Goal: Task Accomplishment & Management: Manage account settings

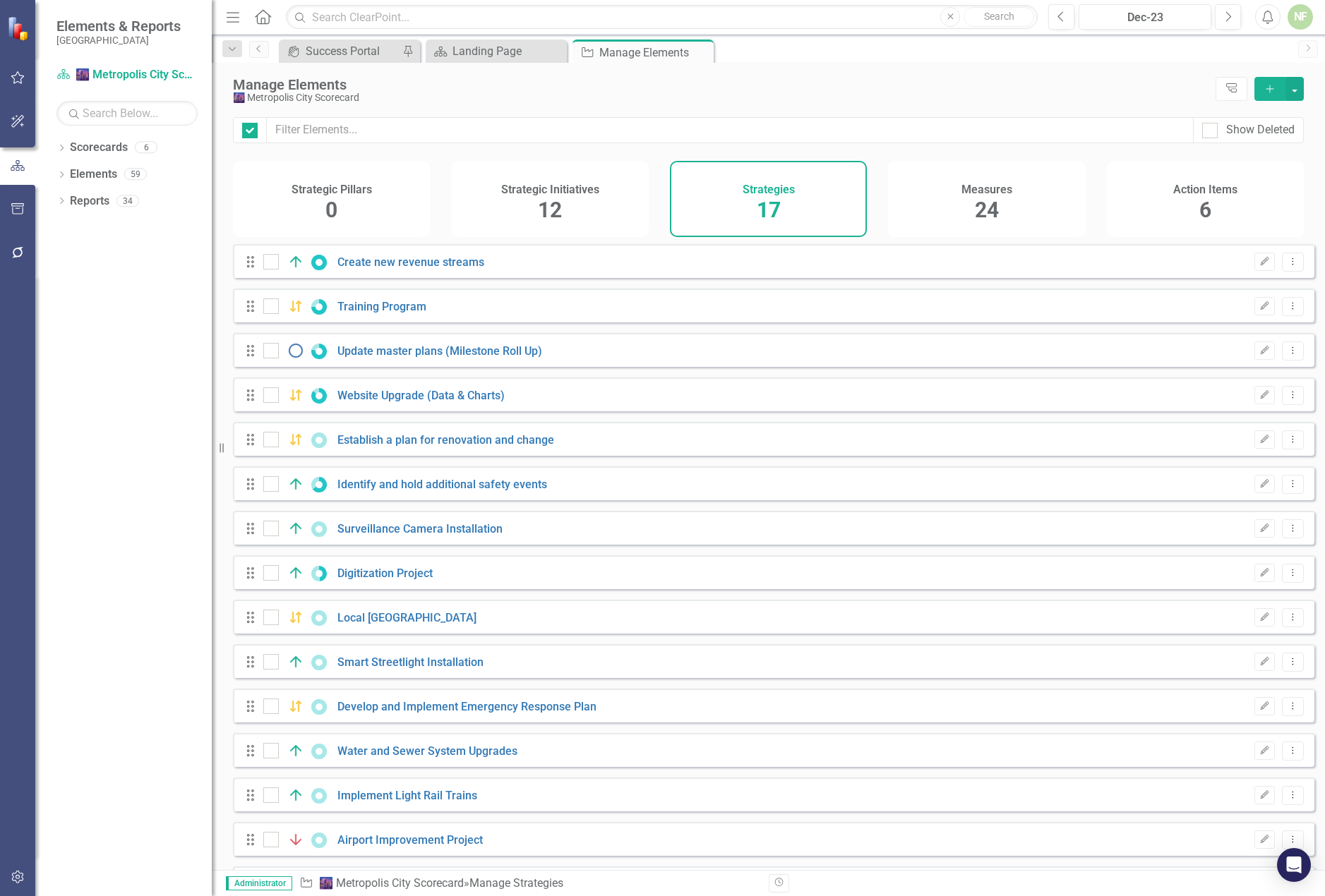
checkbox input "false"
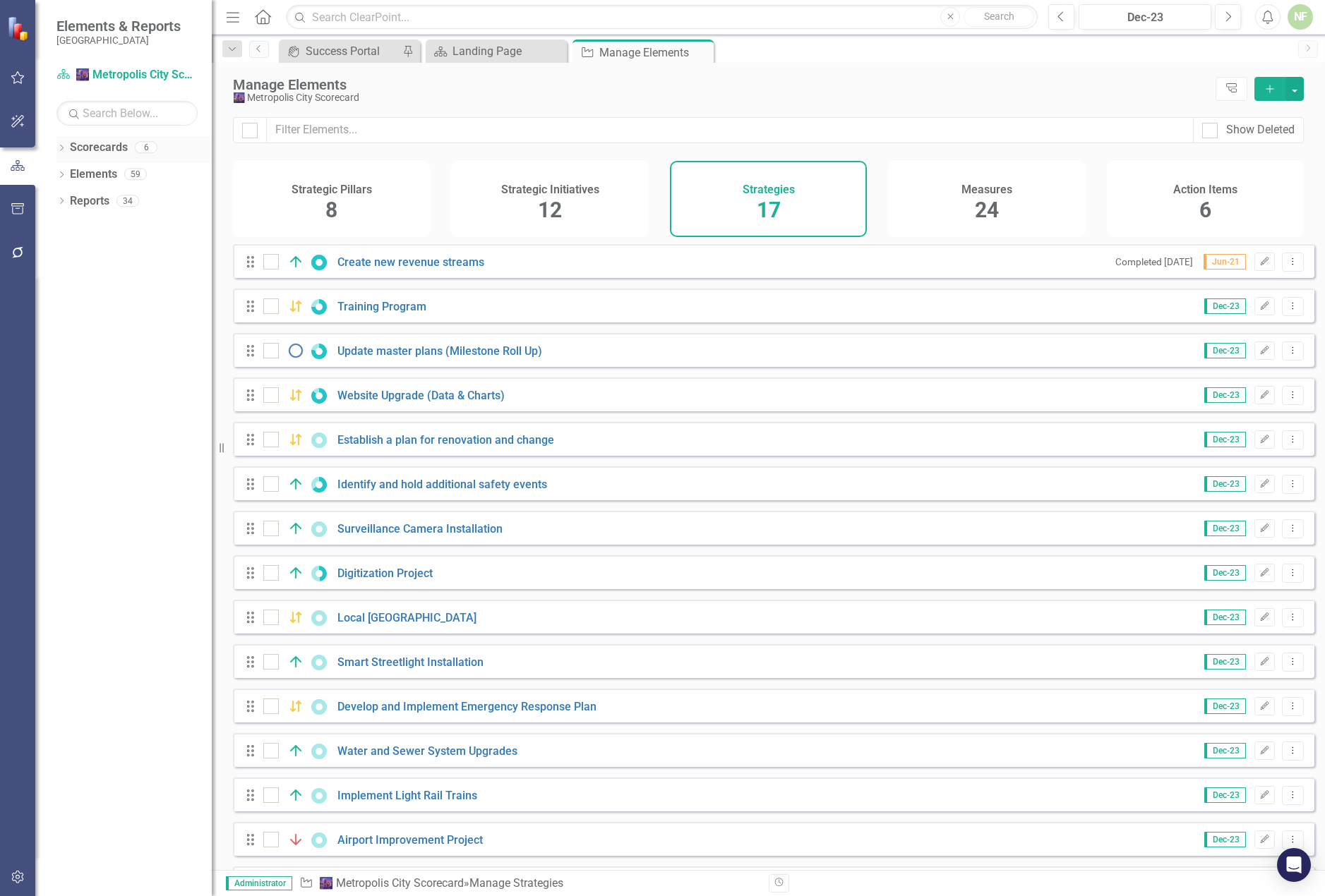
click at [62, 147] on icon "Dropdown" at bounding box center [61, 149] width 10 height 8
click at [117, 65] on div "Scorecard 🌆 Metropolis City Scorecard" at bounding box center [127, 75] width 141 height 23
click at [99, 175] on link "[GEOGRAPHIC_DATA]" at bounding box center [144, 175] width 134 height 17
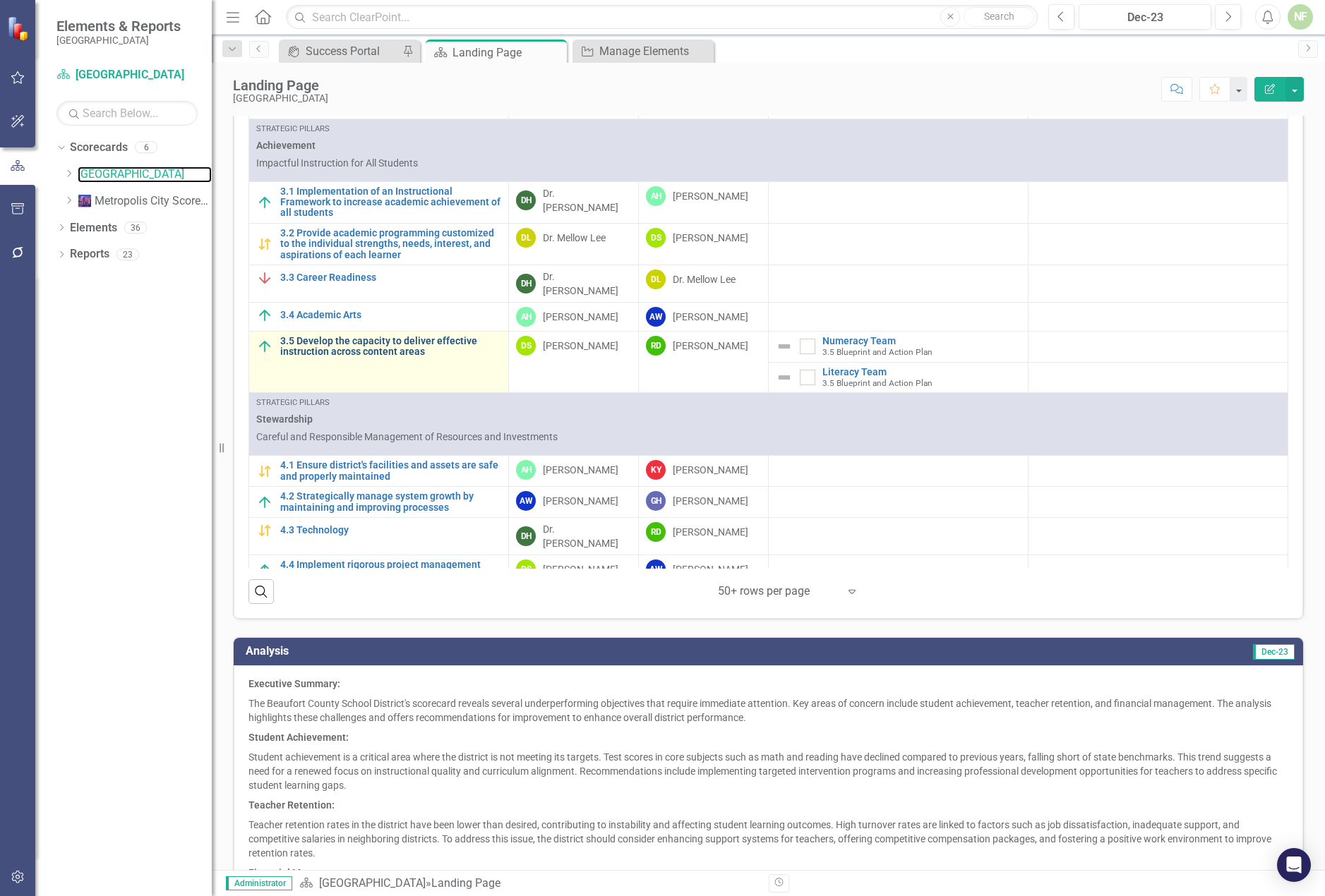
scroll to position [1031, 0]
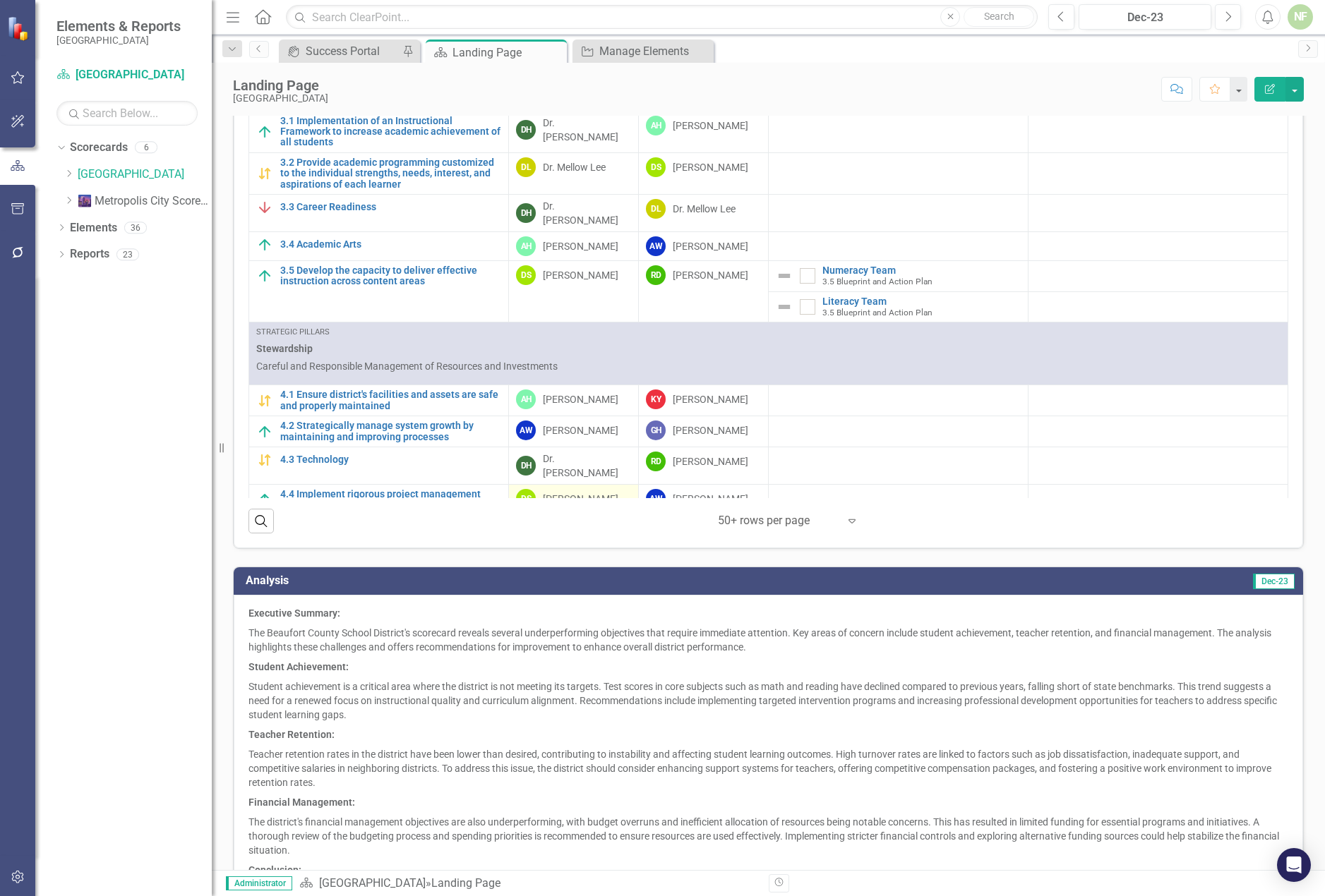
click at [539, 489] on div "DS [PERSON_NAME]" at bounding box center [574, 499] width 115 height 20
click at [583, 492] on div "[PERSON_NAME]" at bounding box center [580, 499] width 76 height 14
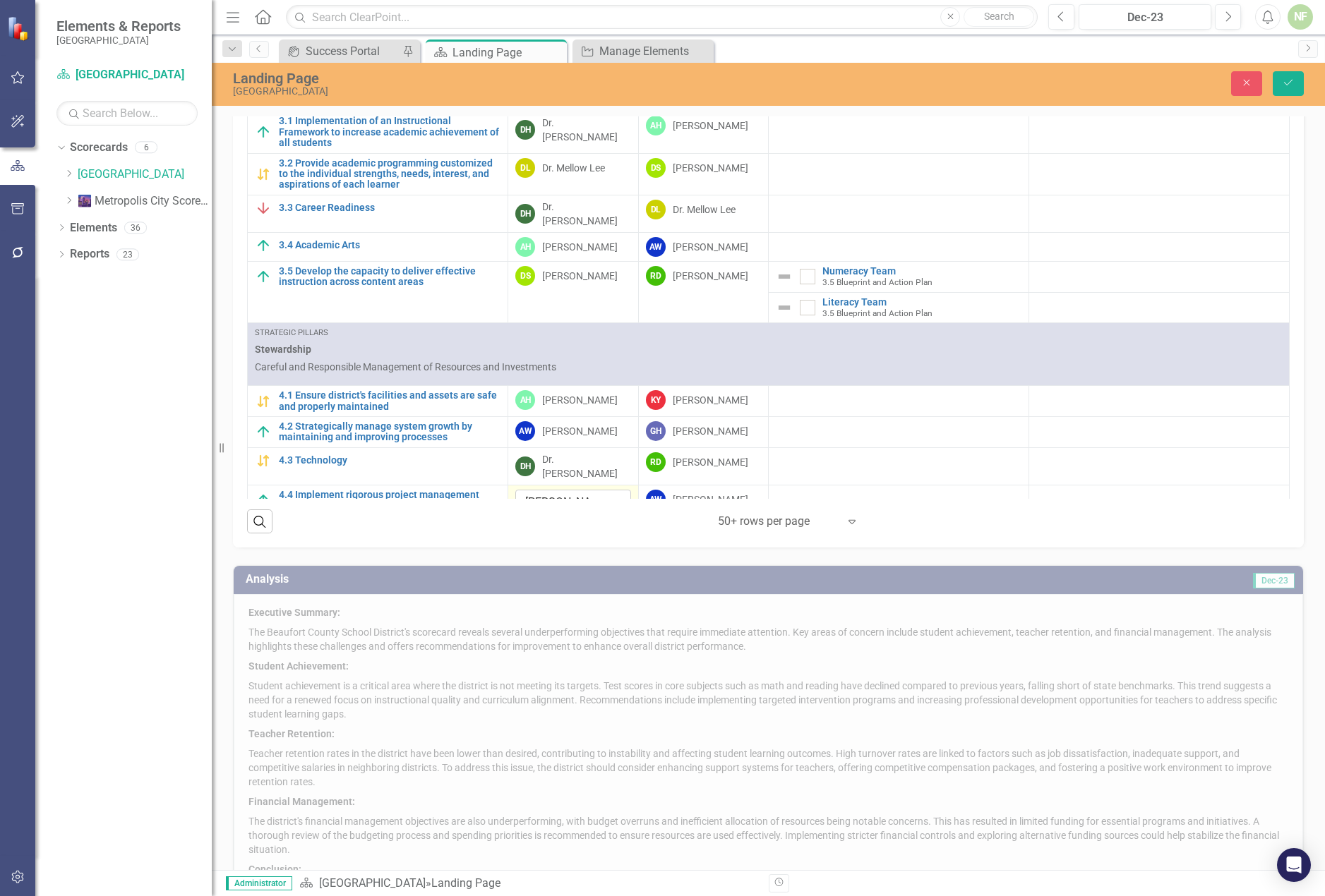
click at [610, 497] on icon "Expand" at bounding box center [617, 502] width 14 height 11
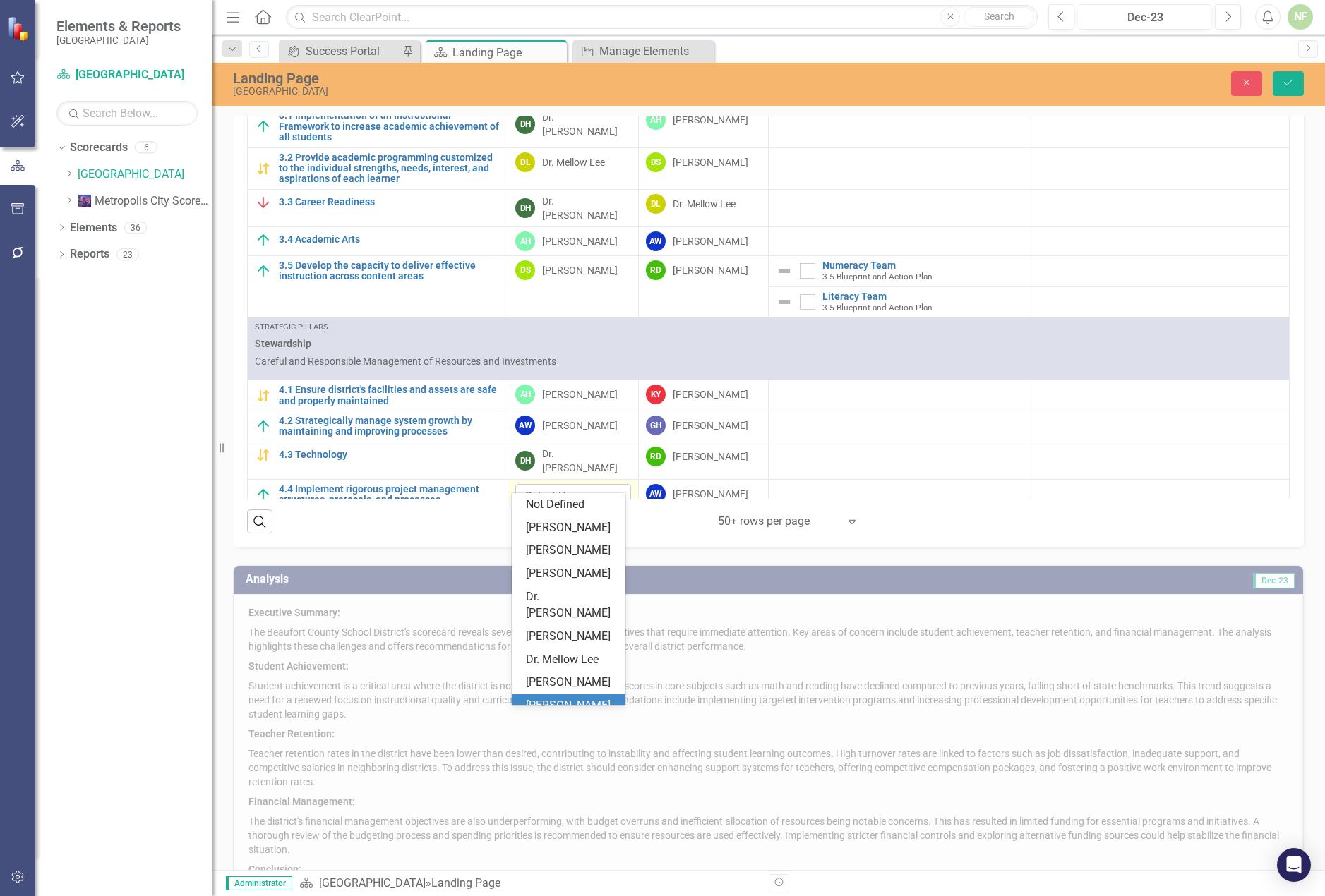
scroll to position [138, 0]
click at [572, 507] on div "[PERSON_NAME]" at bounding box center [571, 514] width 91 height 17
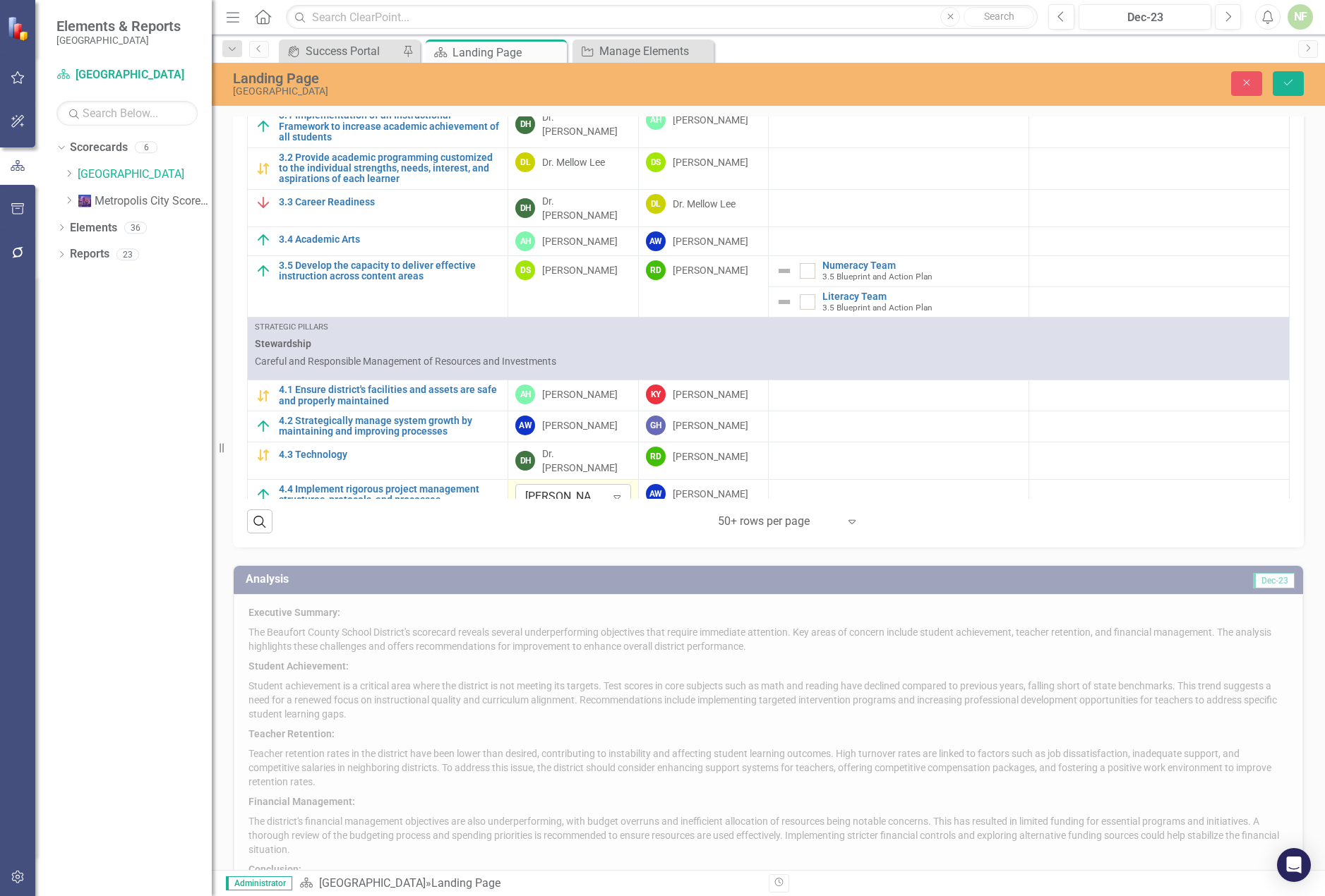
click at [614, 495] on icon at bounding box center [617, 497] width 7 height 4
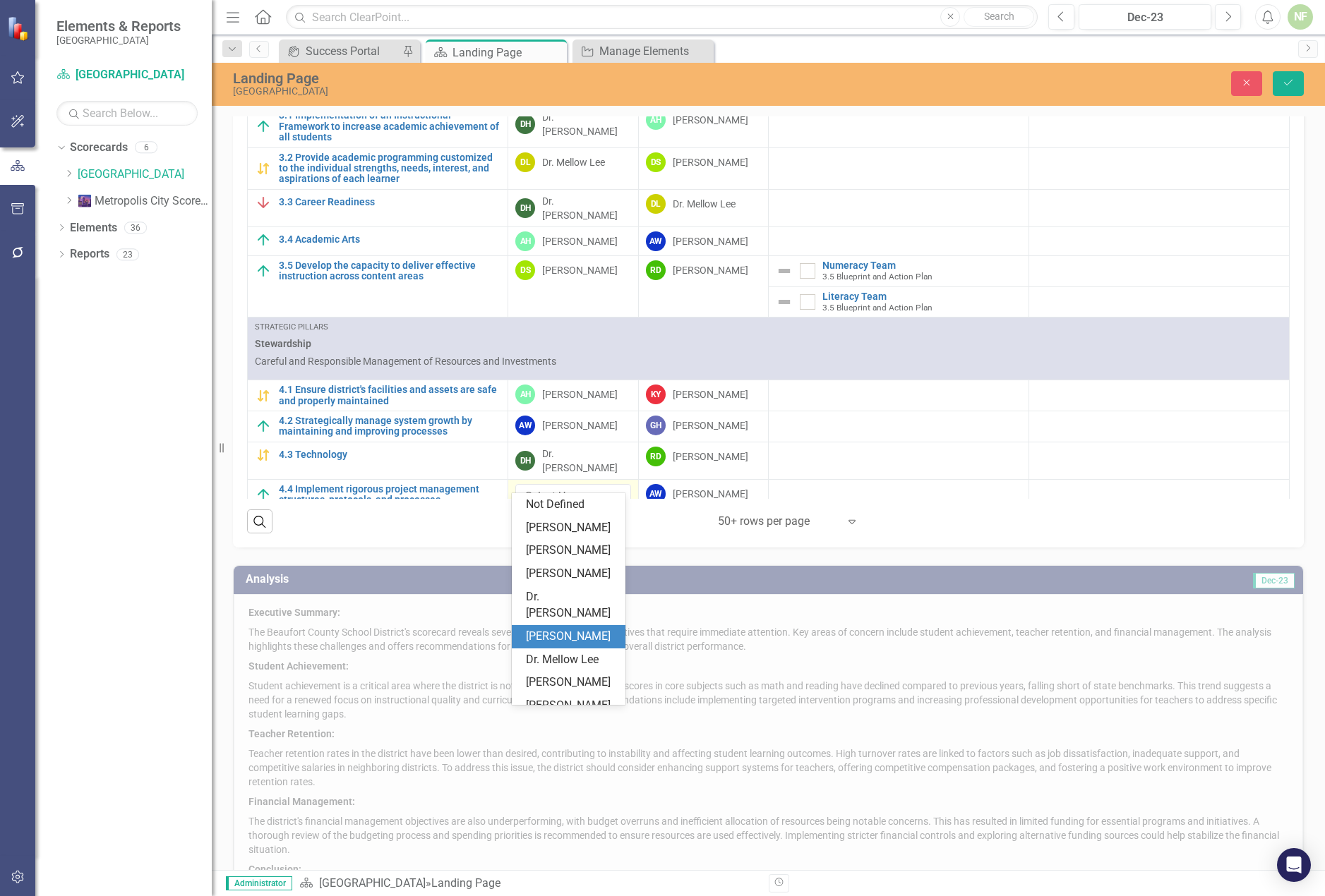
scroll to position [116, 0]
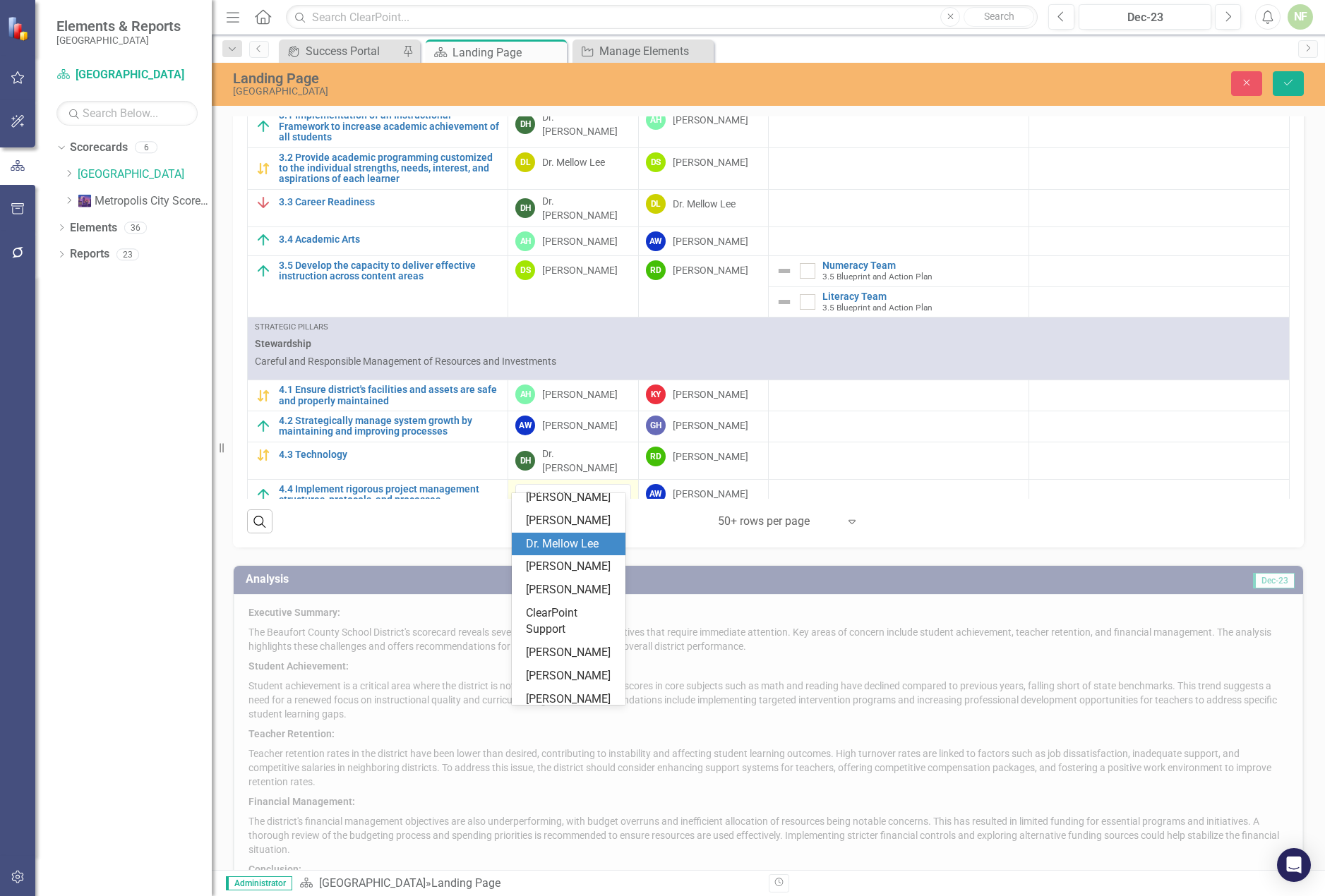
click at [579, 547] on div "Dr. Mellow Lee" at bounding box center [571, 544] width 91 height 17
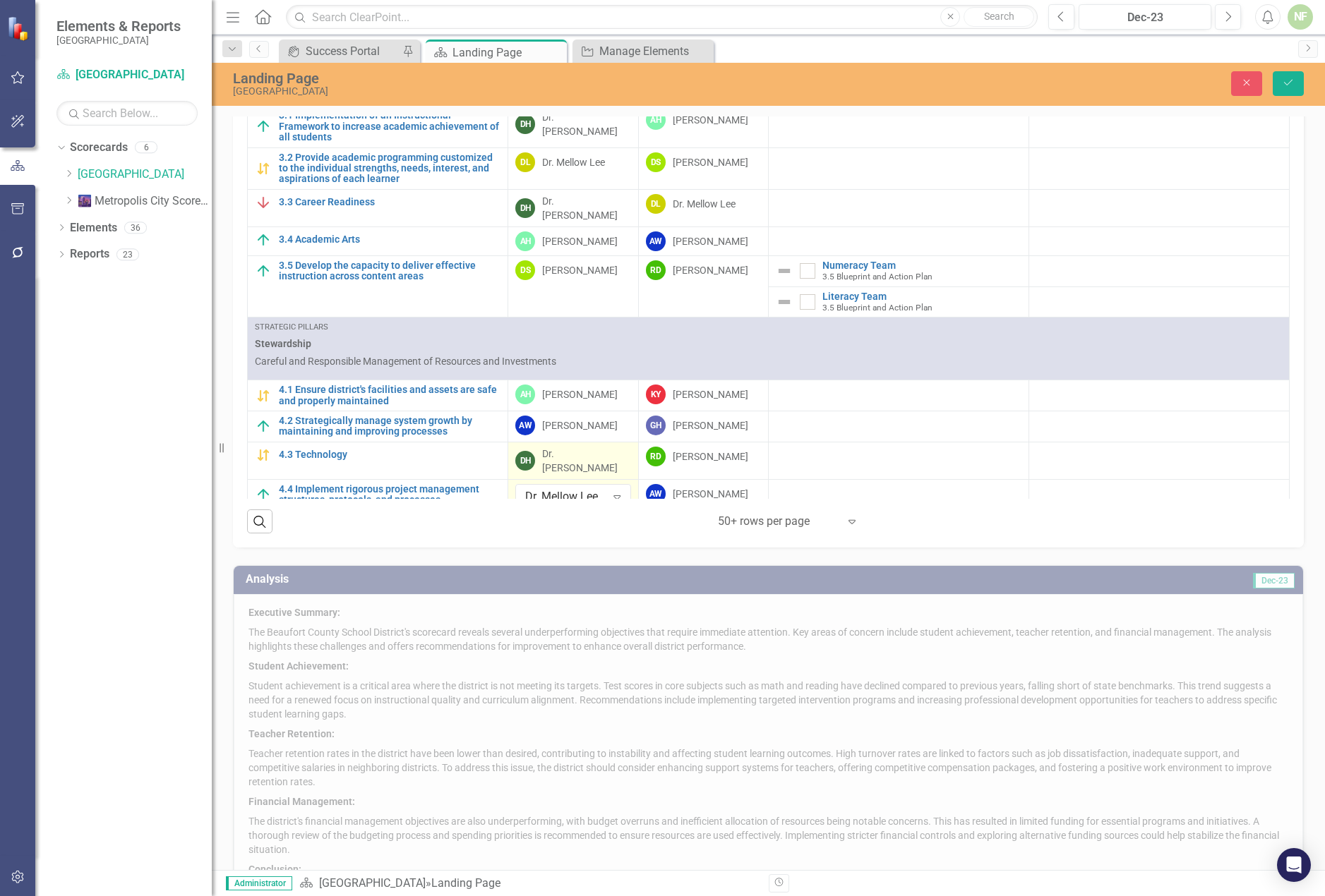
click at [574, 447] on div "Dr. [PERSON_NAME]" at bounding box center [587, 461] width 89 height 28
click at [591, 449] on div "Dr. [PERSON_NAME]" at bounding box center [587, 461] width 89 height 28
click at [1297, 78] on button "Save" at bounding box center [1288, 83] width 31 height 24
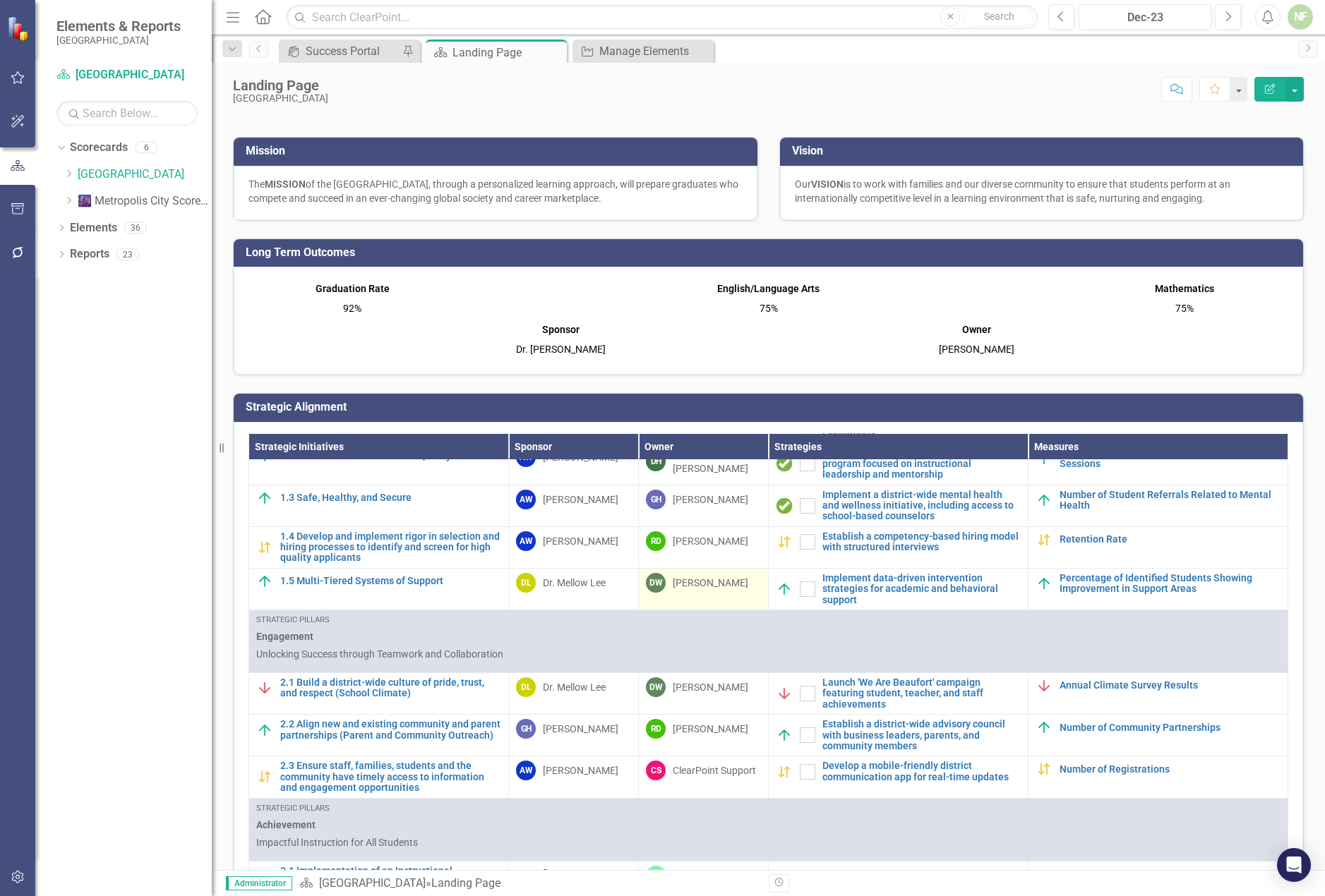
scroll to position [212, 0]
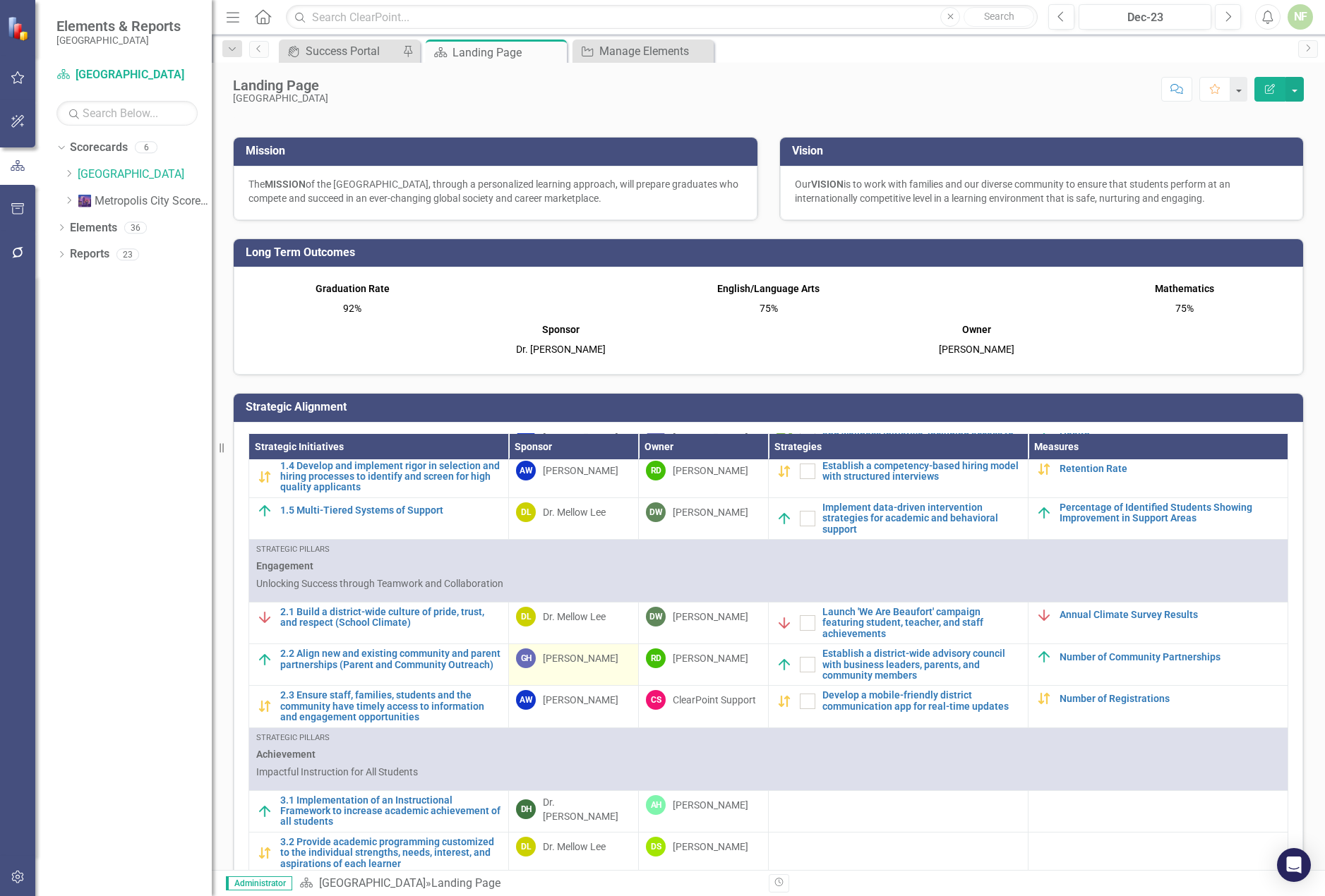
click at [586, 659] on div "[PERSON_NAME]" at bounding box center [580, 659] width 76 height 14
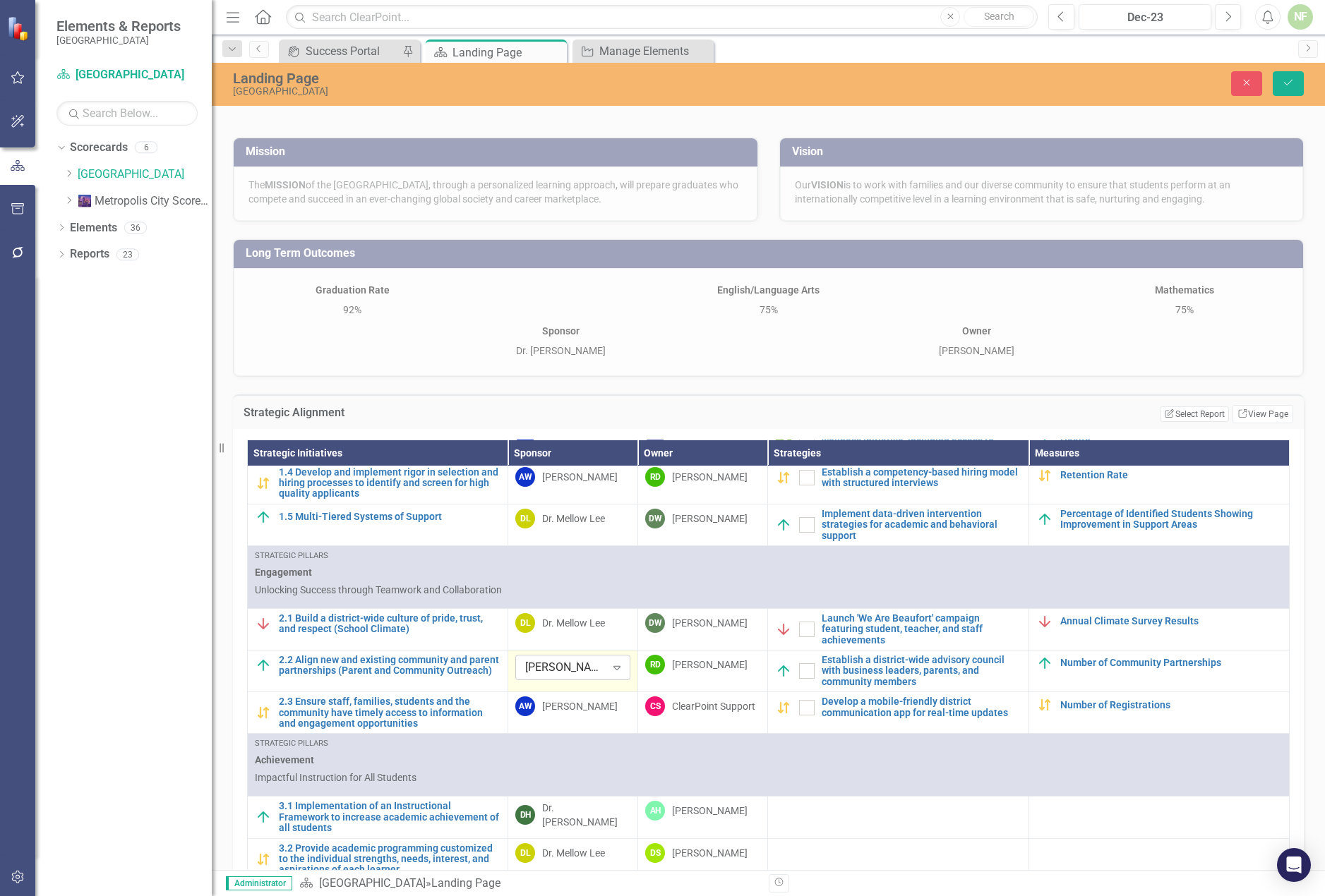
click at [616, 662] on icon "Expand" at bounding box center [617, 667] width 14 height 11
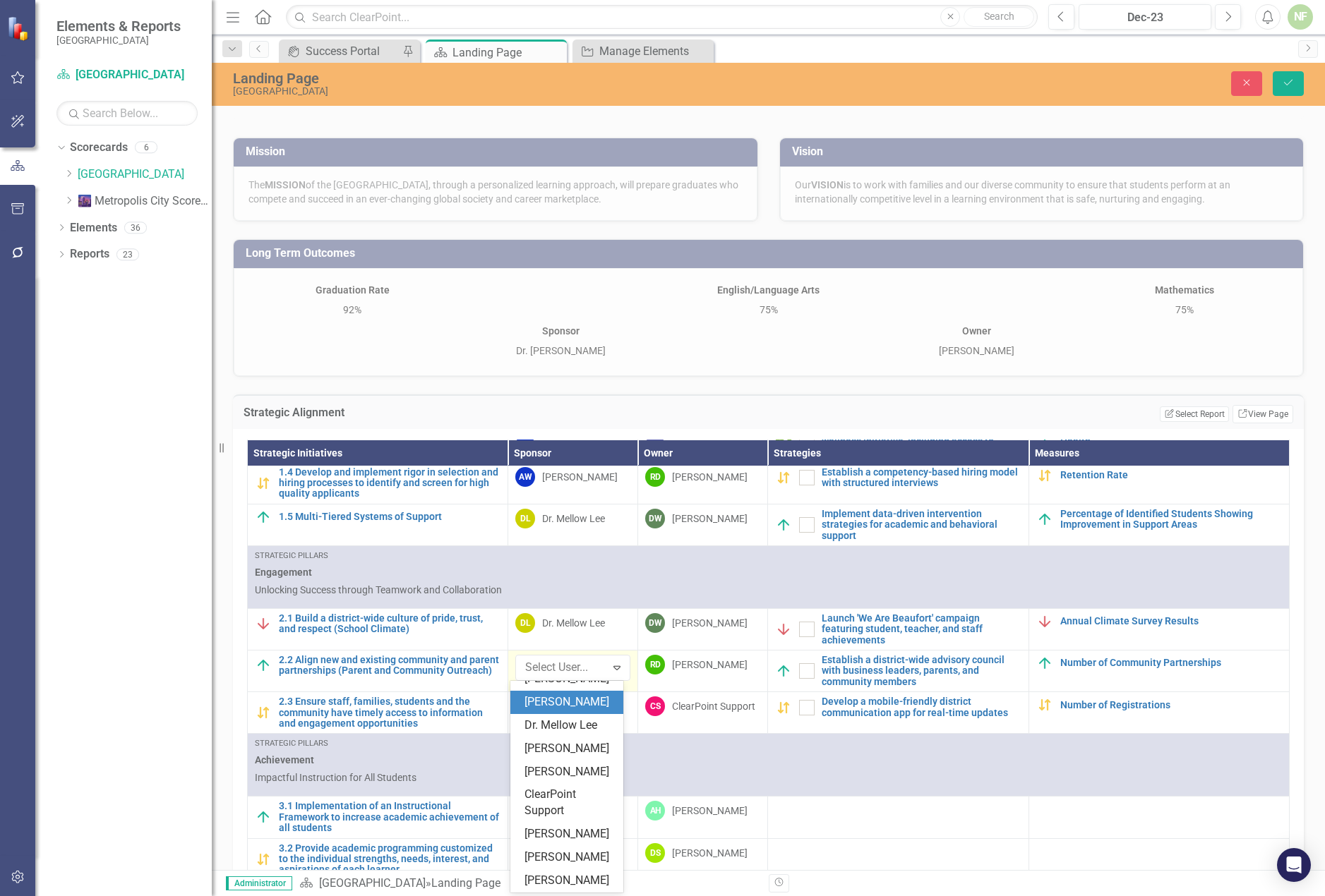
scroll to position [154, 0]
click at [571, 797] on div "ClearPoint Support" at bounding box center [569, 802] width 90 height 32
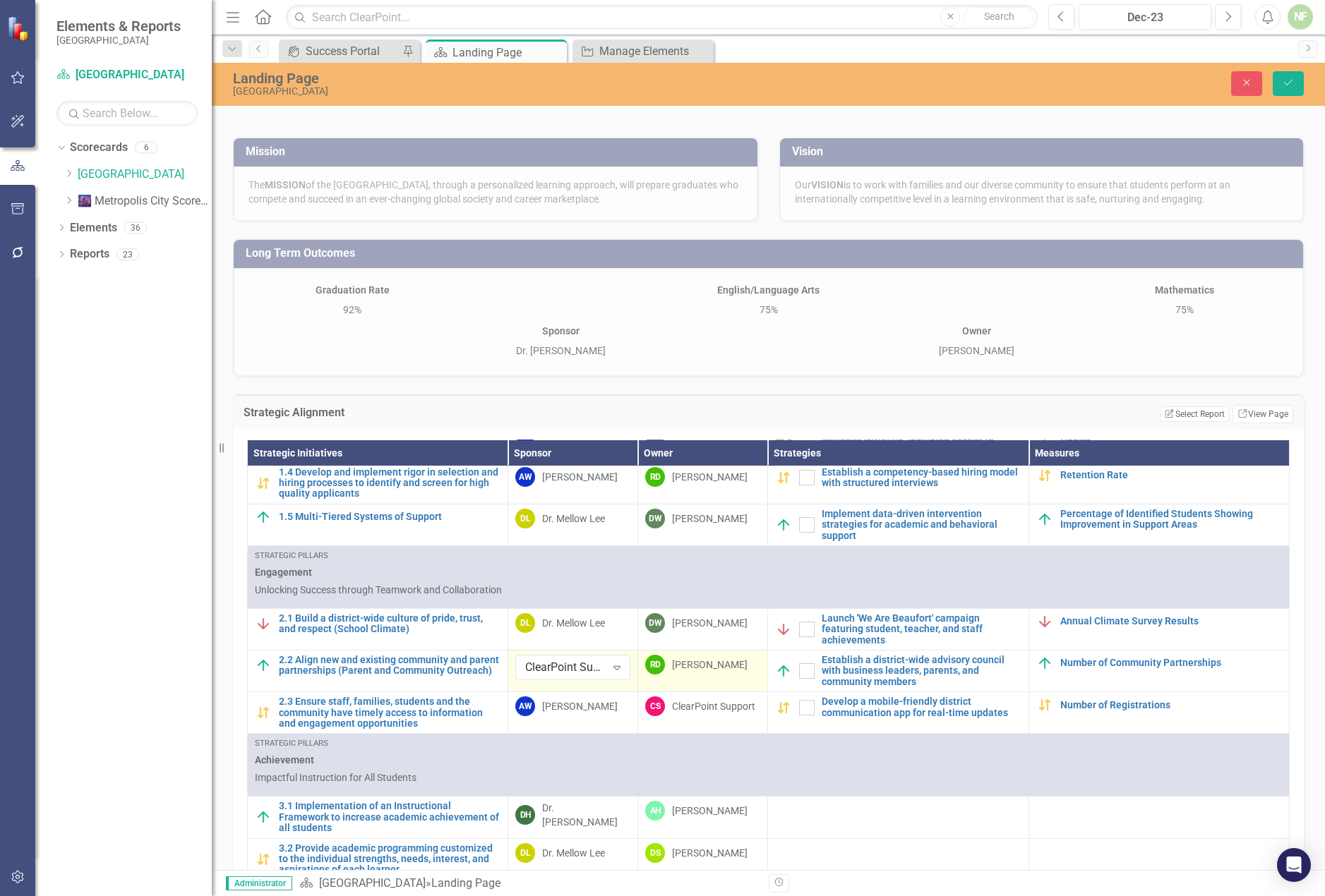
click at [709, 667] on div "[PERSON_NAME]" at bounding box center [709, 665] width 76 height 14
click at [708, 666] on div "[PERSON_NAME]" at bounding box center [709, 665] width 76 height 14
click at [740, 665] on icon "Expand" at bounding box center [747, 667] width 14 height 11
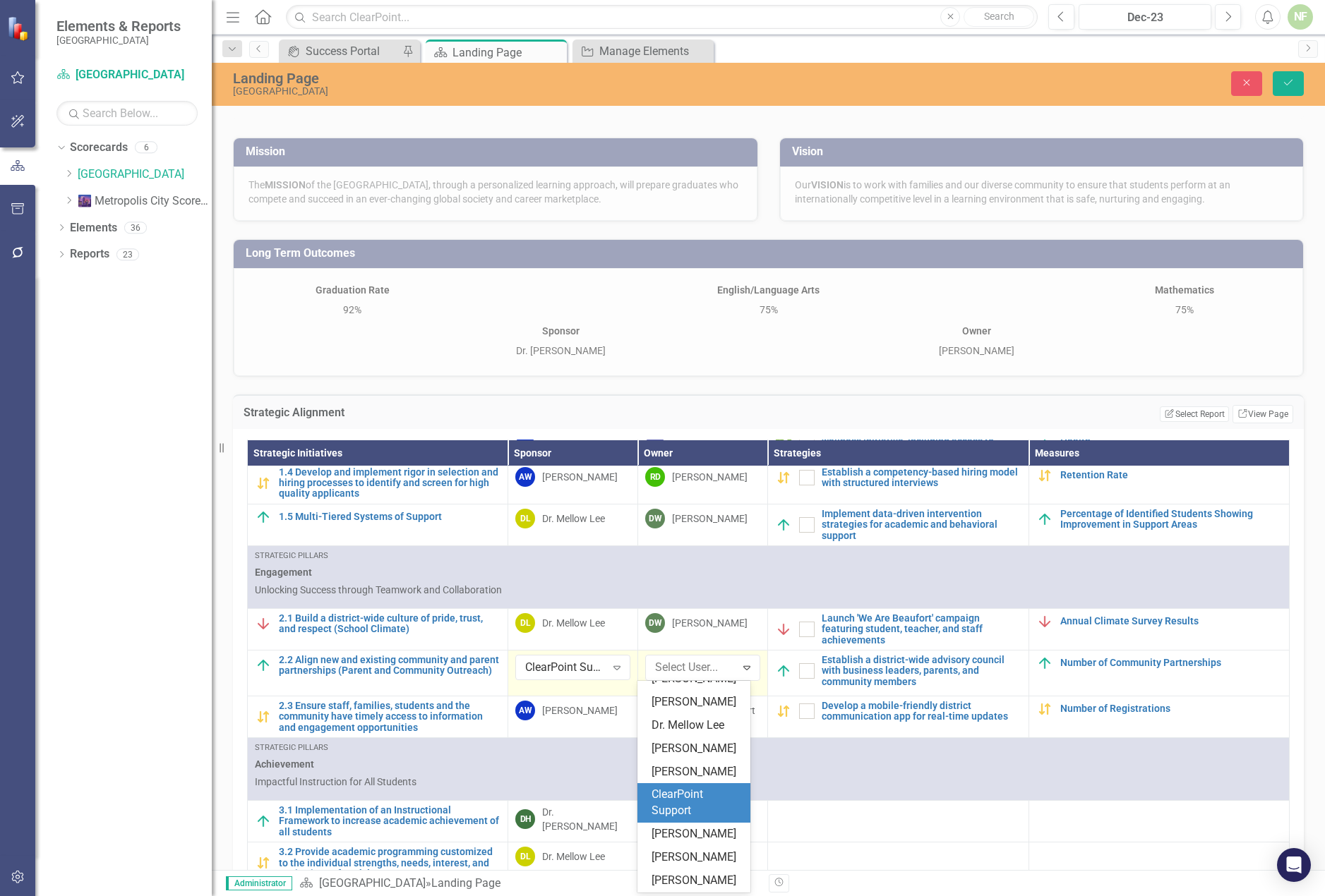
click at [696, 786] on div "ClearPoint Support" at bounding box center [694, 802] width 113 height 39
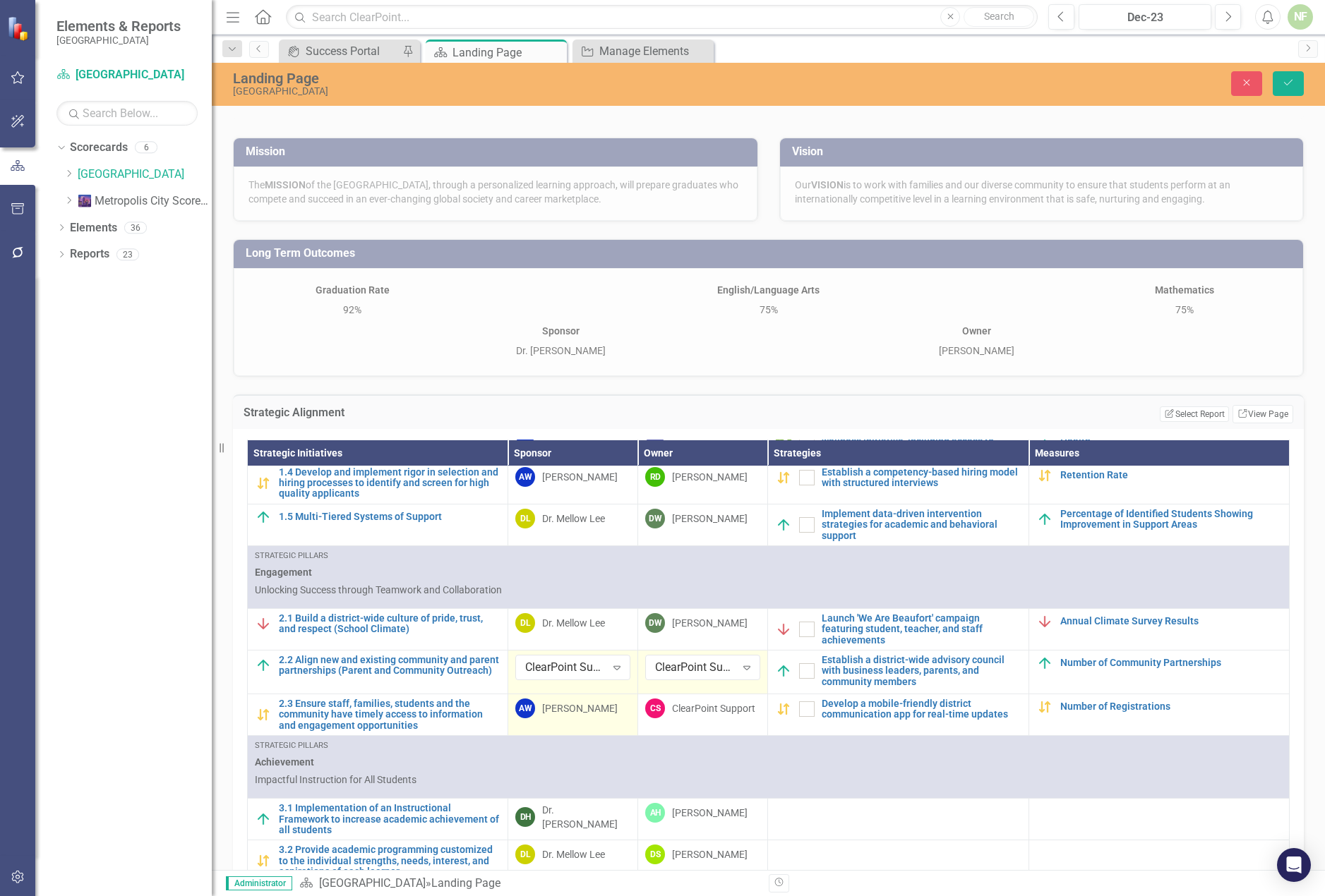
click at [558, 713] on div "[PERSON_NAME]" at bounding box center [580, 708] width 76 height 14
click at [610, 710] on icon "Expand" at bounding box center [617, 711] width 14 height 11
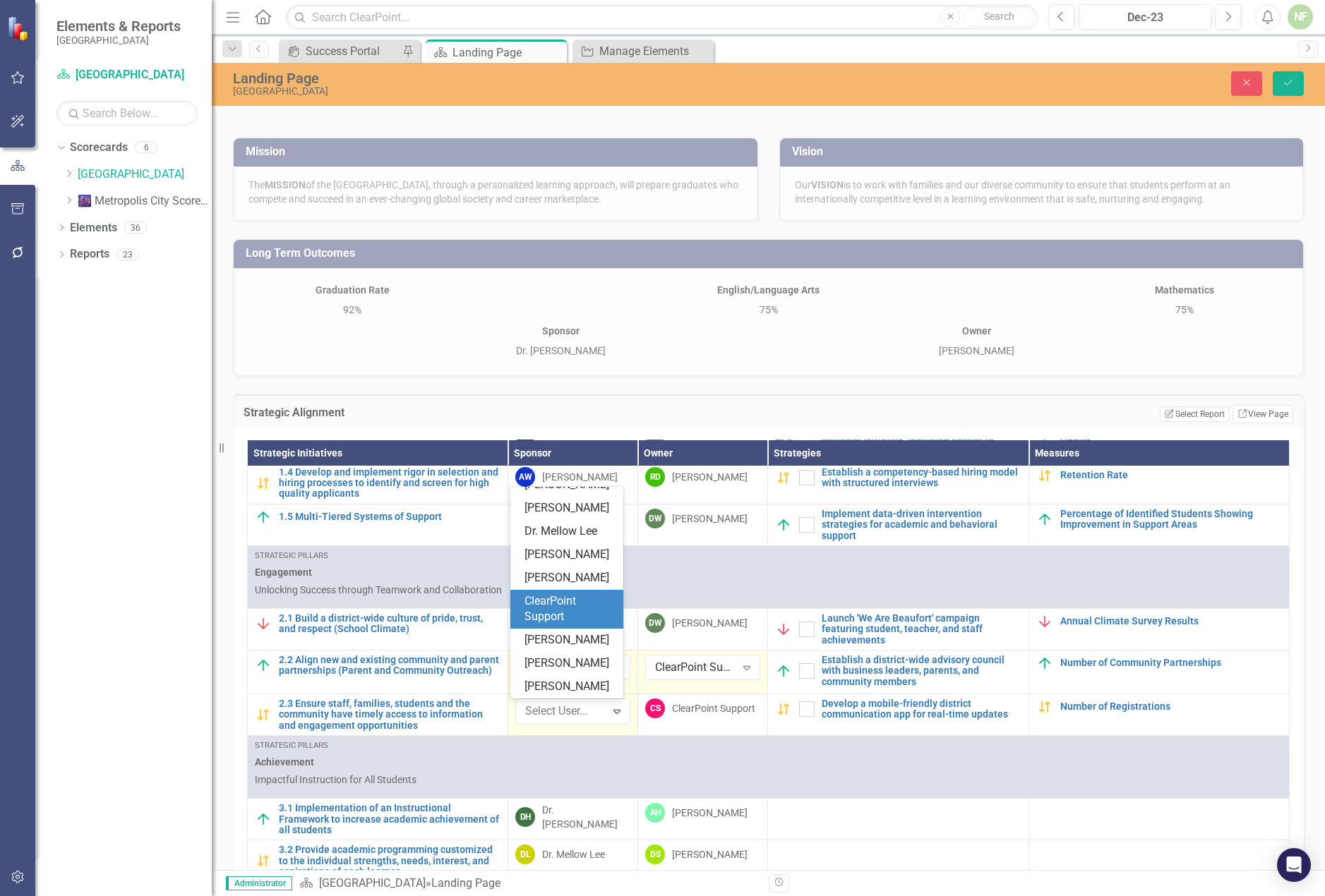
click at [568, 613] on div "ClearPoint Support" at bounding box center [569, 609] width 90 height 32
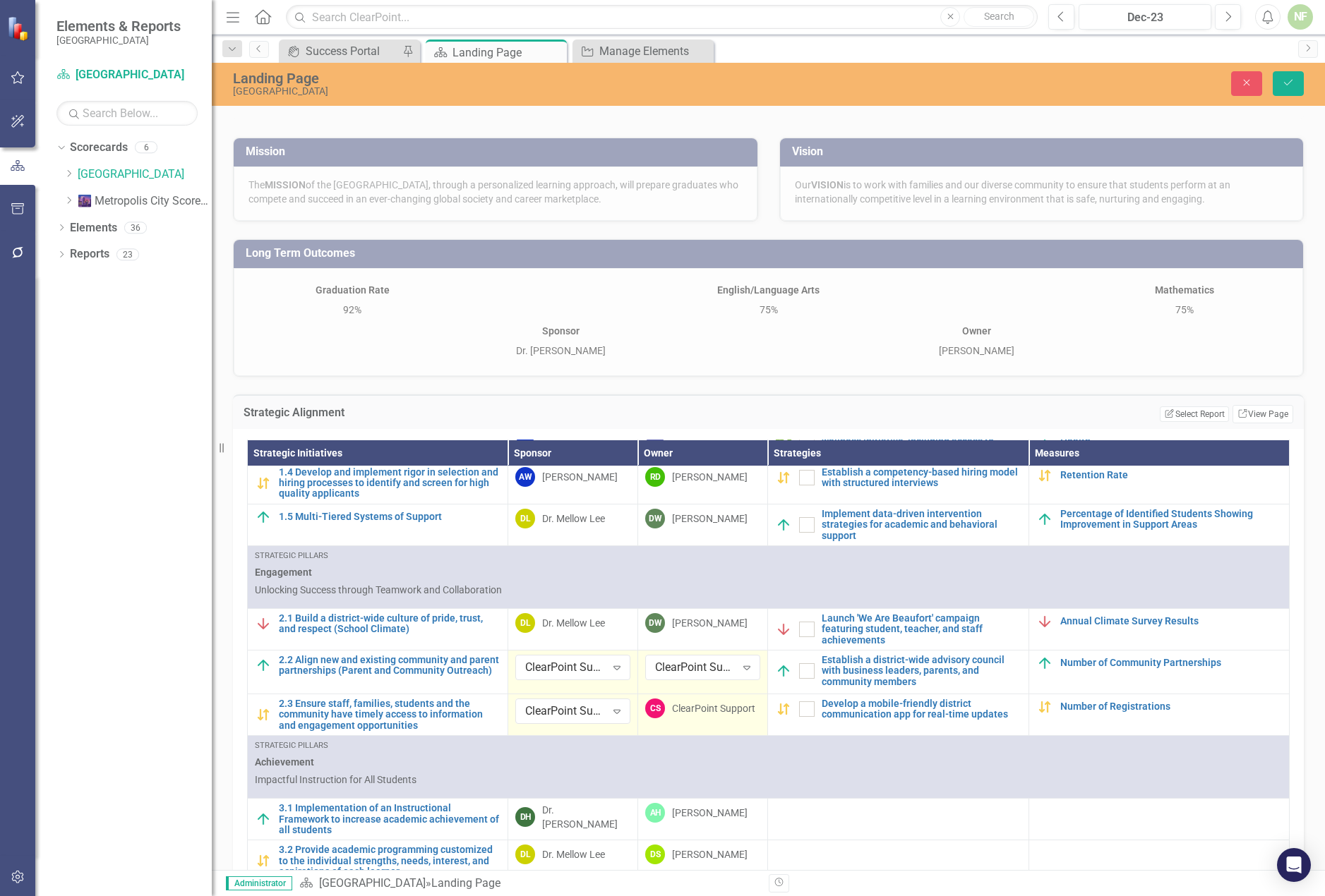
click at [714, 707] on div "ClearPoint Support" at bounding box center [714, 708] width 83 height 14
click at [740, 707] on icon "Expand" at bounding box center [747, 711] width 14 height 11
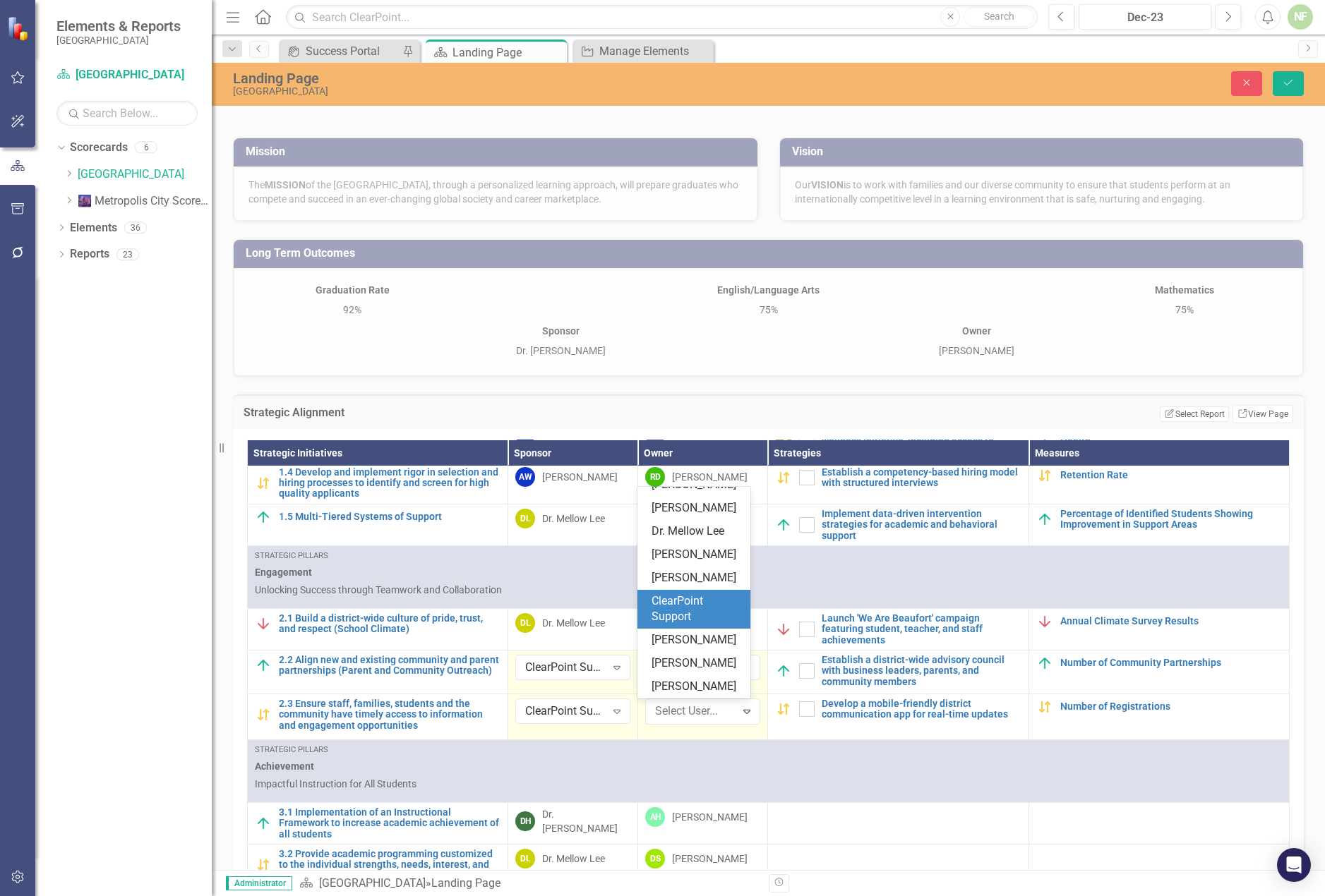
click at [695, 614] on div "ClearPoint Support" at bounding box center [697, 609] width 90 height 32
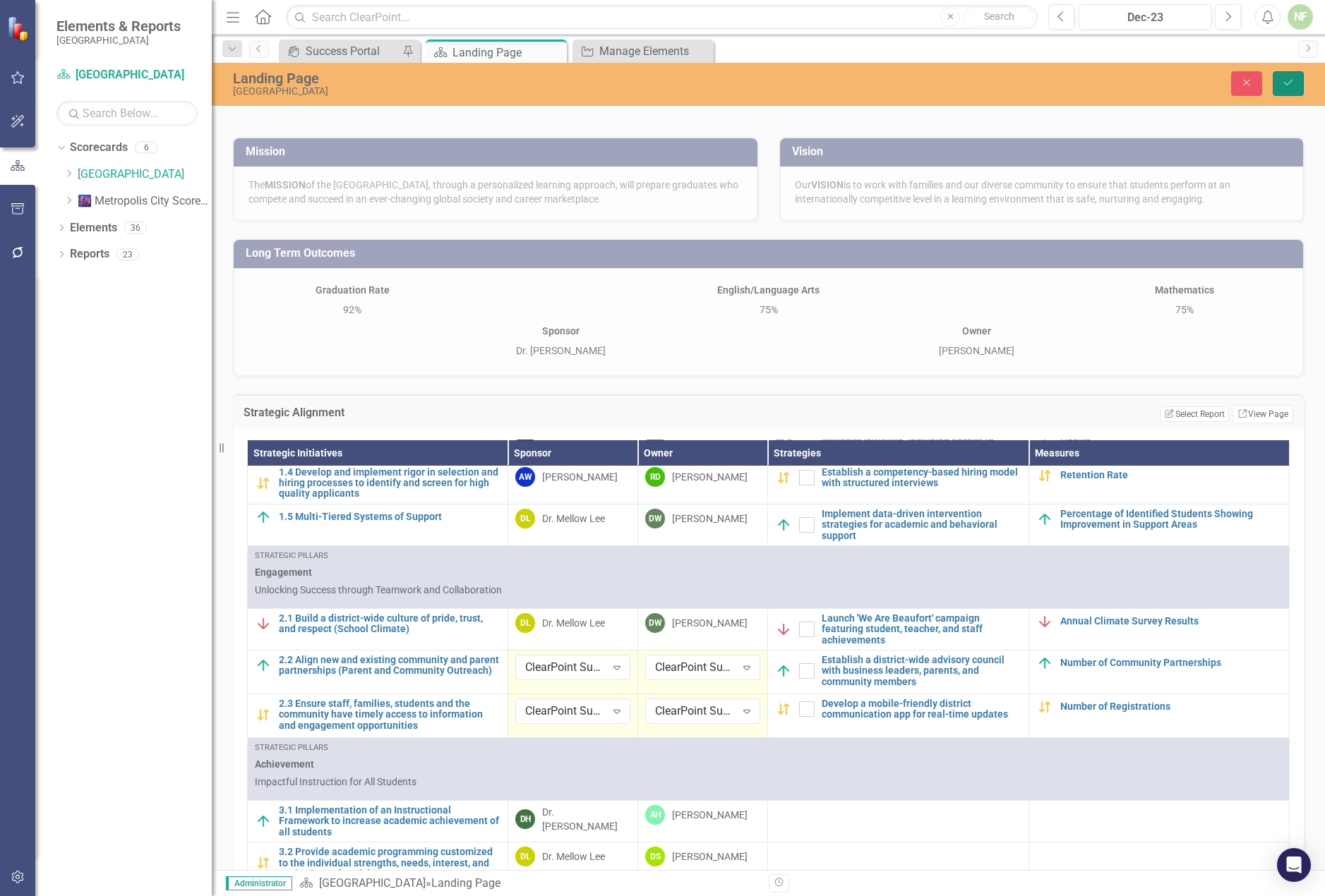
click at [1288, 78] on icon "Save" at bounding box center [1288, 82] width 13 height 10
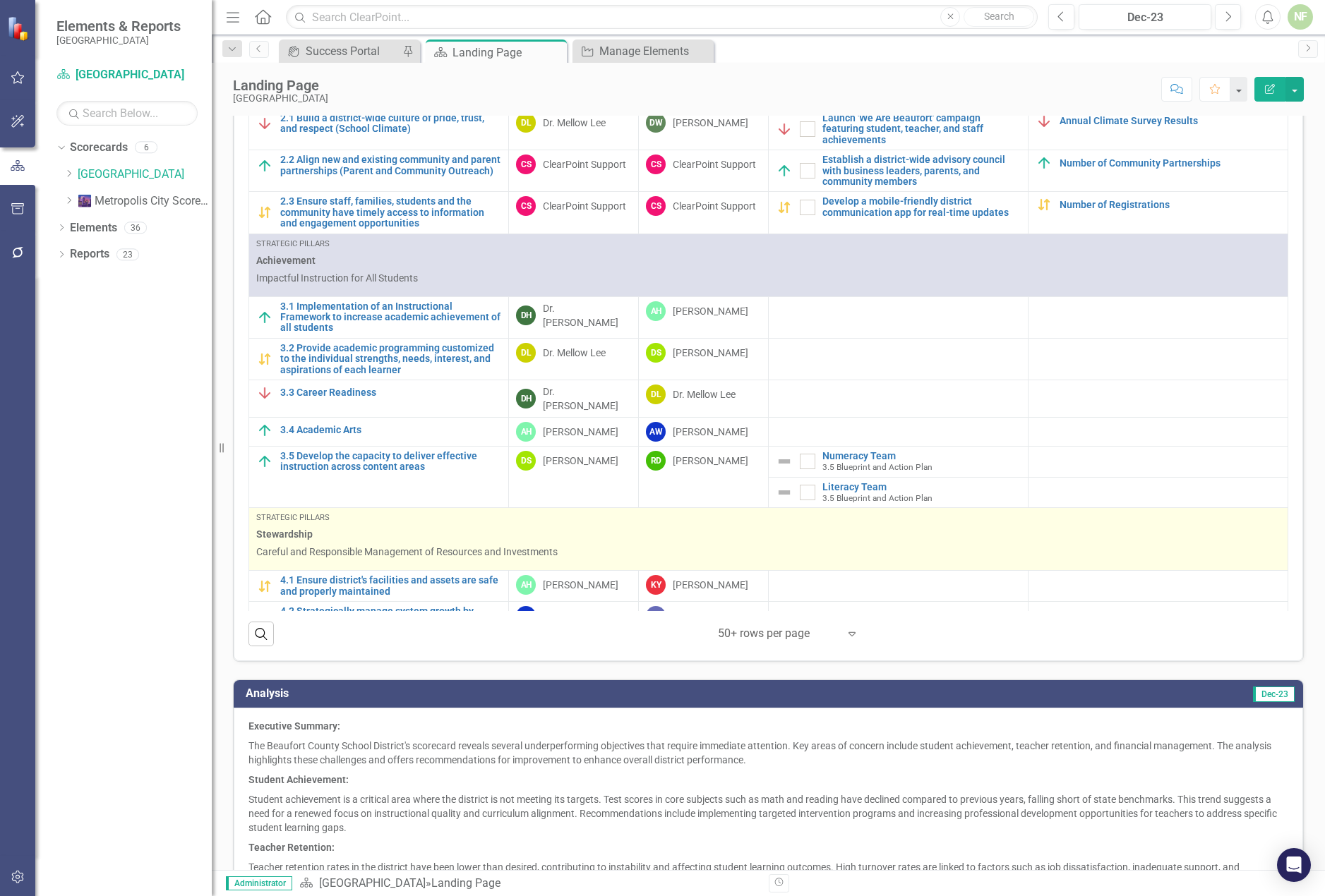
scroll to position [284, 0]
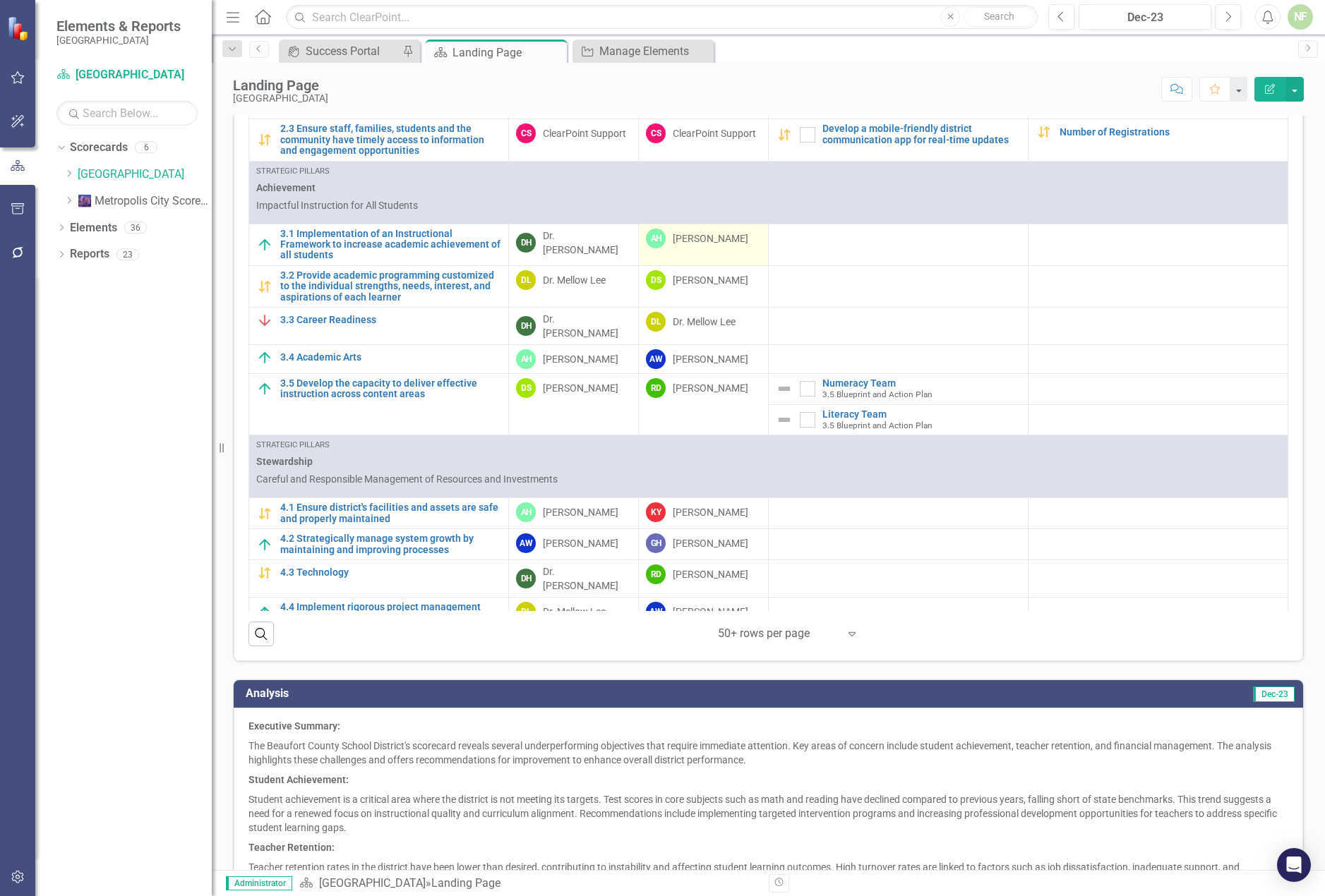
click at [709, 235] on div "[PERSON_NAME]" at bounding box center [710, 238] width 76 height 14
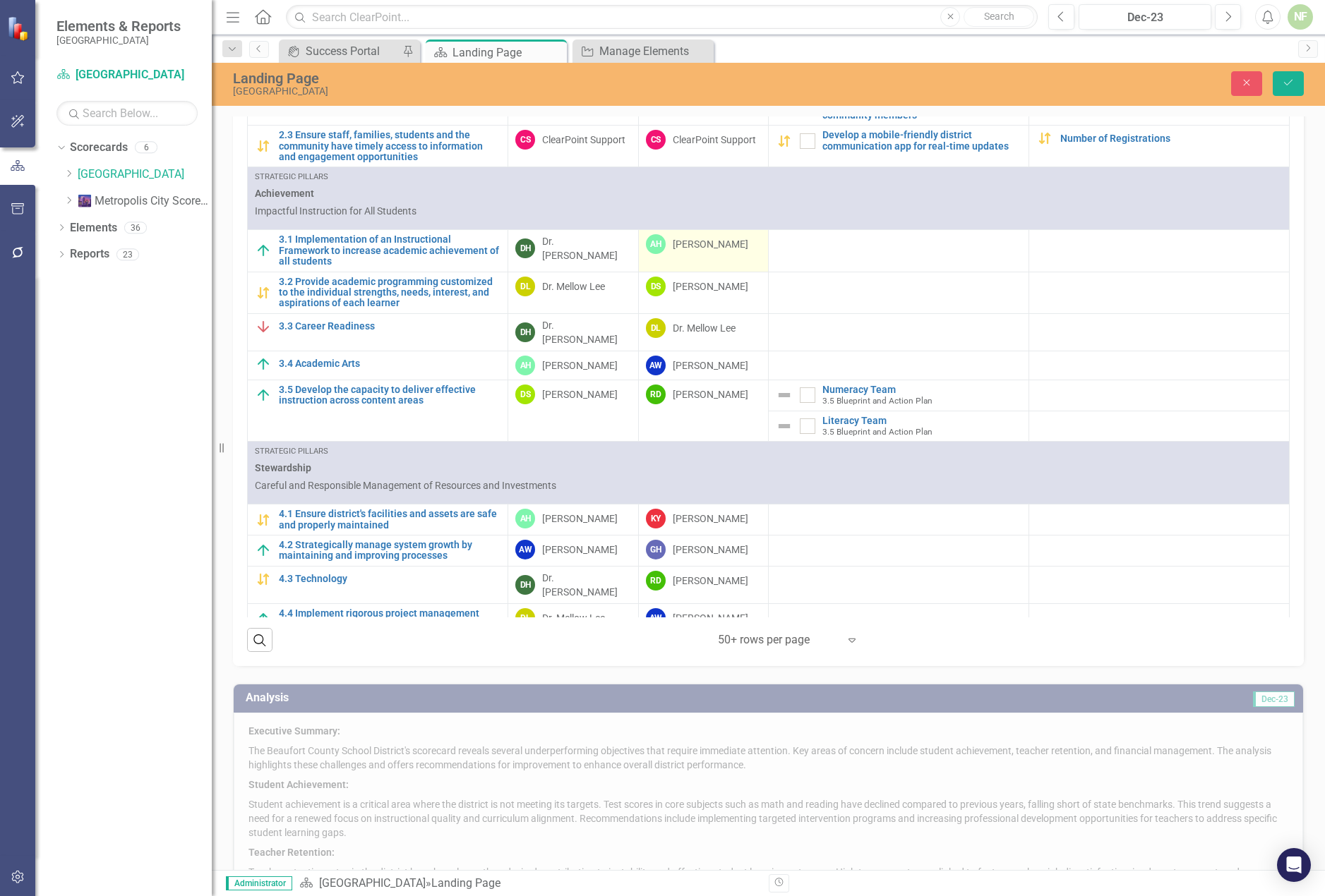
scroll to position [923, 0]
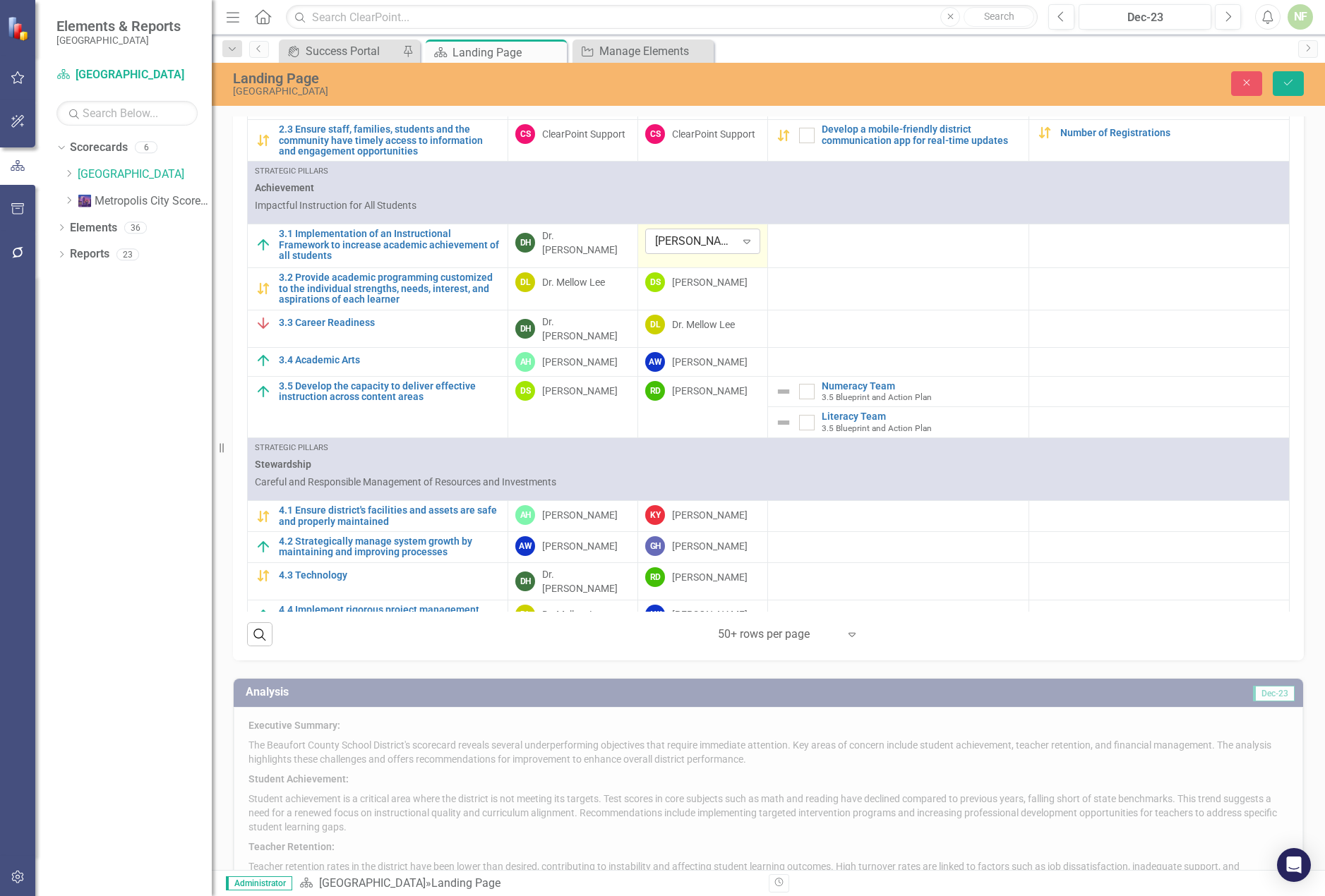
click at [743, 241] on icon at bounding box center [747, 242] width 7 height 4
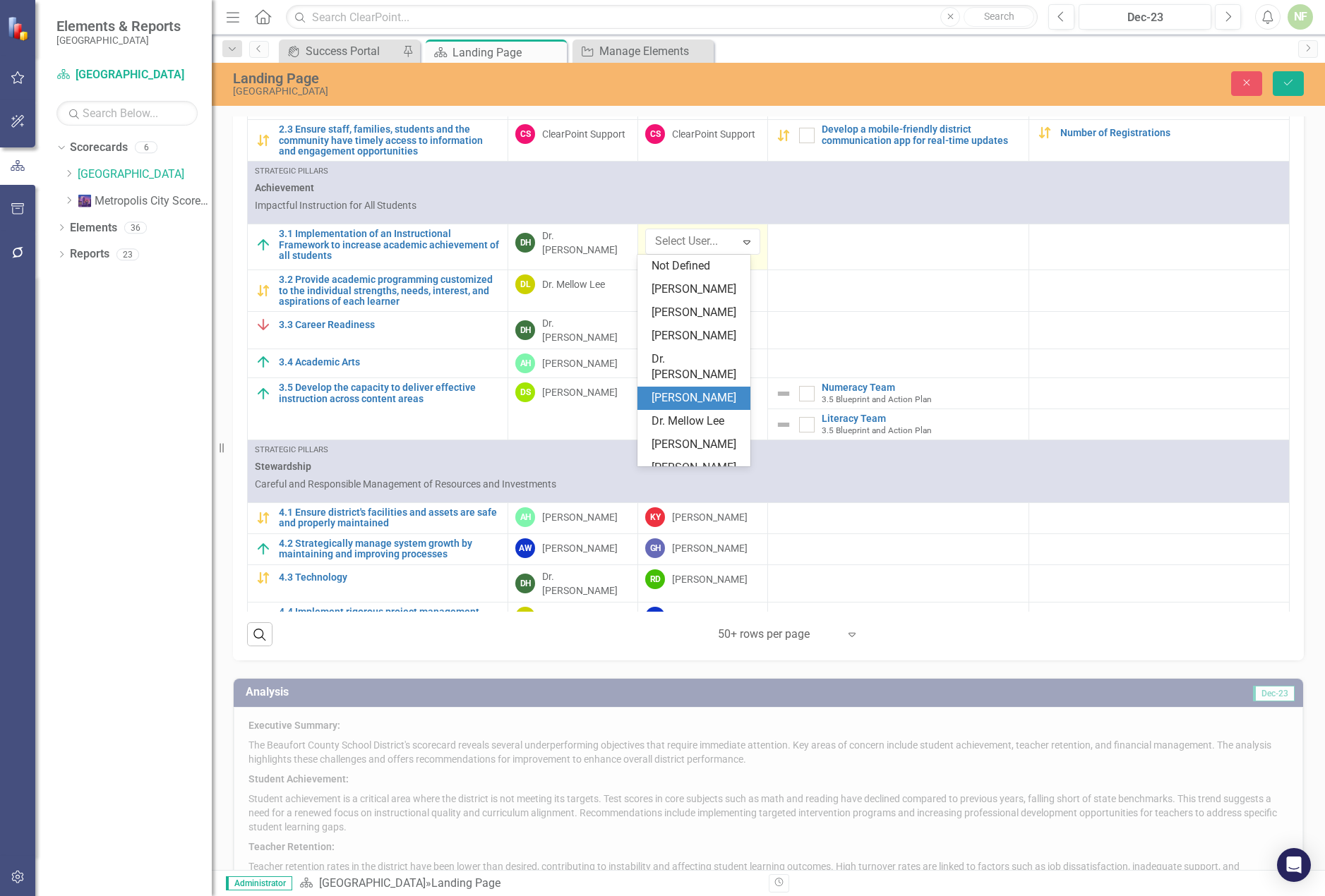
scroll to position [116, 0]
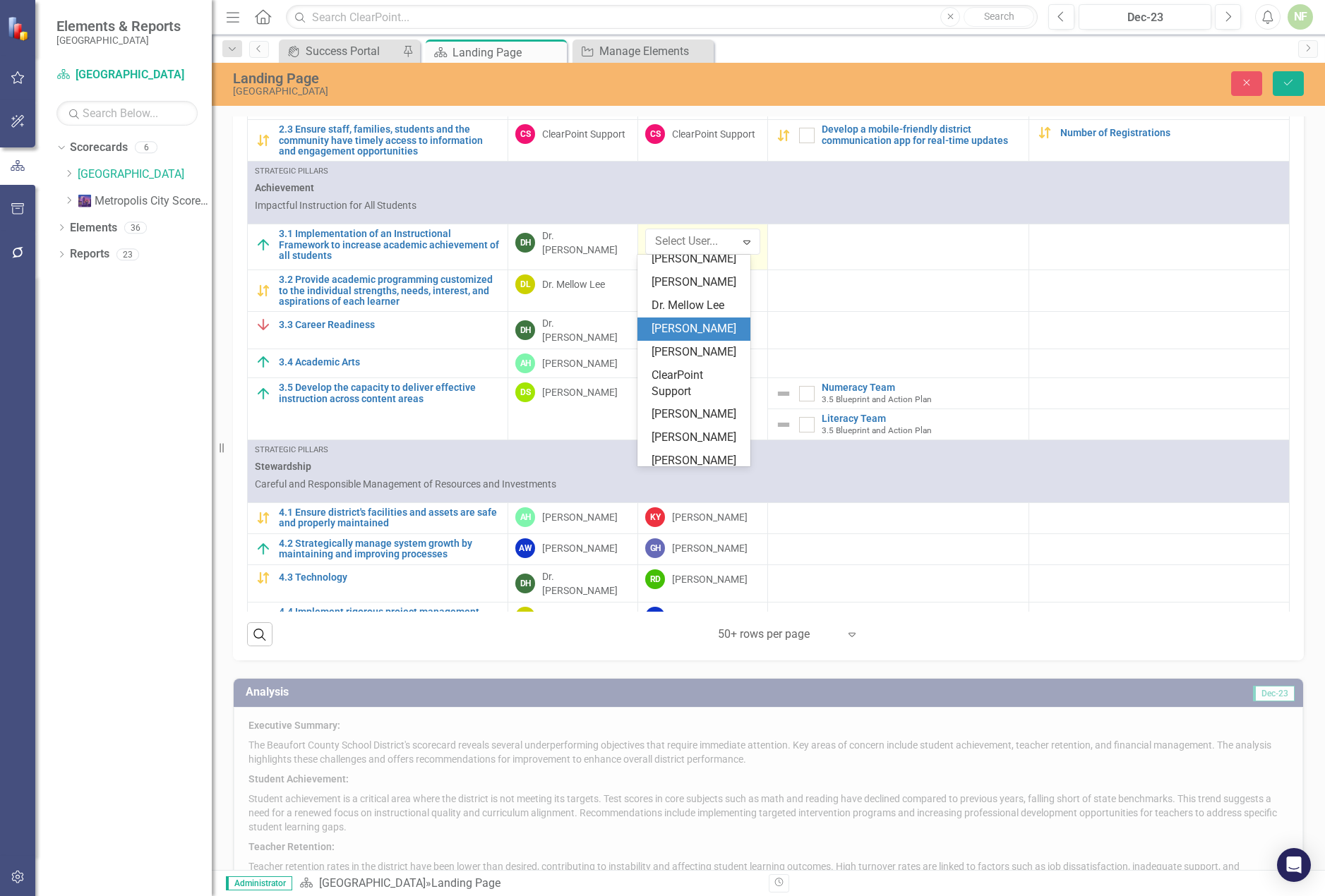
click at [728, 335] on div "[PERSON_NAME]" at bounding box center [697, 329] width 90 height 17
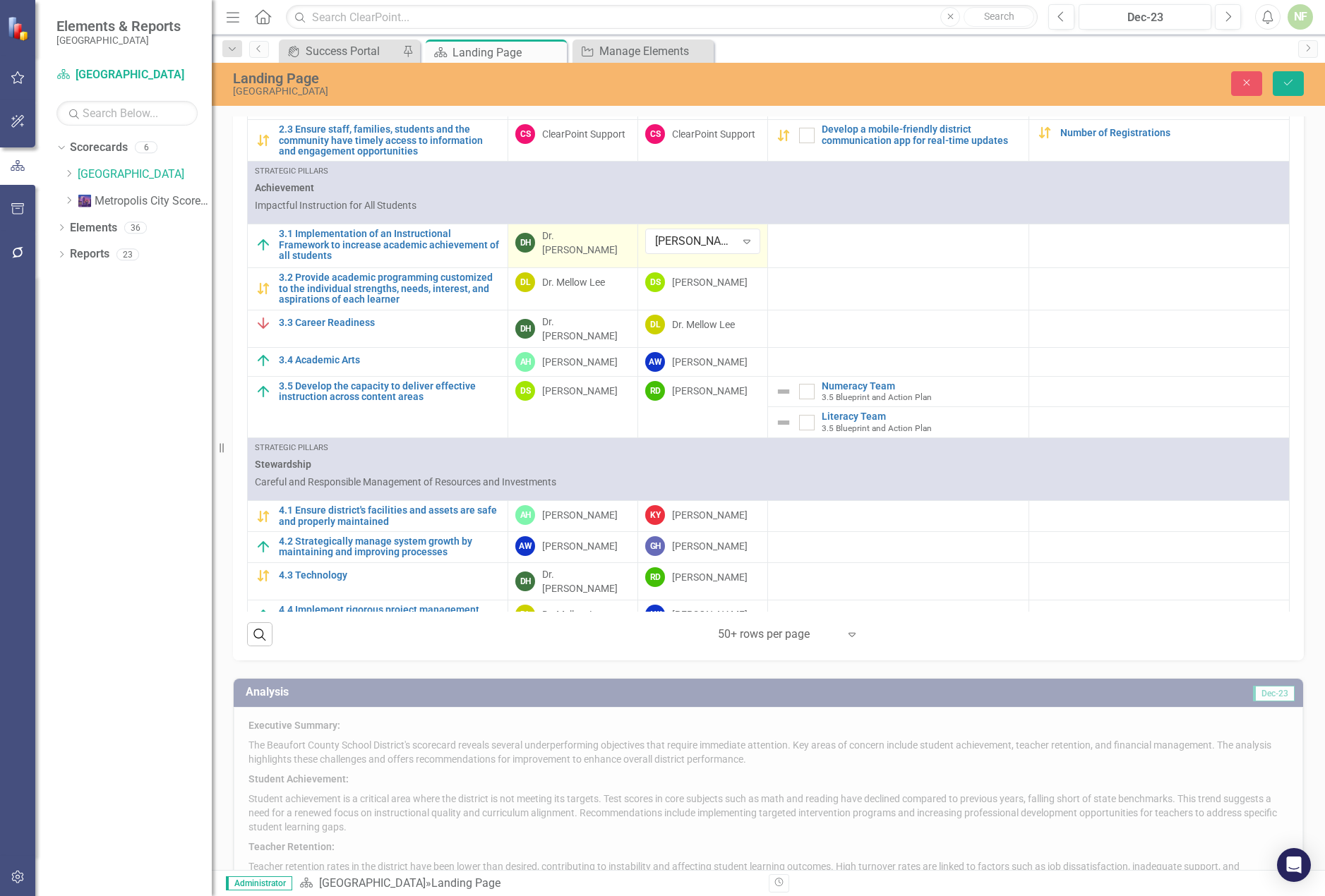
click at [590, 240] on div "Dr. [PERSON_NAME]" at bounding box center [587, 242] width 89 height 28
click at [616, 240] on icon "Expand" at bounding box center [617, 241] width 14 height 11
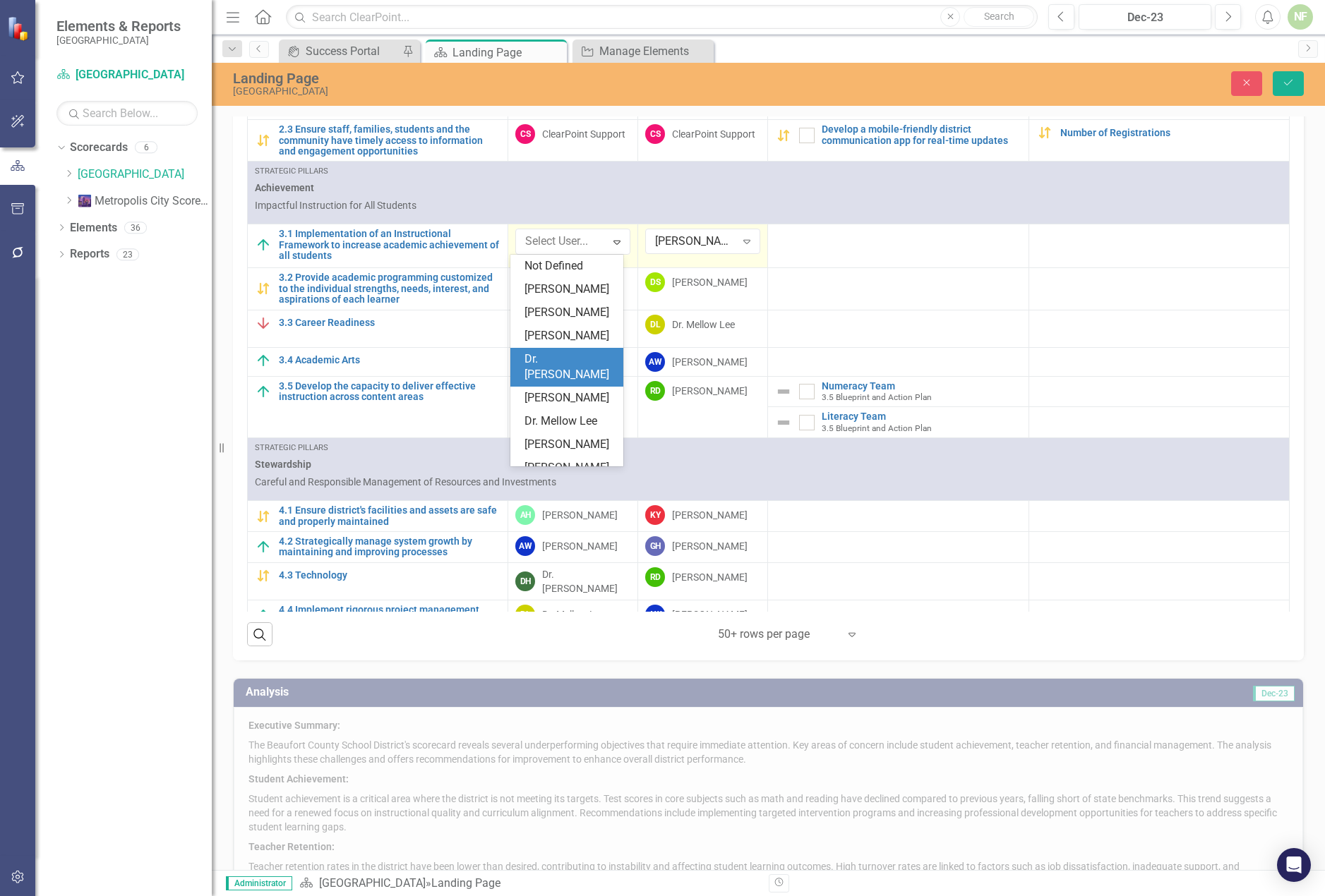
scroll to position [92, 0]
click at [595, 384] on div "[PERSON_NAME]" at bounding box center [569, 375] width 90 height 17
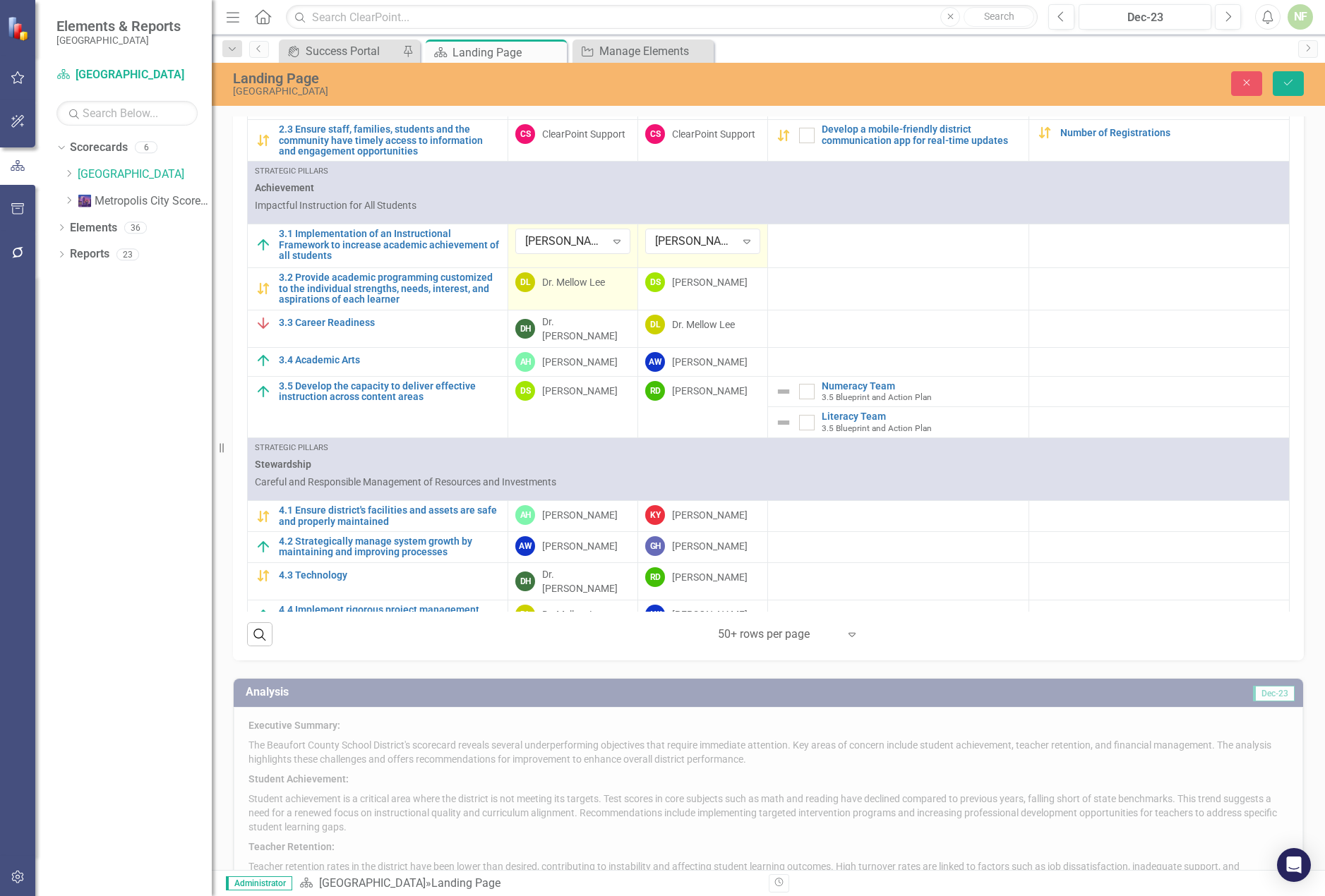
click at [584, 287] on div "Dr. Mellow Lee" at bounding box center [574, 282] width 63 height 14
click at [591, 284] on div "Dr. Mellow Lee" at bounding box center [565, 285] width 81 height 17
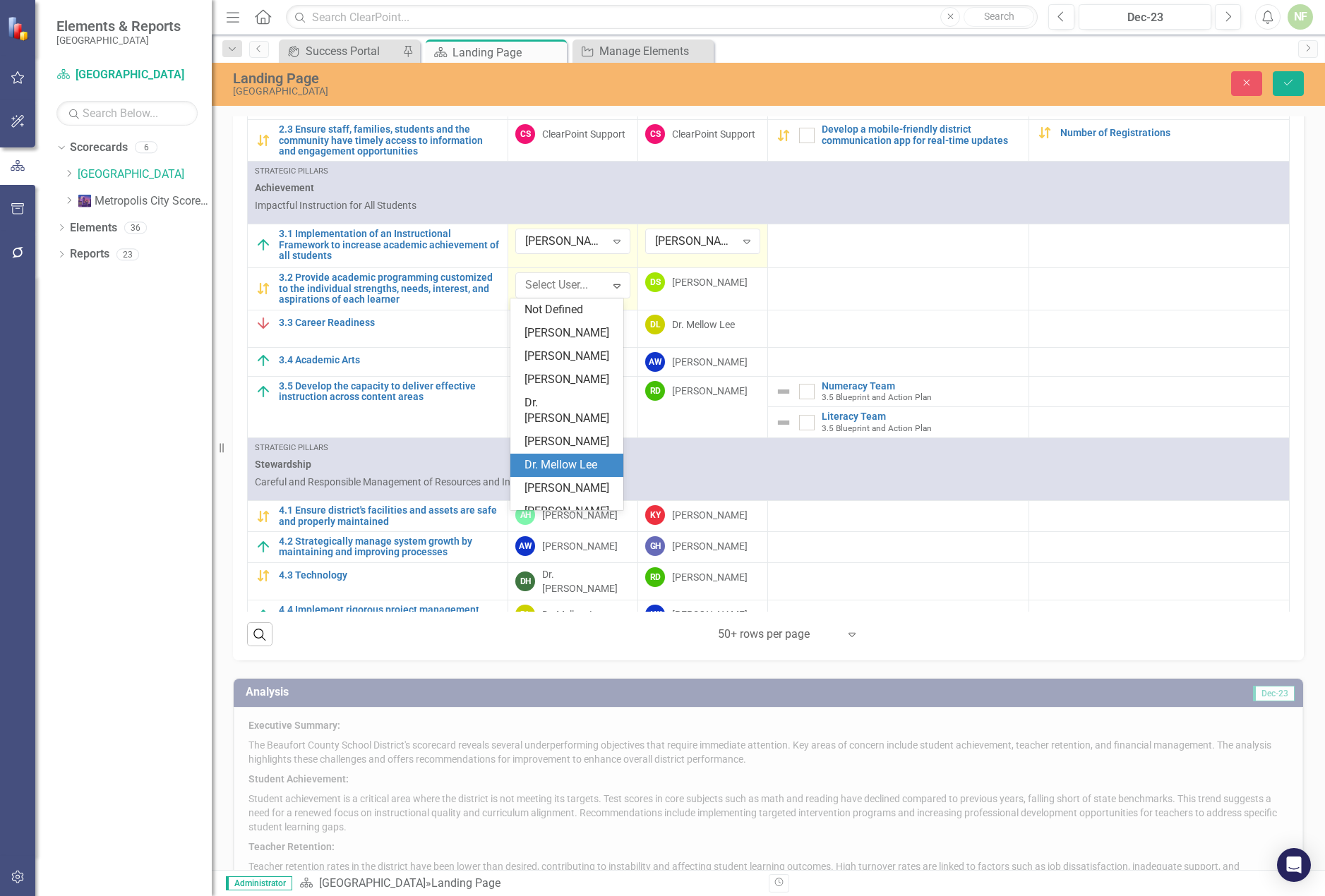
scroll to position [154, 0]
click at [589, 383] on div "[PERSON_NAME]" at bounding box center [569, 389] width 90 height 17
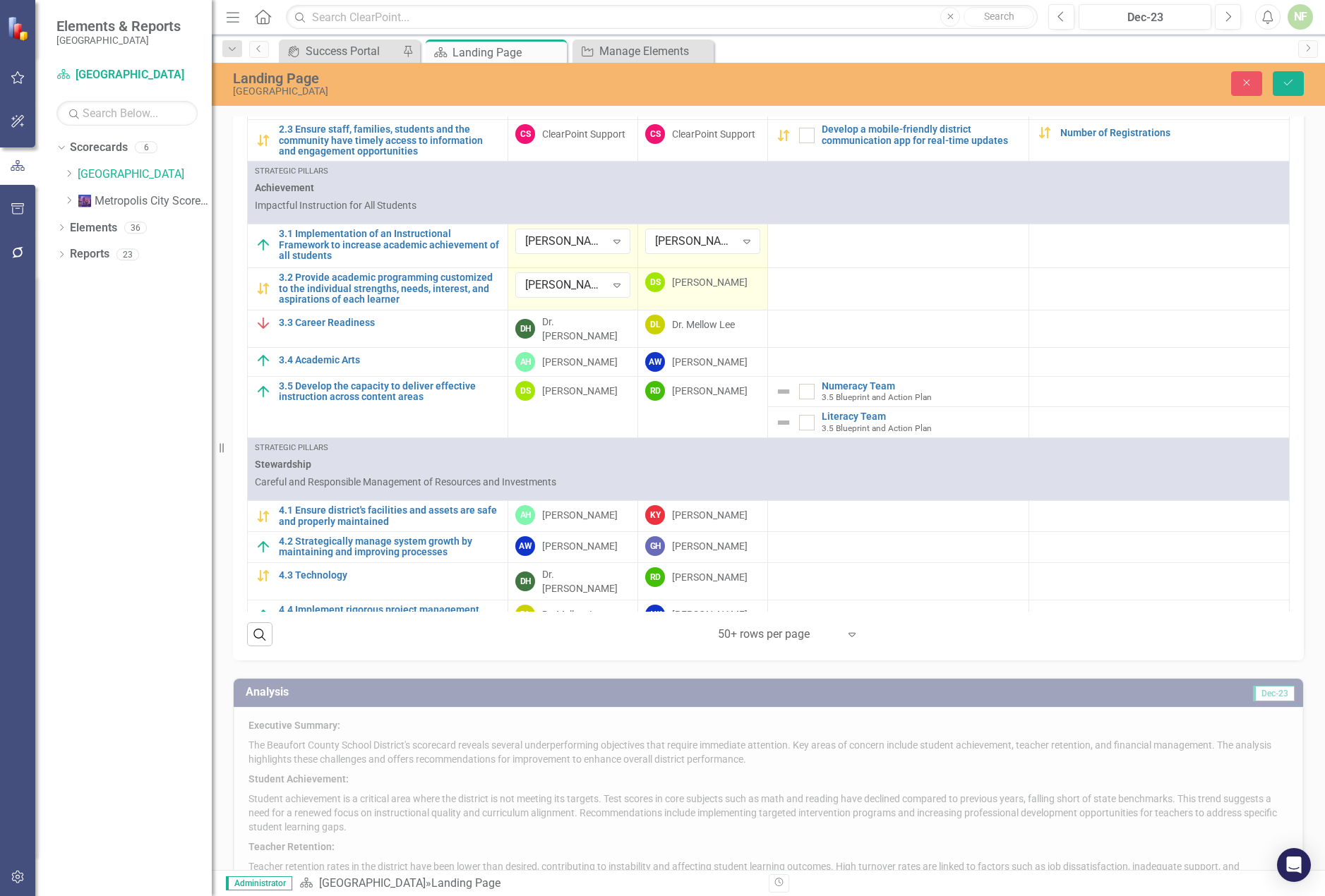
click at [706, 282] on div "[PERSON_NAME]" at bounding box center [709, 282] width 76 height 14
click at [720, 284] on div "[PERSON_NAME]" at bounding box center [696, 285] width 81 height 17
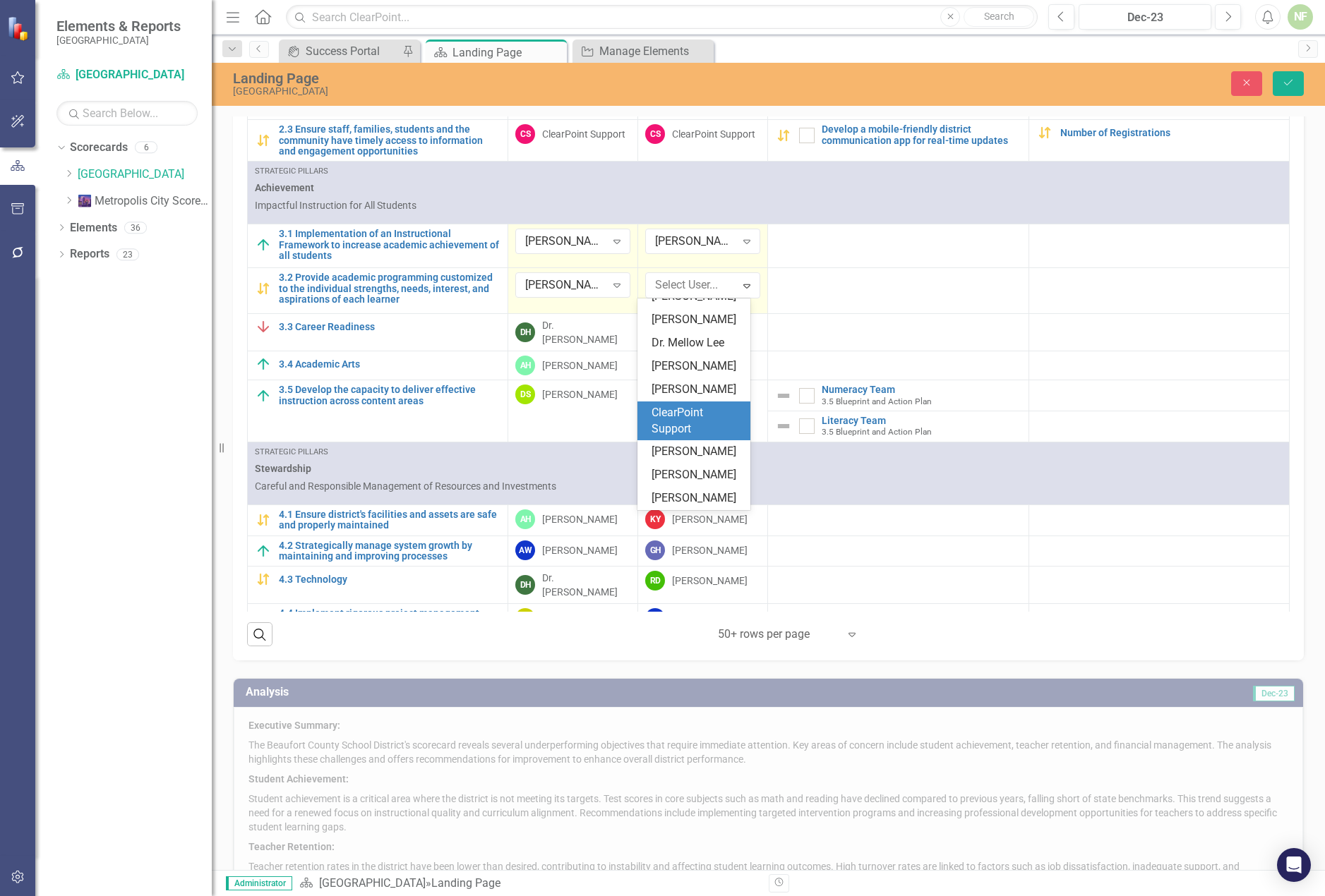
click at [710, 415] on div "ClearPoint Support" at bounding box center [697, 421] width 90 height 32
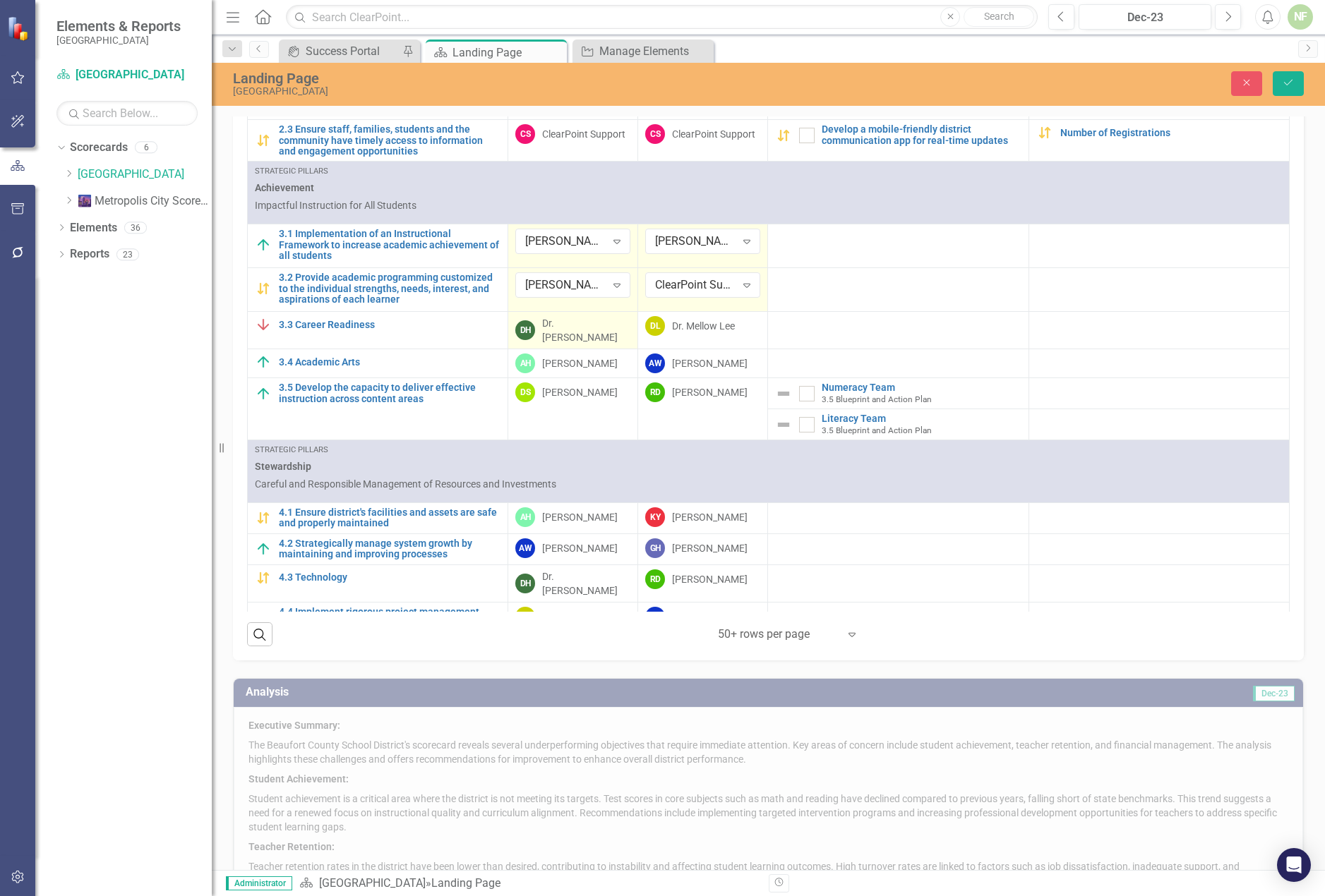
click at [583, 324] on div "Dr. [PERSON_NAME]" at bounding box center [587, 330] width 89 height 28
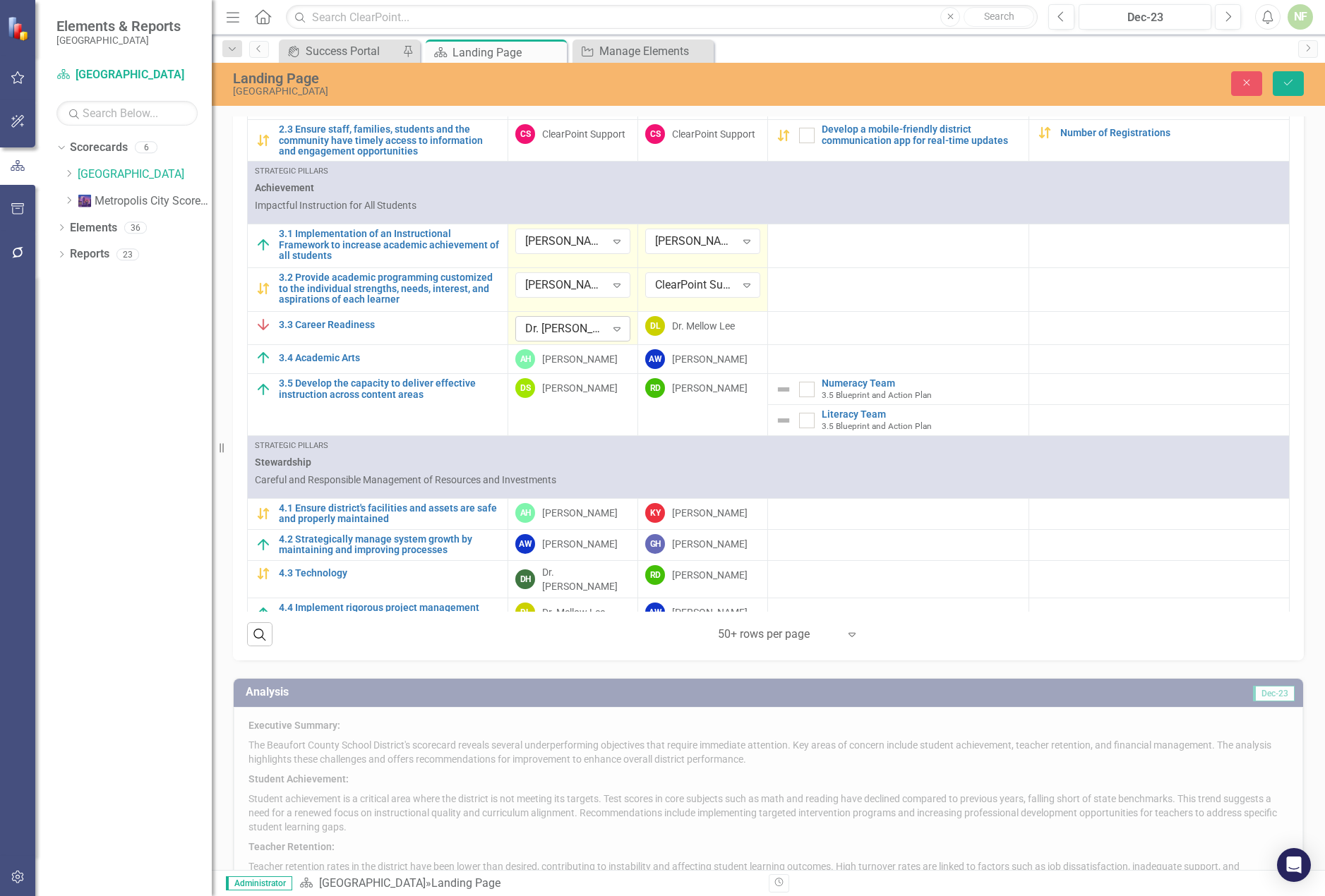
click at [610, 325] on icon "Expand" at bounding box center [617, 329] width 14 height 11
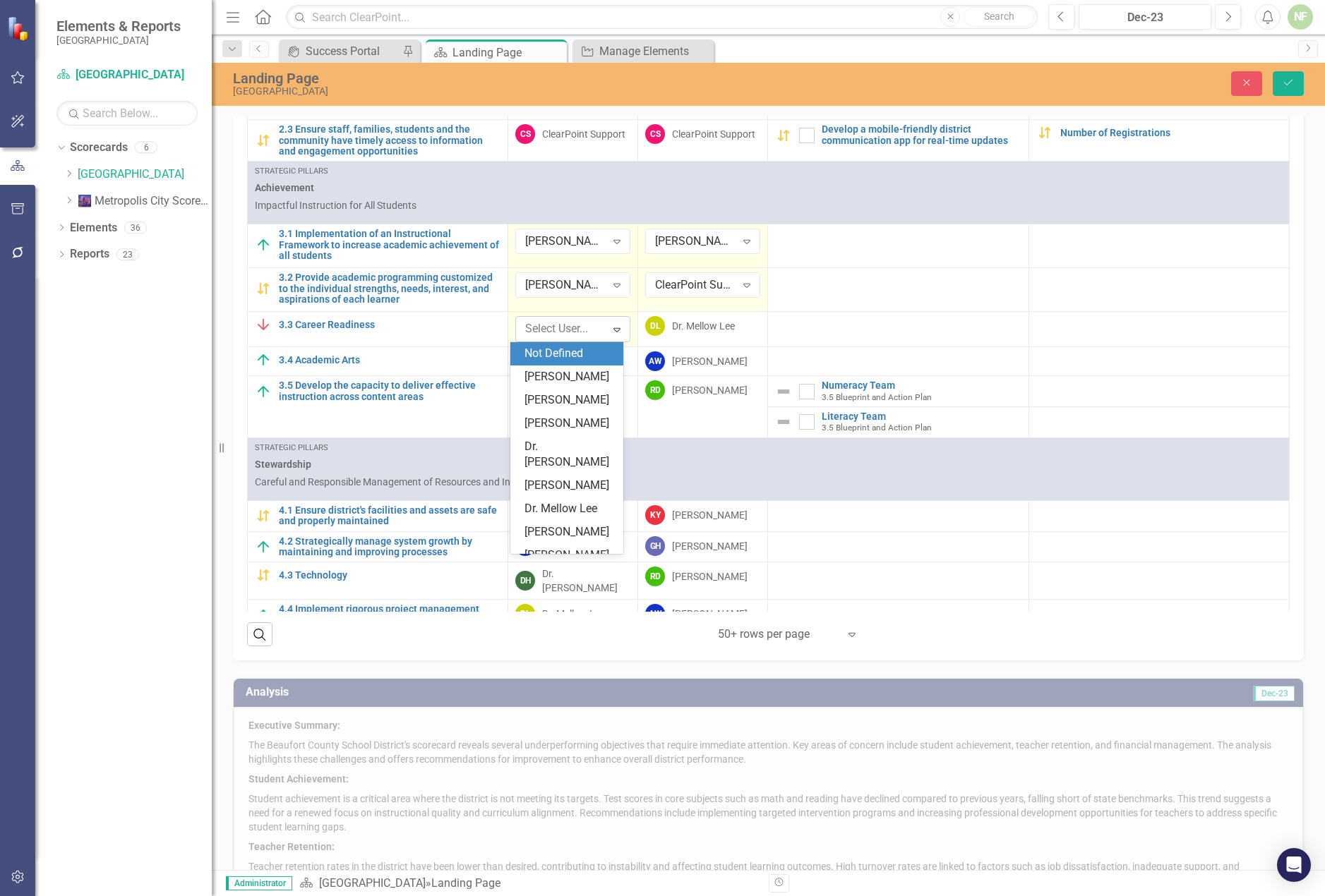
scroll to position [92, 0]
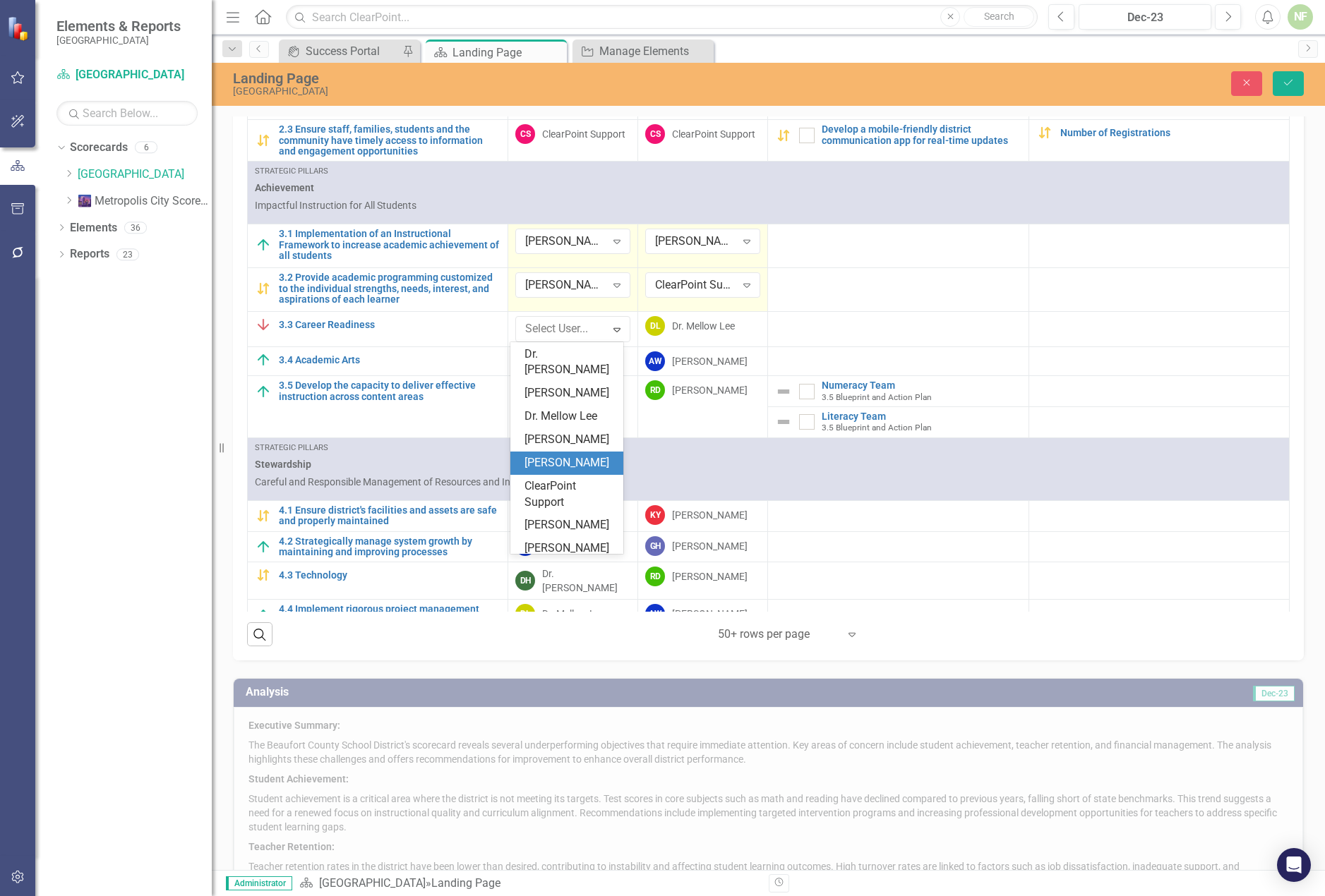
click at [576, 471] on div "[PERSON_NAME]" at bounding box center [569, 463] width 90 height 17
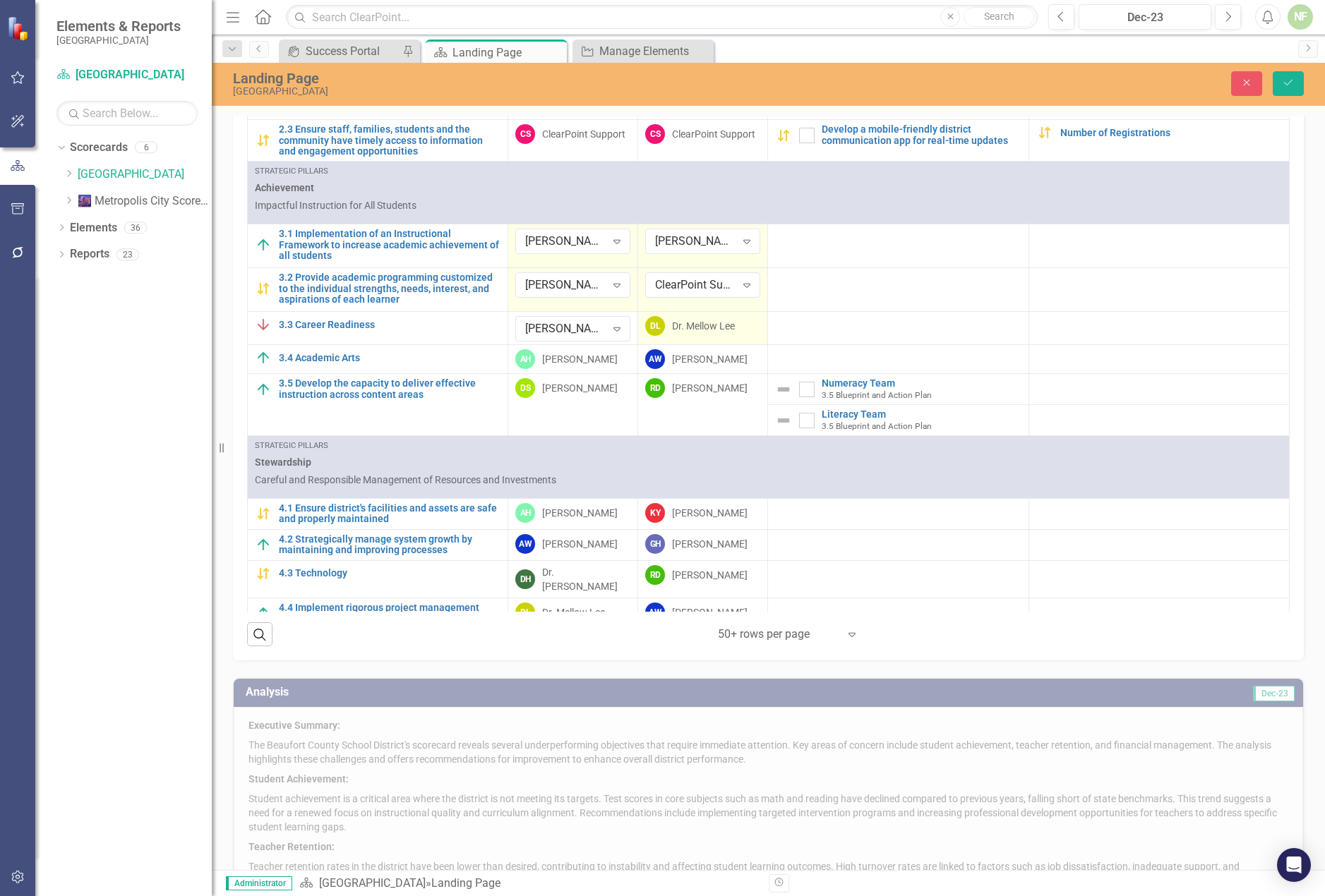
click at [702, 331] on div "Dr. Mellow Lee" at bounding box center [703, 326] width 63 height 14
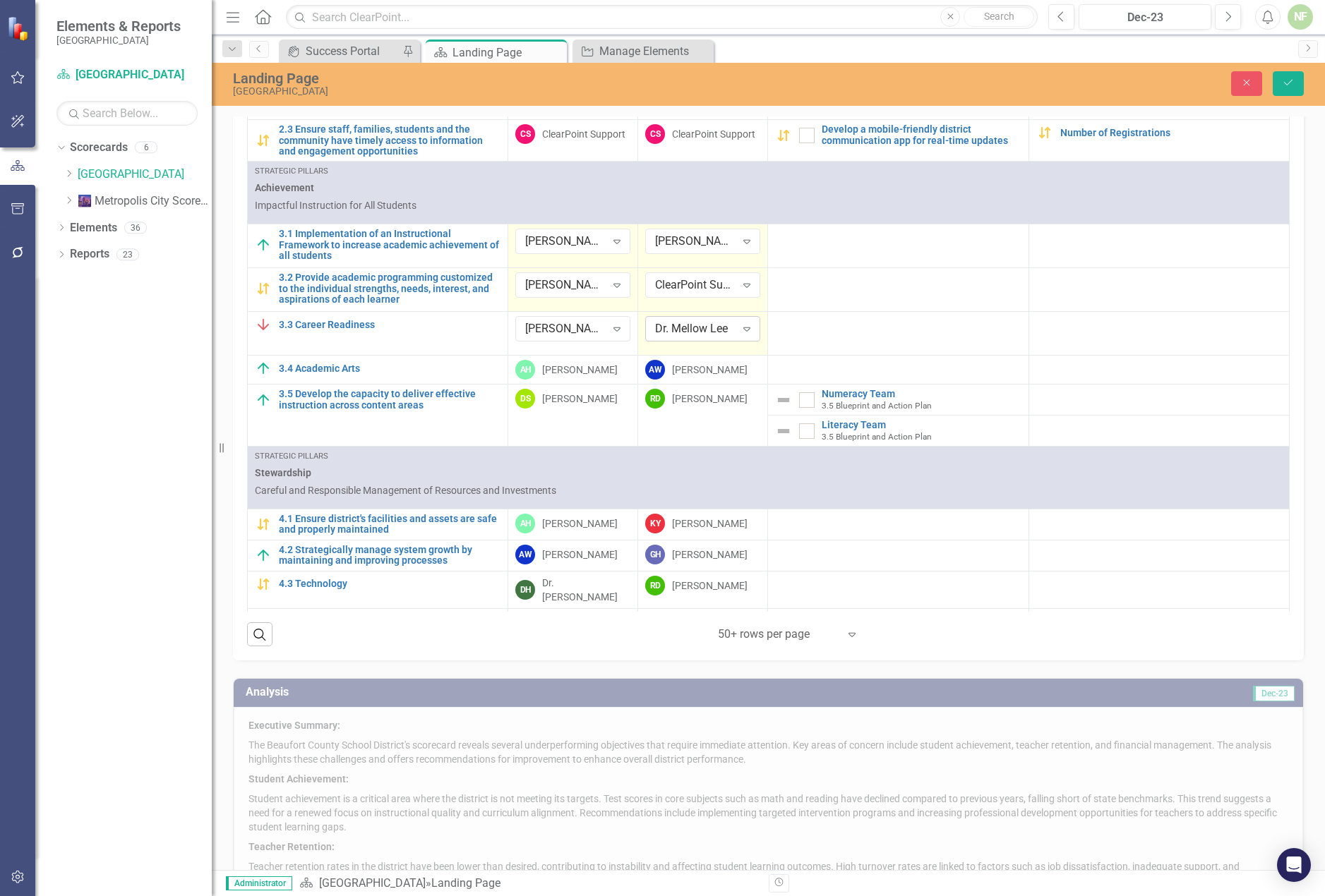
click at [718, 325] on div "Dr. Mellow Lee" at bounding box center [696, 329] width 81 height 17
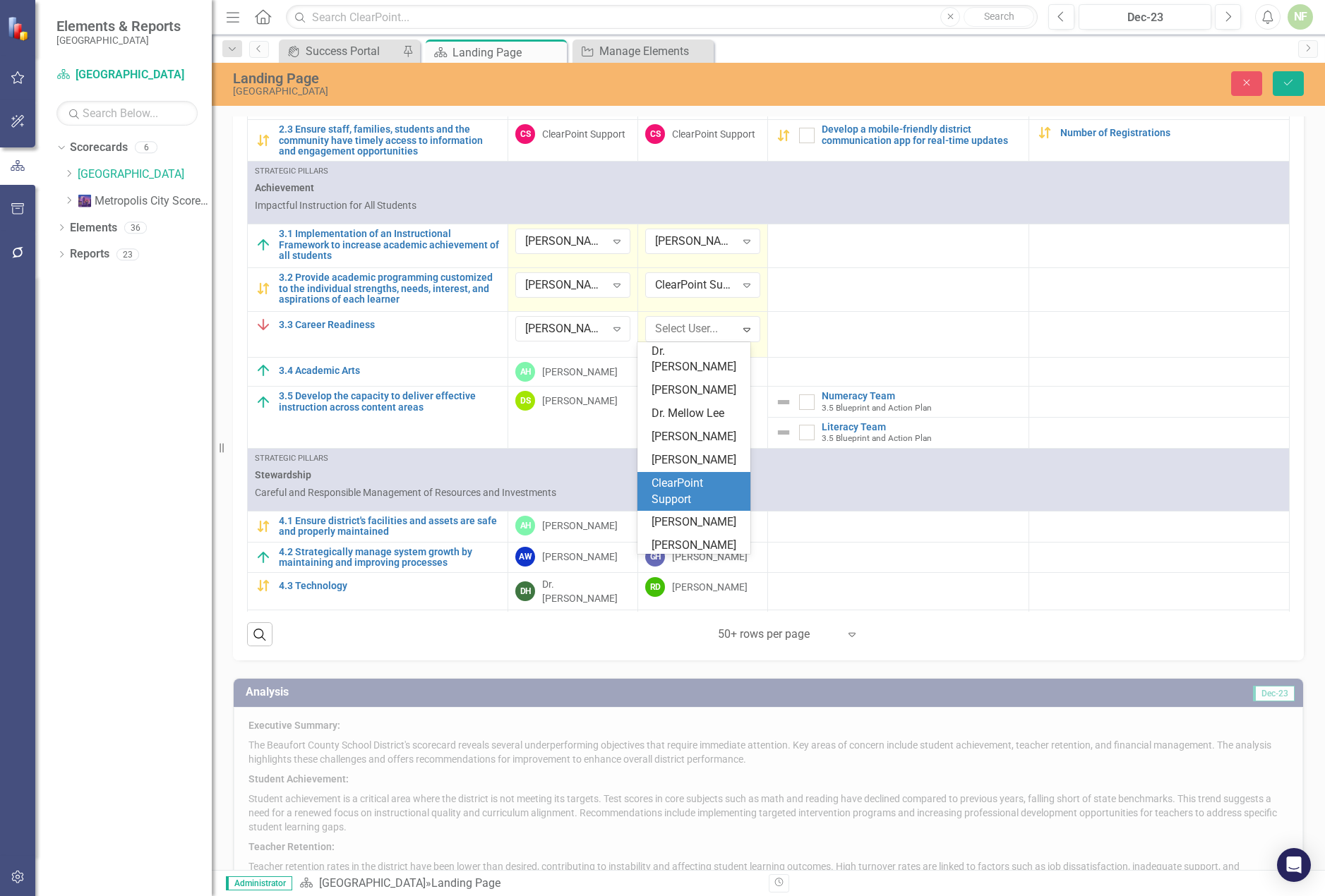
scroll to position [154, 0]
click at [708, 468] on div "ClearPoint Support" at bounding box center [697, 464] width 90 height 32
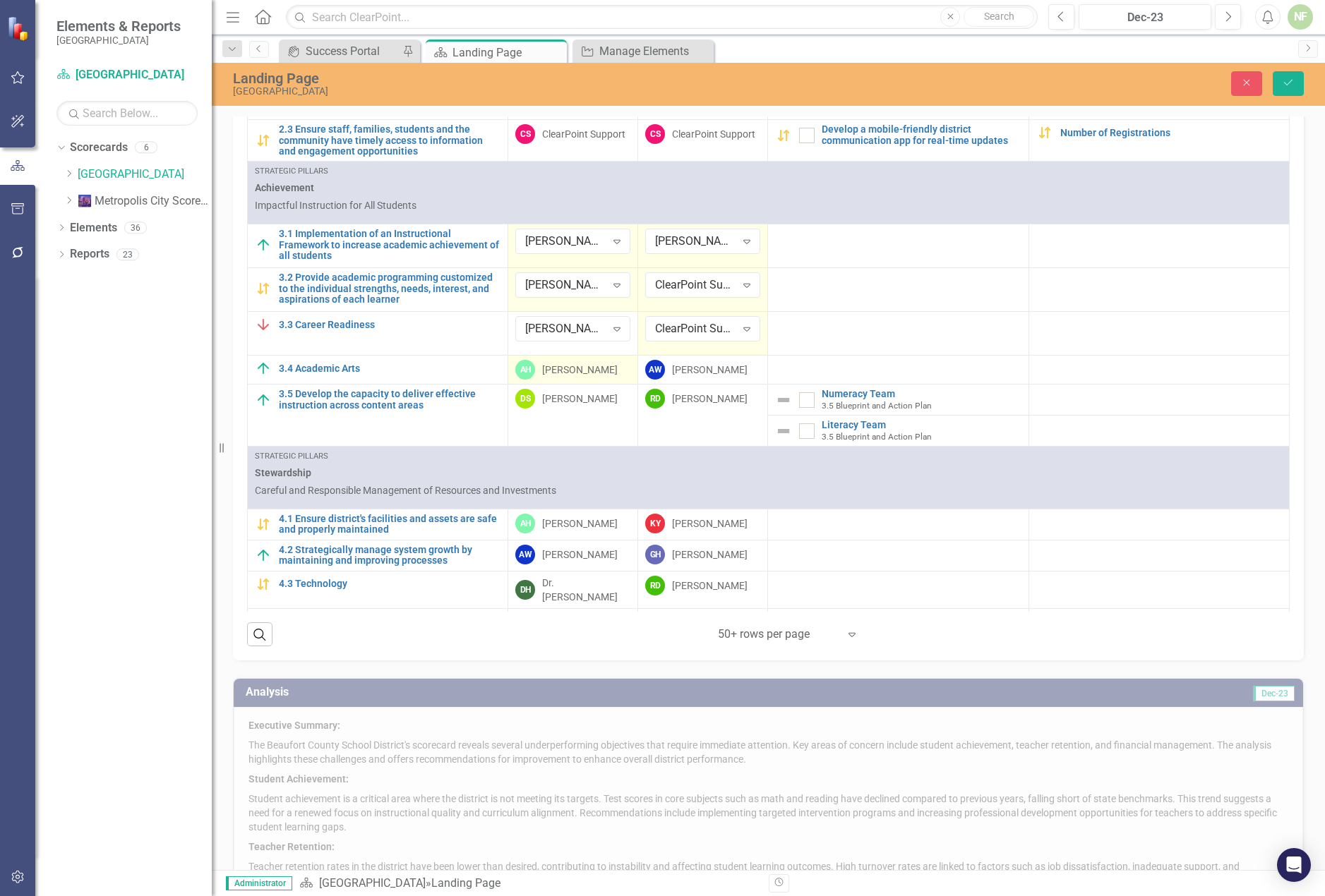
click at [578, 368] on div "[PERSON_NAME]" at bounding box center [580, 369] width 76 height 14
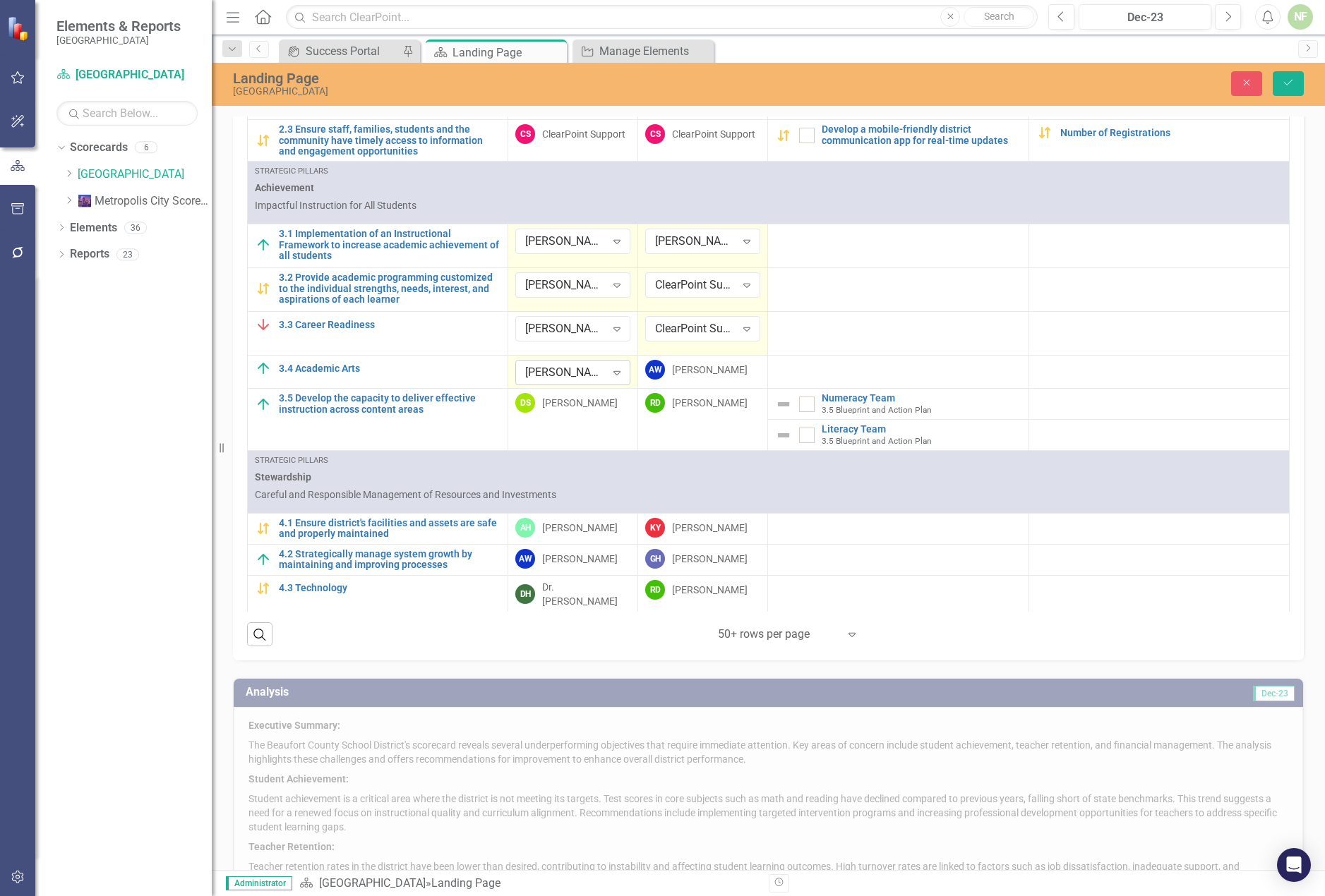
click at [616, 368] on icon "Expand" at bounding box center [617, 372] width 14 height 11
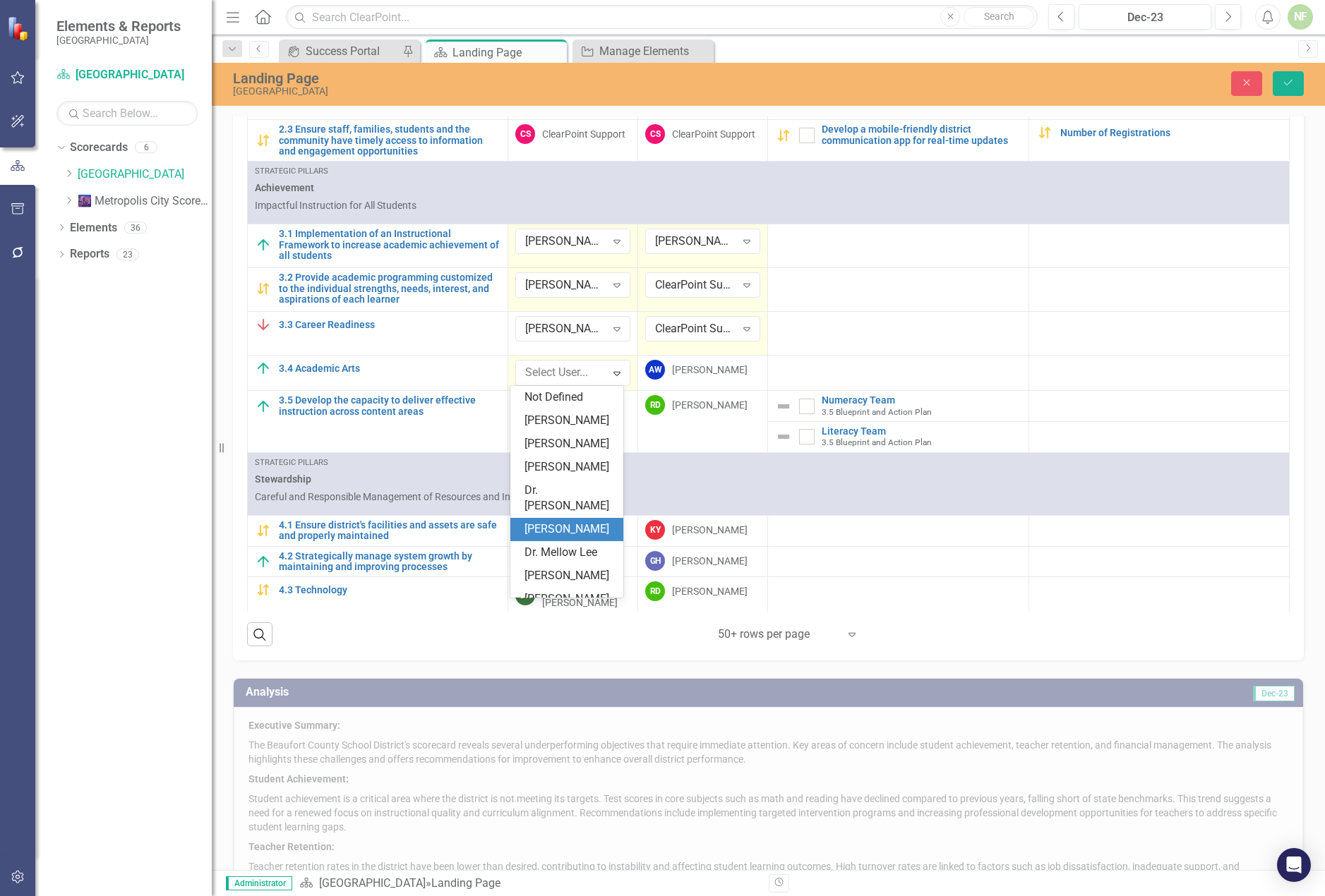
scroll to position [116, 0]
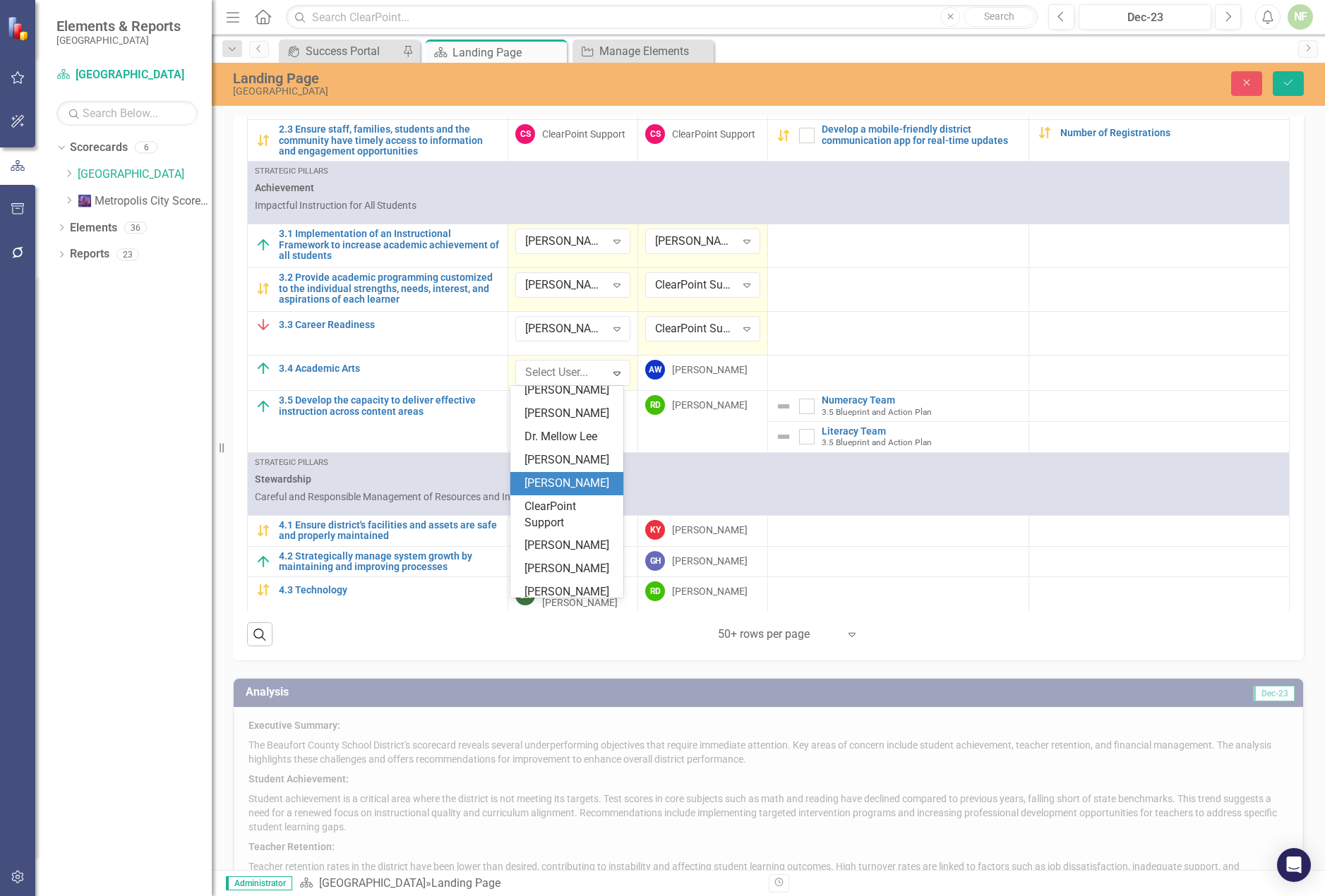
click at [567, 492] on div "[PERSON_NAME]" at bounding box center [569, 483] width 90 height 17
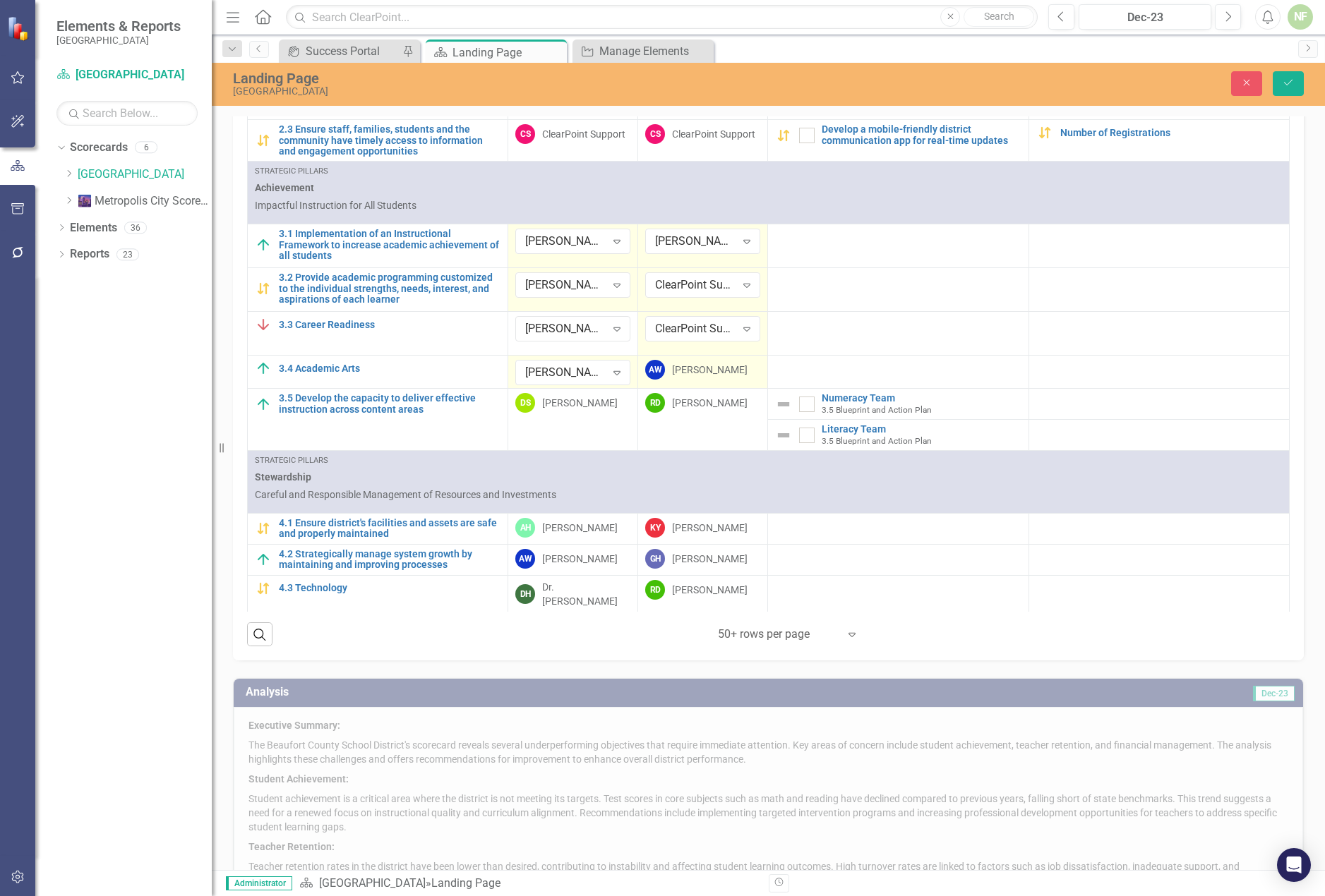
click at [701, 374] on div "[PERSON_NAME]" at bounding box center [709, 369] width 76 height 14
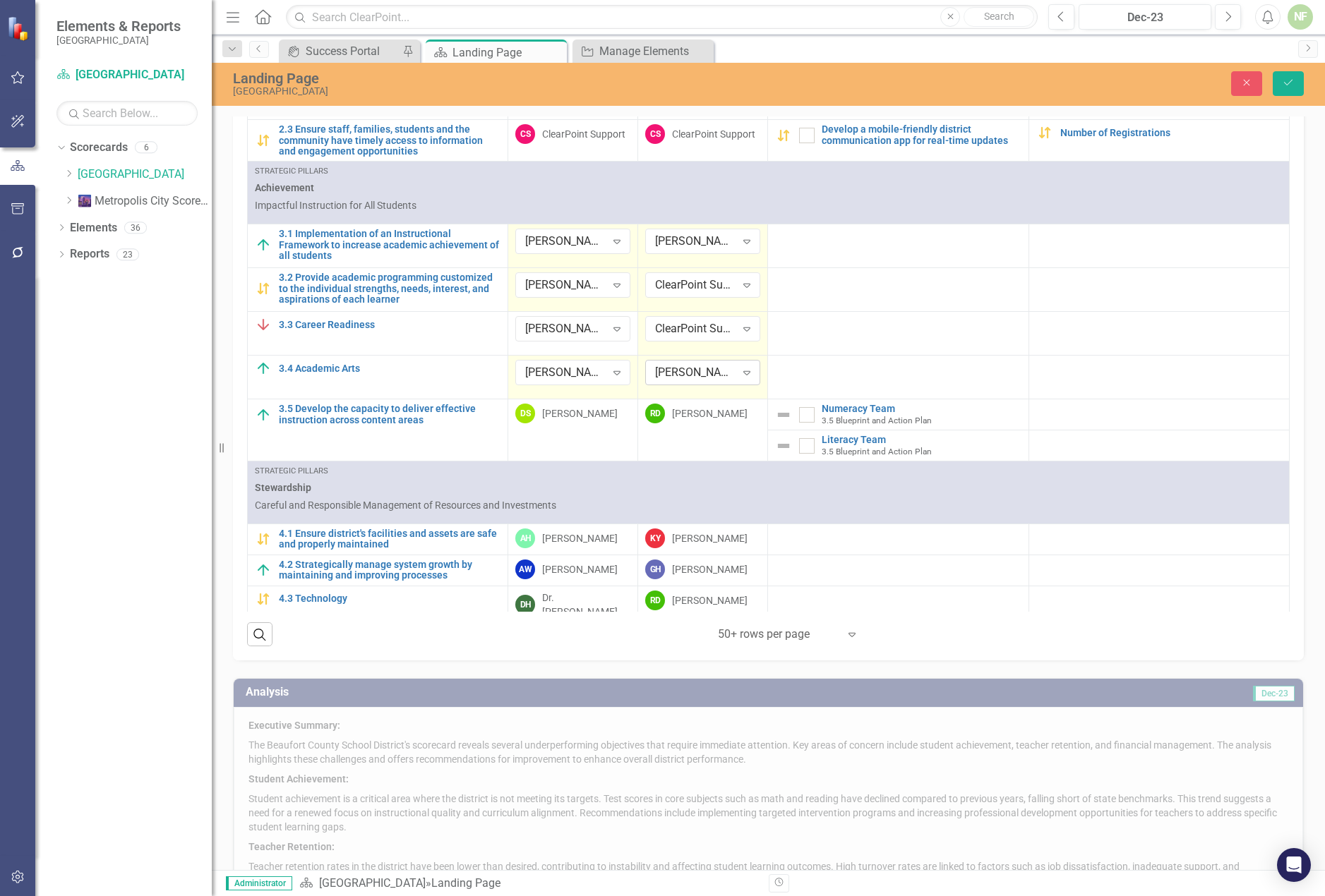
click at [693, 368] on div "[PERSON_NAME]" at bounding box center [696, 373] width 81 height 17
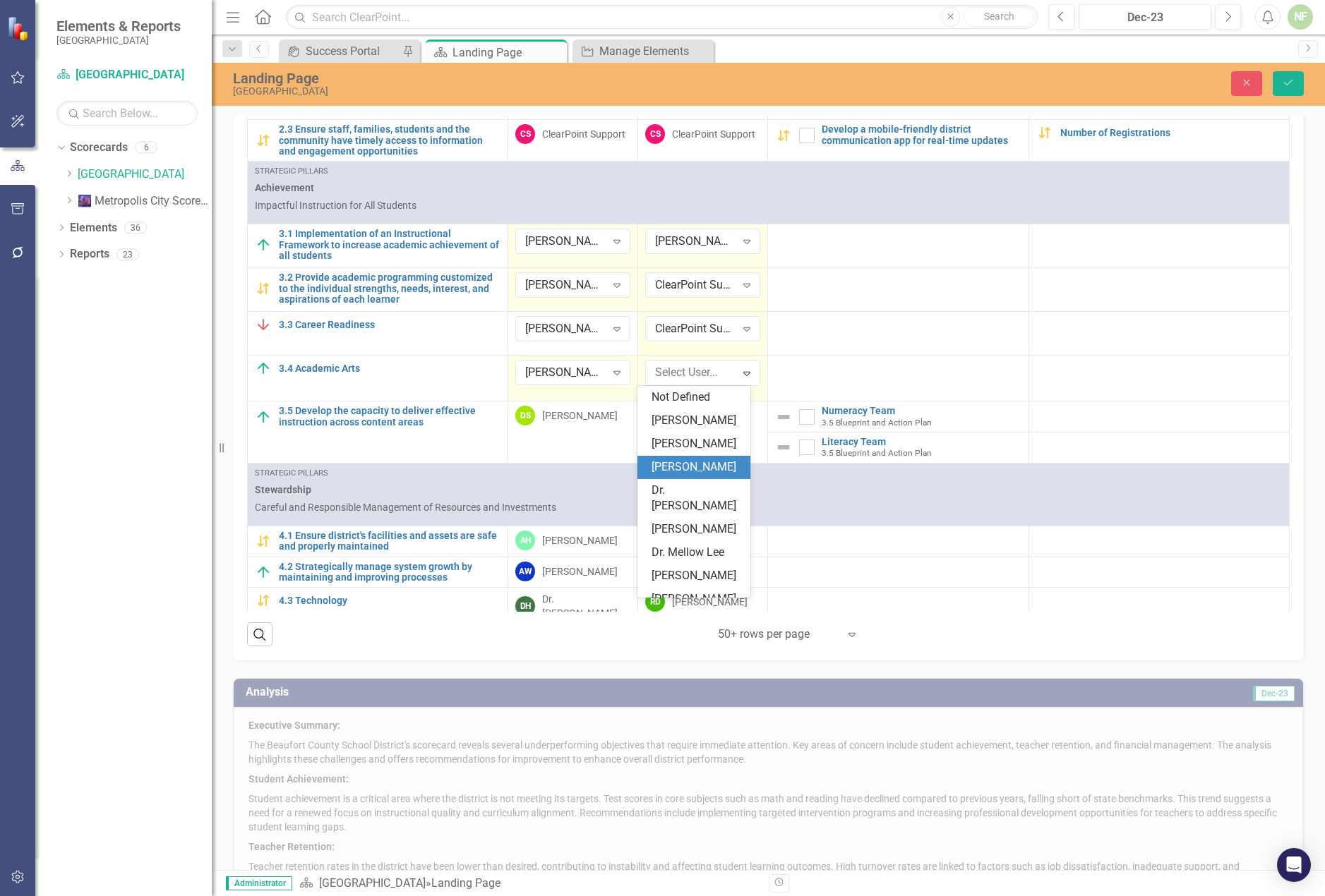
scroll to position [70, 0]
click at [708, 505] on div "[PERSON_NAME]" at bounding box center [697, 505] width 90 height 17
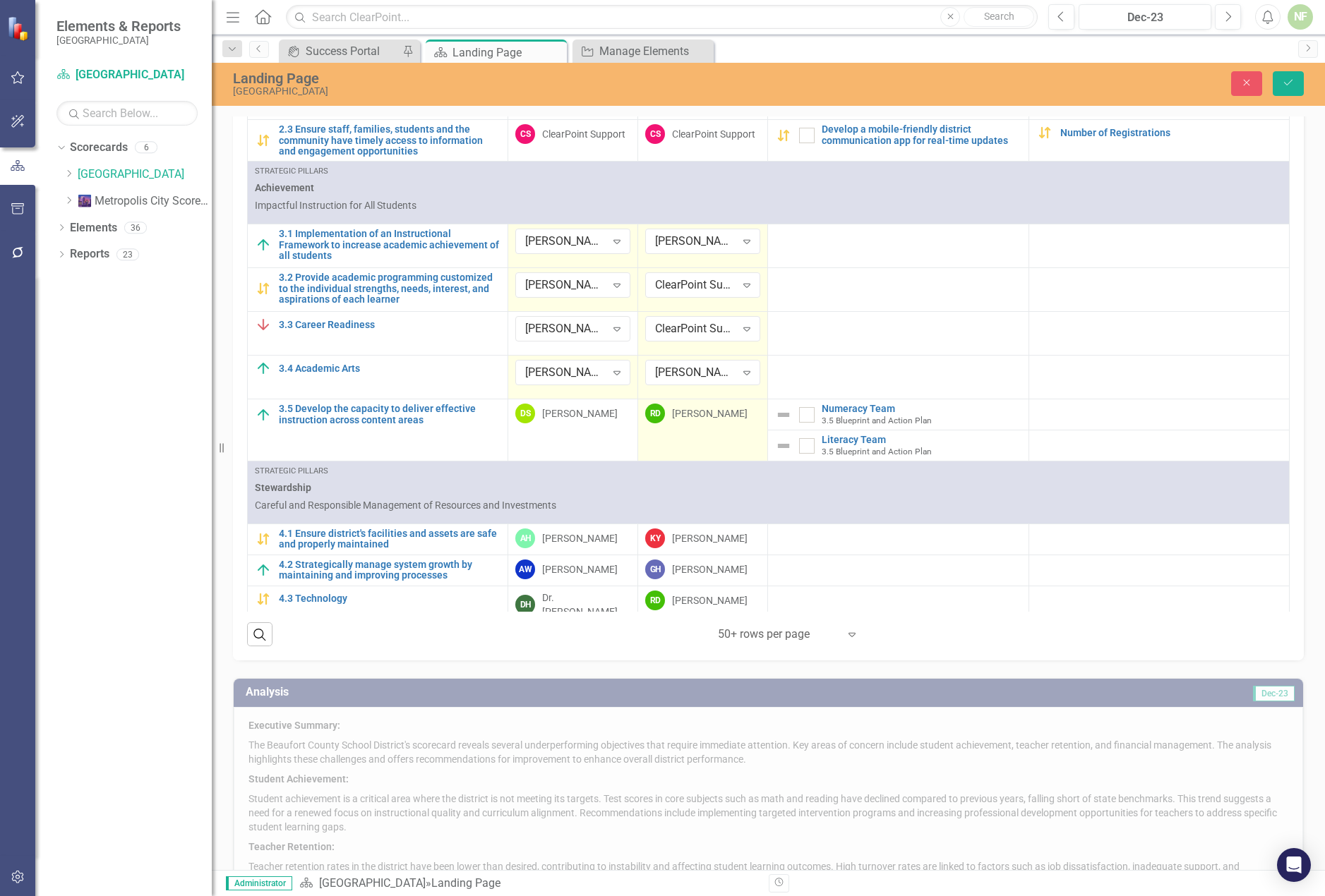
click at [692, 415] on div "[PERSON_NAME]" at bounding box center [709, 414] width 76 height 14
click at [713, 415] on div "[PERSON_NAME]" at bounding box center [696, 416] width 81 height 17
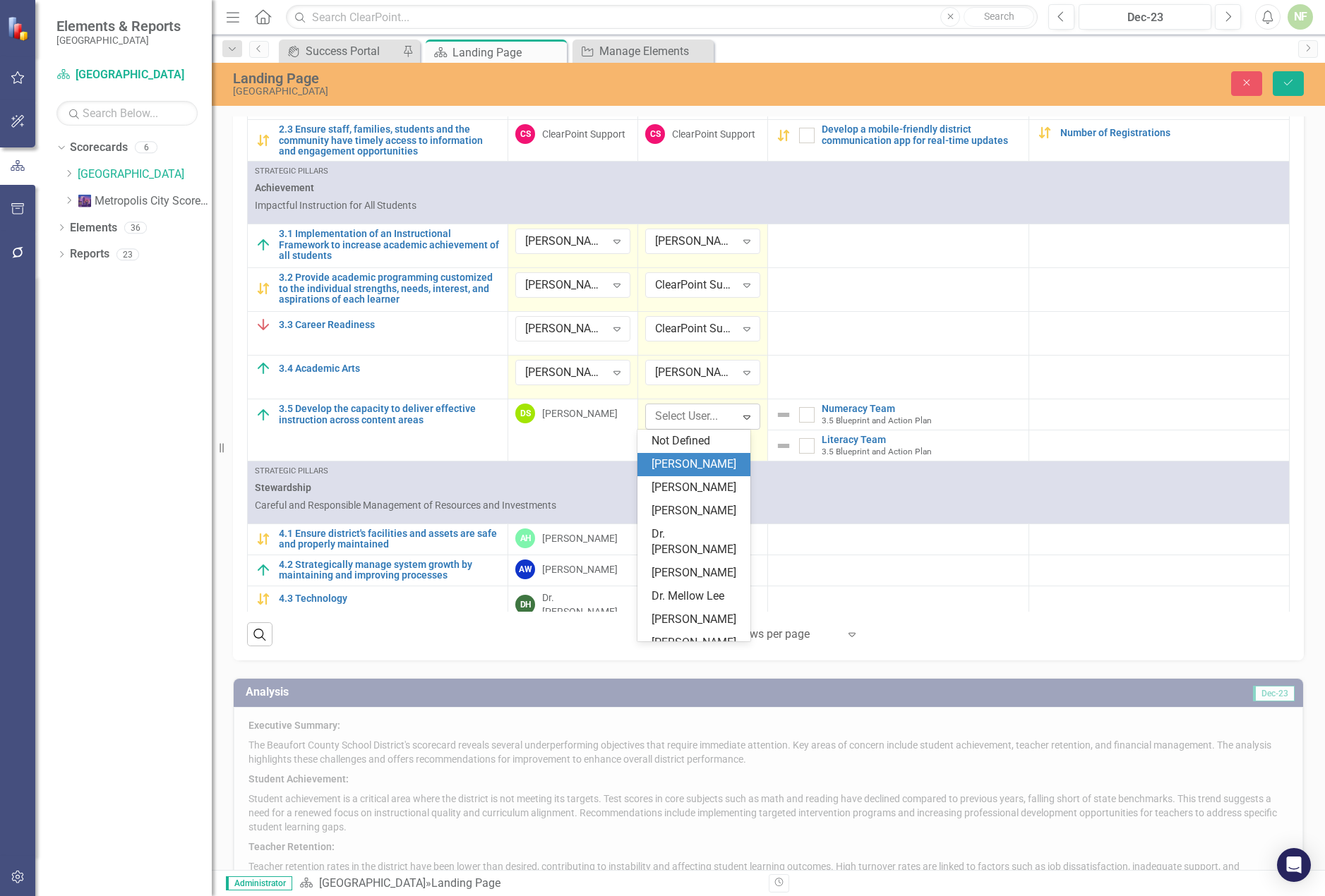
scroll to position [23, 0]
click at [684, 599] on div "[PERSON_NAME]" at bounding box center [697, 596] width 90 height 17
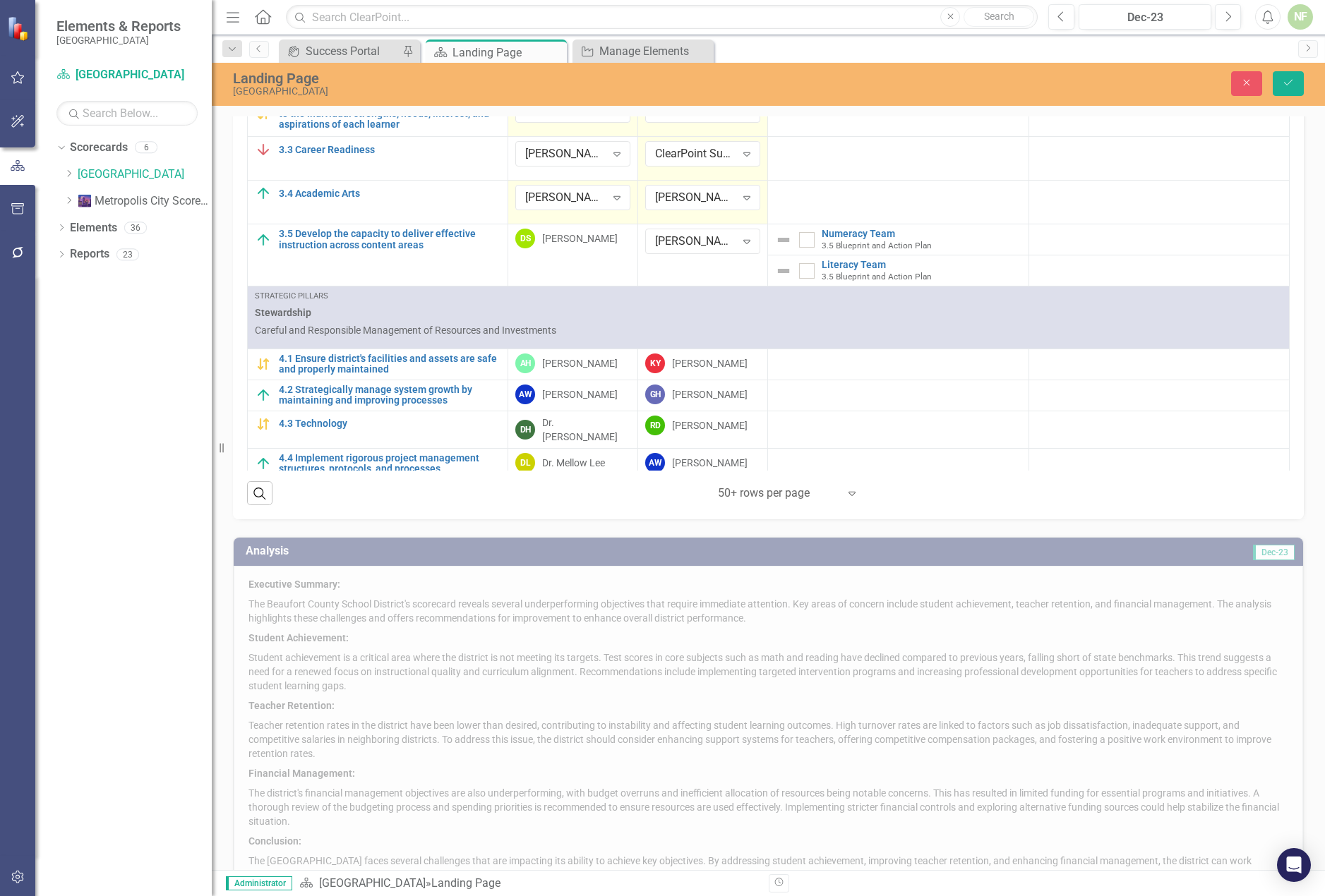
scroll to position [1105, 0]
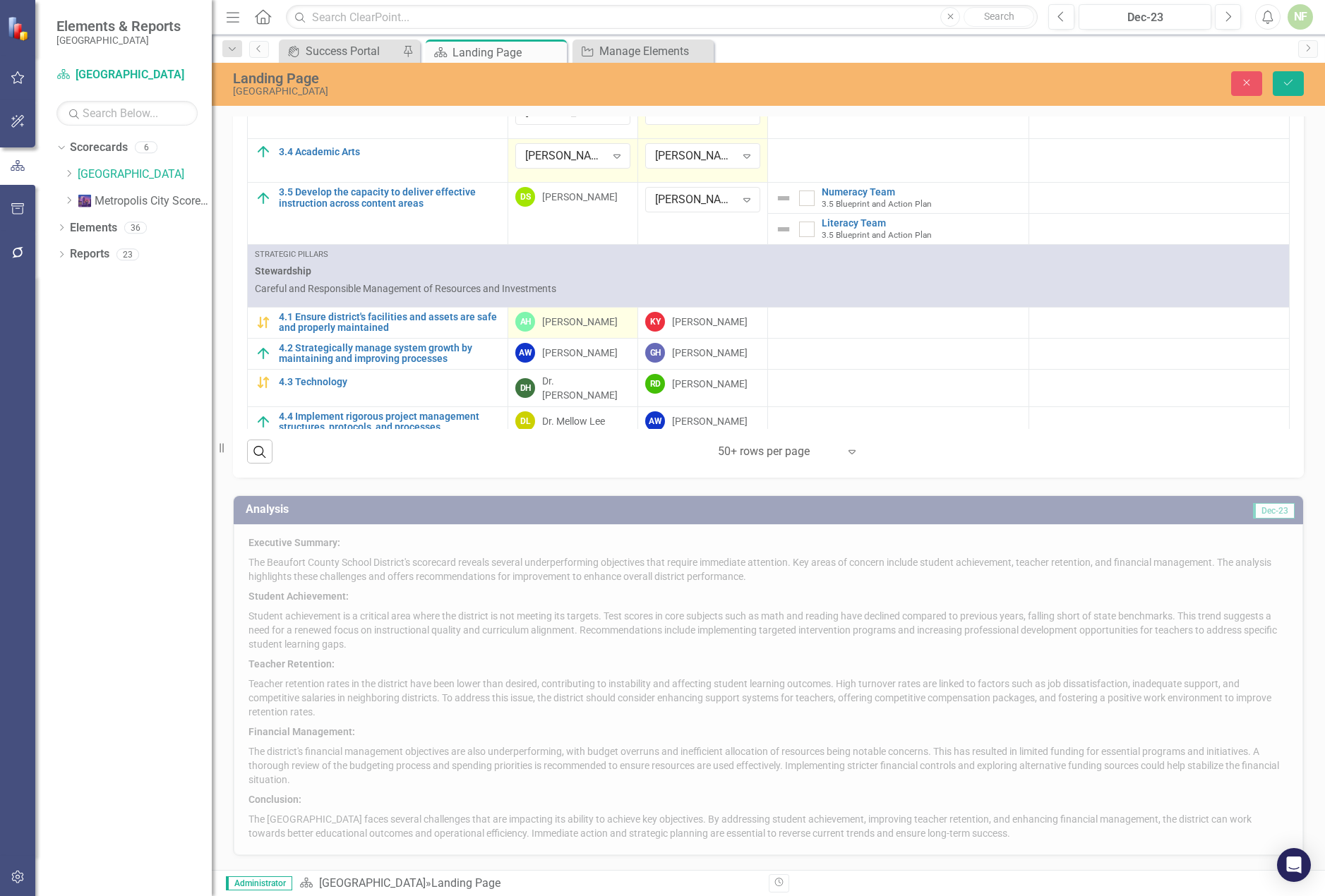
click at [588, 317] on div "[PERSON_NAME]" at bounding box center [580, 322] width 76 height 14
click at [604, 320] on div "Expand" at bounding box center [616, 325] width 25 height 23
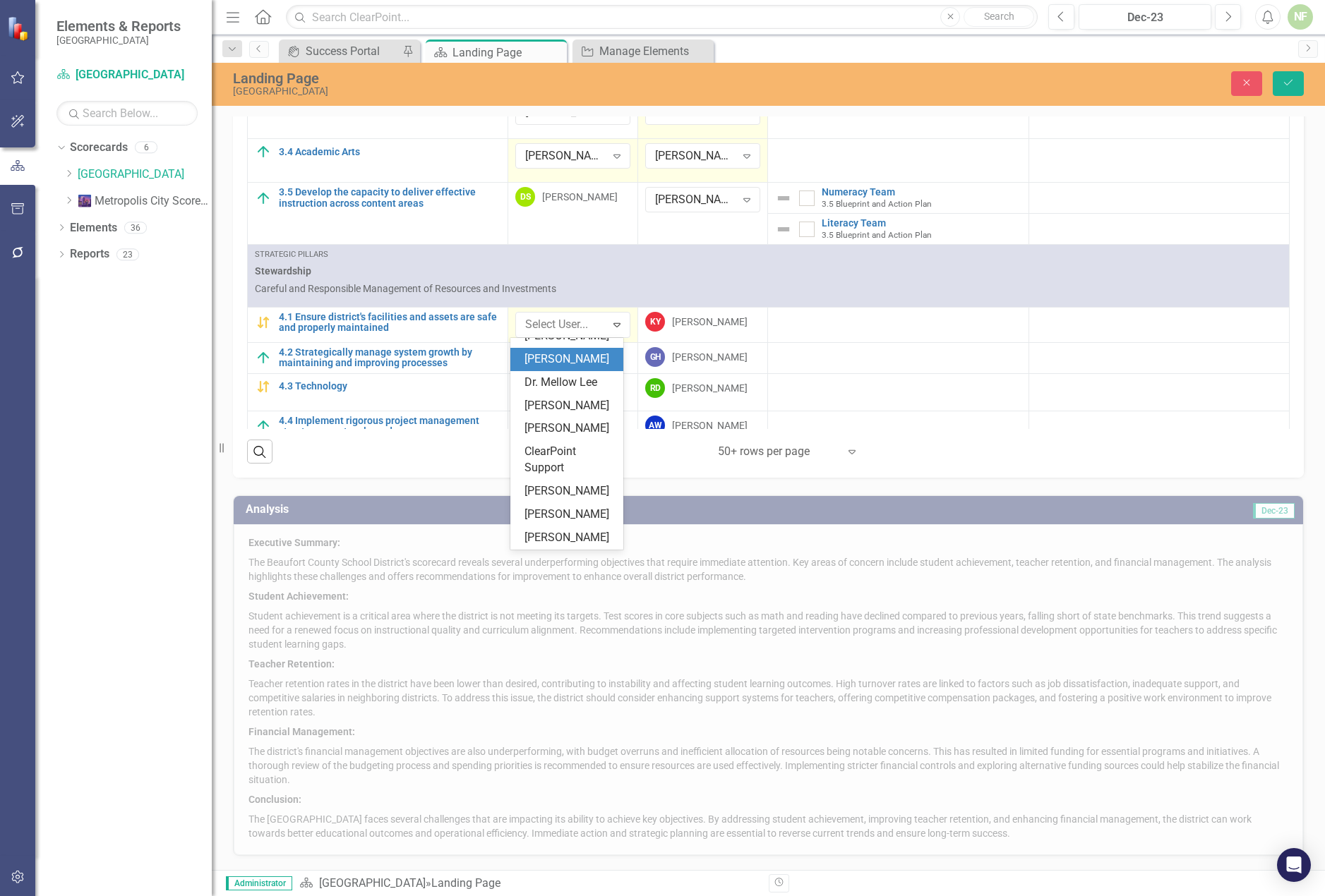
scroll to position [154, 0]
click at [586, 454] on div "ClearPoint Support" at bounding box center [569, 460] width 90 height 32
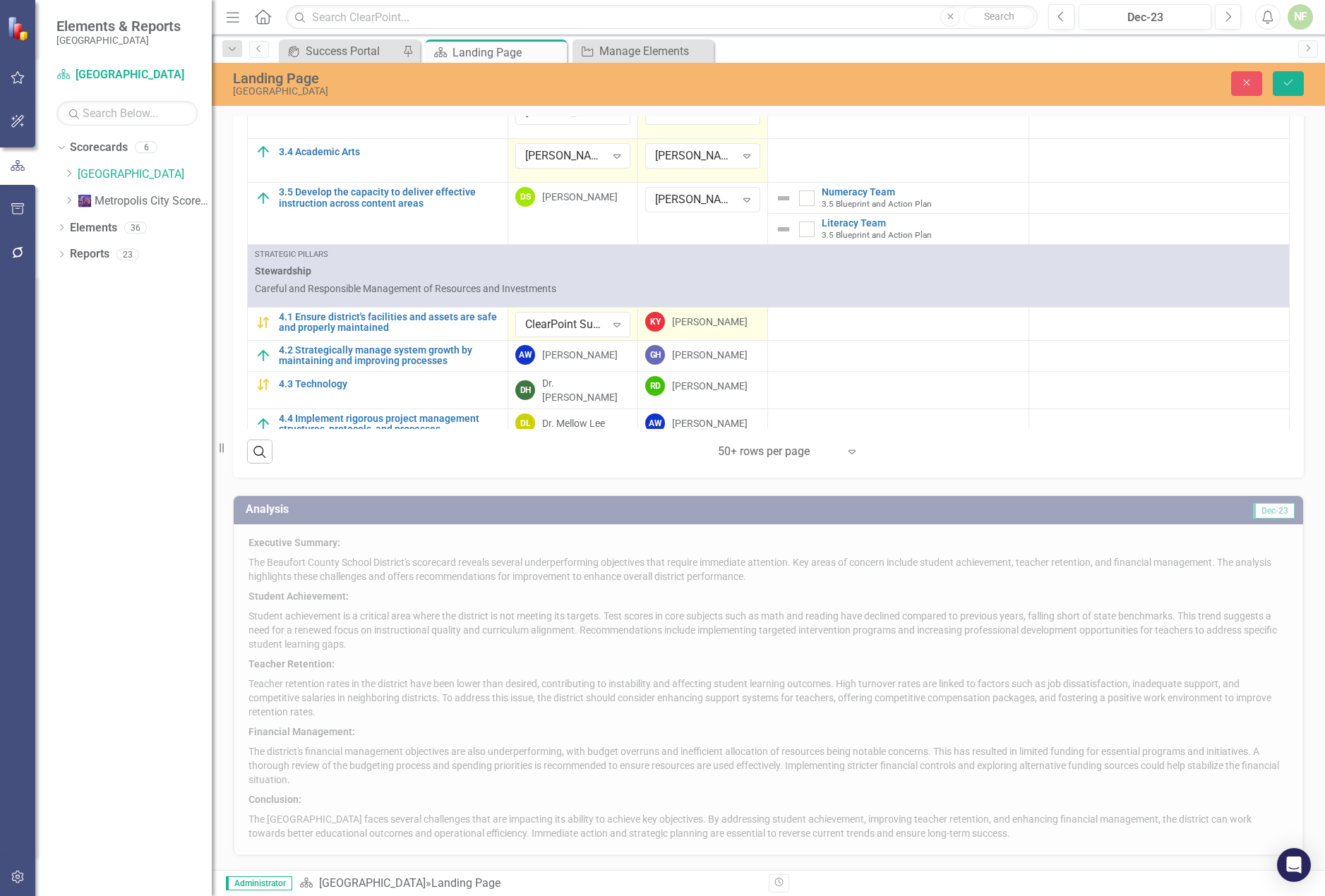
click at [696, 329] on div "[PERSON_NAME]" at bounding box center [709, 322] width 76 height 14
click at [697, 329] on div "[PERSON_NAME]" at bounding box center [709, 322] width 76 height 14
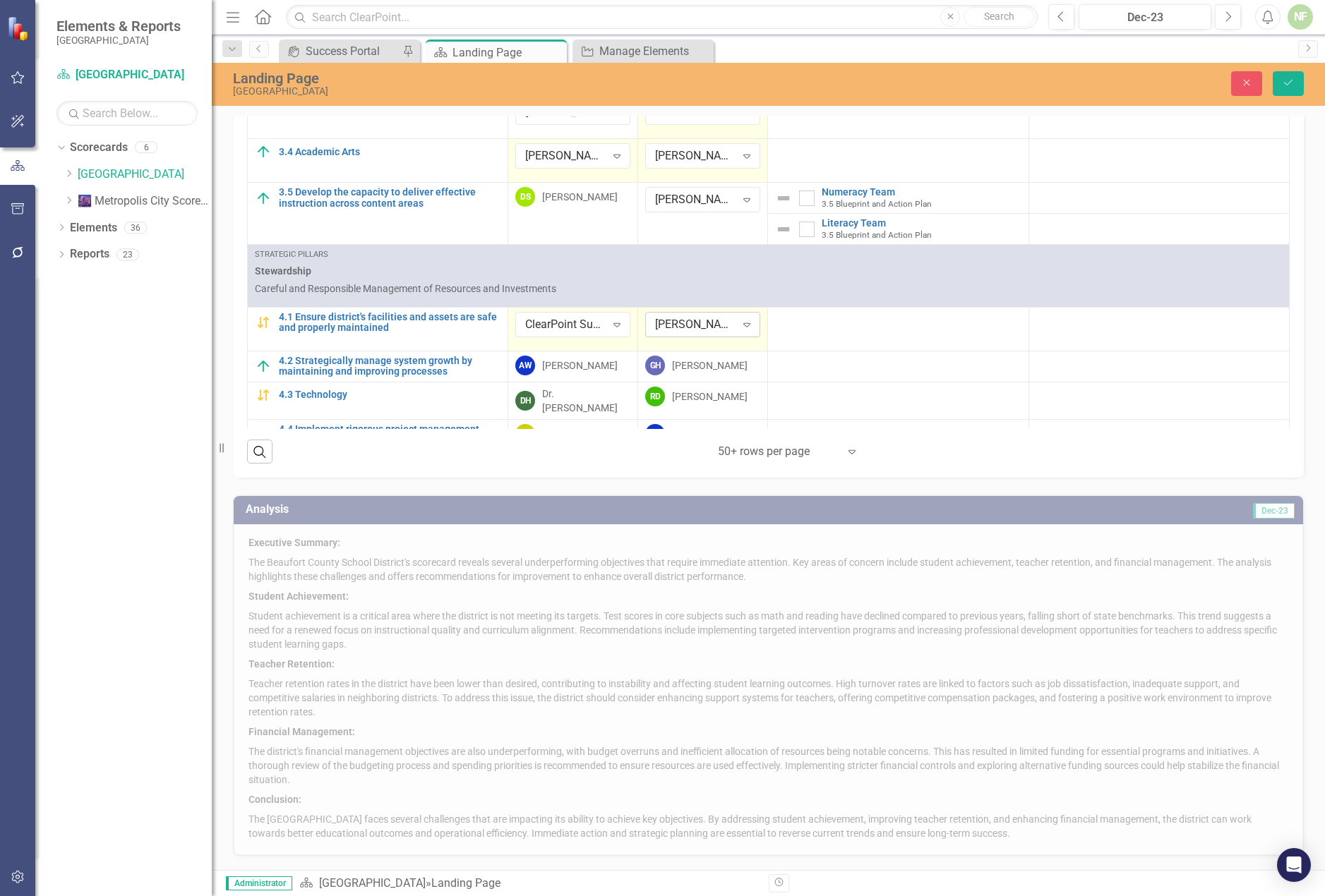
click at [722, 326] on div "[PERSON_NAME]" at bounding box center [696, 325] width 81 height 17
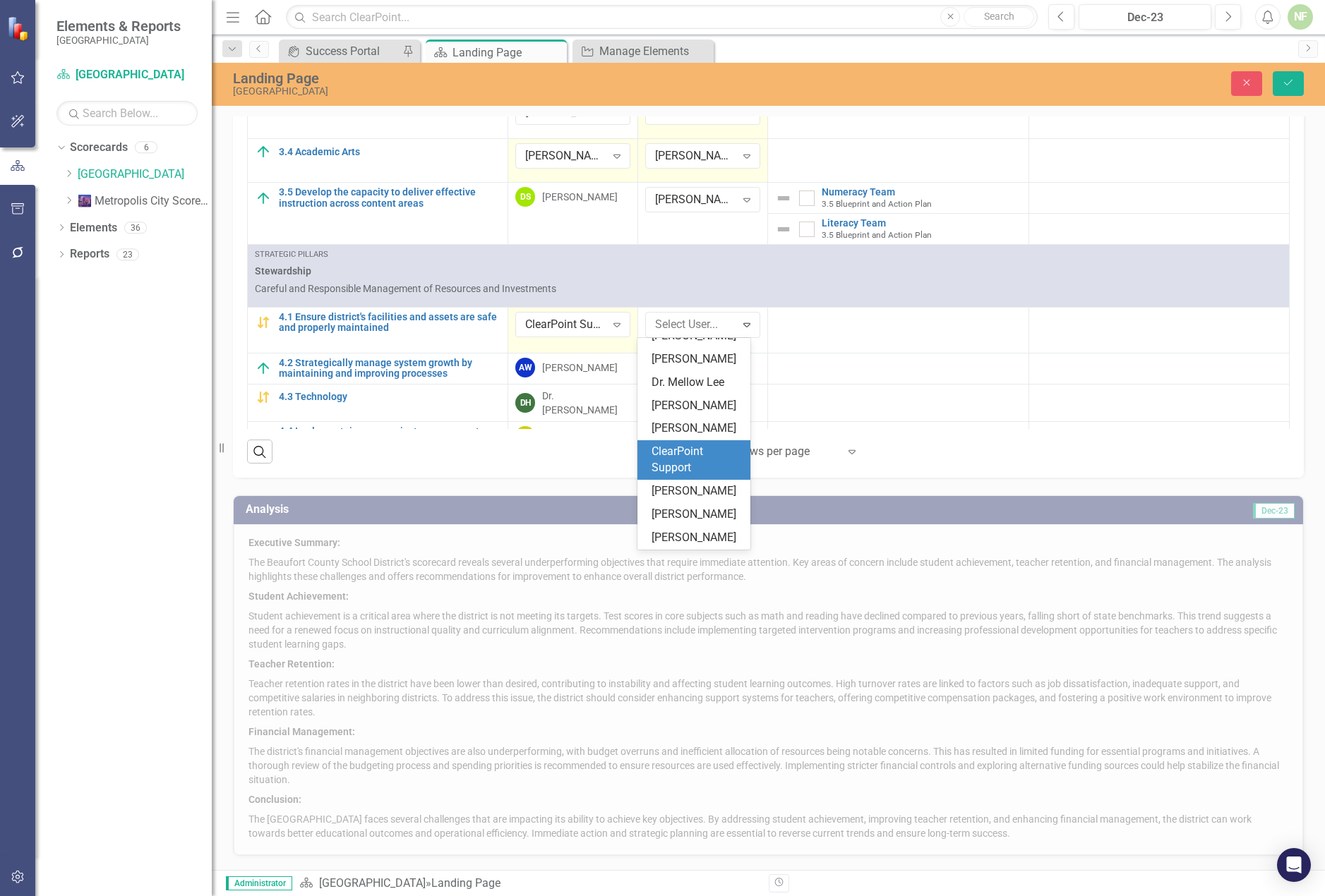
click at [707, 451] on div "ClearPoint Support" at bounding box center [697, 460] width 90 height 32
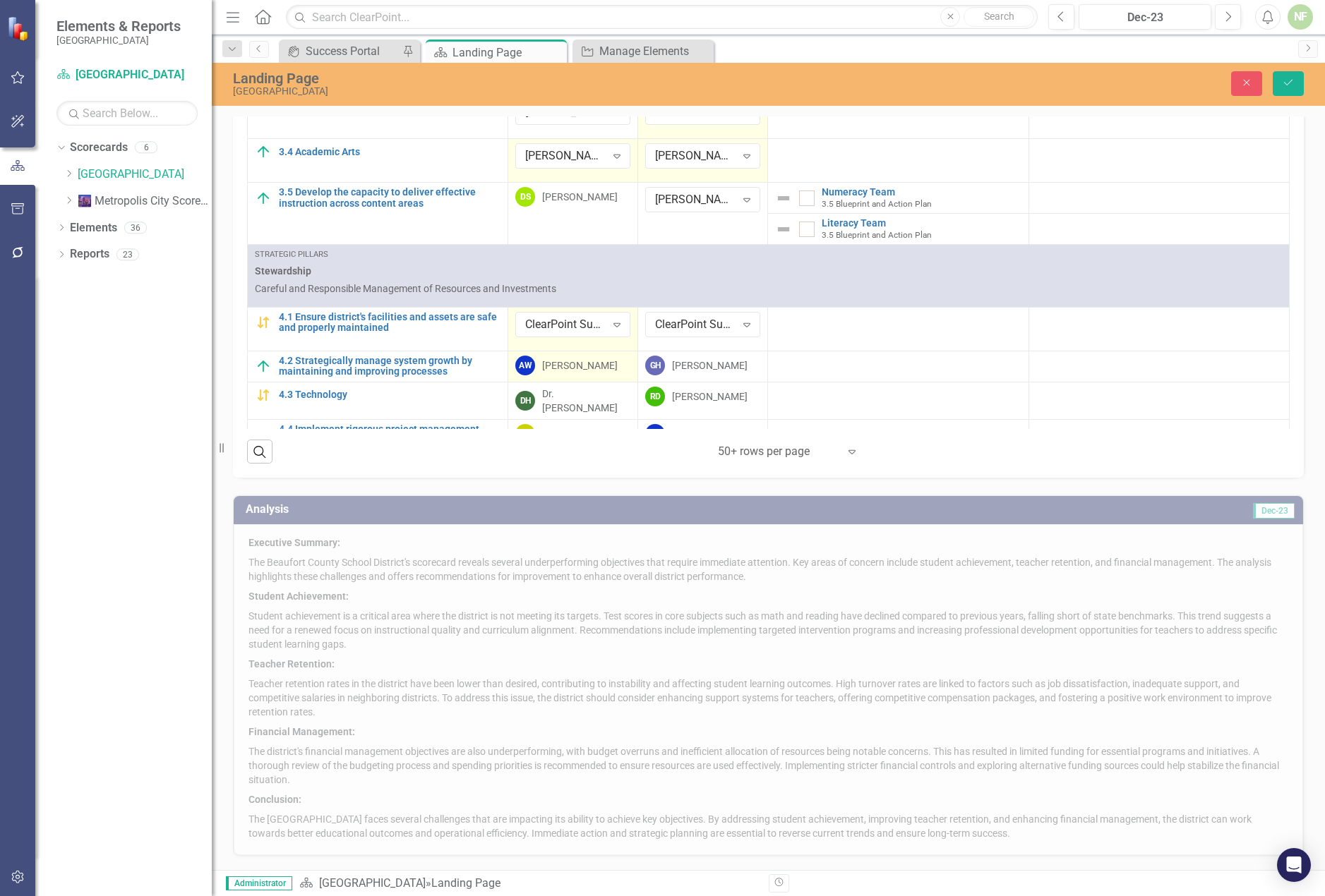
click at [585, 361] on div "[PERSON_NAME]" at bounding box center [580, 366] width 76 height 14
click at [573, 370] on div "[PERSON_NAME]" at bounding box center [565, 368] width 81 height 17
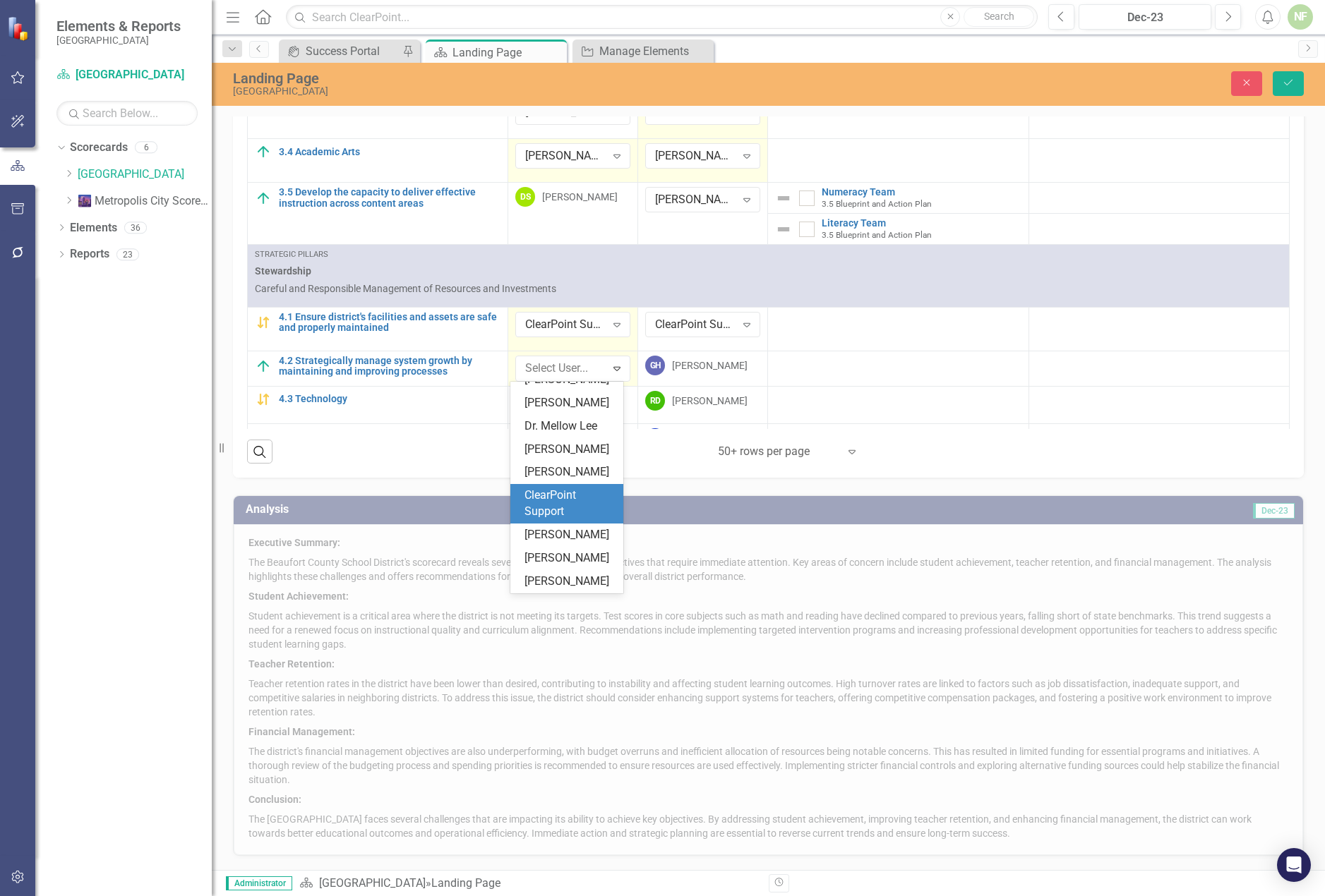
click at [580, 512] on div "ClearPoint Support" at bounding box center [569, 503] width 90 height 32
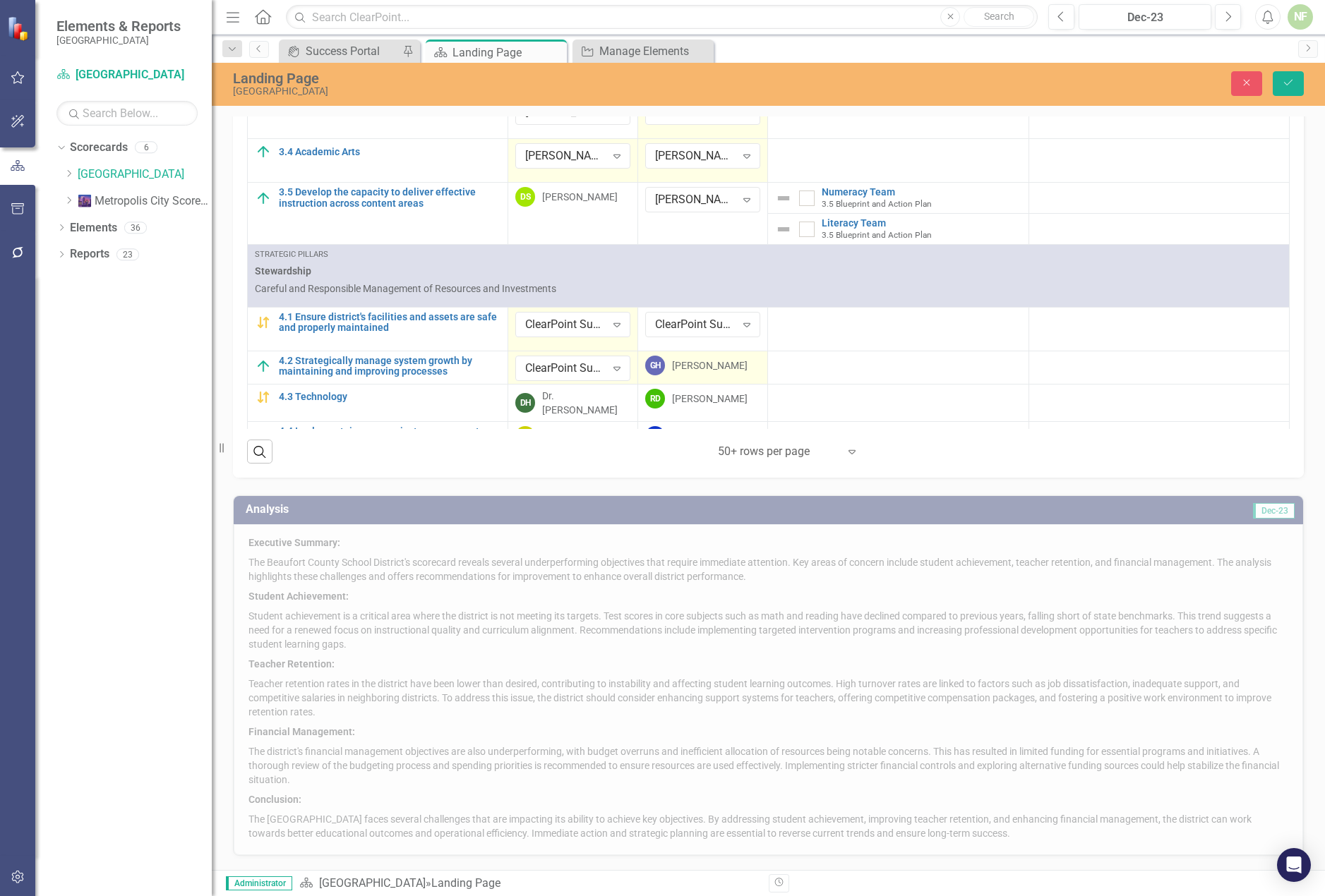
click at [689, 369] on div "[PERSON_NAME]" at bounding box center [709, 366] width 76 height 14
click at [718, 370] on div "[PERSON_NAME]" at bounding box center [696, 368] width 81 height 17
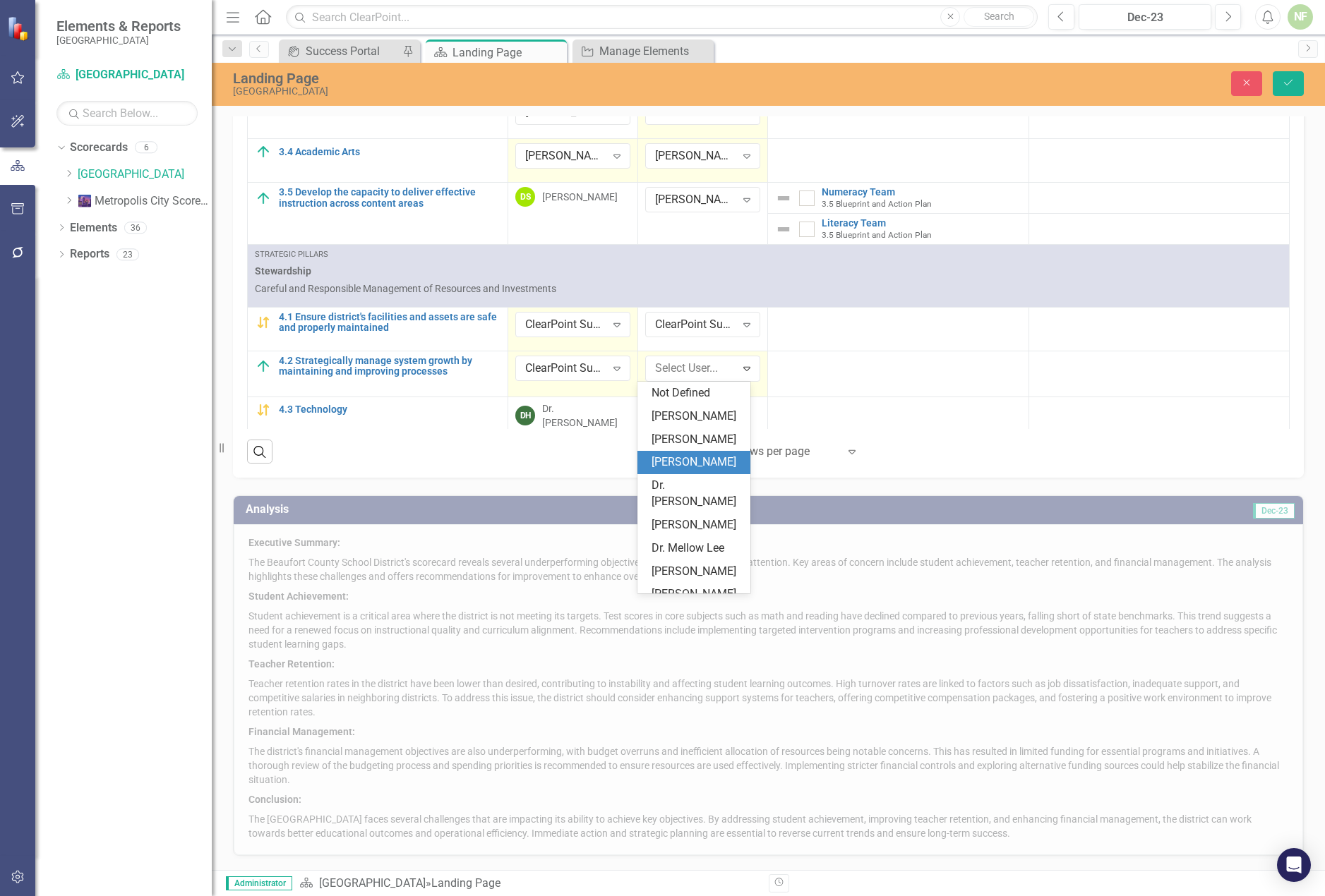
scroll to position [70, 0]
click at [680, 573] on div "ClearPoint Support" at bounding box center [697, 555] width 90 height 32
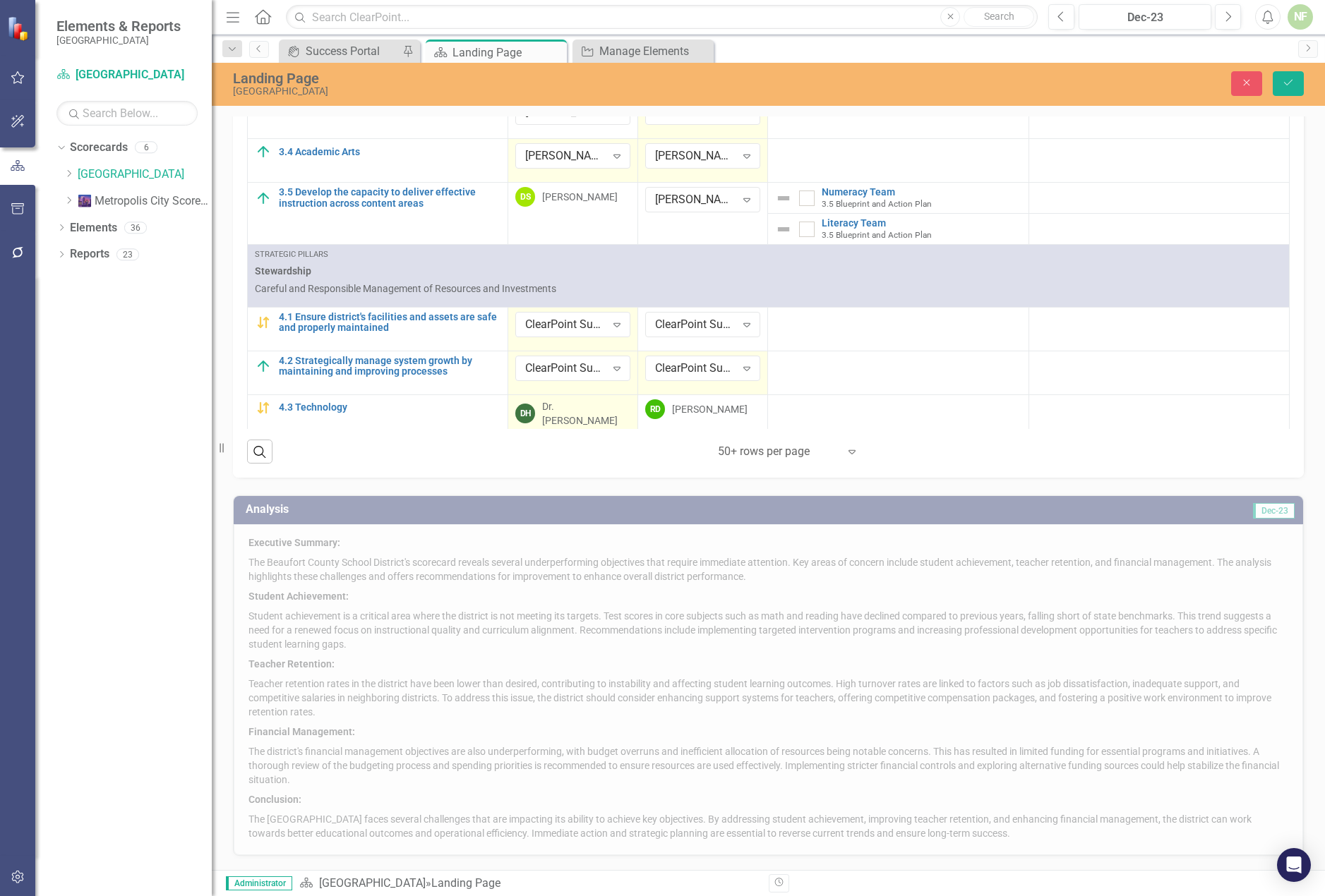
click at [588, 402] on div "Dr. [PERSON_NAME]" at bounding box center [587, 414] width 89 height 28
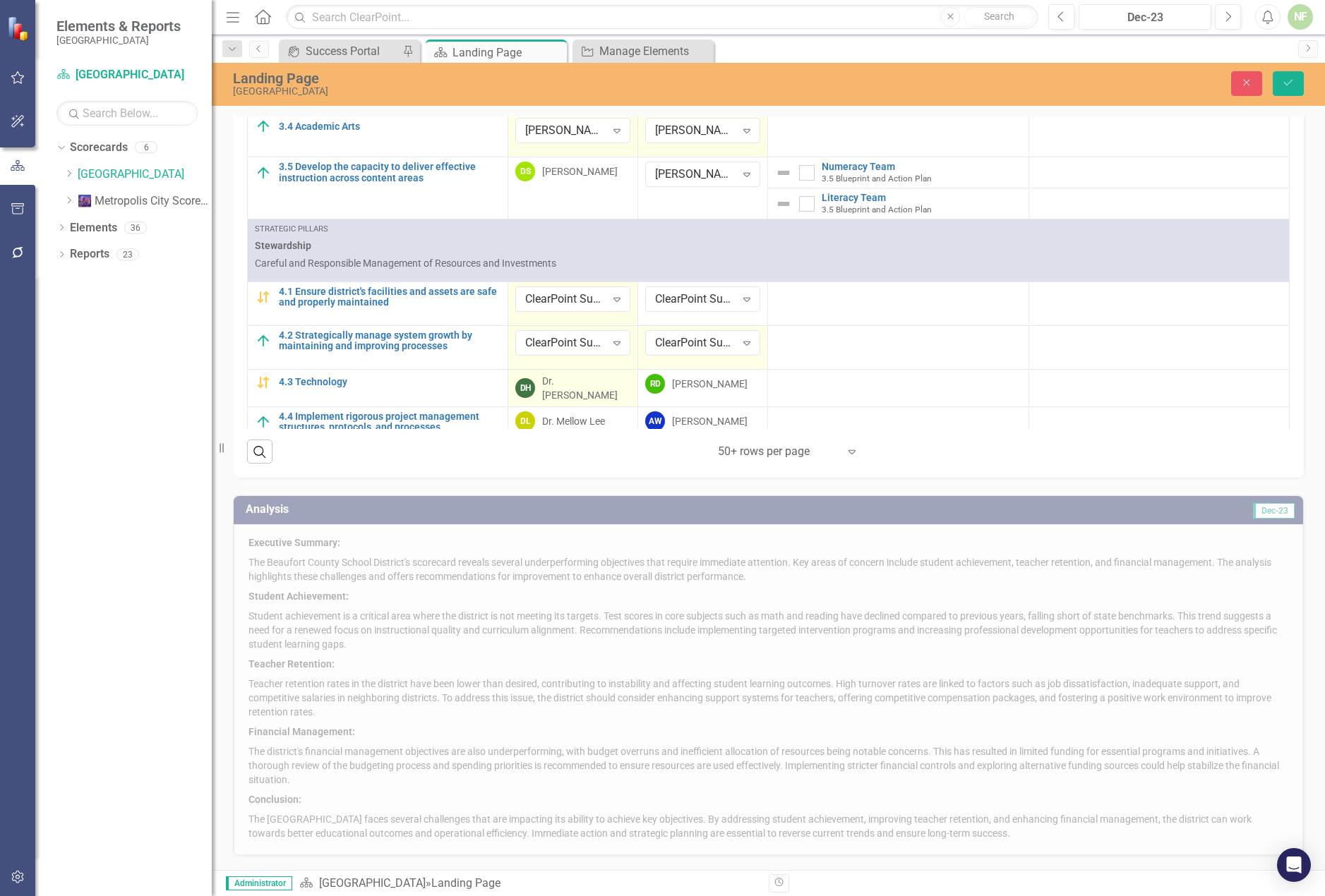
click at [596, 381] on div "Dr. [PERSON_NAME]" at bounding box center [587, 388] width 89 height 28
click at [614, 382] on icon "Expand" at bounding box center [617, 386] width 14 height 11
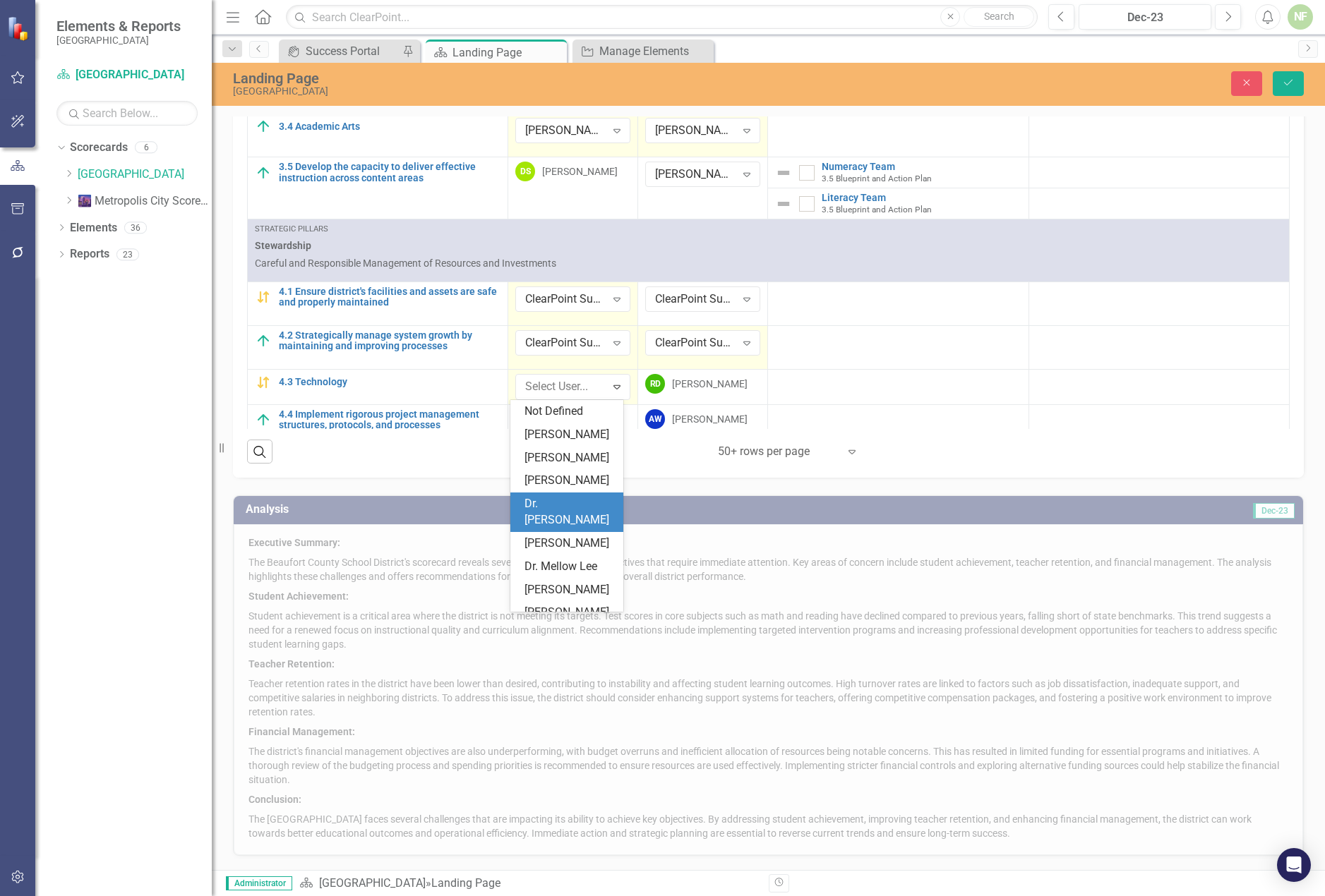
scroll to position [92, 0]
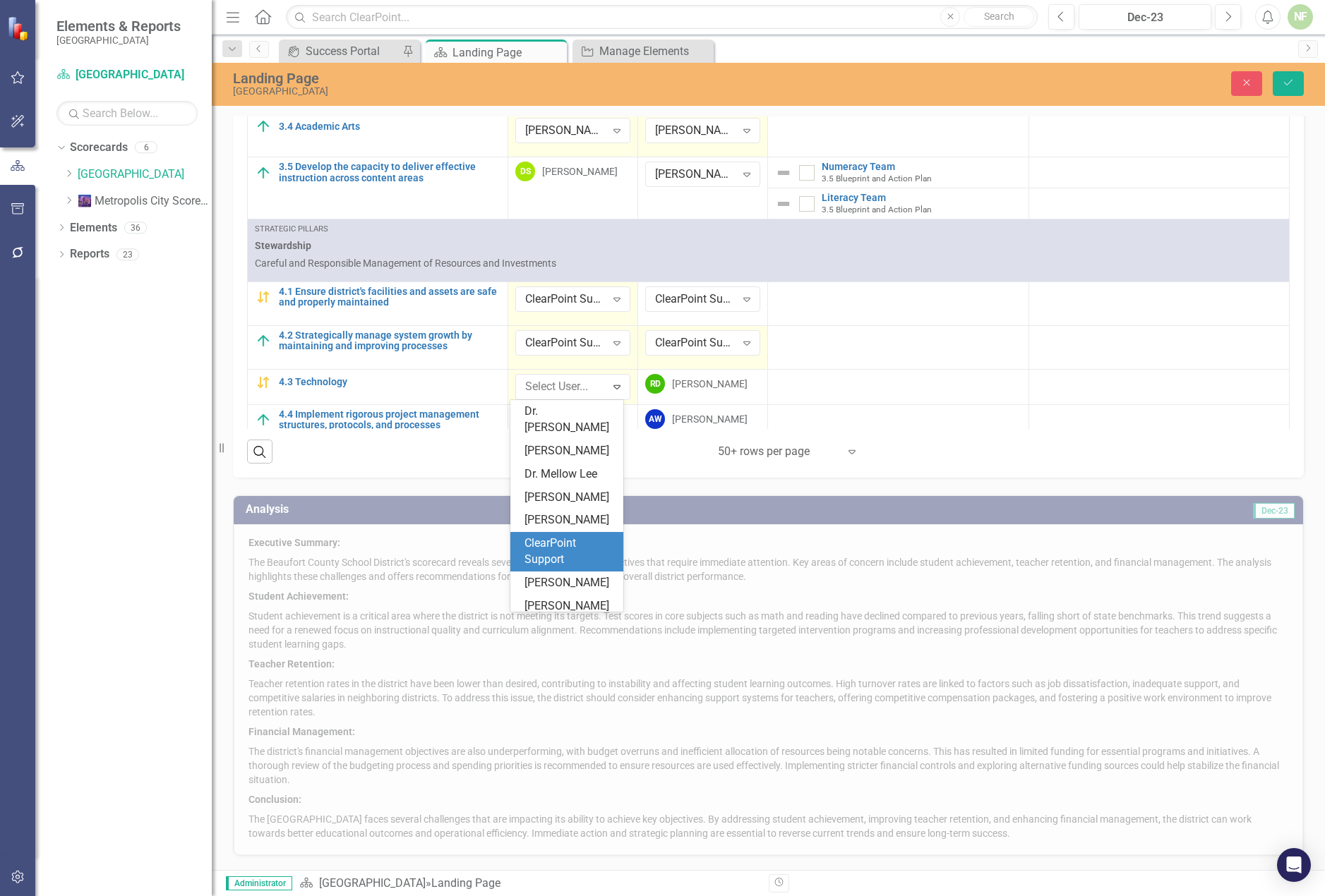
click at [585, 568] on div "ClearPoint Support" at bounding box center [569, 551] width 90 height 32
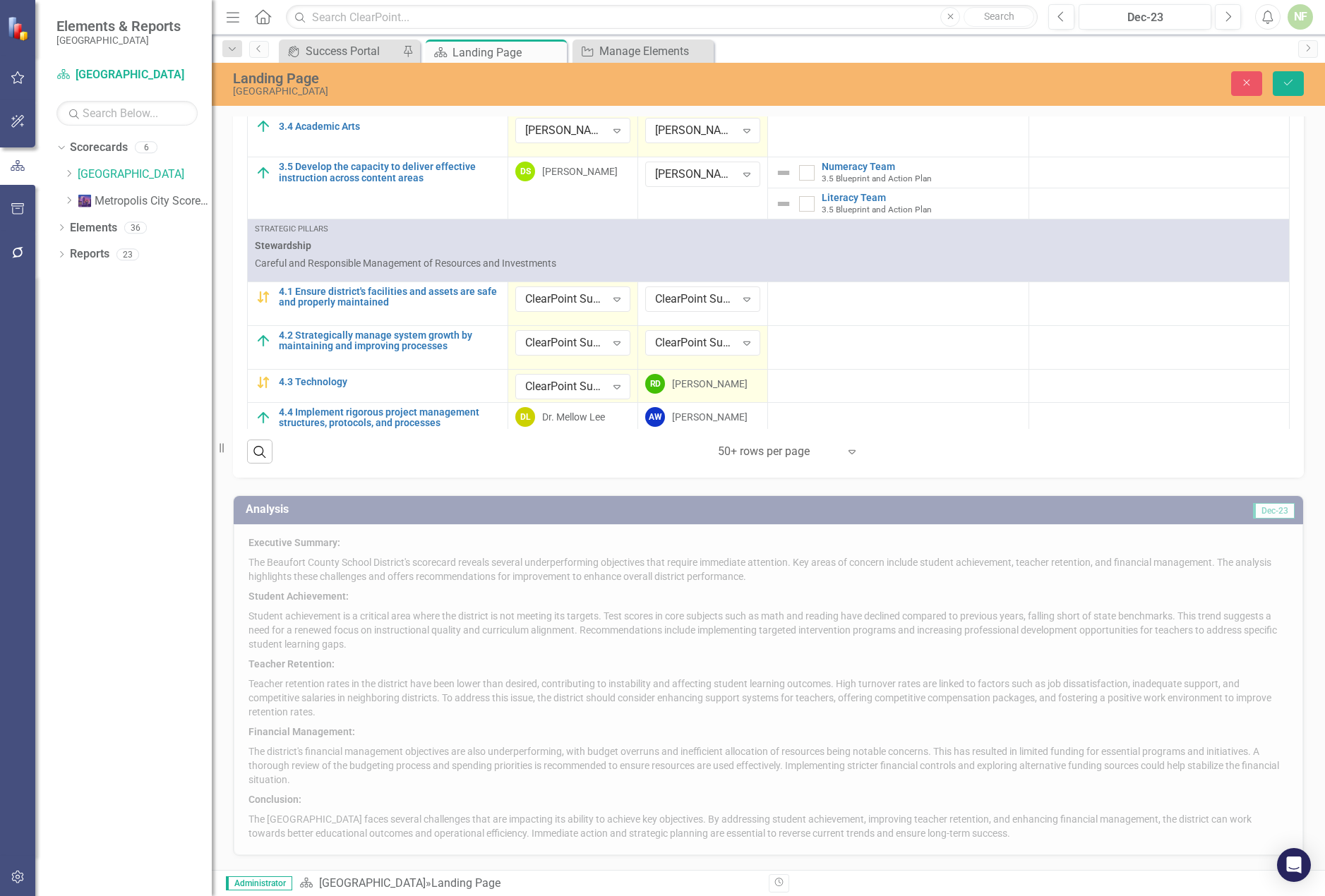
click at [719, 380] on div "RD [PERSON_NAME]" at bounding box center [702, 383] width 115 height 20
click at [743, 385] on icon at bounding box center [747, 387] width 7 height 4
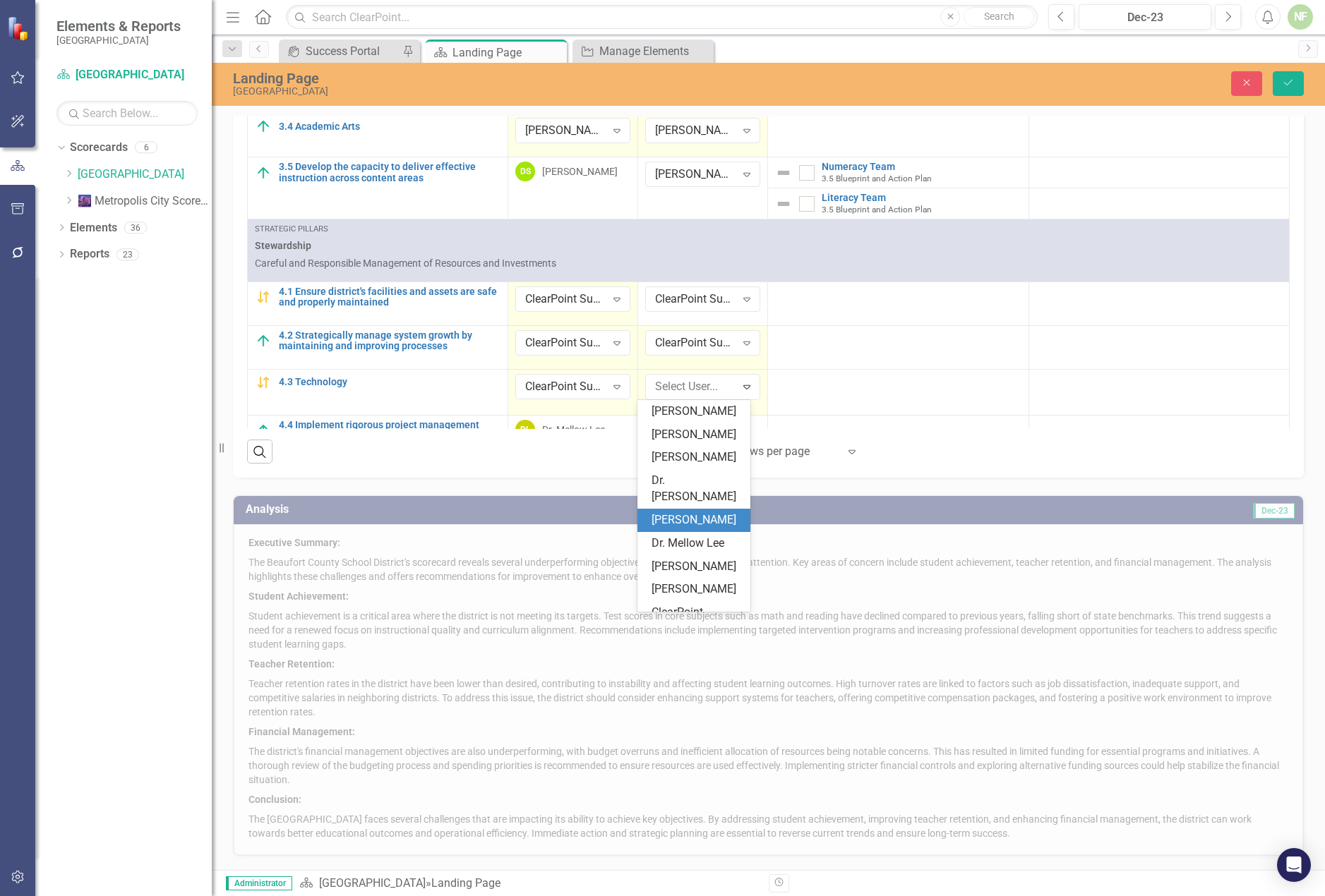
scroll to position [154, 0]
click at [708, 520] on div "ClearPoint Support" at bounding box center [697, 521] width 90 height 32
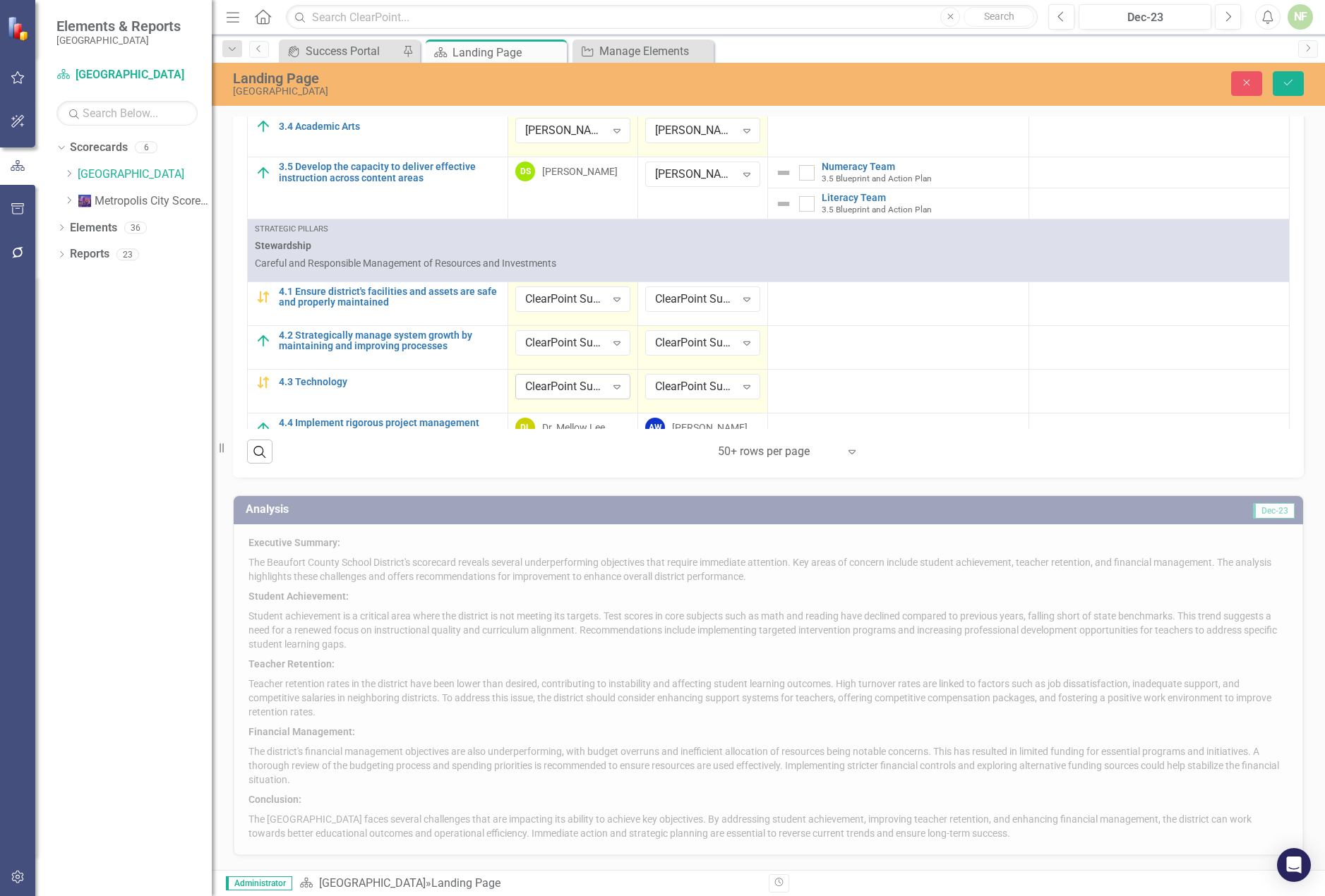
scroll to position [359, 0]
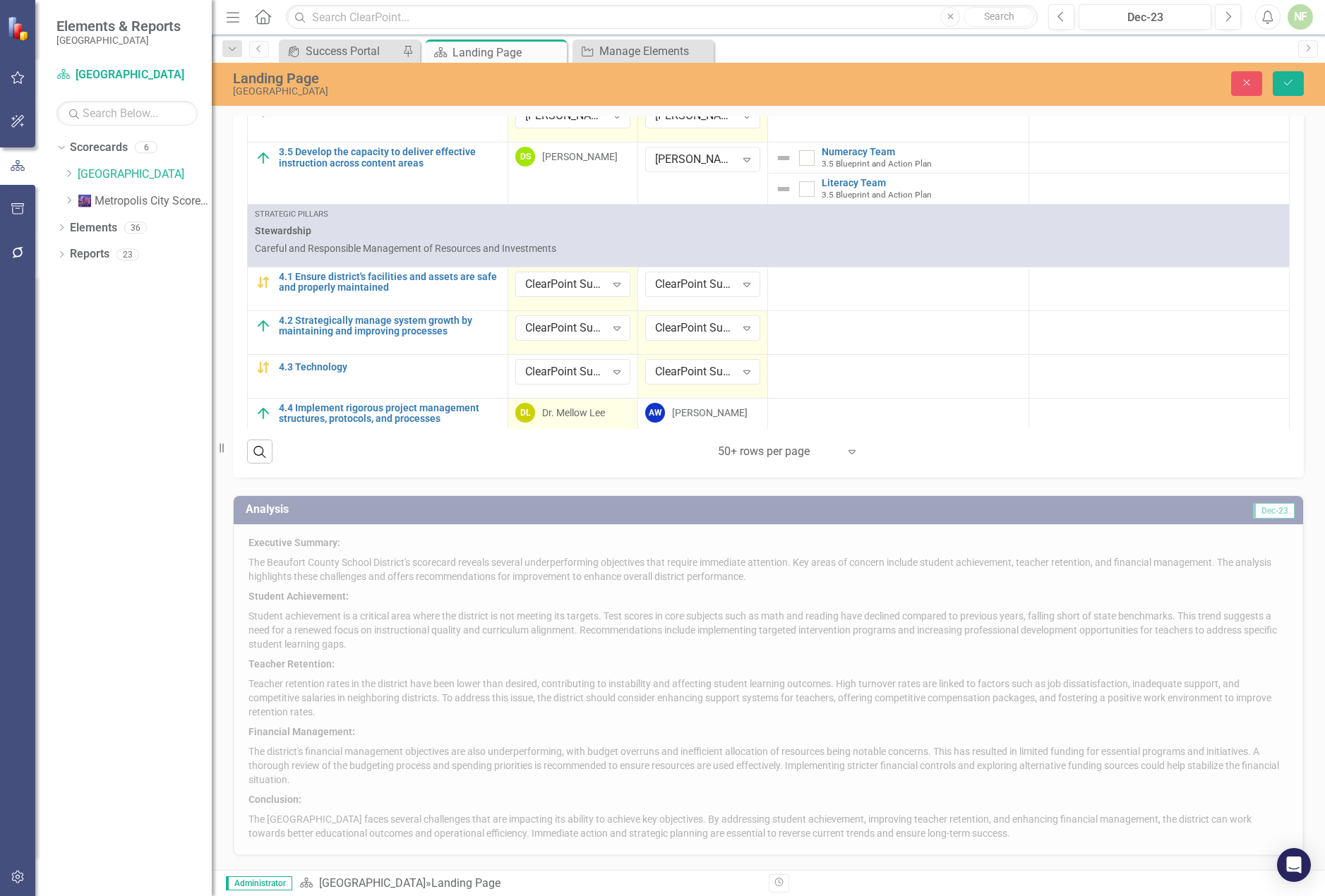
click at [573, 408] on div "Dr. Mellow Lee" at bounding box center [574, 413] width 63 height 14
click at [690, 415] on div "[PERSON_NAME]" at bounding box center [709, 413] width 76 height 14
click at [691, 415] on div "[PERSON_NAME]" at bounding box center [709, 413] width 76 height 14
click at [735, 415] on div "Expand" at bounding box center [747, 415] width 25 height 23
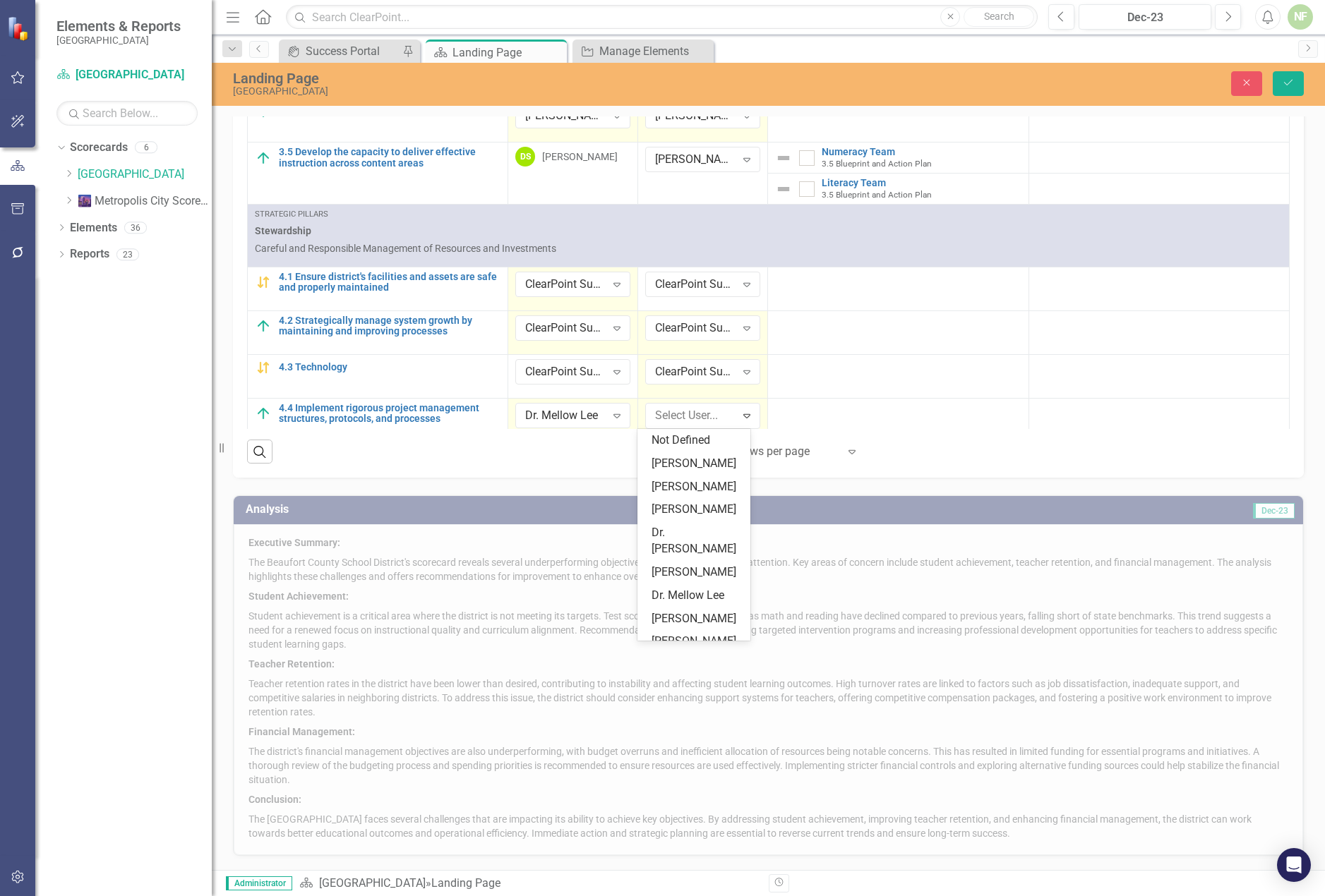
scroll to position [154, 0]
click at [689, 547] on div "ClearPoint Support" at bounding box center [697, 551] width 90 height 32
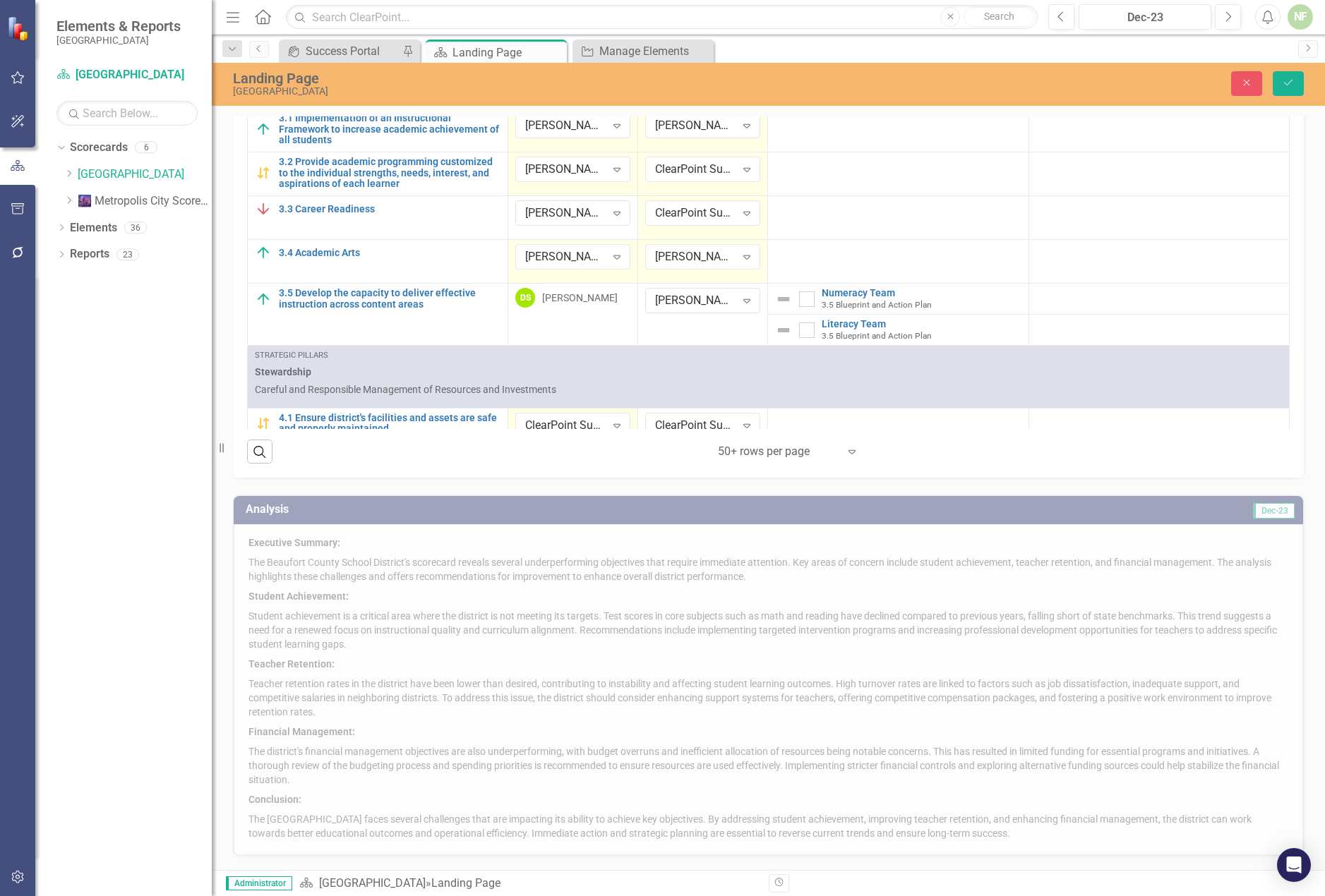
scroll to position [76, 0]
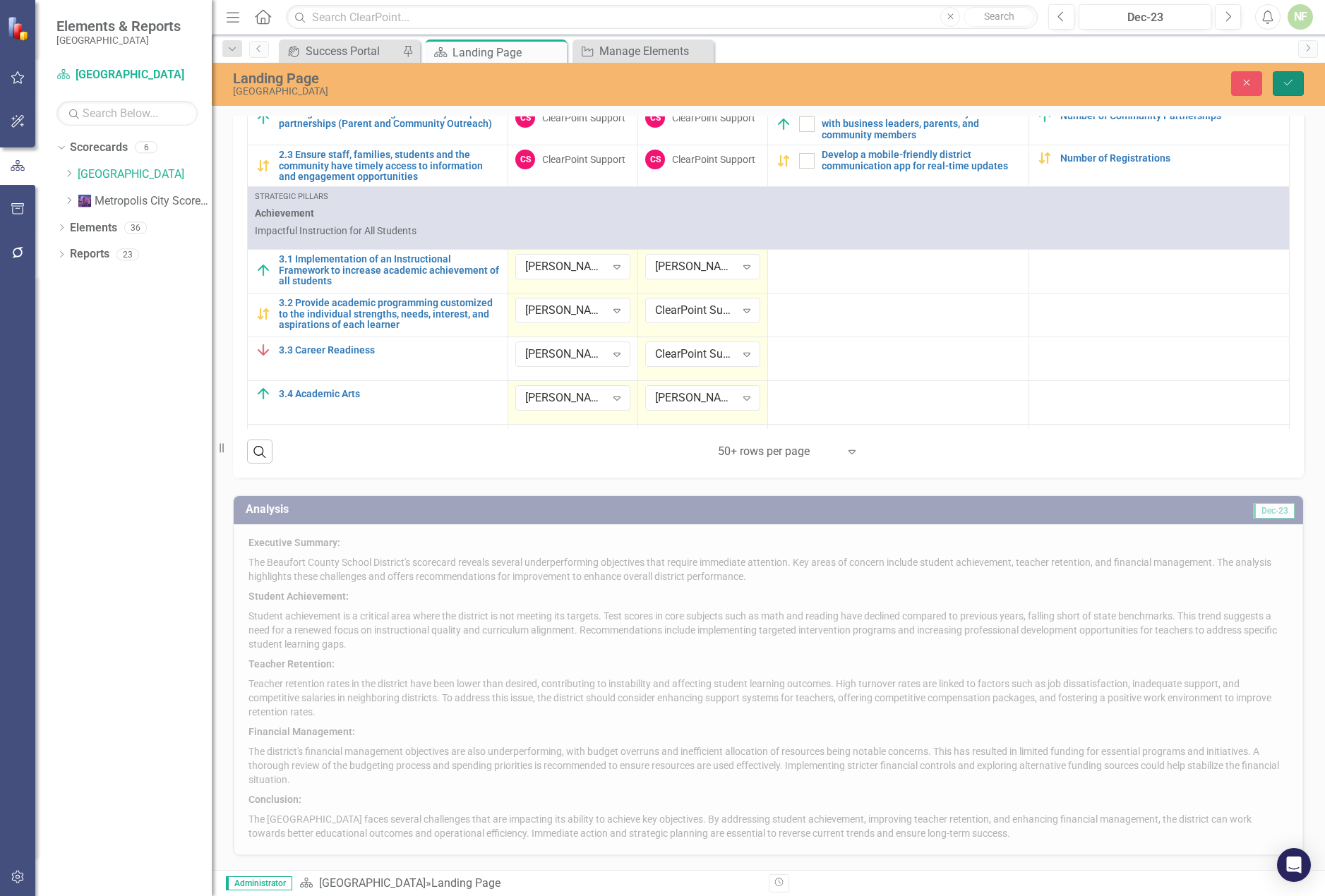
click at [1292, 80] on icon "Save" at bounding box center [1288, 82] width 13 height 10
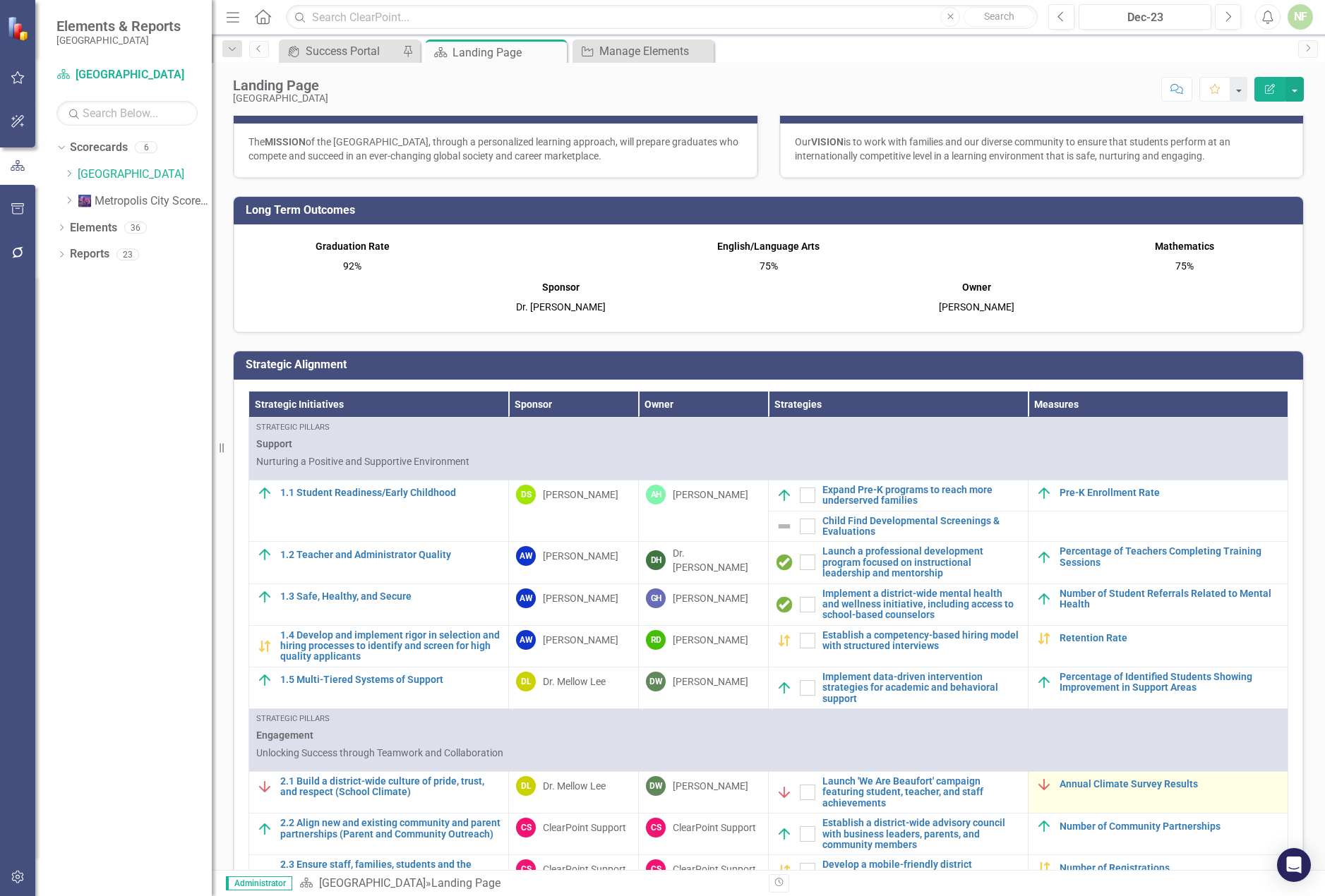
scroll to position [395, 0]
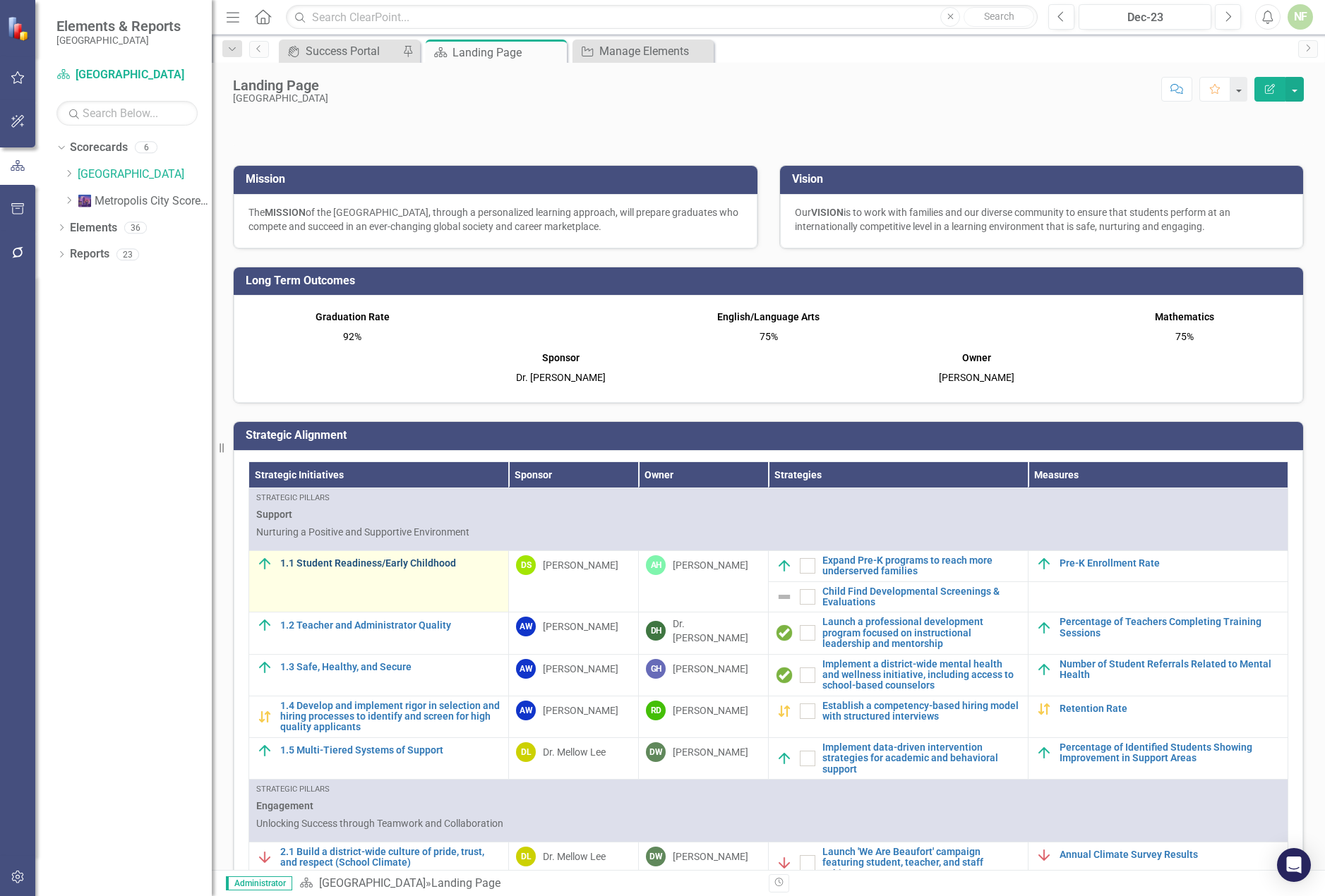
click at [385, 562] on link "1.1 Student Readiness/Early Childhood" at bounding box center [390, 563] width 221 height 10
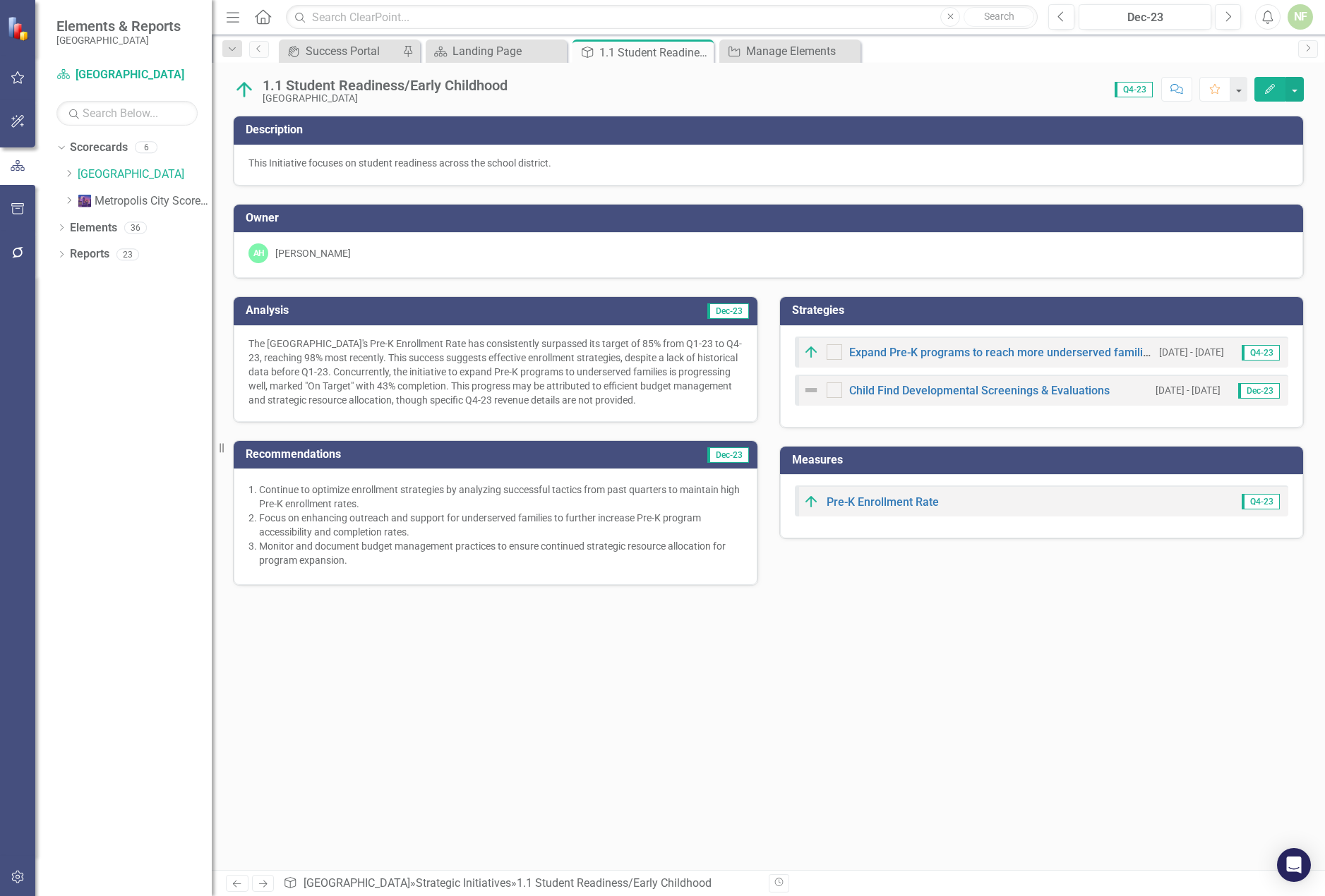
click at [929, 347] on div "Expand Pre-K programs to reach more underserved families" at bounding box center [977, 351] width 350 height 17
click at [930, 351] on link "Expand Pre-K programs to reach more underserved families" at bounding box center [1002, 352] width 306 height 13
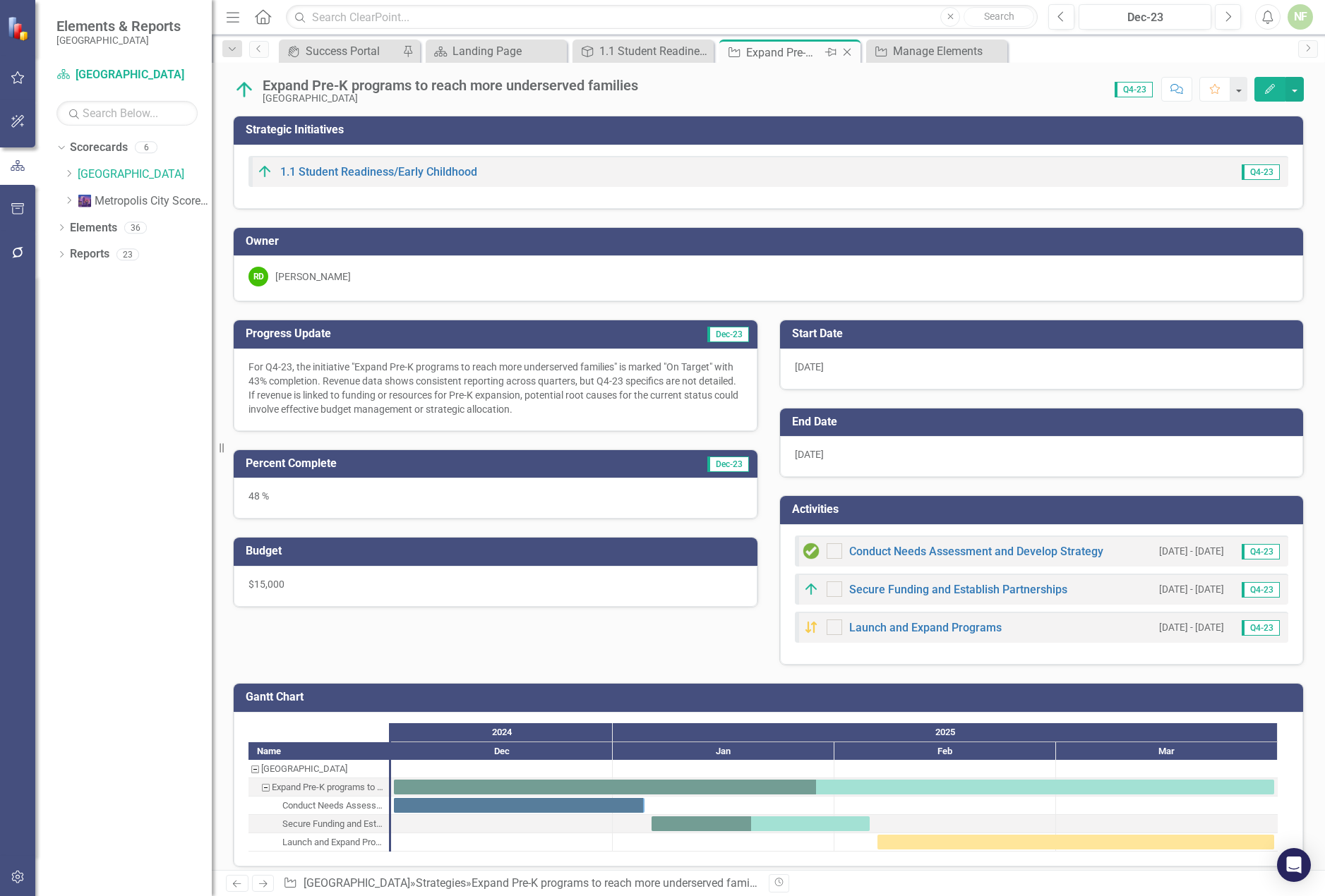
click at [847, 51] on icon at bounding box center [847, 52] width 8 height 8
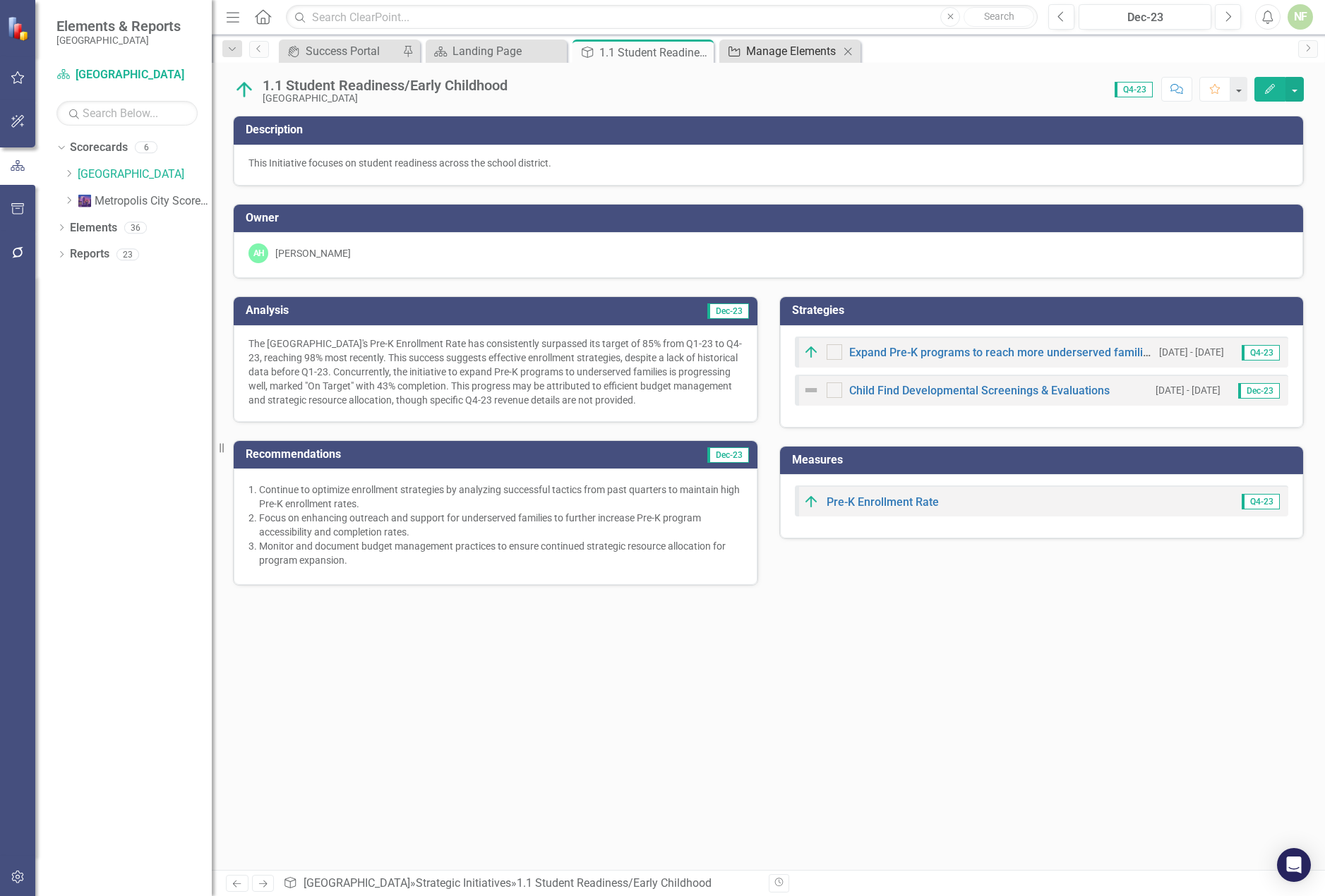
click at [817, 54] on div "Manage Elements" at bounding box center [792, 51] width 93 height 17
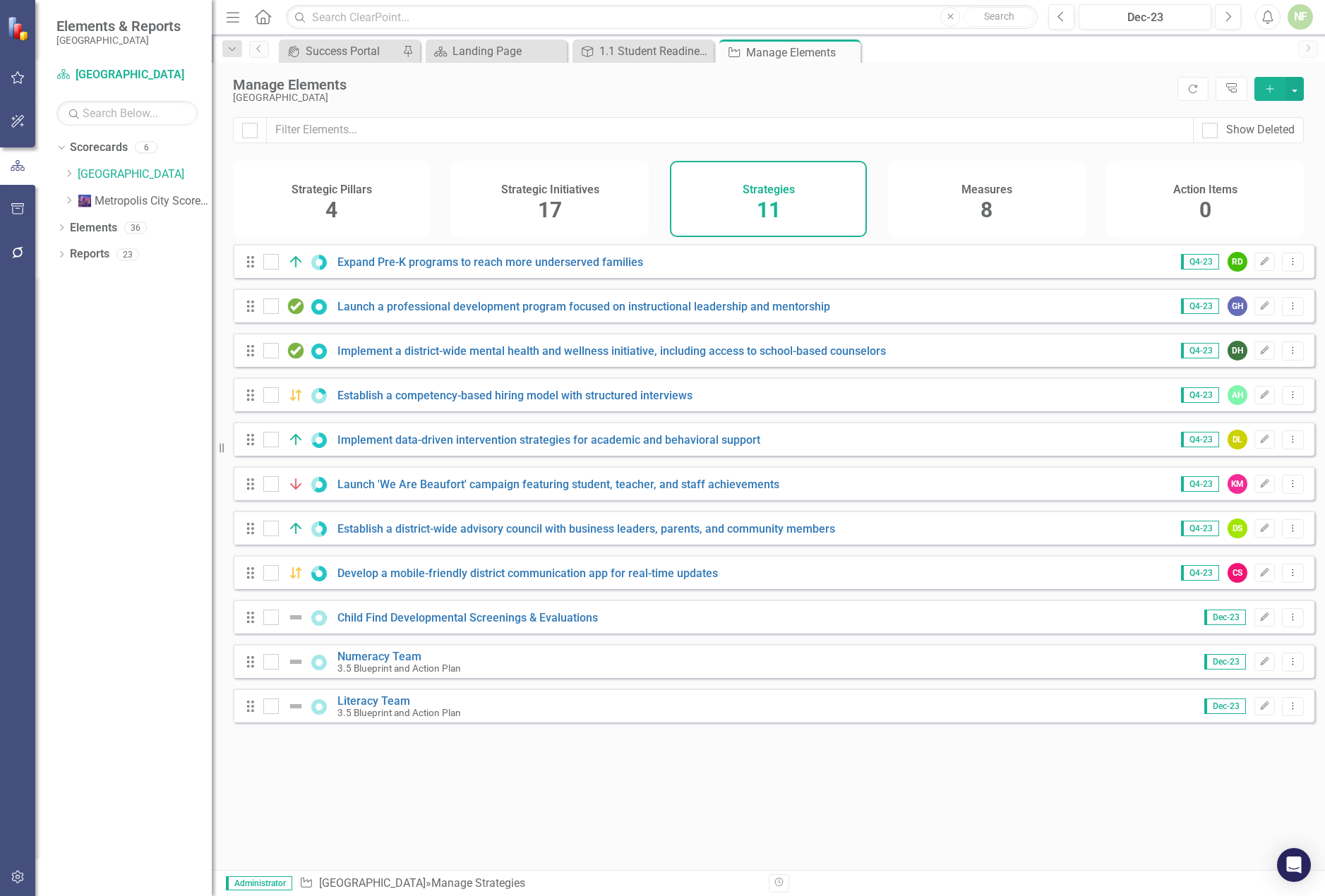
click at [533, 191] on h4 "Strategic Initiatives" at bounding box center [550, 189] width 98 height 13
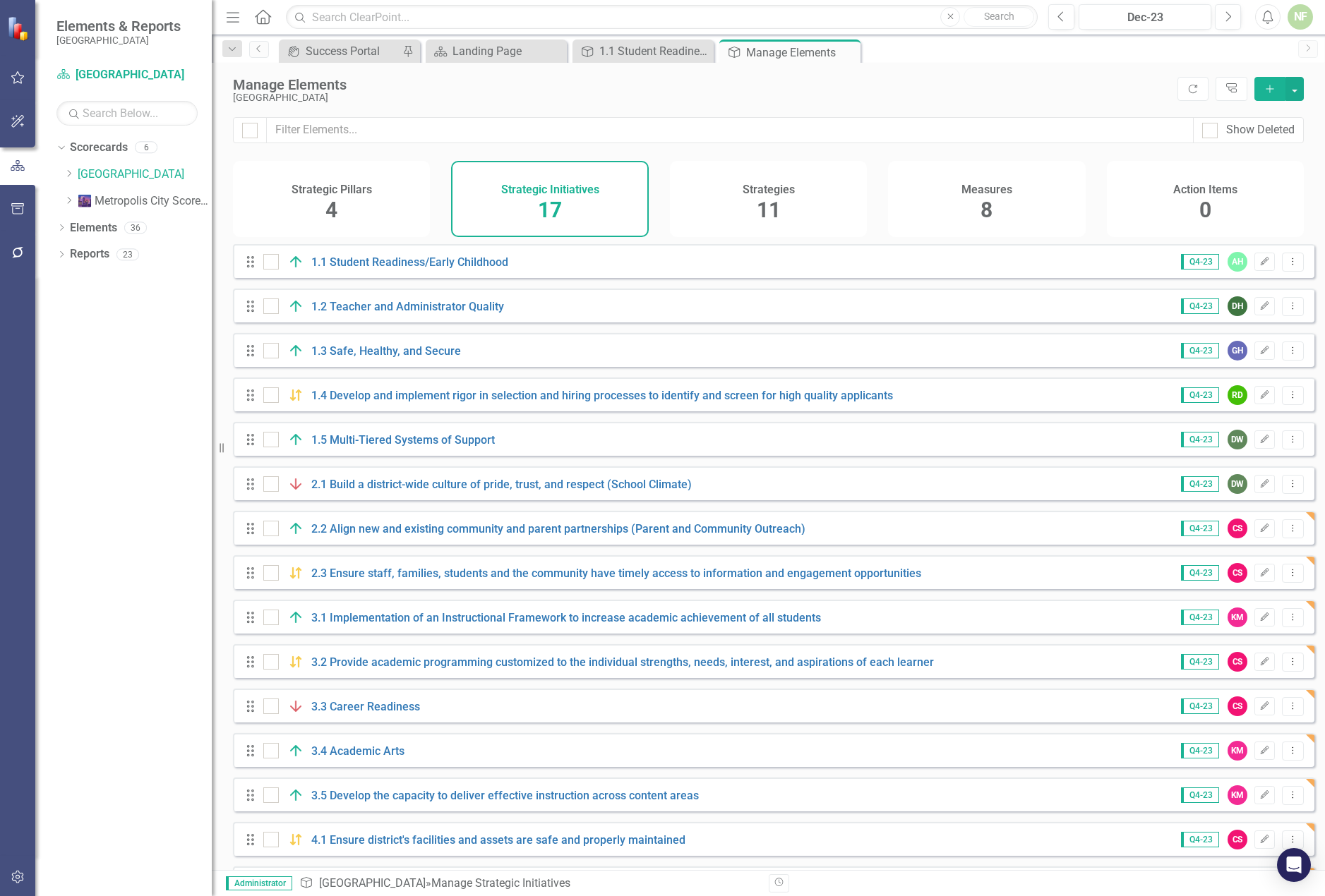
click at [366, 205] on div "Strategic Pillars 4" at bounding box center [331, 199] width 197 height 76
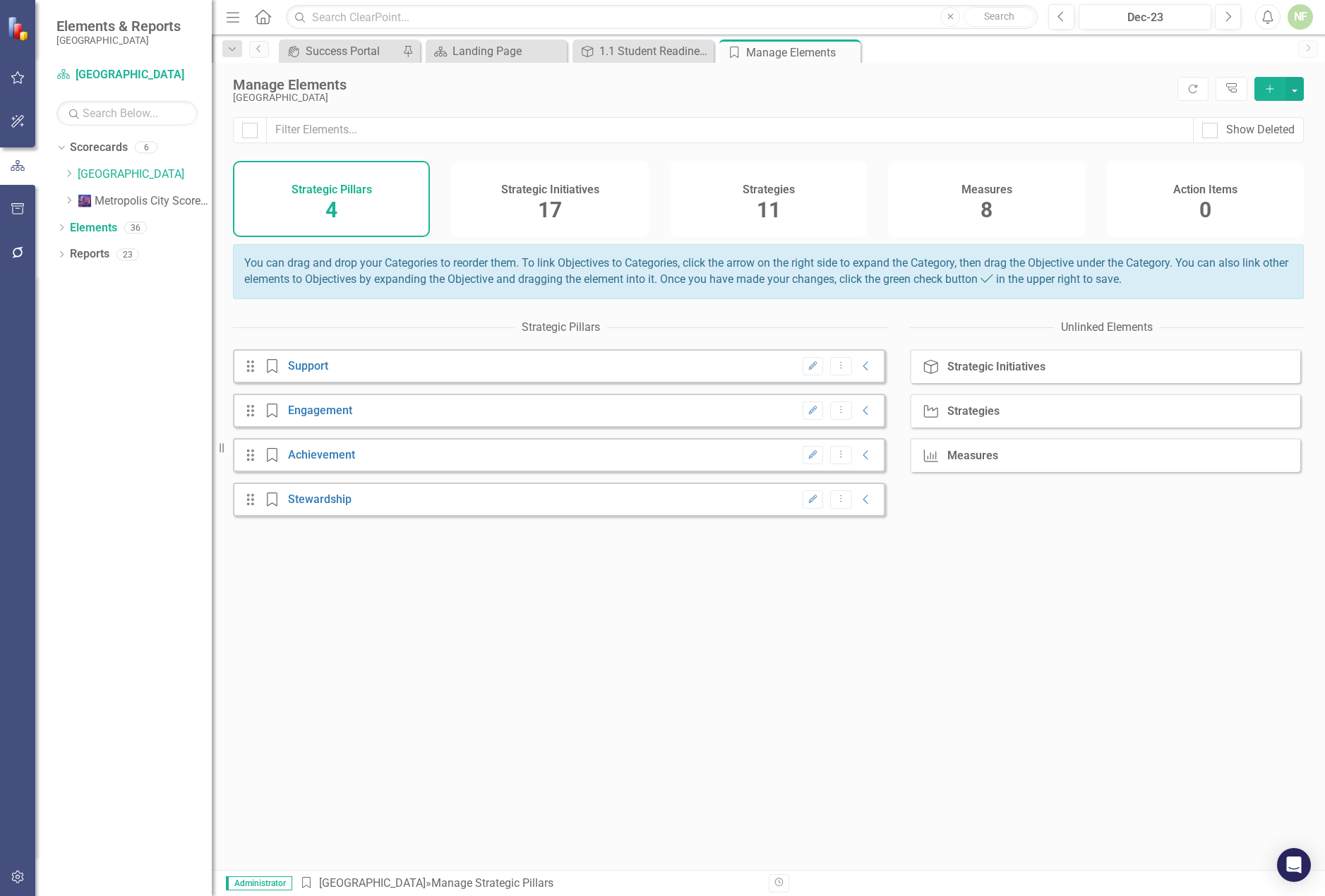
click at [995, 198] on div "Measures 8" at bounding box center [987, 199] width 197 height 76
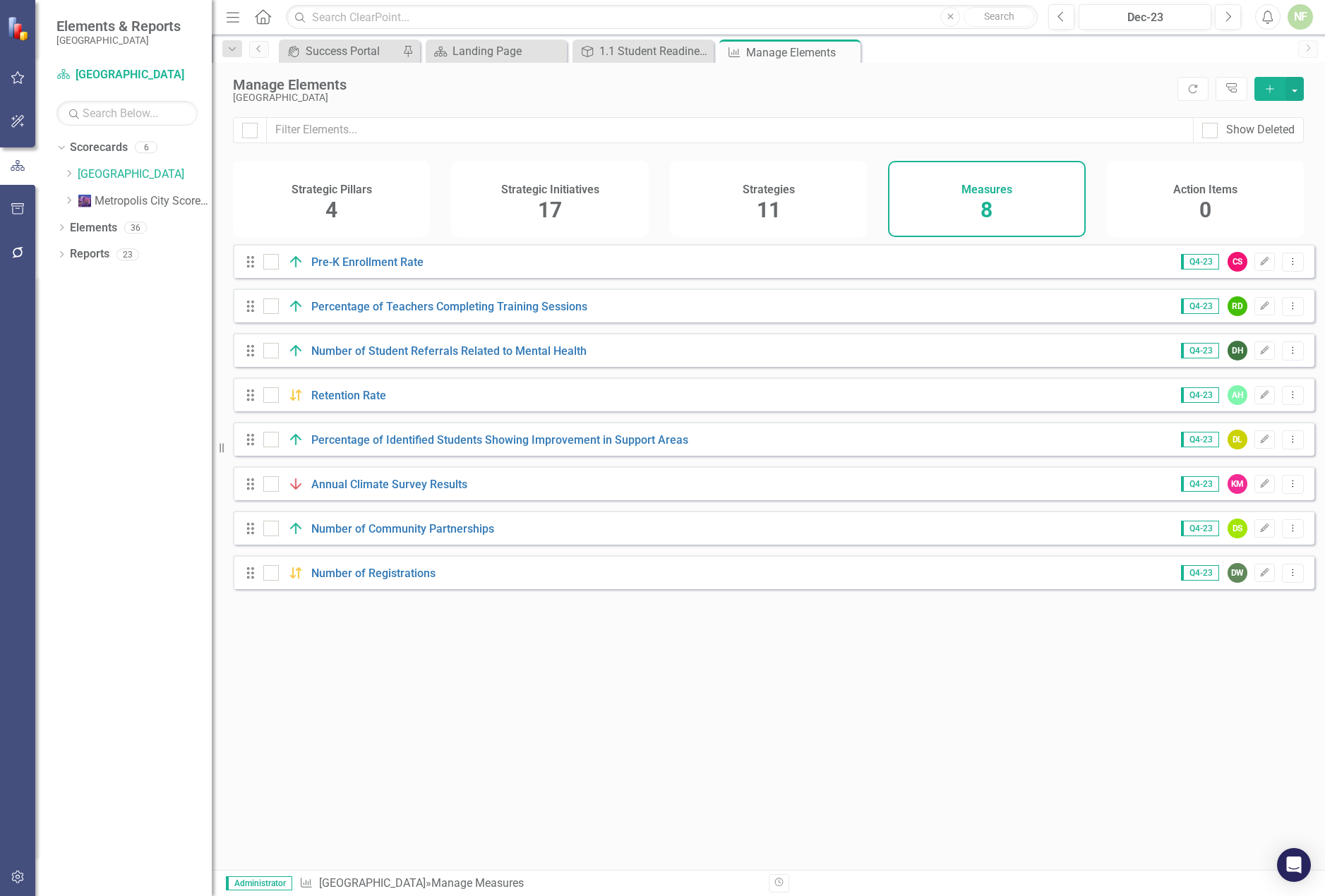
click at [355, 99] on div "[GEOGRAPHIC_DATA]" at bounding box center [702, 97] width 937 height 10
drag, startPoint x: 355, startPoint y: 99, endPoint x: 266, endPoint y: 81, distance: 90.8
click at [266, 81] on div "Manage Elements [GEOGRAPHIC_DATA]" at bounding box center [702, 90] width 937 height 26
click at [271, 81] on div "Manage Elements" at bounding box center [702, 85] width 937 height 16
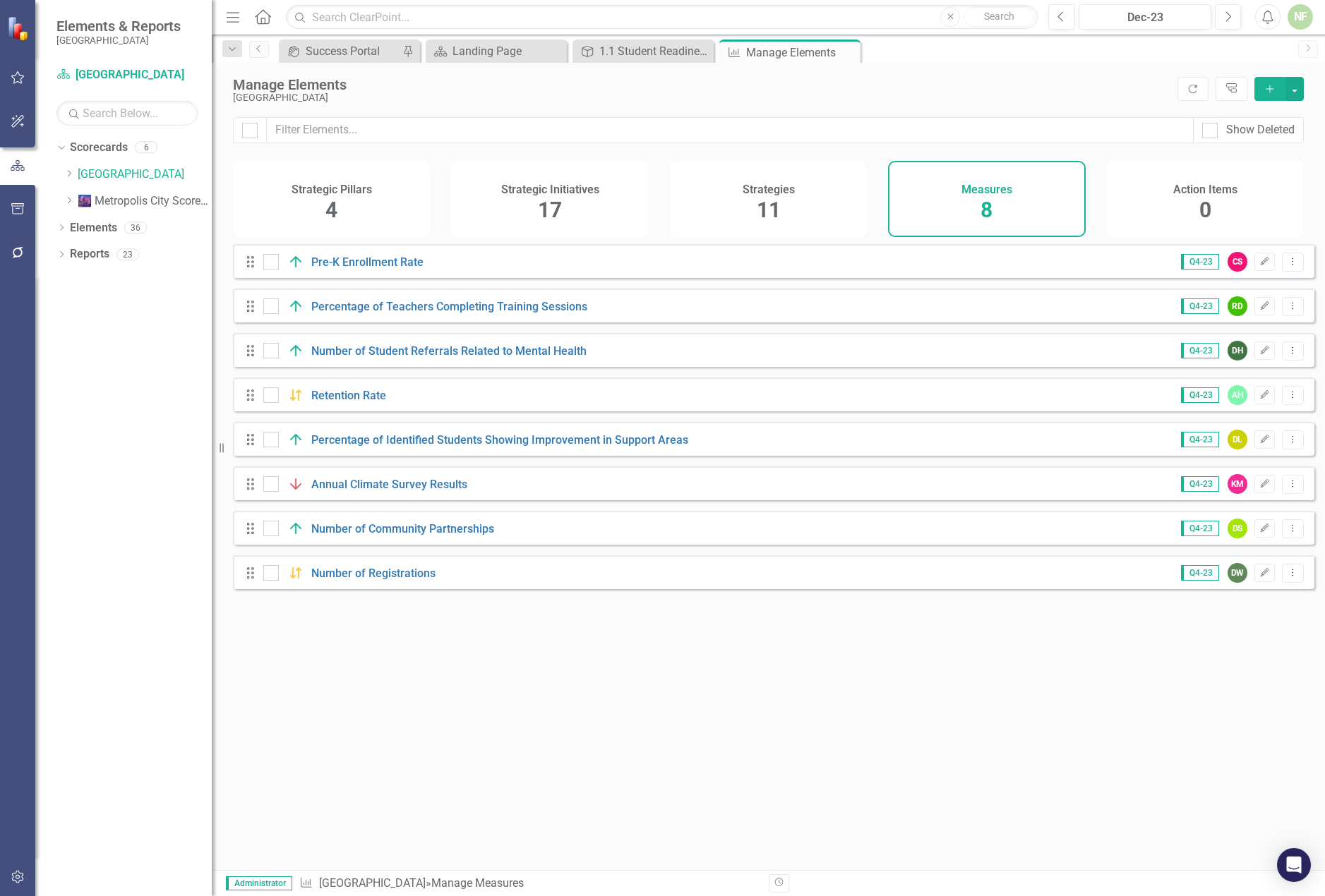
click at [255, 85] on div "Manage Elements" at bounding box center [702, 85] width 937 height 16
drag, startPoint x: 255, startPoint y: 85, endPoint x: 363, endPoint y: 97, distance: 108.7
click at [363, 97] on div "Manage Elements [GEOGRAPHIC_DATA]" at bounding box center [702, 90] width 937 height 26
click at [363, 96] on div "[GEOGRAPHIC_DATA]" at bounding box center [702, 97] width 937 height 10
drag, startPoint x: 363, startPoint y: 96, endPoint x: 239, endPoint y: 79, distance: 125.2
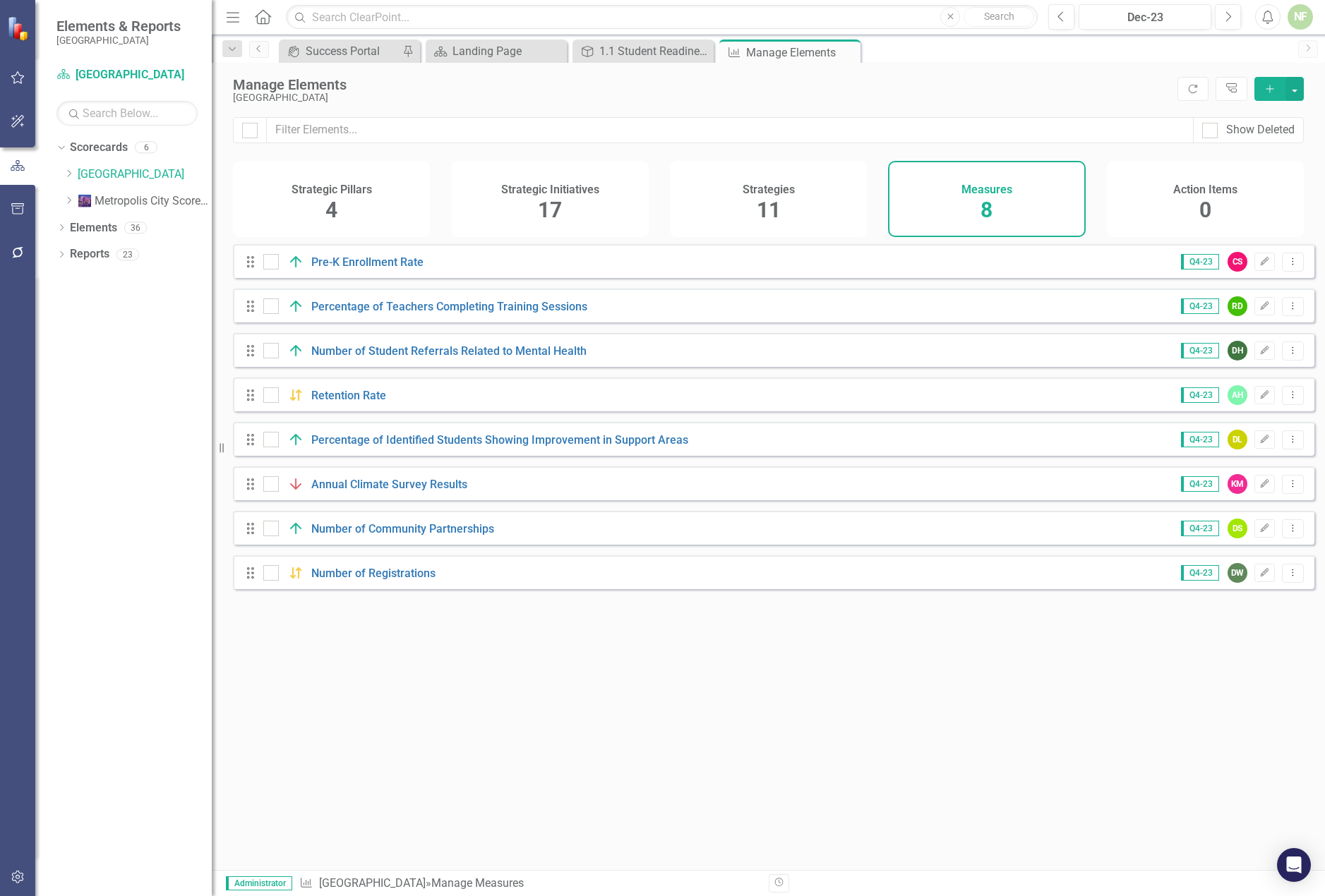
click at [239, 79] on div "Manage Elements [GEOGRAPHIC_DATA]" at bounding box center [702, 90] width 937 height 26
click at [263, 93] on div "[GEOGRAPHIC_DATA]" at bounding box center [702, 97] width 937 height 10
drag, startPoint x: 263, startPoint y: 93, endPoint x: 305, endPoint y: 80, distance: 44.0
click at [305, 80] on div "Manage Elements [GEOGRAPHIC_DATA]" at bounding box center [702, 90] width 937 height 26
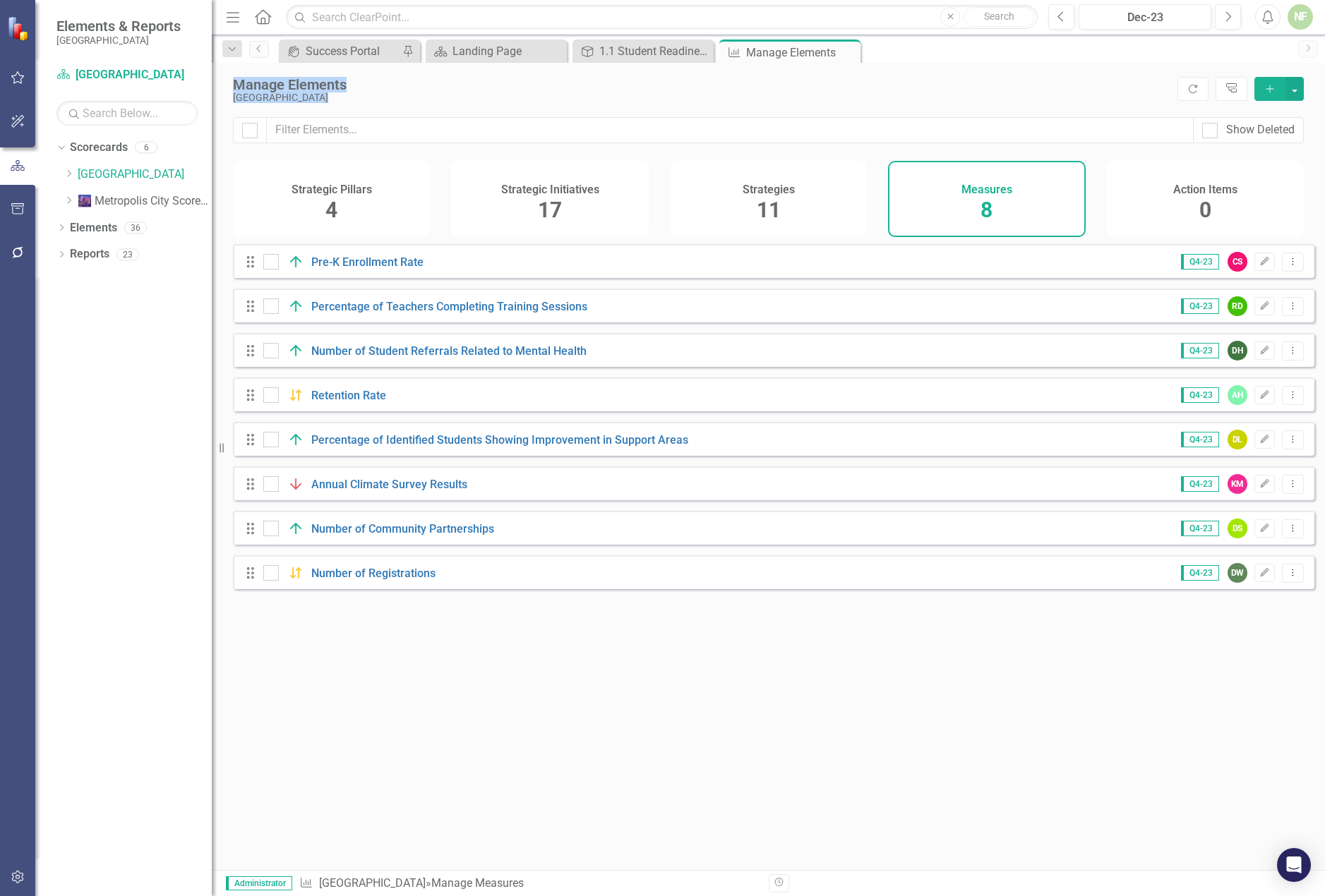
click at [314, 81] on div "Manage Elements" at bounding box center [702, 85] width 937 height 16
click at [256, 84] on div "Manage Elements" at bounding box center [702, 85] width 937 height 16
click at [253, 85] on div "Manage Elements" at bounding box center [702, 85] width 937 height 16
drag, startPoint x: 253, startPoint y: 85, endPoint x: 354, endPoint y: 103, distance: 102.6
click at [354, 103] on div "Manage Elements [GEOGRAPHIC_DATA]" at bounding box center [702, 90] width 937 height 26
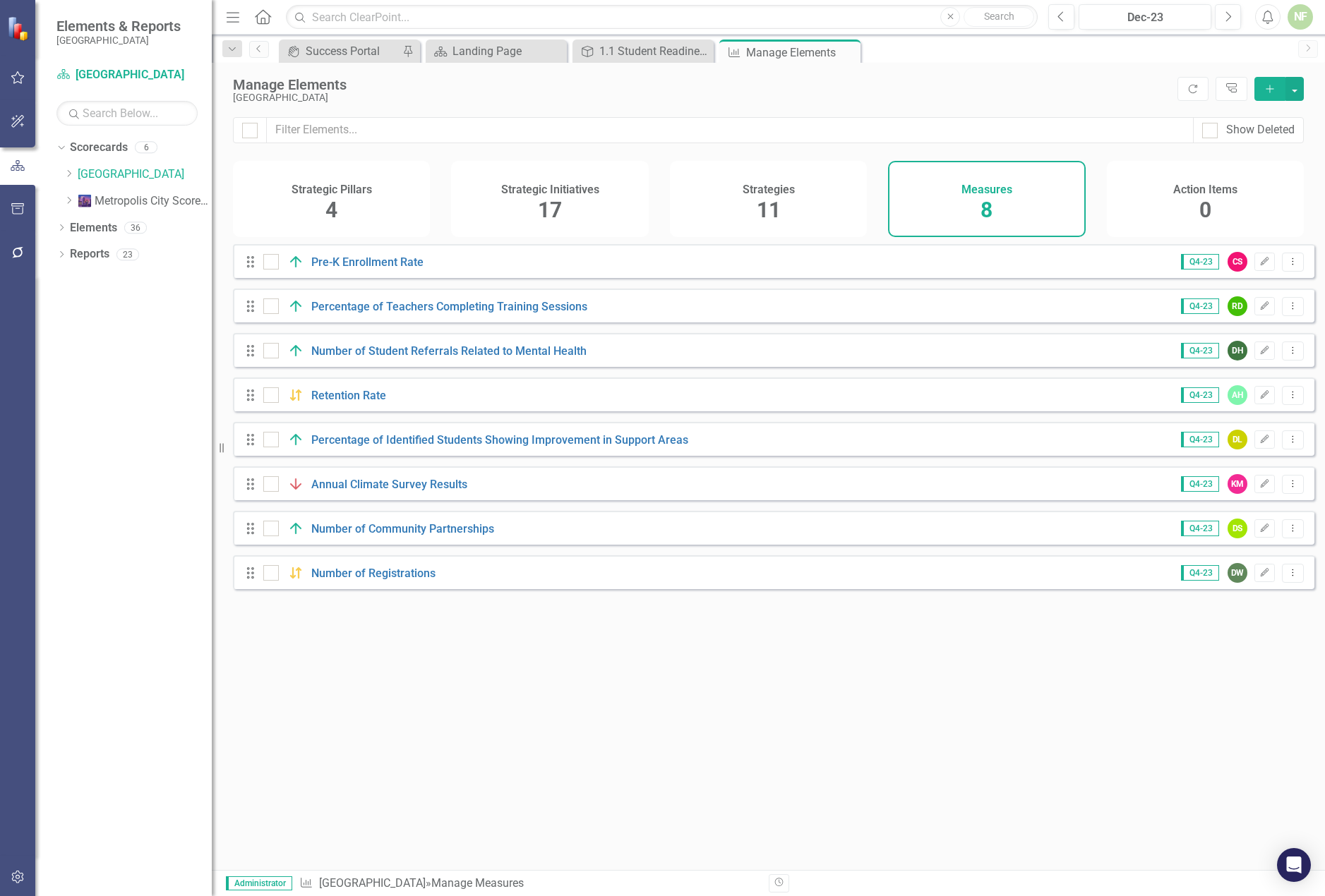
click at [356, 96] on div "[GEOGRAPHIC_DATA]" at bounding box center [702, 97] width 937 height 10
click at [359, 96] on div "[GEOGRAPHIC_DATA]" at bounding box center [702, 97] width 937 height 10
drag, startPoint x: 359, startPoint y: 96, endPoint x: 257, endPoint y: 89, distance: 102.2
click at [257, 89] on div "Manage Elements [GEOGRAPHIC_DATA]" at bounding box center [702, 90] width 937 height 26
click at [261, 89] on div "Manage Elements" at bounding box center [702, 85] width 937 height 16
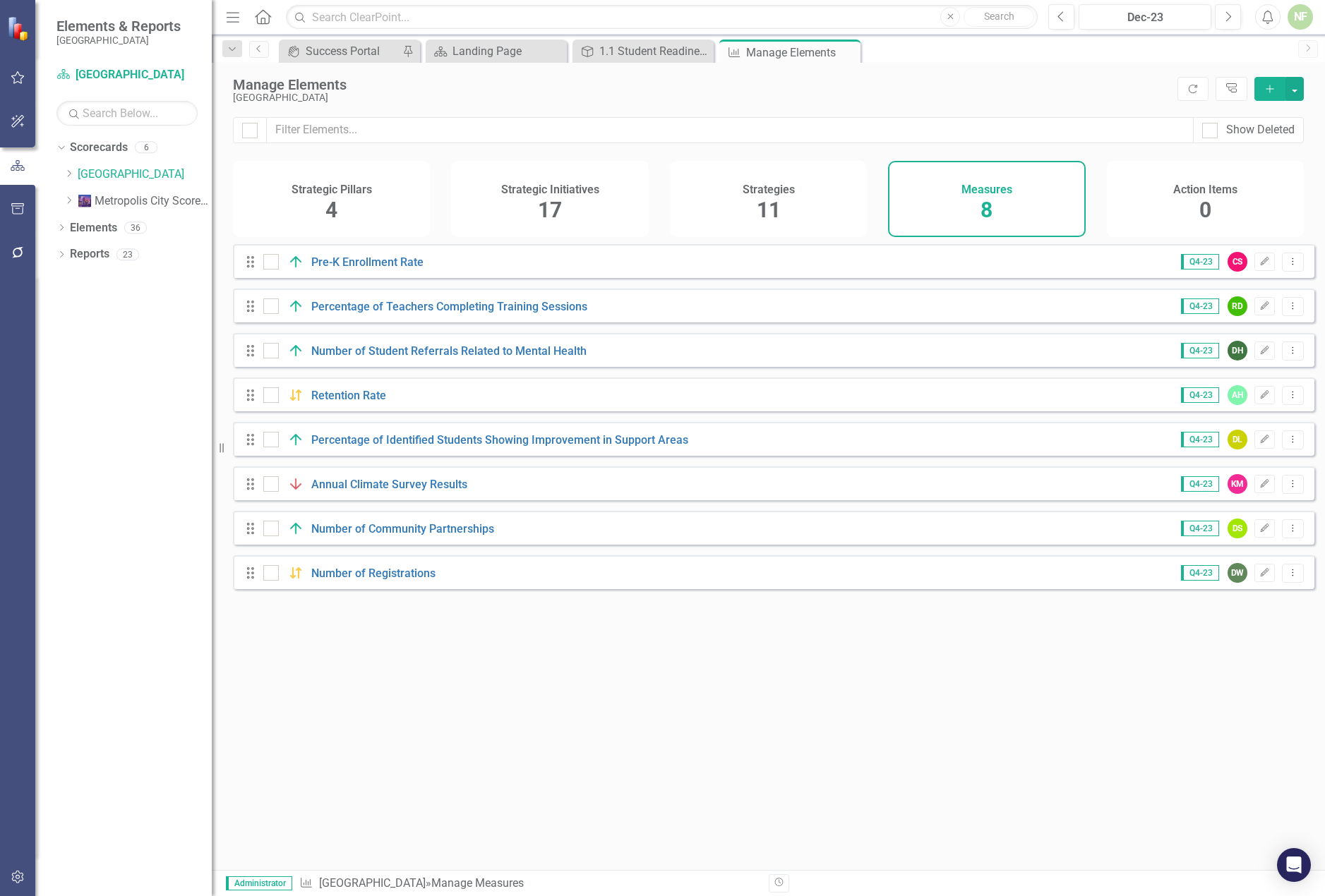
drag, startPoint x: 261, startPoint y: 89, endPoint x: 354, endPoint y: 103, distance: 94.0
click at [354, 103] on div "Manage Elements [GEOGRAPHIC_DATA]" at bounding box center [702, 90] width 937 height 26
click at [359, 96] on div "[GEOGRAPHIC_DATA]" at bounding box center [702, 97] width 937 height 10
drag, startPoint x: 359, startPoint y: 96, endPoint x: 272, endPoint y: 84, distance: 87.8
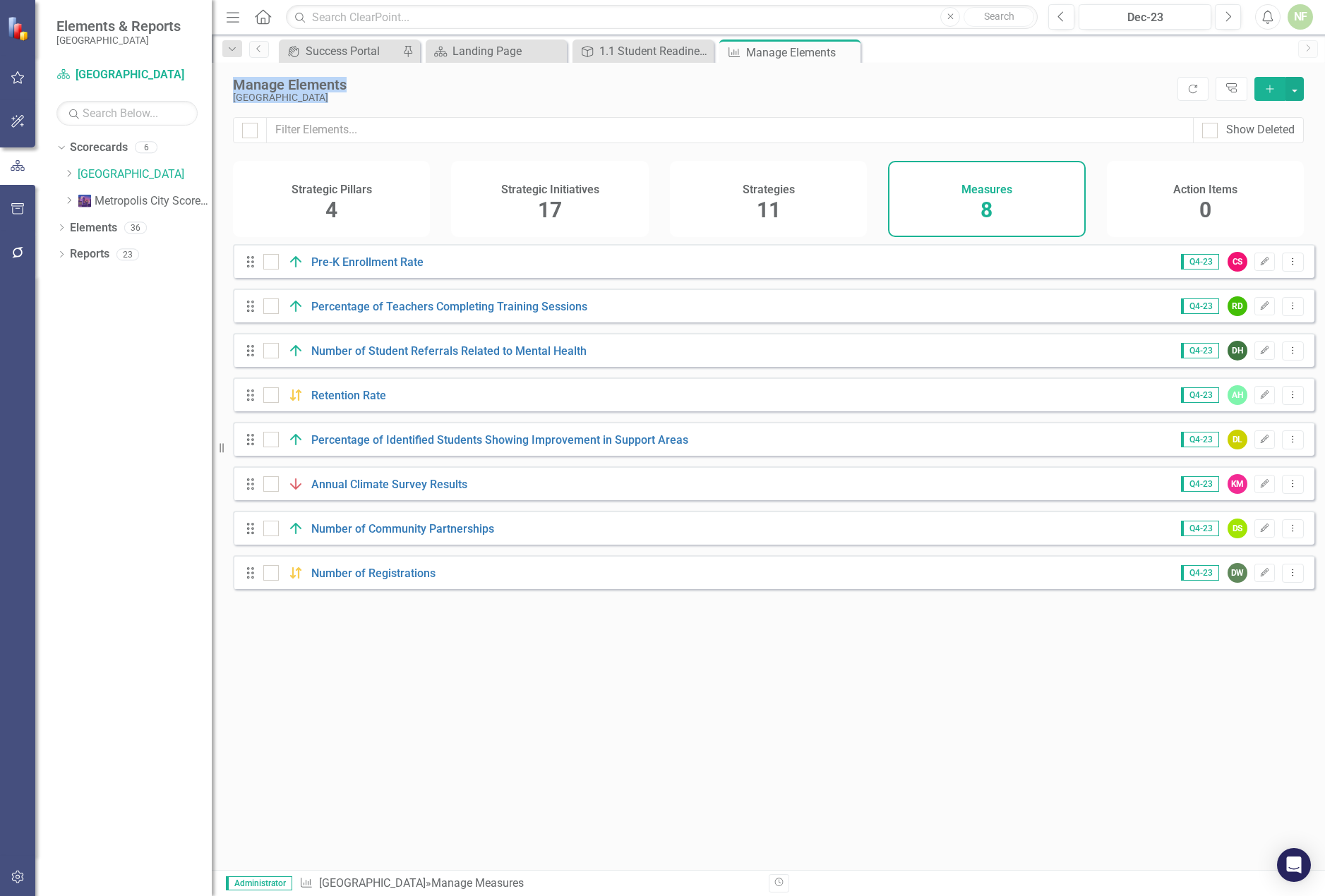
click at [272, 84] on div "Manage Elements [GEOGRAPHIC_DATA]" at bounding box center [702, 90] width 937 height 26
click at [299, 90] on div "Manage Elements" at bounding box center [702, 85] width 937 height 16
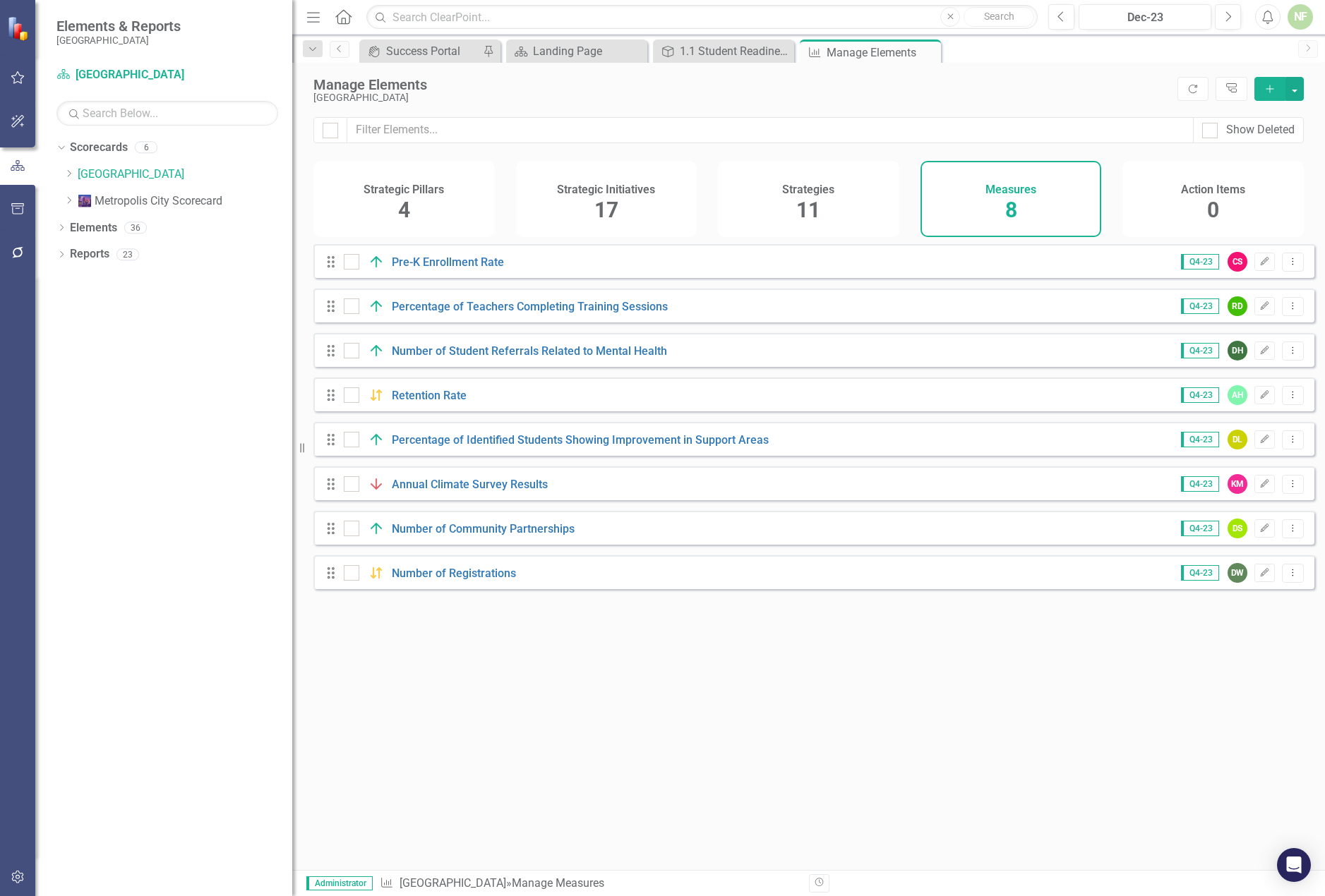
drag, startPoint x: 222, startPoint y: 448, endPoint x: 274, endPoint y: 425, distance: 56.9
click at [292, 425] on div "Resize" at bounding box center [297, 448] width 11 height 896
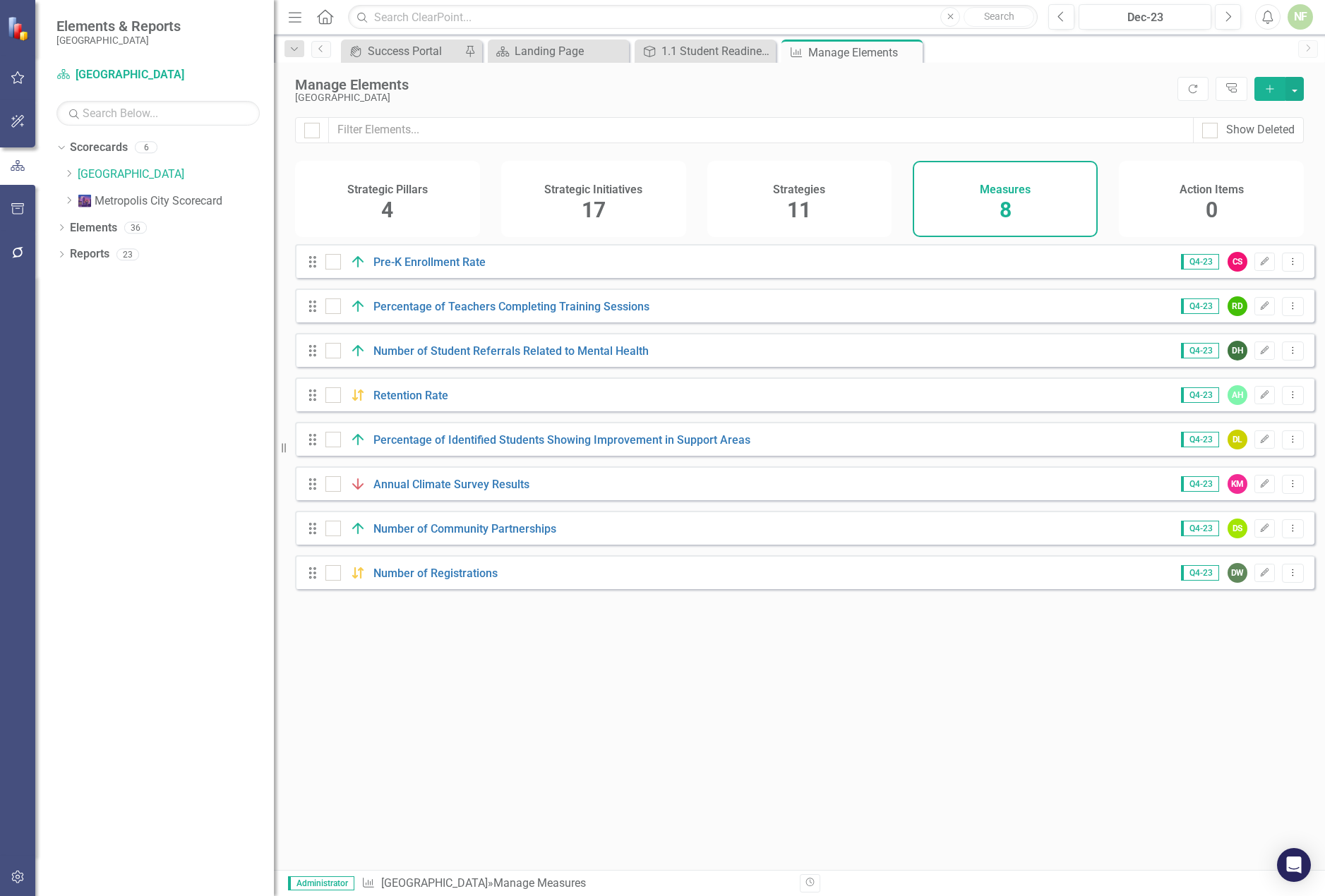
drag, startPoint x: 190, startPoint y: 199, endPoint x: 115, endPoint y: 342, distance: 161.5
click at [118, 342] on div "Dropdown Scorecards 6 Dropdown [GEOGRAPHIC_DATA] 3.5 Blueprint and Action Plan …" at bounding box center [155, 516] width 238 height 760
click at [1229, 20] on icon "Next" at bounding box center [1228, 17] width 8 height 13
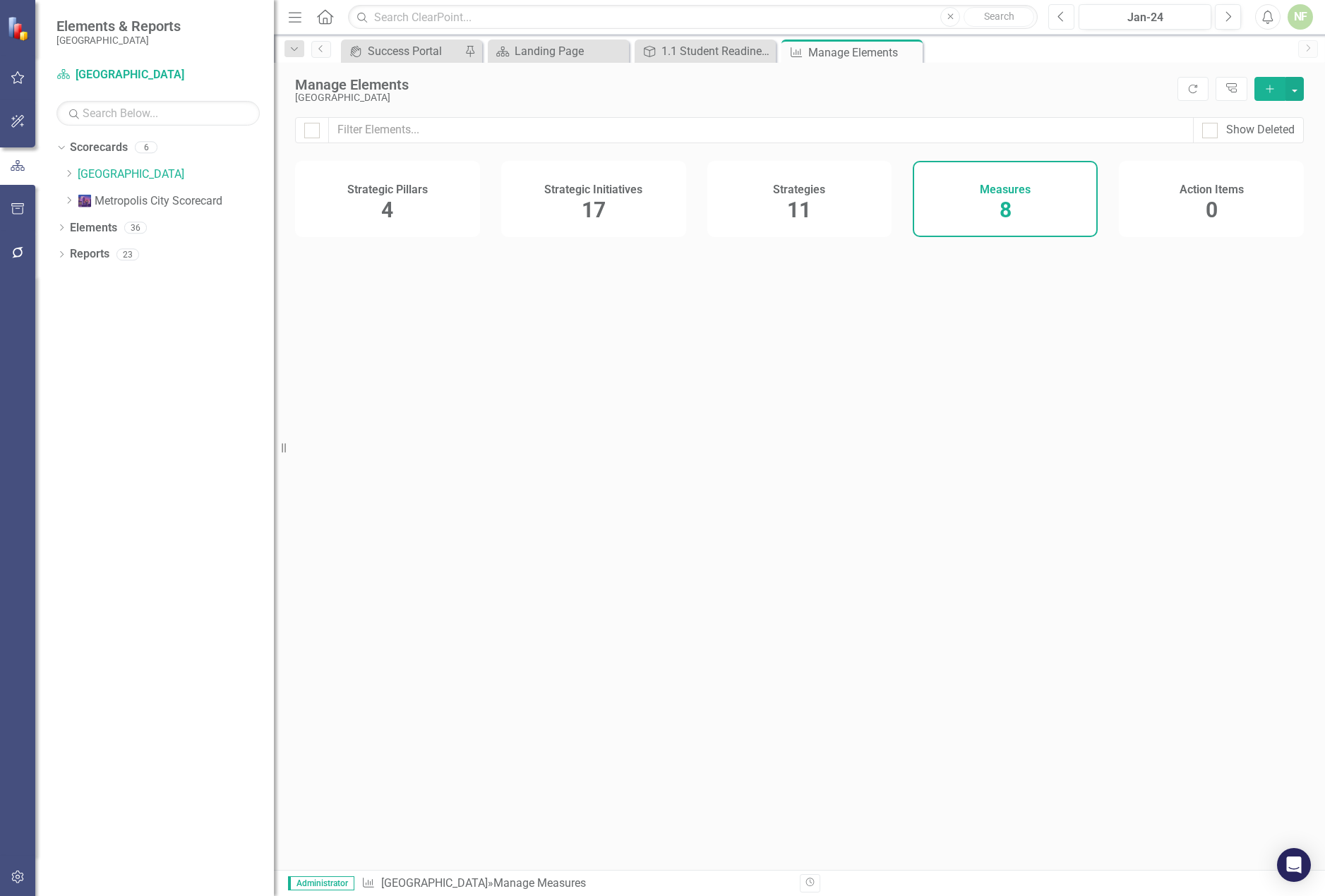
click at [1064, 17] on icon "Previous" at bounding box center [1061, 17] width 8 height 13
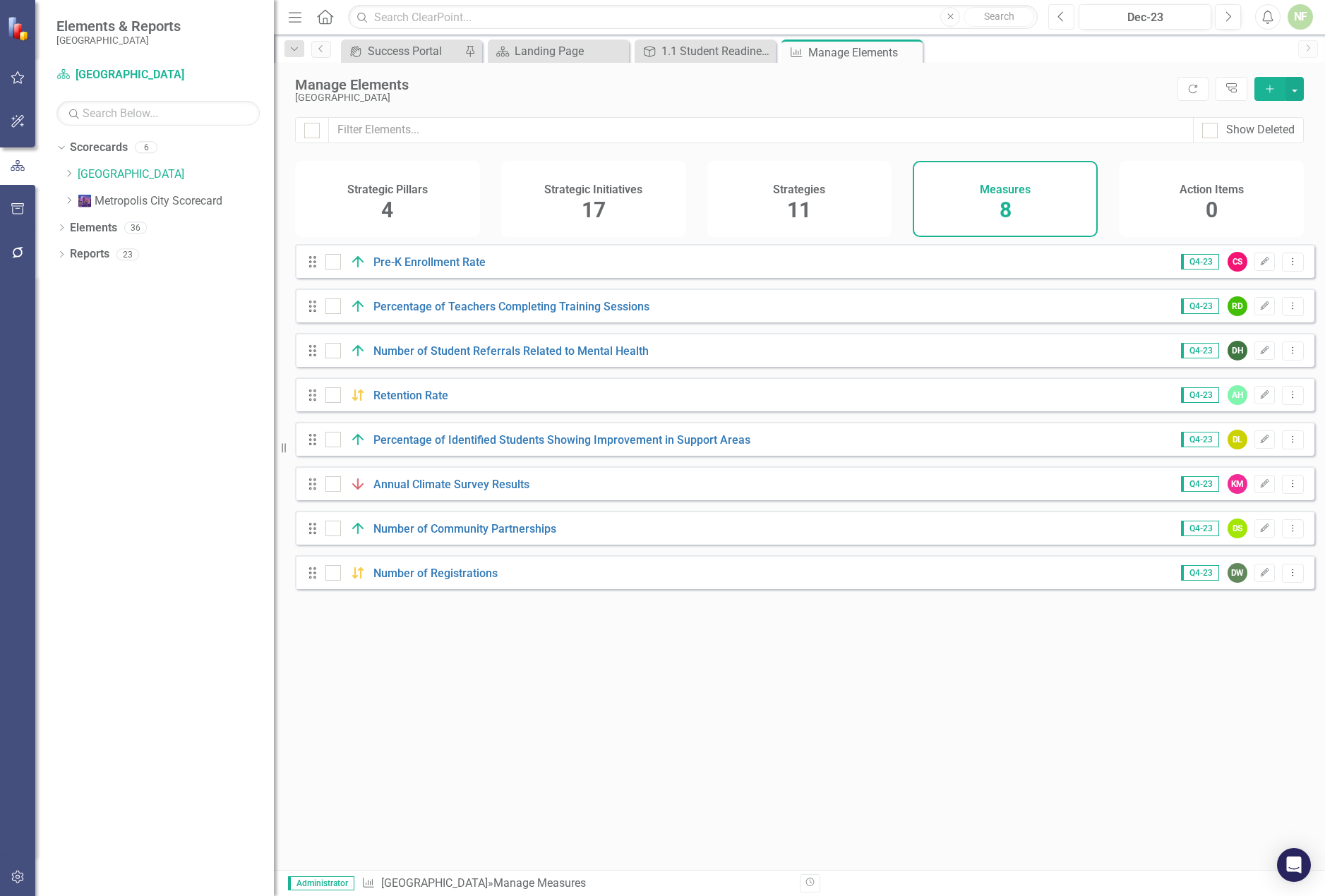
click at [1057, 16] on icon "Previous" at bounding box center [1061, 17] width 8 height 13
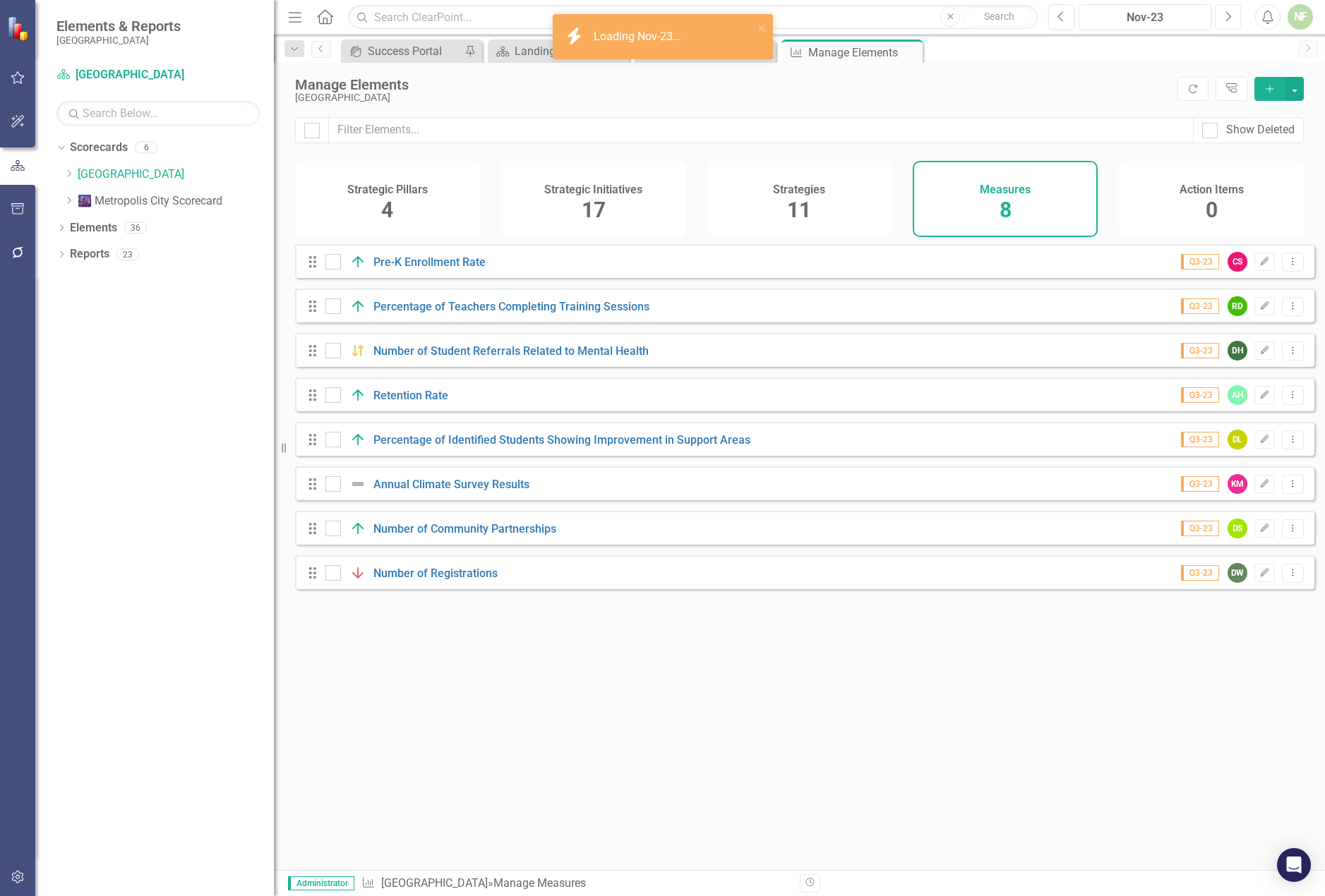
click at [1227, 14] on icon "Next" at bounding box center [1228, 17] width 8 height 13
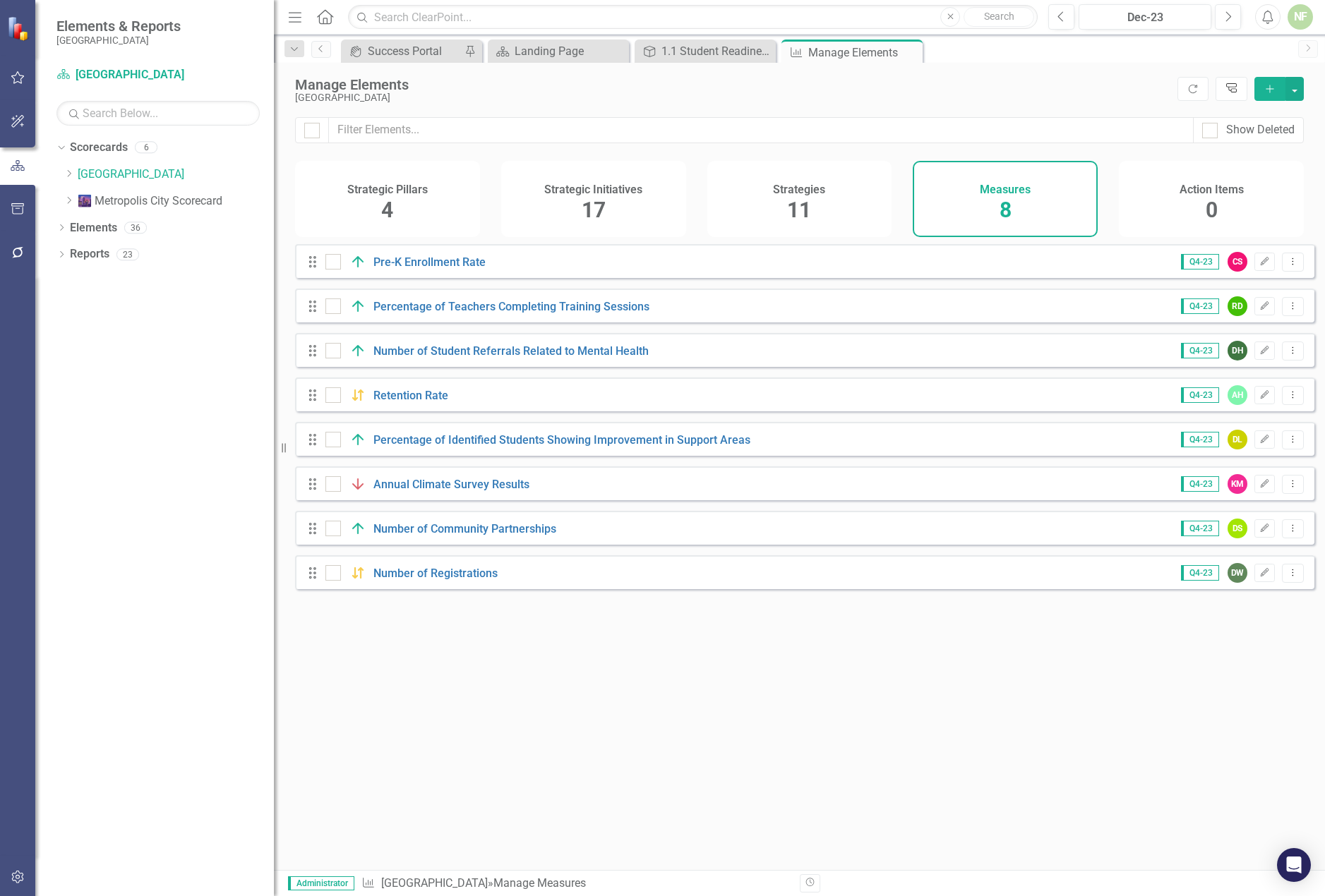
click at [1222, 84] on link "Tree Explorer" at bounding box center [1231, 90] width 32 height 24
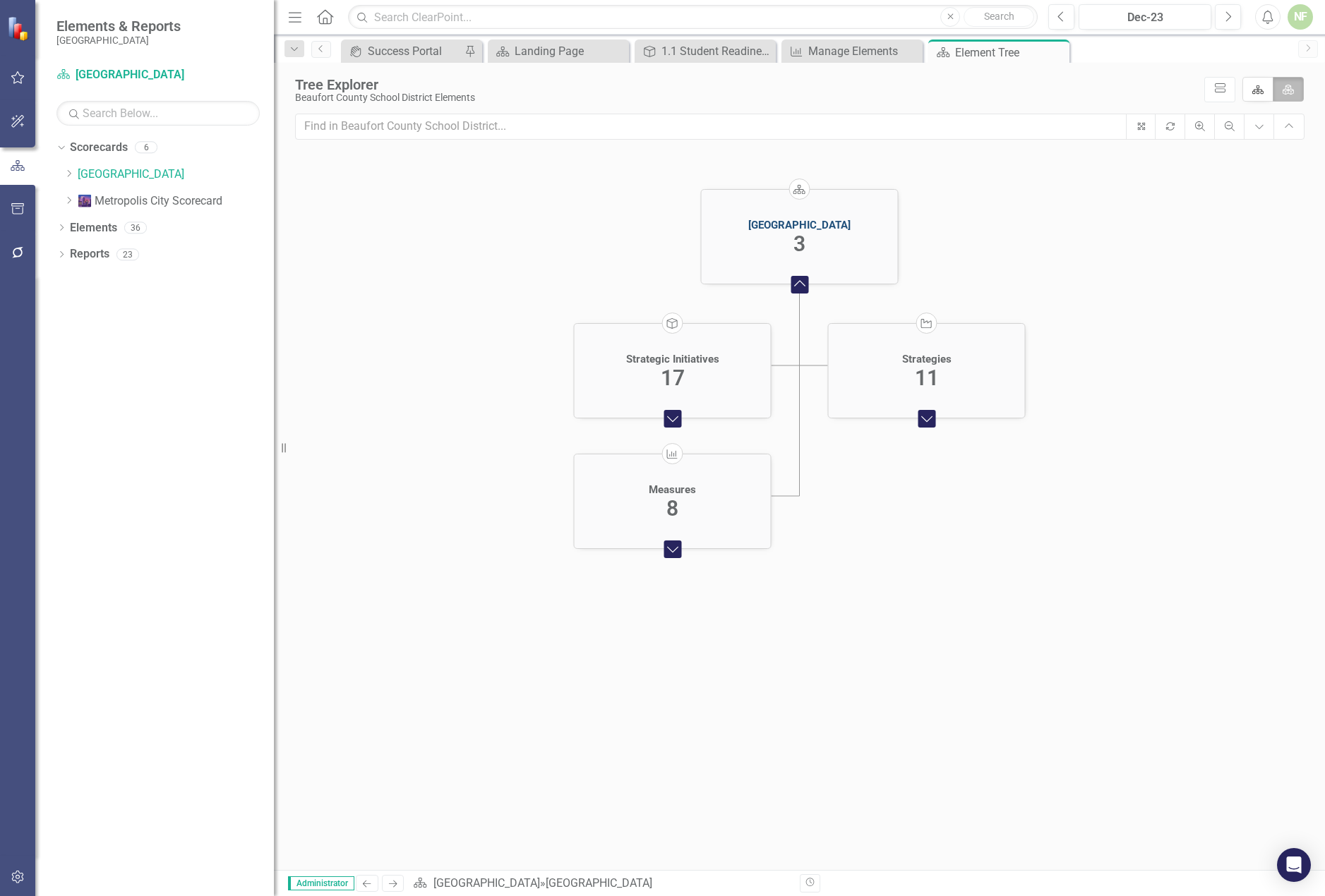
click at [807, 227] on div "[GEOGRAPHIC_DATA]" at bounding box center [800, 225] width 103 height 13
click at [801, 284] on foreignobject "Collapse Chart" at bounding box center [800, 284] width 28 height 28
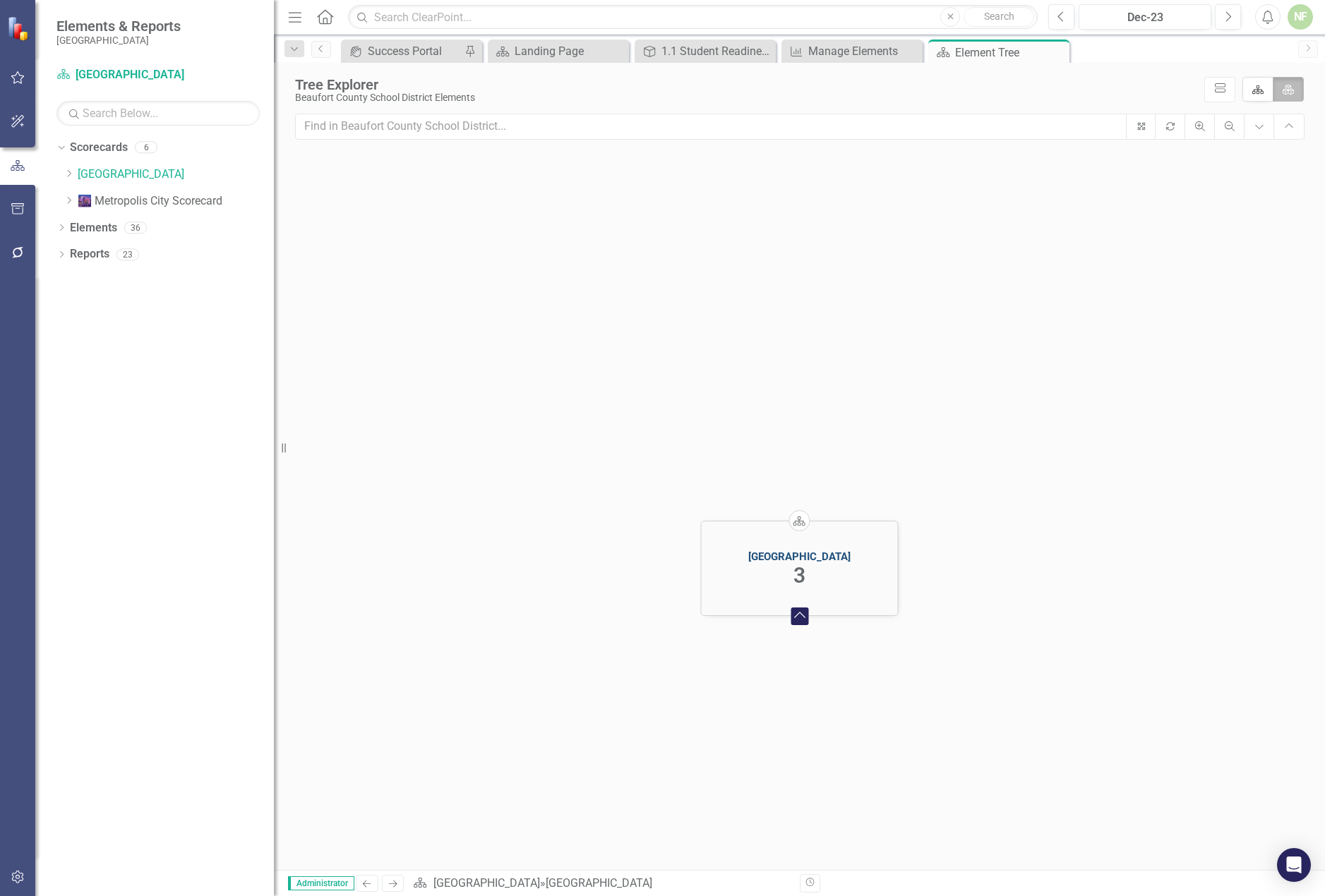
click at [802, 620] on foreignobject "Expand Chart" at bounding box center [800, 616] width 28 height 28
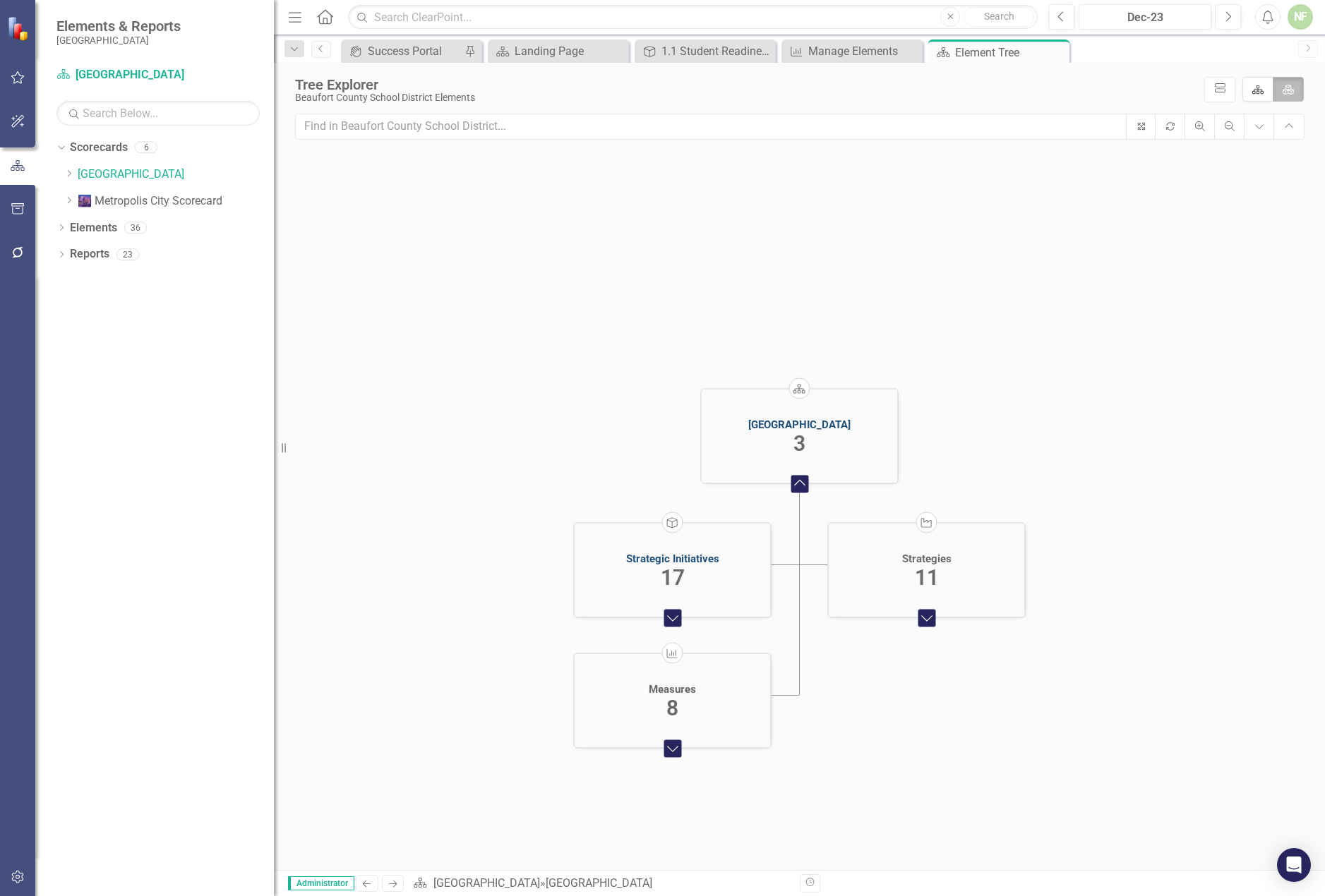
click at [683, 561] on div "Strategic Initiatives" at bounding box center [672, 558] width 93 height 13
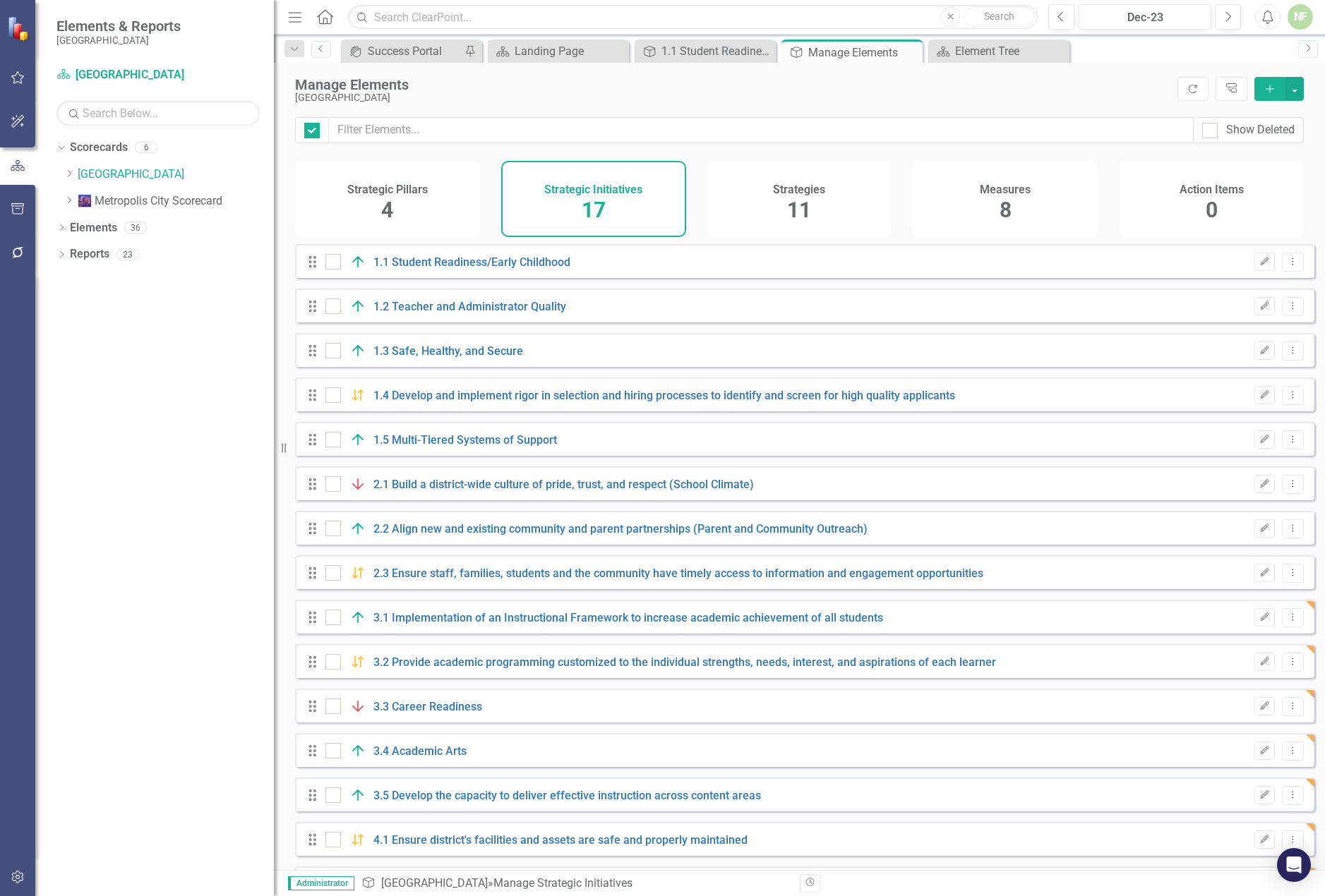
checkbox input "false"
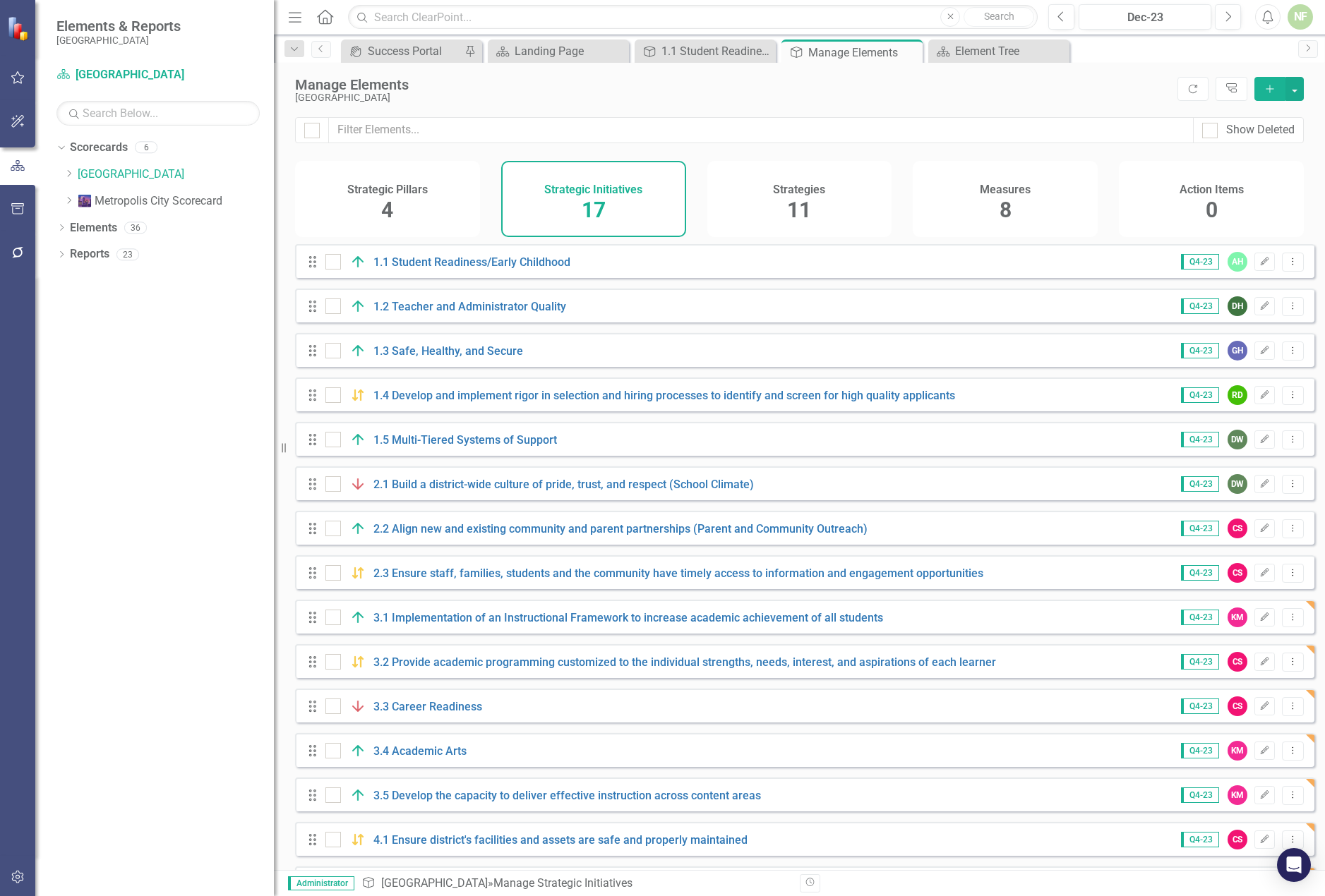
click at [828, 193] on div "Strategies 11" at bounding box center [800, 199] width 185 height 76
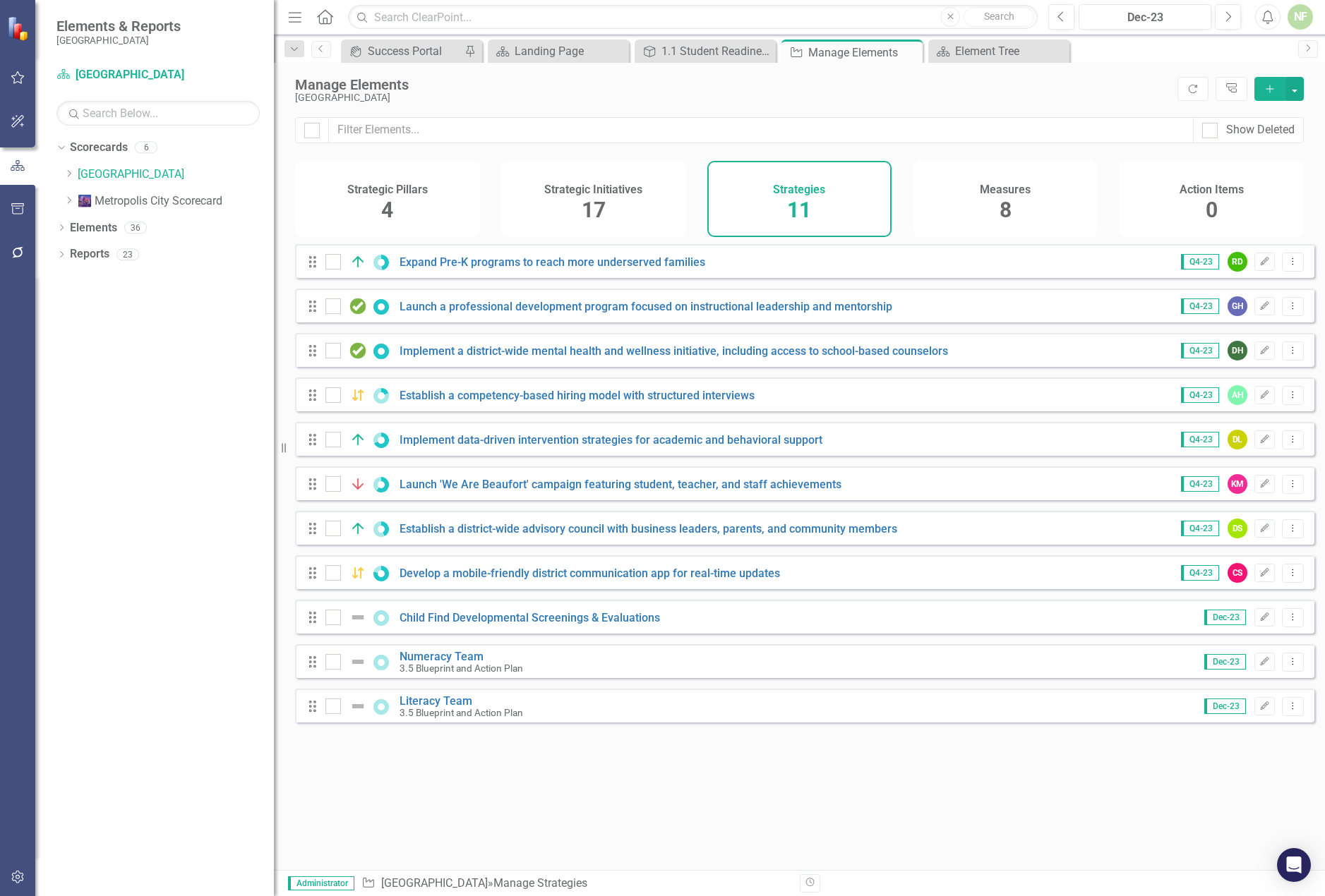
click at [945, 198] on div "Measures 8" at bounding box center [1005, 199] width 185 height 76
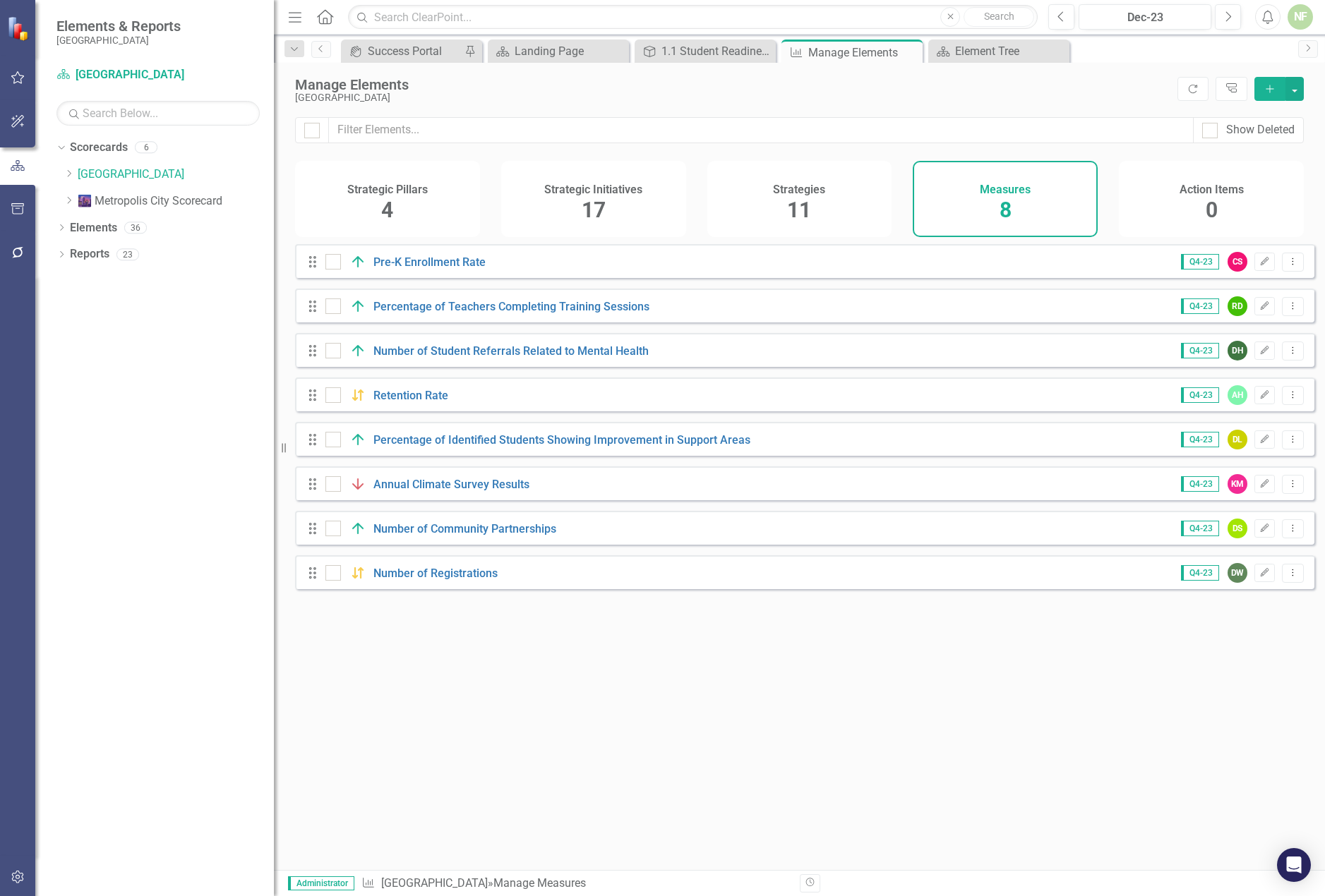
click at [602, 201] on span "17" at bounding box center [594, 209] width 24 height 24
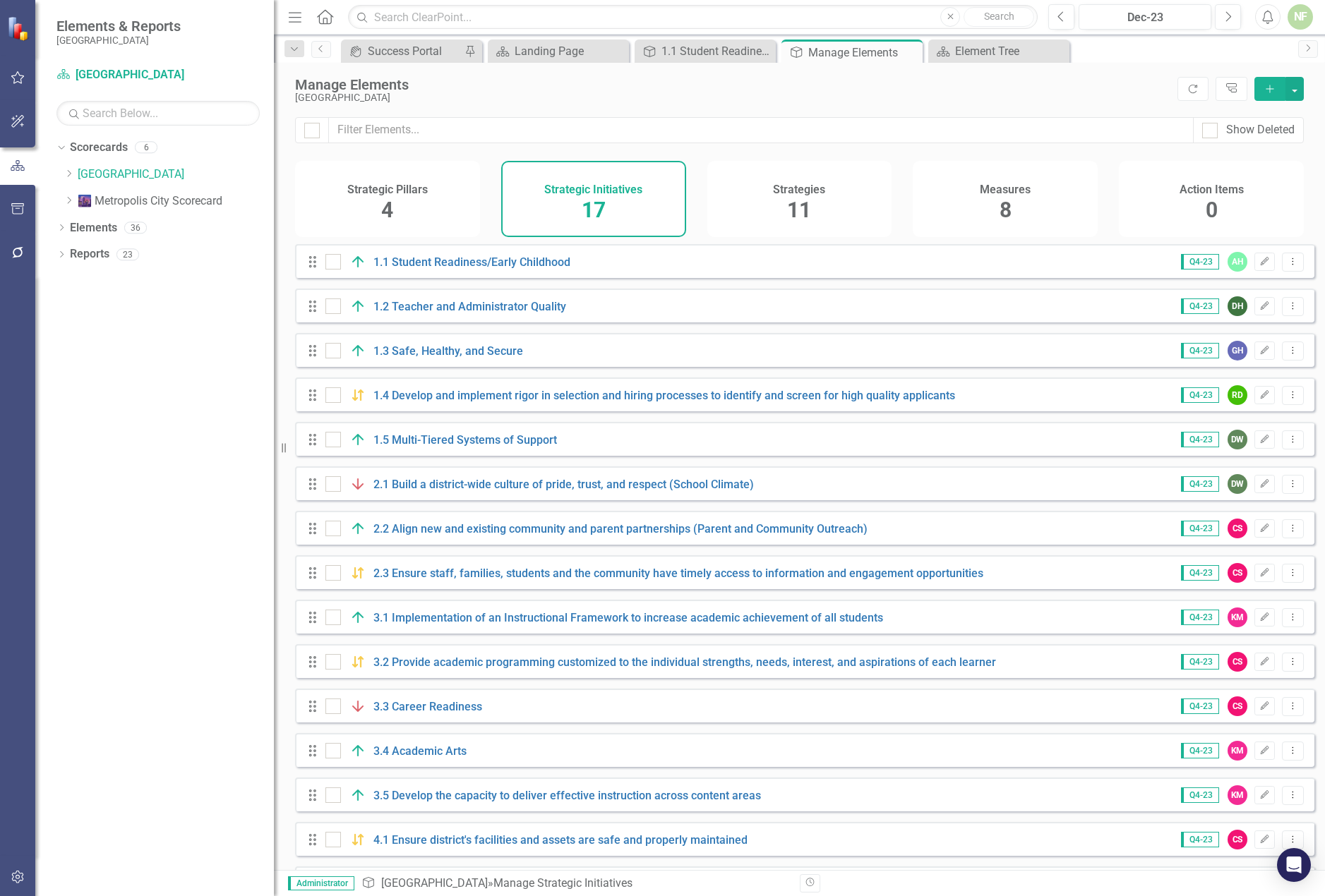
click at [835, 194] on div "Strategies 11" at bounding box center [800, 199] width 185 height 76
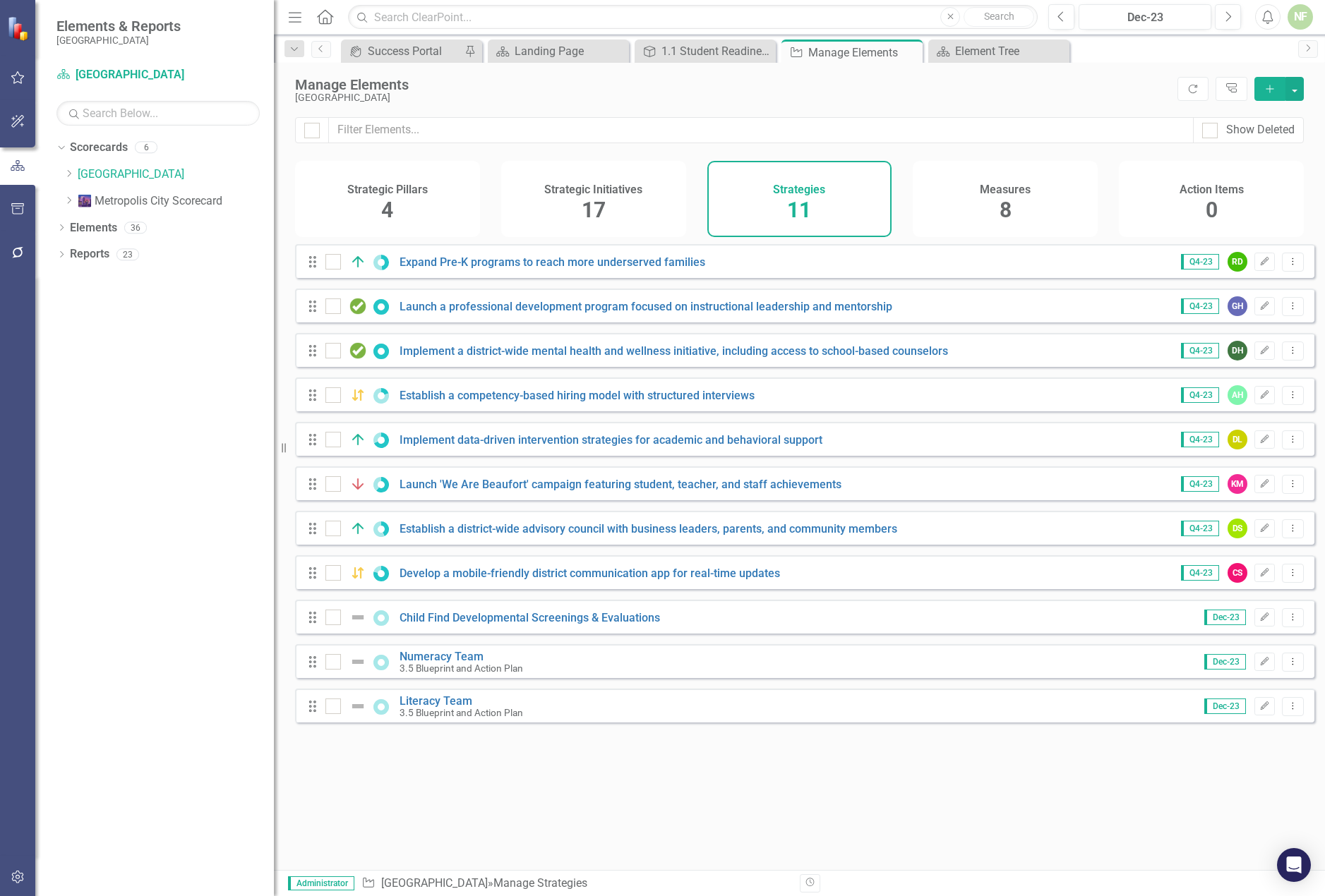
click at [997, 189] on h4 "Measures" at bounding box center [1005, 189] width 50 height 13
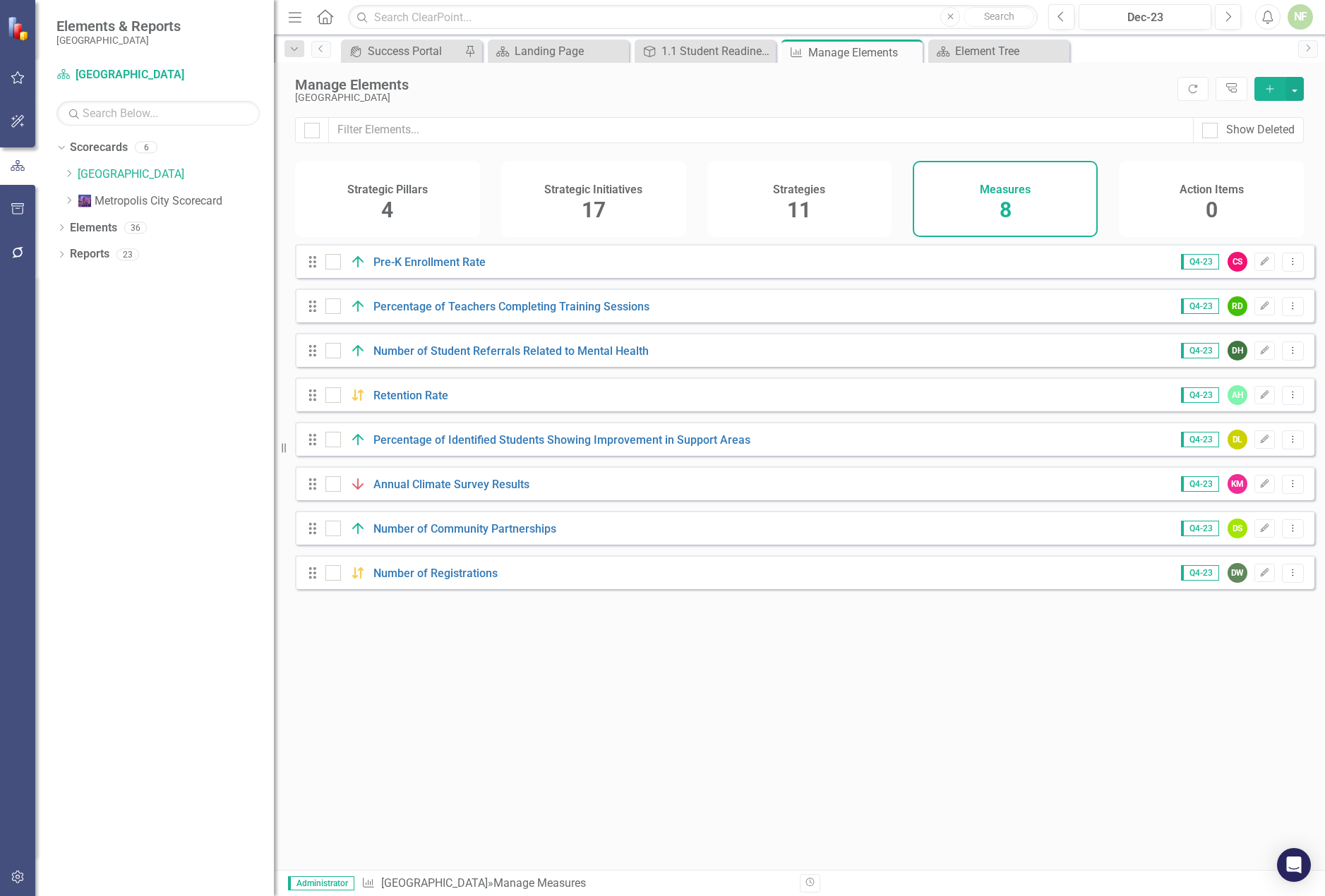
click at [602, 195] on h4 "Strategic Initiatives" at bounding box center [593, 189] width 98 height 13
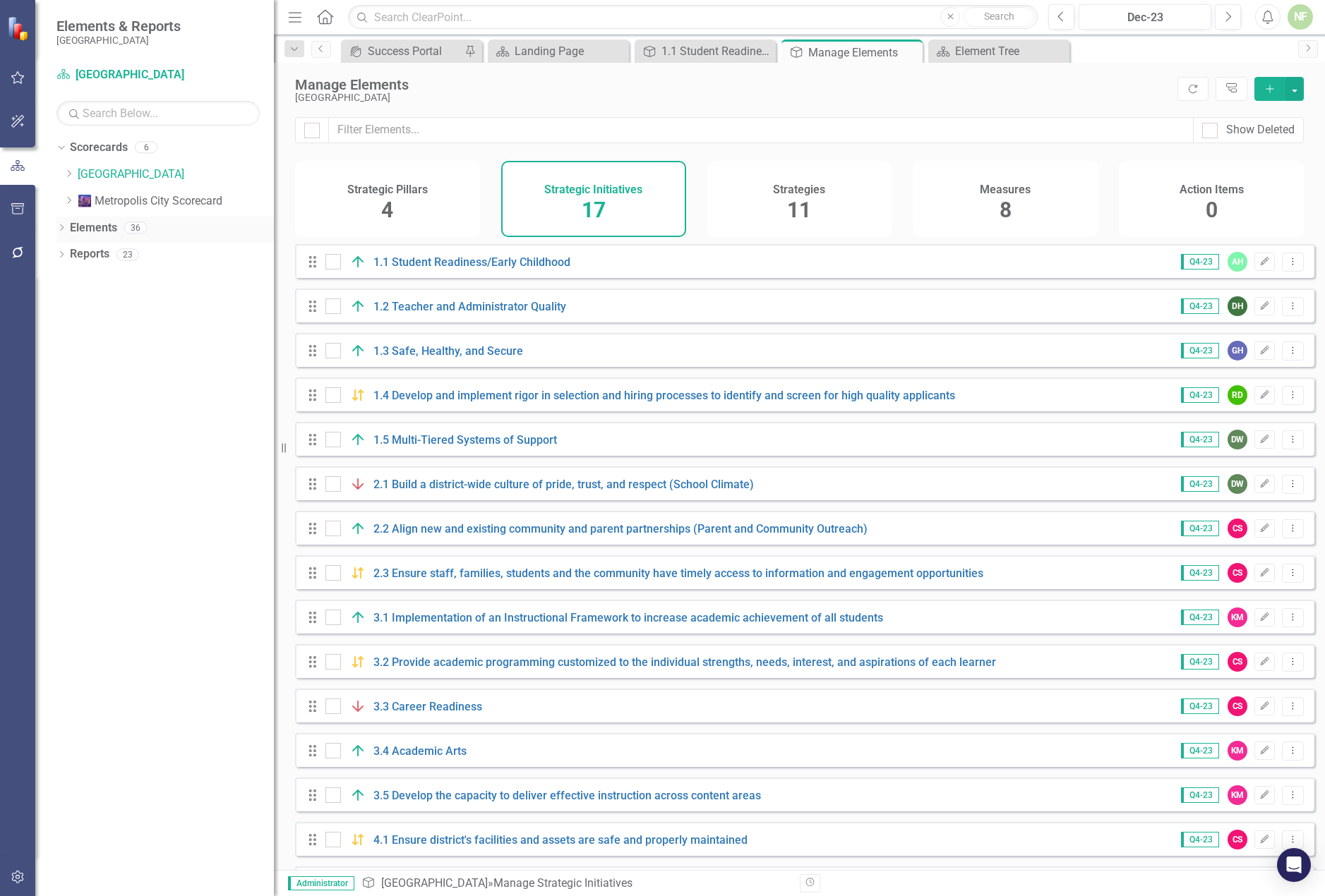
click at [65, 229] on icon "Dropdown" at bounding box center [61, 229] width 10 height 8
click at [93, 362] on link "Reports" at bounding box center [89, 362] width 39 height 17
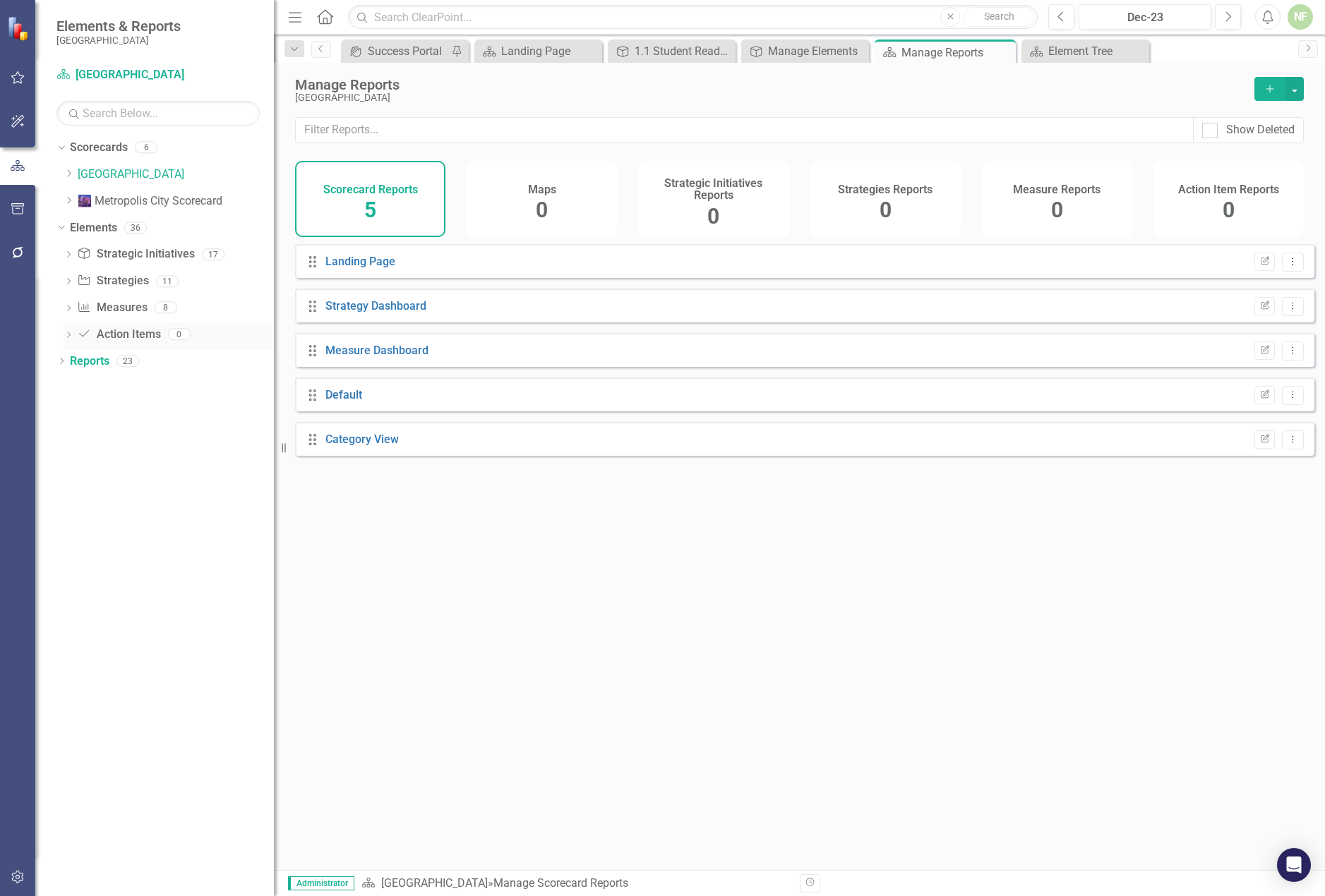
click at [89, 332] on icon "Action Item" at bounding box center [84, 334] width 14 height 11
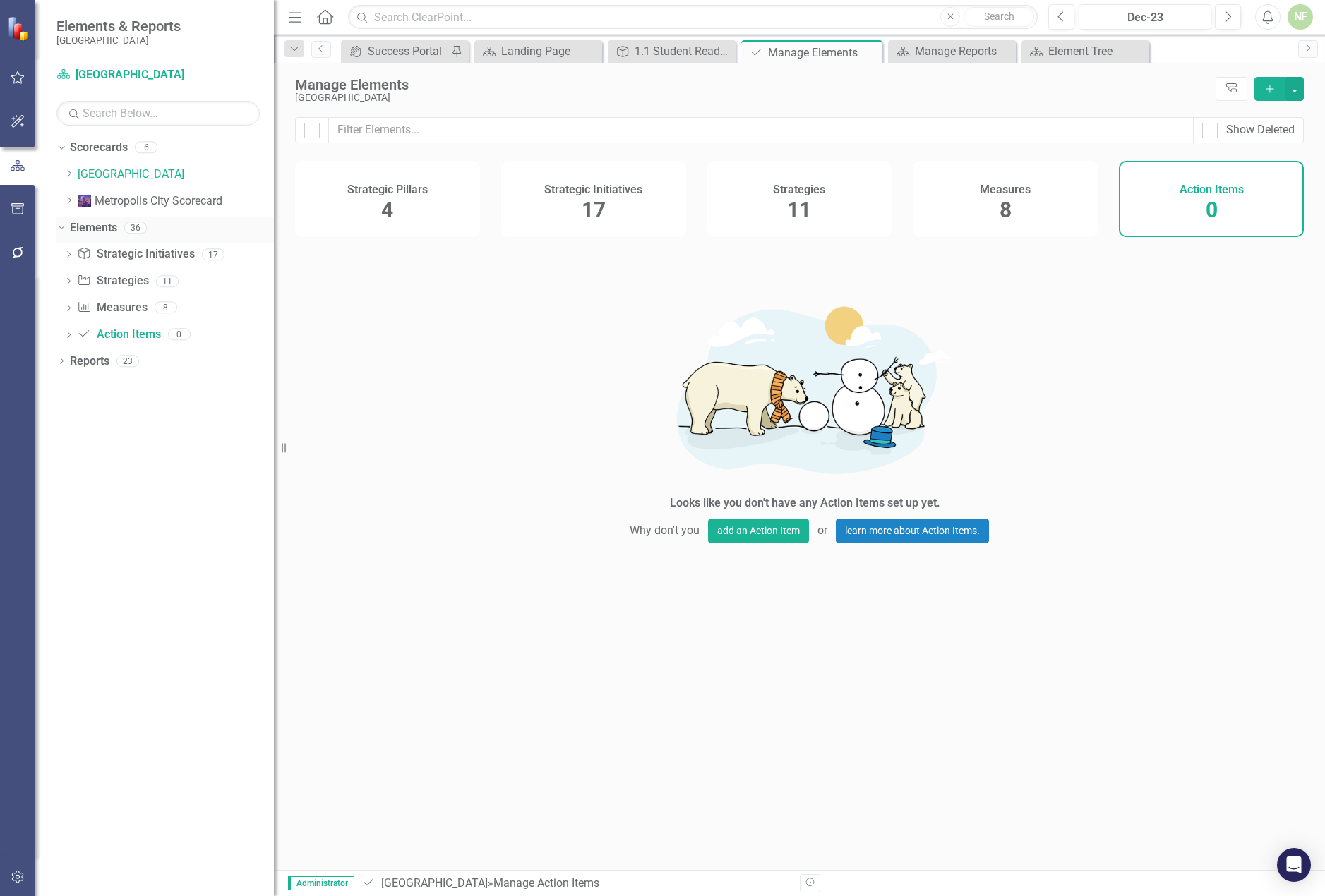
click at [119, 239] on div "Elements 36" at bounding box center [171, 229] width 204 height 27
click at [145, 256] on link "Strategic Initiatives Strategic Initiatives" at bounding box center [136, 254] width 117 height 17
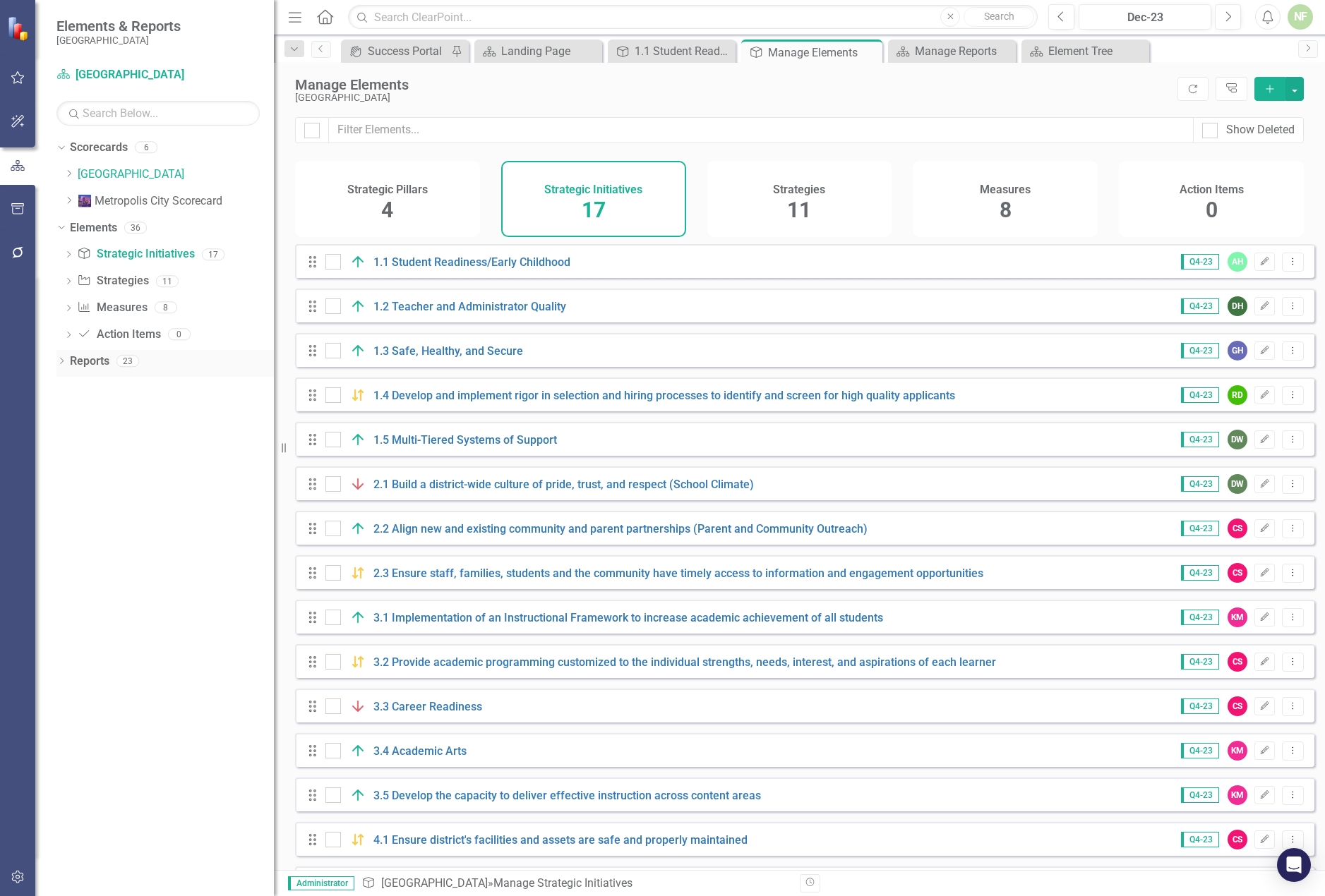
click at [64, 366] on icon "Dropdown" at bounding box center [61, 362] width 10 height 8
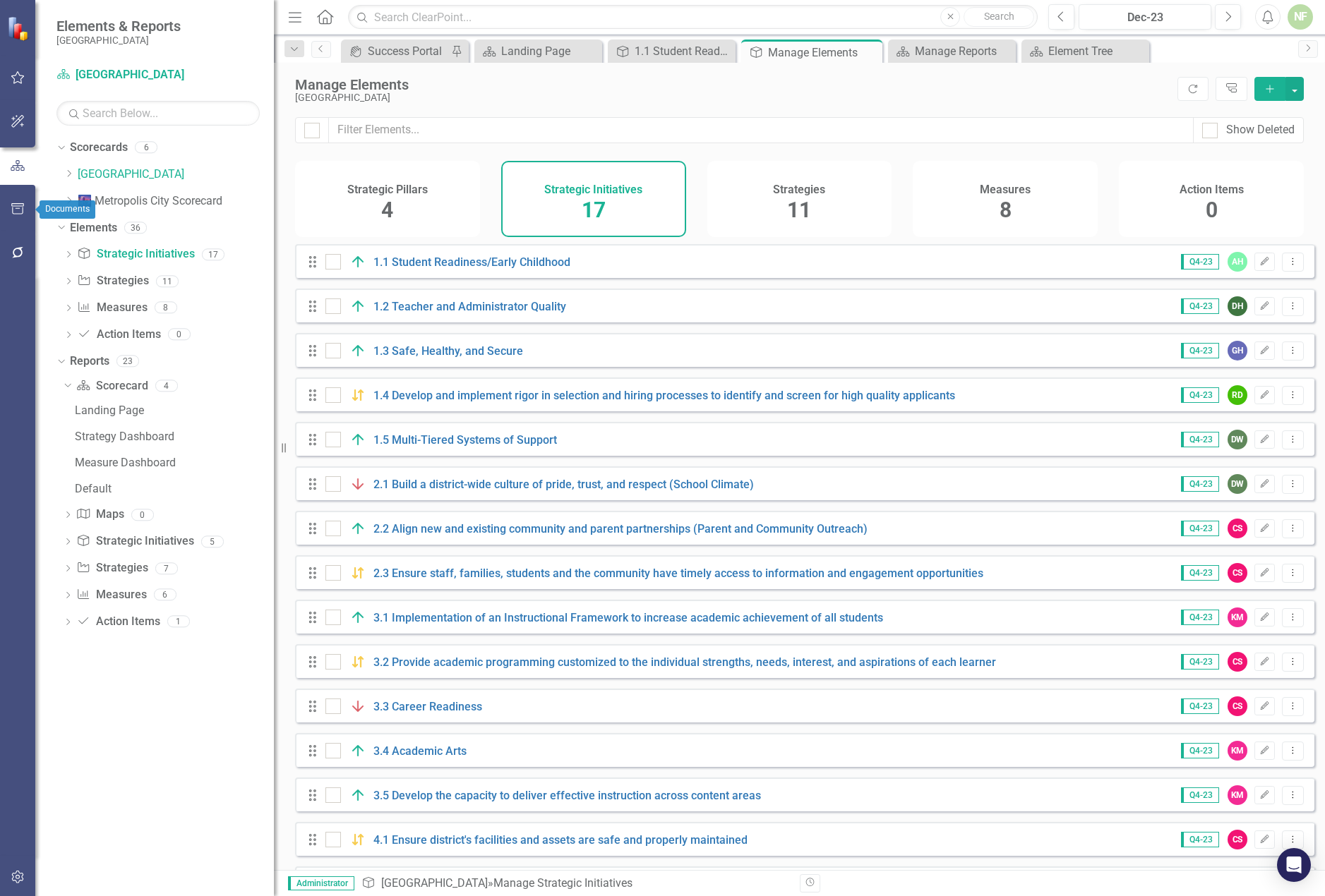
click at [17, 211] on icon "button" at bounding box center [17, 209] width 15 height 11
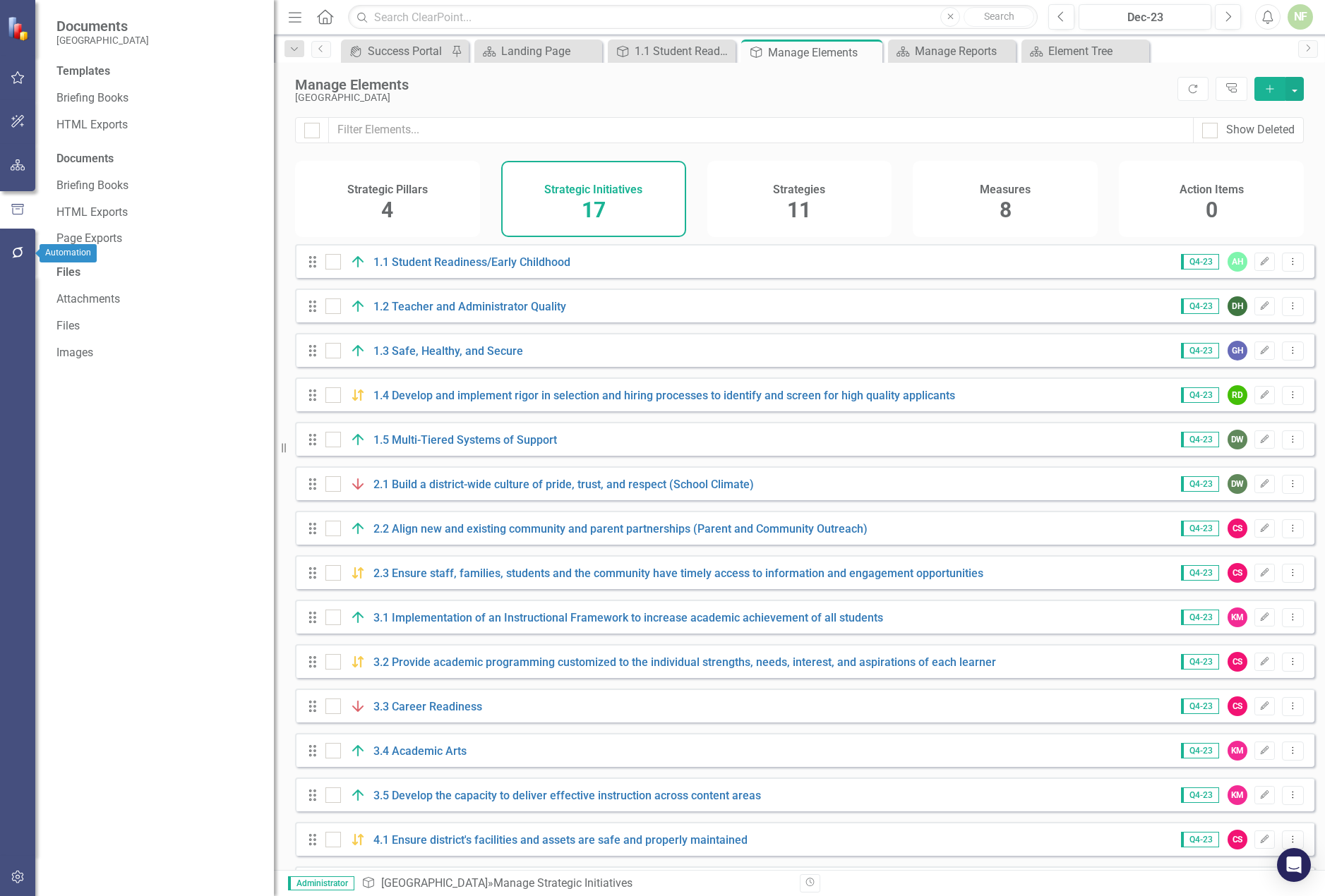
click at [15, 248] on icon "button" at bounding box center [17, 252] width 15 height 11
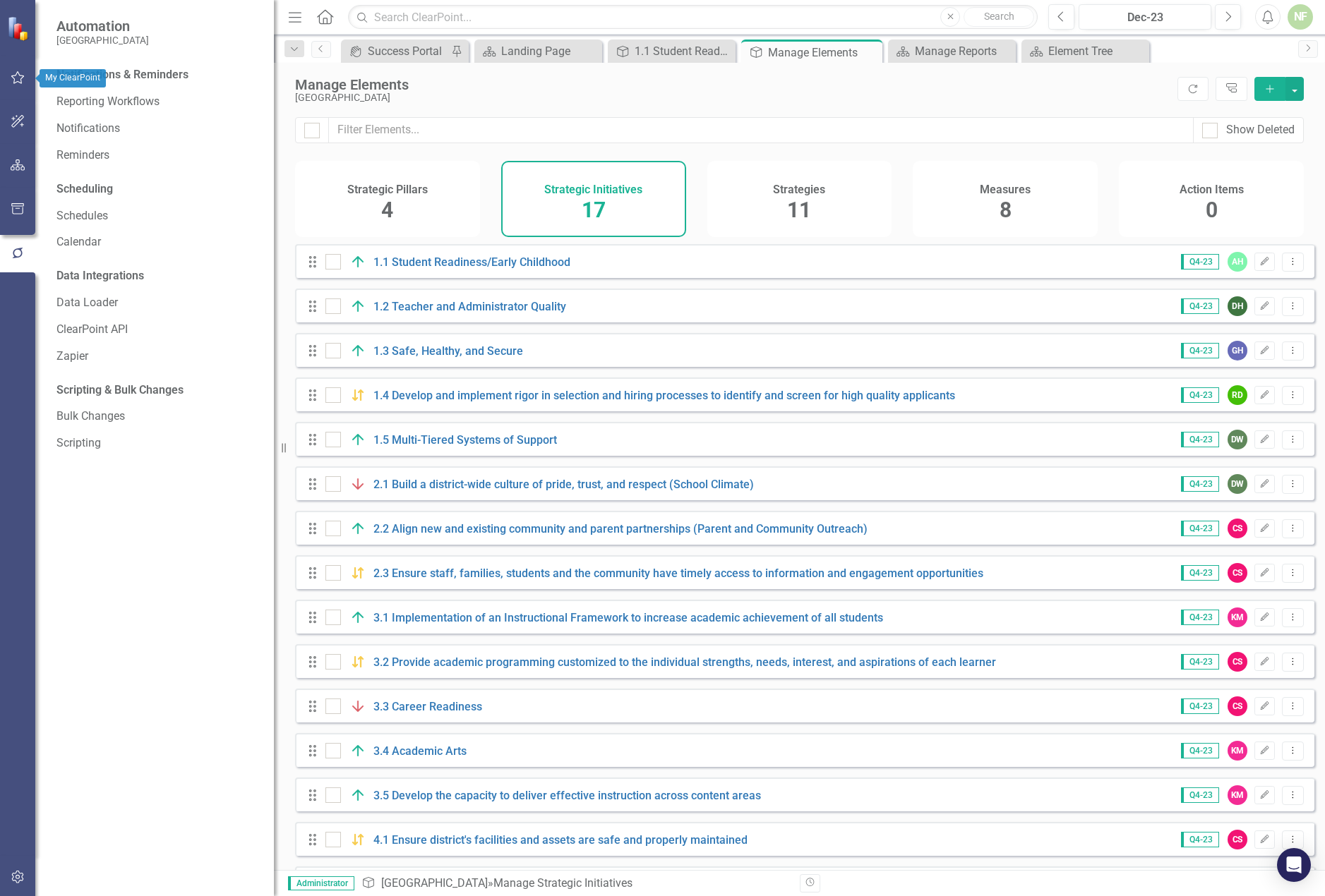
click at [18, 27] on img at bounding box center [19, 28] width 24 height 24
click at [396, 58] on div "Success Portal" at bounding box center [408, 51] width 80 height 17
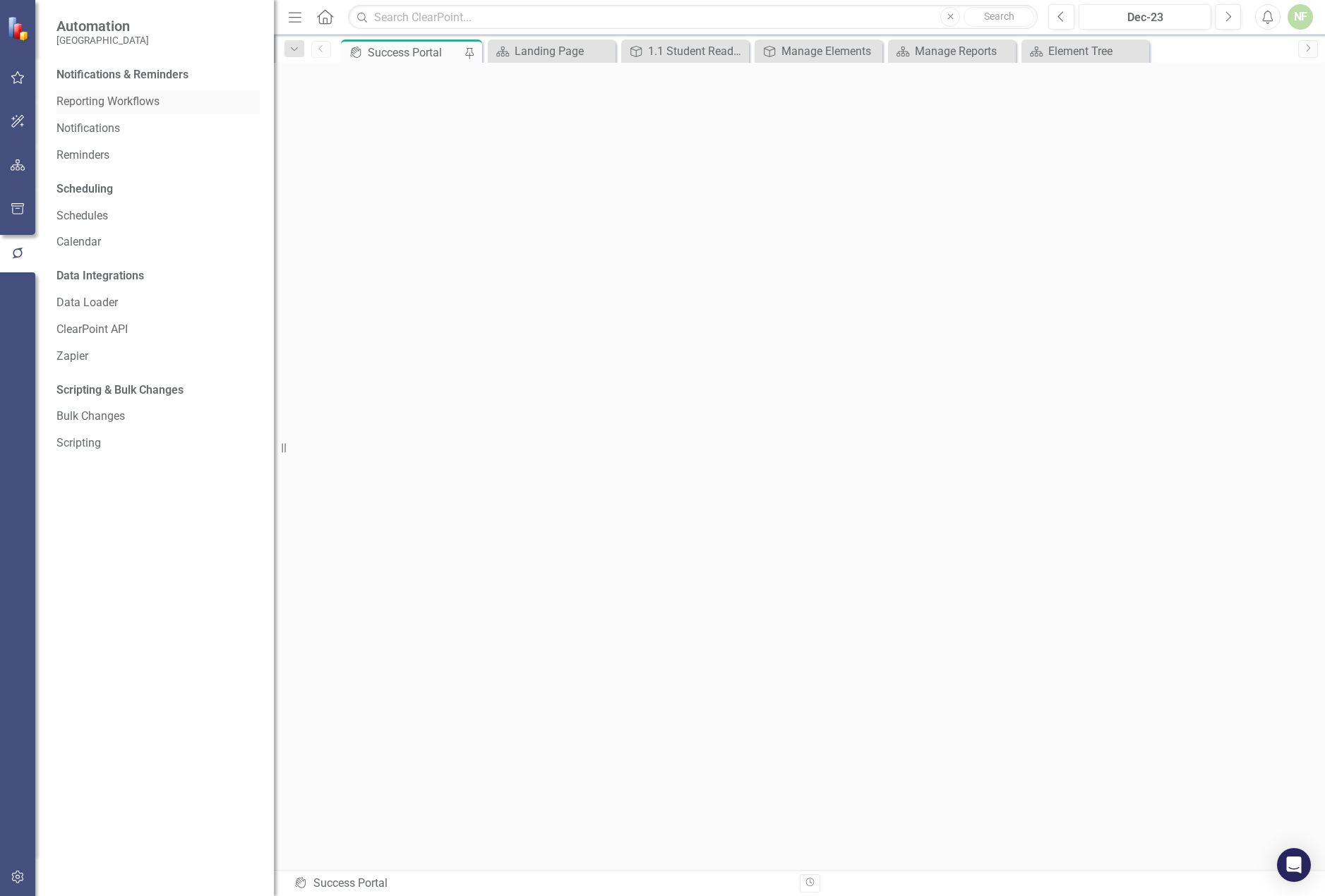
click at [79, 103] on link "Reporting Workflows" at bounding box center [158, 102] width 203 height 17
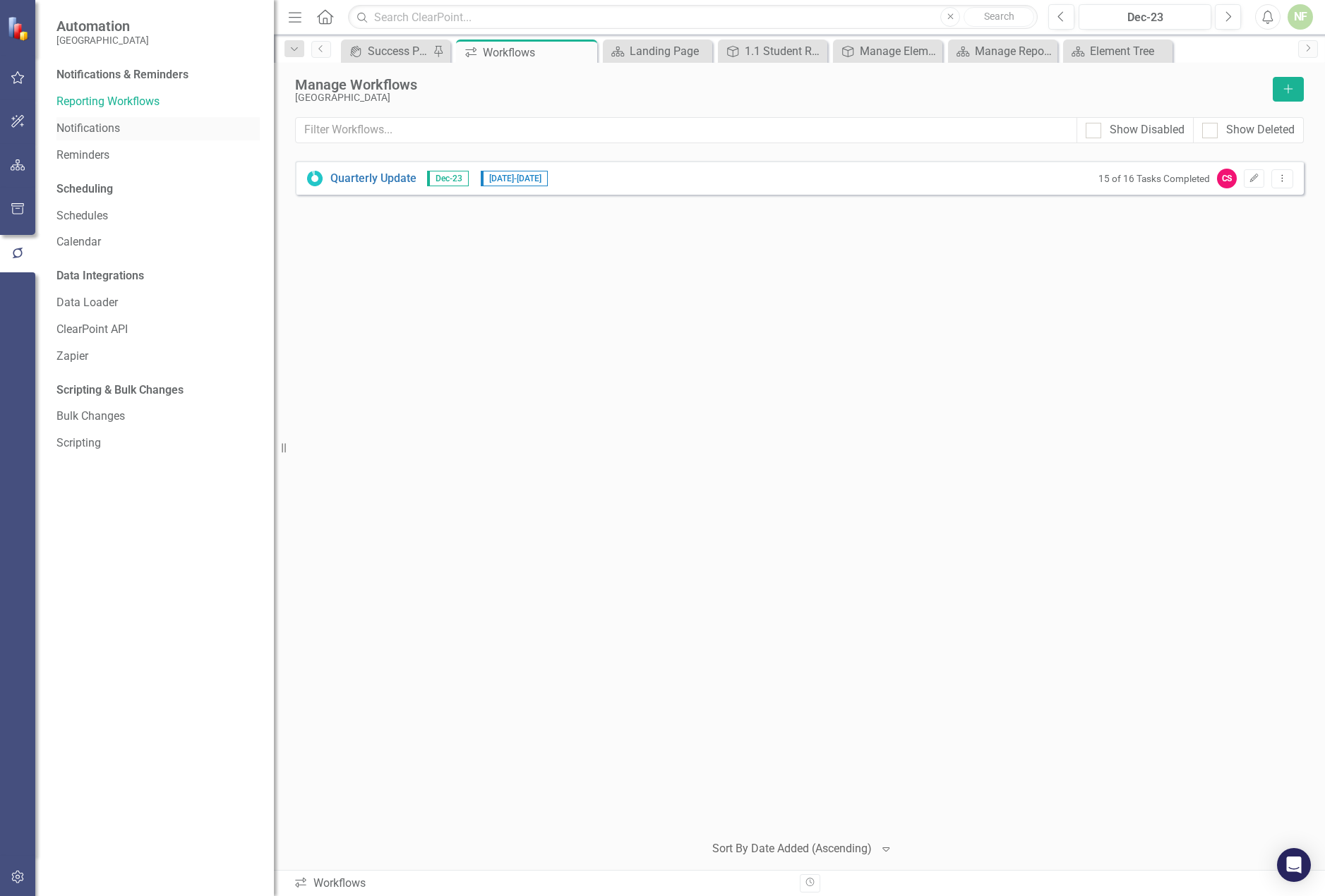
click at [92, 123] on link "Notifications" at bounding box center [158, 129] width 203 height 17
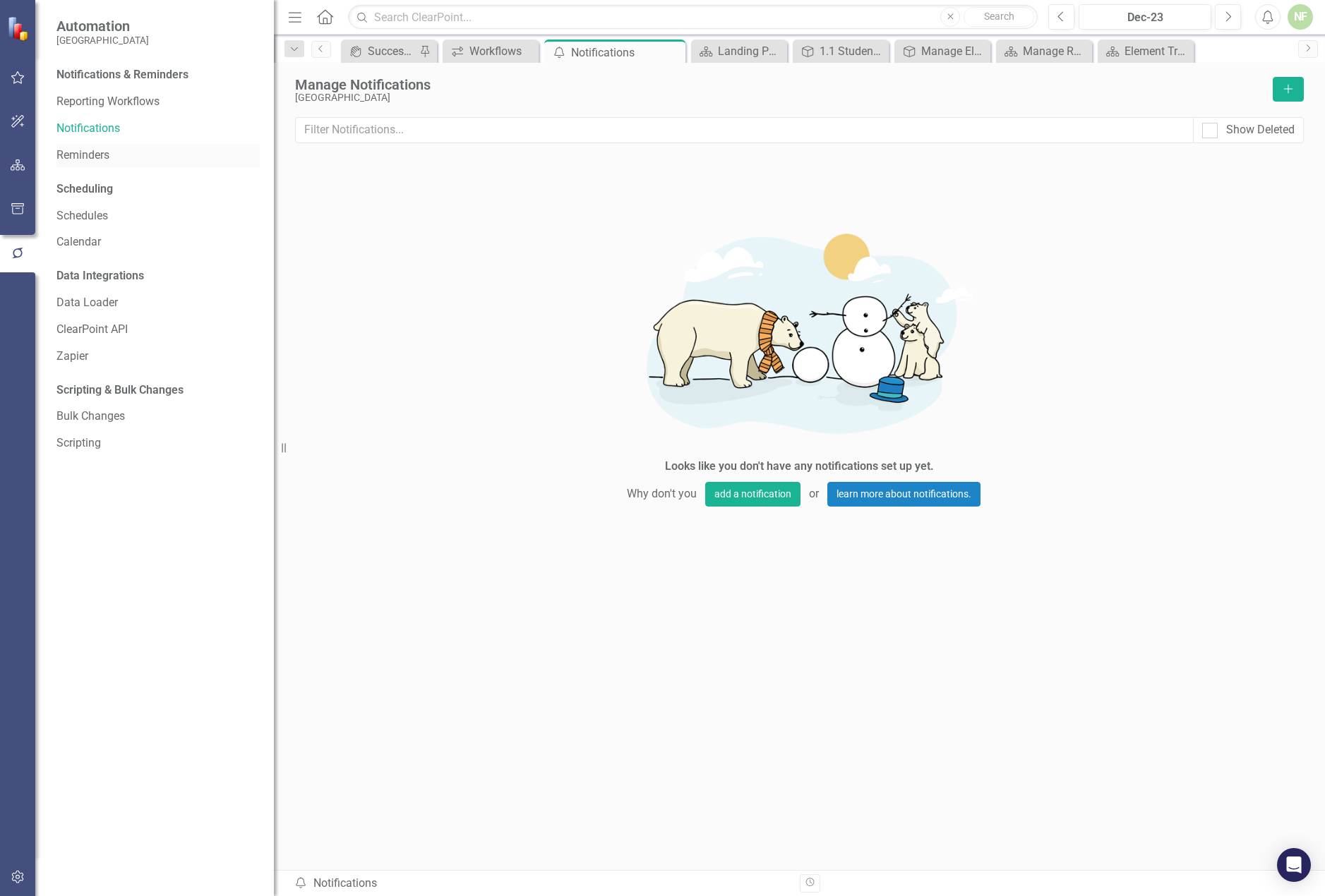
click at [94, 149] on link "Reminders" at bounding box center [158, 156] width 203 height 17
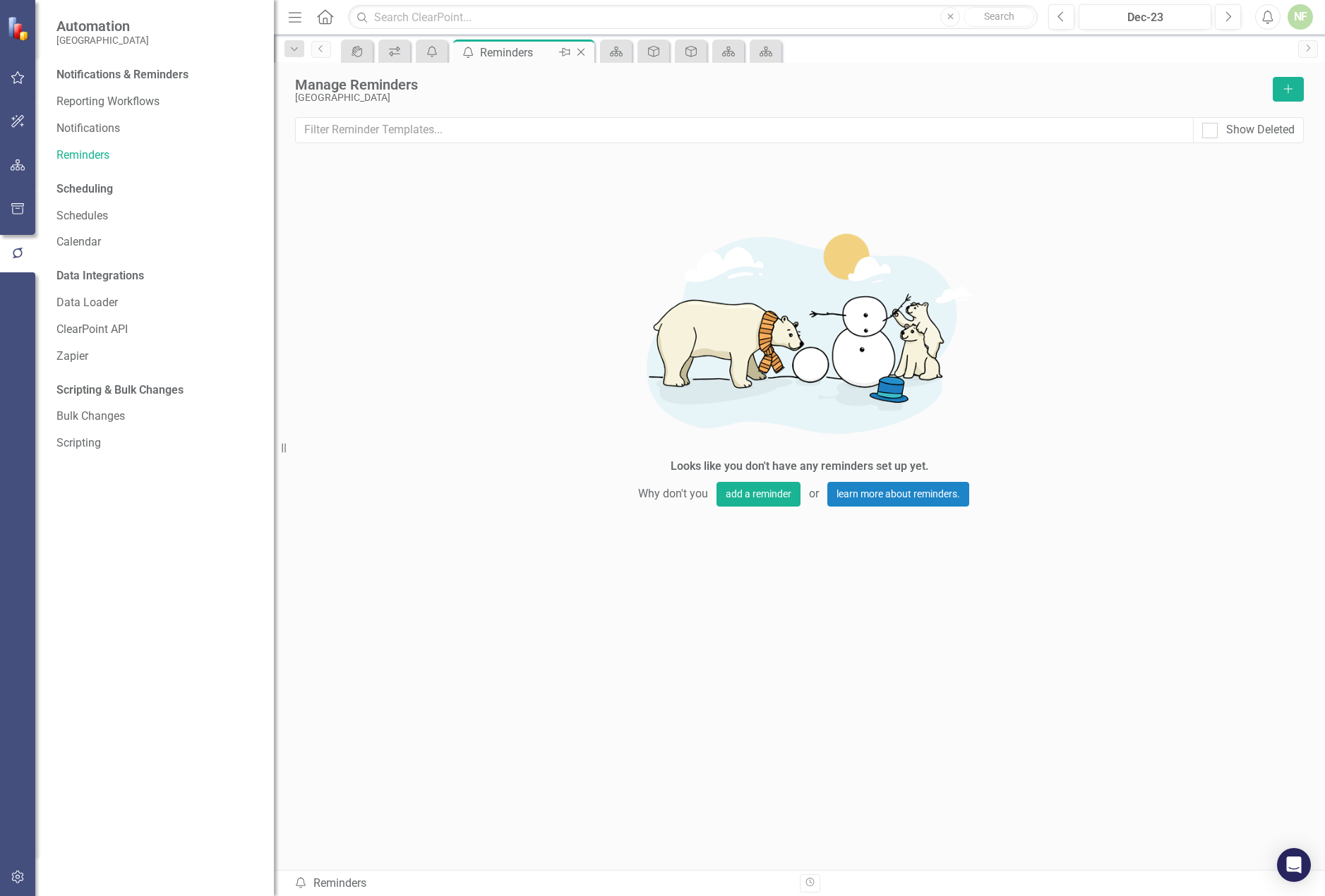
click at [579, 55] on icon at bounding box center [581, 52] width 8 height 8
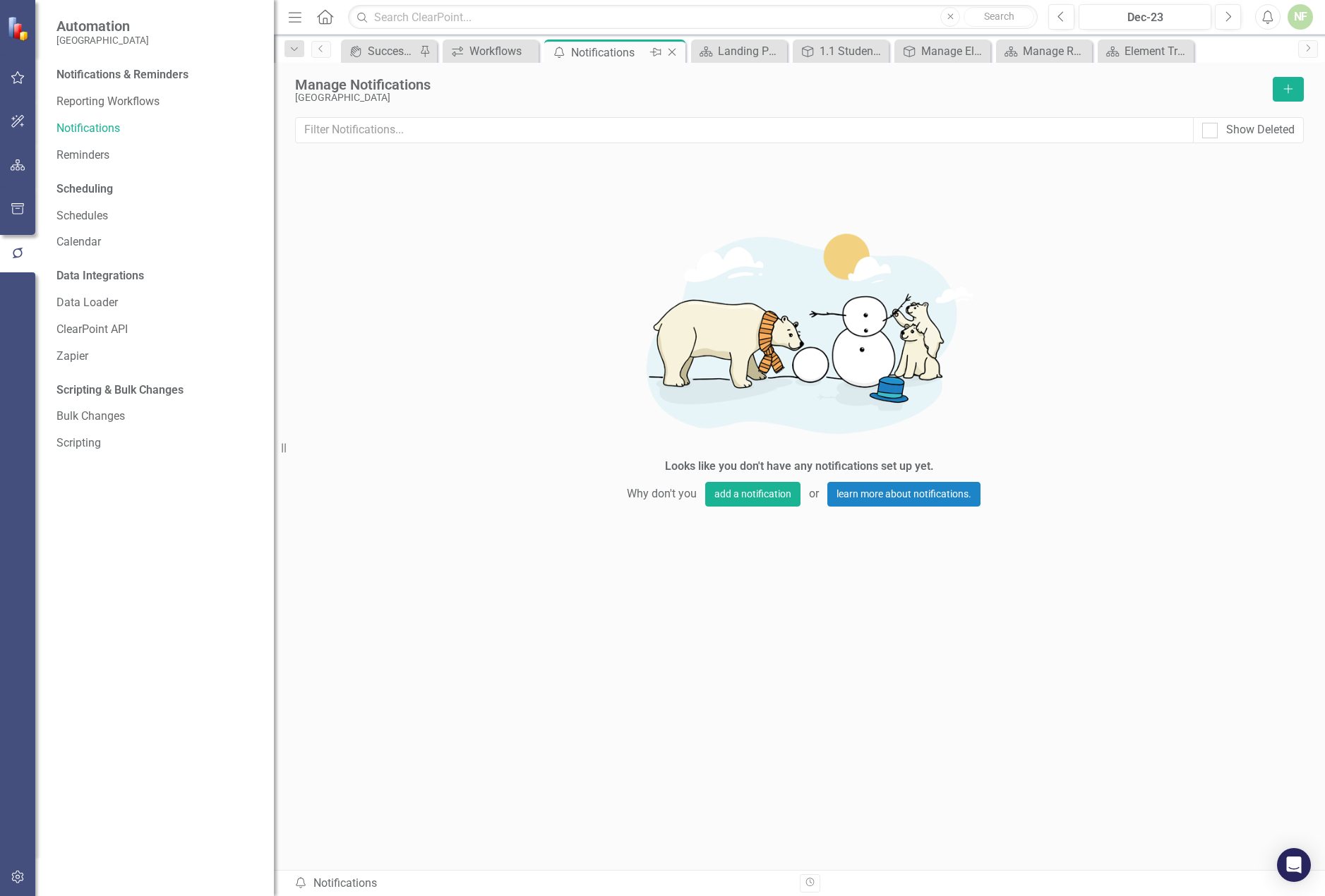
click at [672, 50] on icon "Close" at bounding box center [672, 52] width 14 height 11
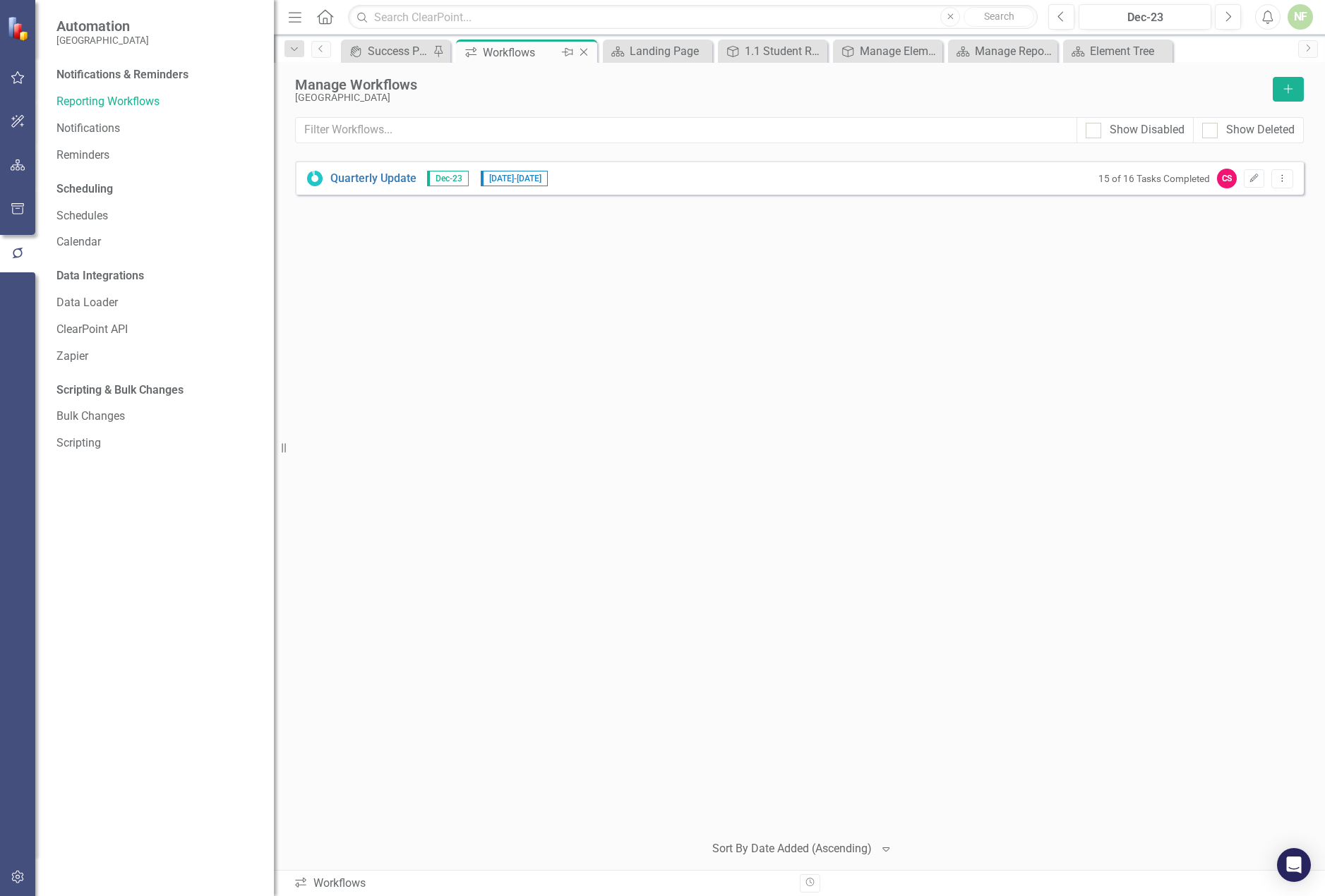
click at [589, 50] on icon "Close" at bounding box center [583, 52] width 14 height 11
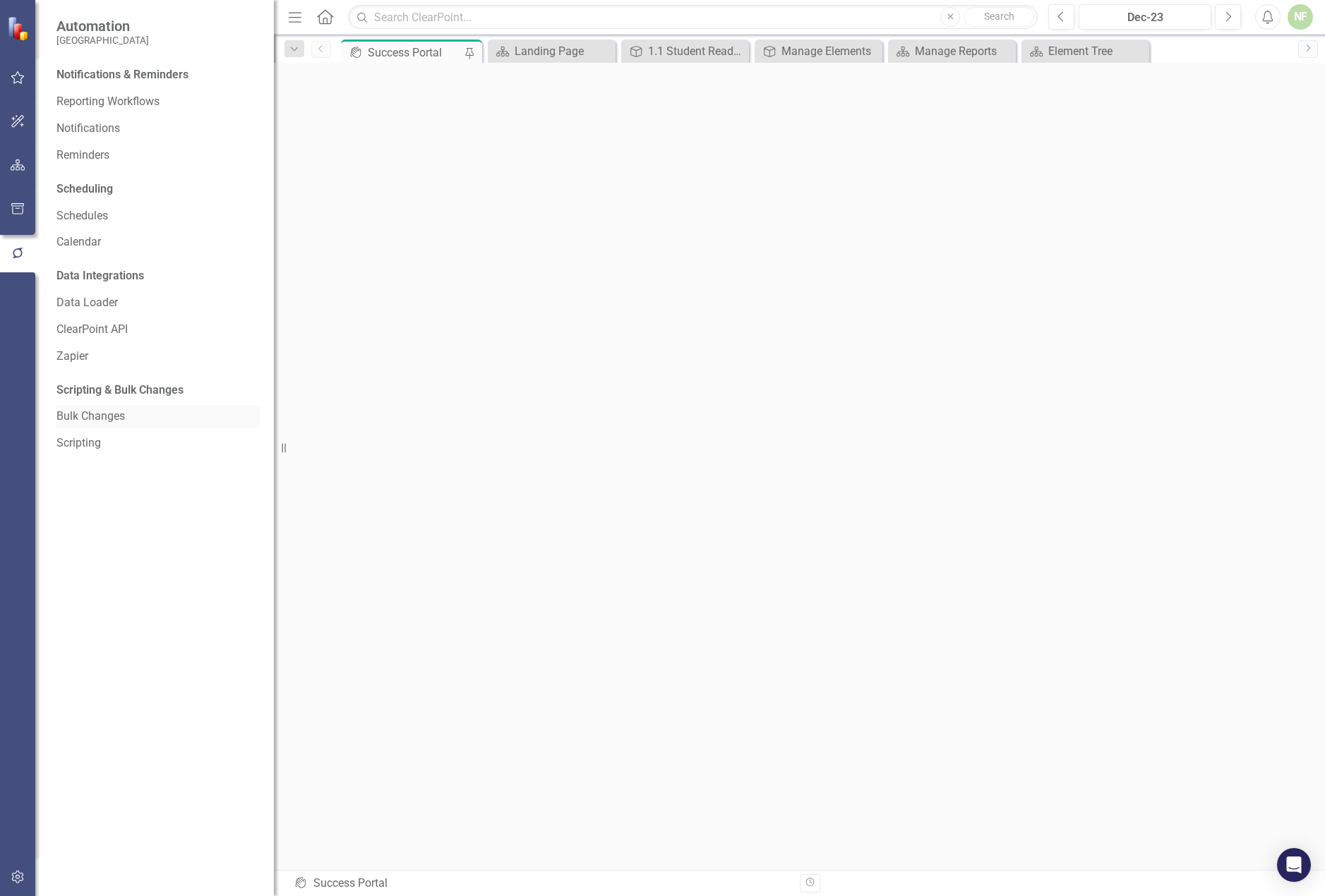
click at [97, 412] on link "Bulk Changes" at bounding box center [158, 416] width 203 height 17
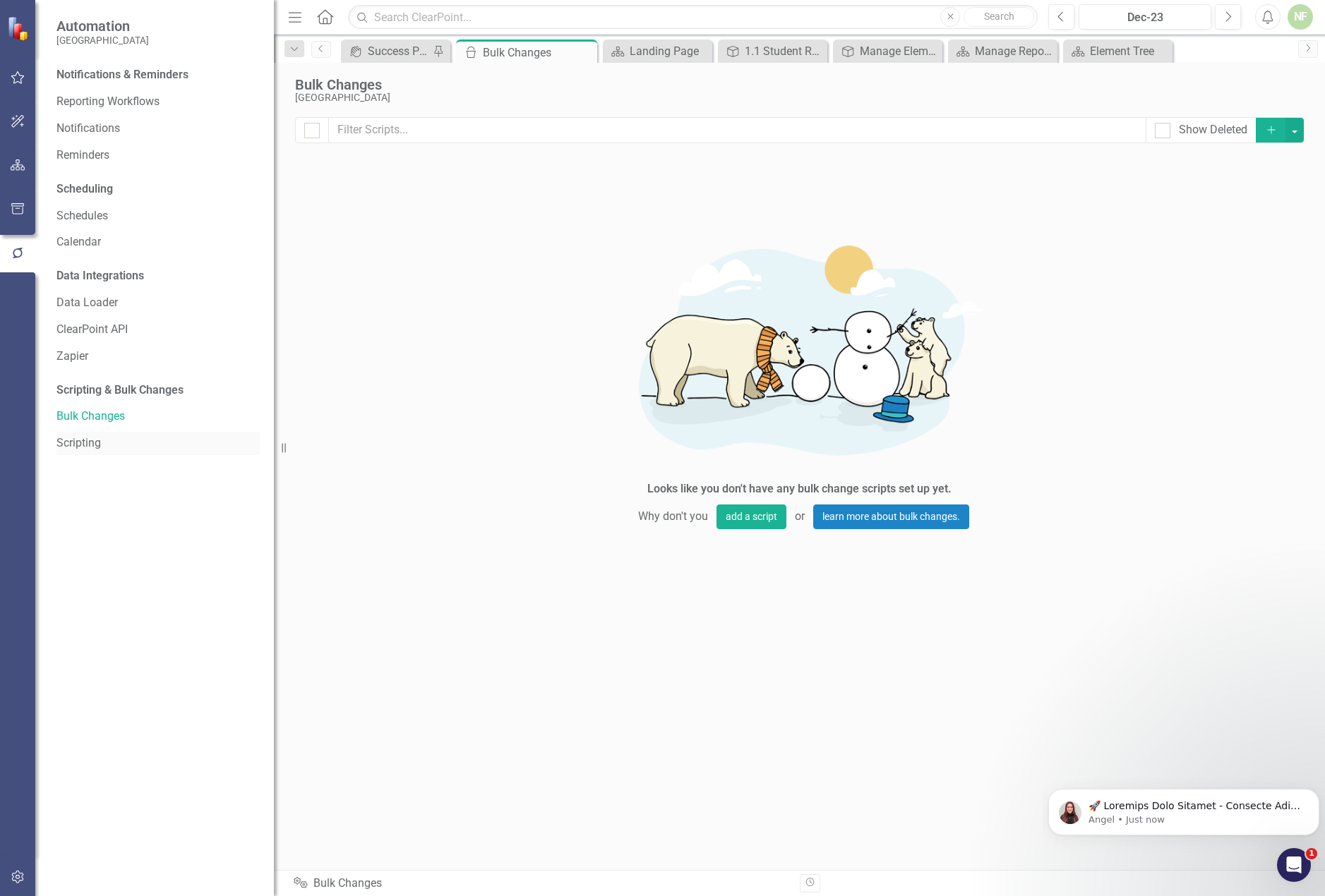
click at [83, 450] on link "Scripting" at bounding box center [158, 443] width 203 height 17
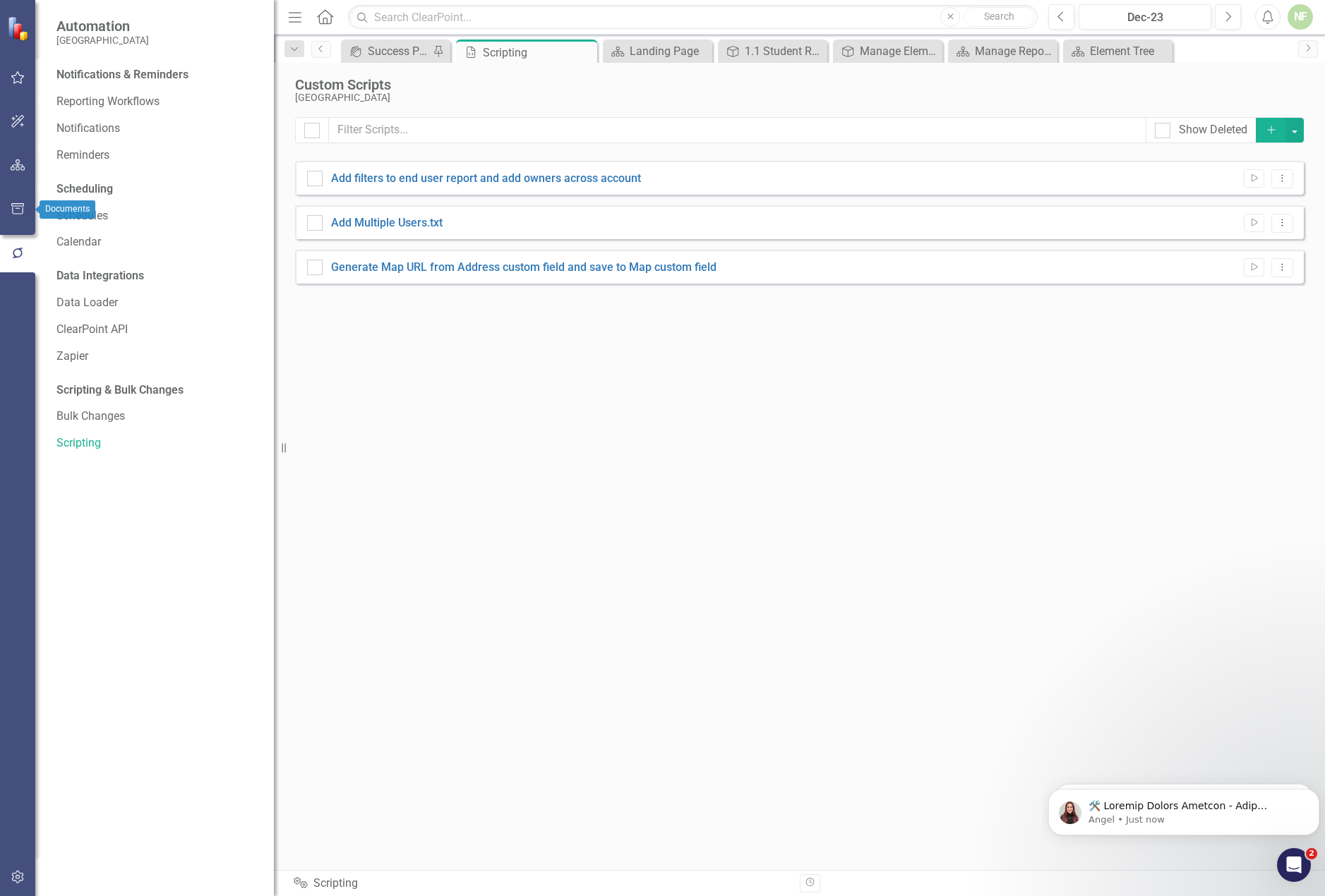
click at [21, 212] on icon "button" at bounding box center [17, 209] width 15 height 11
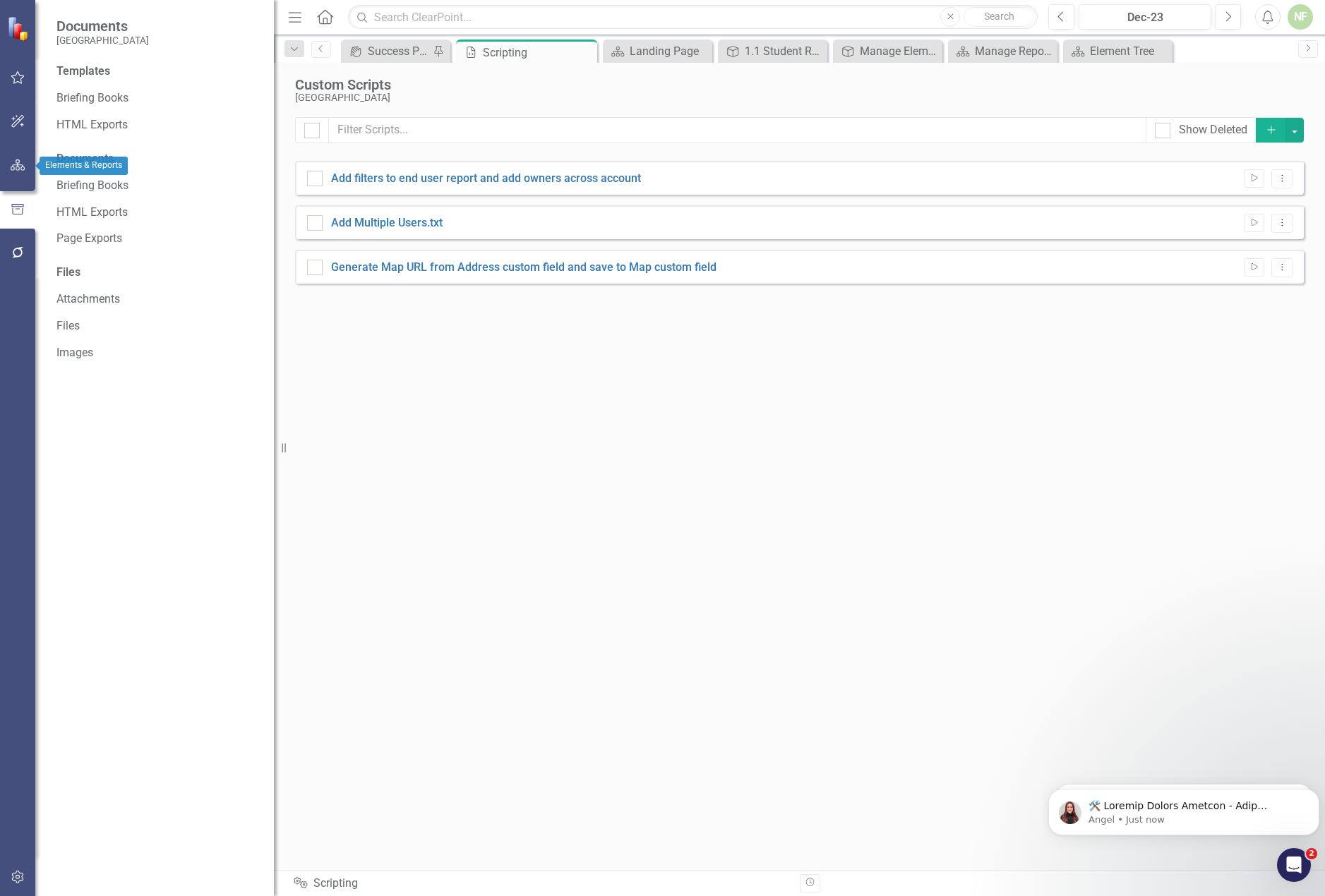
click at [21, 161] on icon "button" at bounding box center [17, 165] width 15 height 11
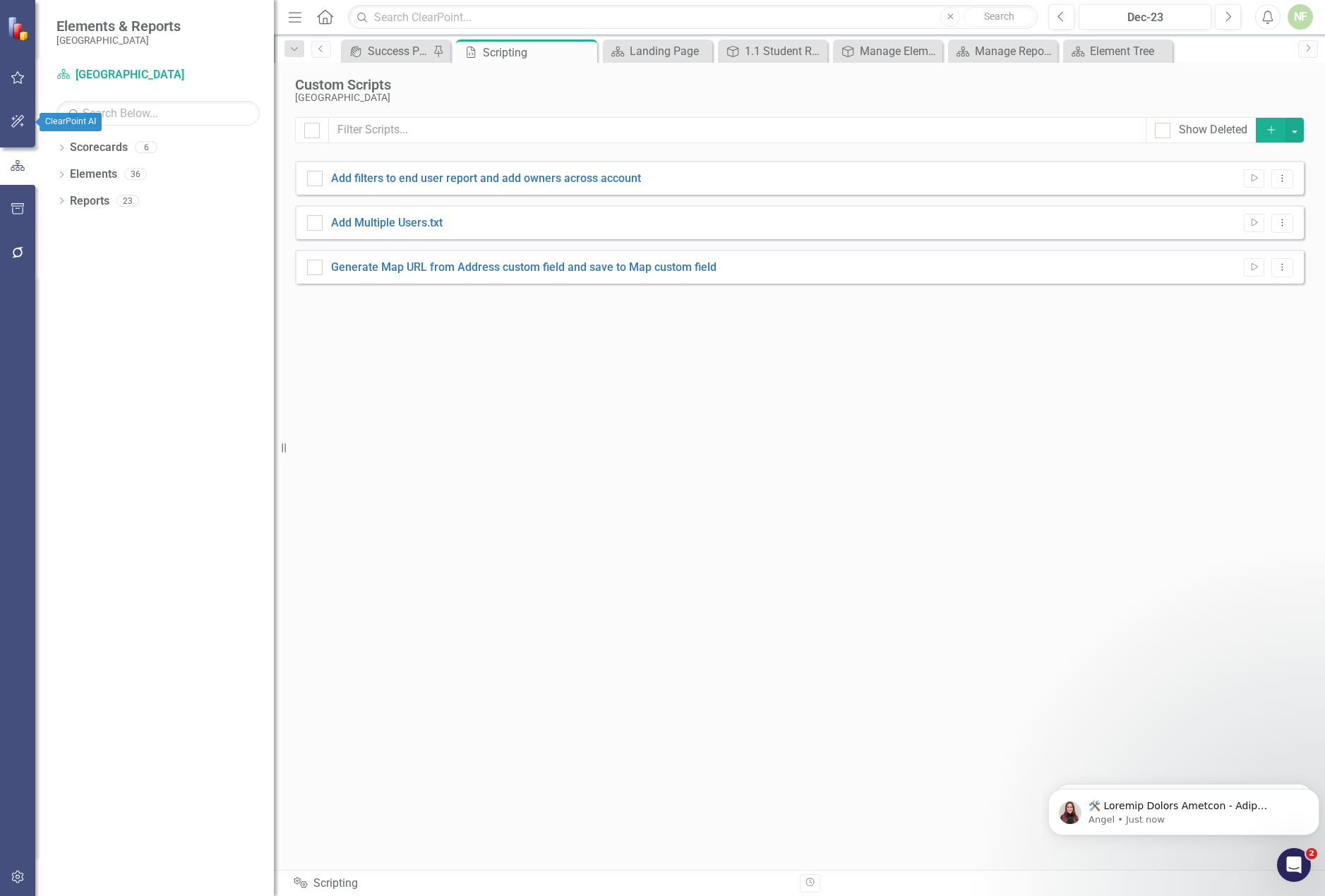
click at [10, 115] on button "button" at bounding box center [17, 122] width 32 height 30
click at [24, 88] on button "button" at bounding box center [17, 78] width 32 height 30
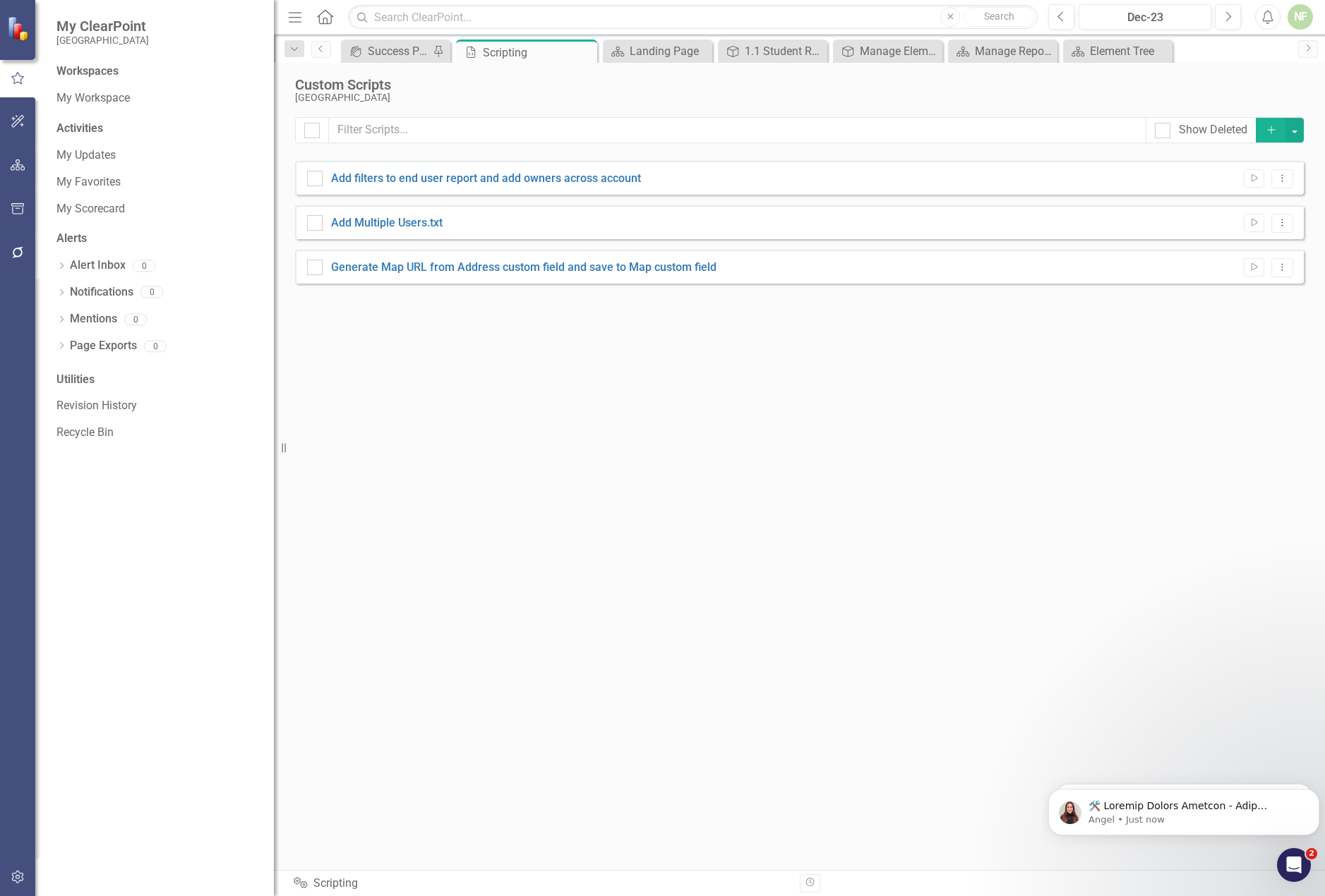
click at [1300, 858] on icon "Open Intercom Messenger" at bounding box center [1294, 866] width 23 height 23
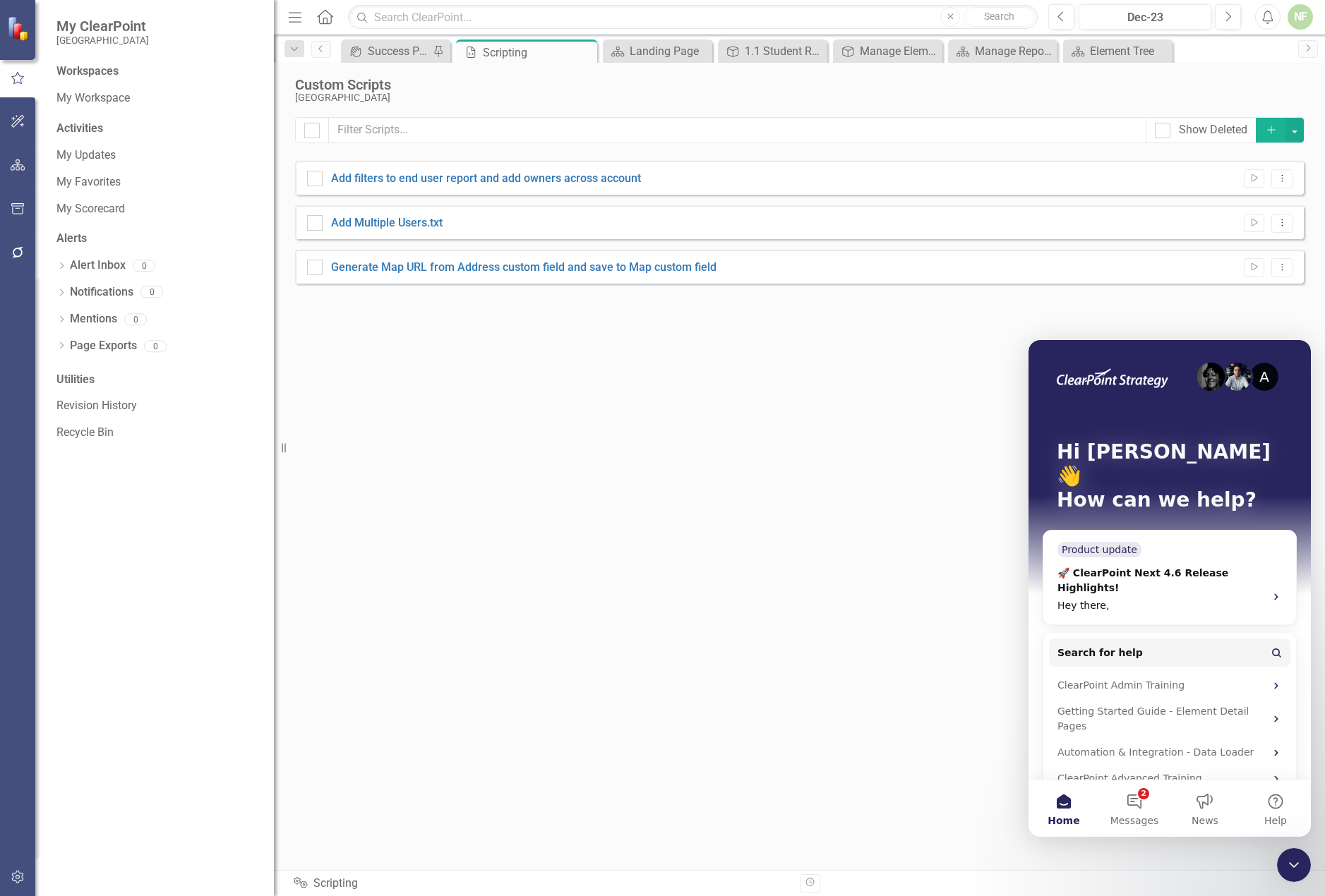
click at [1288, 861] on icon "Close Intercom Messenger" at bounding box center [1294, 865] width 17 height 17
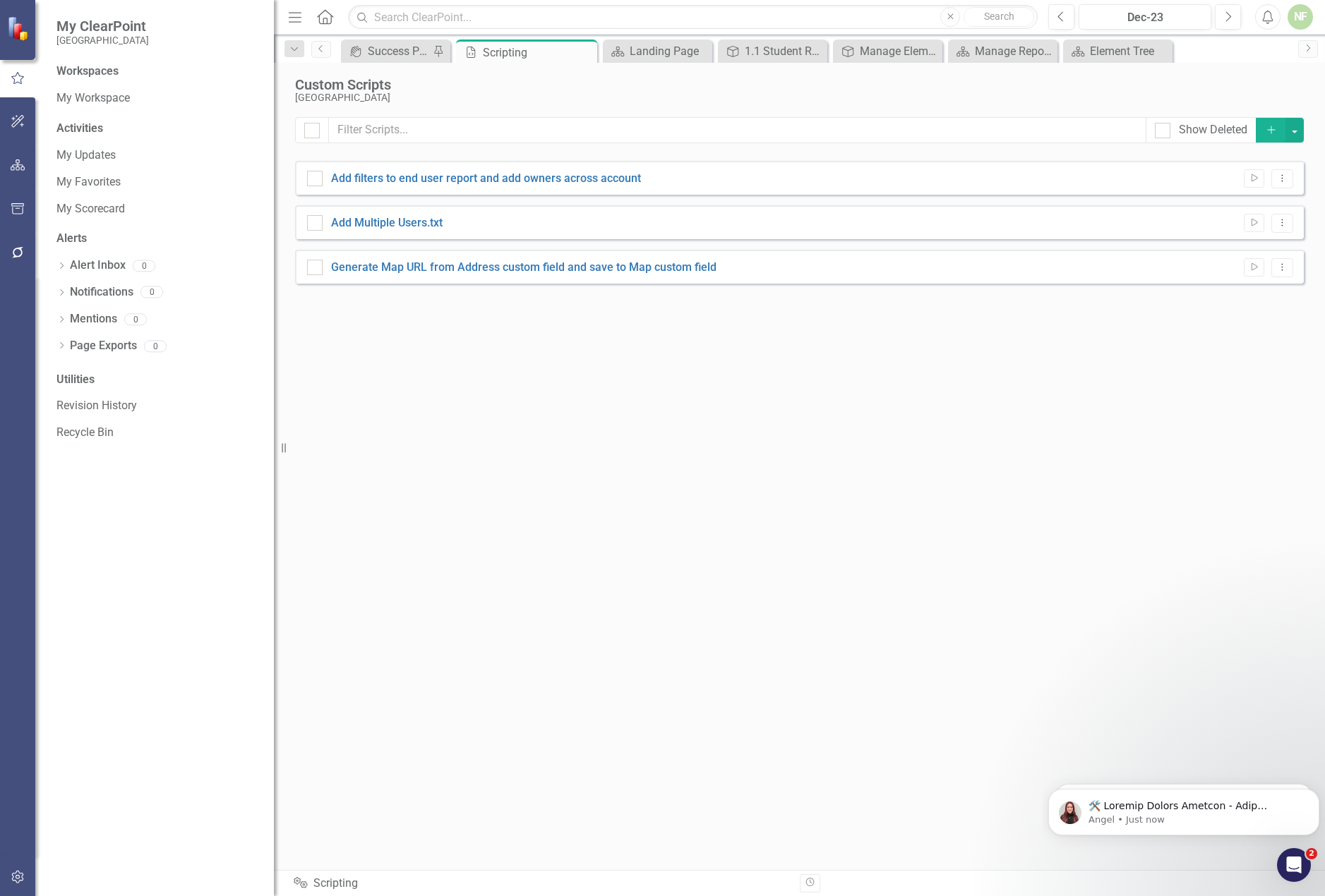
click at [1099, 88] on div "Custom Scripts" at bounding box center [796, 85] width 1002 height 16
click at [1113, 50] on div "Element Tree" at bounding box center [1121, 51] width 62 height 17
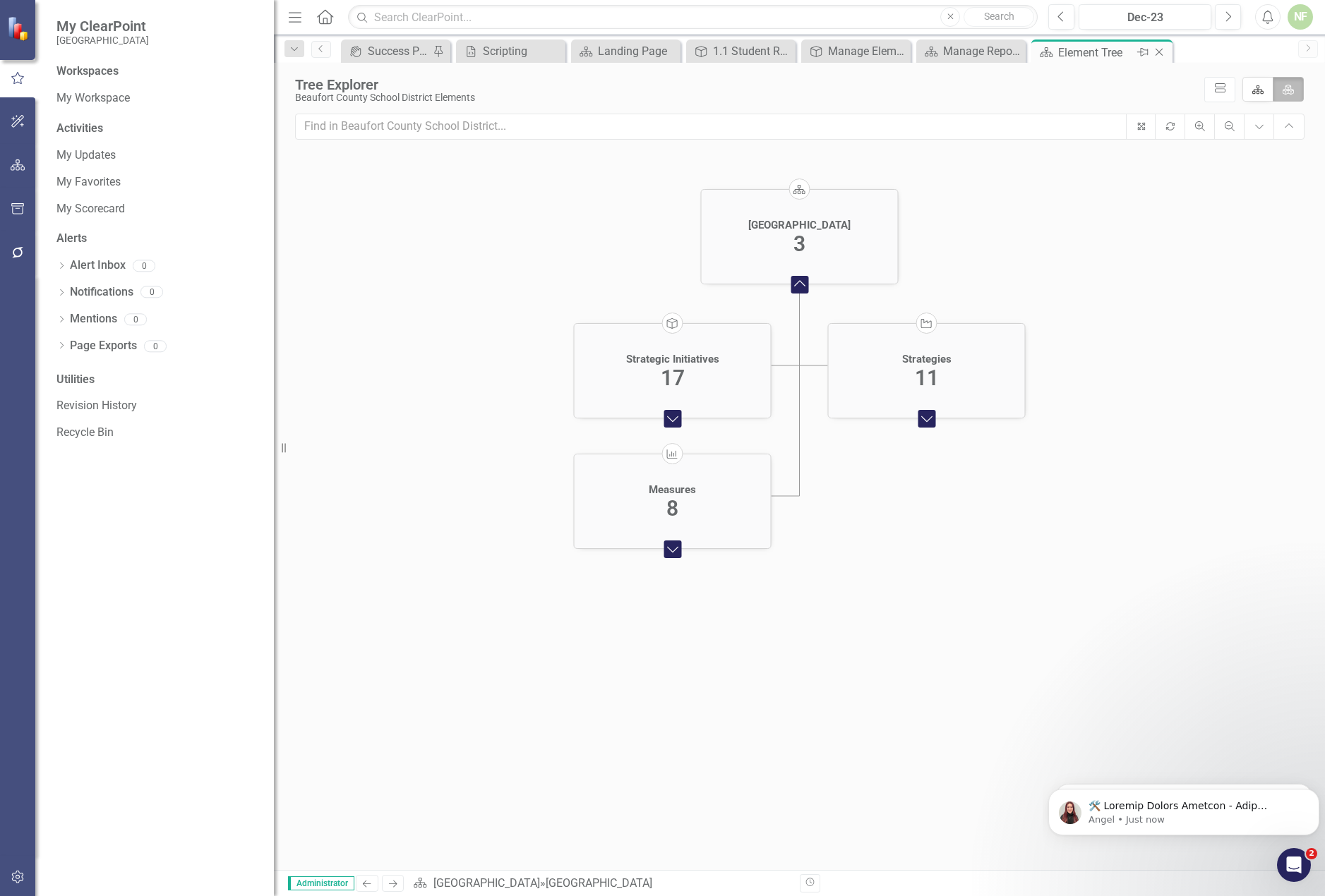
click at [1162, 50] on icon "Close" at bounding box center [1159, 52] width 14 height 11
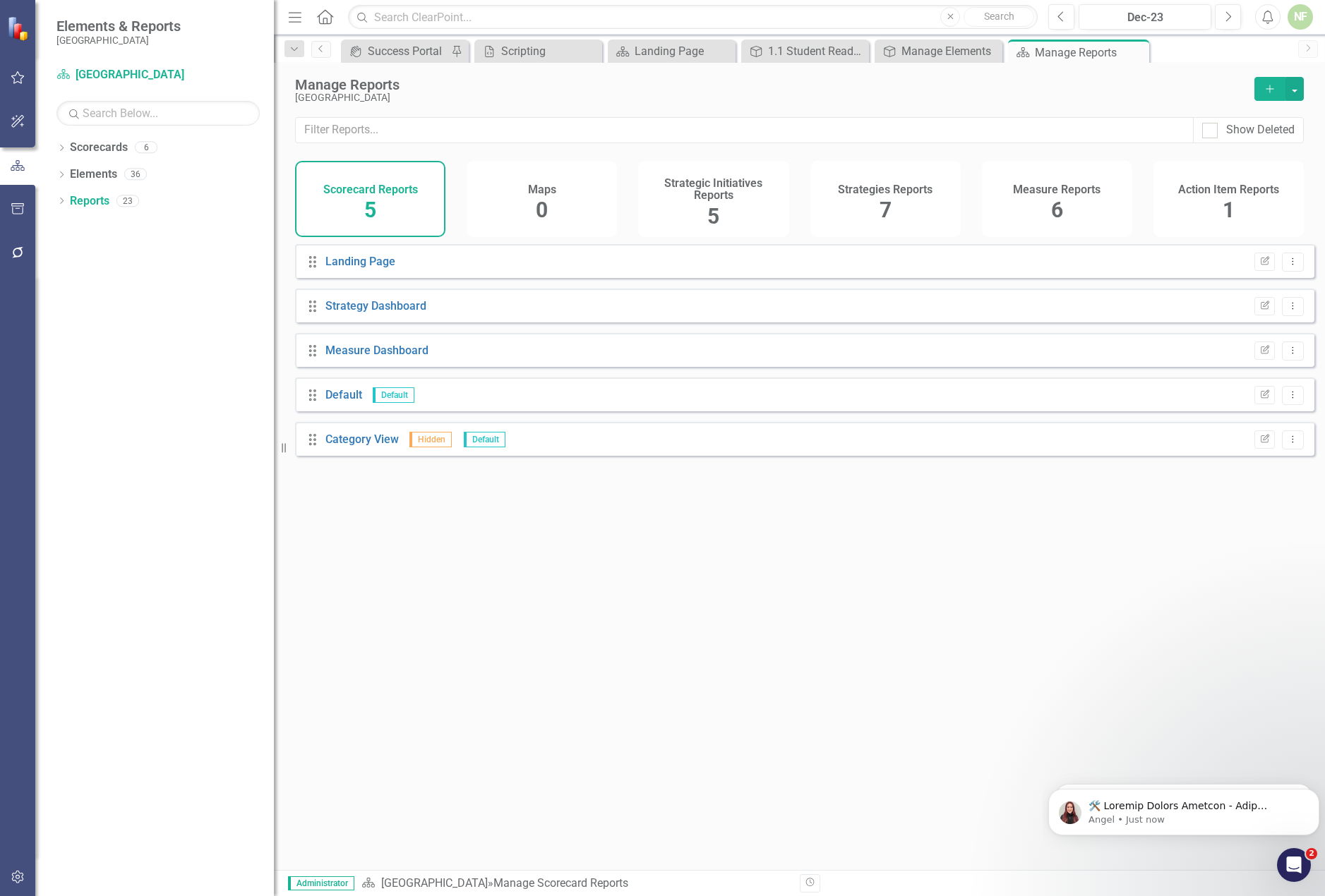
click at [1304, 17] on div "NF" at bounding box center [1300, 17] width 25 height 25
click at [1264, 155] on link "Settings System Setup" at bounding box center [1256, 150] width 111 height 26
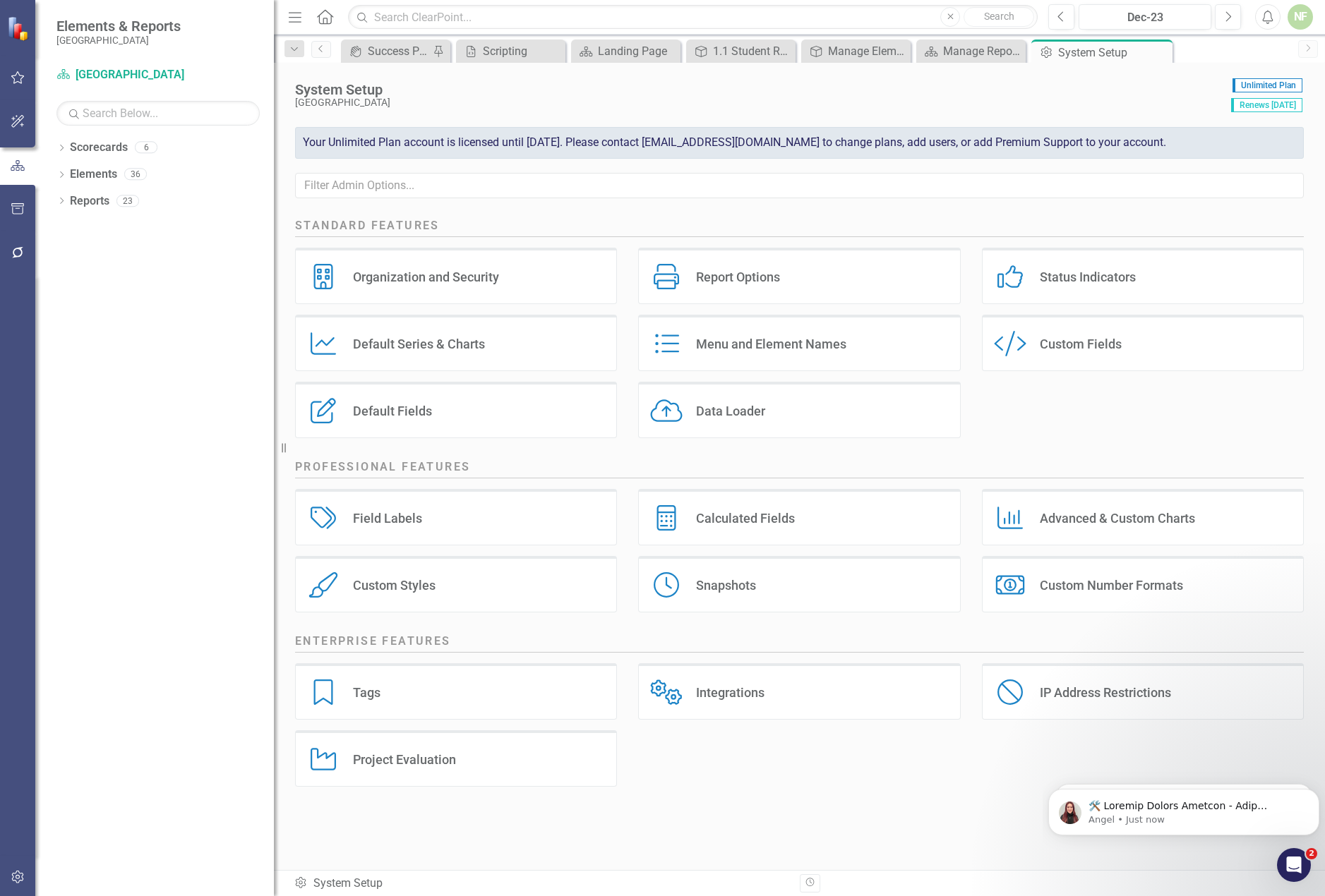
click at [410, 276] on div "Organization and Security" at bounding box center [426, 276] width 146 height 17
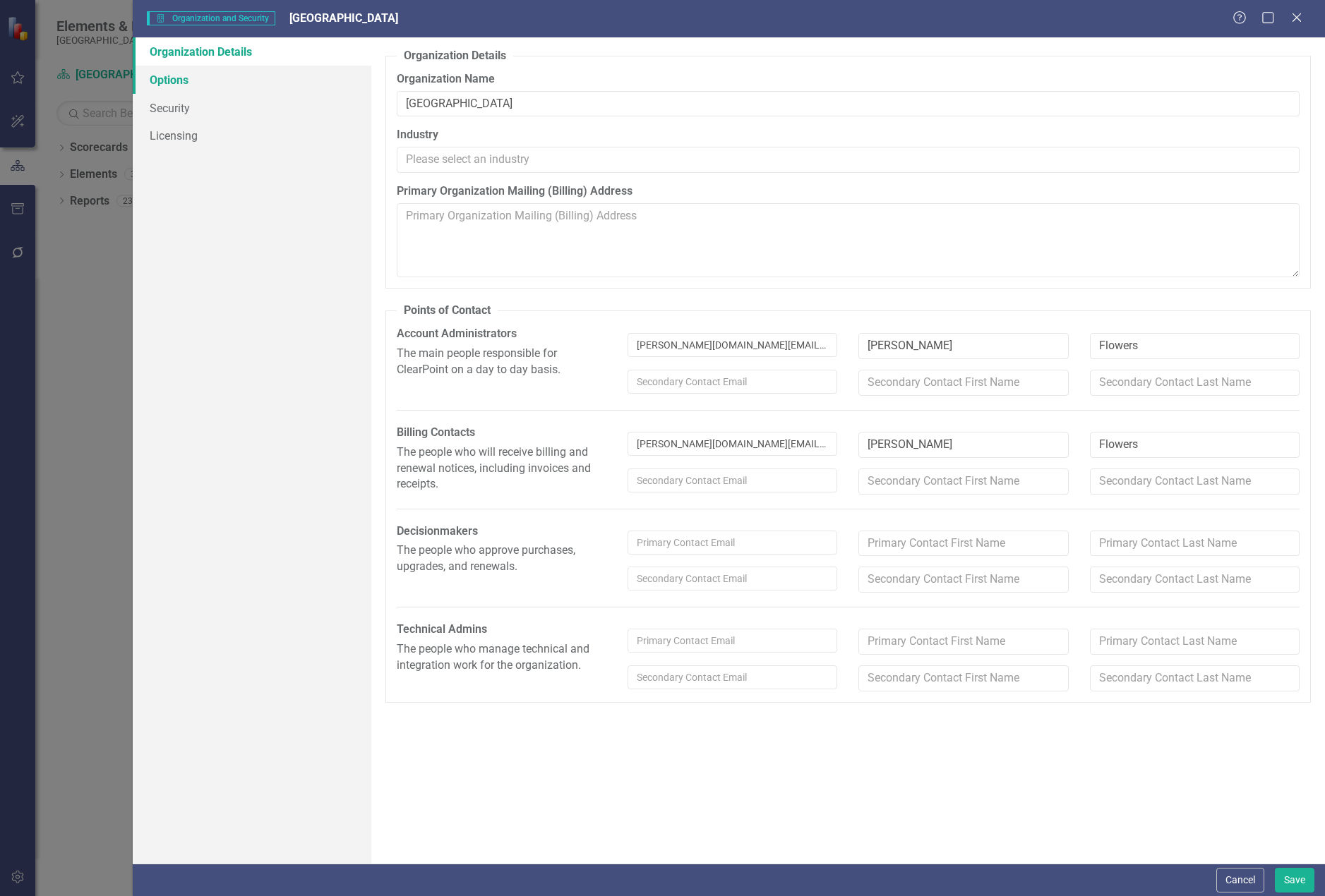
click at [178, 77] on link "Options" at bounding box center [252, 80] width 238 height 28
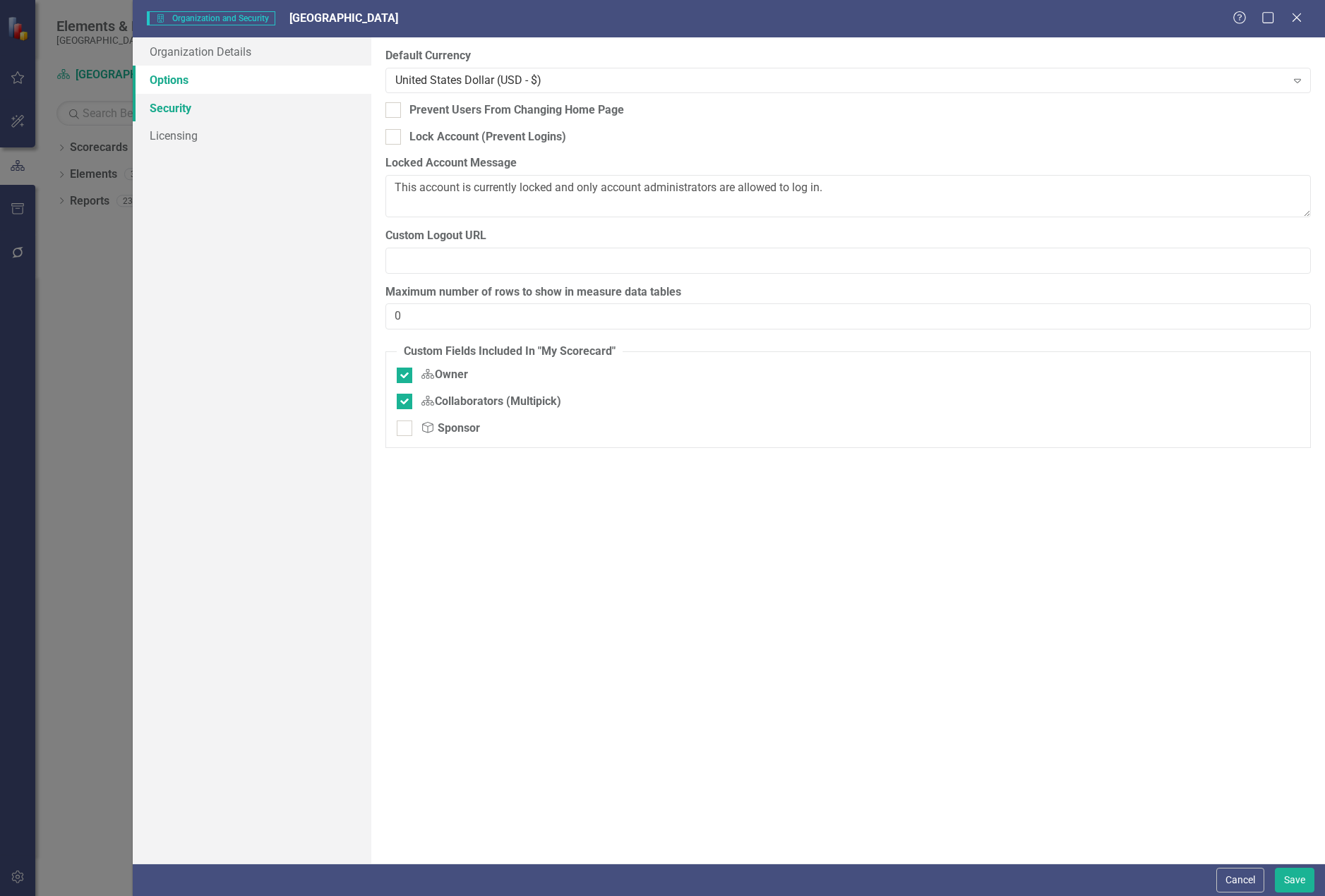
click at [176, 101] on link "Security" at bounding box center [252, 108] width 238 height 28
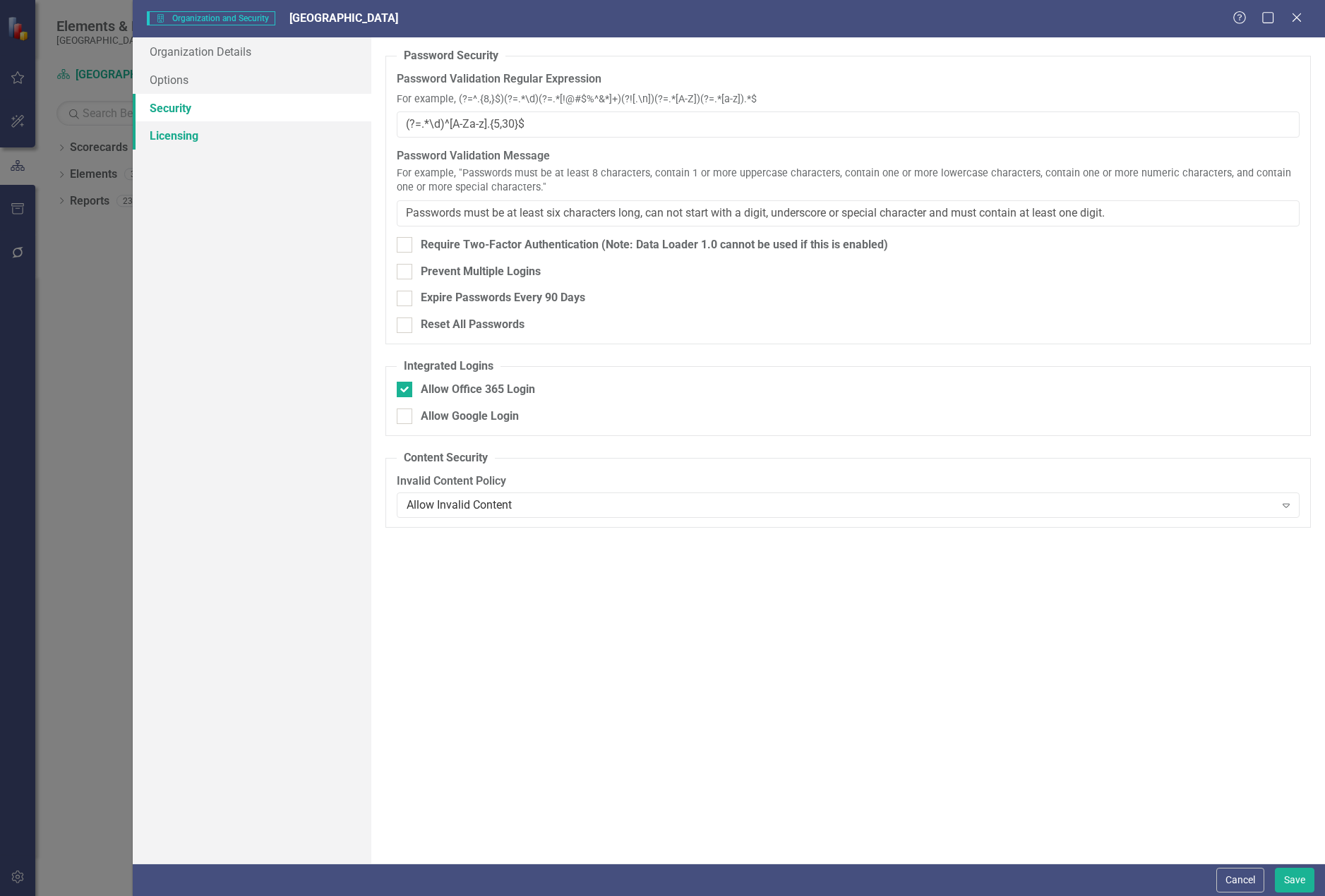
click at [175, 133] on link "Licensing" at bounding box center [252, 136] width 238 height 28
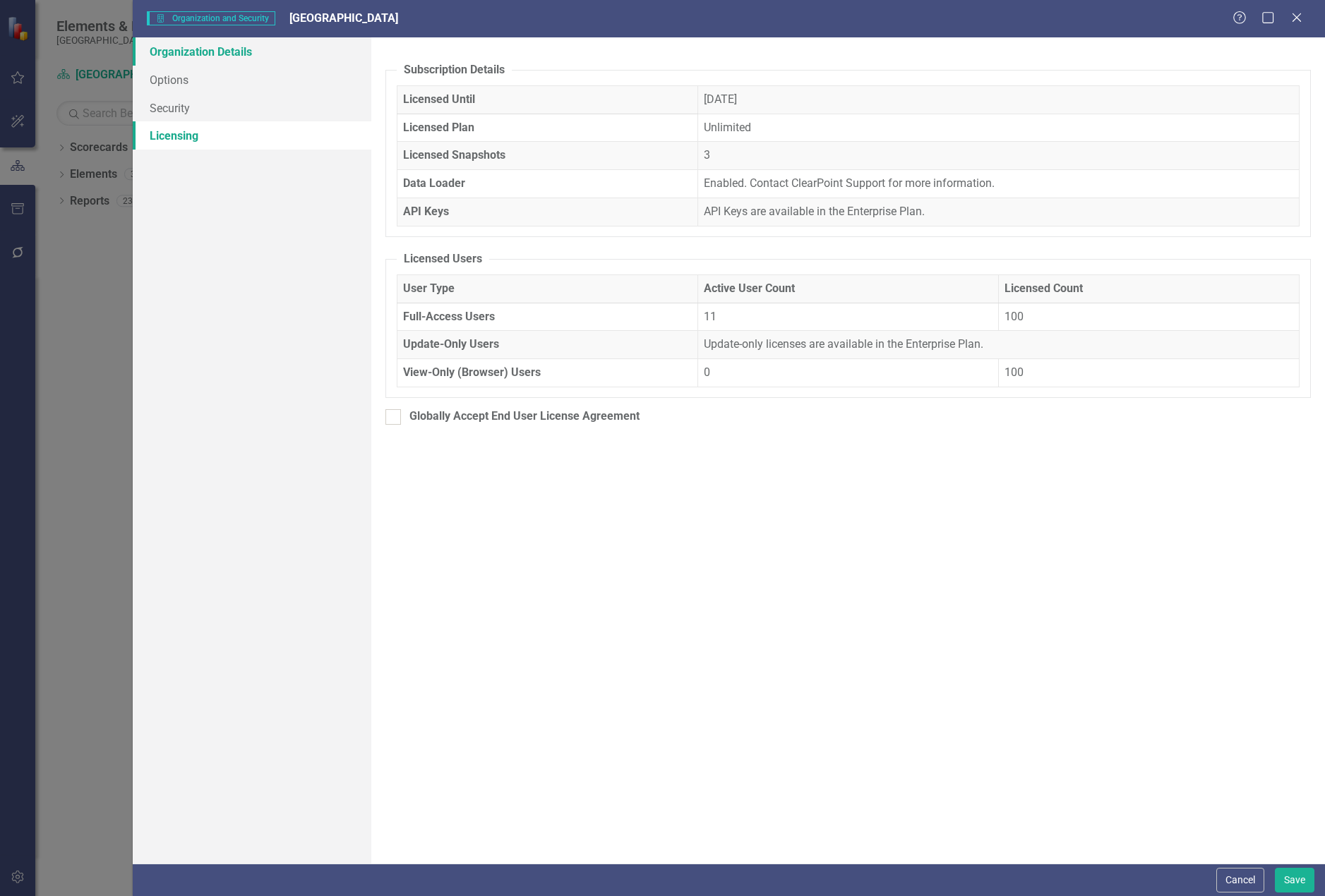
click at [214, 54] on link "Organization Details" at bounding box center [252, 51] width 238 height 28
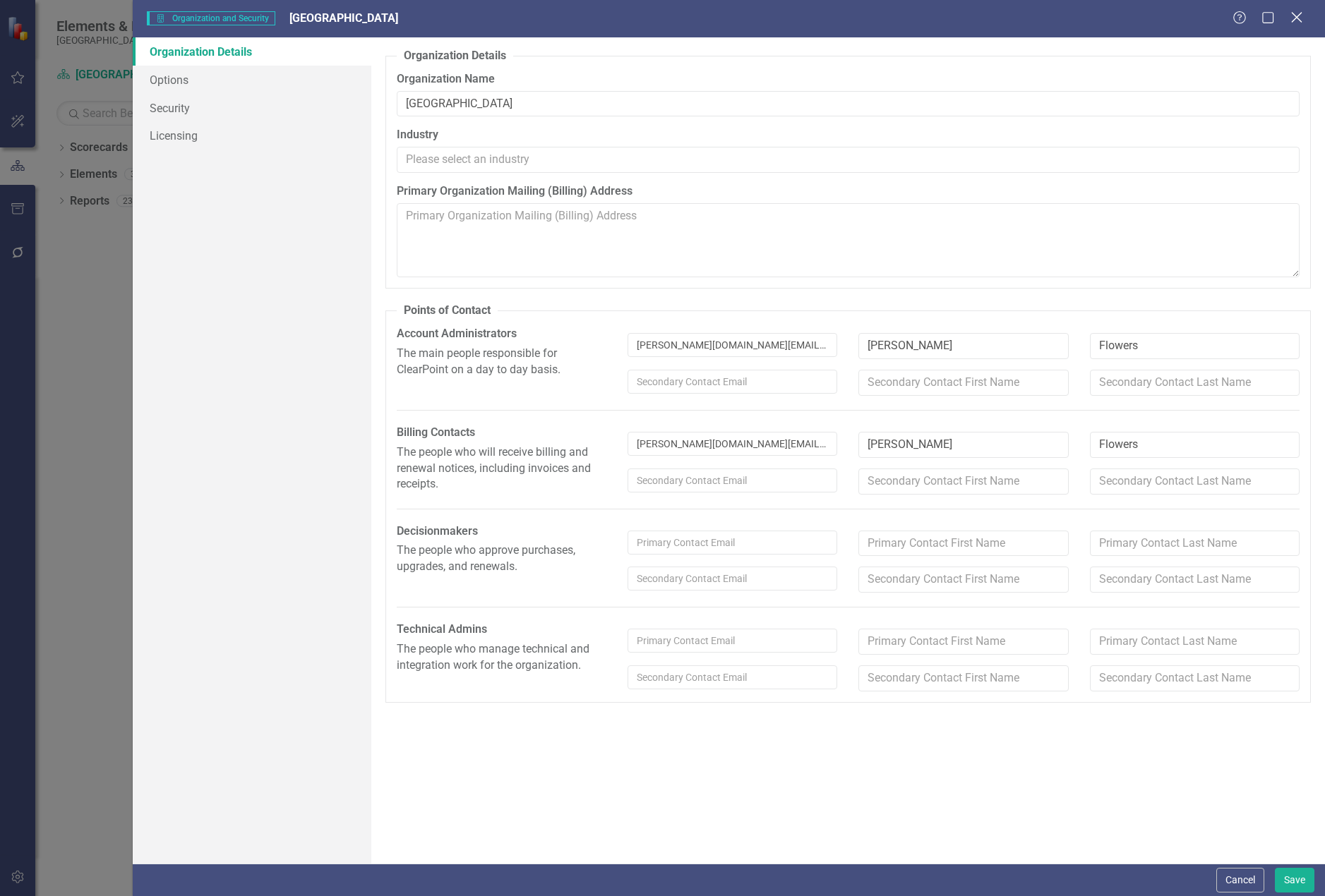
click at [1296, 11] on icon "Close" at bounding box center [1296, 17] width 17 height 13
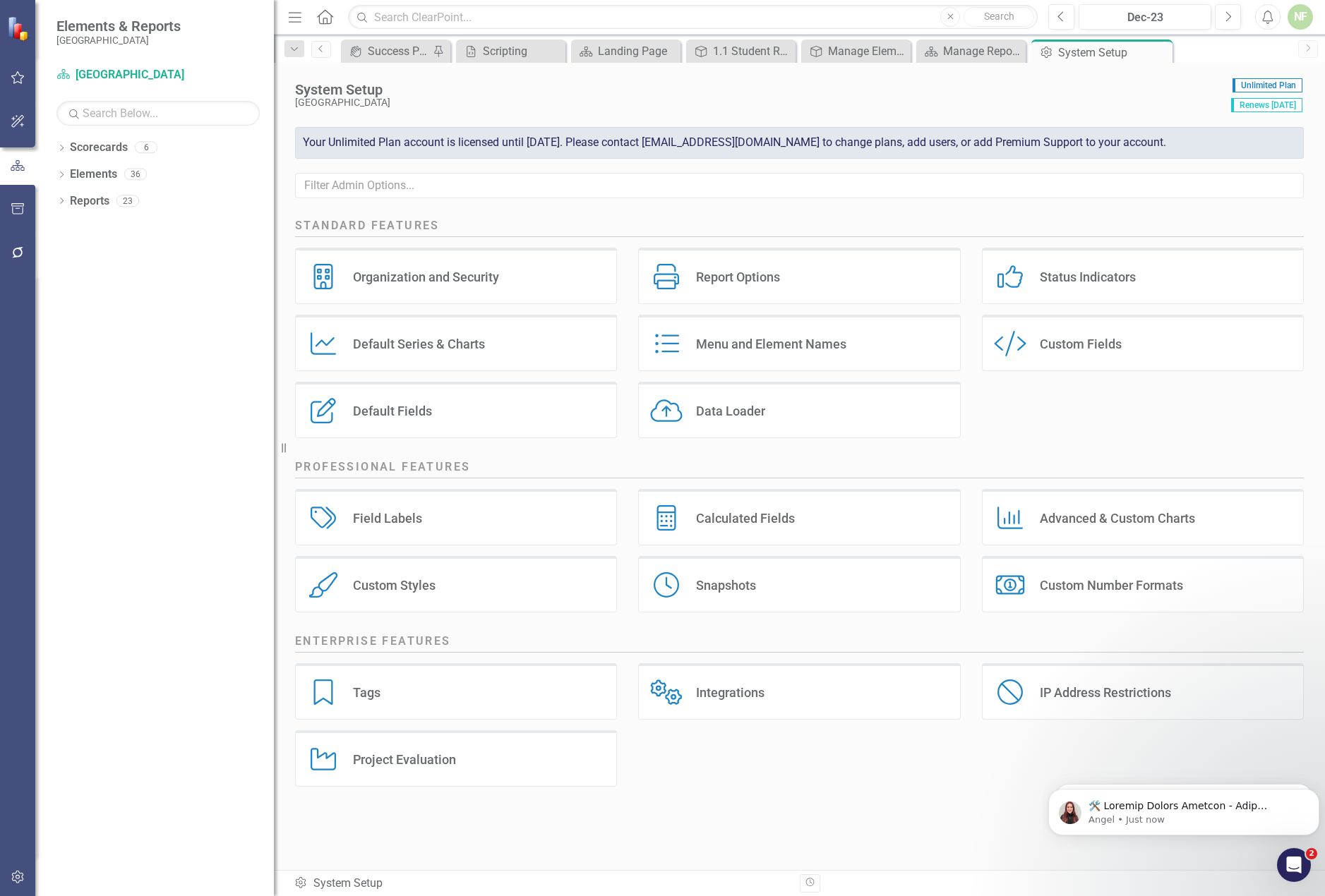
click at [1302, 20] on div "NF" at bounding box center [1300, 17] width 25 height 25
click at [1267, 149] on link "Settings System Setup" at bounding box center [1256, 150] width 111 height 26
click at [736, 334] on div "Menu and Element Names Menu and Element Names" at bounding box center [799, 342] width 322 height 56
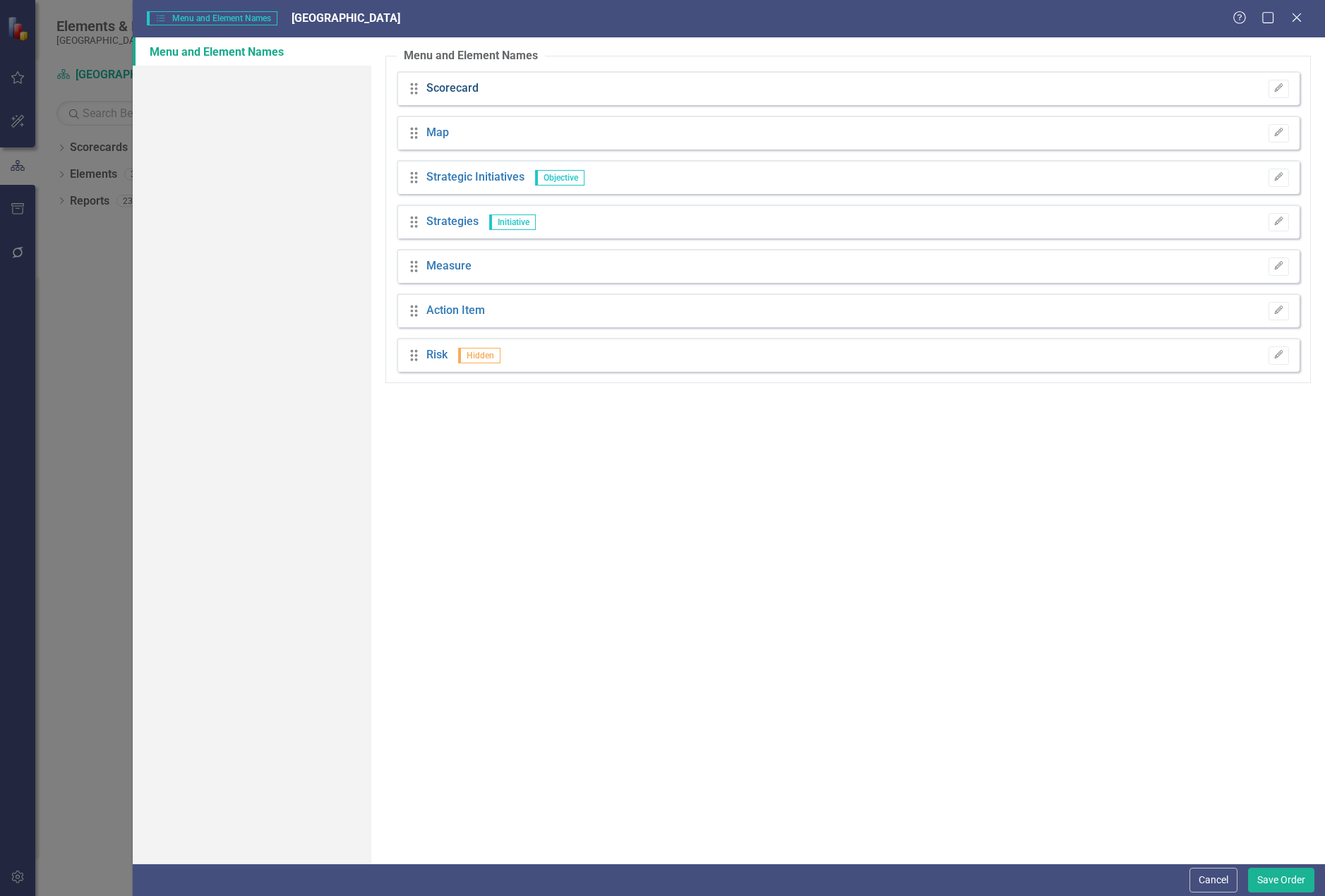
click at [455, 84] on link "Scorecard" at bounding box center [452, 89] width 52 height 17
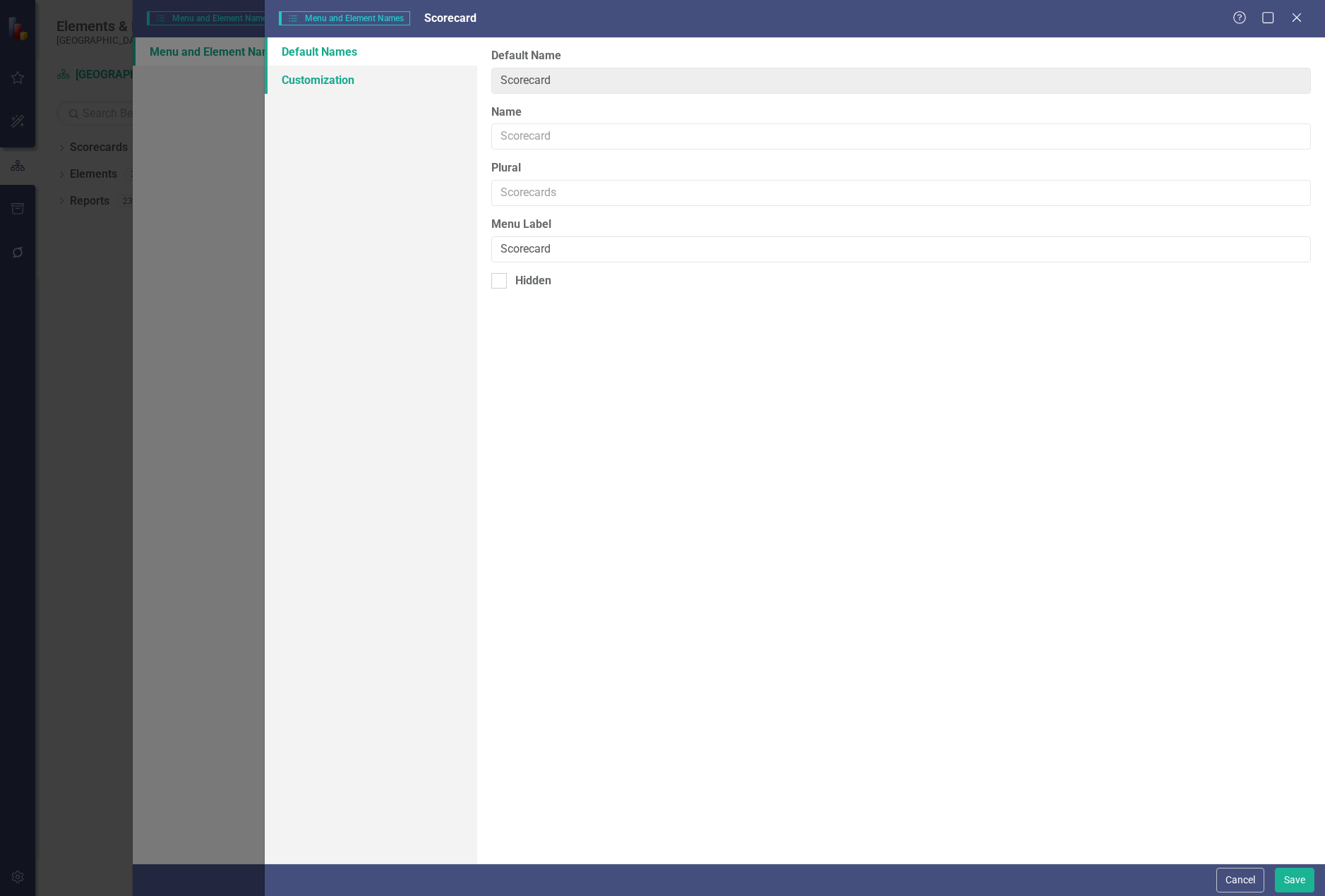
click at [320, 81] on link "Customization" at bounding box center [371, 80] width 212 height 28
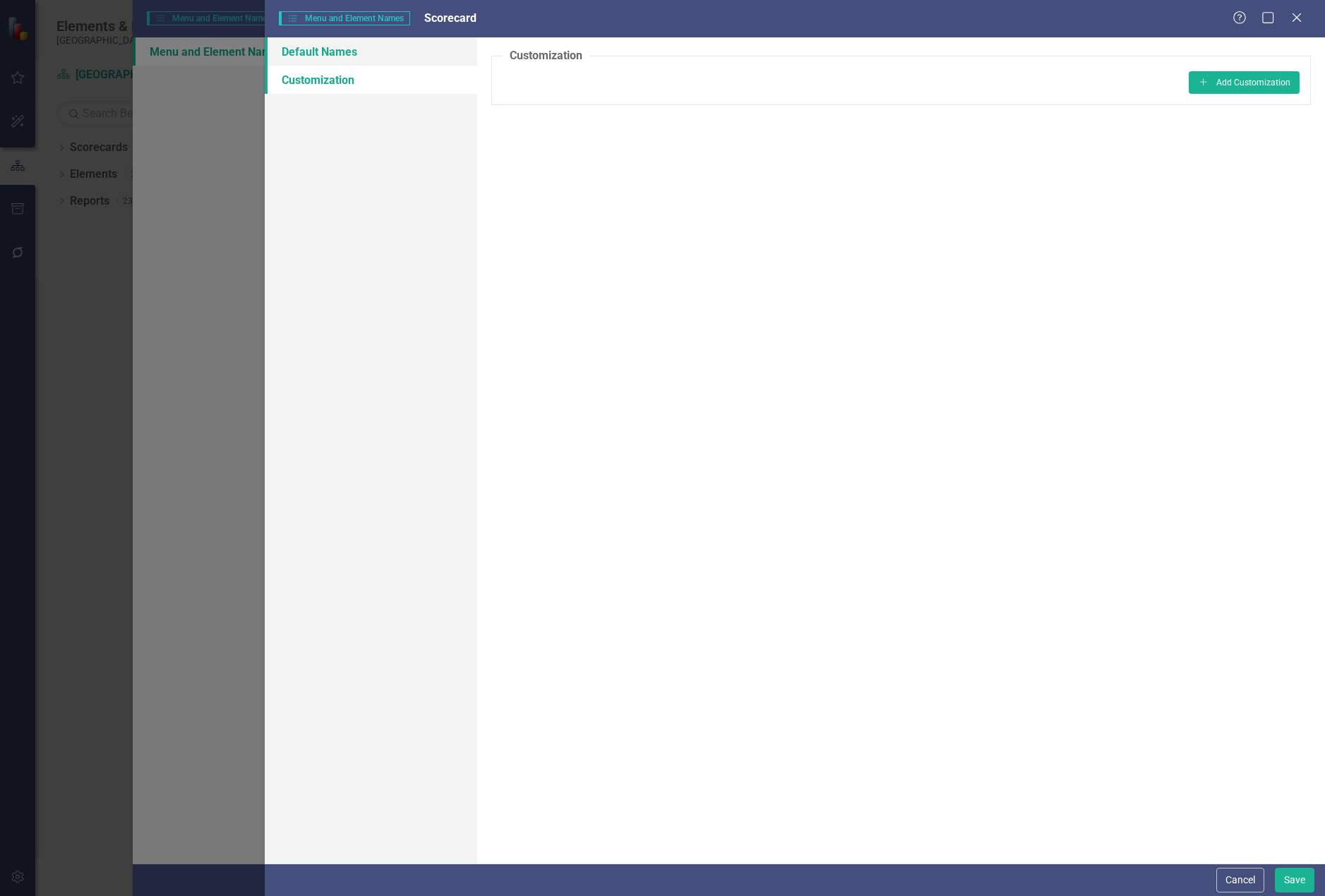
click at [326, 49] on link "Default Names" at bounding box center [371, 51] width 212 height 28
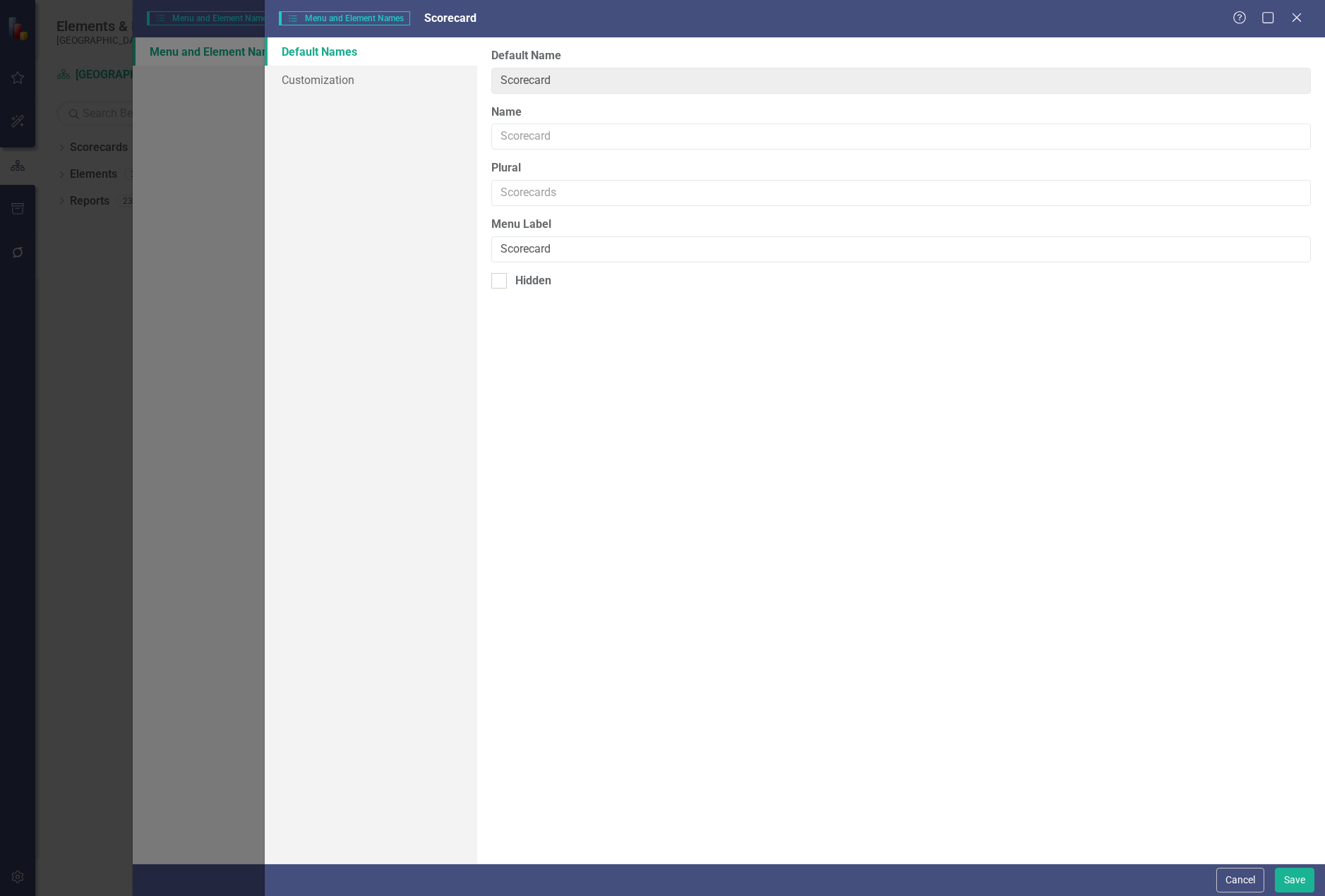
click at [1306, 18] on div "Help Maximize Close" at bounding box center [1272, 18] width 78 height 17
click at [1298, 18] on icon at bounding box center [1296, 17] width 10 height 10
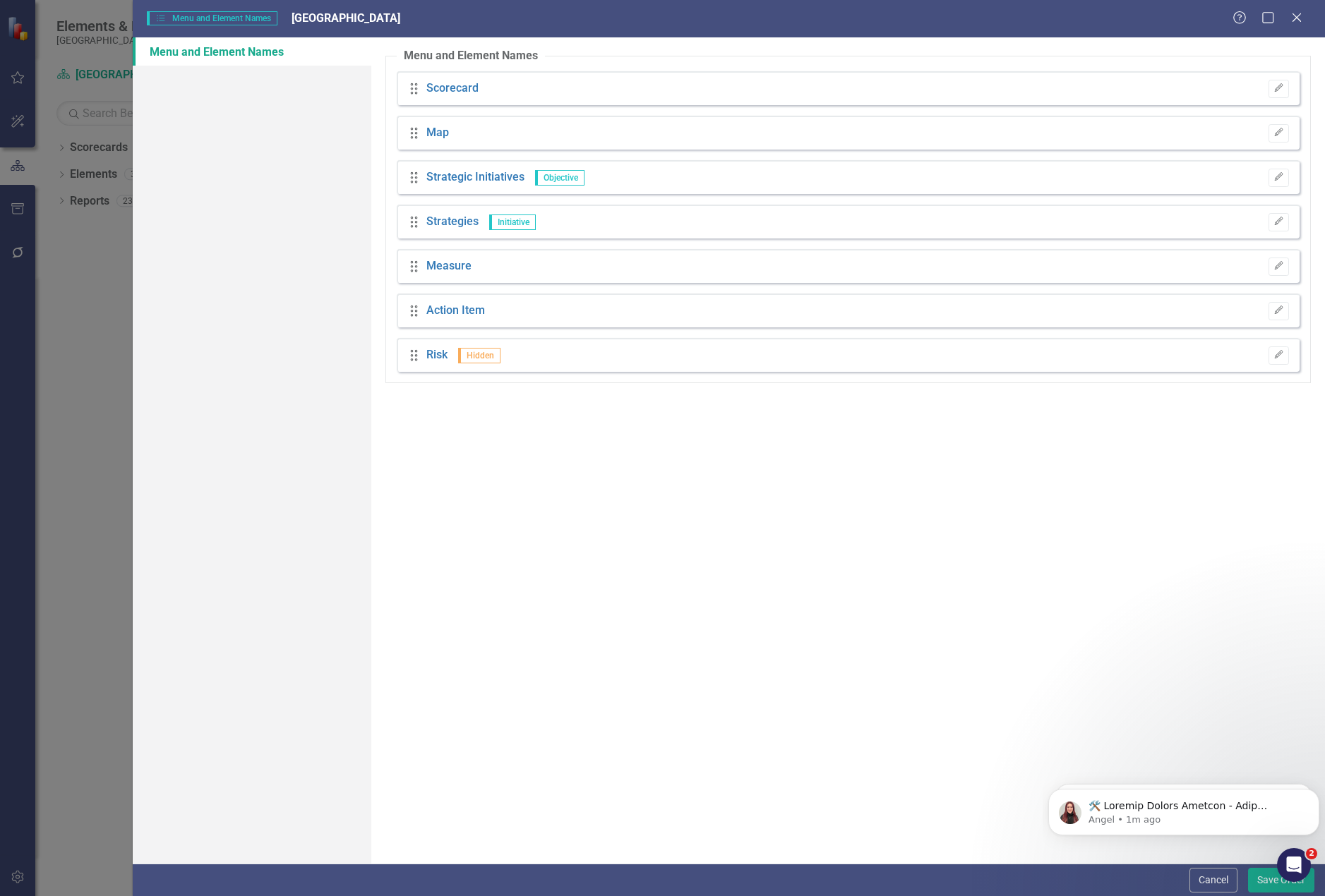
click at [482, 137] on div "Drag Map Edit" at bounding box center [848, 132] width 903 height 34
click at [450, 175] on link "Strategic Initiatives" at bounding box center [475, 177] width 98 height 17
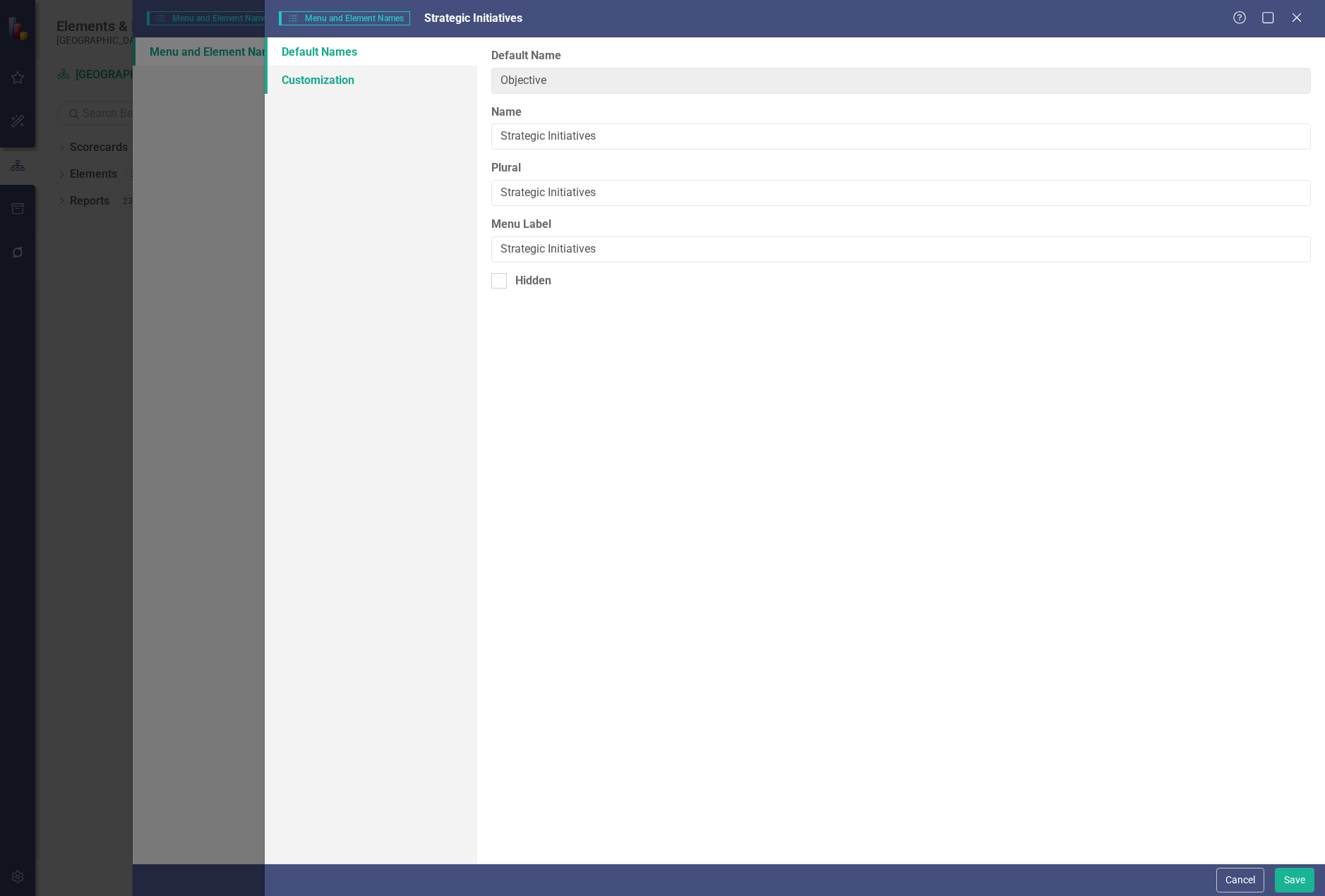
click at [361, 82] on link "Customization" at bounding box center [371, 80] width 212 height 28
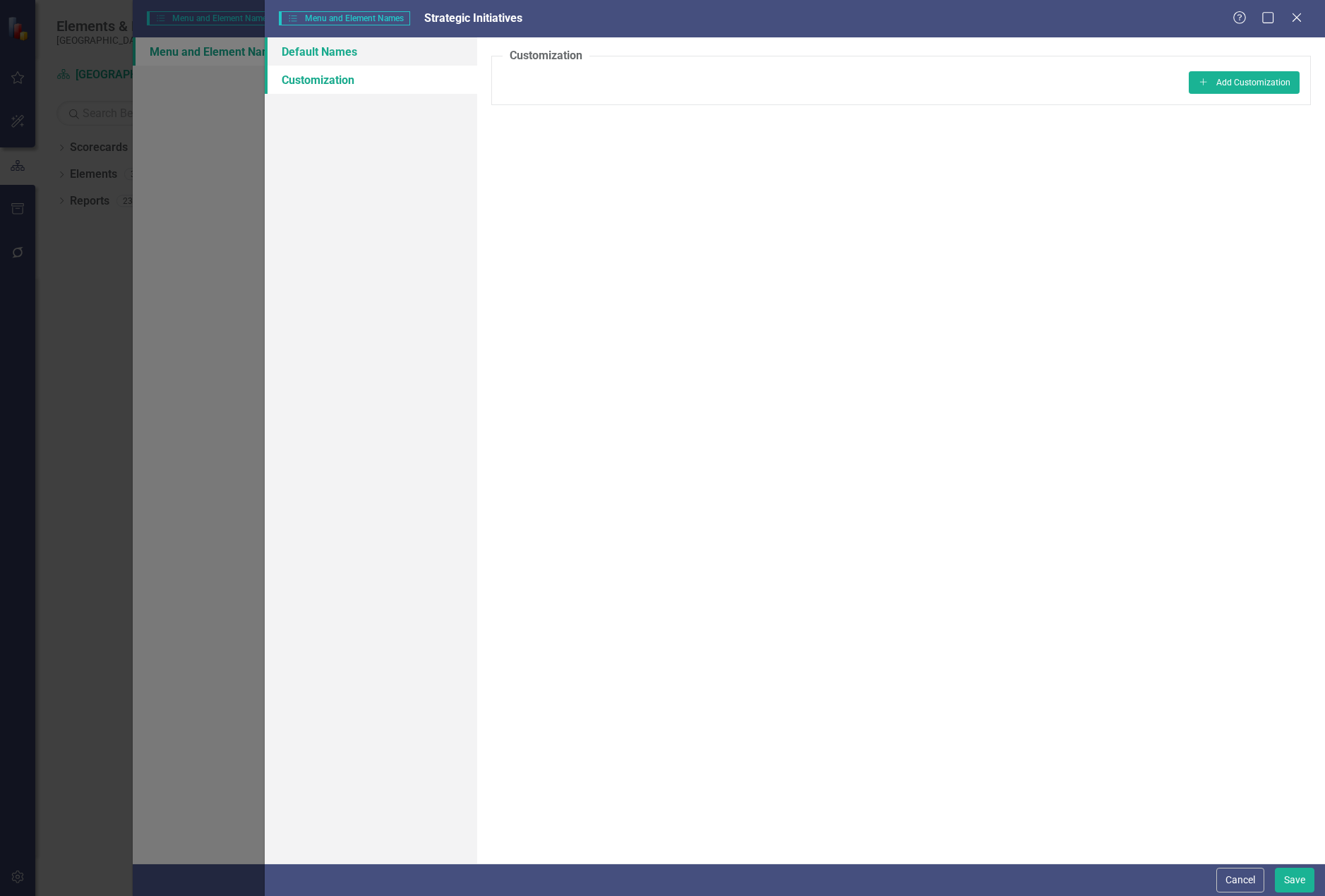
click at [356, 53] on link "Default Names" at bounding box center [371, 51] width 212 height 28
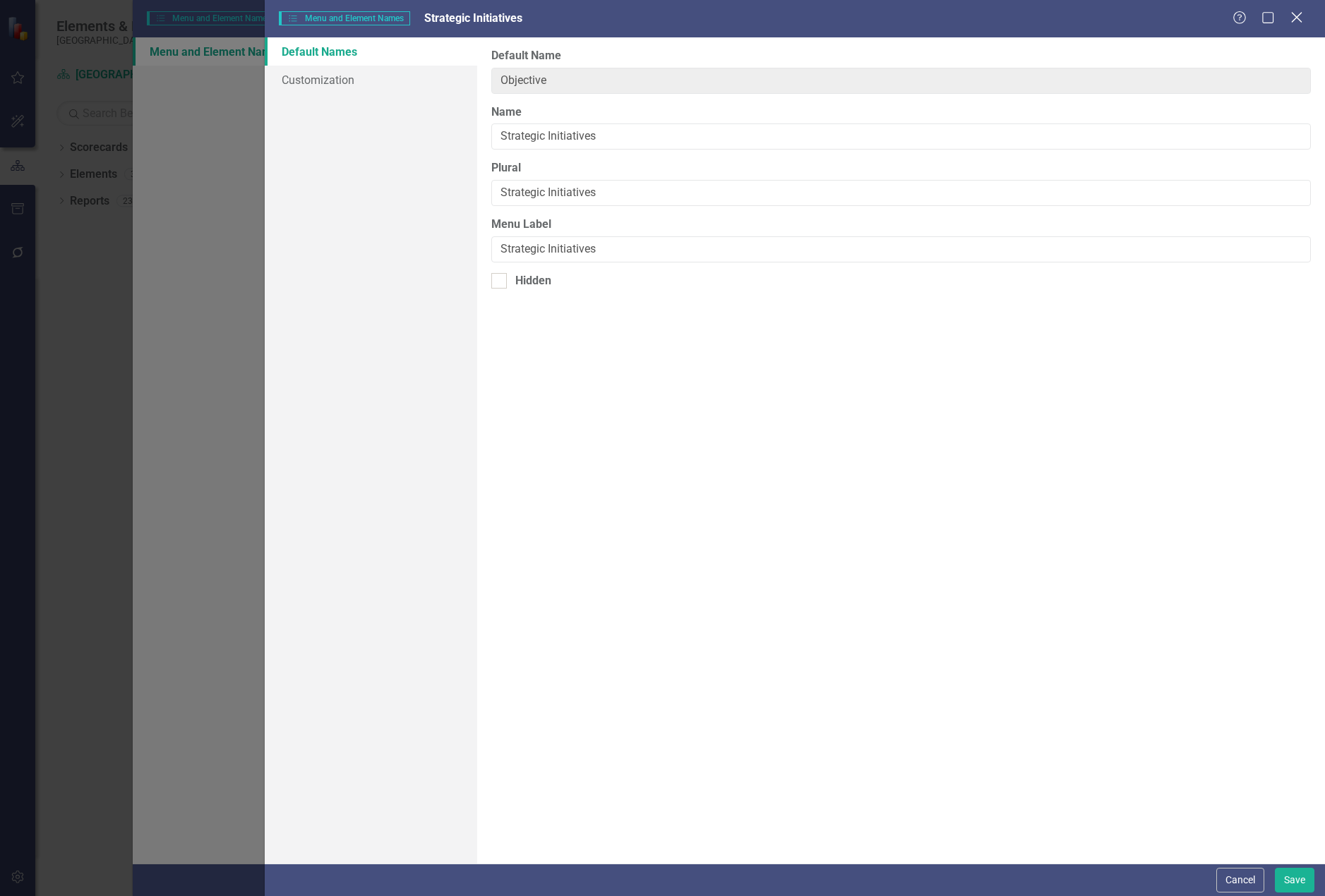
click at [1303, 16] on icon "Close" at bounding box center [1296, 17] width 17 height 13
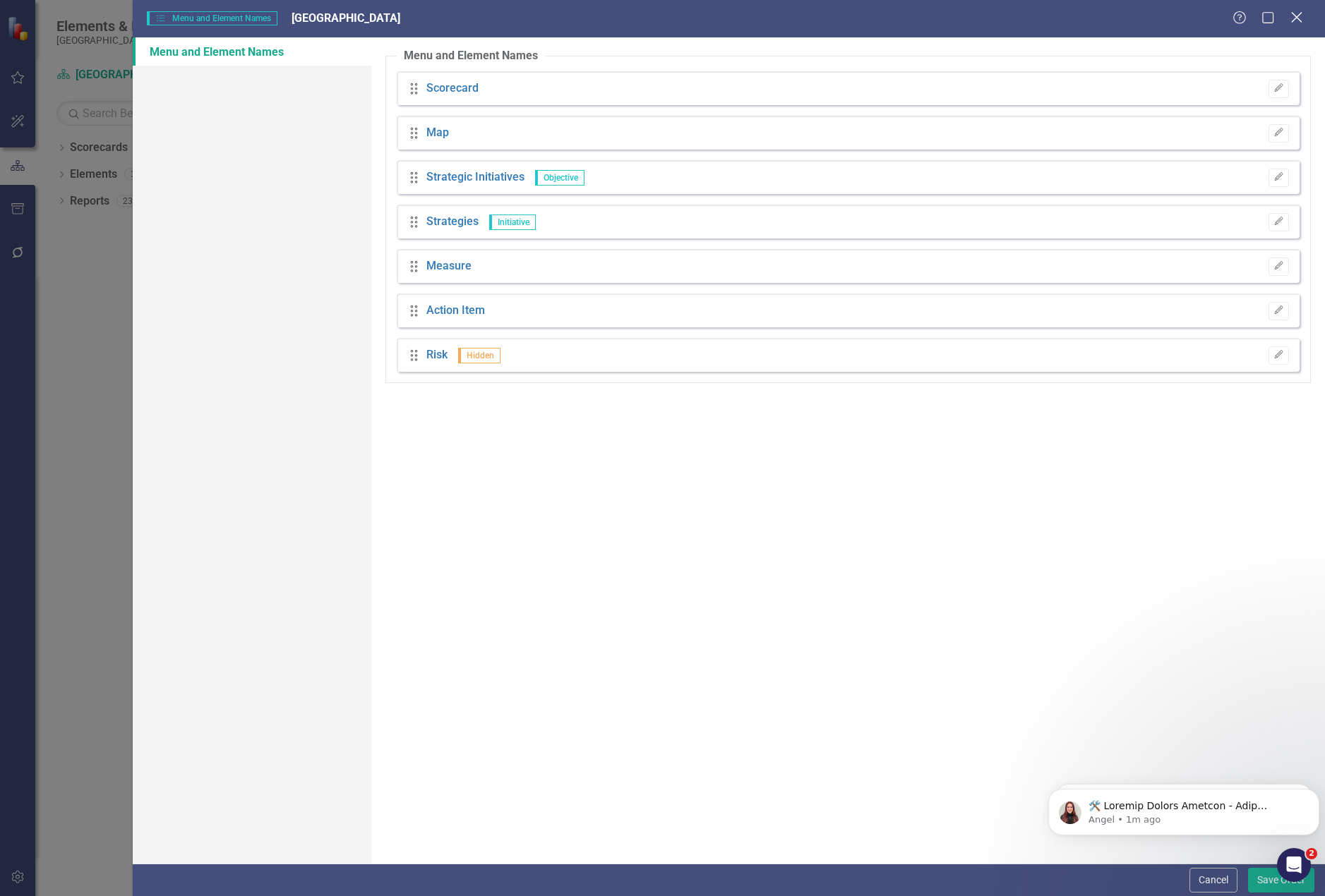
click at [1298, 13] on icon "Close" at bounding box center [1296, 17] width 17 height 13
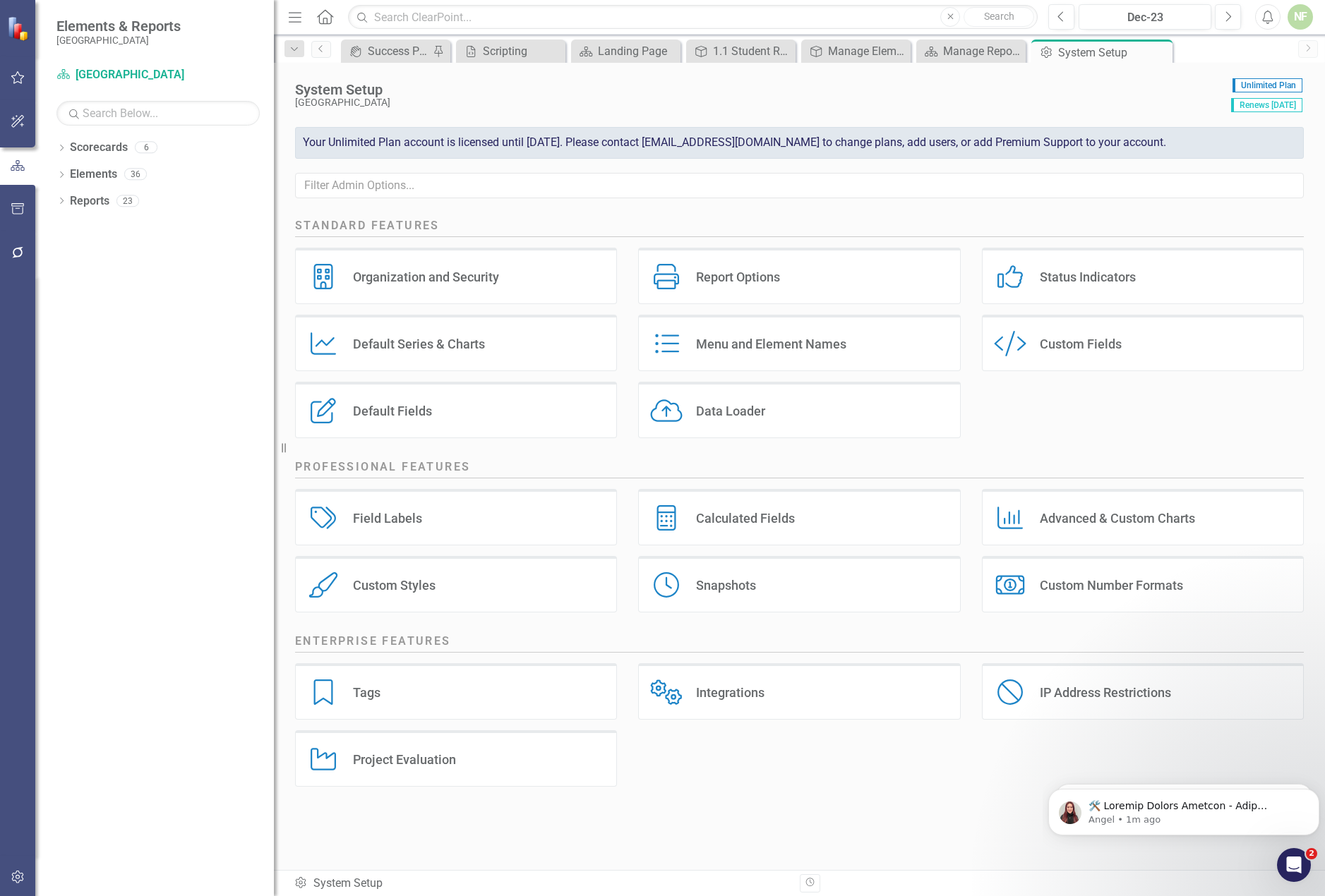
click at [385, 395] on div "Default Fields Default Fields" at bounding box center [456, 409] width 322 height 56
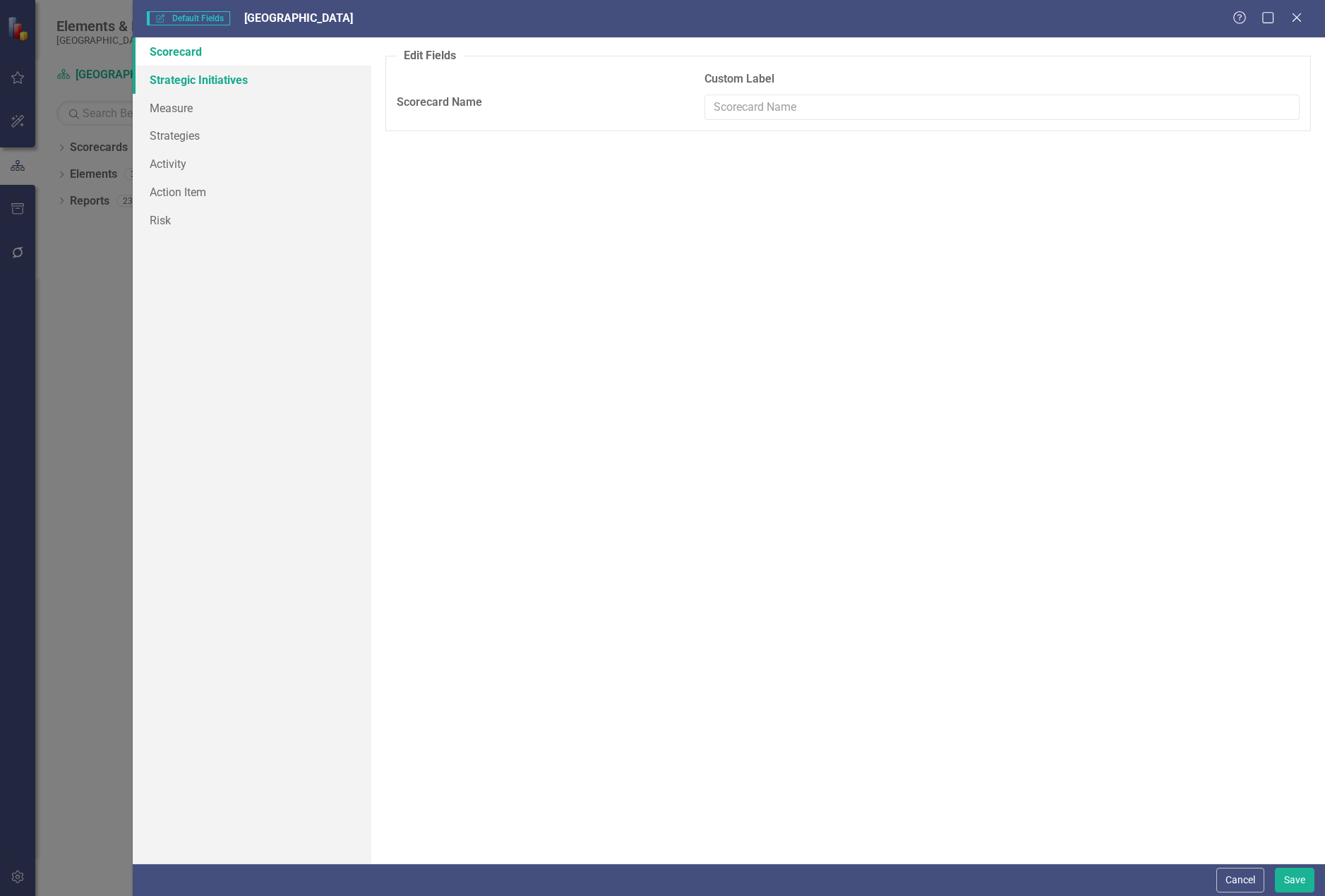
click at [188, 83] on link "Strategic Initiatives" at bounding box center [252, 80] width 238 height 28
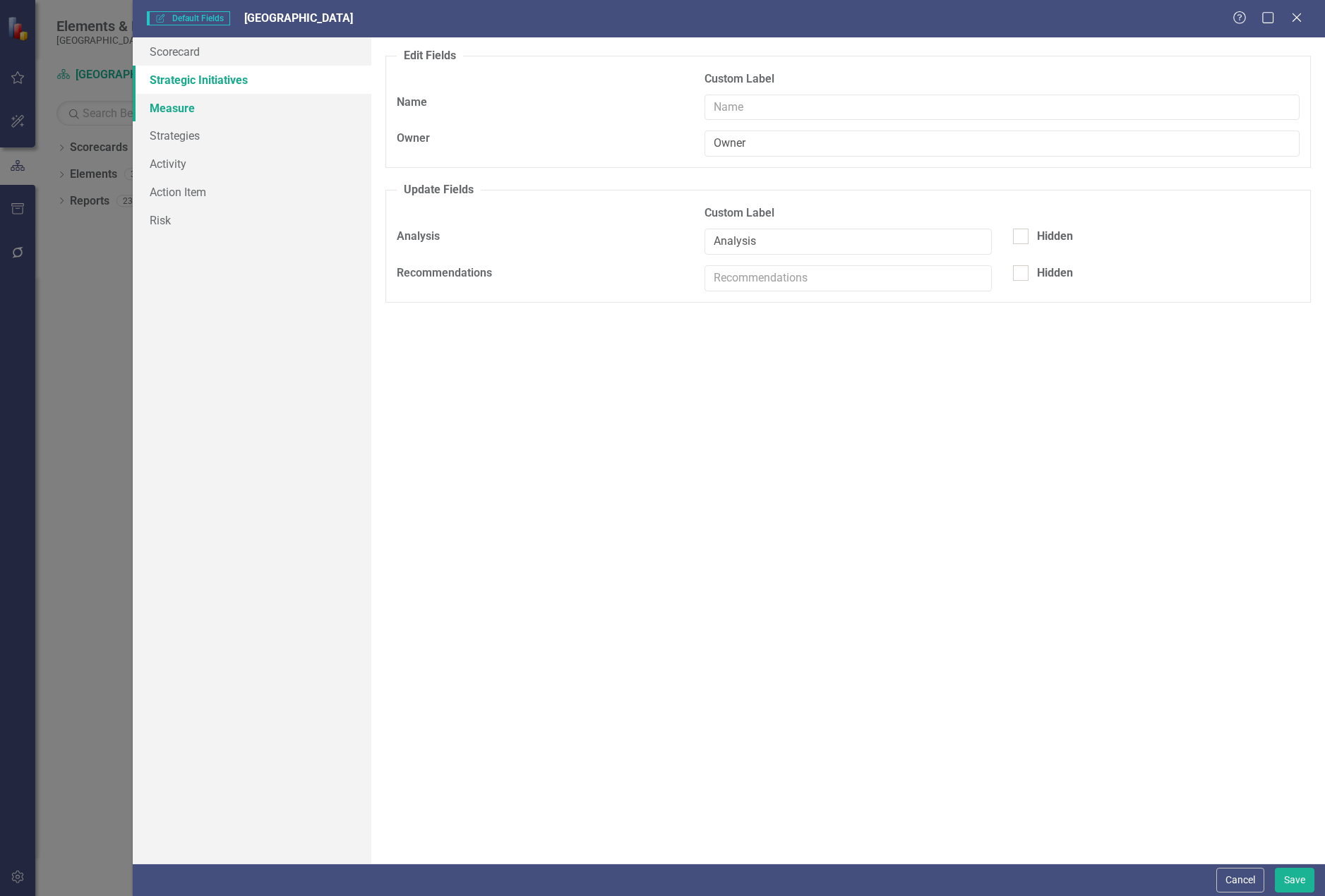
click at [170, 106] on link "Measure" at bounding box center [252, 108] width 238 height 28
click at [178, 134] on link "Strategies" at bounding box center [252, 136] width 238 height 28
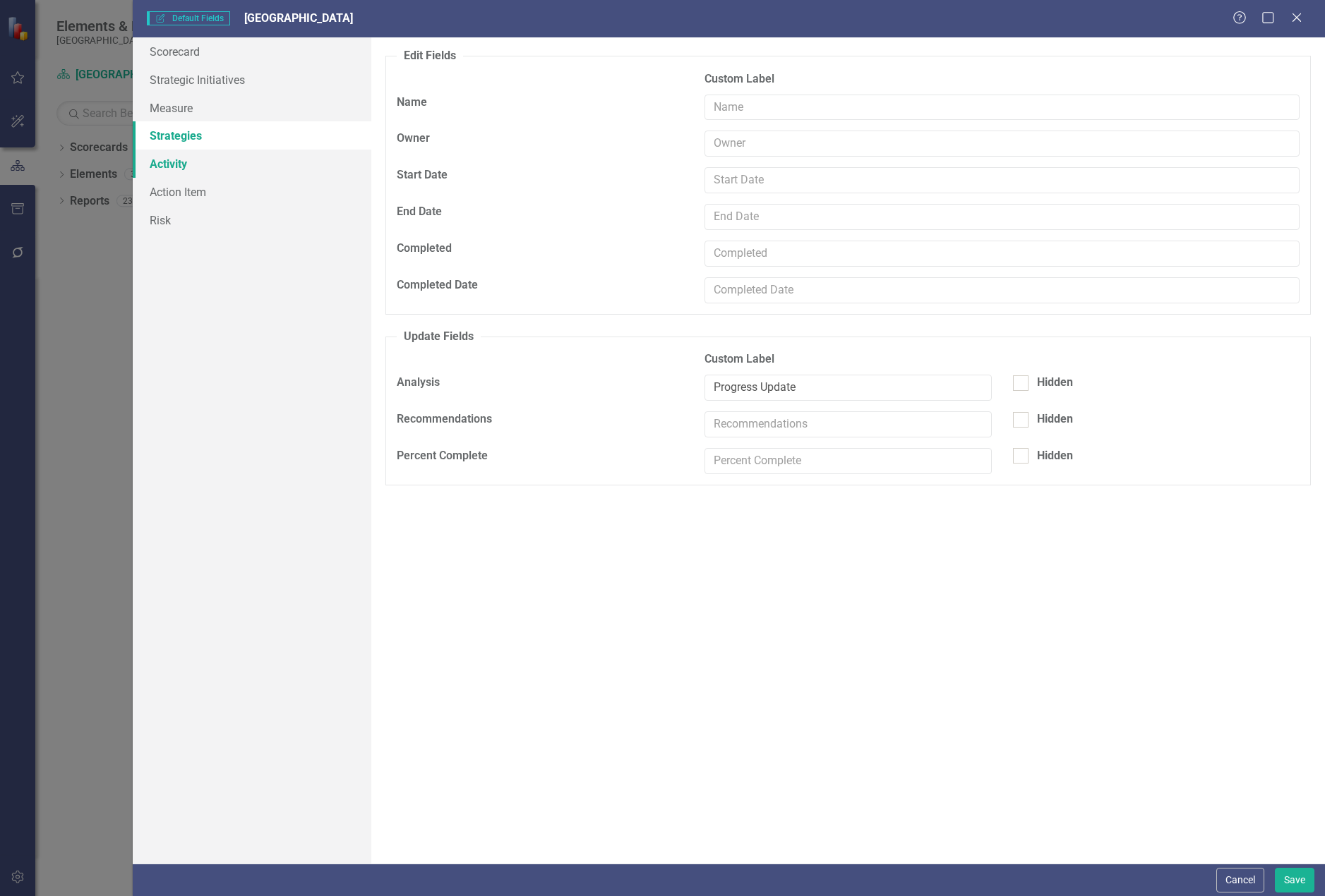
click at [178, 161] on link "Activity" at bounding box center [252, 163] width 238 height 28
click at [178, 188] on link "Action Item" at bounding box center [252, 192] width 238 height 28
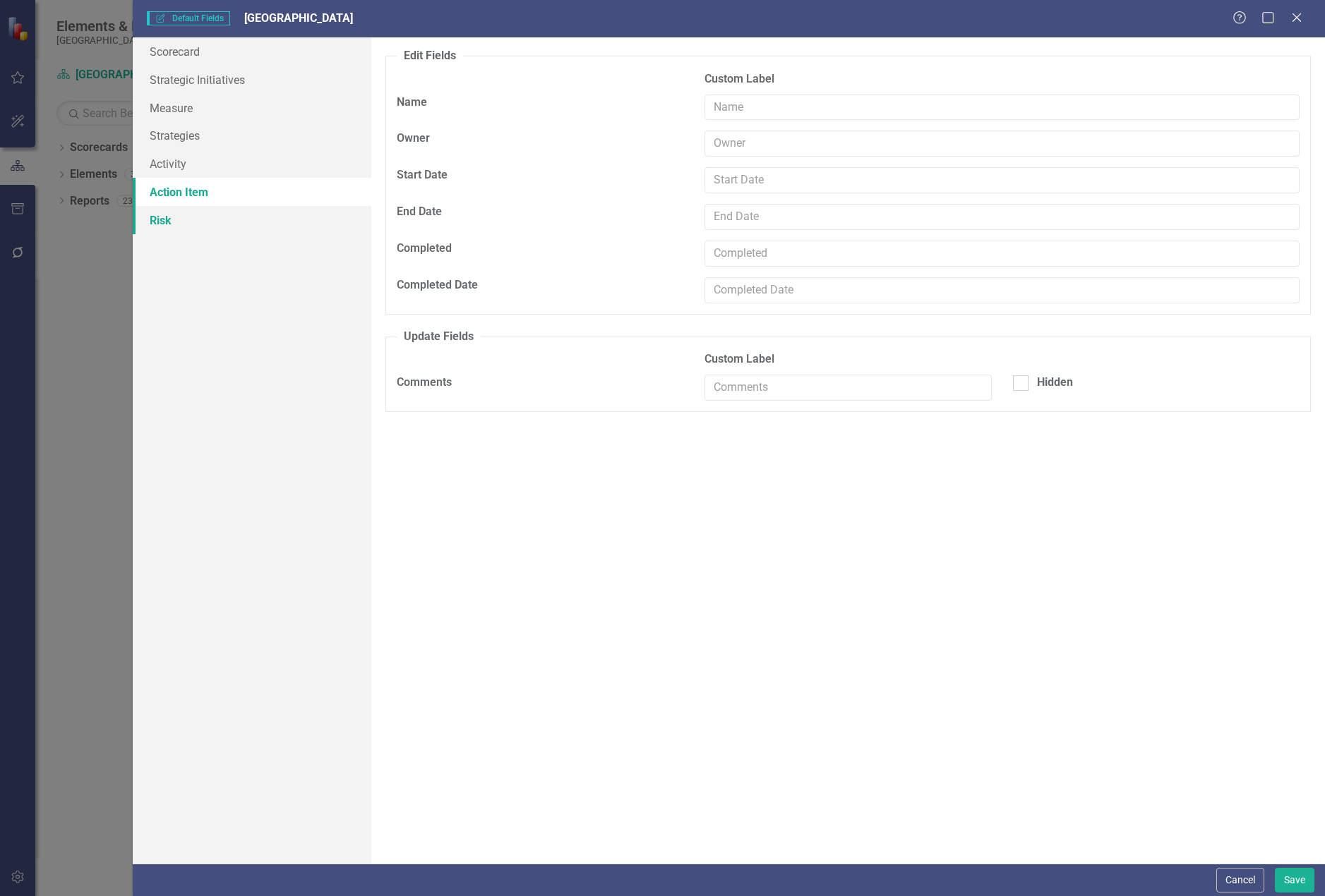
click at [178, 216] on link "Risk" at bounding box center [252, 220] width 238 height 28
click at [1300, 22] on icon "Close" at bounding box center [1296, 17] width 17 height 13
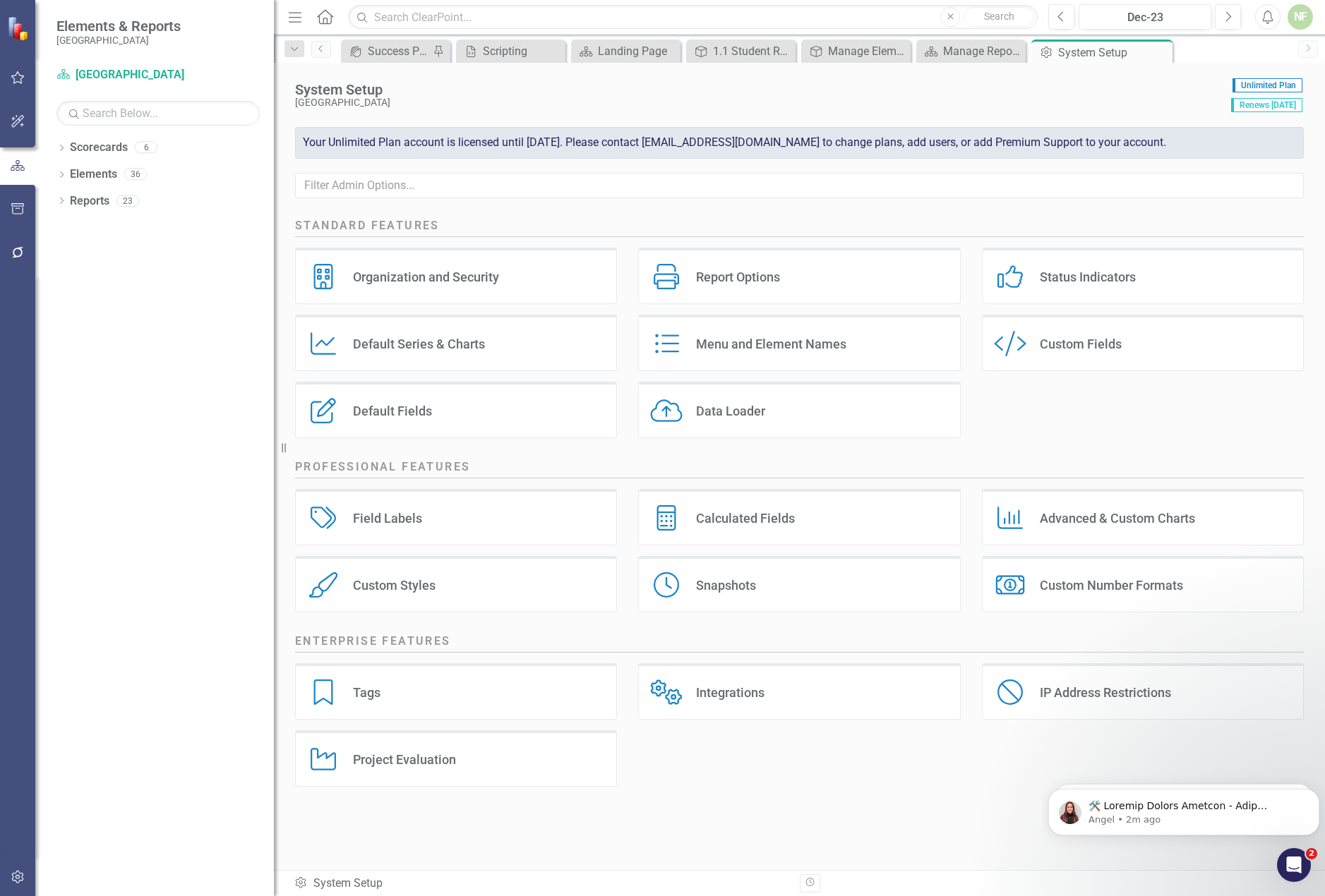
click at [762, 342] on div "Menu and Element Names" at bounding box center [771, 344] width 150 height 17
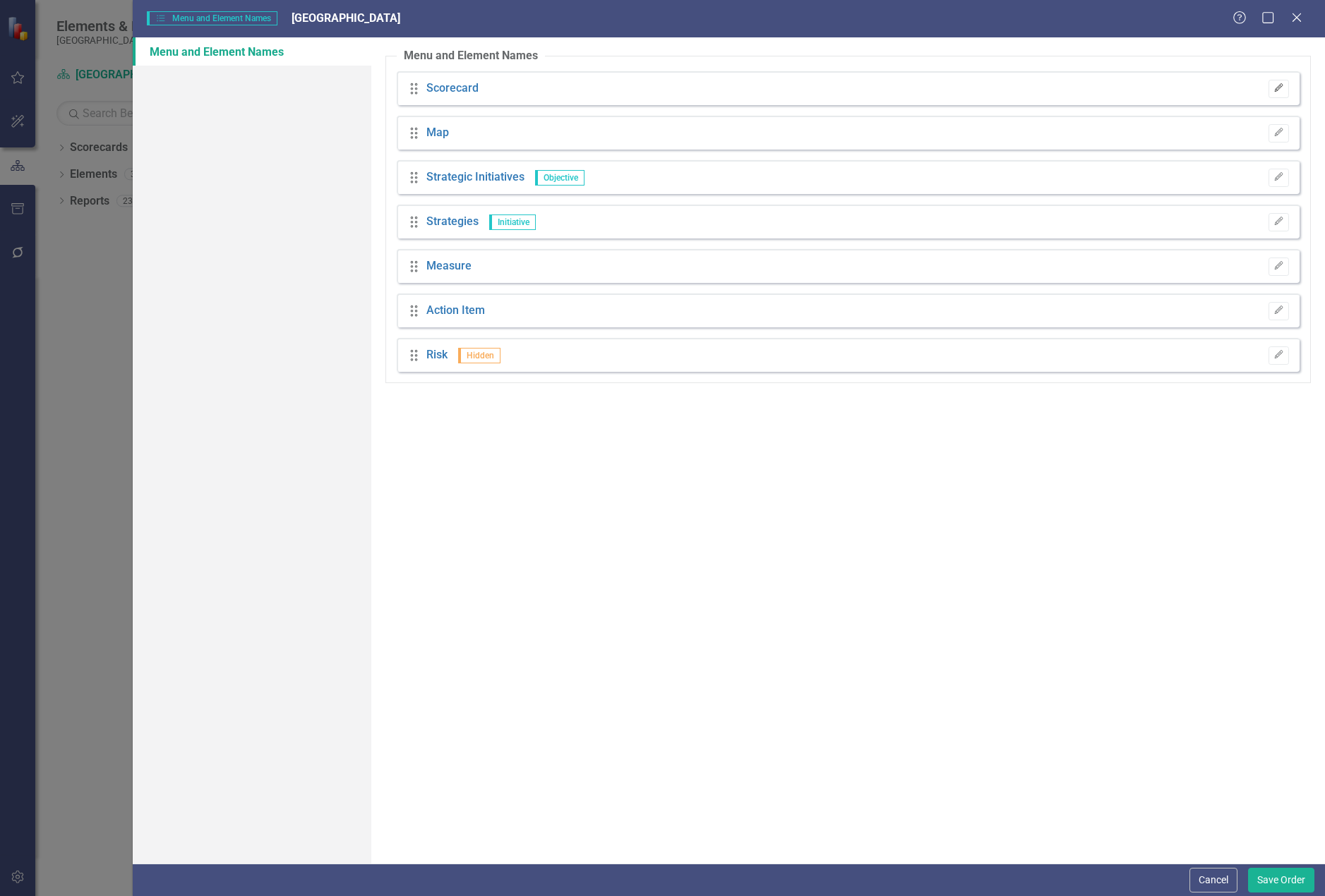
click at [1271, 91] on button "Edit" at bounding box center [1279, 89] width 21 height 18
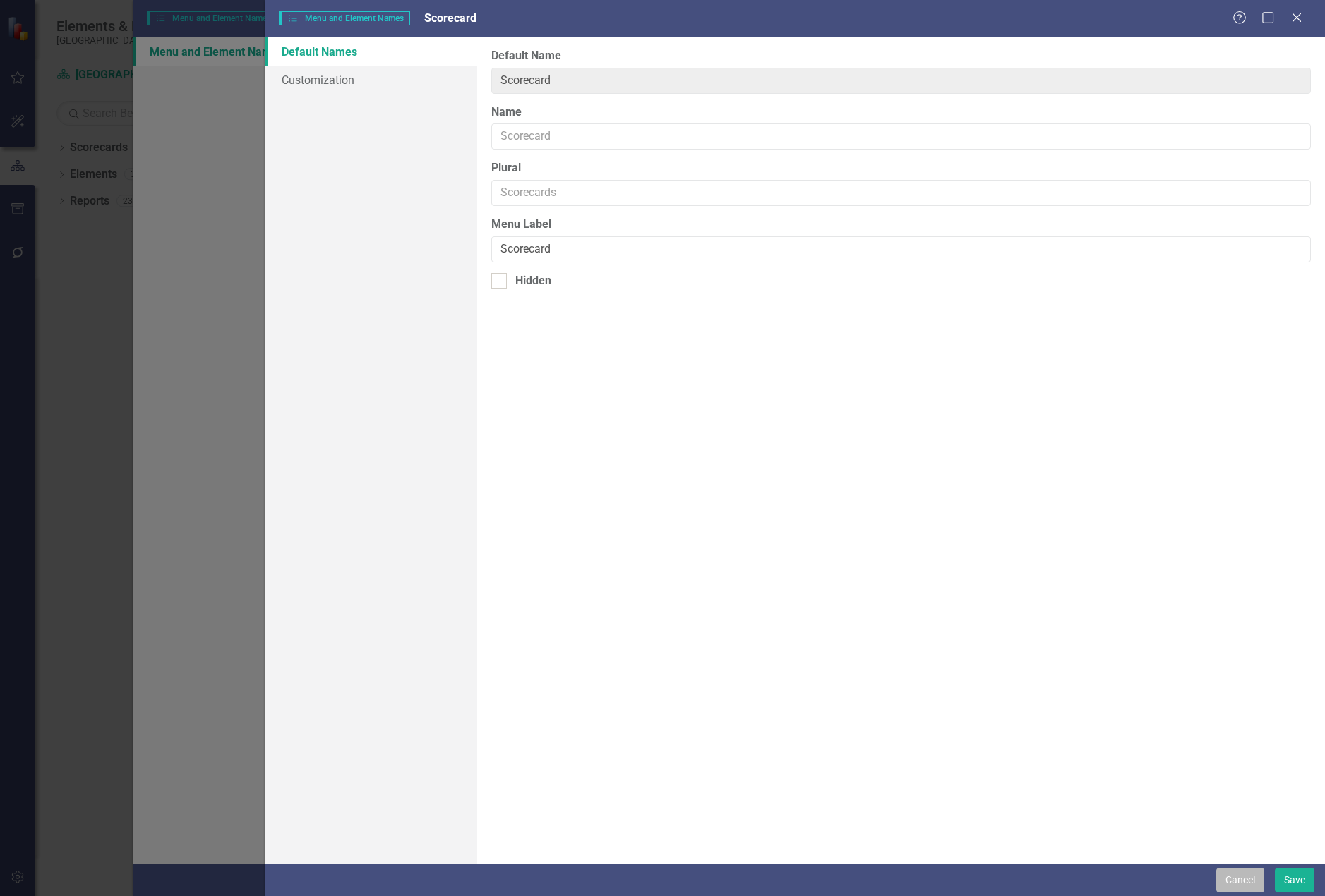
click at [1248, 881] on button "Cancel" at bounding box center [1240, 880] width 48 height 24
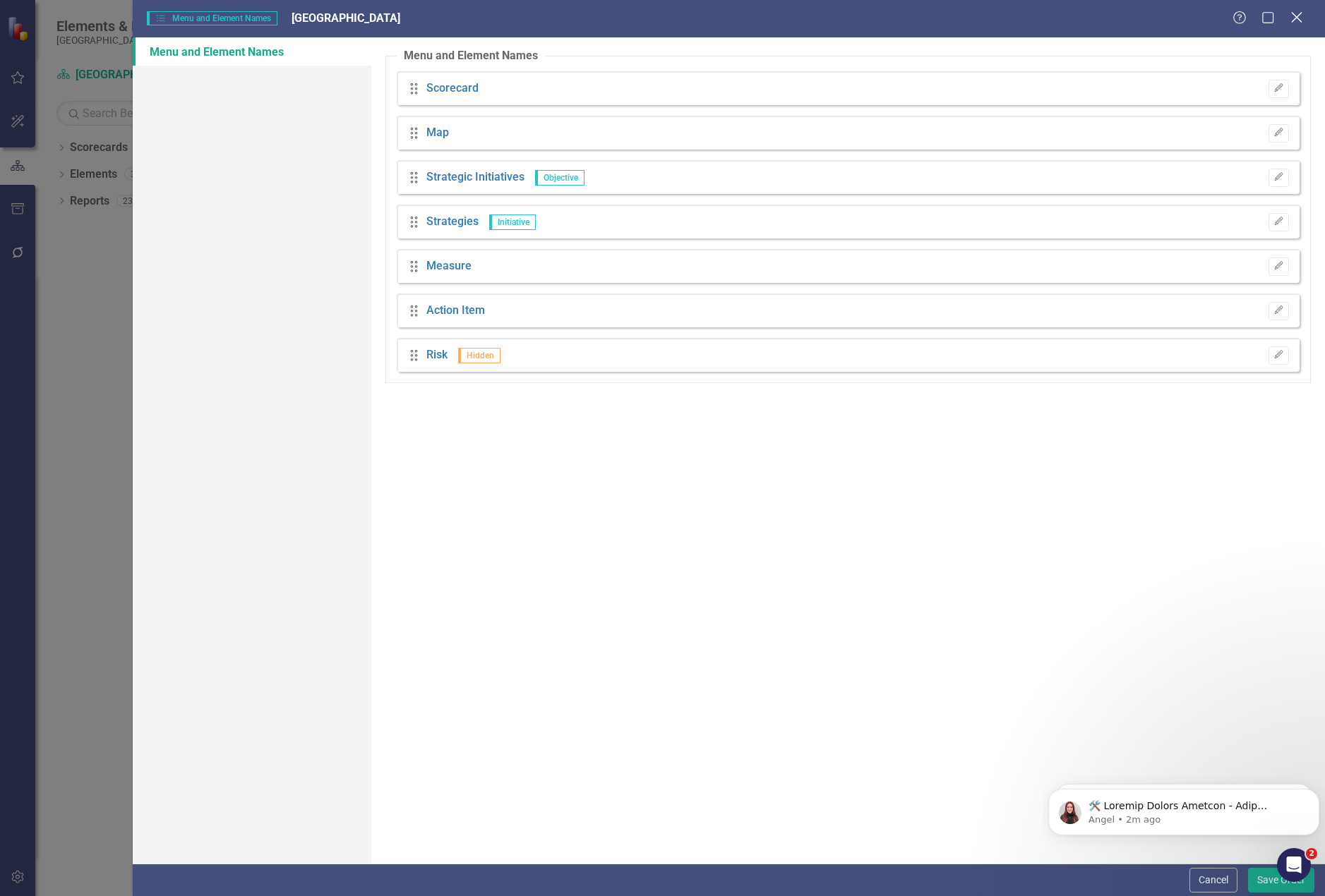
click at [1301, 17] on icon "Close" at bounding box center [1296, 17] width 17 height 13
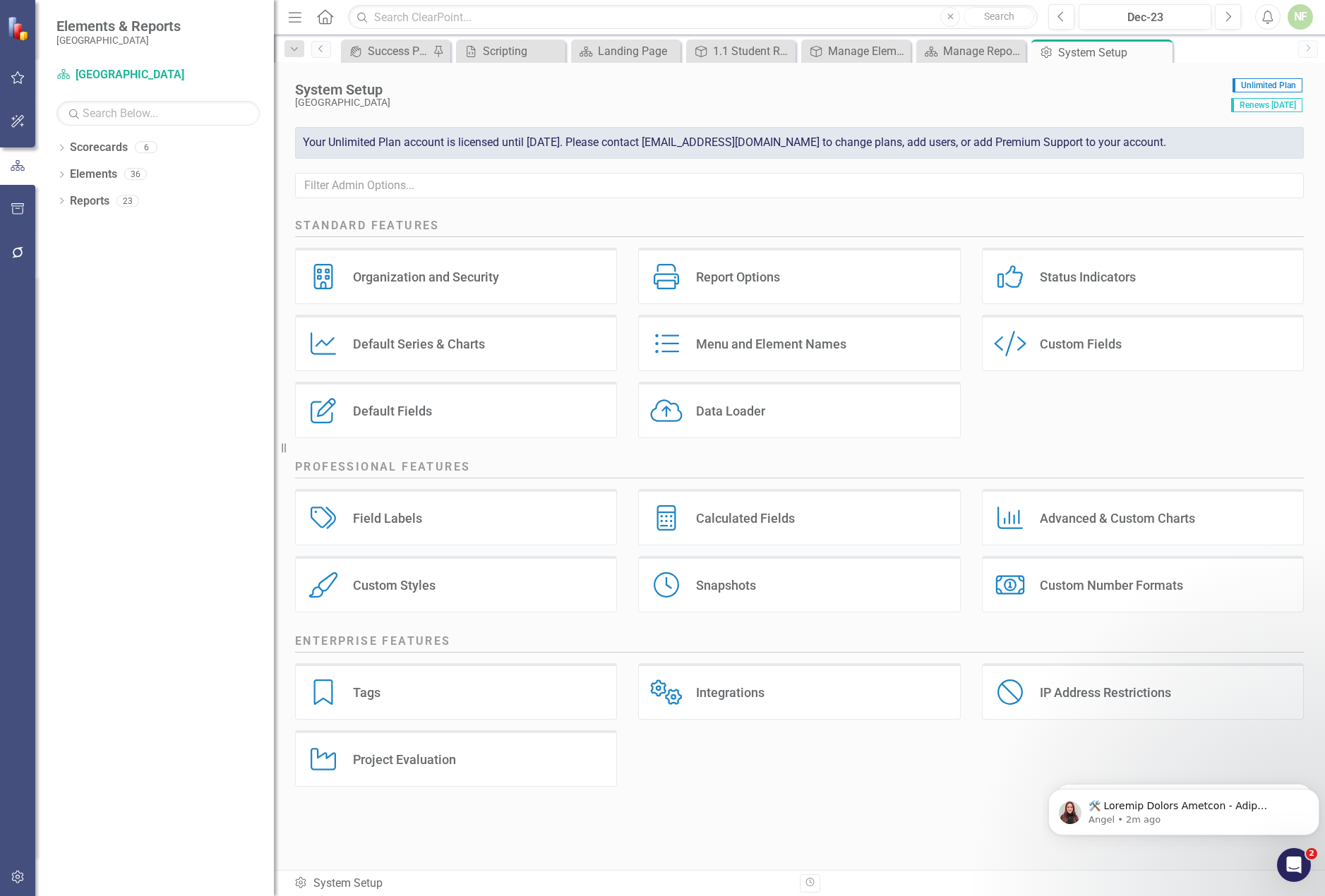
click at [742, 516] on div "Calculated Fields" at bounding box center [746, 518] width 99 height 17
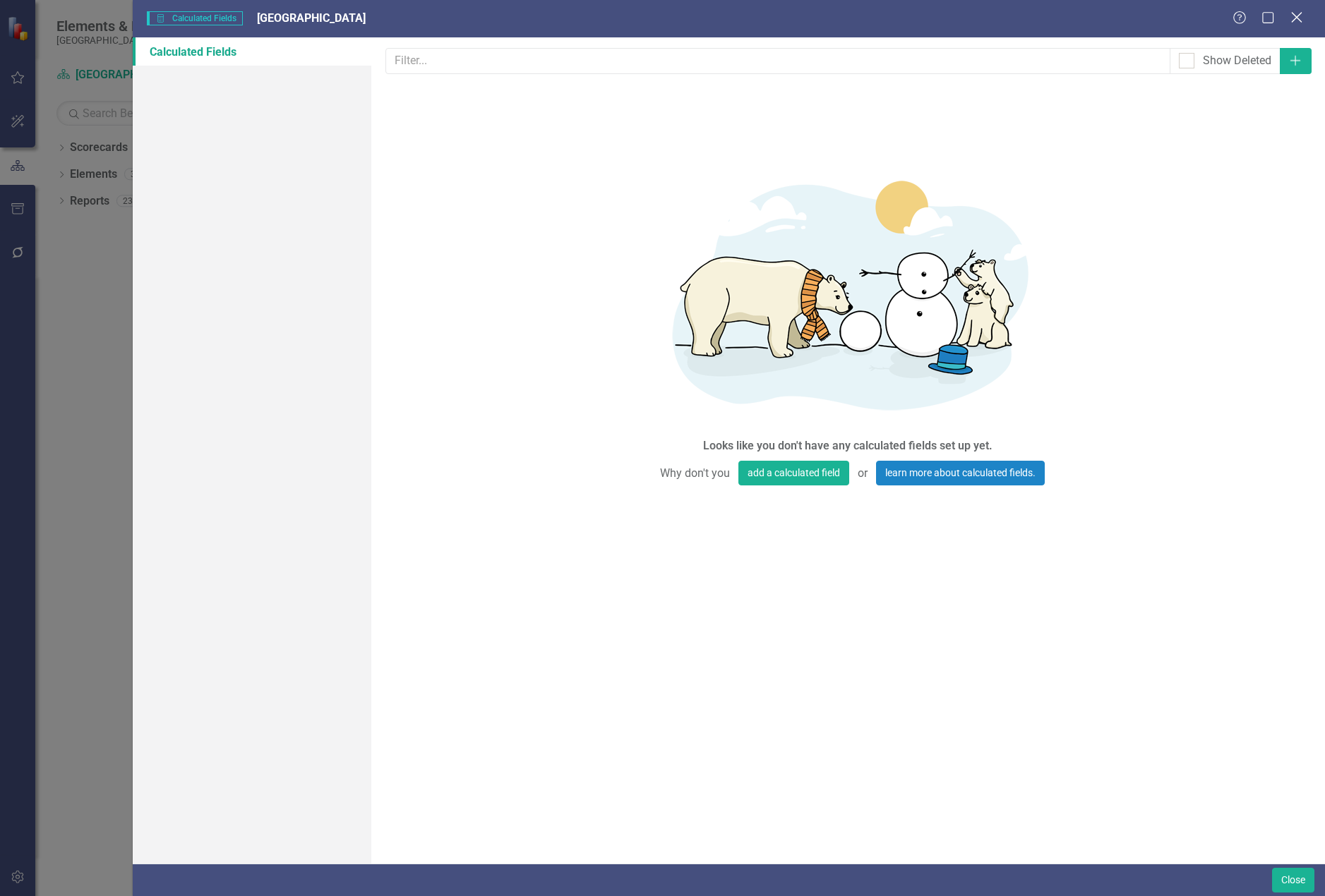
click at [1300, 18] on icon "Close" at bounding box center [1296, 17] width 17 height 13
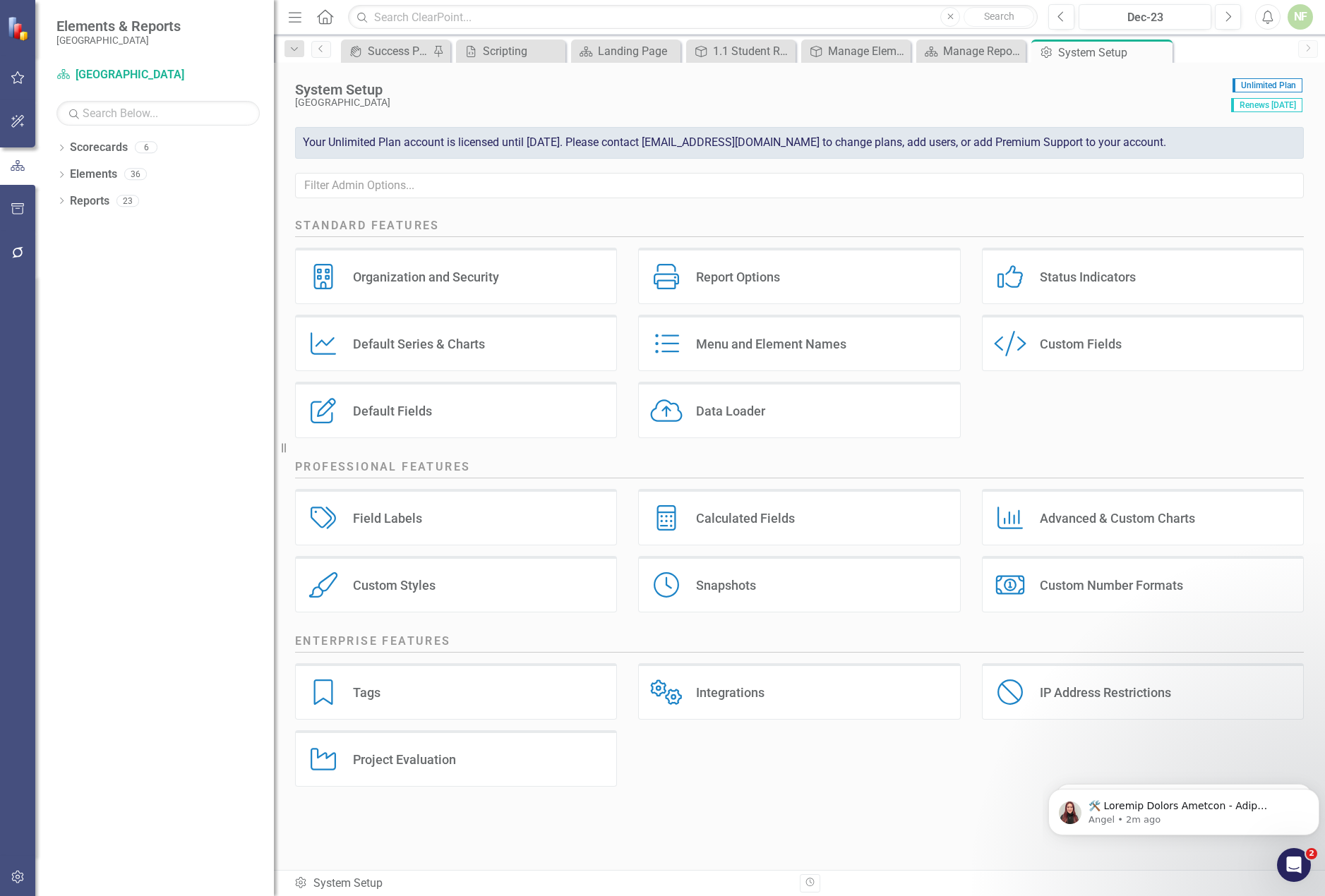
click at [434, 413] on div "Default Fields Default Fields" at bounding box center [456, 409] width 322 height 56
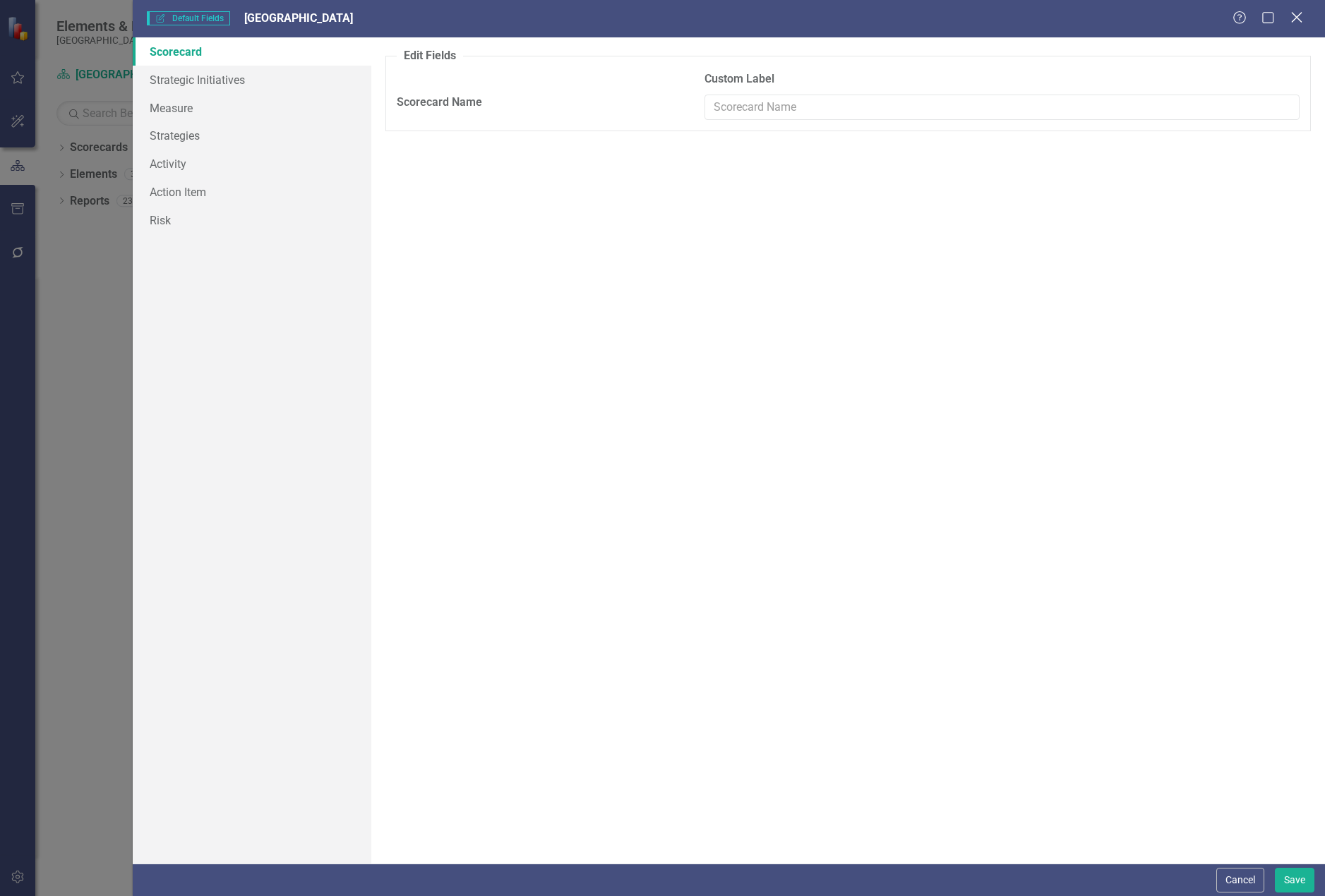
click at [1298, 17] on icon at bounding box center [1296, 17] width 10 height 10
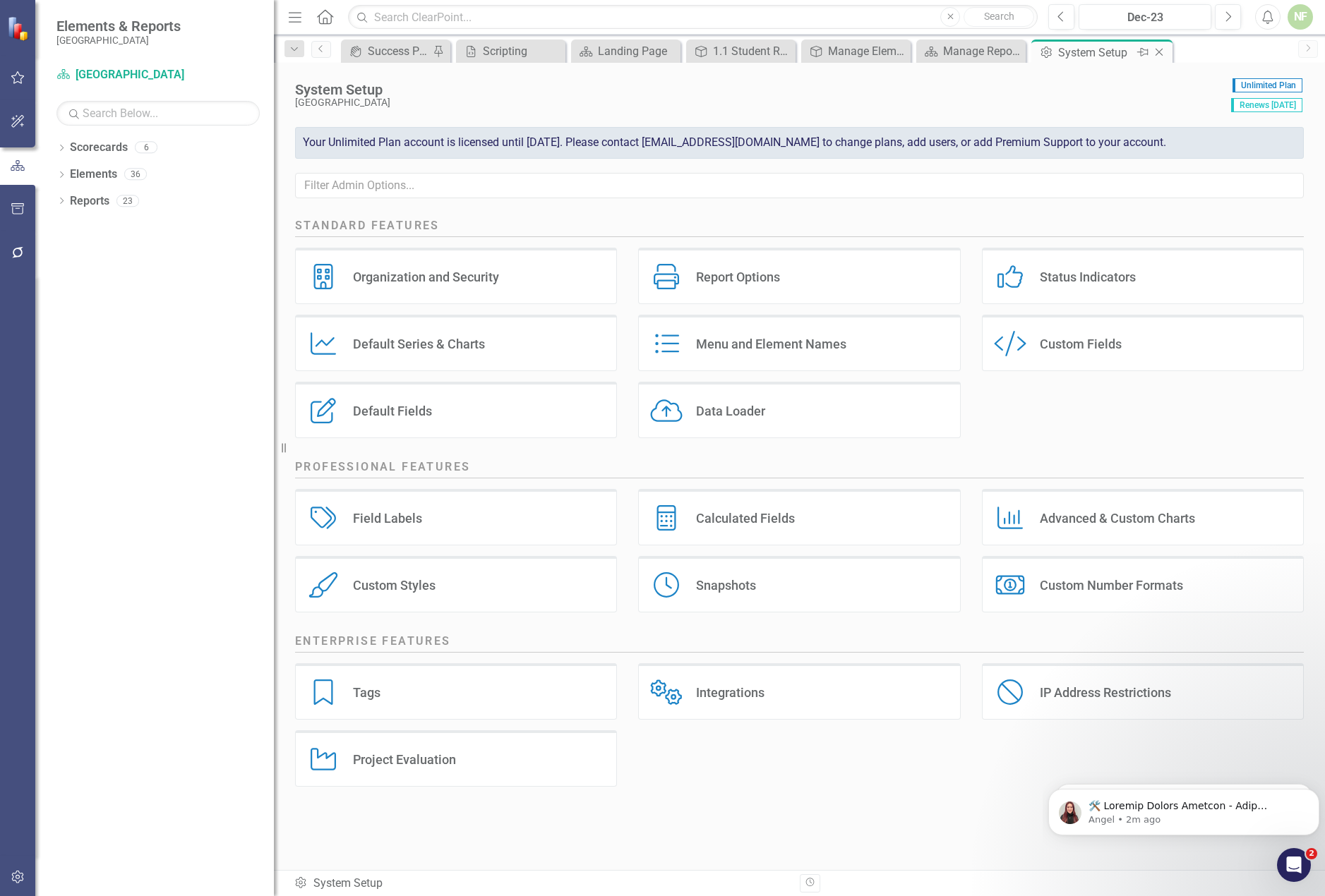
click at [1099, 51] on div "System Setup" at bounding box center [1095, 52] width 76 height 17
click at [1157, 54] on icon "Close" at bounding box center [1159, 52] width 14 height 11
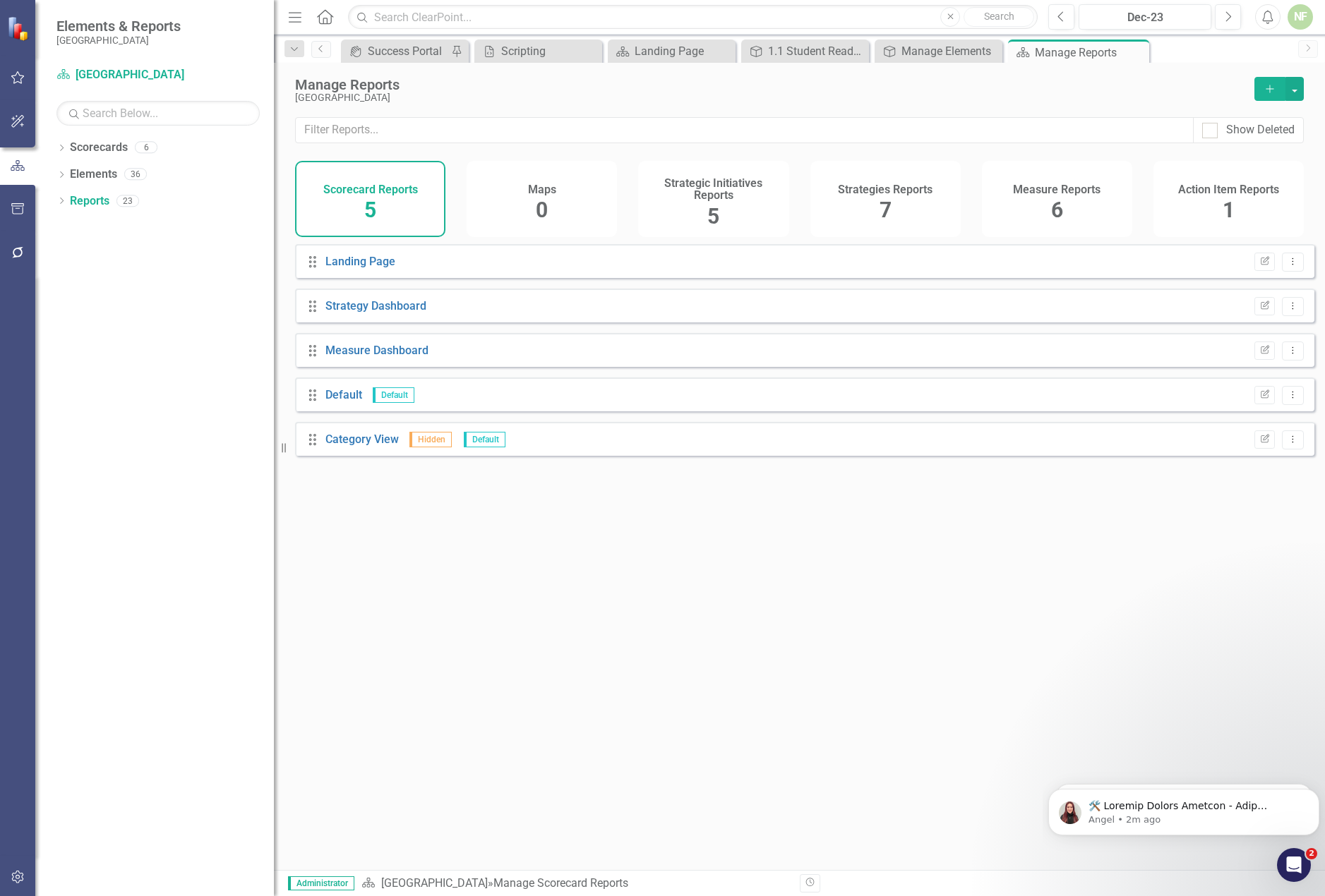
click at [1309, 12] on div "NF" at bounding box center [1300, 17] width 25 height 25
click at [408, 46] on div "Success Portal" at bounding box center [408, 51] width 80 height 17
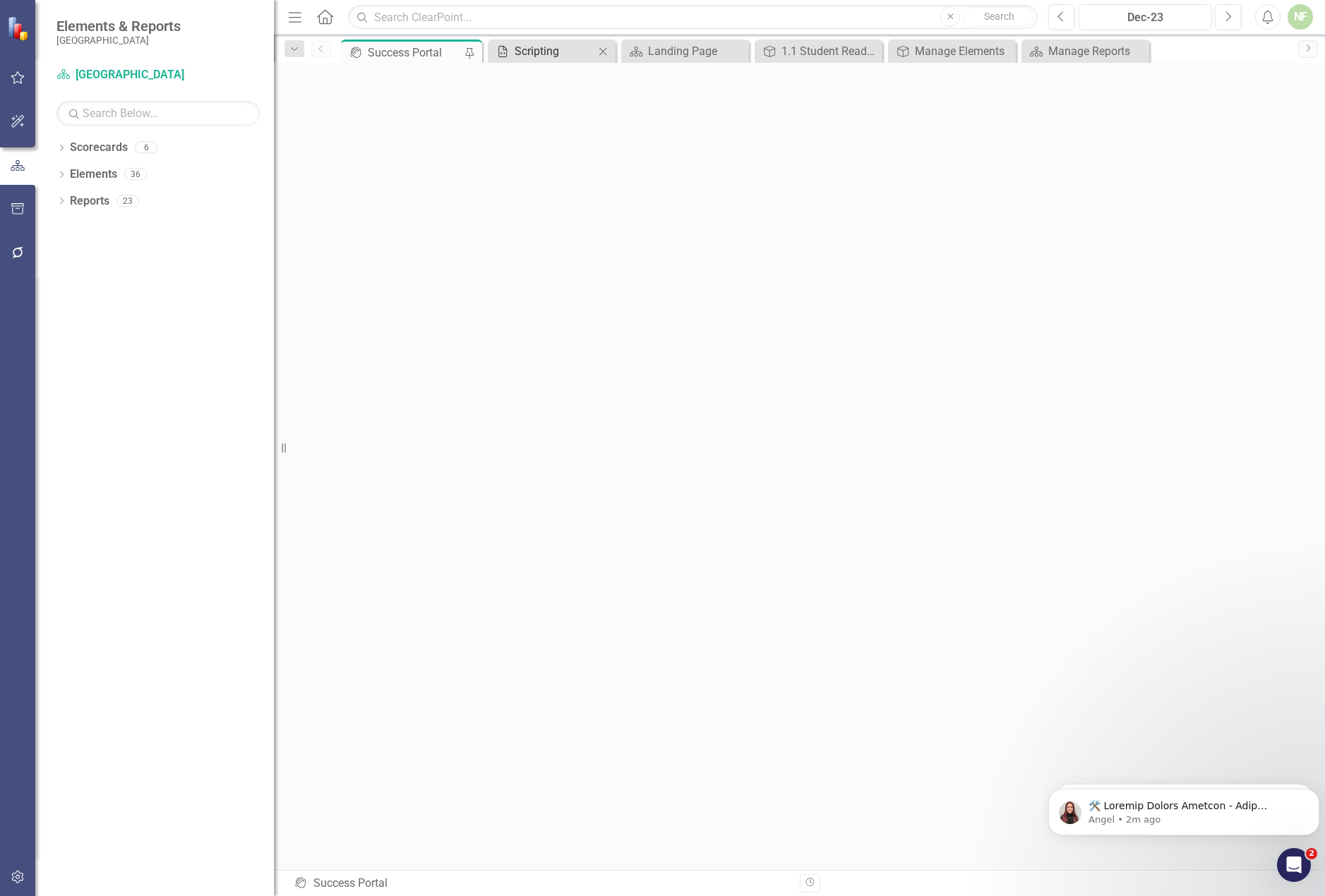
click at [553, 47] on div "Scripting" at bounding box center [555, 51] width 80 height 17
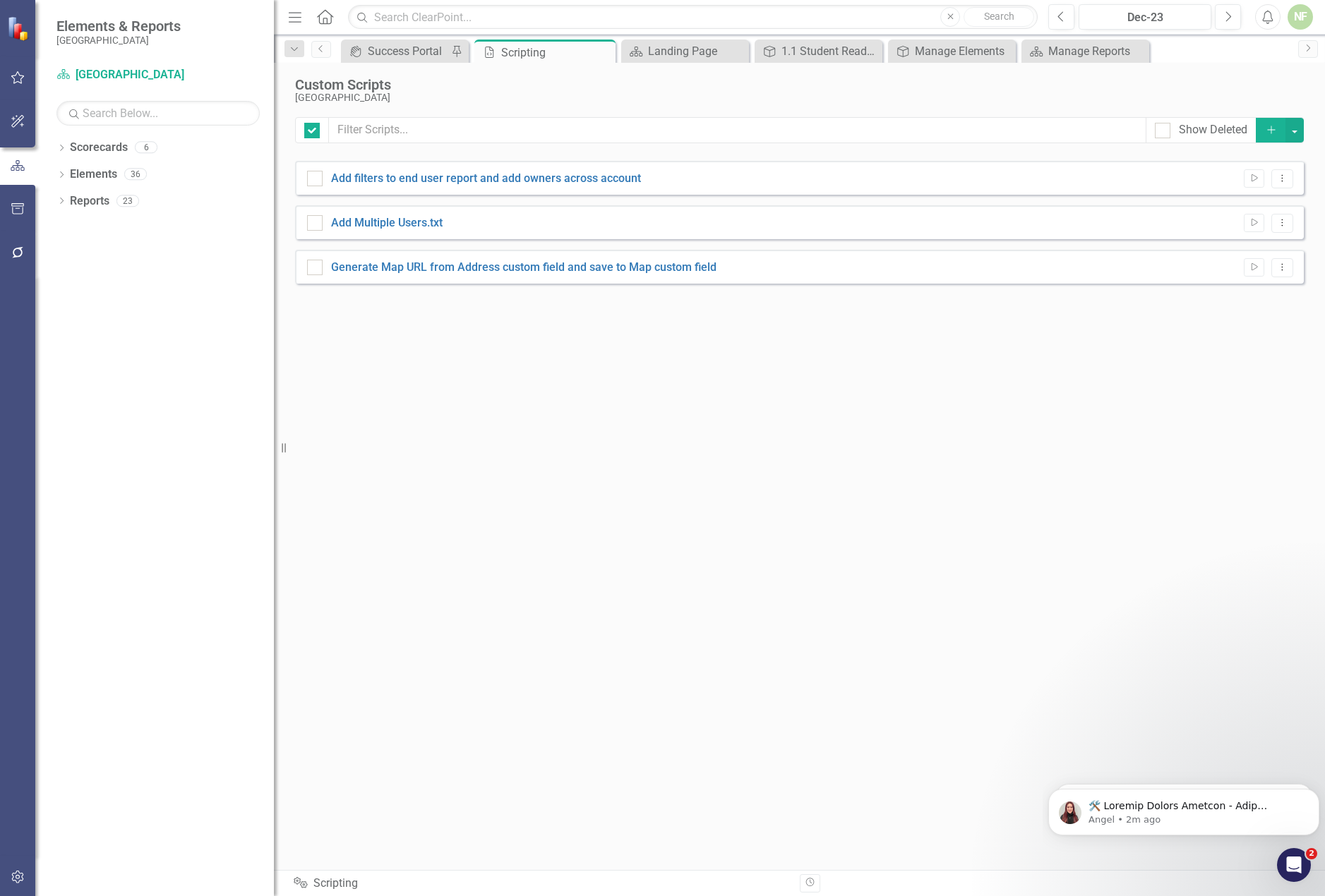
checkbox input "false"
click at [604, 51] on icon "Close" at bounding box center [603, 52] width 14 height 11
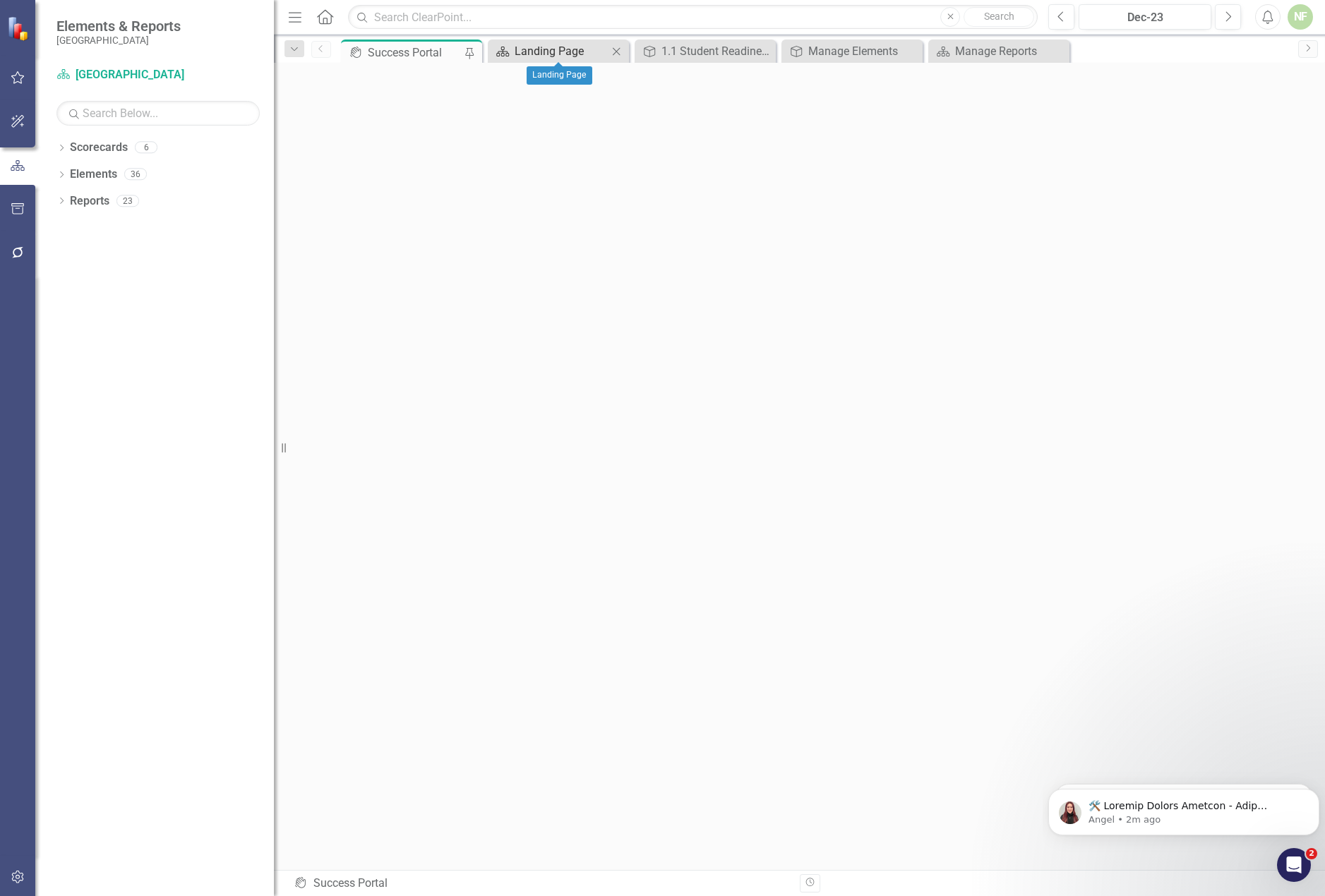
click at [561, 52] on div "Landing Page" at bounding box center [561, 51] width 93 height 17
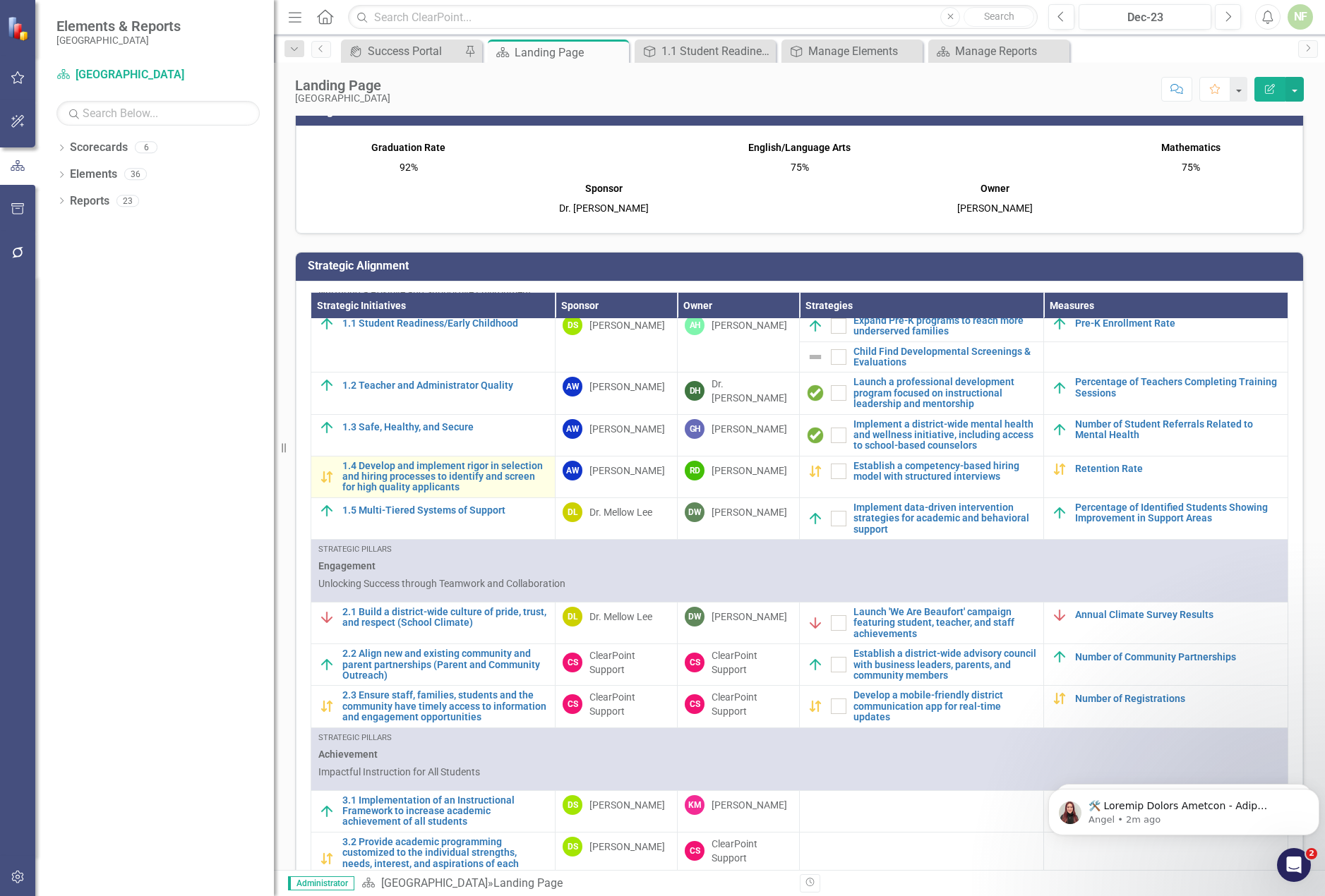
scroll to position [141, 0]
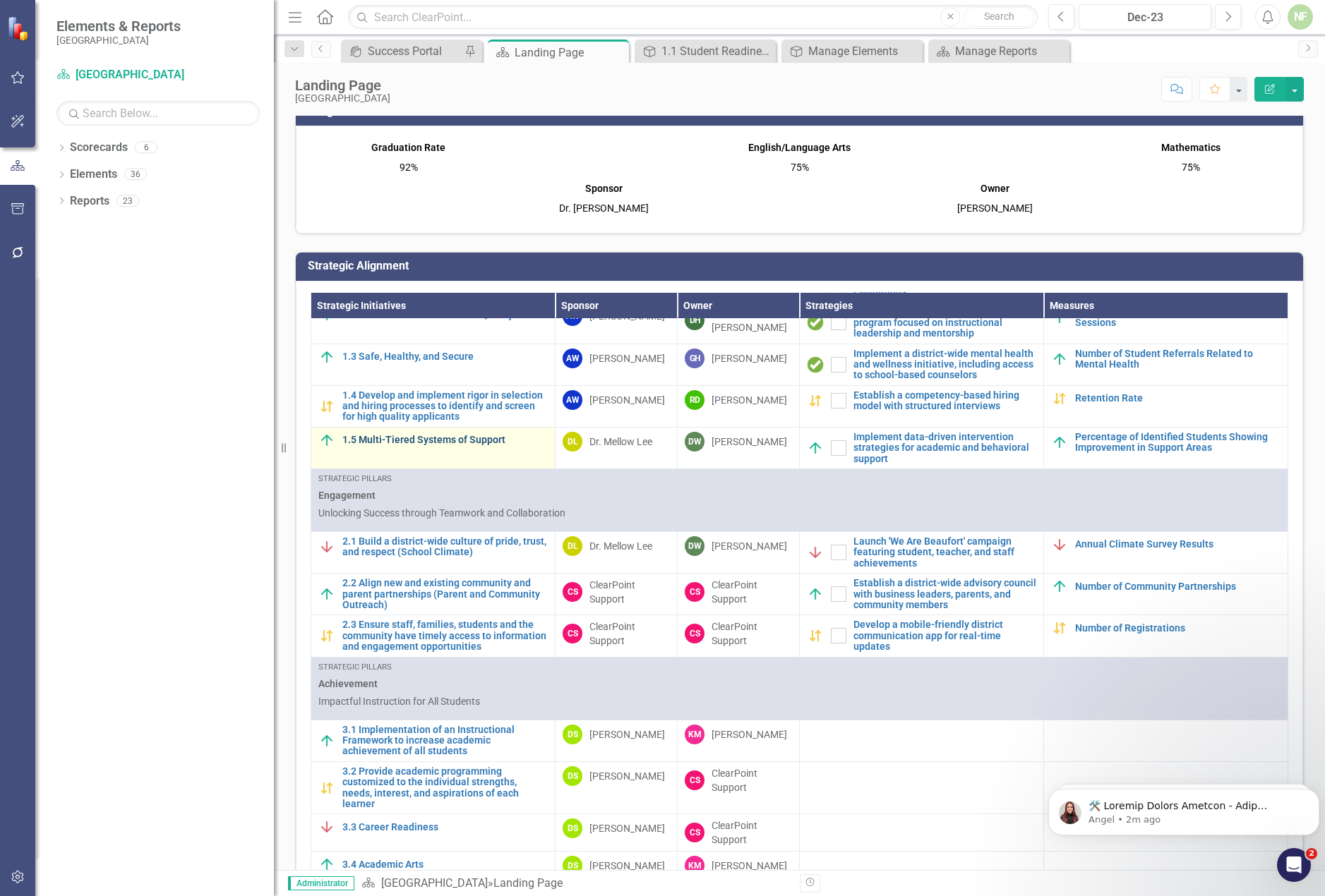
click at [449, 445] on link "1.5 Multi-Tiered Systems of Support" at bounding box center [445, 440] width 205 height 10
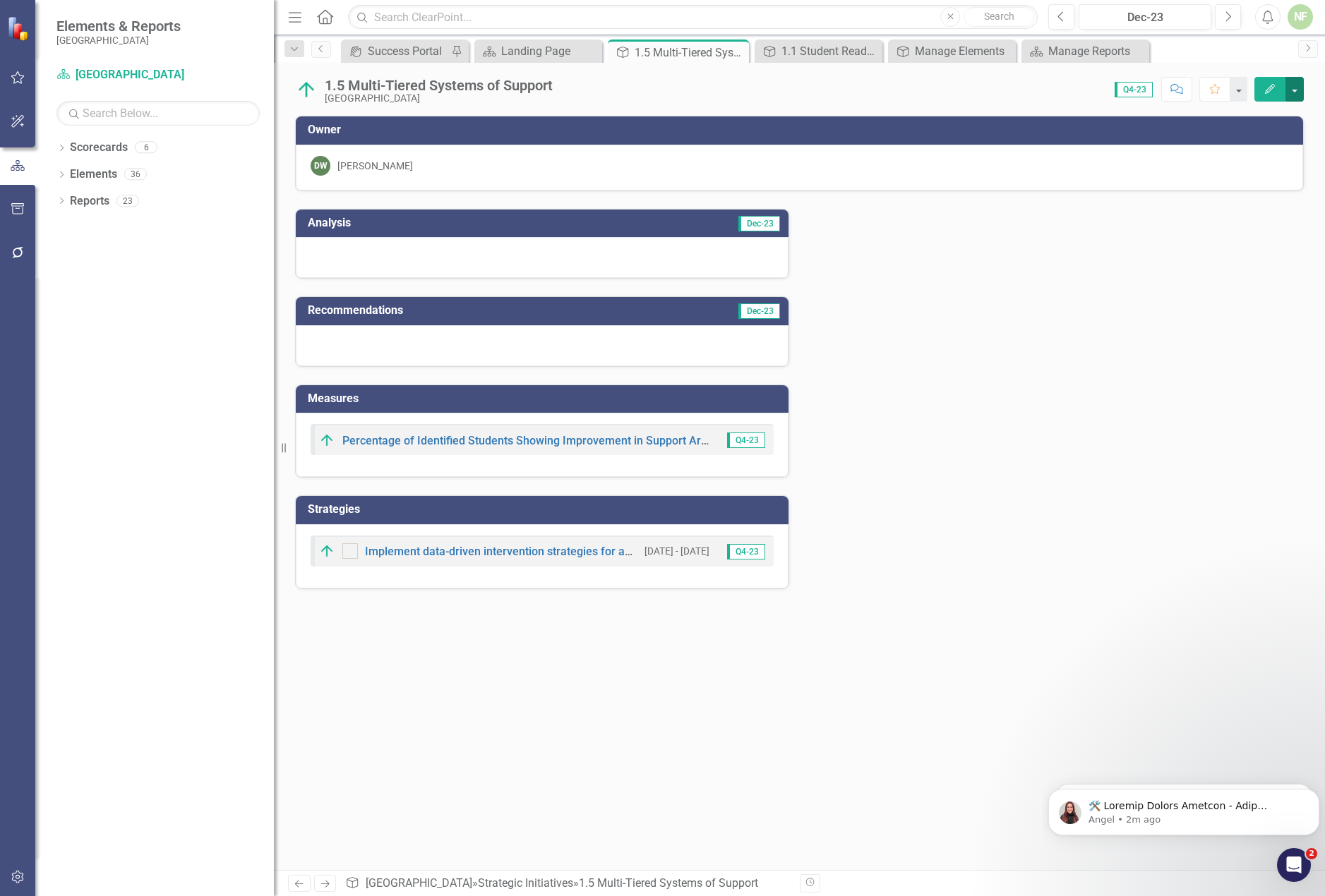
click at [1297, 87] on button "button" at bounding box center [1295, 90] width 18 height 24
click at [918, 283] on div "Analysis Dec-23 Recommendations Dec-23 Measures Percentage of Identified Studen…" at bounding box center [799, 390] width 1030 height 398
click at [734, 50] on icon "Close" at bounding box center [736, 52] width 14 height 11
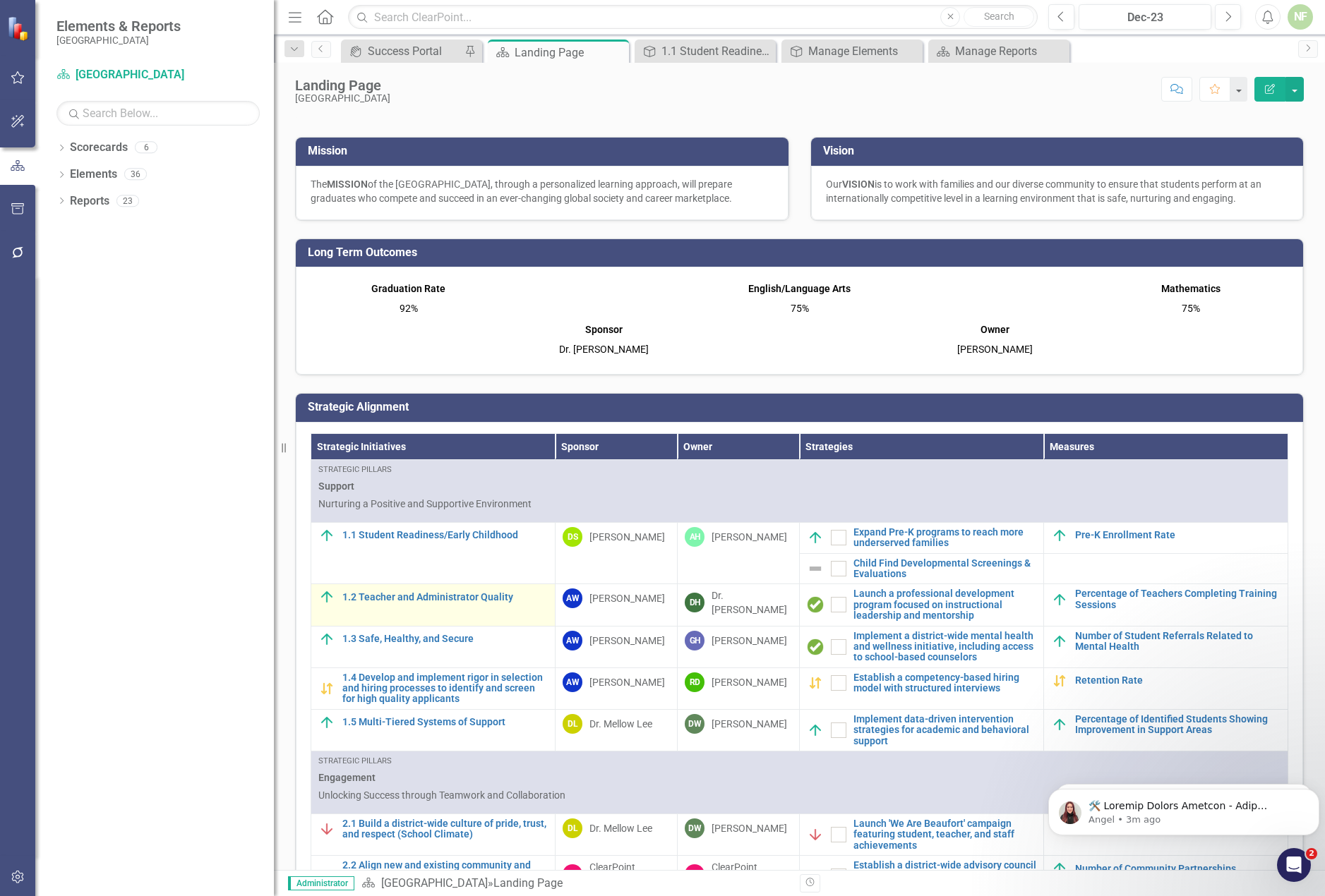
scroll to position [565, 0]
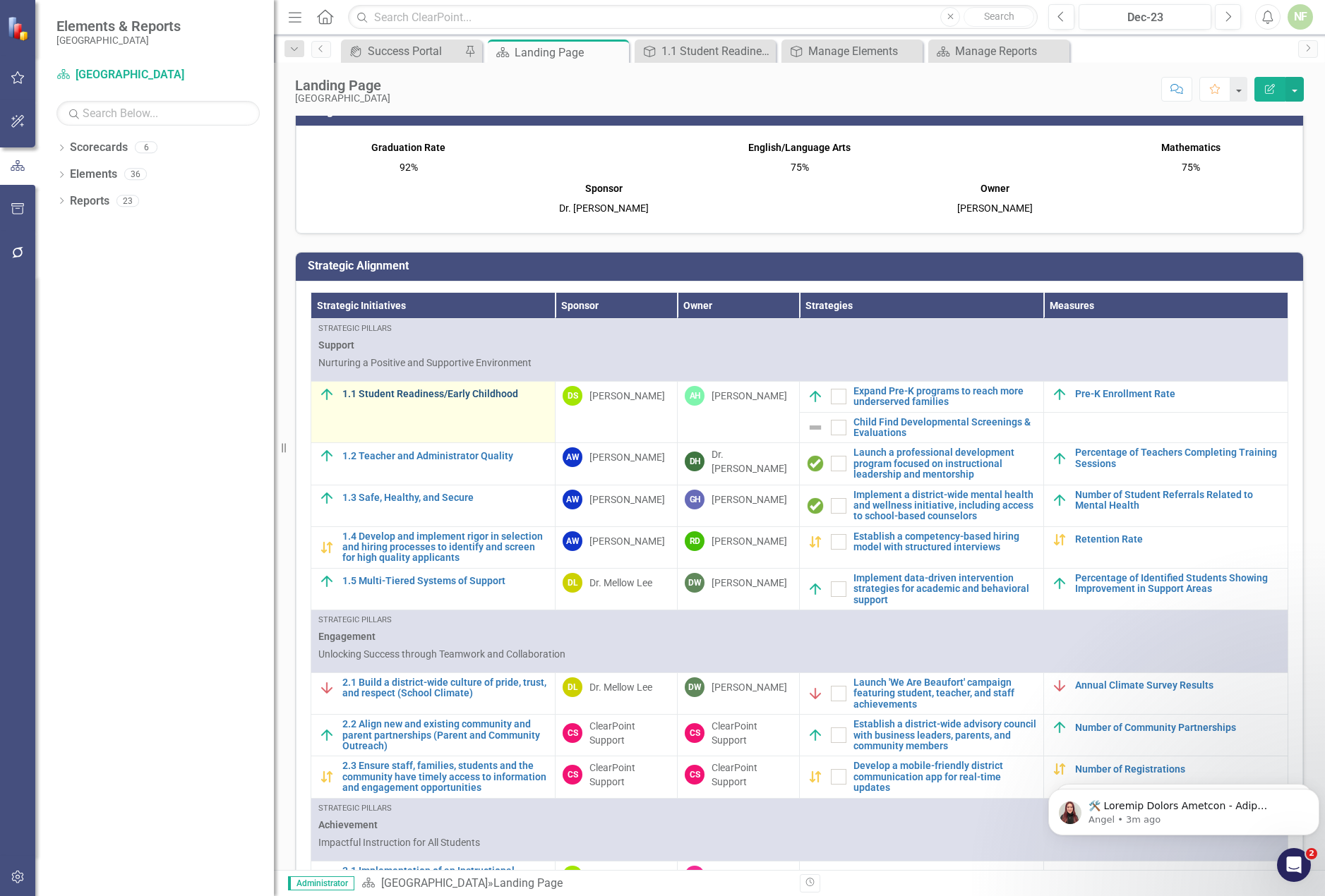
click at [423, 400] on link "1.1 Student Readiness/Early Childhood" at bounding box center [445, 394] width 205 height 10
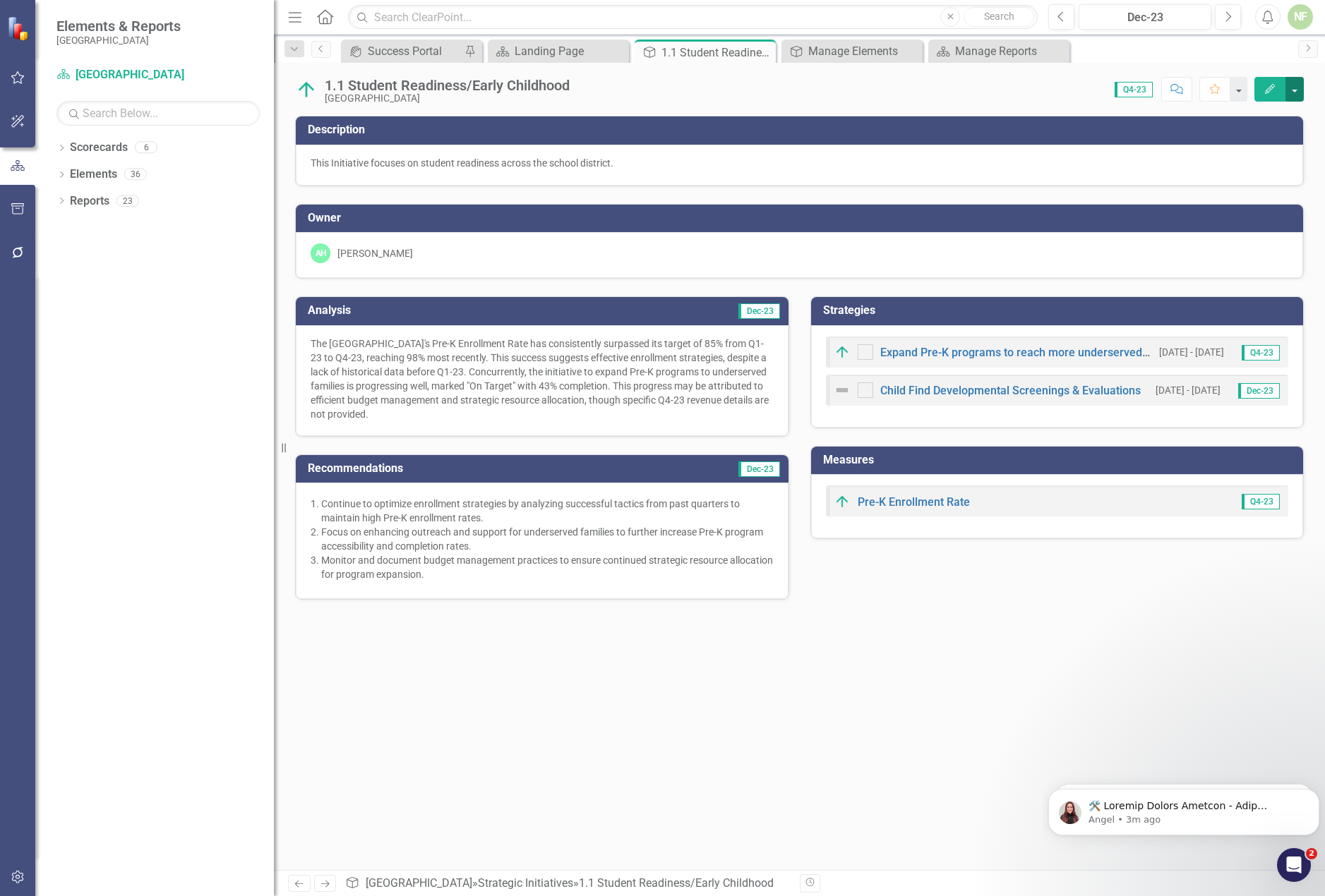
click at [1294, 86] on button "button" at bounding box center [1295, 90] width 18 height 24
click at [1208, 219] on link "PDF Export to PDF" at bounding box center [1228, 224] width 151 height 26
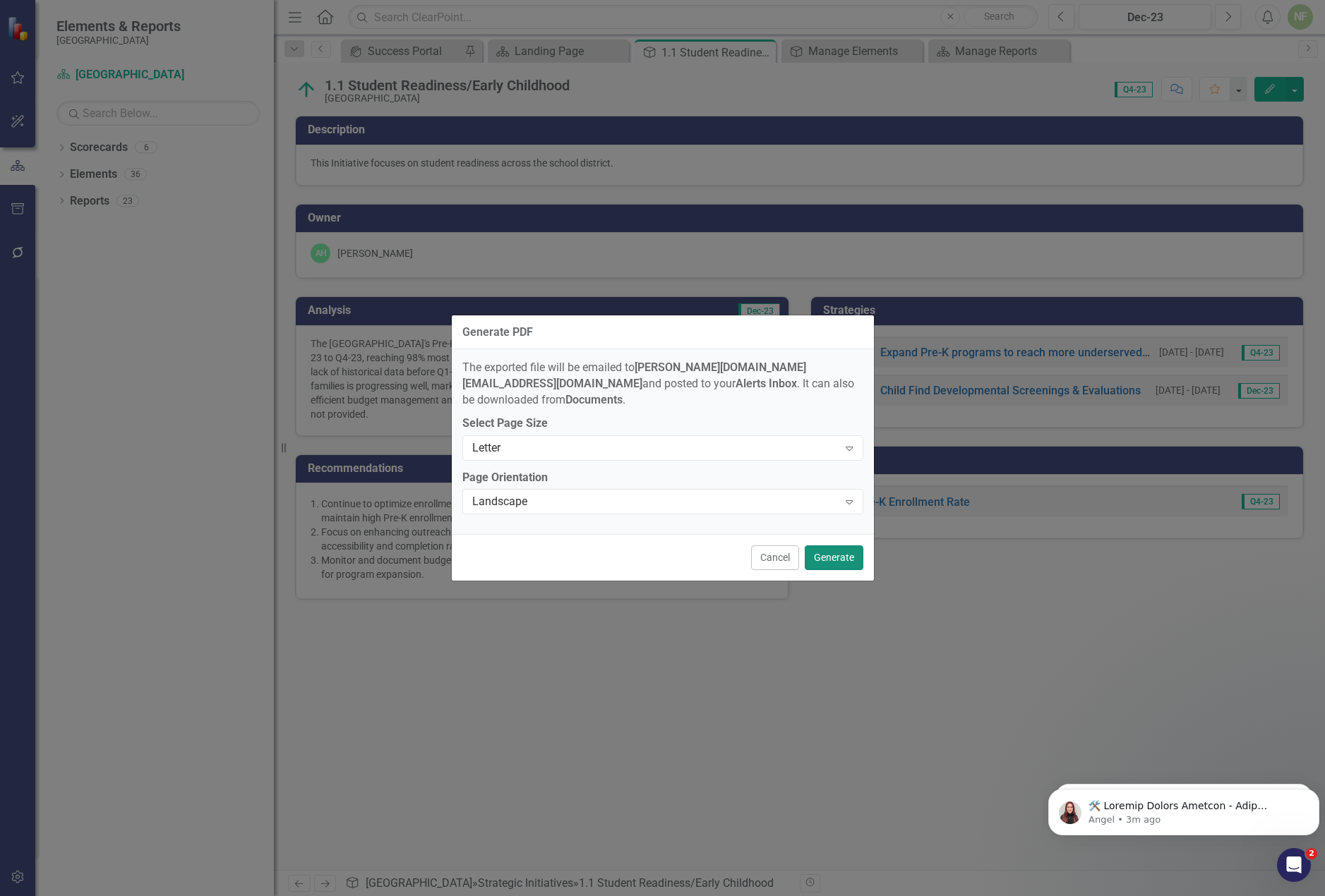
click at [845, 548] on button "Generate" at bounding box center [834, 558] width 58 height 24
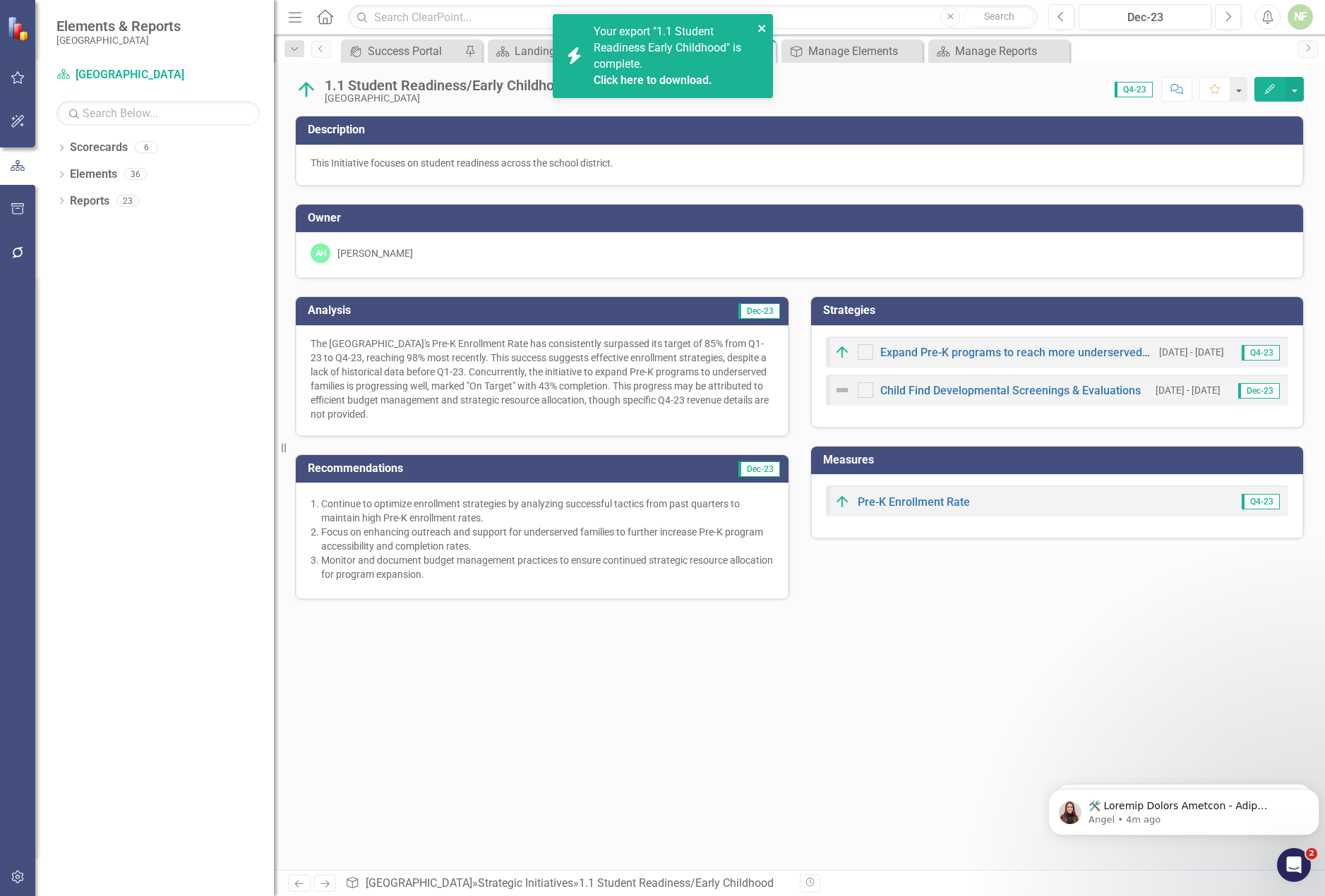
click at [762, 25] on icon "close" at bounding box center [762, 28] width 10 height 11
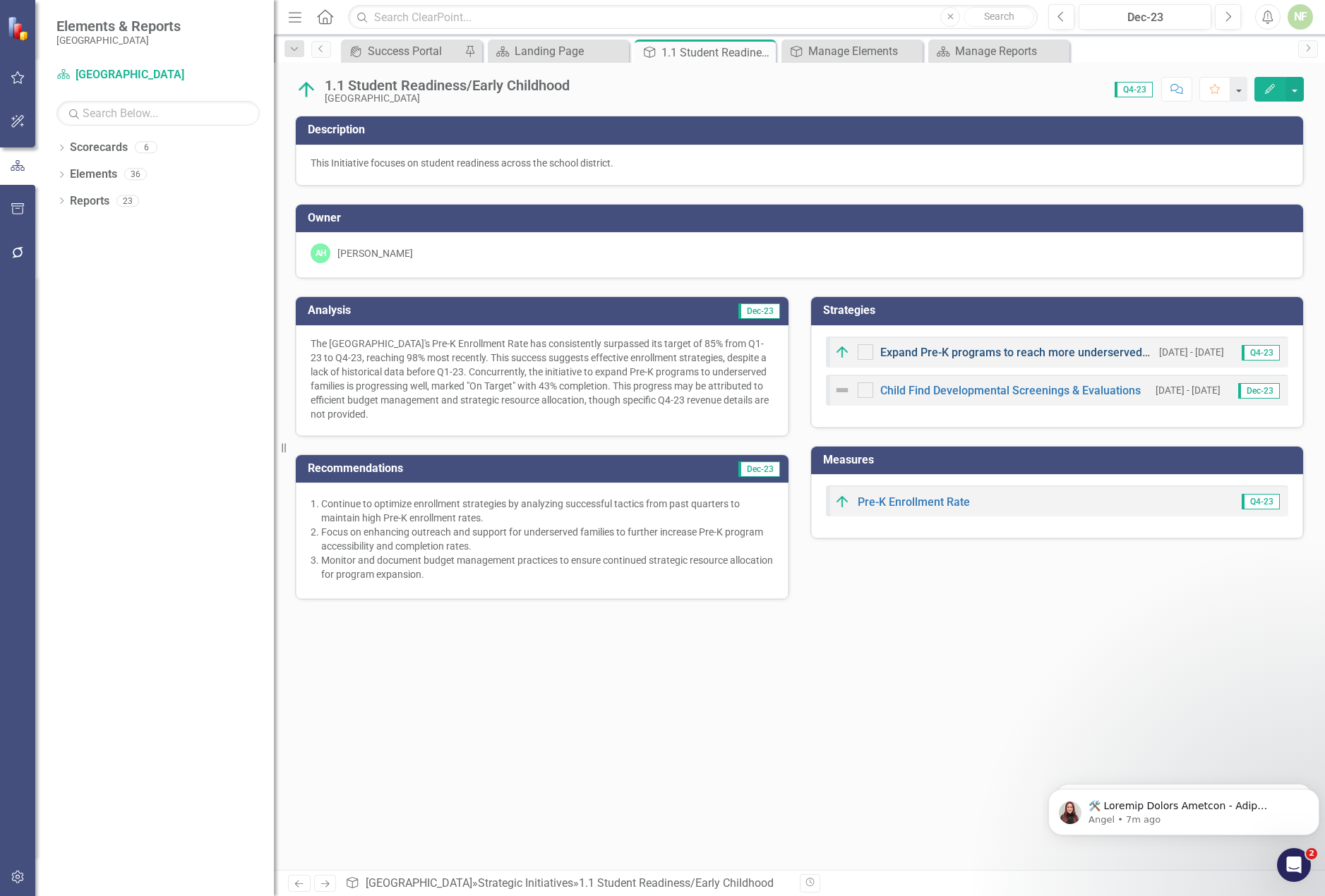
click at [957, 354] on link "Expand Pre-K programs to reach more underserved families" at bounding box center [1034, 352] width 306 height 13
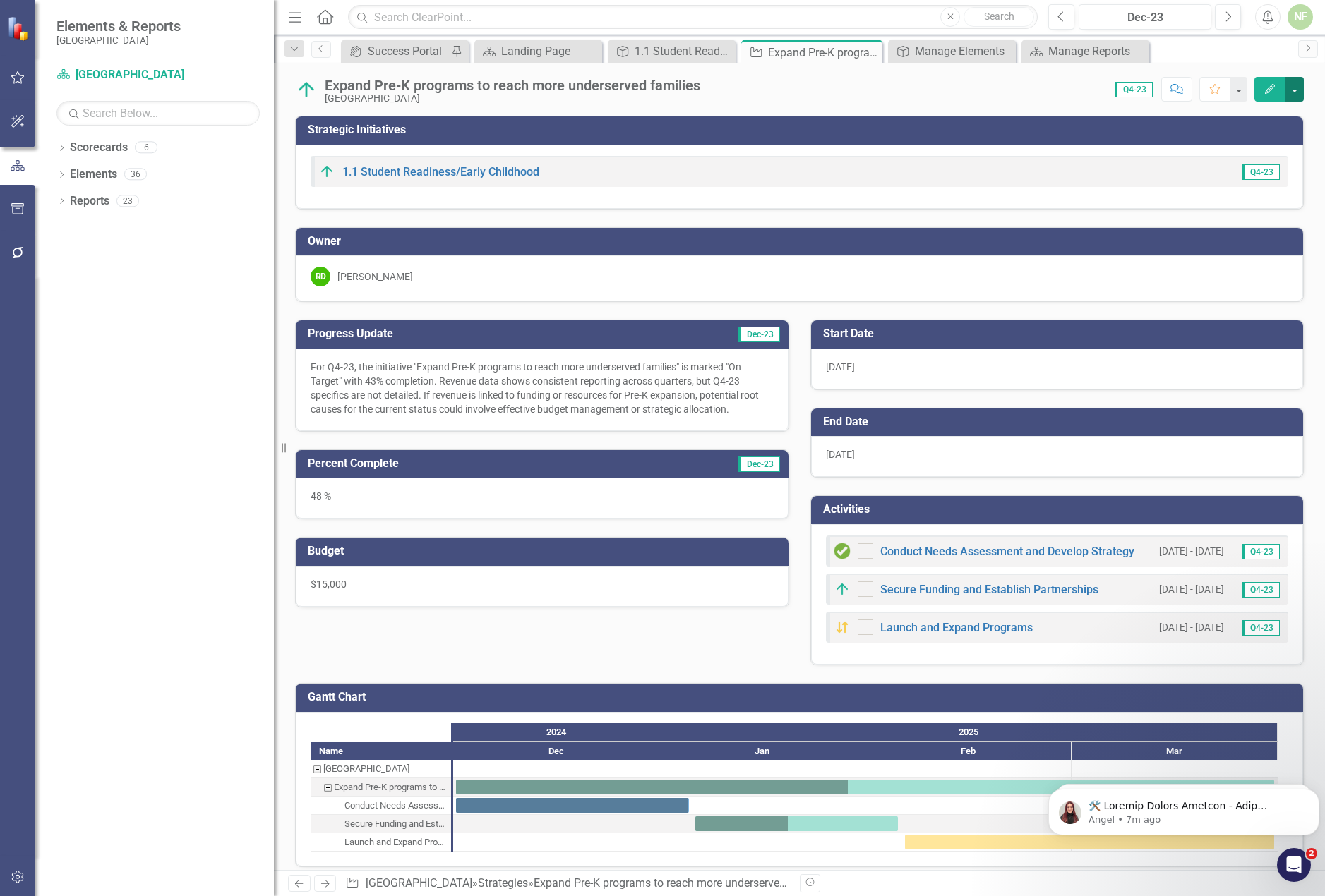
click at [1296, 89] on button "button" at bounding box center [1295, 90] width 18 height 24
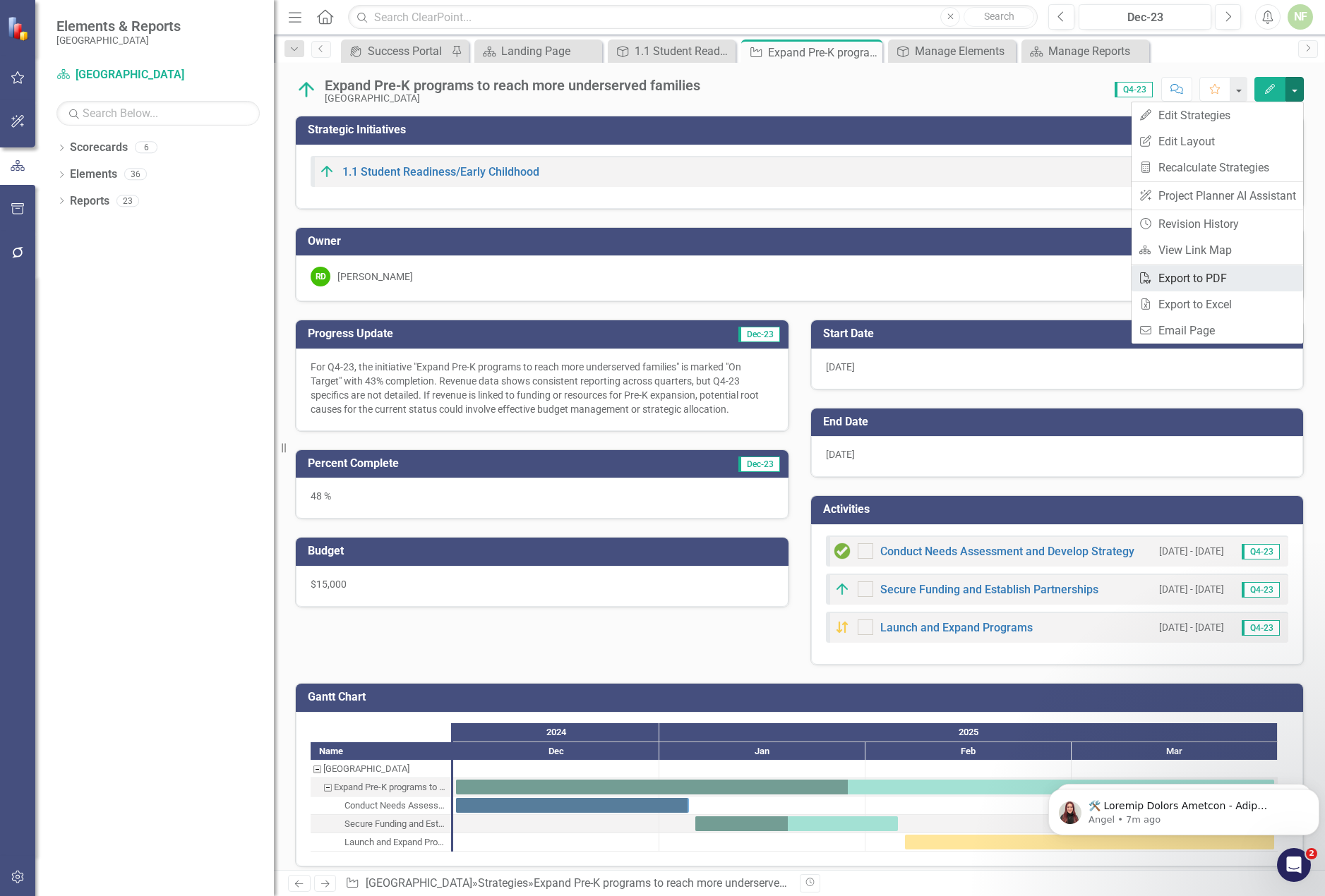
click at [1177, 282] on link "PDF Export to PDF" at bounding box center [1217, 278] width 171 height 26
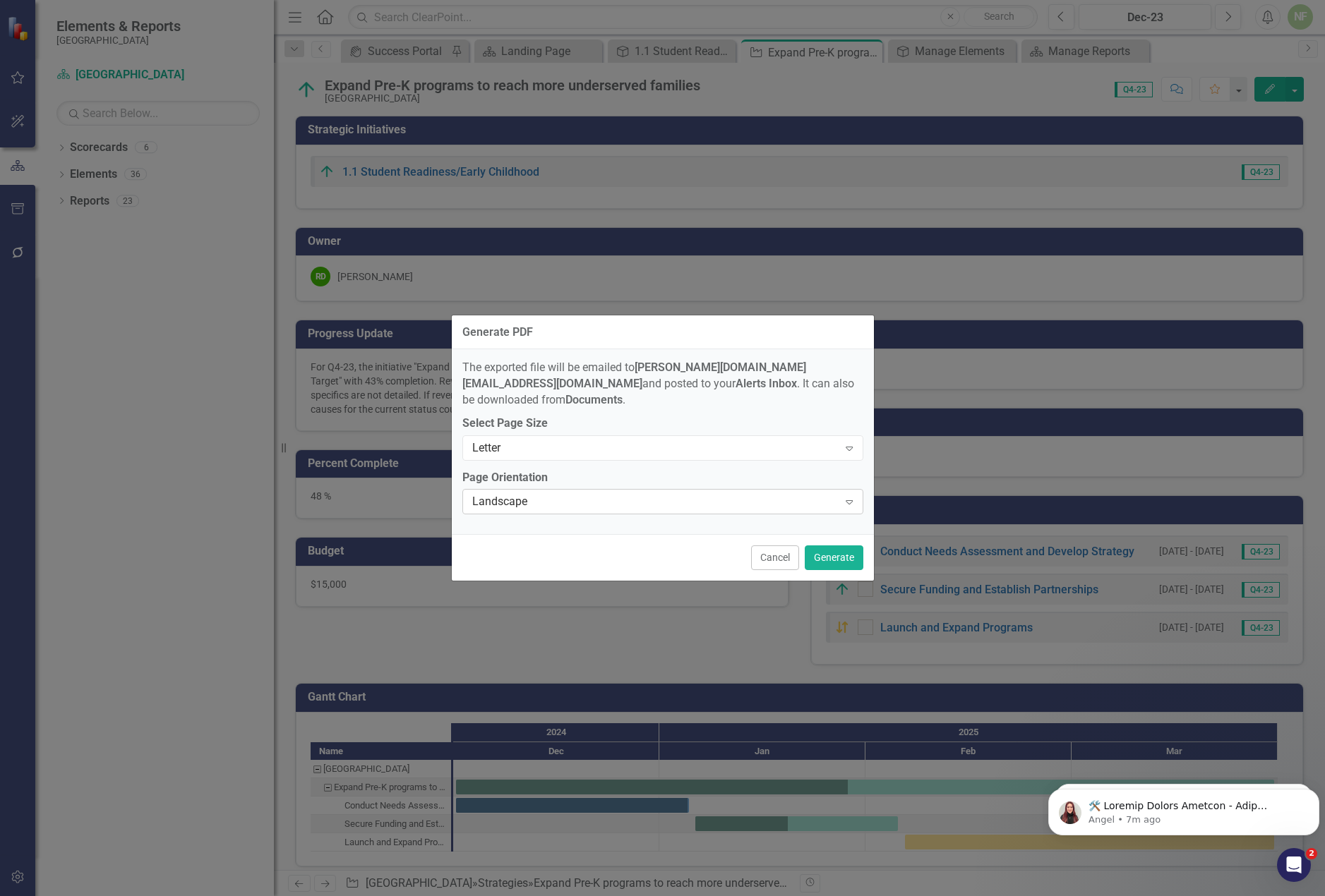
click at [789, 494] on div "Landscape" at bounding box center [655, 501] width 366 height 17
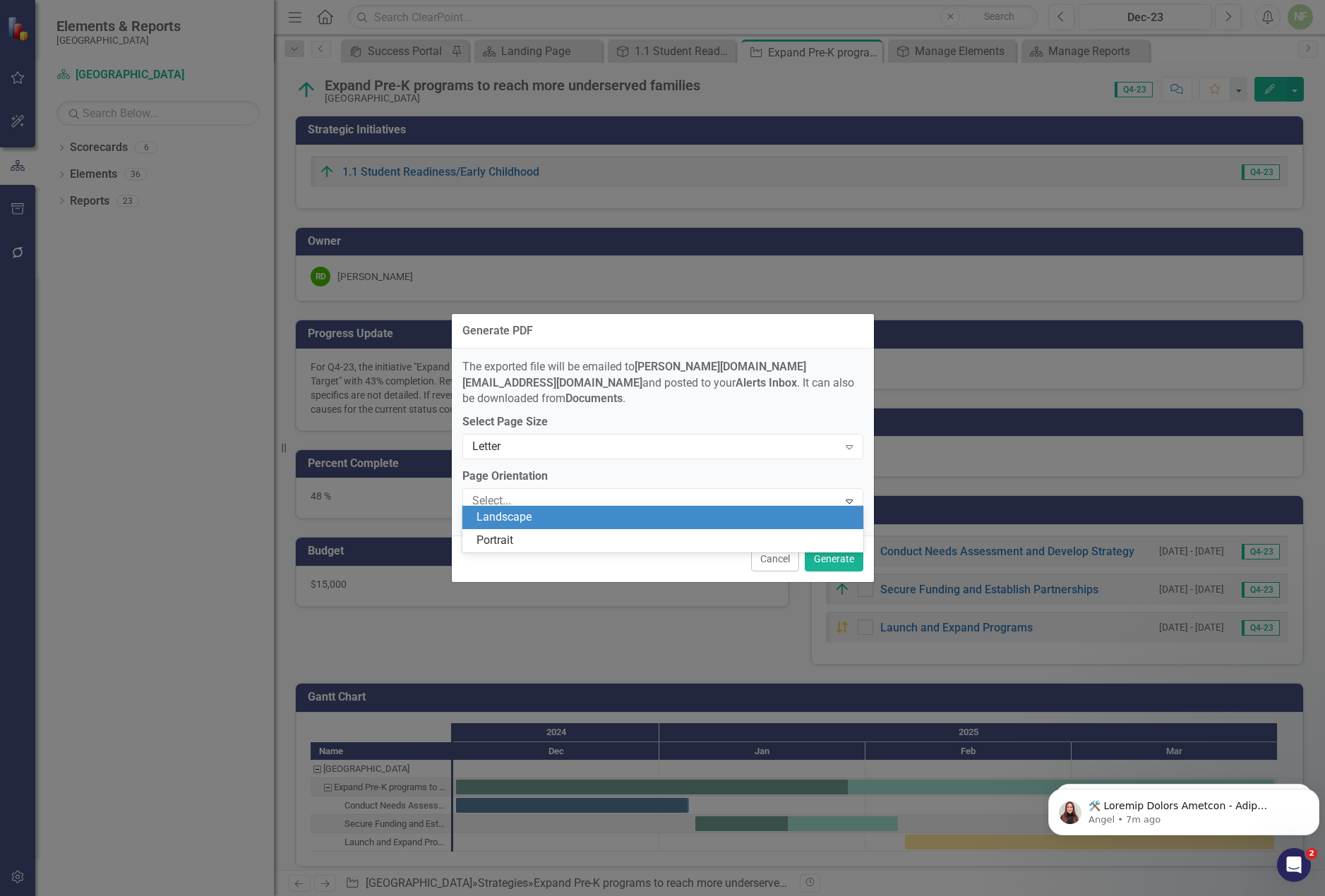
click at [670, 516] on div "Landscape" at bounding box center [665, 517] width 378 height 17
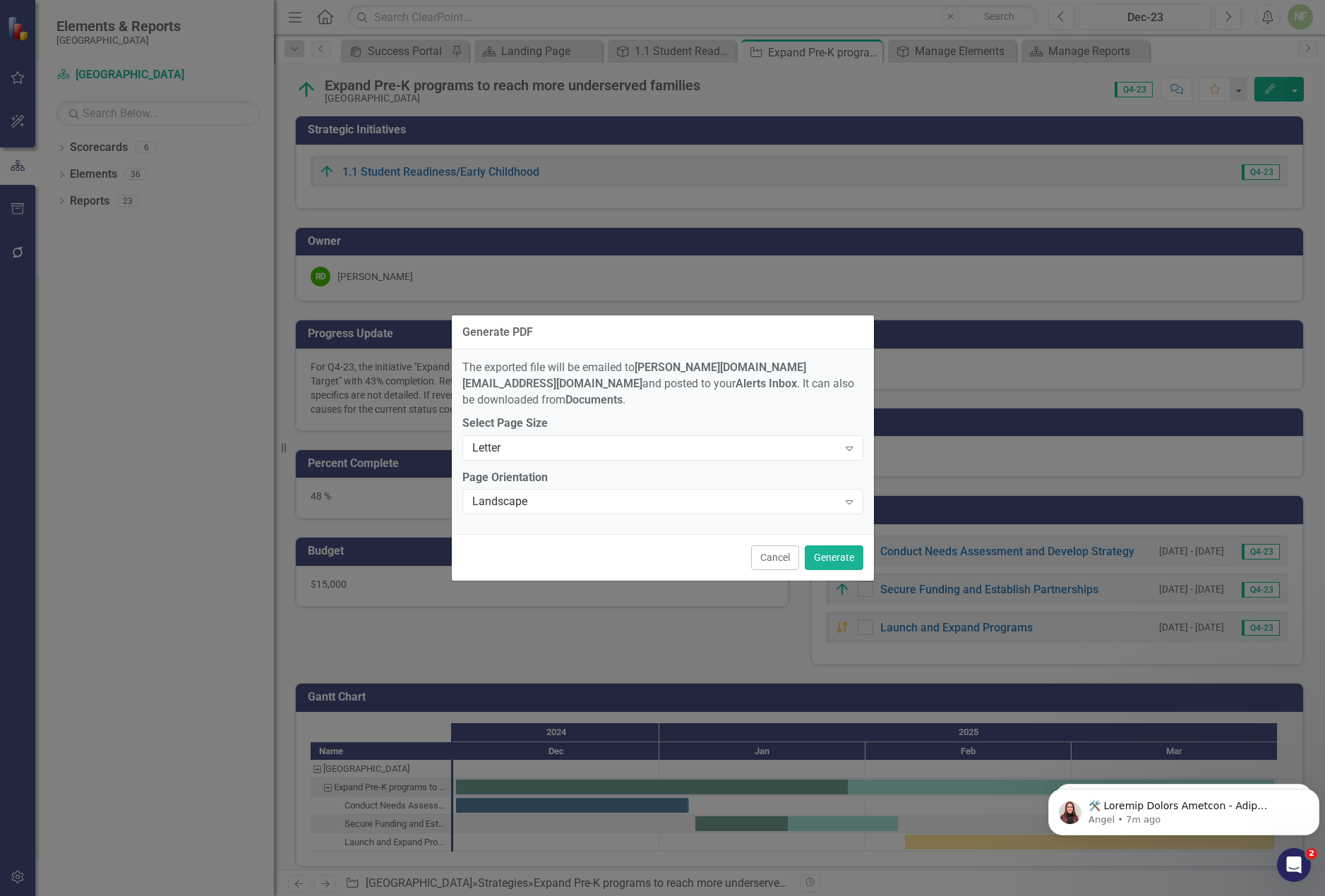
click at [632, 555] on div "Cancel Generate" at bounding box center [663, 558] width 423 height 47
click at [849, 546] on button "Generate" at bounding box center [834, 558] width 58 height 24
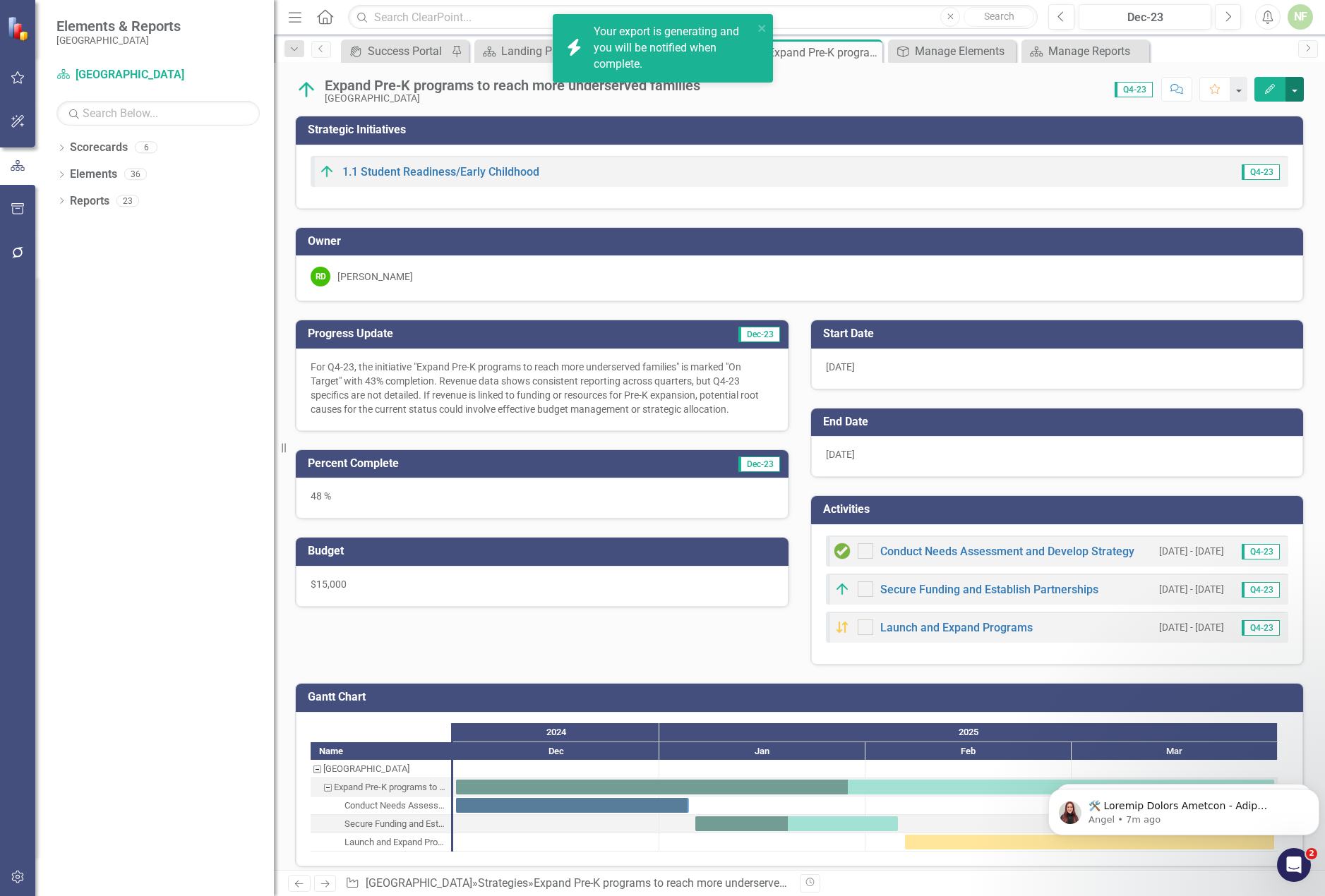
click at [1298, 86] on button "button" at bounding box center [1295, 90] width 18 height 24
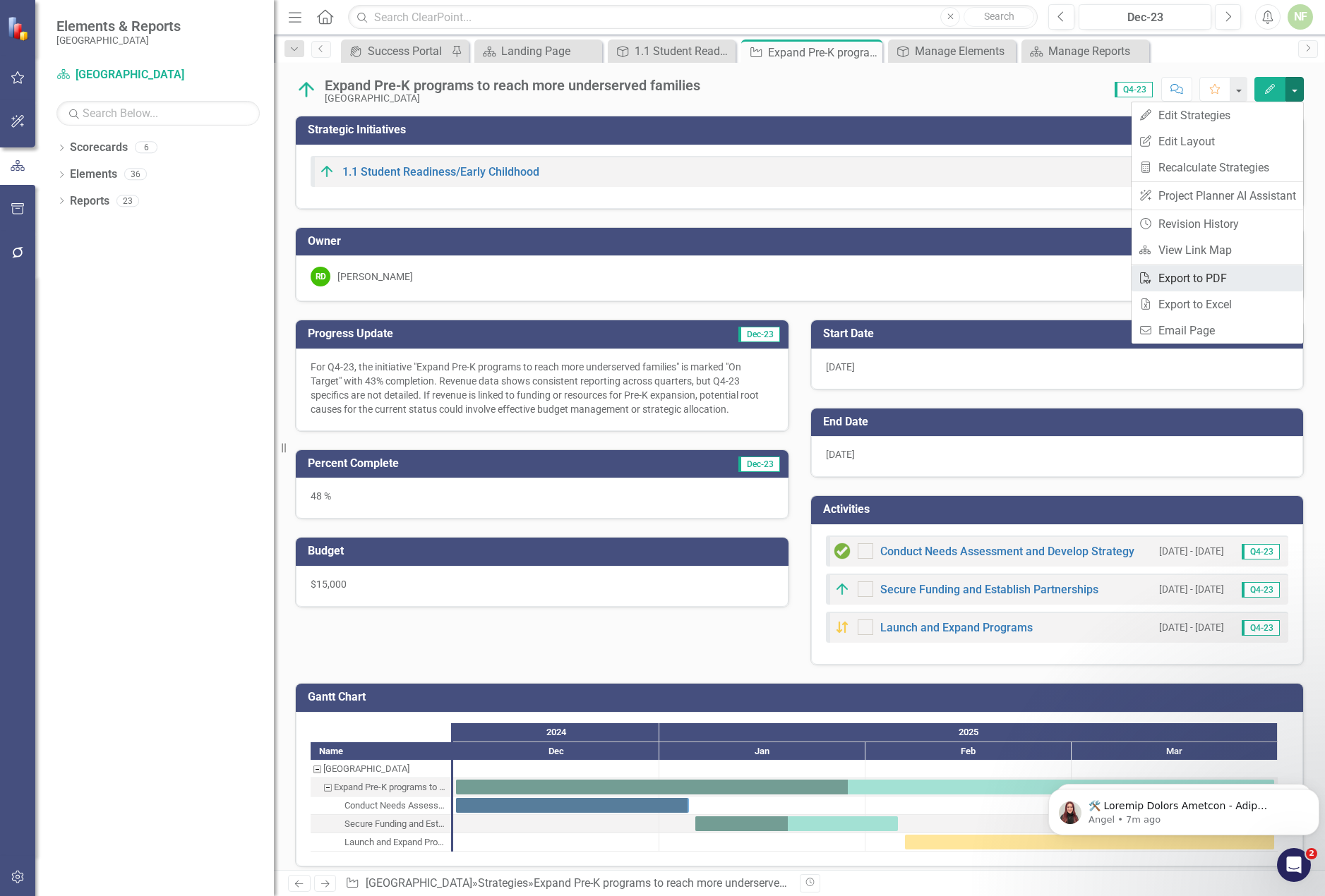
click at [1234, 275] on link "PDF Export to PDF" at bounding box center [1217, 278] width 171 height 26
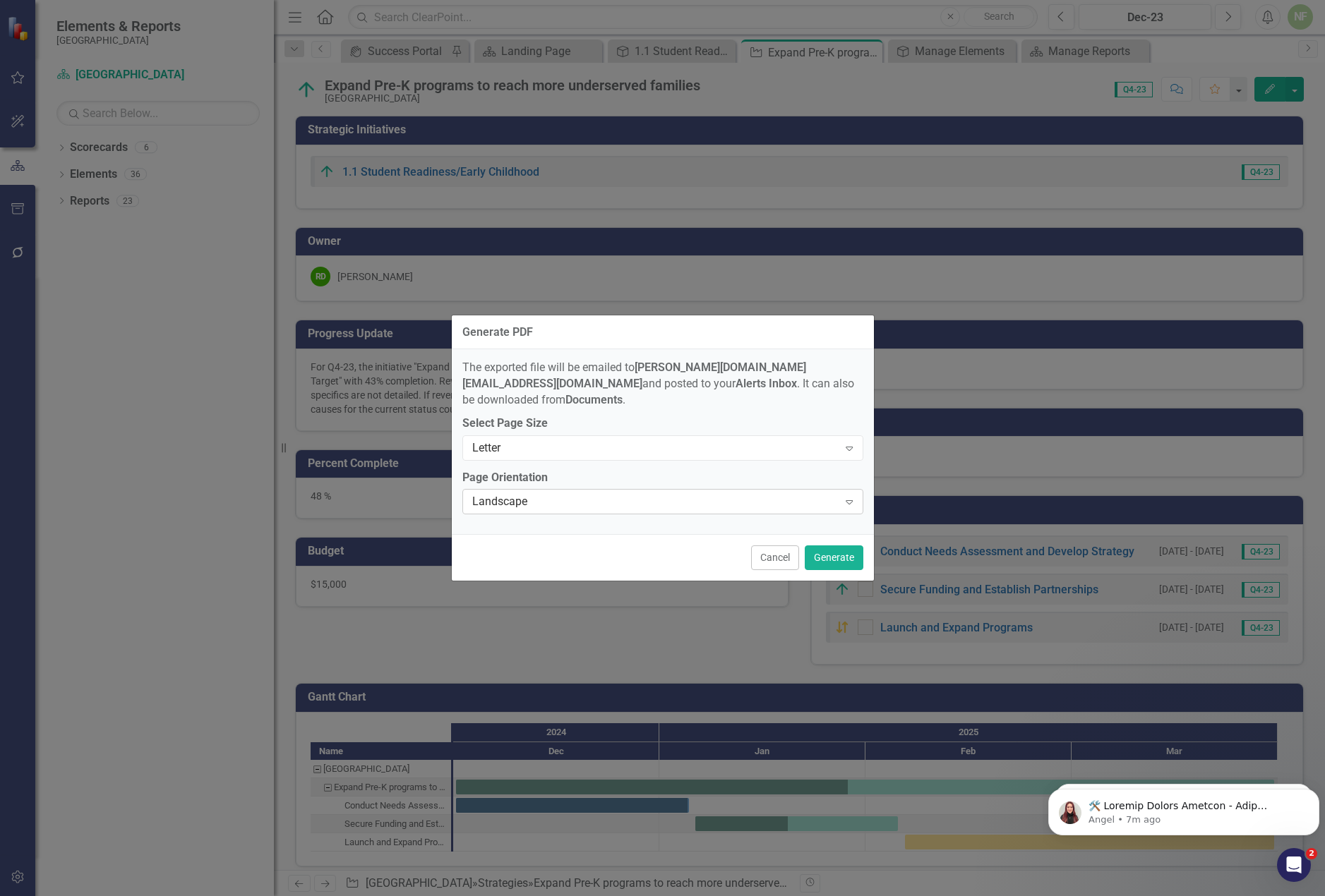
click at [610, 494] on div "Landscape" at bounding box center [655, 501] width 366 height 17
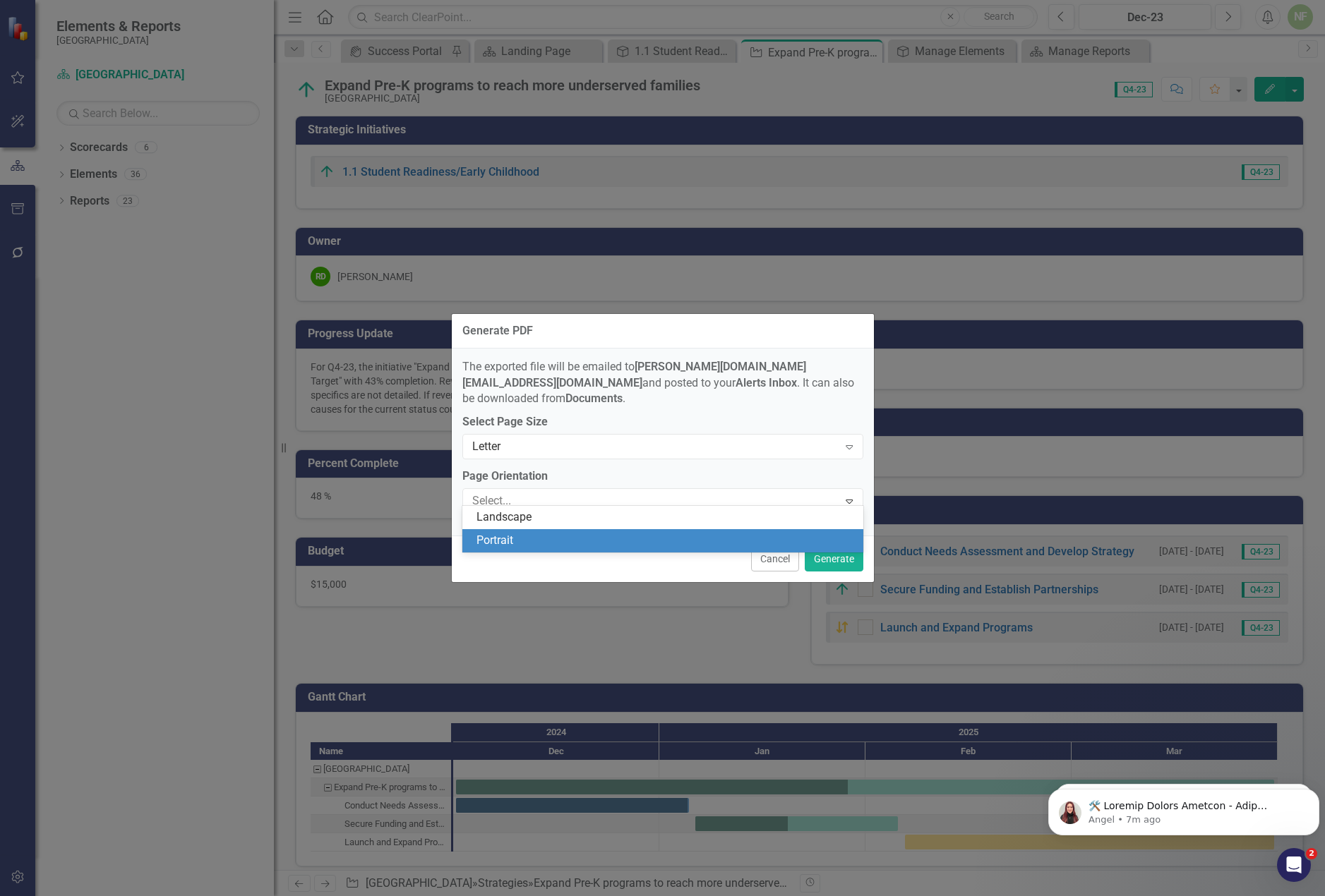
click at [585, 541] on div "Portrait" at bounding box center [665, 541] width 378 height 17
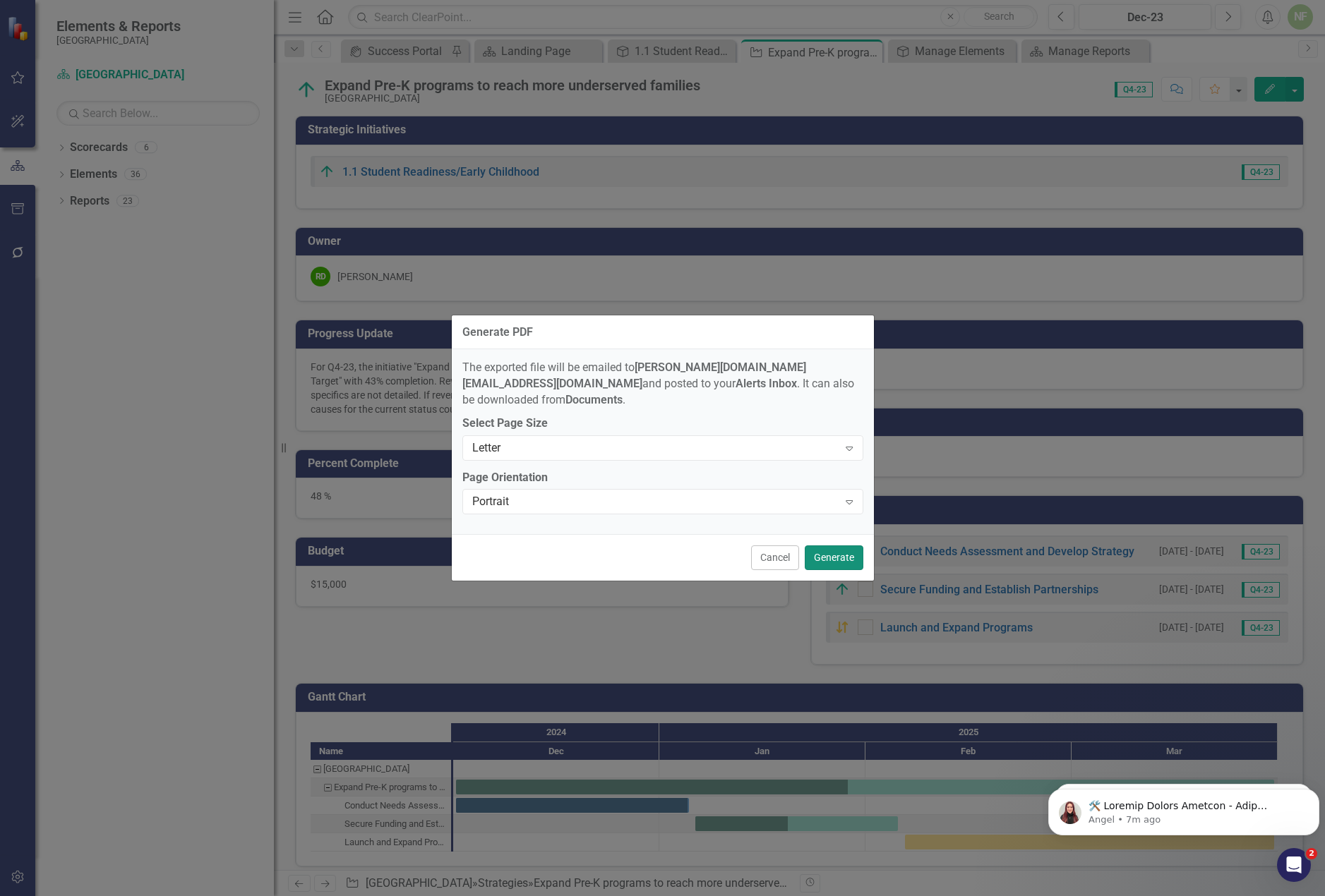
click at [821, 546] on button "Generate" at bounding box center [834, 558] width 58 height 24
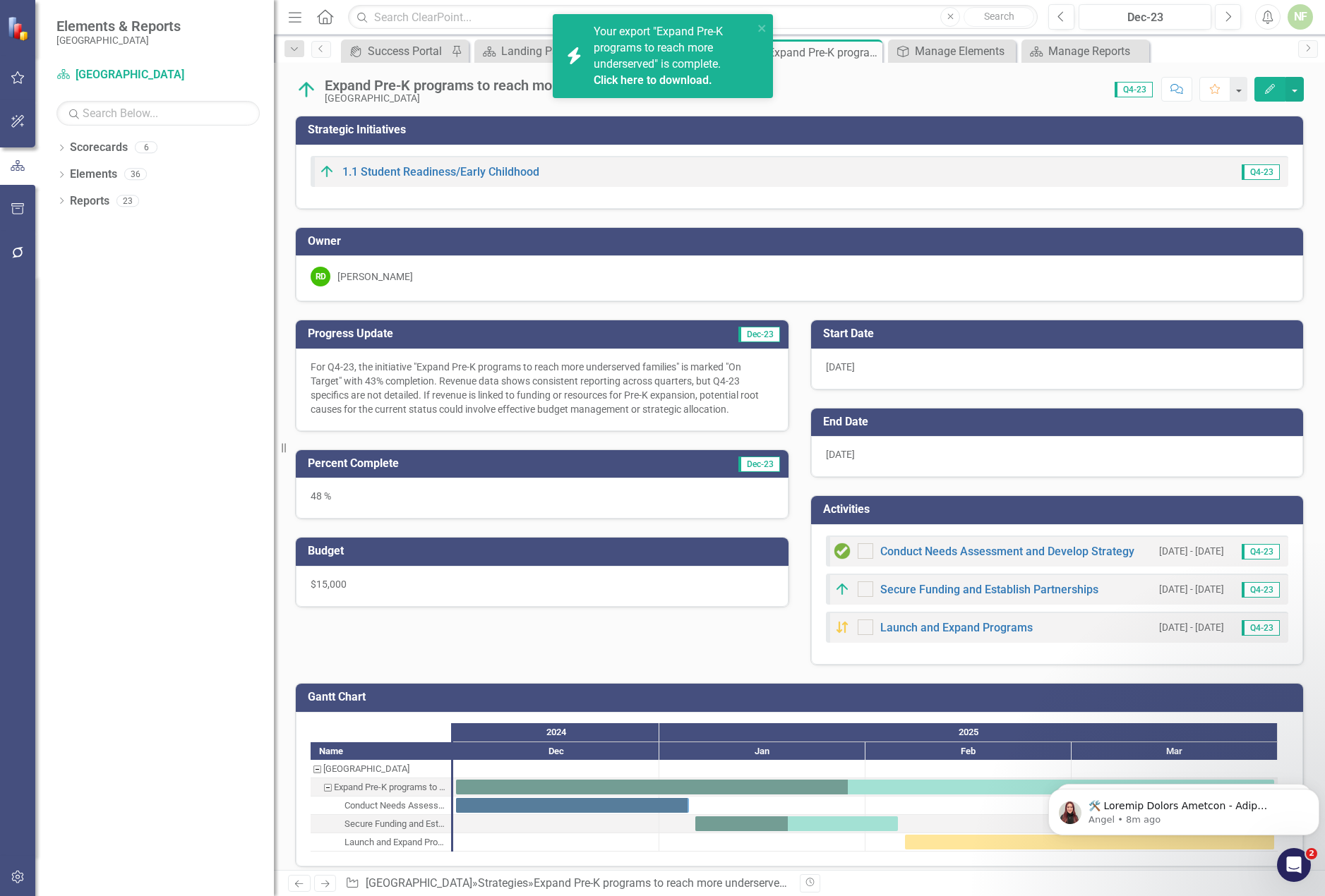
click at [666, 81] on link "Click here to download." at bounding box center [653, 79] width 118 height 13
click at [651, 77] on link "Click here to download." at bounding box center [653, 79] width 118 height 13
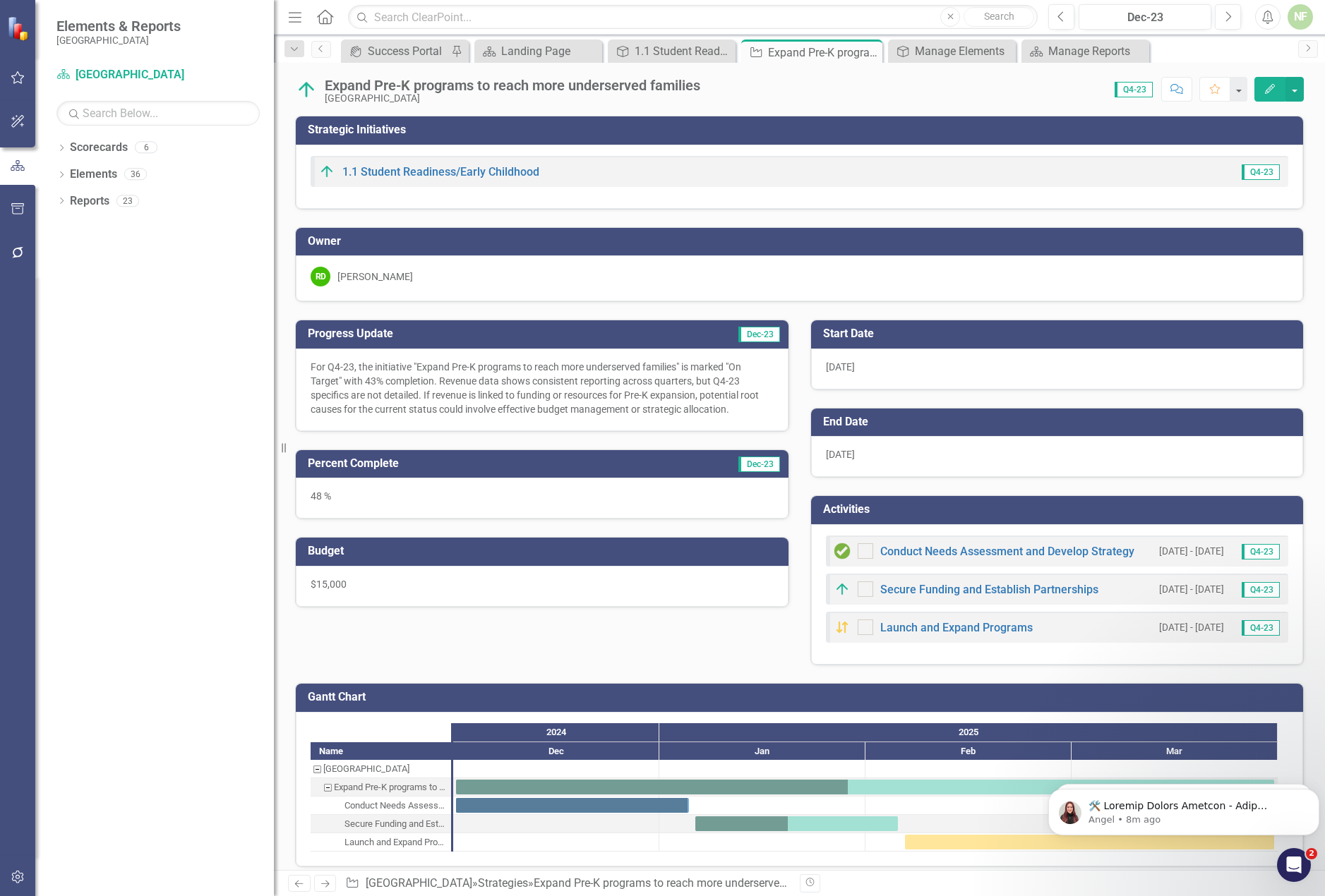
click at [950, 100] on div "Expand Pre-K programs to reach more underserved families [GEOGRAPHIC_DATA] Dist…" at bounding box center [799, 83] width 1051 height 43
click at [920, 547] on link "Conduct Needs Assessment and Develop Strategy" at bounding box center [1008, 551] width 254 height 13
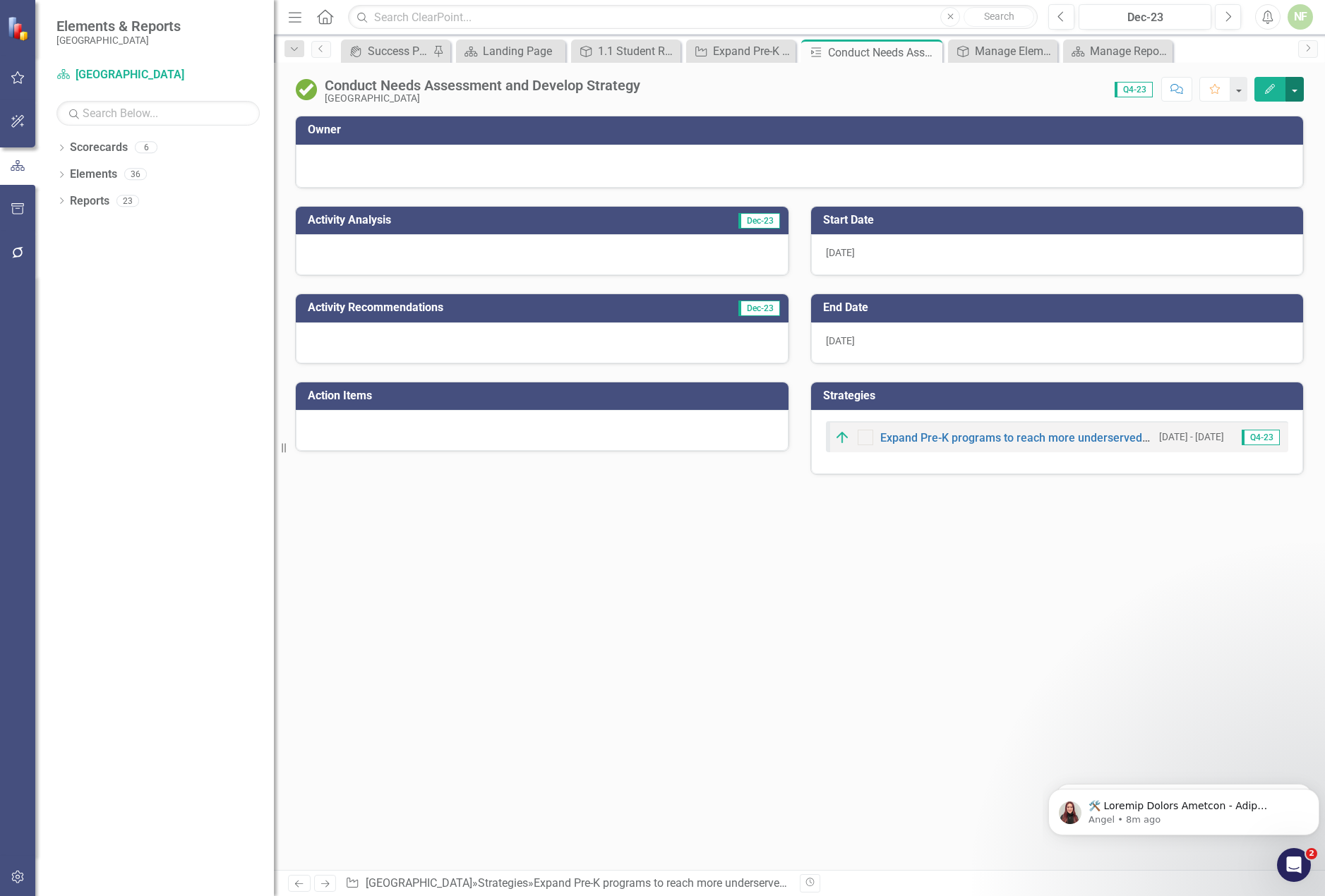
click at [1299, 87] on button "button" at bounding box center [1295, 90] width 18 height 24
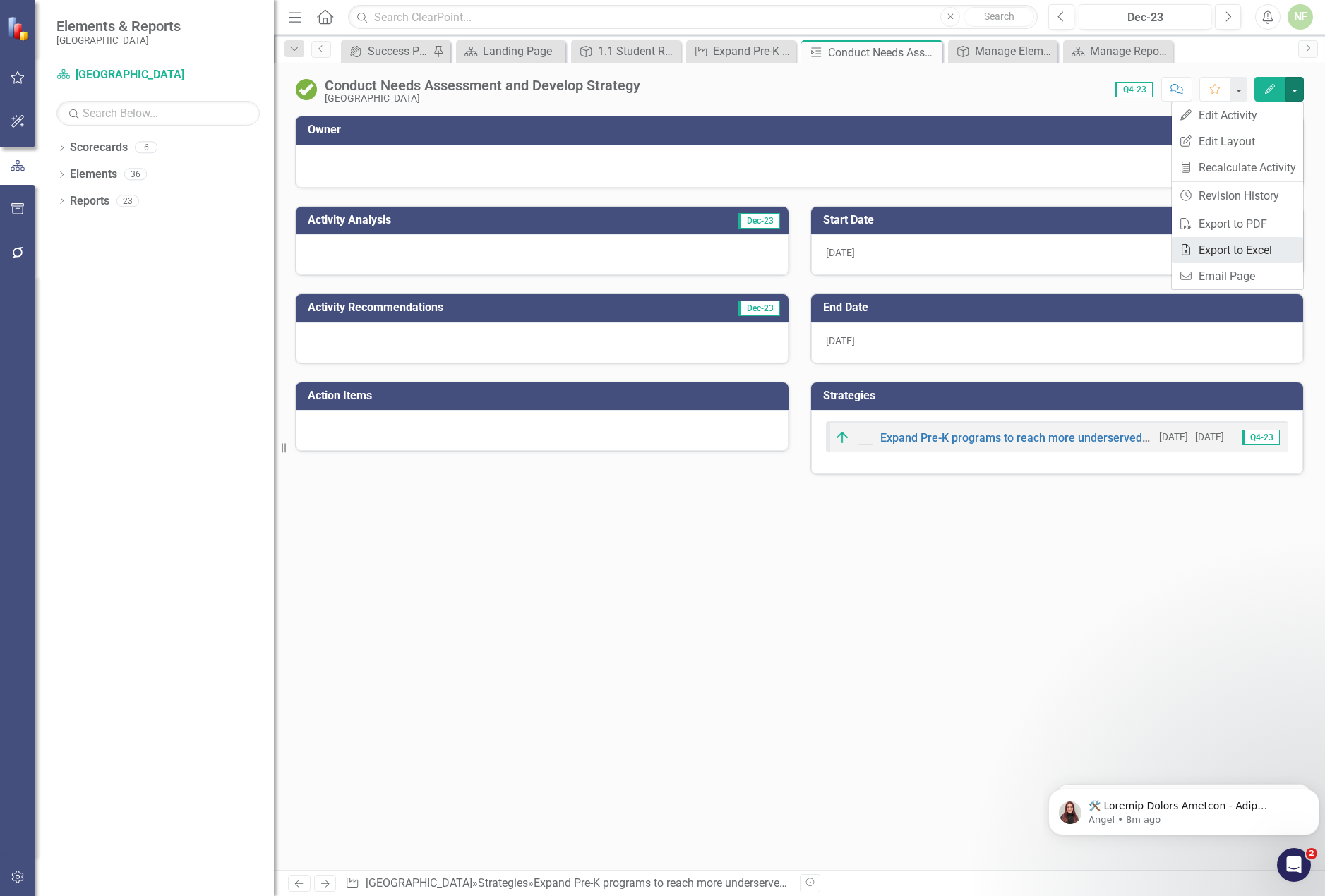
click at [1254, 246] on link "Excel Export to Excel" at bounding box center [1237, 250] width 131 height 26
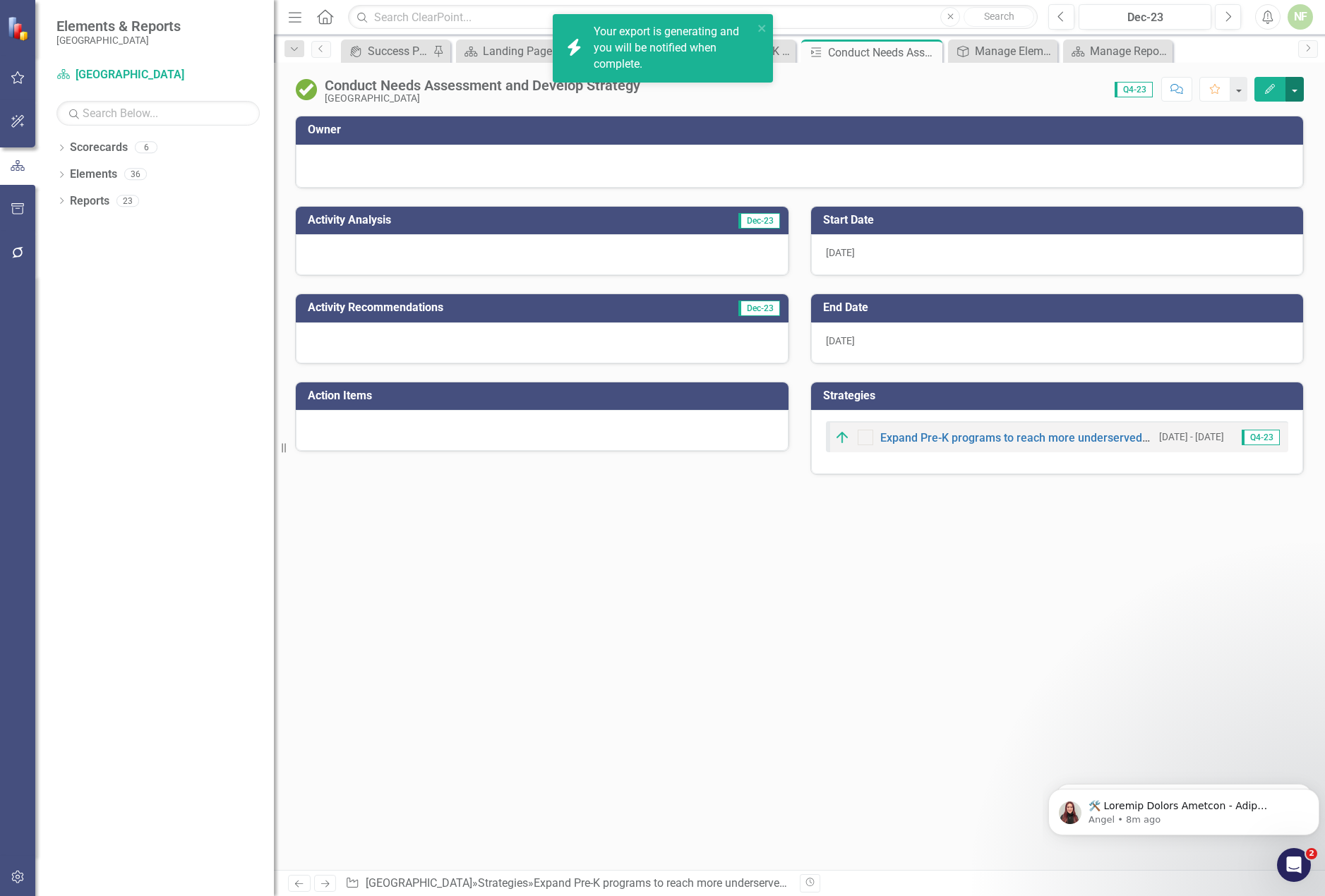
click at [1302, 87] on button "button" at bounding box center [1295, 90] width 18 height 24
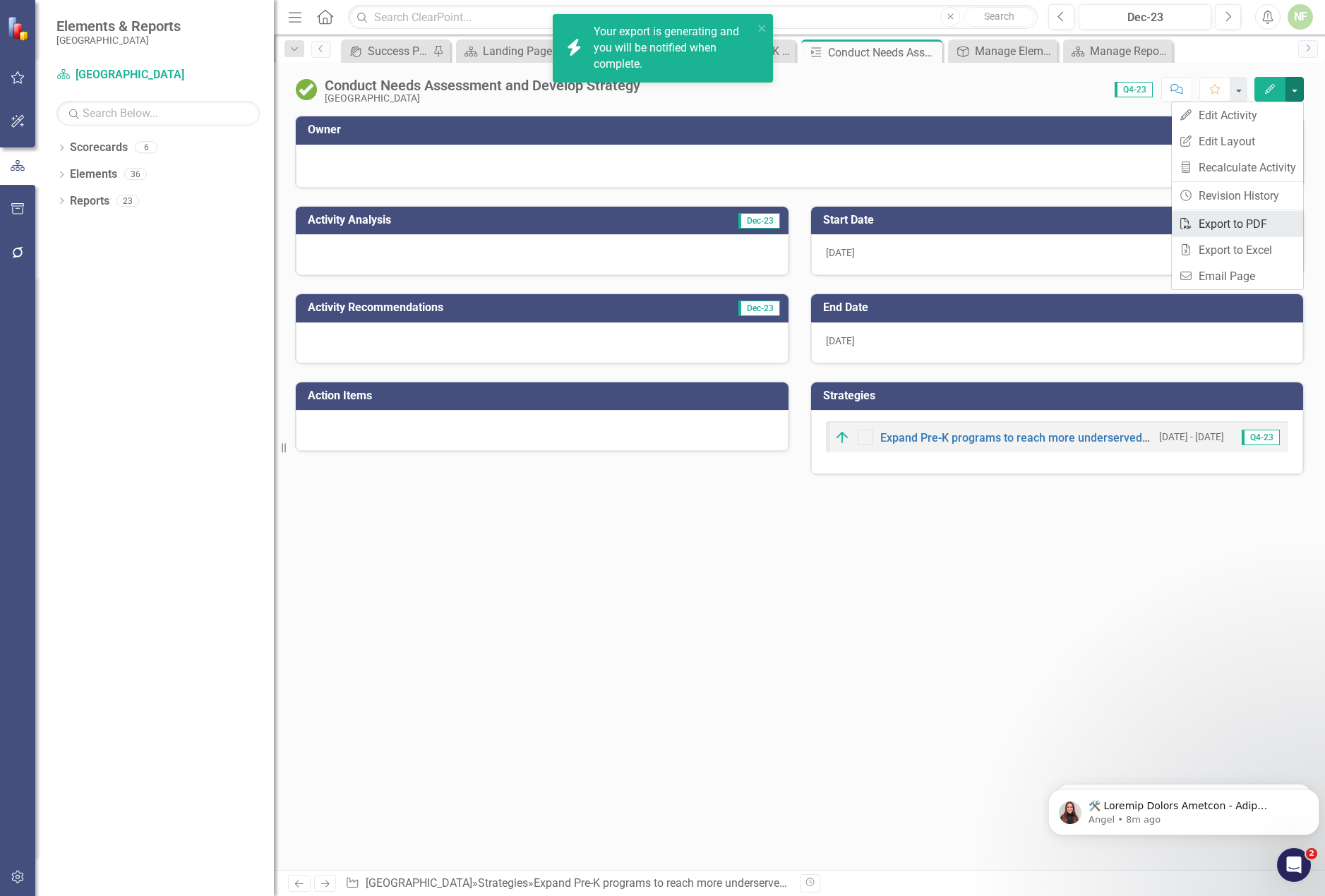
click at [1265, 225] on link "PDF Export to PDF" at bounding box center [1237, 224] width 131 height 26
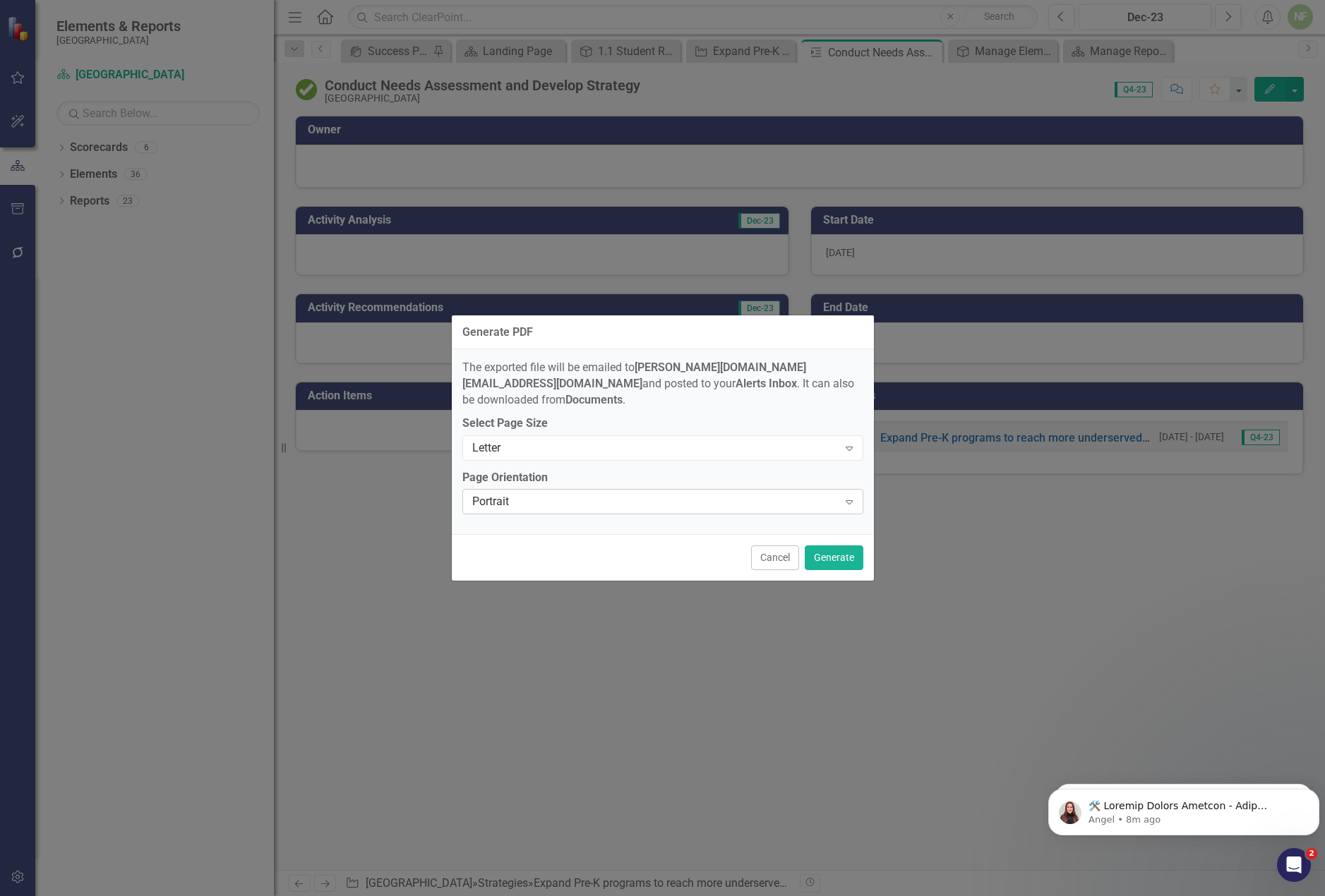
click at [557, 495] on div "Portrait" at bounding box center [655, 501] width 366 height 17
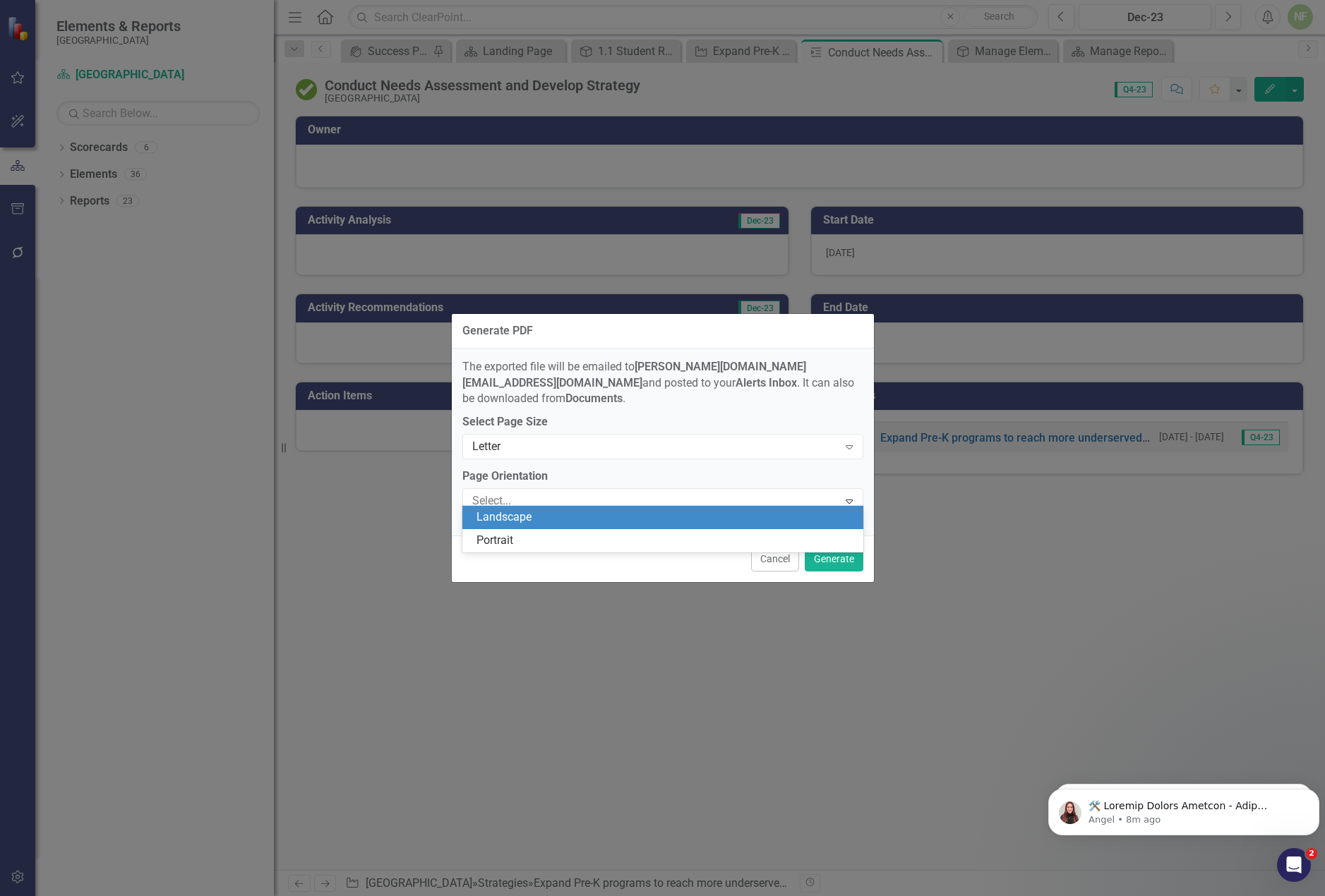
click at [550, 528] on div "Landscape" at bounding box center [662, 517] width 401 height 23
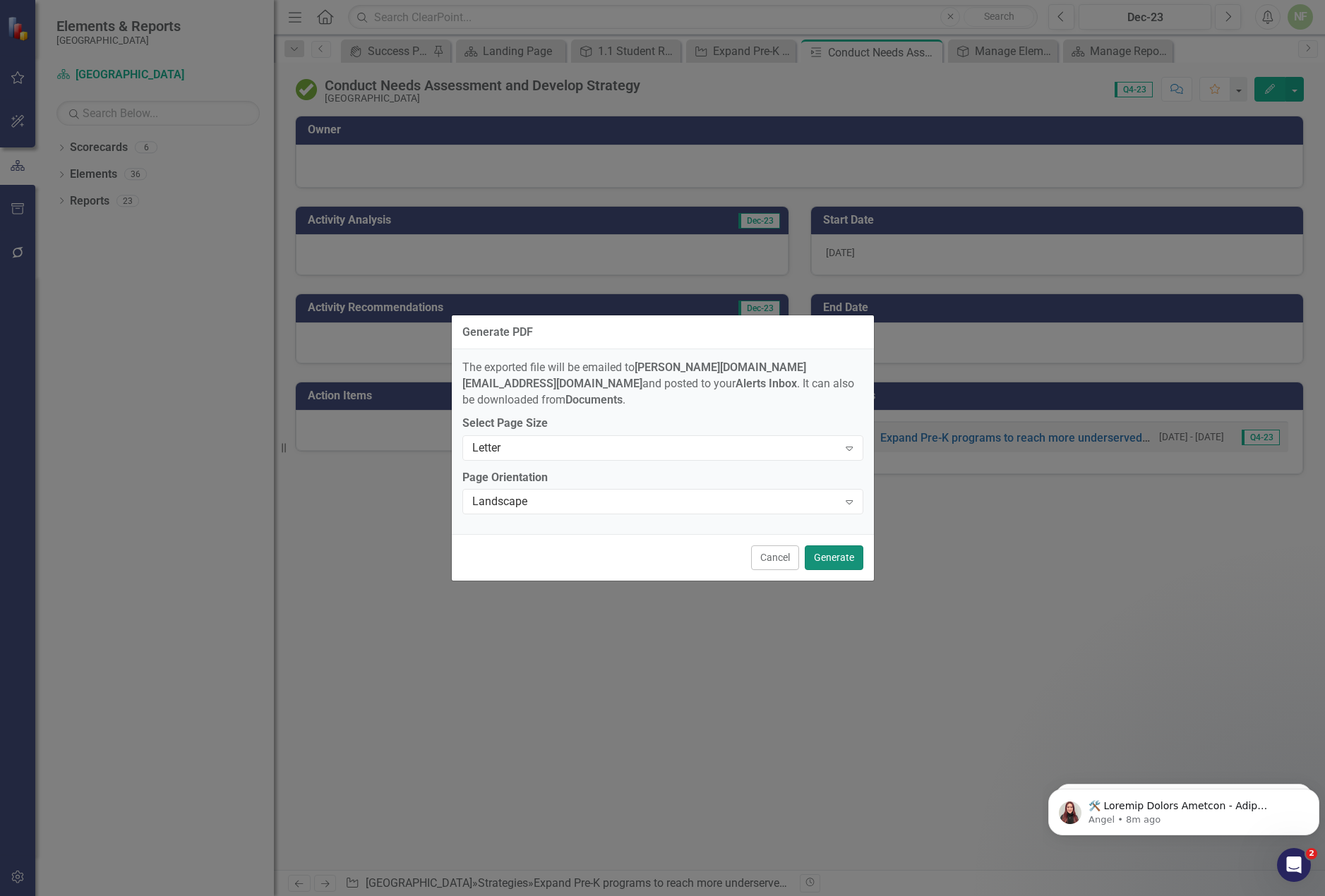
click at [850, 551] on button "Generate" at bounding box center [834, 558] width 58 height 24
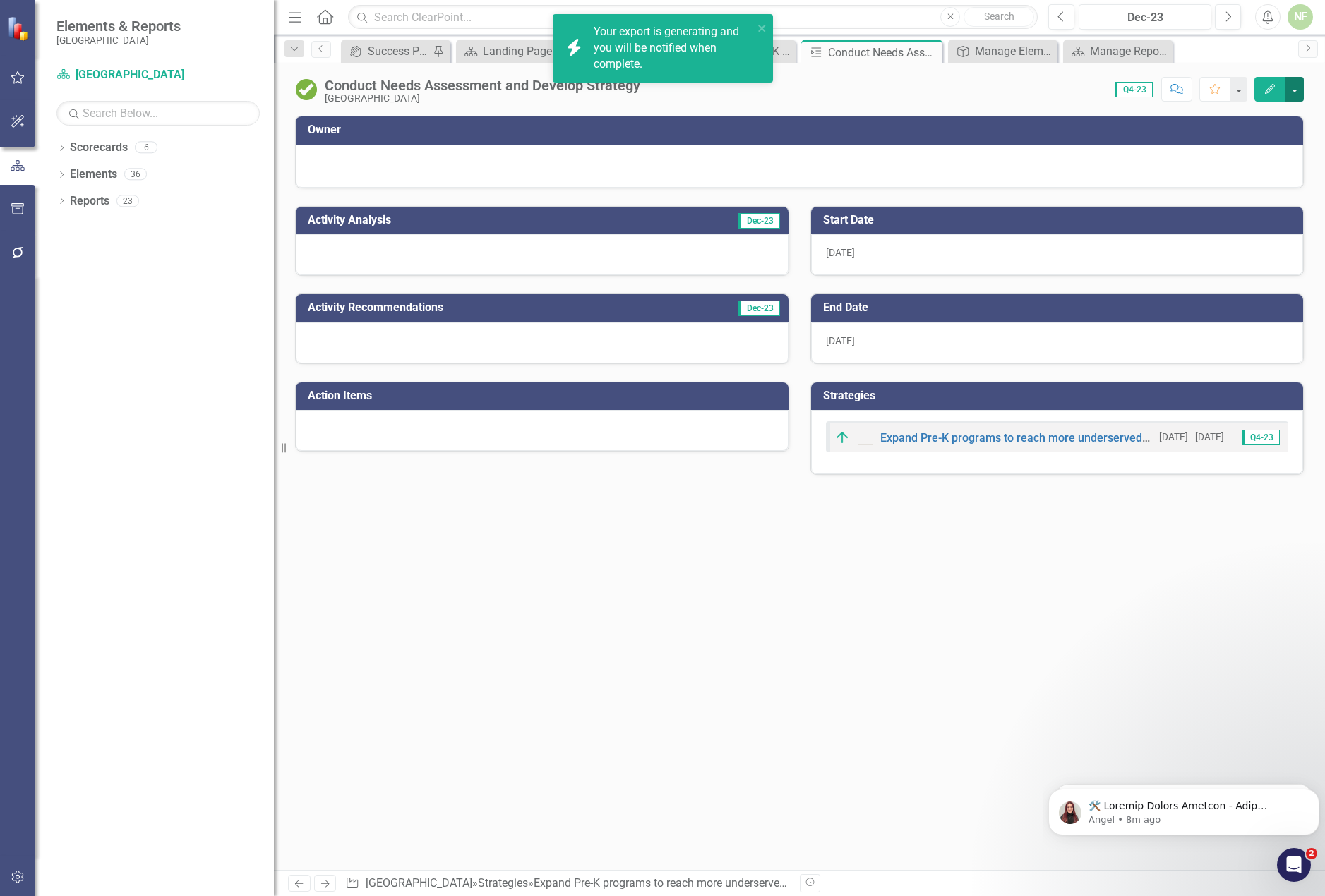
click at [1291, 83] on button "button" at bounding box center [1295, 90] width 18 height 24
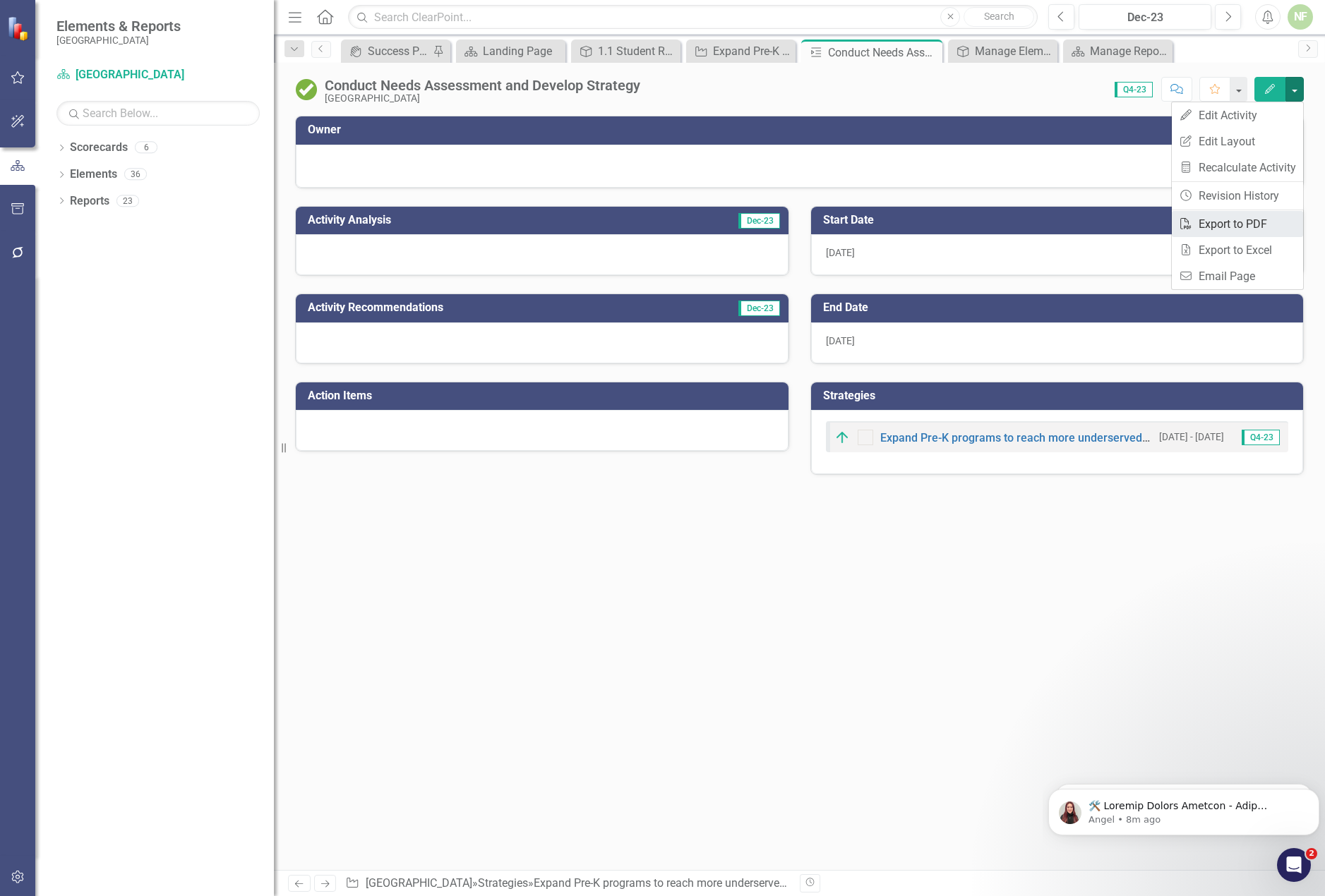
click at [1250, 226] on link "PDF Export to PDF" at bounding box center [1237, 224] width 131 height 26
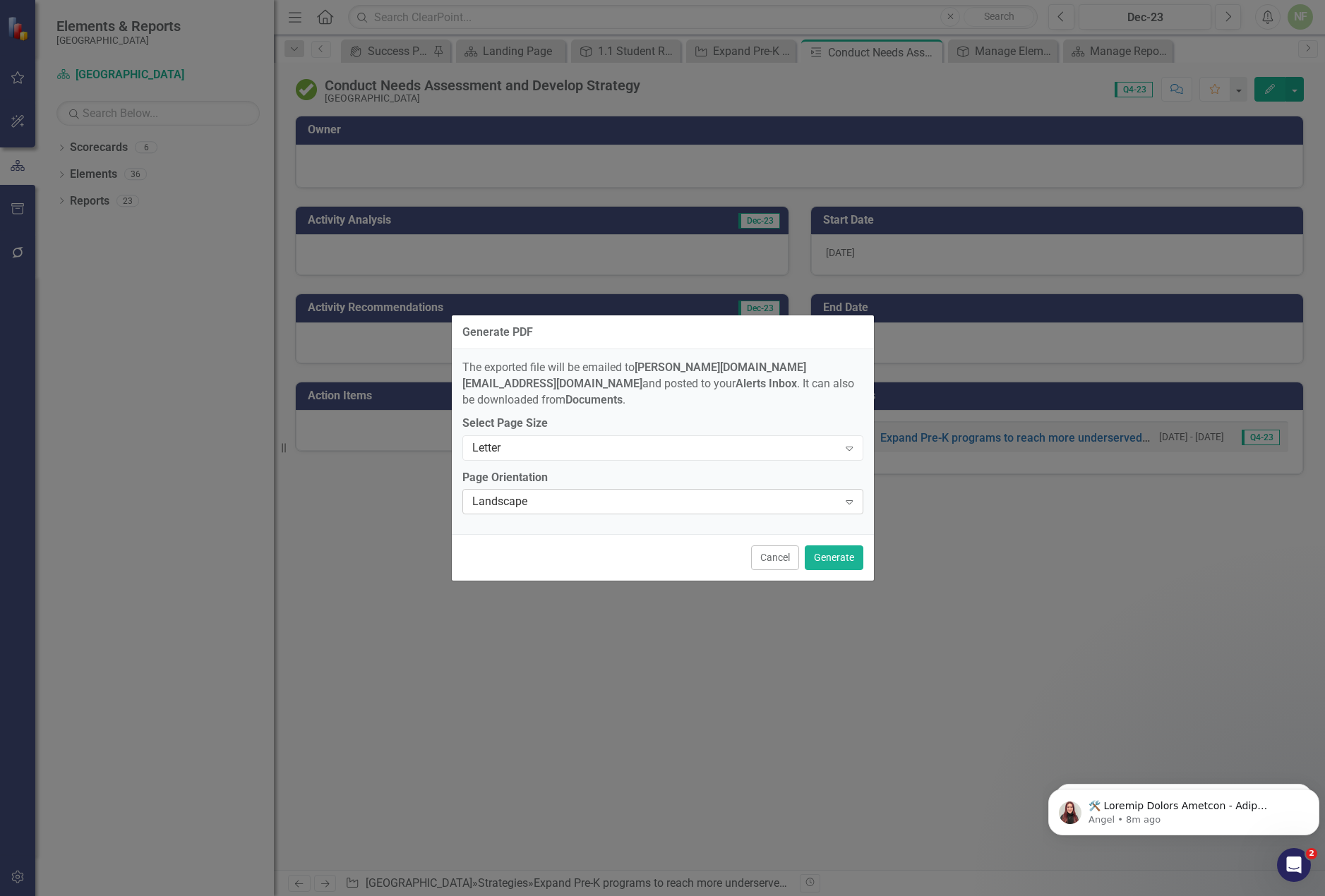
click at [611, 489] on div "Landscape Expand" at bounding box center [662, 501] width 401 height 25
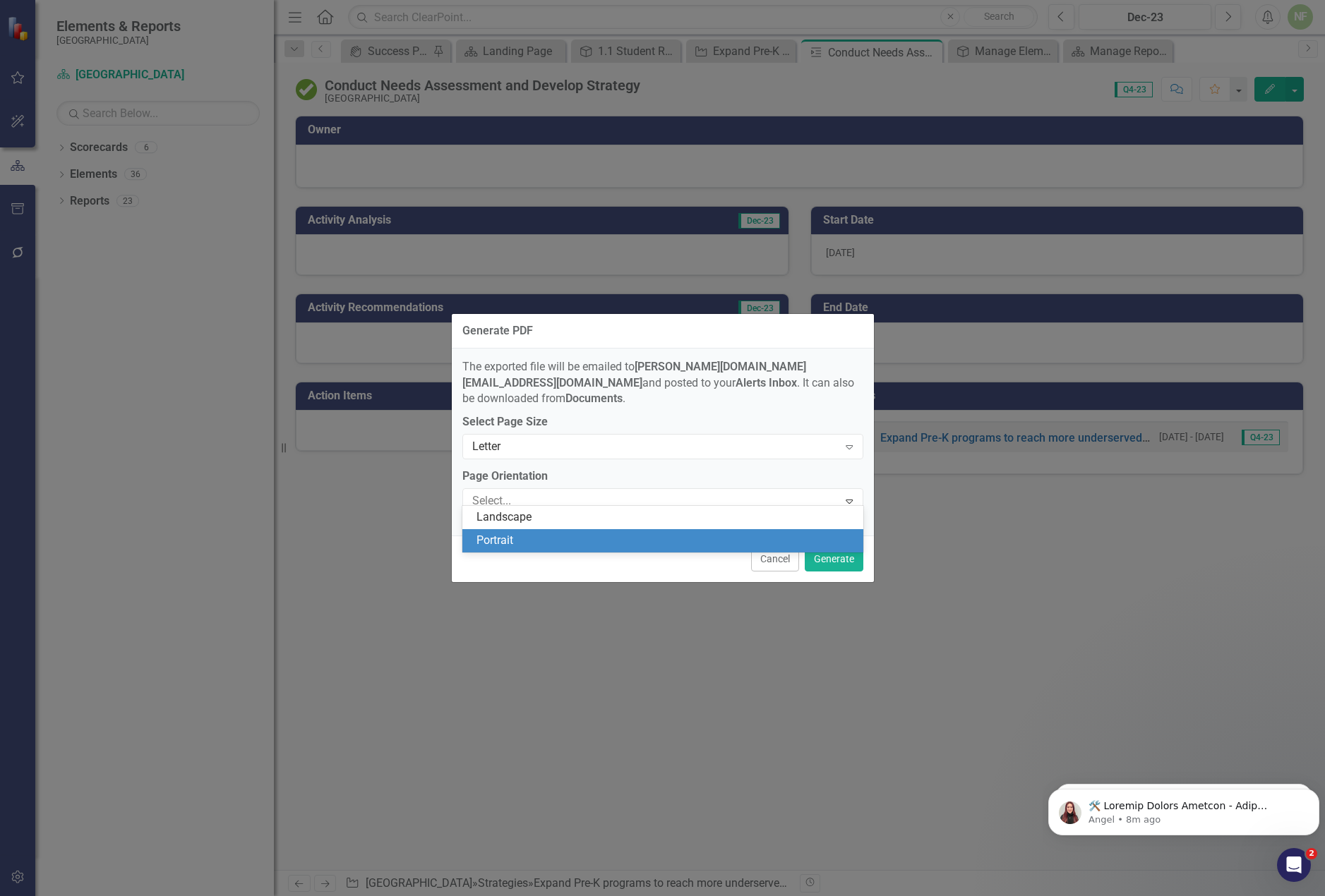
click at [618, 535] on div "Portrait" at bounding box center [665, 541] width 378 height 17
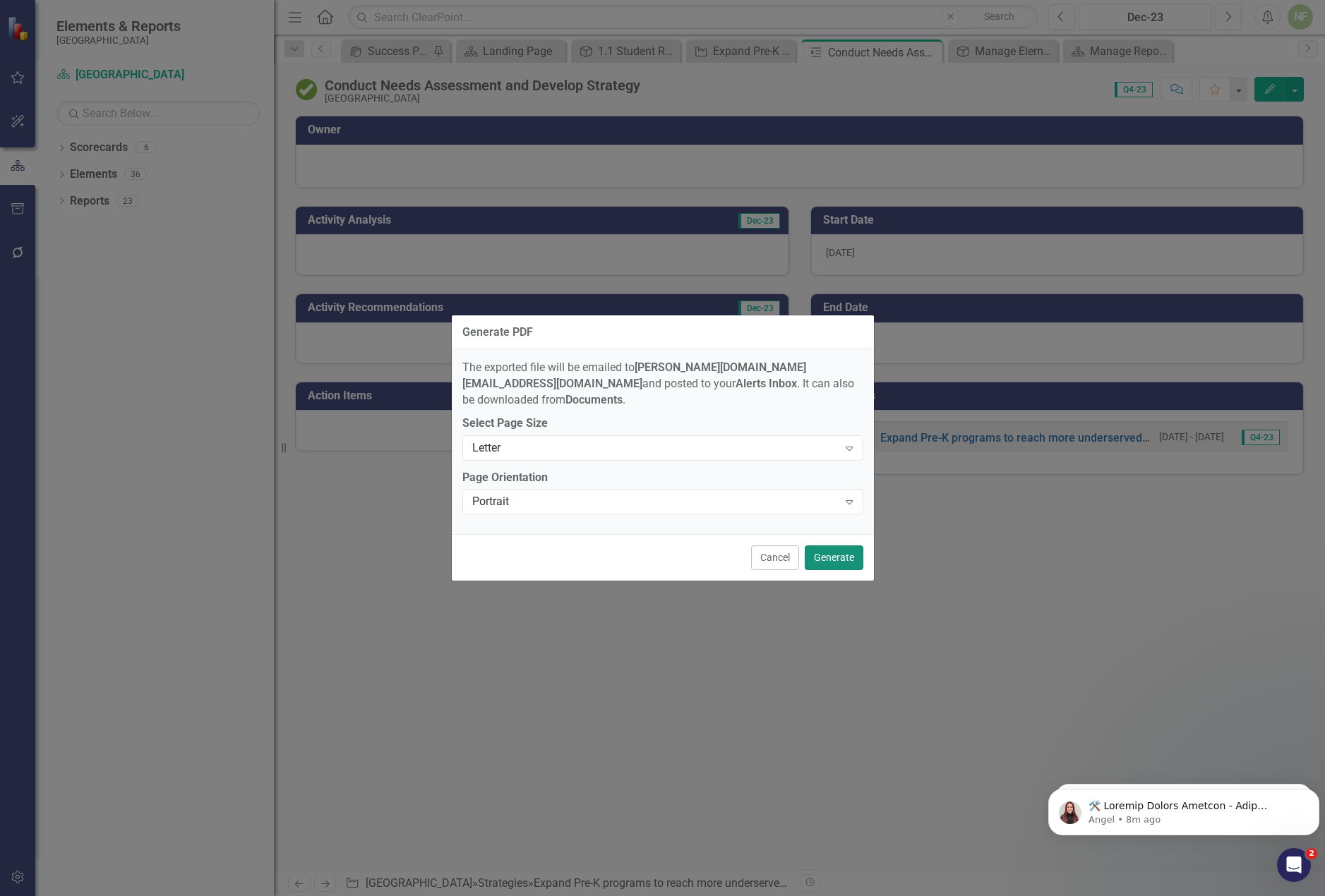
click at [843, 549] on button "Generate" at bounding box center [834, 558] width 58 height 24
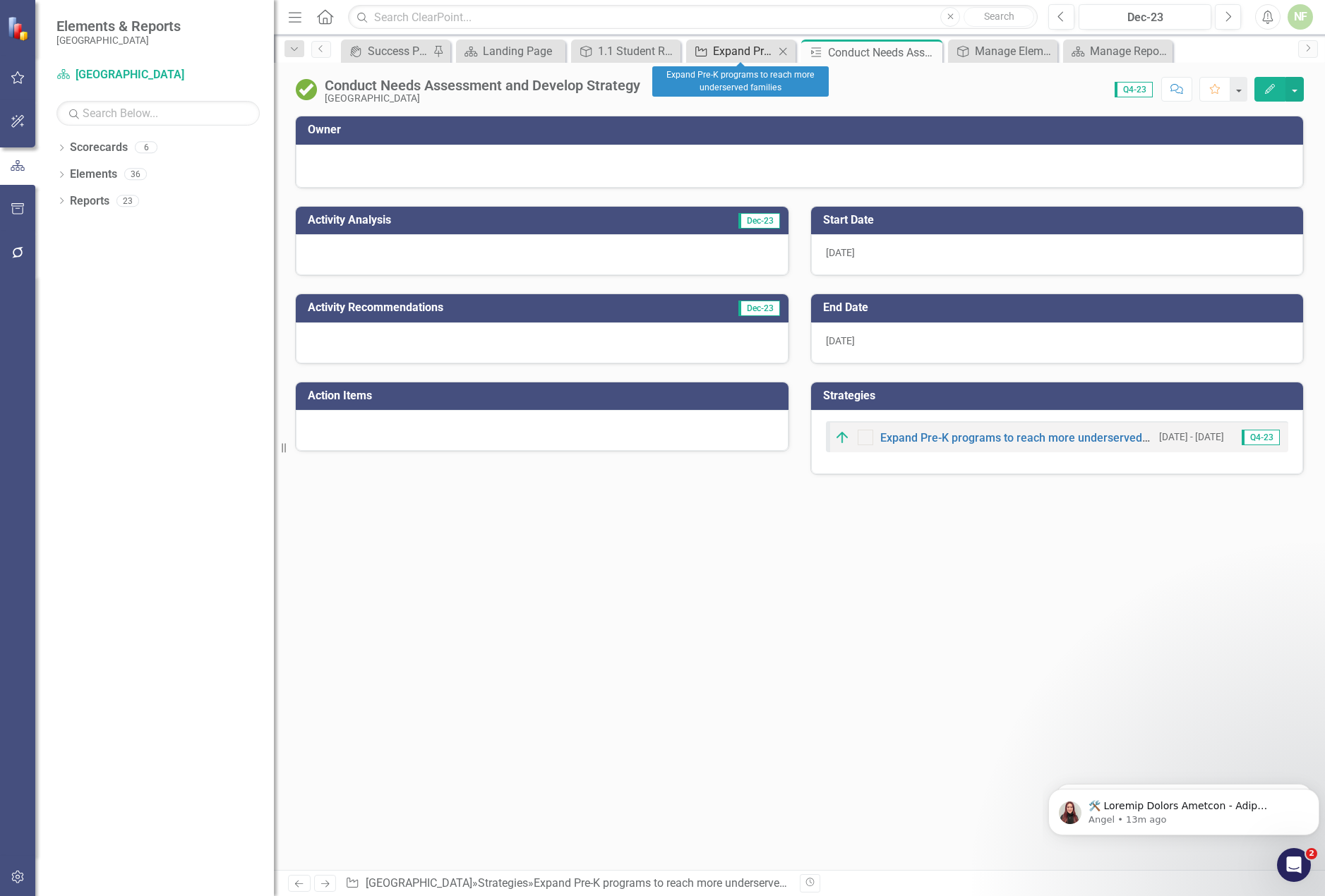
click at [716, 50] on div "Expand Pre-K programs to reach more underserved families" at bounding box center [743, 51] width 62 height 17
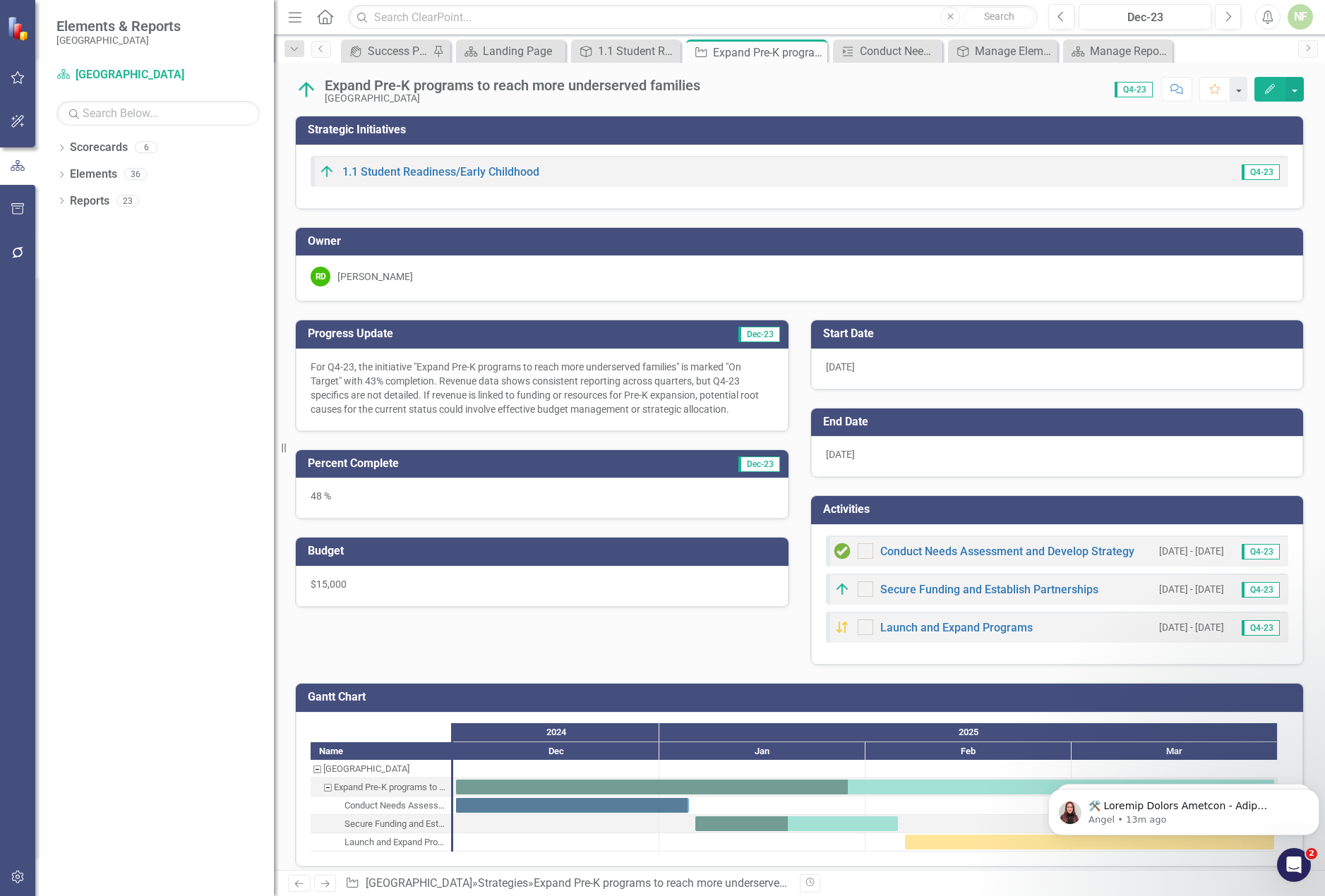
click at [370, 281] on div "[PERSON_NAME]" at bounding box center [375, 276] width 76 height 14
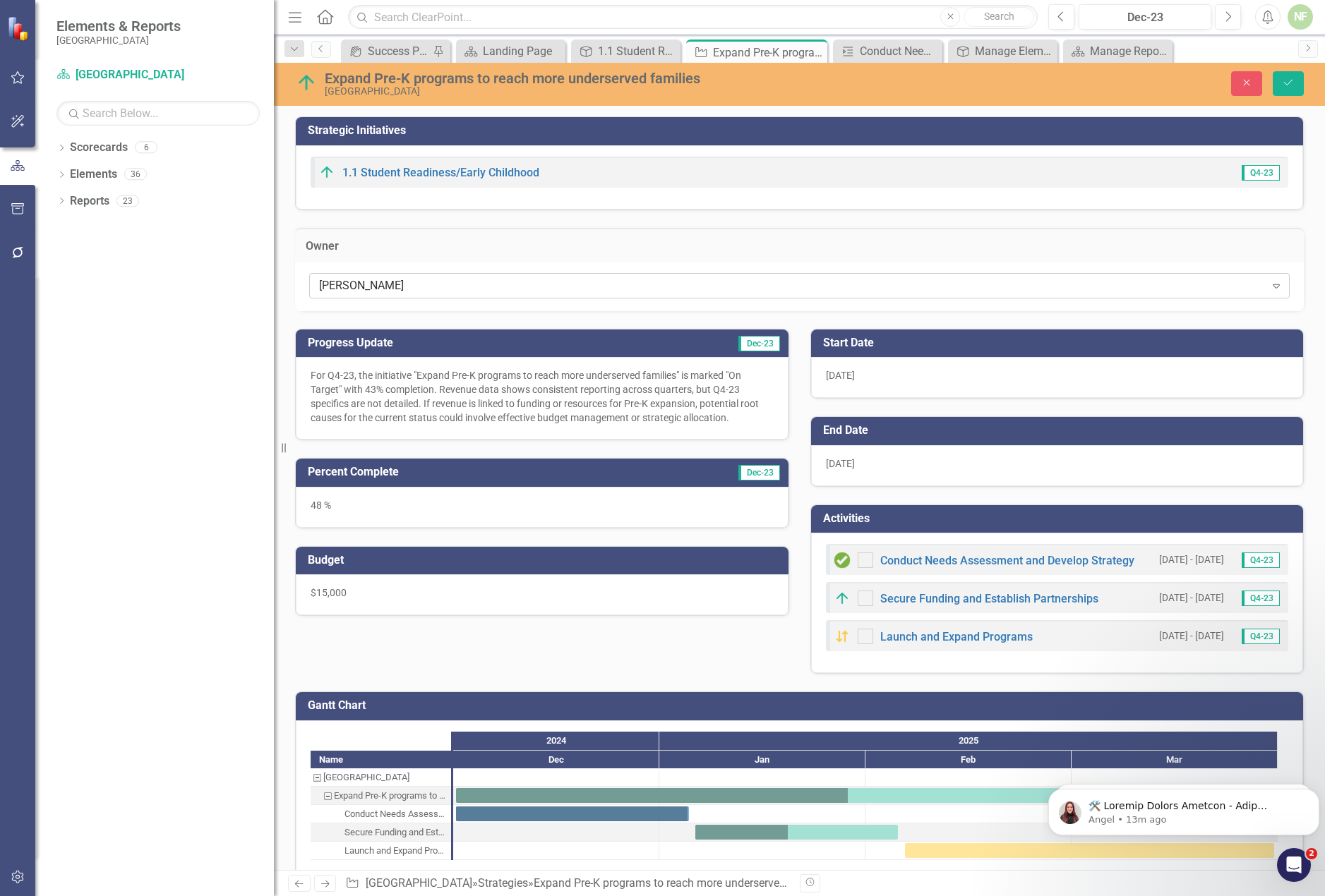
click at [362, 281] on div "[PERSON_NAME]" at bounding box center [792, 285] width 946 height 17
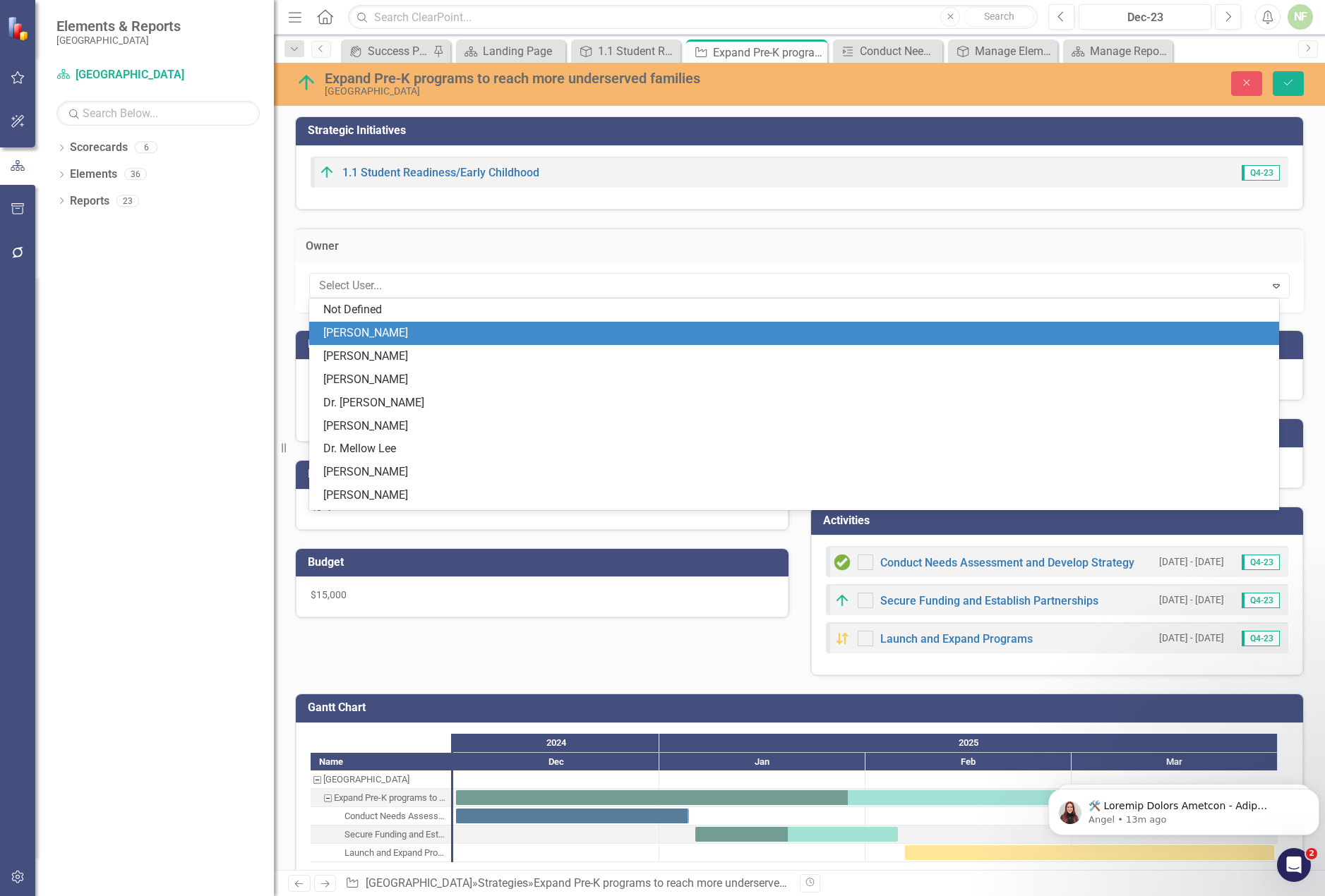
scroll to position [23, 0]
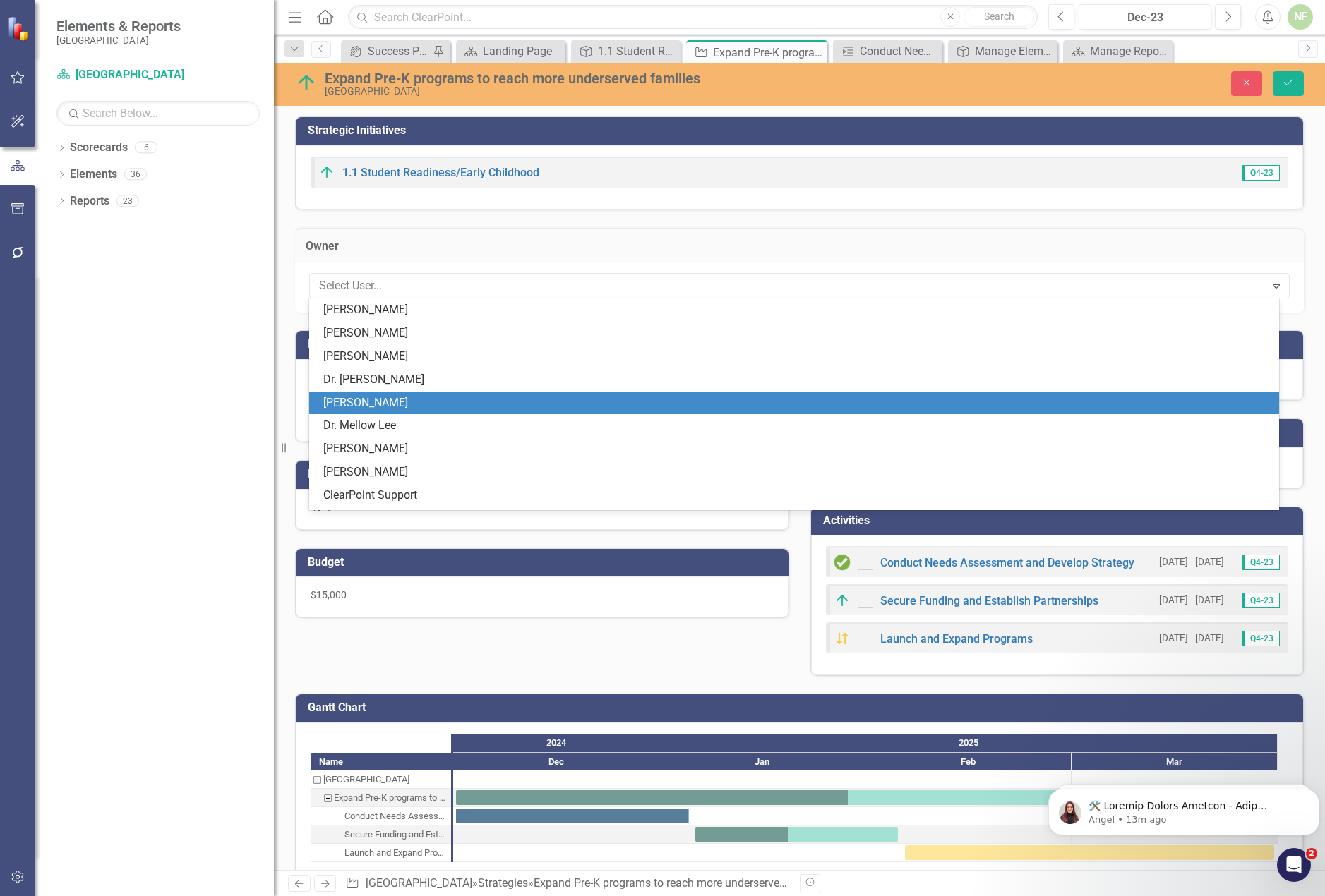
click at [364, 397] on div "[PERSON_NAME]" at bounding box center [797, 403] width 948 height 17
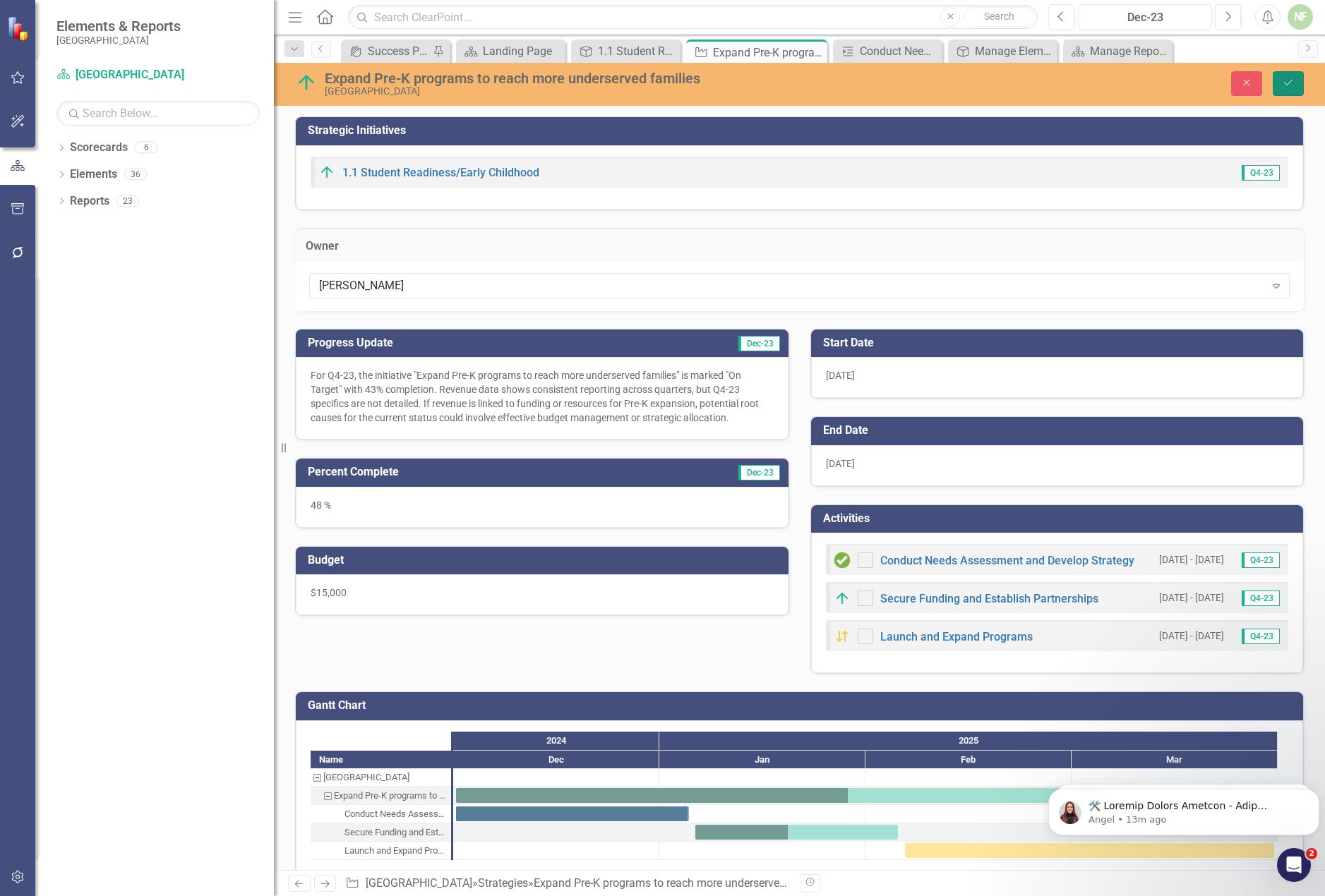
click at [1287, 81] on icon "Save" at bounding box center [1288, 82] width 13 height 10
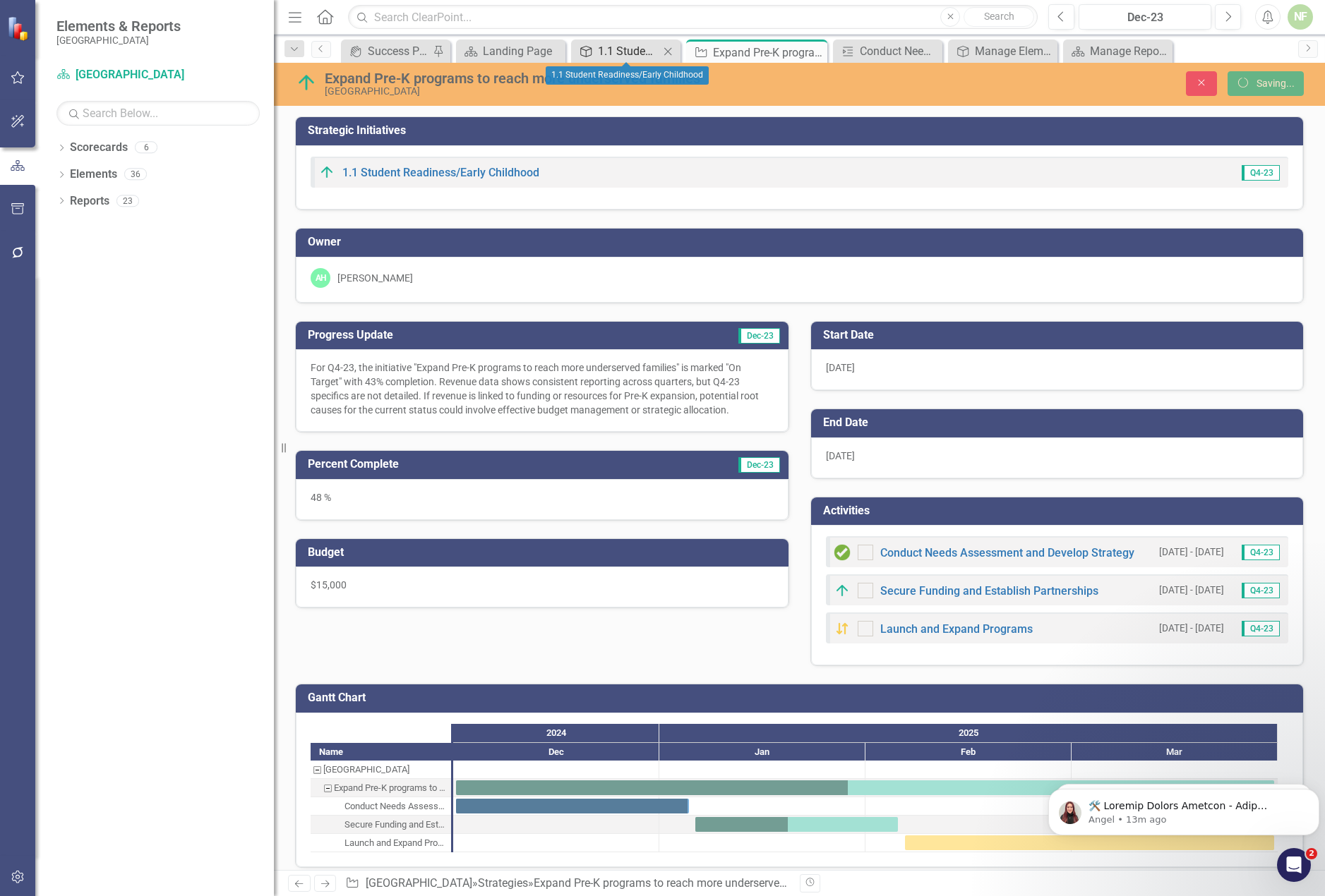
click at [636, 53] on div "1.1 Student Readiness/Early Childhood" at bounding box center [629, 51] width 62 height 17
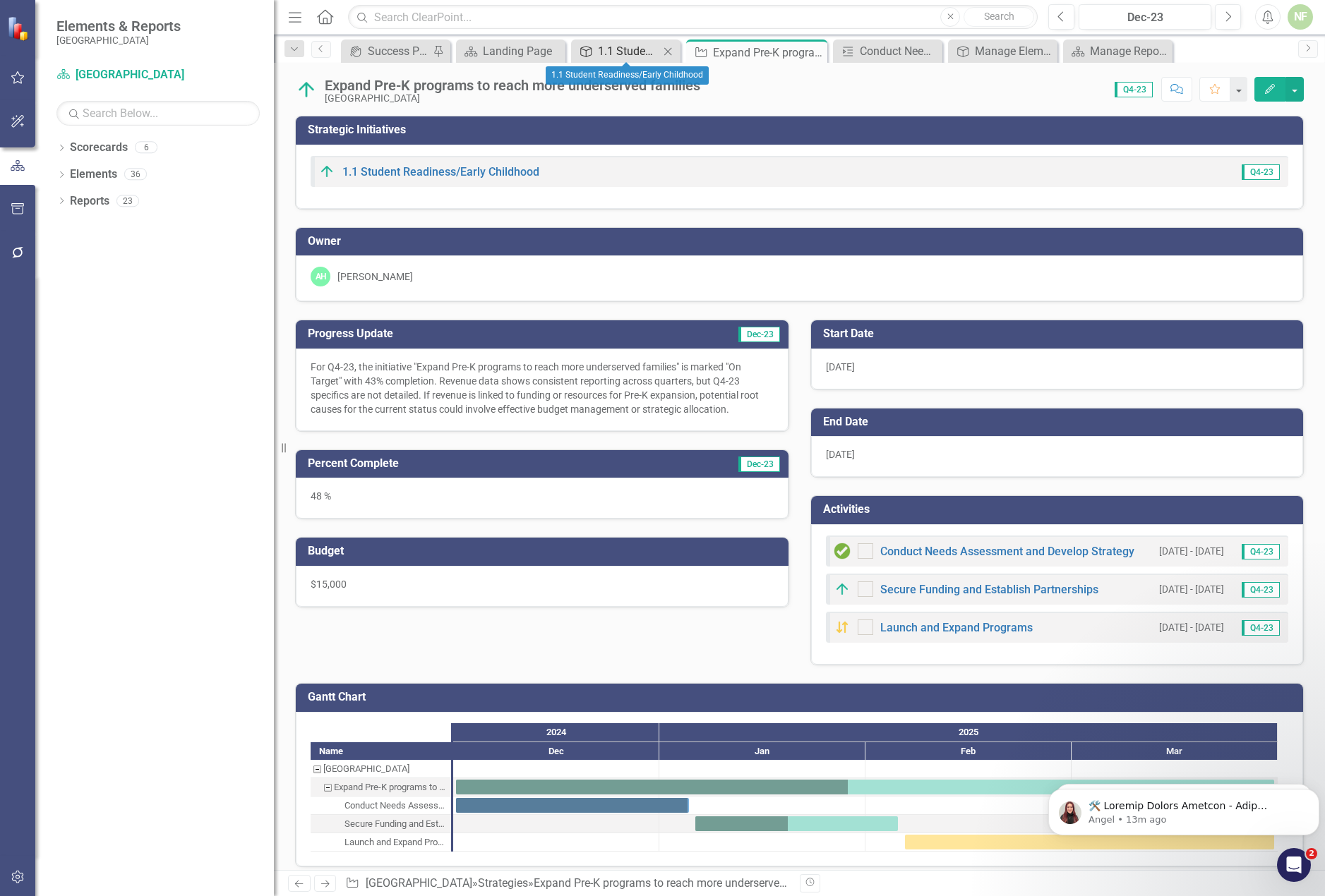
click at [633, 48] on div "1.1 Student Readiness/Early Childhood" at bounding box center [629, 51] width 62 height 17
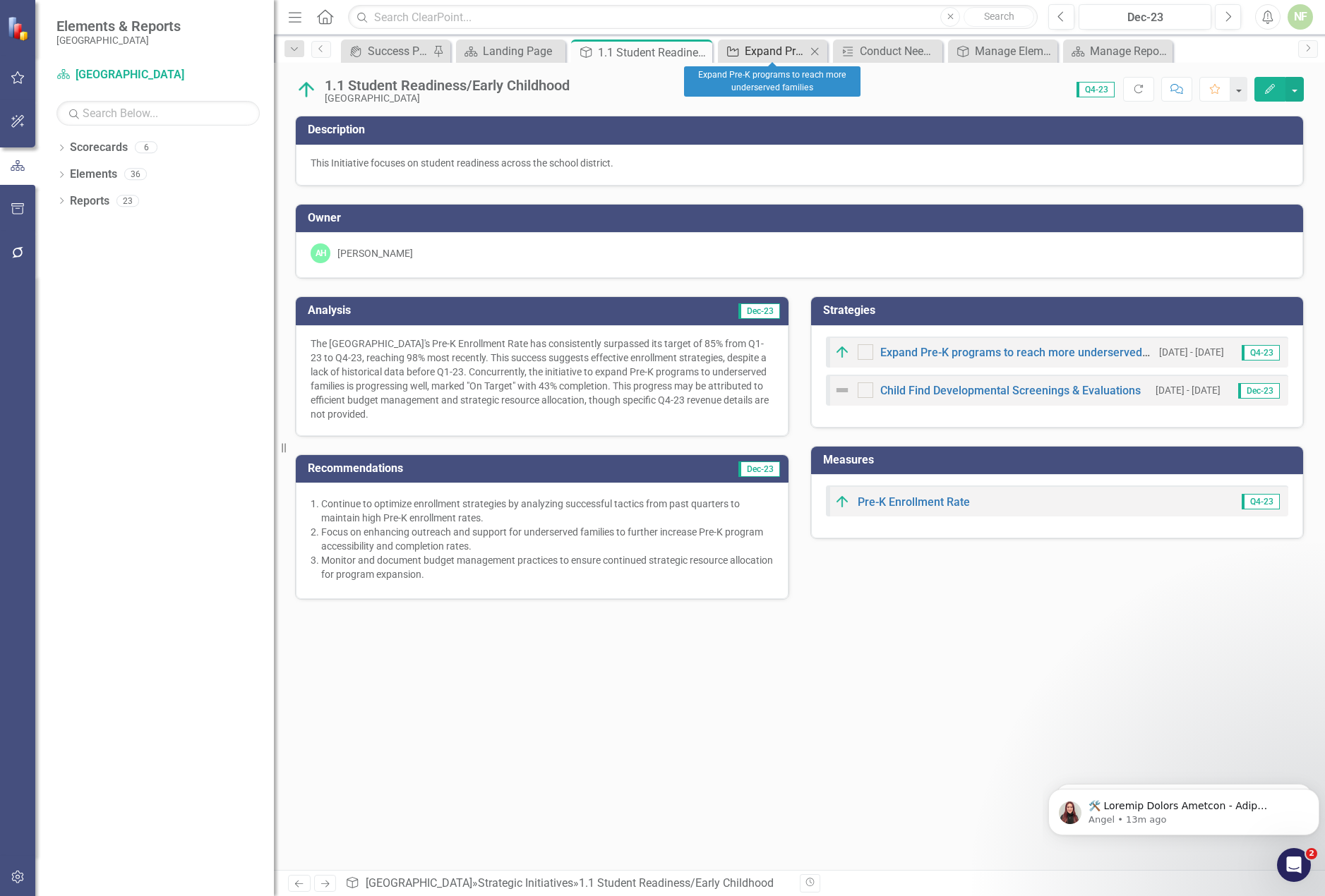
click at [772, 50] on div "Expand Pre-K programs to reach more underserved families" at bounding box center [776, 51] width 62 height 17
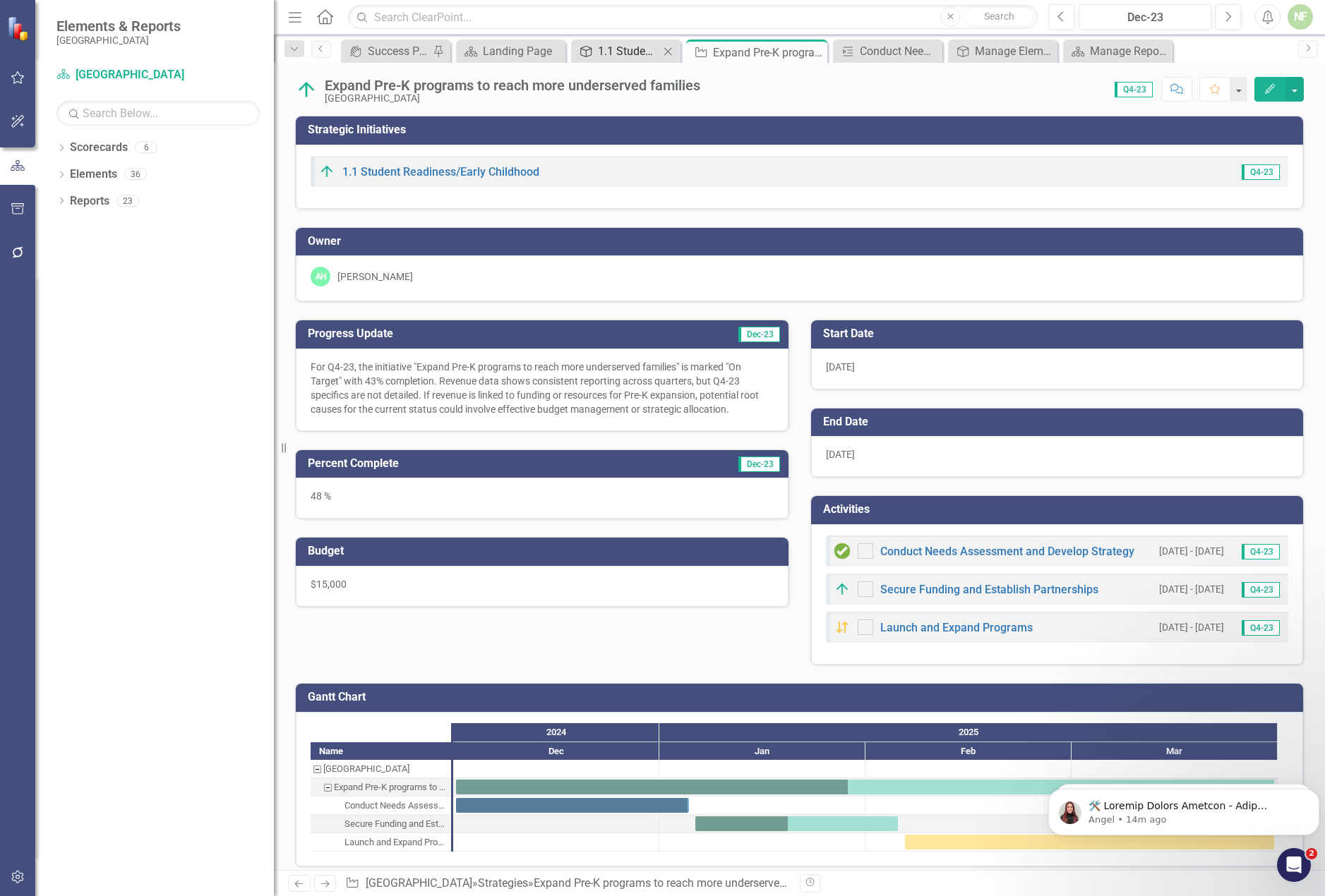
click at [627, 50] on div "1.1 Student Readiness/Early Childhood" at bounding box center [629, 51] width 62 height 17
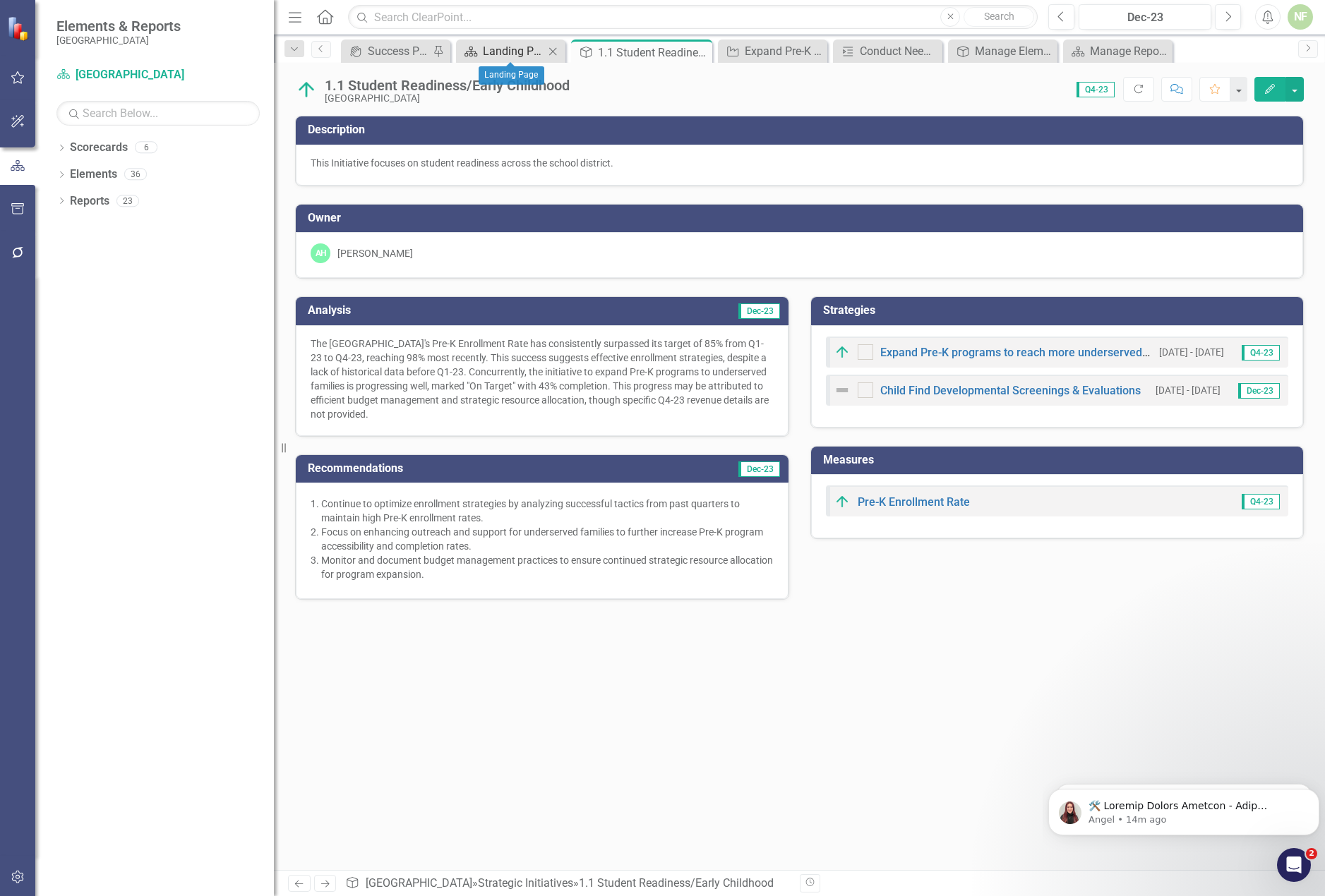
click at [485, 48] on div "Landing Page" at bounding box center [513, 51] width 62 height 17
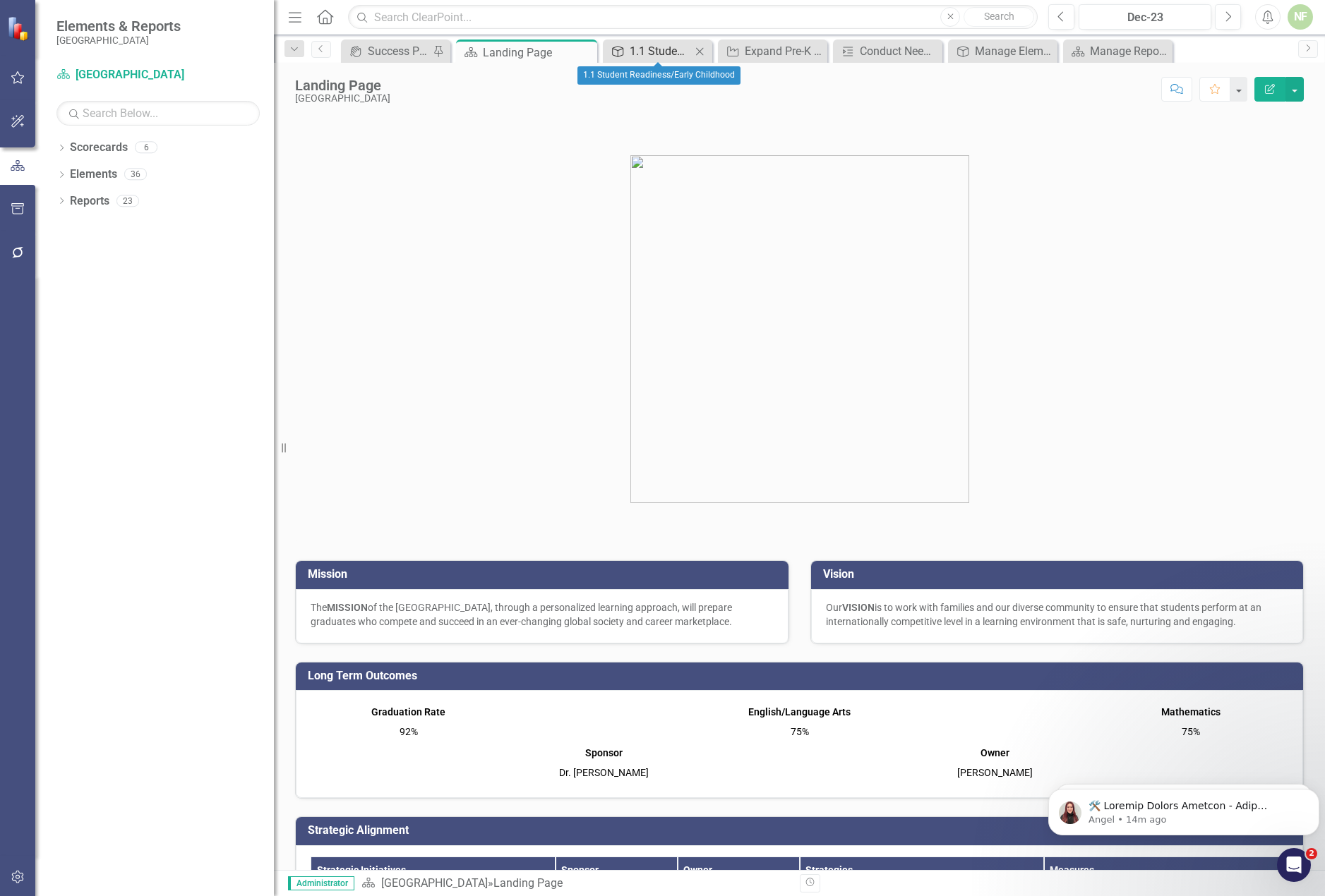
click at [665, 58] on div "1.1 Student Readiness/Early Childhood" at bounding box center [660, 51] width 62 height 17
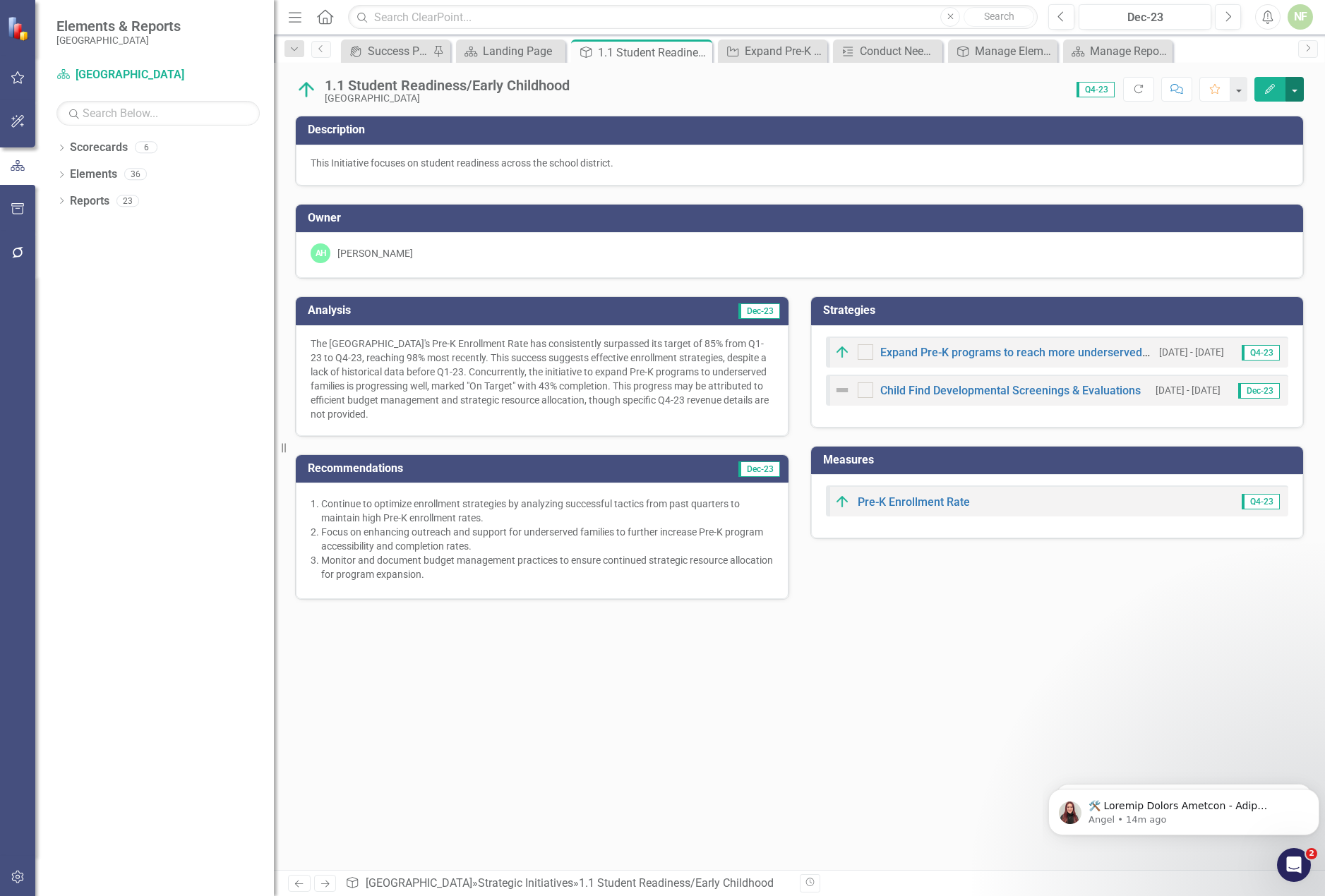
click at [1292, 89] on button "button" at bounding box center [1295, 90] width 18 height 24
click at [691, 251] on div "AH [PERSON_NAME]" at bounding box center [799, 253] width 978 height 20
click at [798, 244] on div "AH [PERSON_NAME]" at bounding box center [799, 253] width 978 height 20
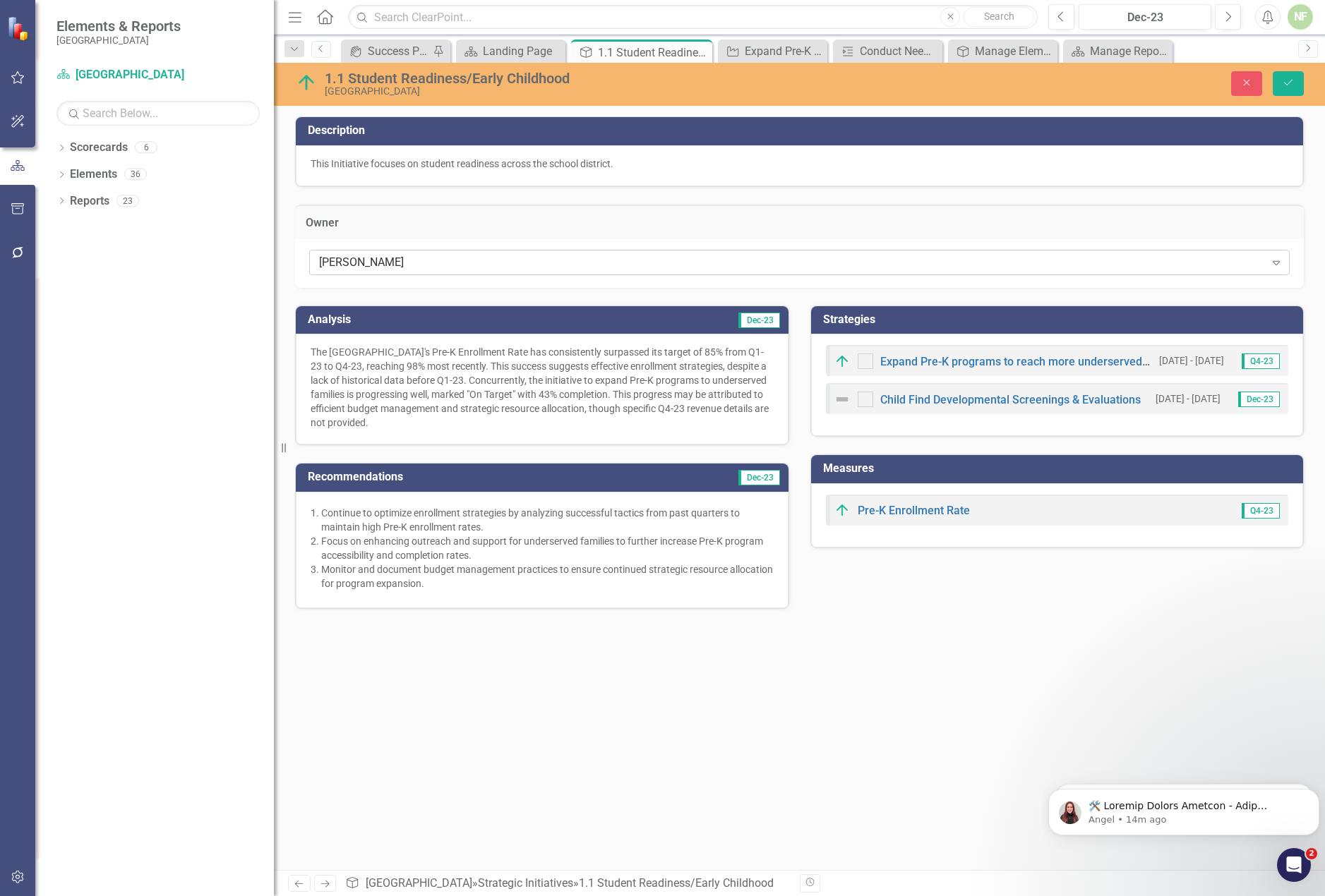
click at [787, 256] on div "[PERSON_NAME]" at bounding box center [792, 262] width 946 height 17
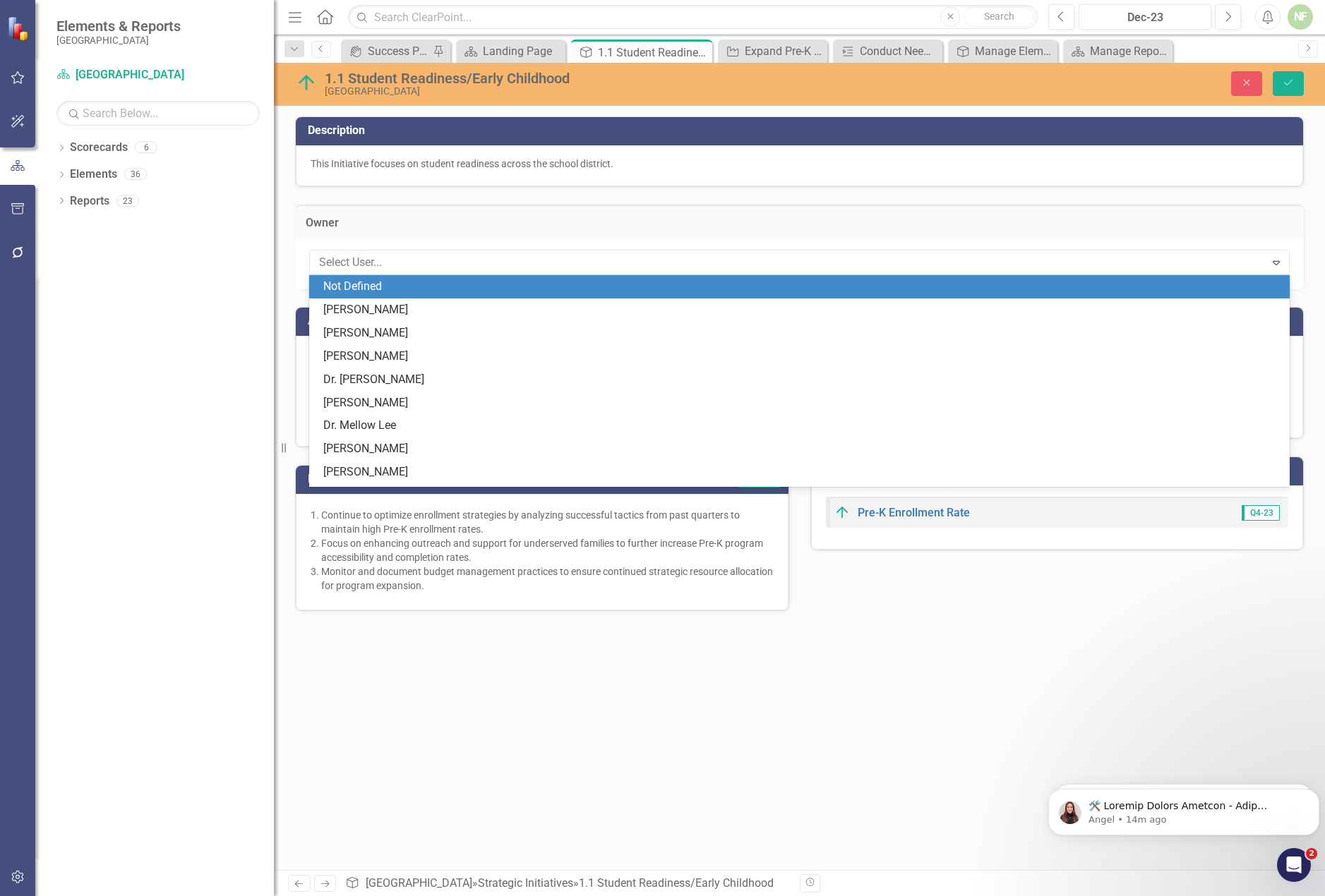
click at [797, 201] on div "Owner 13 results available. Use Up and Down to choose options, press Enter to s…" at bounding box center [799, 238] width 1030 height 103
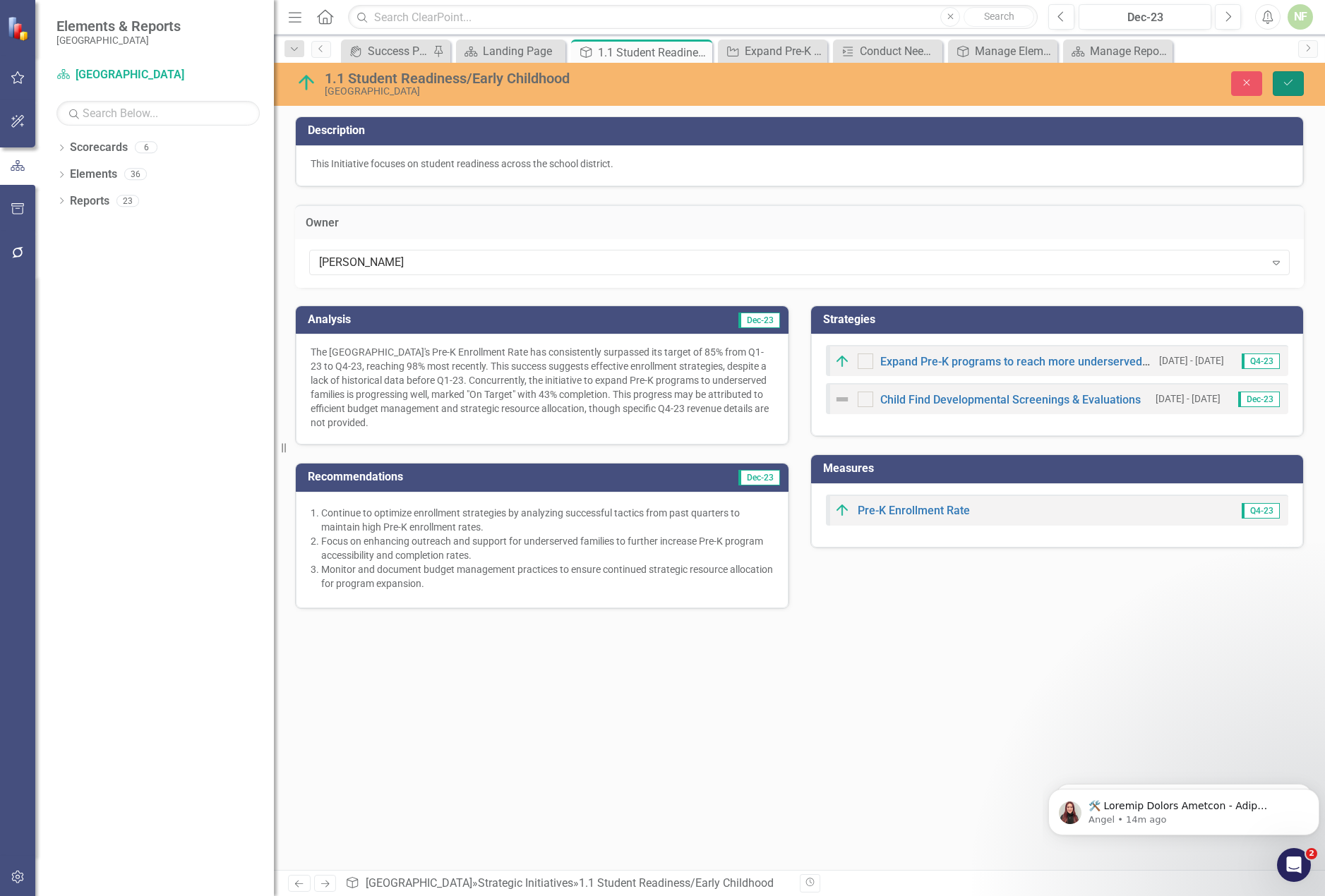
click at [1282, 86] on icon "Save" at bounding box center [1288, 82] width 13 height 10
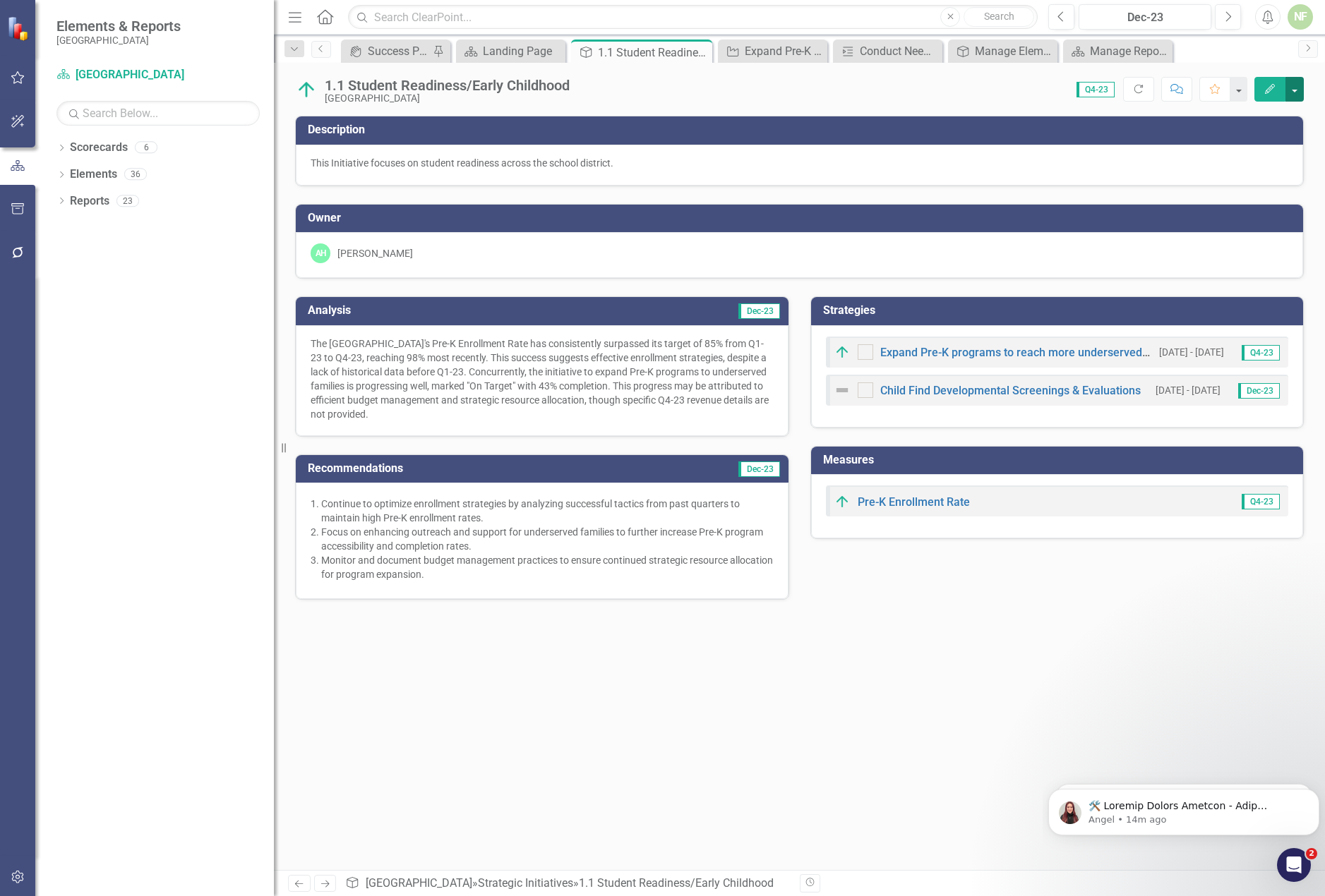
click at [1296, 86] on button "button" at bounding box center [1295, 90] width 18 height 24
click at [1233, 223] on link "PDF Export to PDF" at bounding box center [1228, 224] width 151 height 26
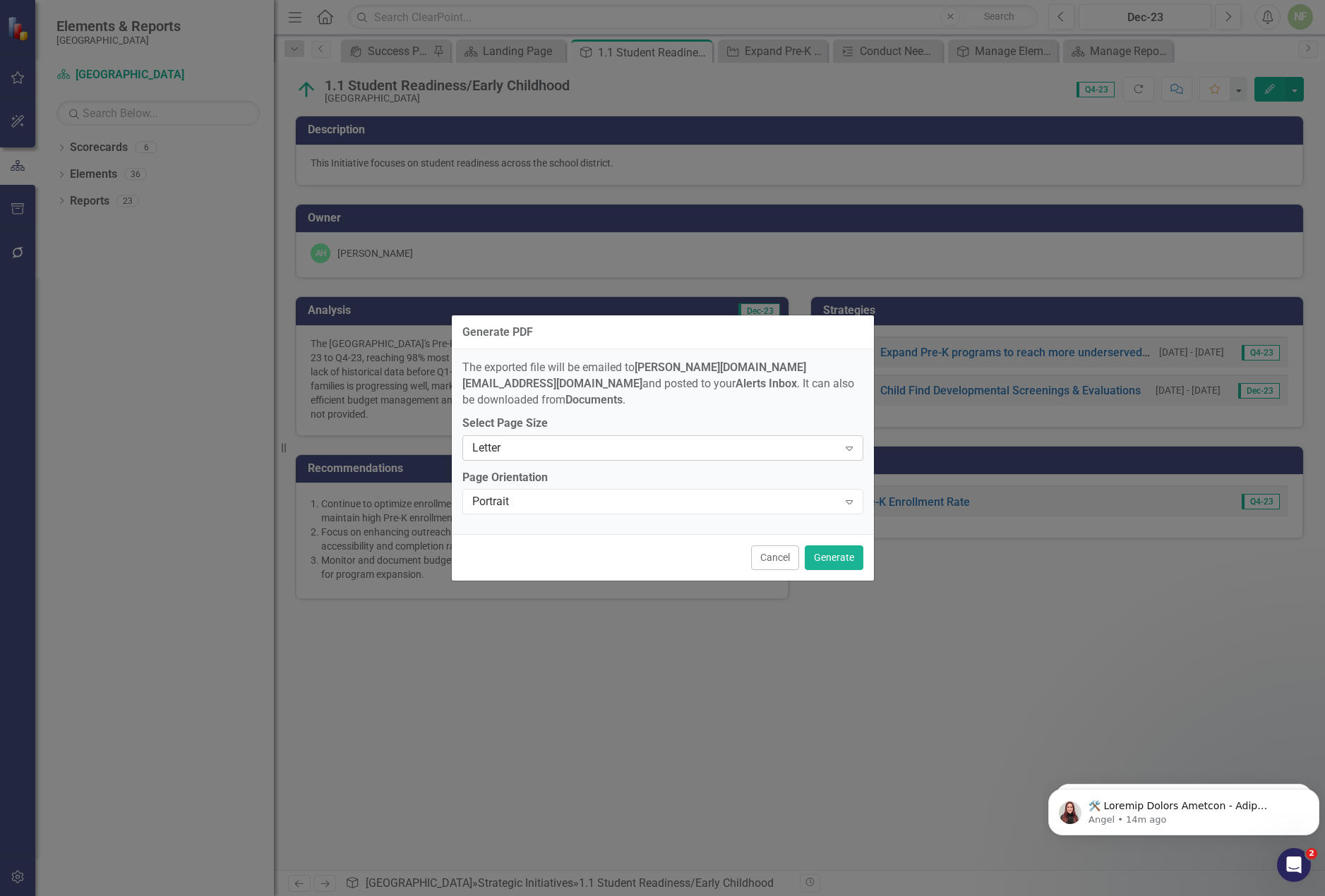
click at [524, 441] on div "Letter" at bounding box center [655, 448] width 366 height 17
click at [846, 547] on button "Generate" at bounding box center [834, 558] width 58 height 24
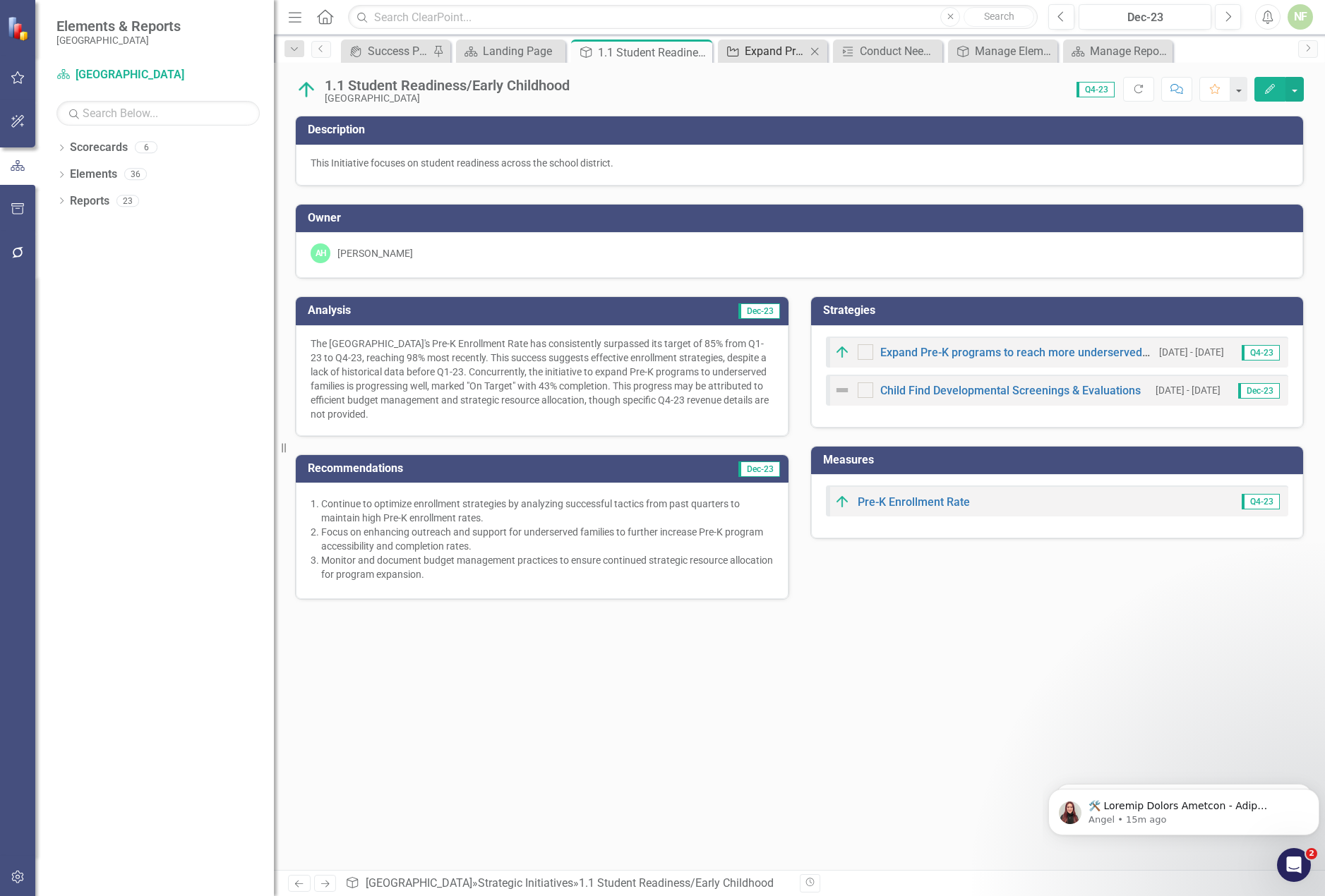
click at [775, 43] on div "Expand Pre-K programs to reach more underserved families" at bounding box center [776, 51] width 62 height 17
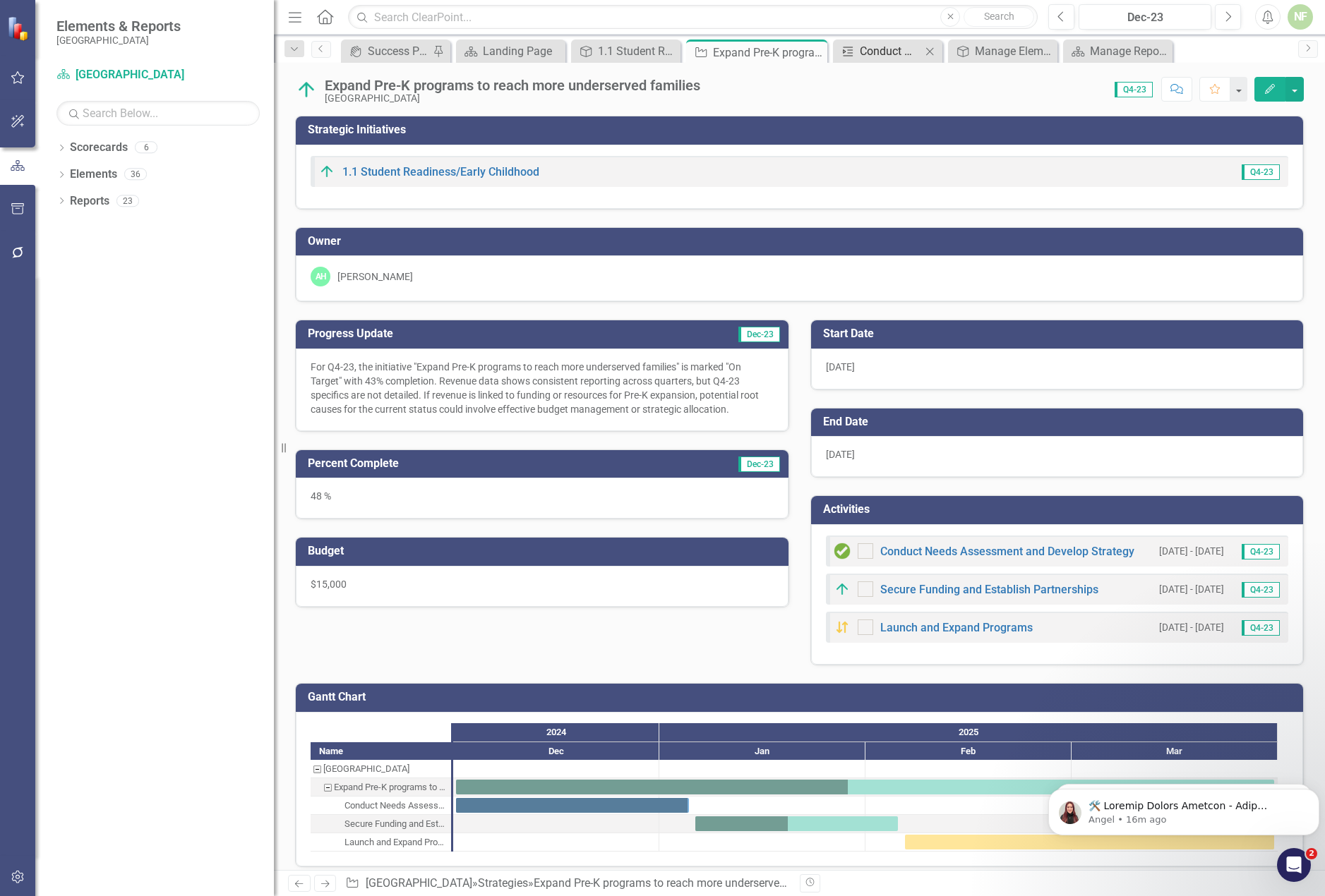
click at [881, 53] on div "Conduct Needs Assessment and Develop Strategy" at bounding box center [890, 51] width 62 height 17
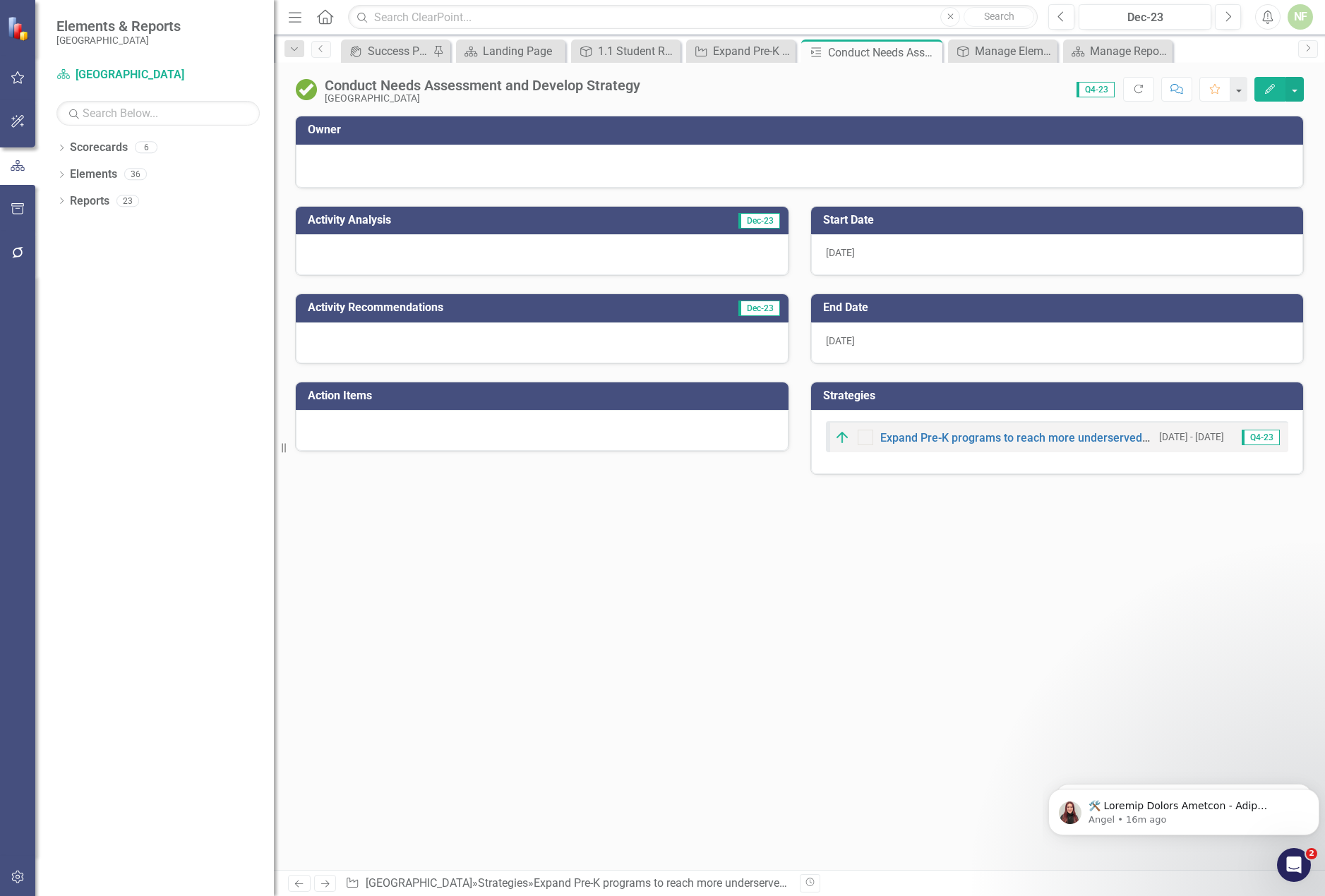
click at [900, 160] on div at bounding box center [799, 163] width 978 height 17
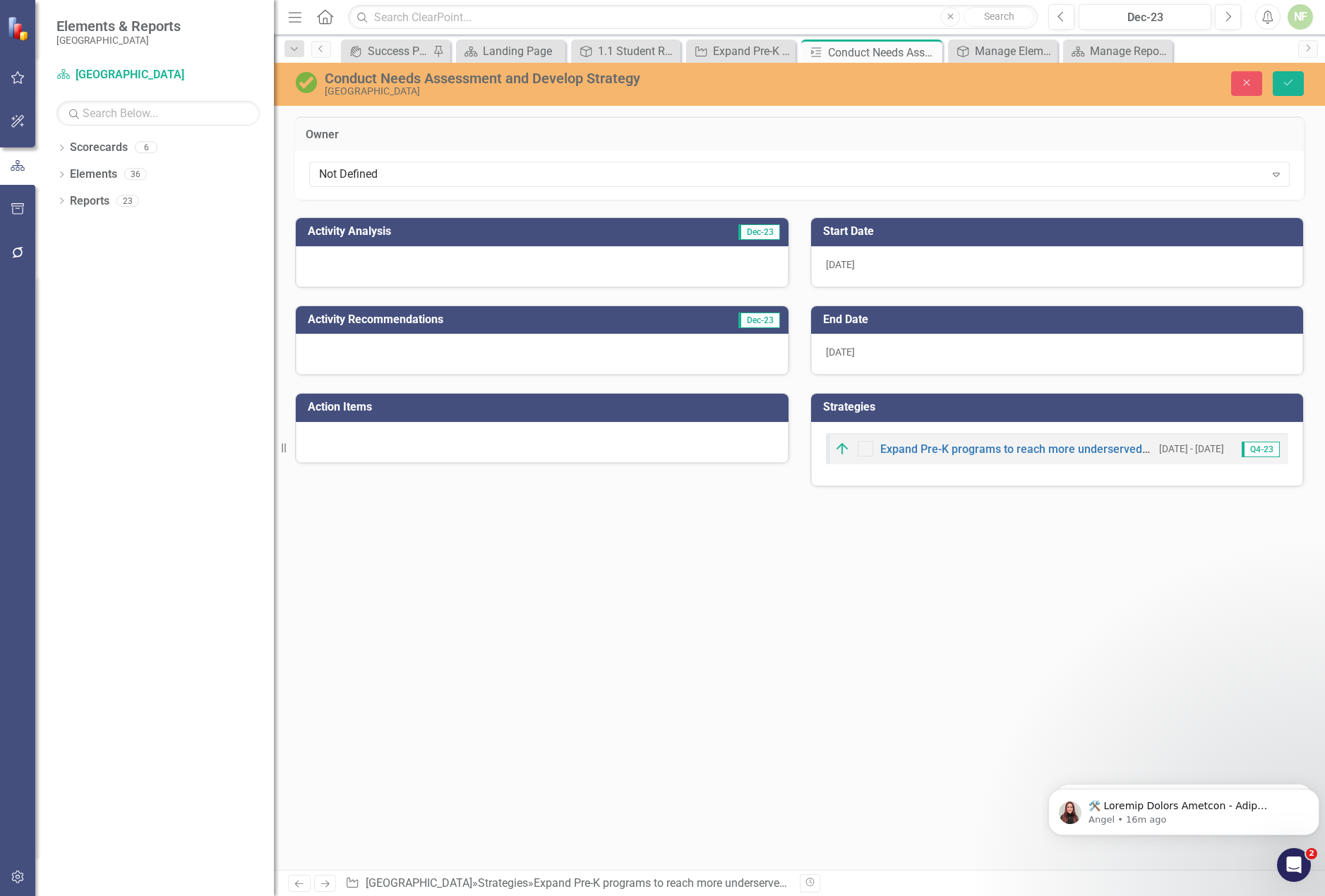
click at [561, 655] on div "Owner Not Defined Expand Activity Analysis Dec-23 Activity Recommendations Dec-…" at bounding box center [799, 493] width 1051 height 753
click at [344, 170] on div "Not Defined" at bounding box center [792, 175] width 946 height 17
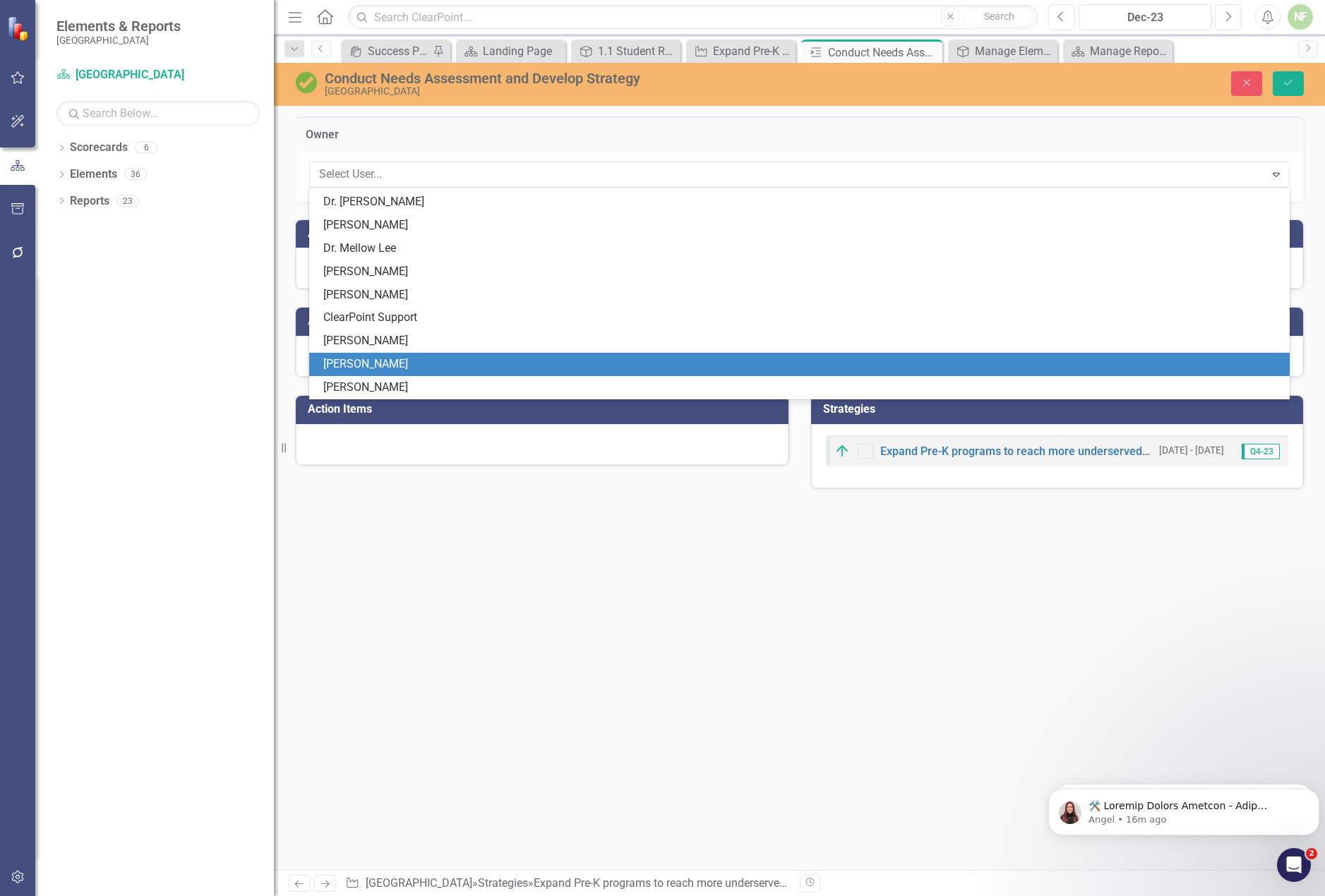
scroll to position [19, 0]
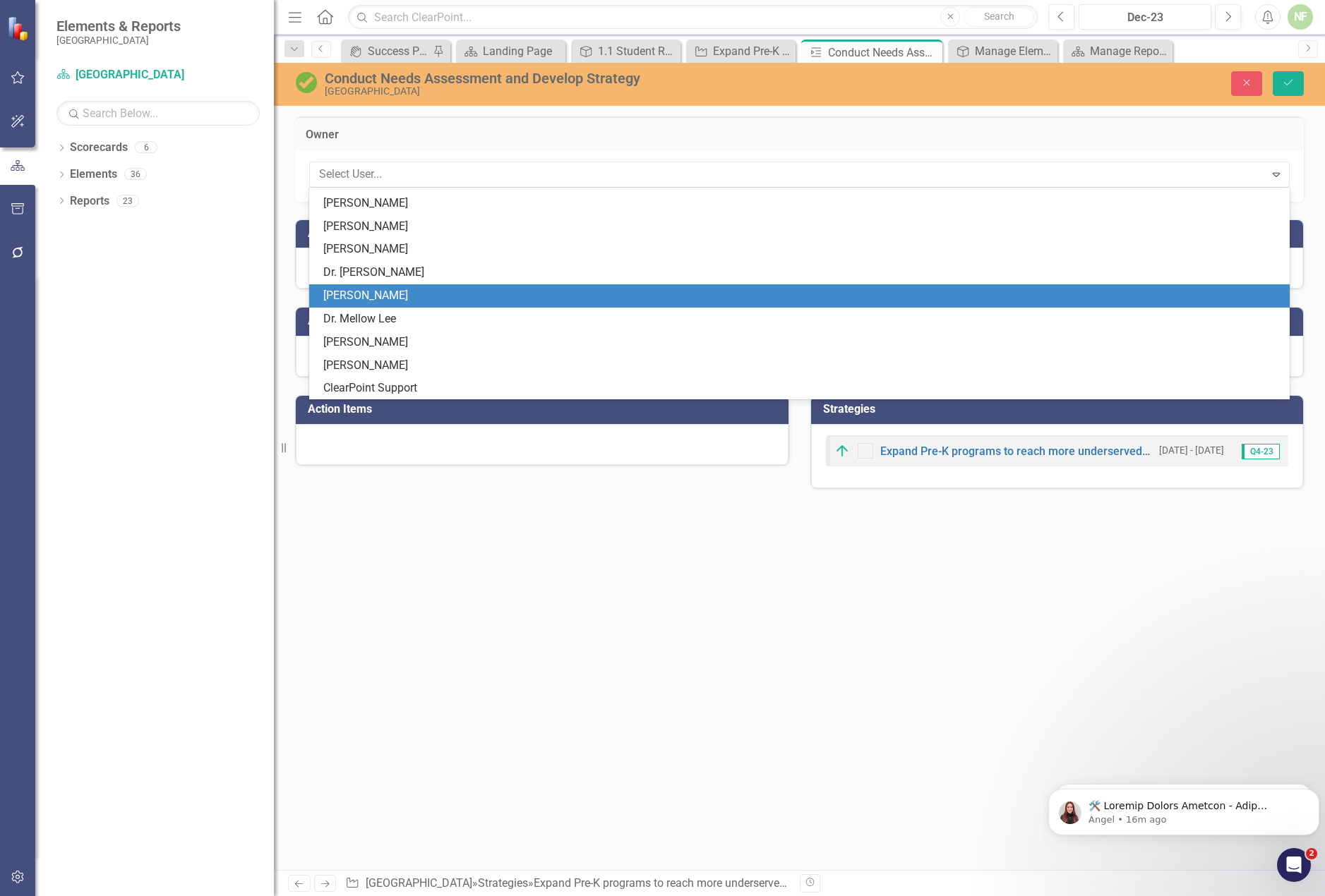
click at [392, 300] on div "[PERSON_NAME]" at bounding box center [802, 295] width 958 height 17
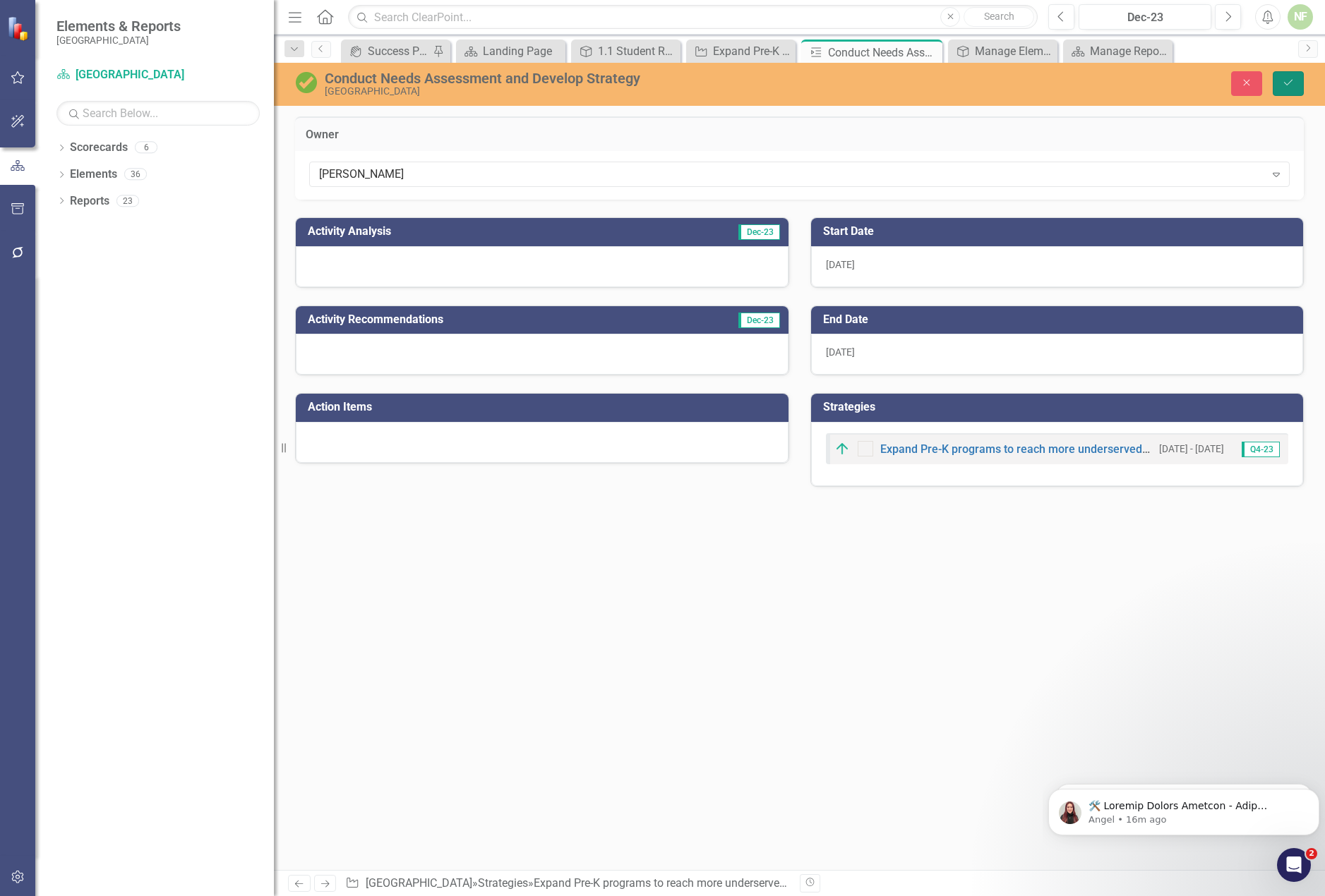
click at [1287, 87] on icon "Save" at bounding box center [1288, 82] width 13 height 10
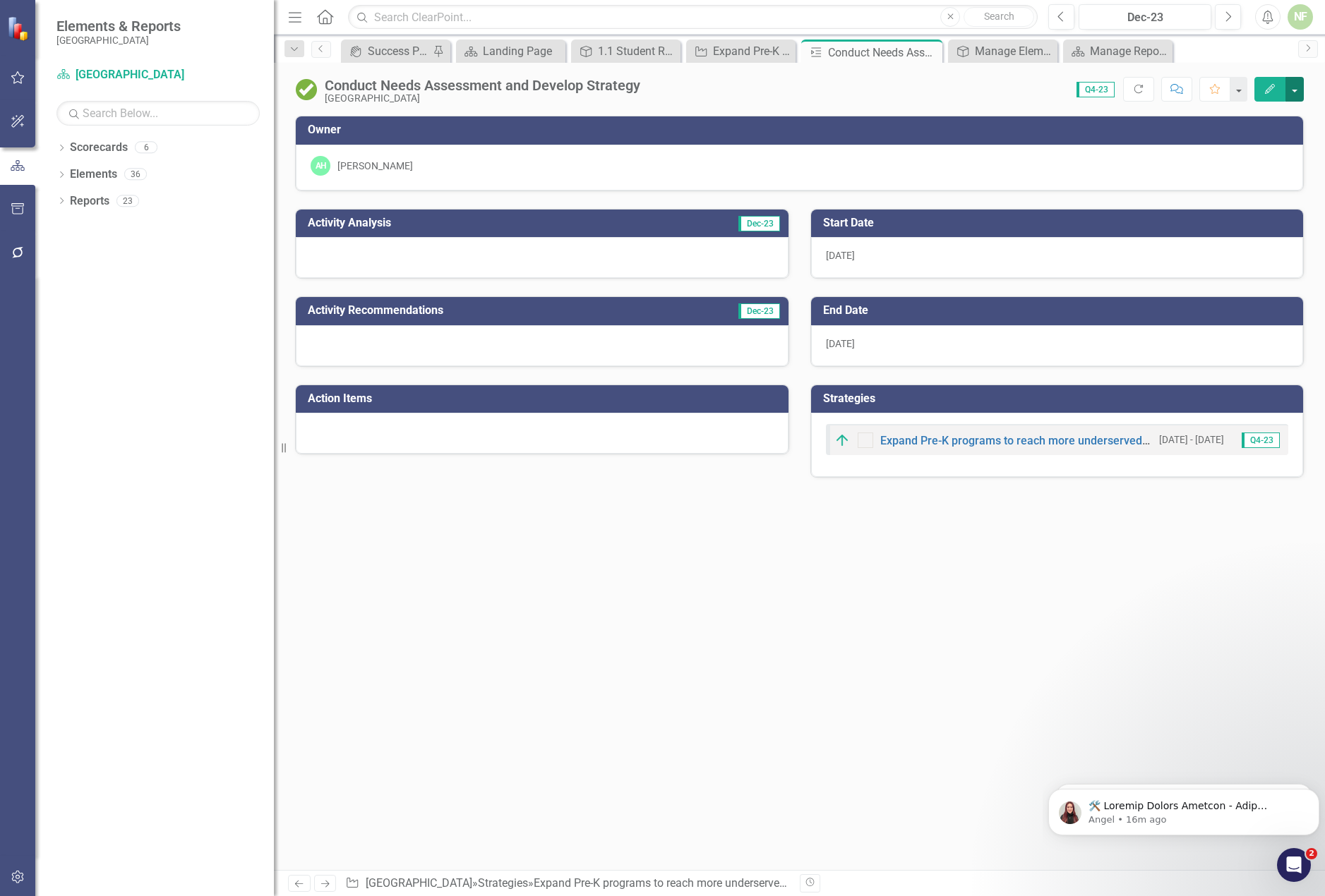
click at [1300, 87] on button "button" at bounding box center [1295, 90] width 18 height 24
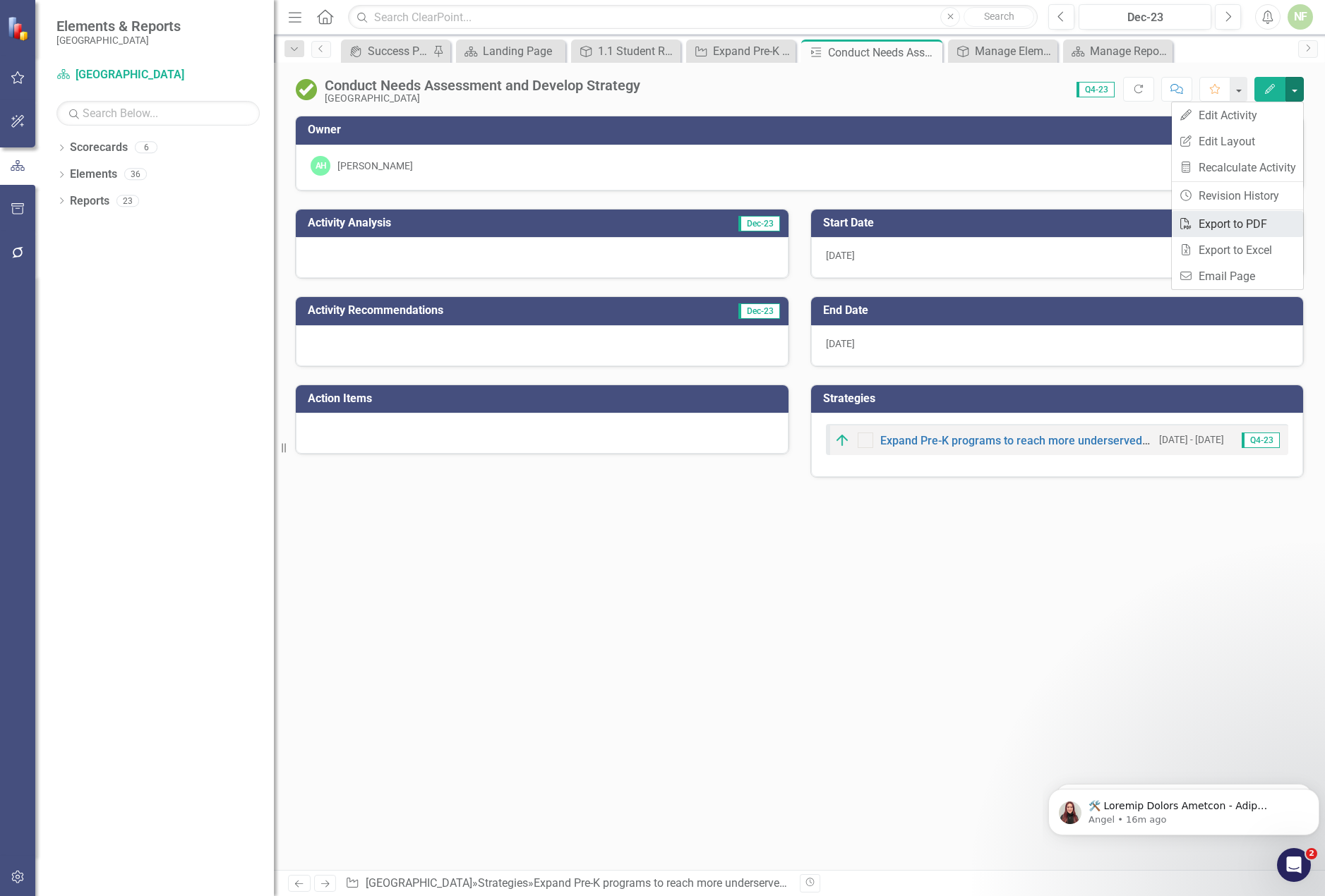
click at [1252, 228] on link "PDF Export to PDF" at bounding box center [1237, 224] width 131 height 26
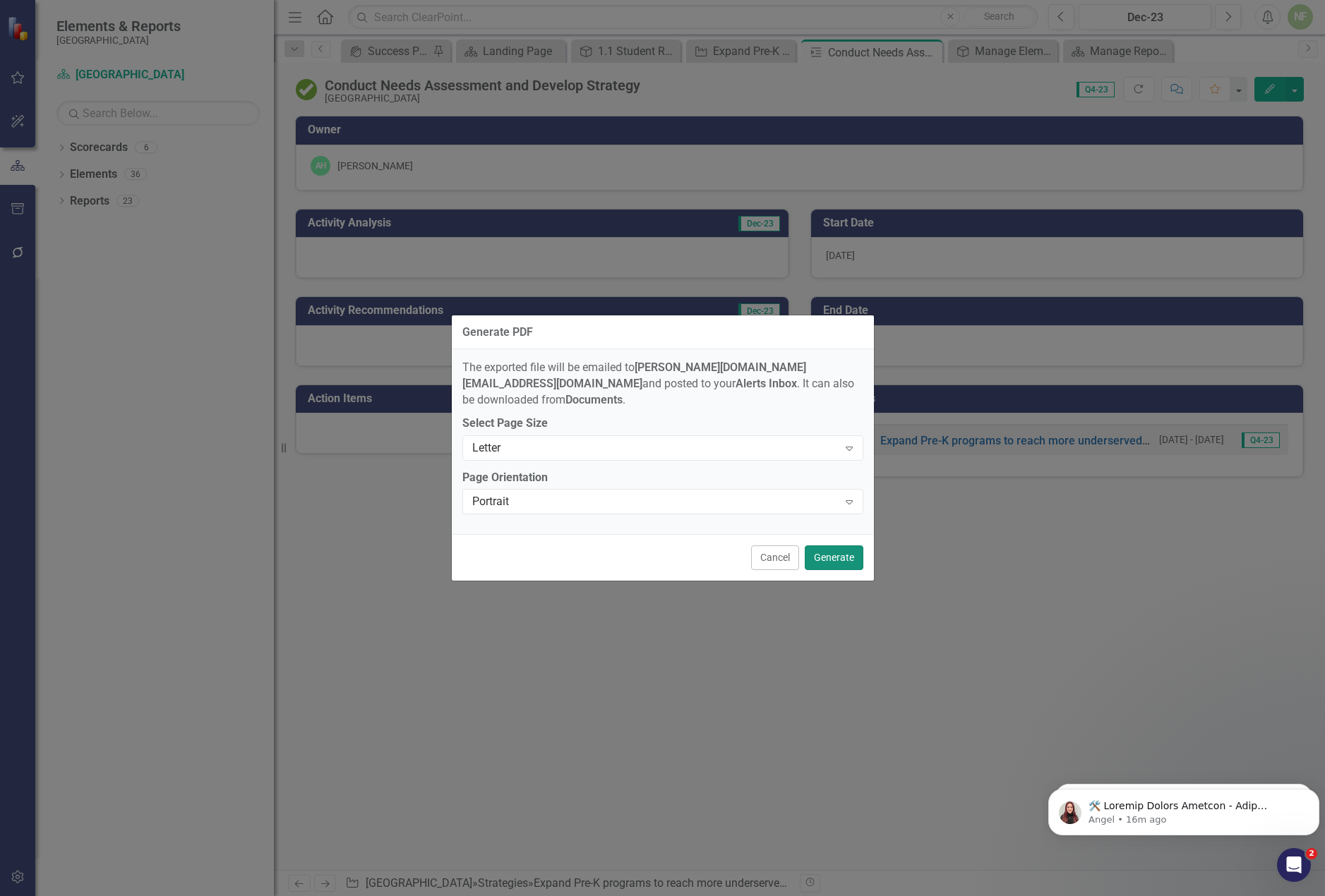
click at [840, 546] on button "Generate" at bounding box center [834, 558] width 58 height 24
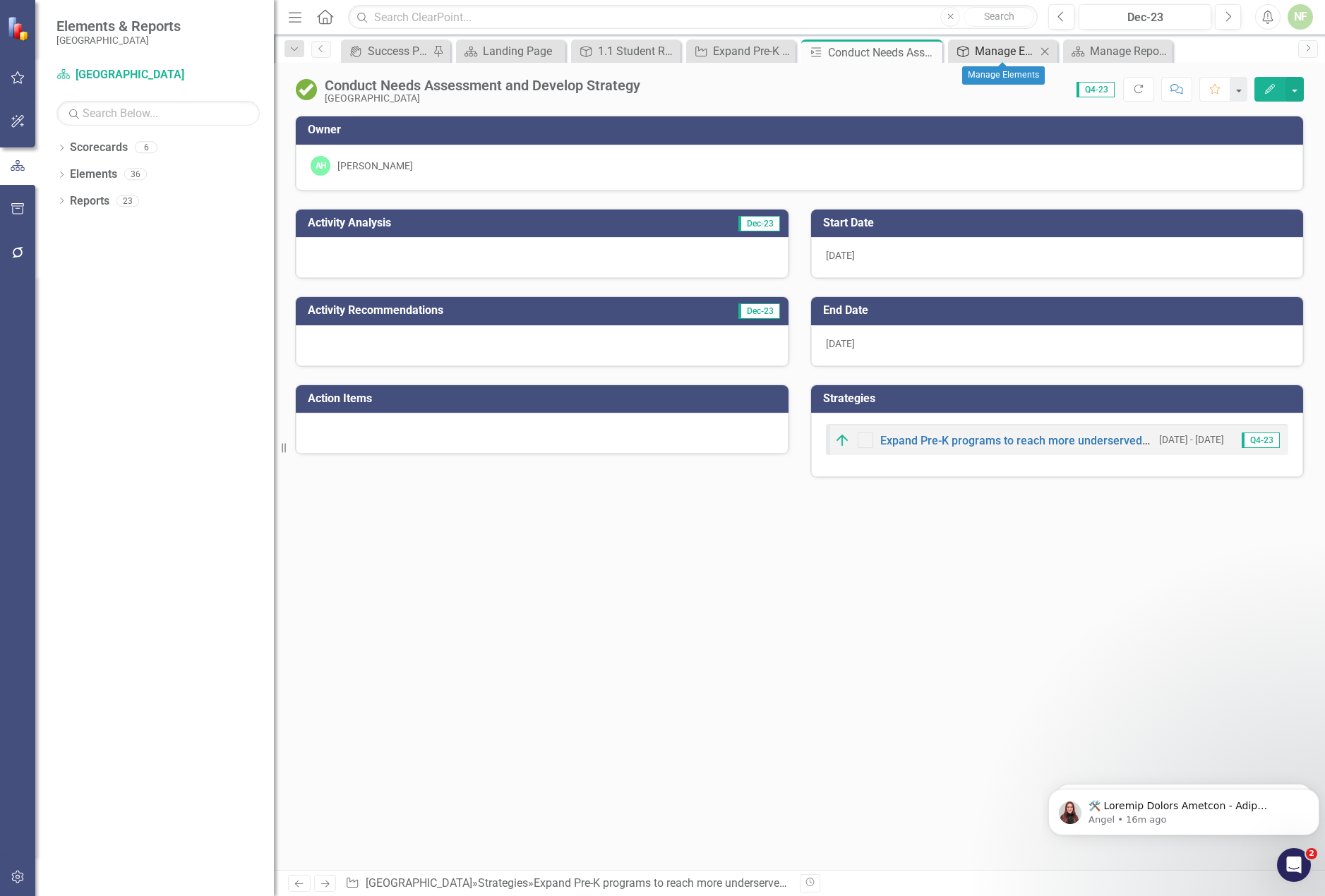
click at [1009, 47] on div "Manage Elements" at bounding box center [1005, 51] width 62 height 17
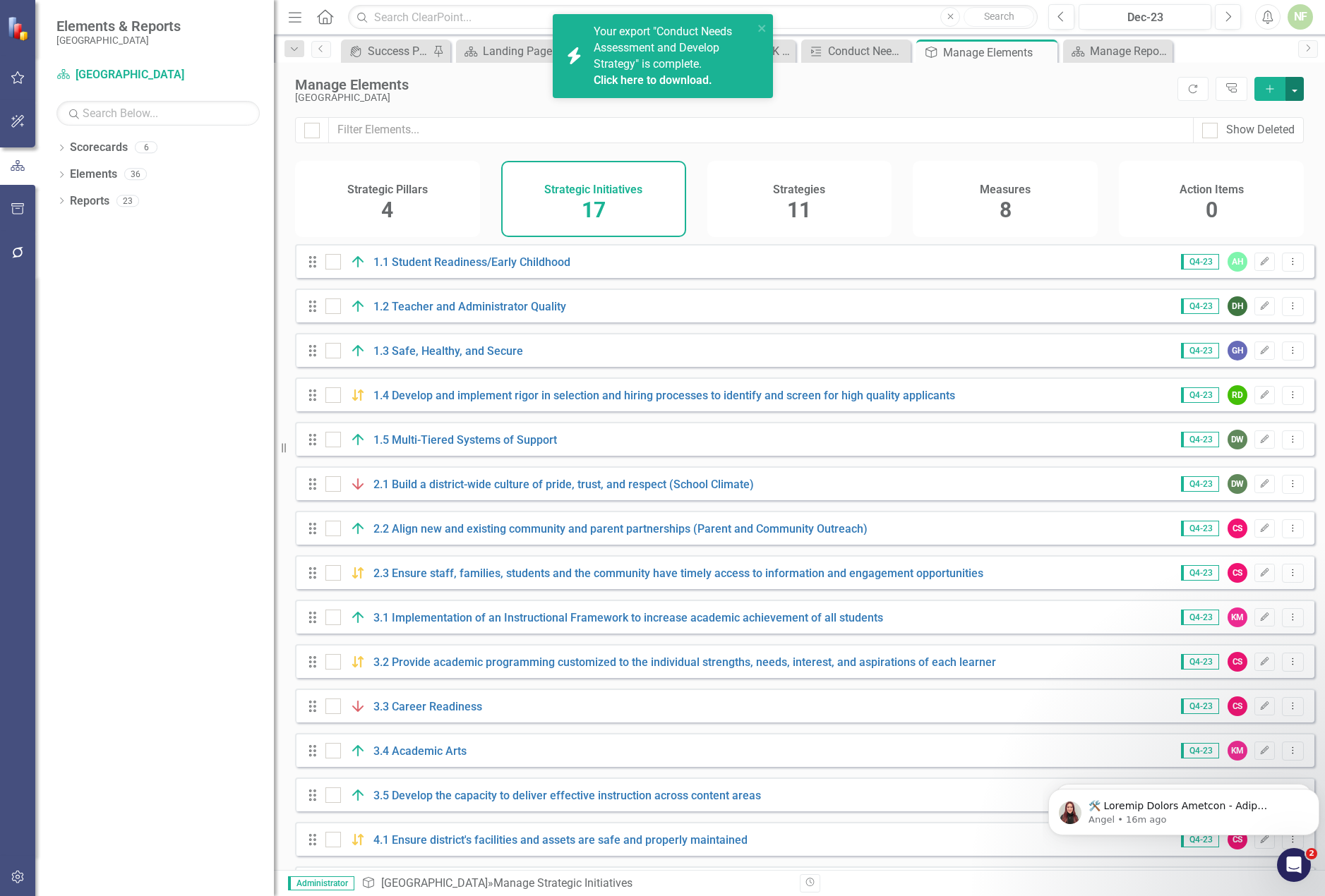
click at [1291, 82] on button "button" at bounding box center [1295, 90] width 18 height 24
click at [1024, 96] on div "[GEOGRAPHIC_DATA]" at bounding box center [732, 97] width 876 height 10
click at [1125, 53] on div "Manage Reports" at bounding box center [1121, 51] width 62 height 17
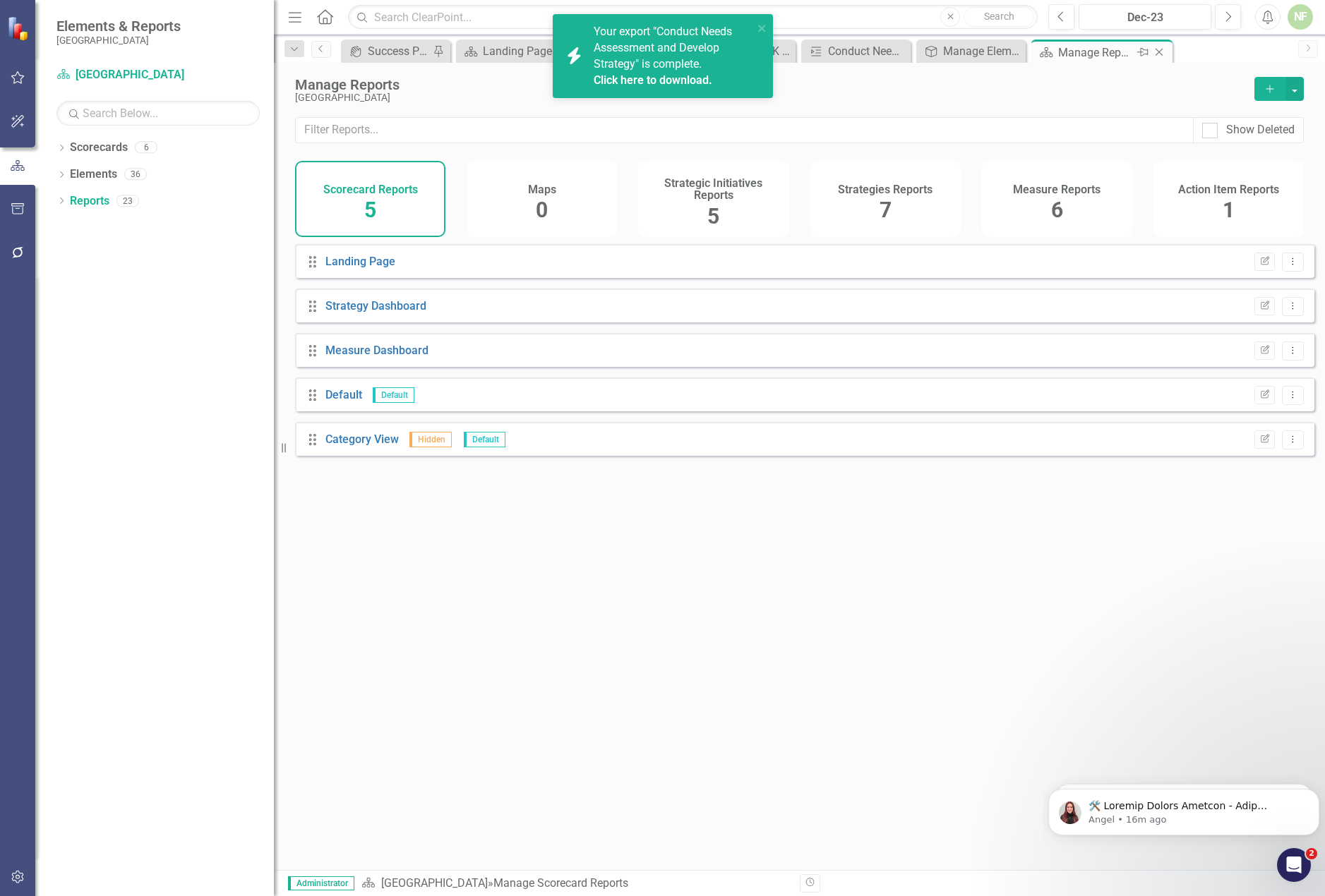
click at [1162, 53] on icon "Close" at bounding box center [1159, 52] width 14 height 11
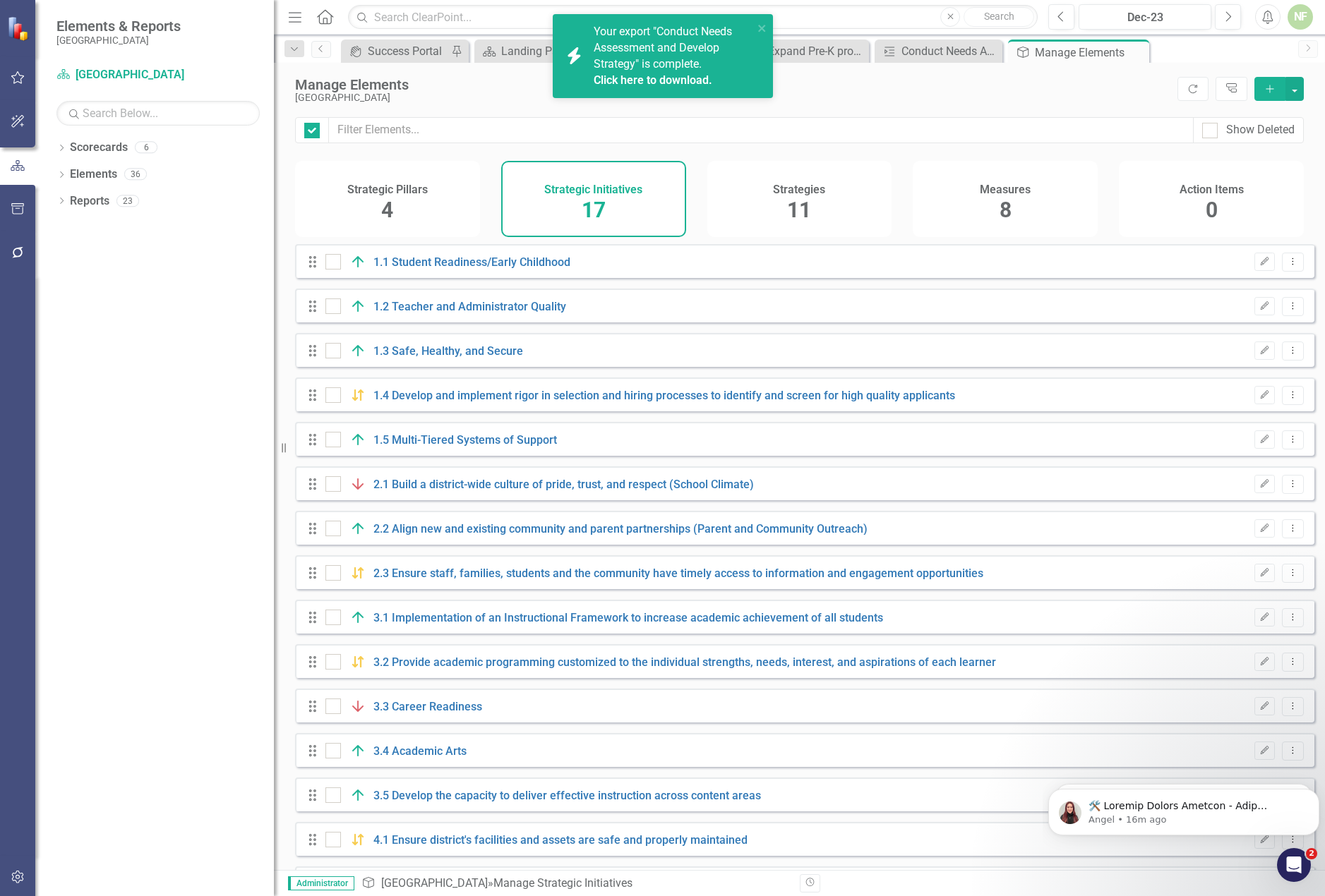
checkbox input "false"
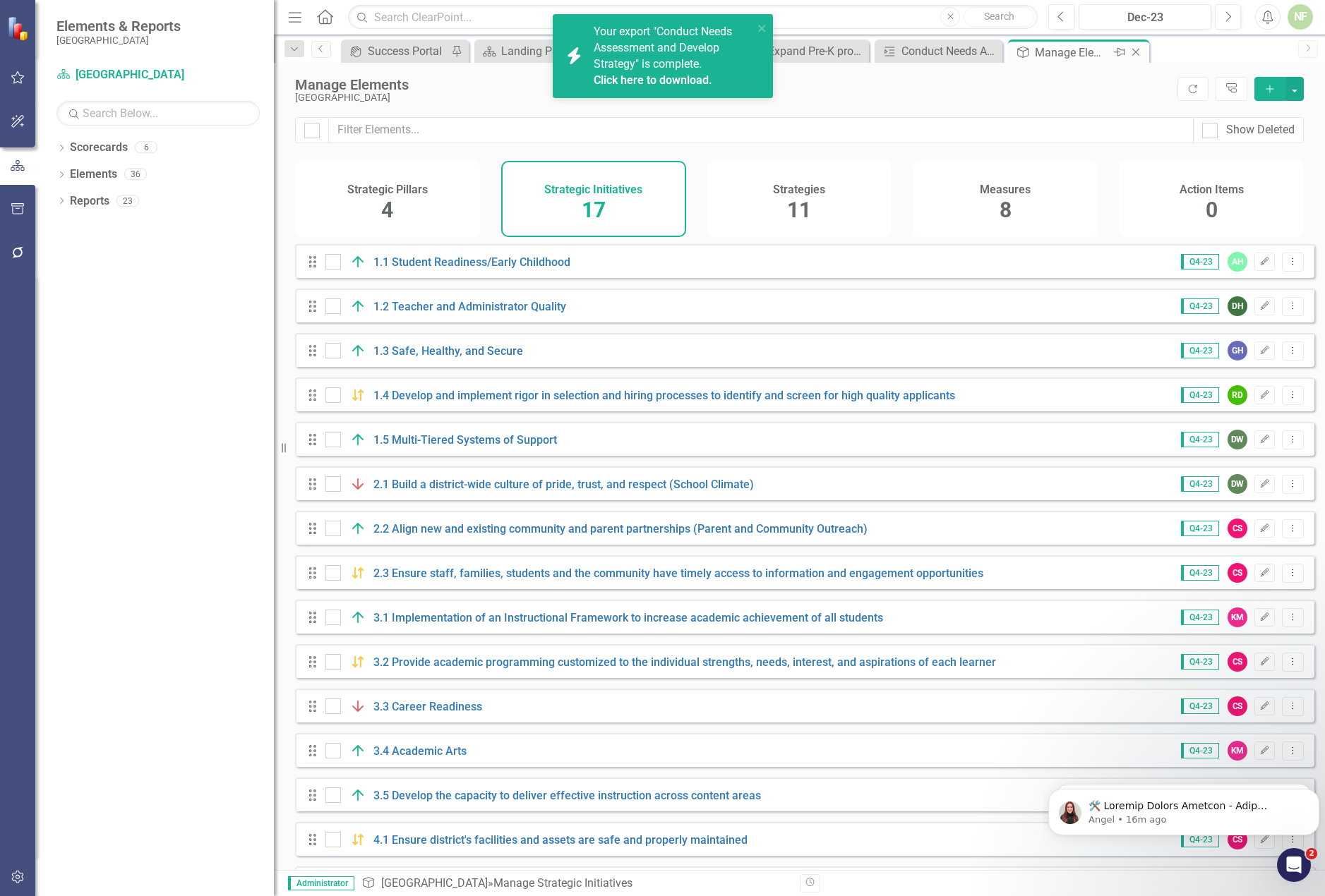
click at [1138, 50] on icon at bounding box center [1135, 52] width 8 height 8
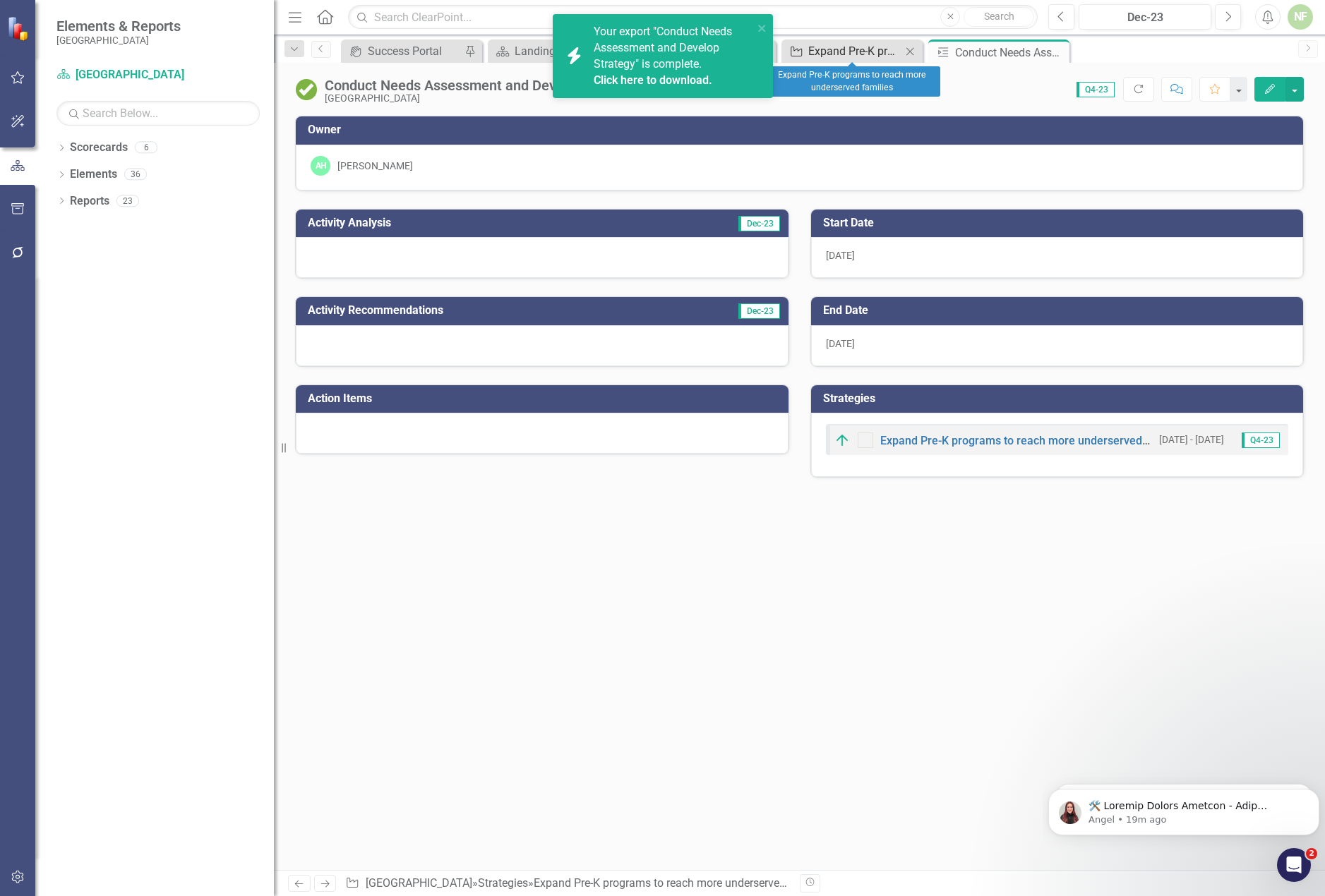
click at [863, 56] on div "Expand Pre-K programs to reach more underserved families" at bounding box center [855, 51] width 93 height 17
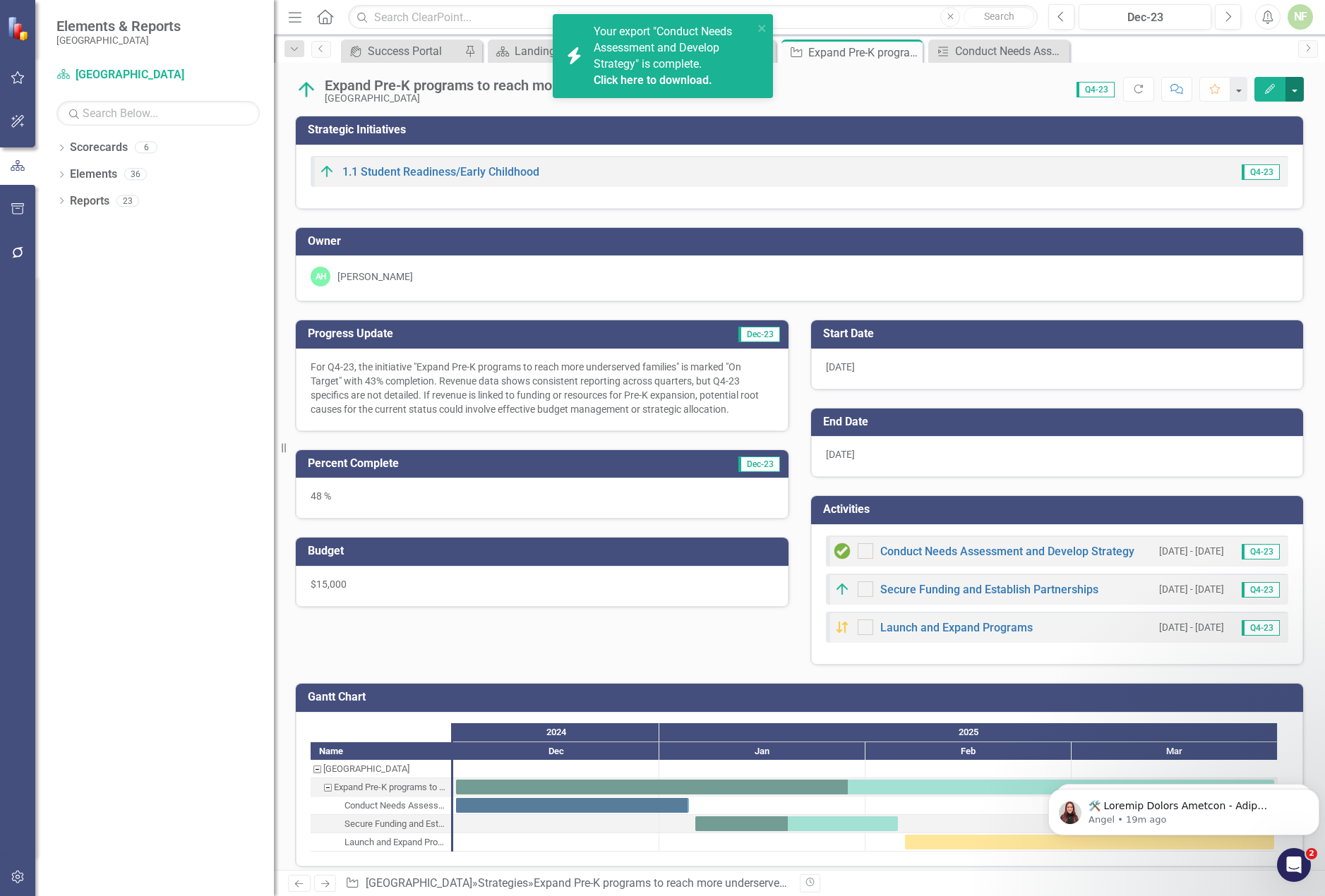
click at [1294, 88] on button "button" at bounding box center [1295, 90] width 18 height 24
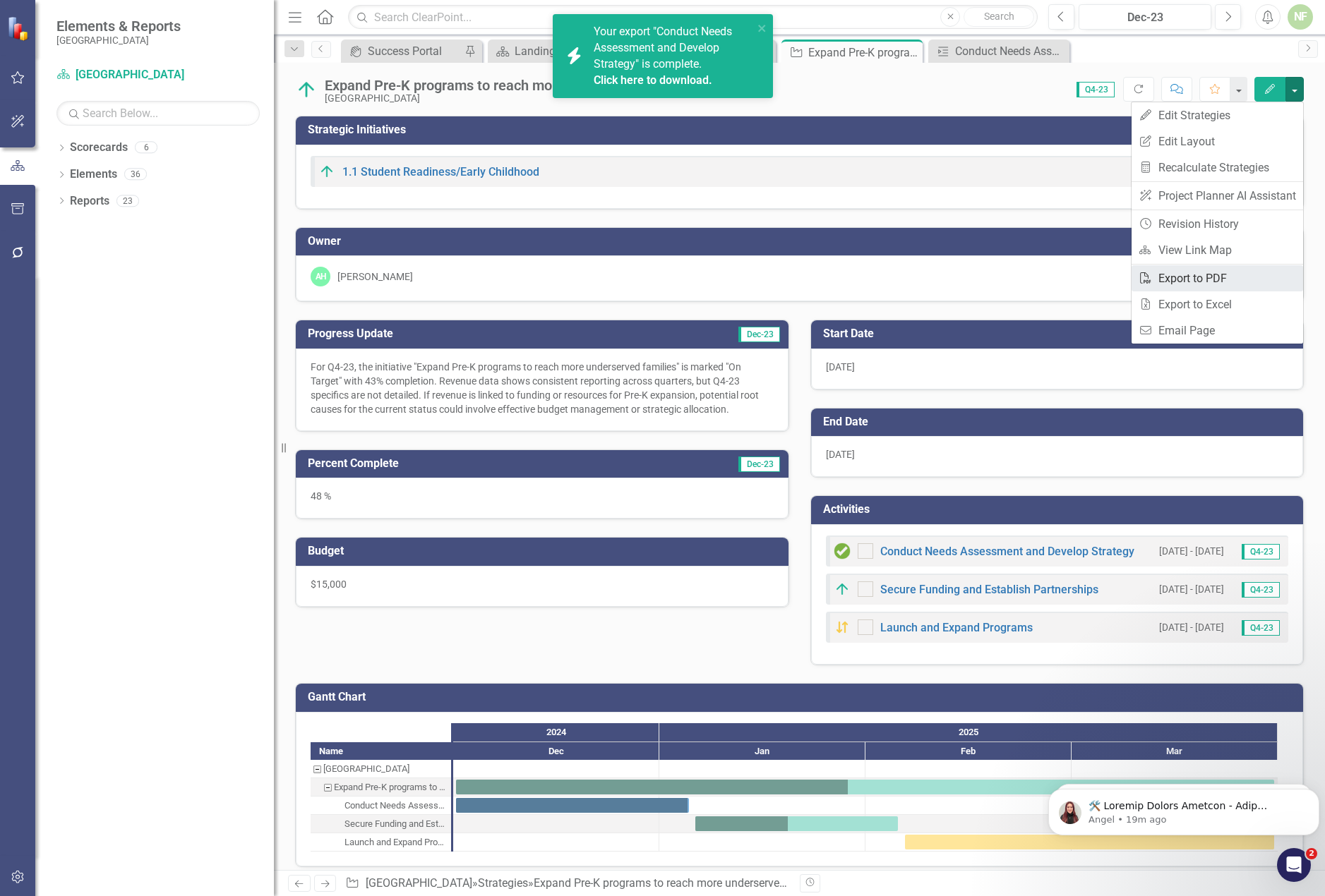
click at [1214, 283] on link "PDF Export to PDF" at bounding box center [1217, 278] width 171 height 26
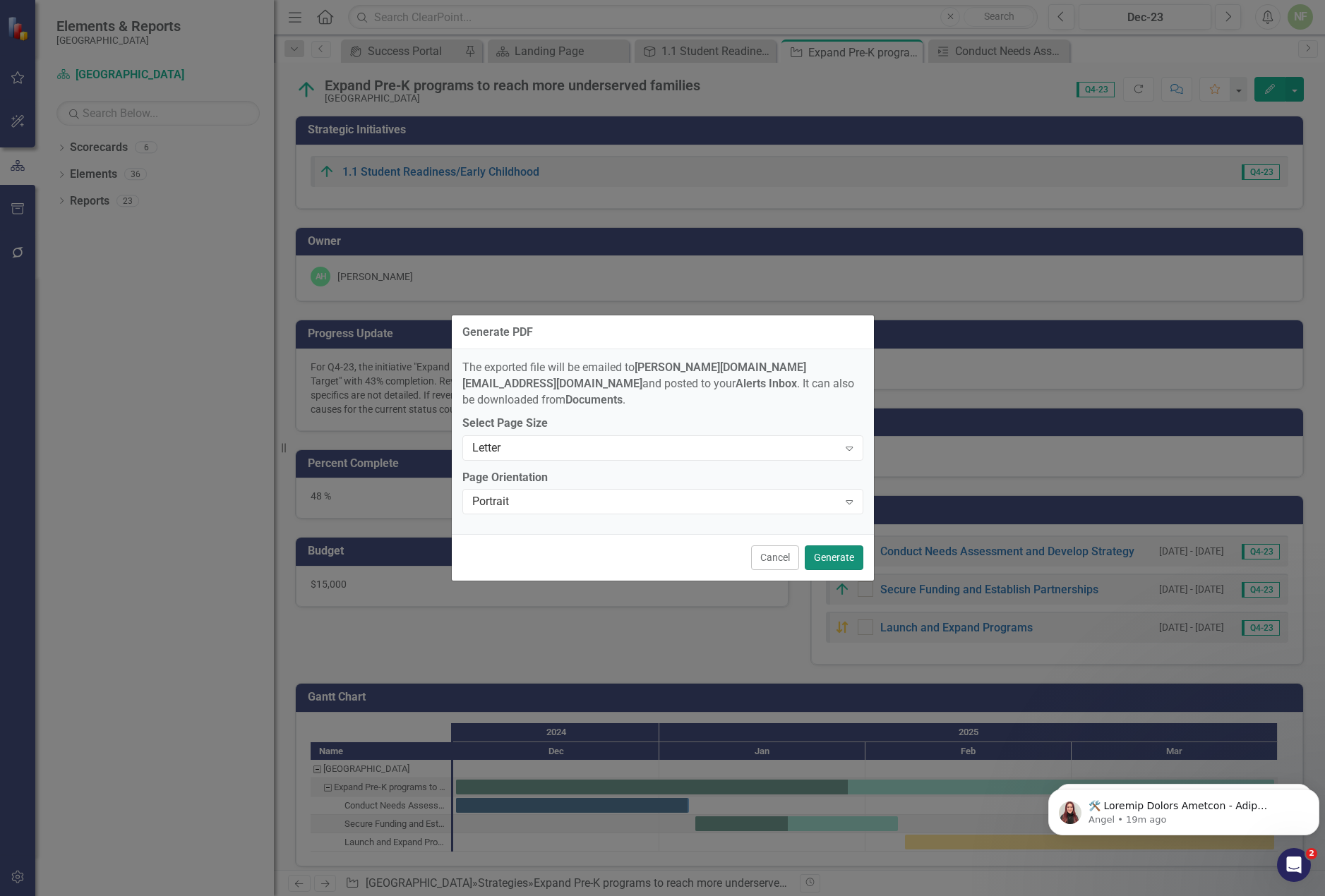
click at [841, 554] on button "Generate" at bounding box center [834, 558] width 58 height 24
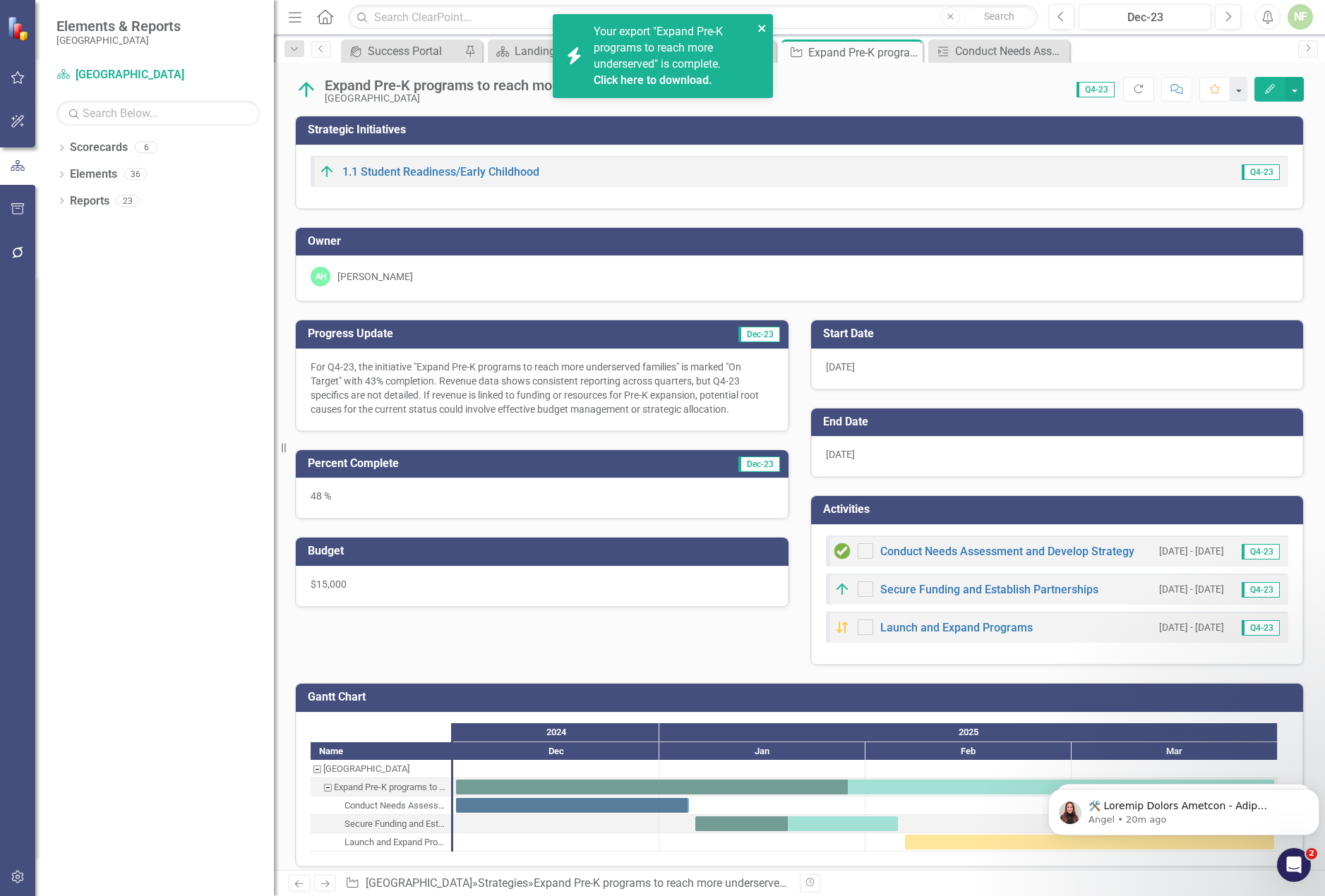
click at [762, 32] on icon "close" at bounding box center [762, 28] width 10 height 11
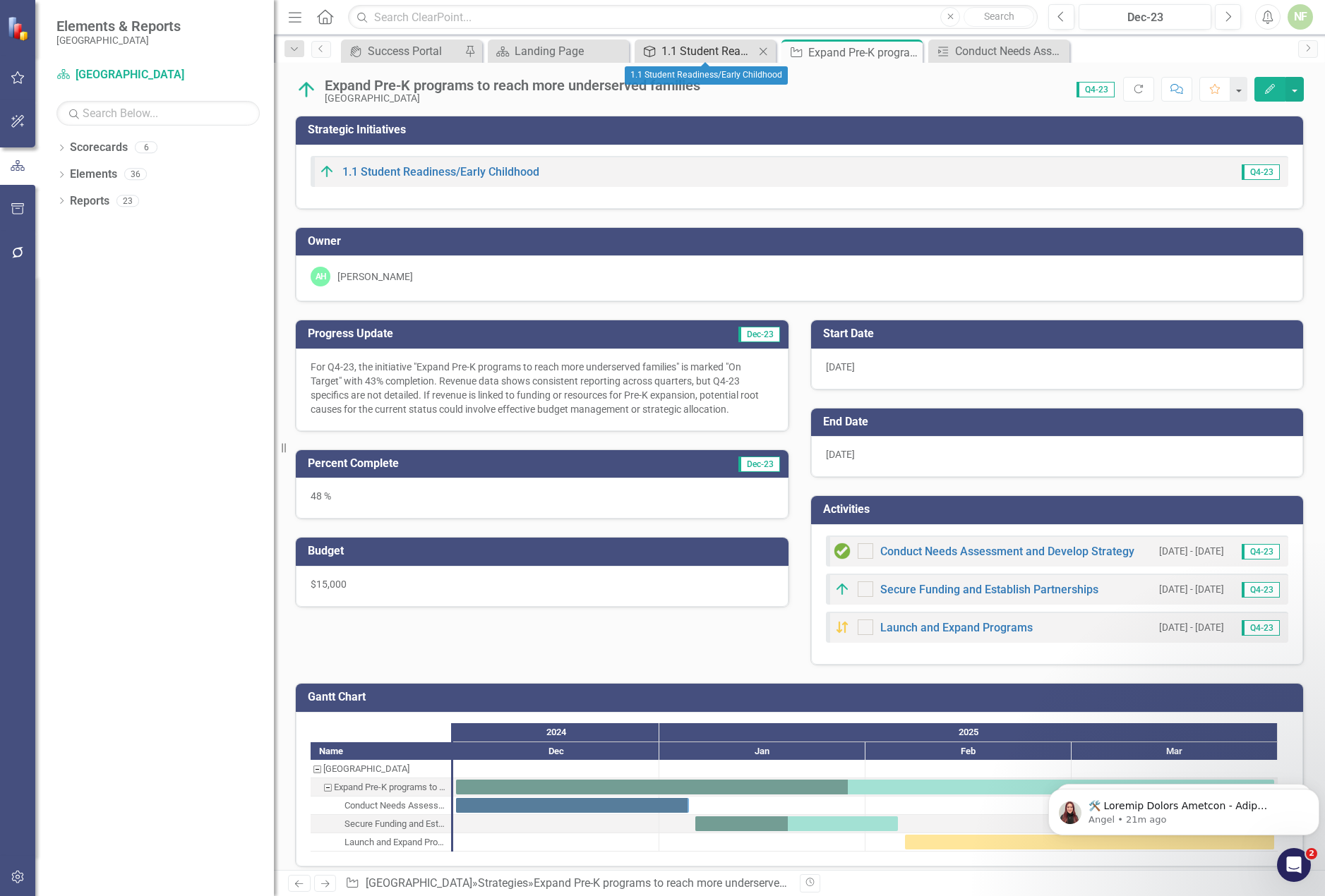
click at [699, 50] on div "1.1 Student Readiness/Early Childhood" at bounding box center [708, 51] width 93 height 17
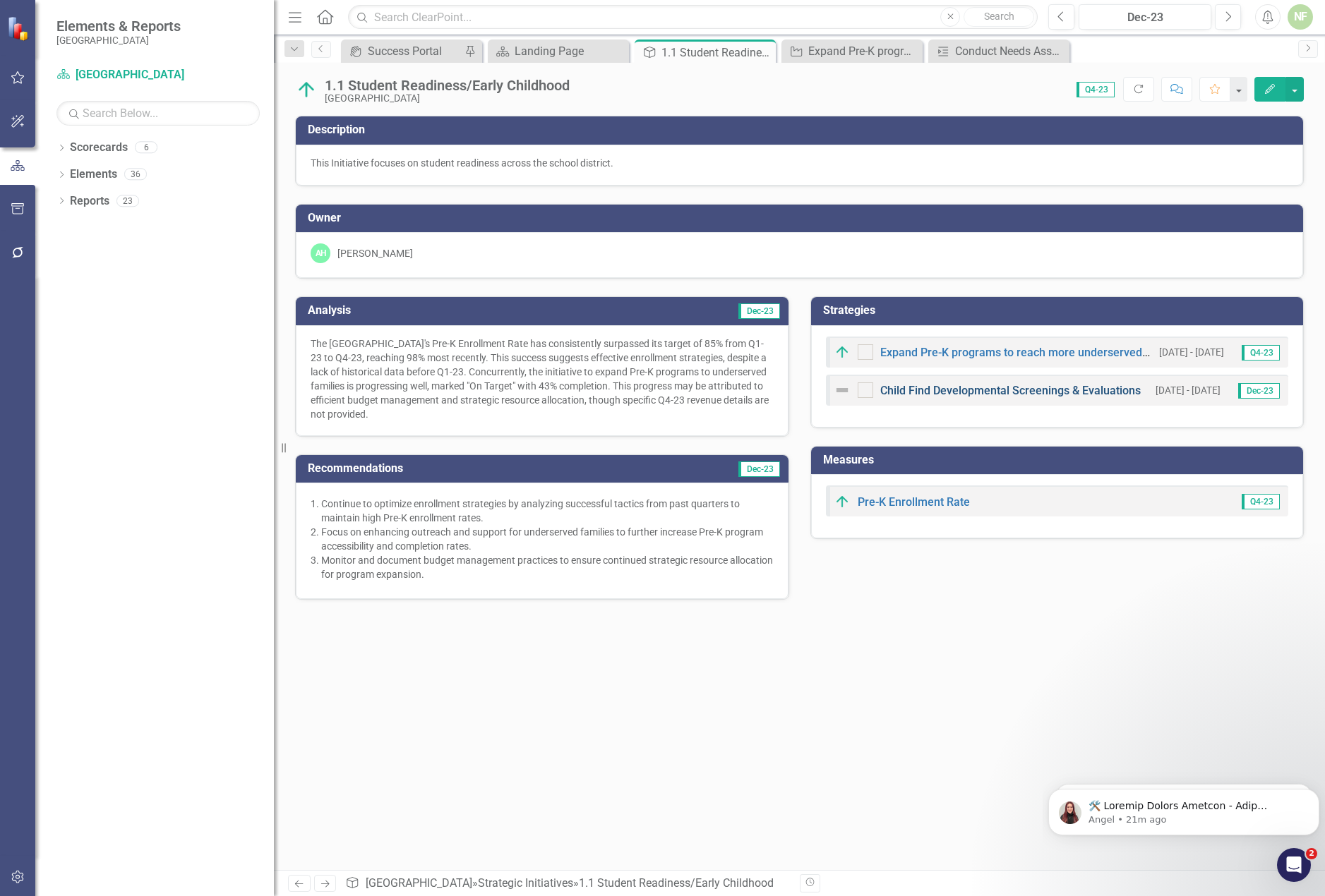
click at [971, 385] on link "Child Find Developmental Screenings & Evaluations" at bounding box center [1011, 390] width 261 height 13
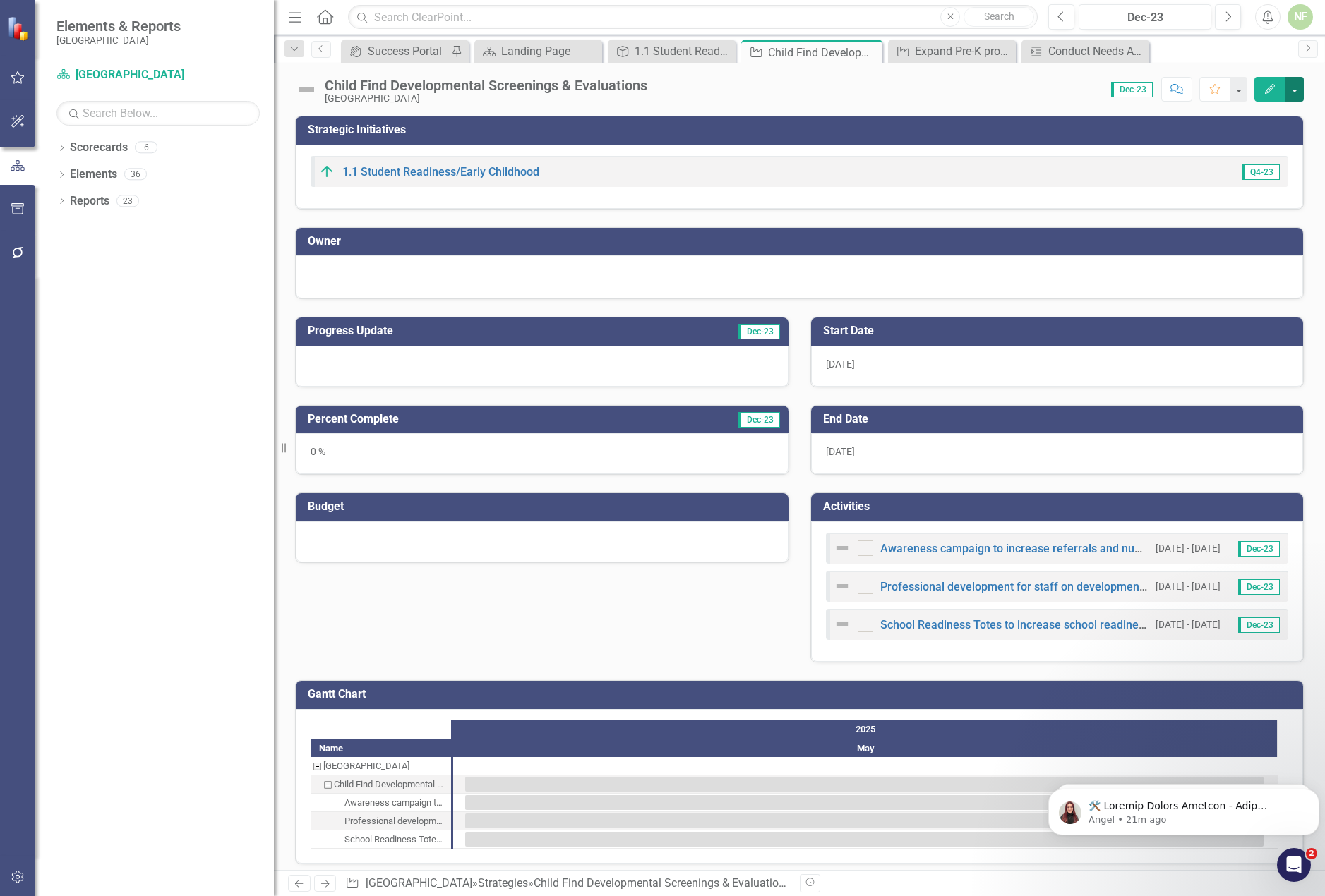
click at [1301, 90] on button "button" at bounding box center [1295, 90] width 18 height 24
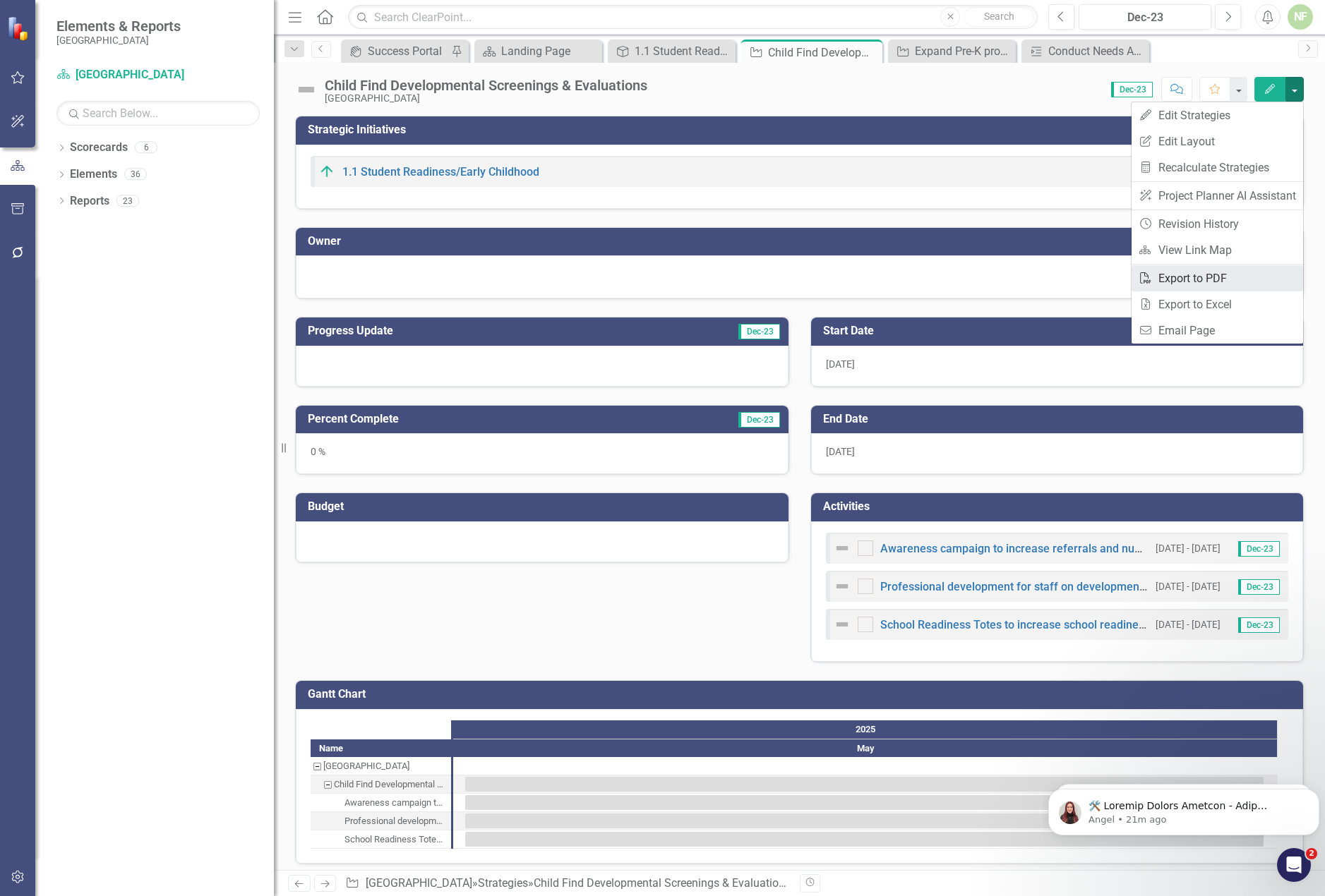
click at [1197, 282] on link "PDF Export to PDF" at bounding box center [1217, 278] width 171 height 26
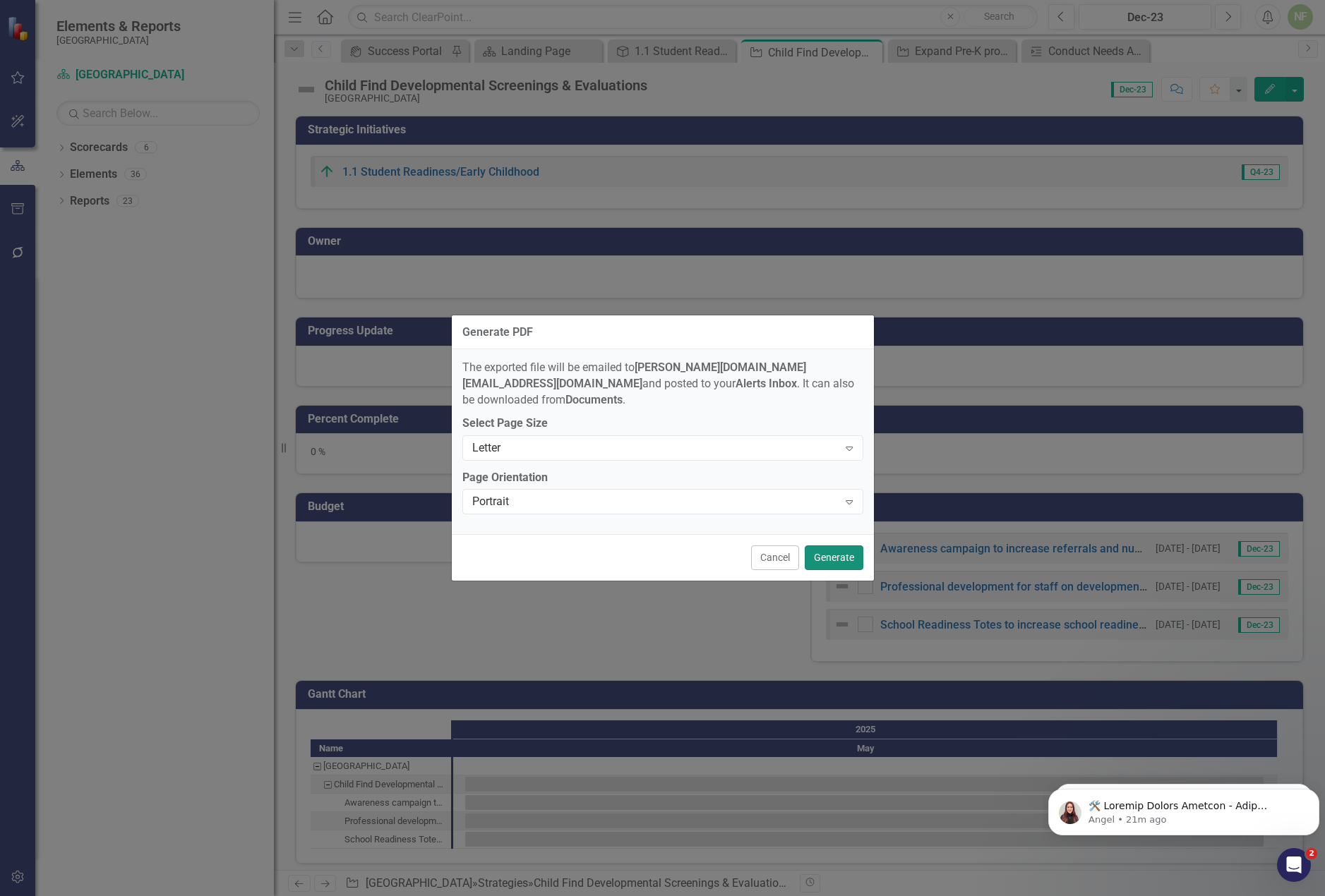
click at [849, 552] on button "Generate" at bounding box center [834, 558] width 58 height 24
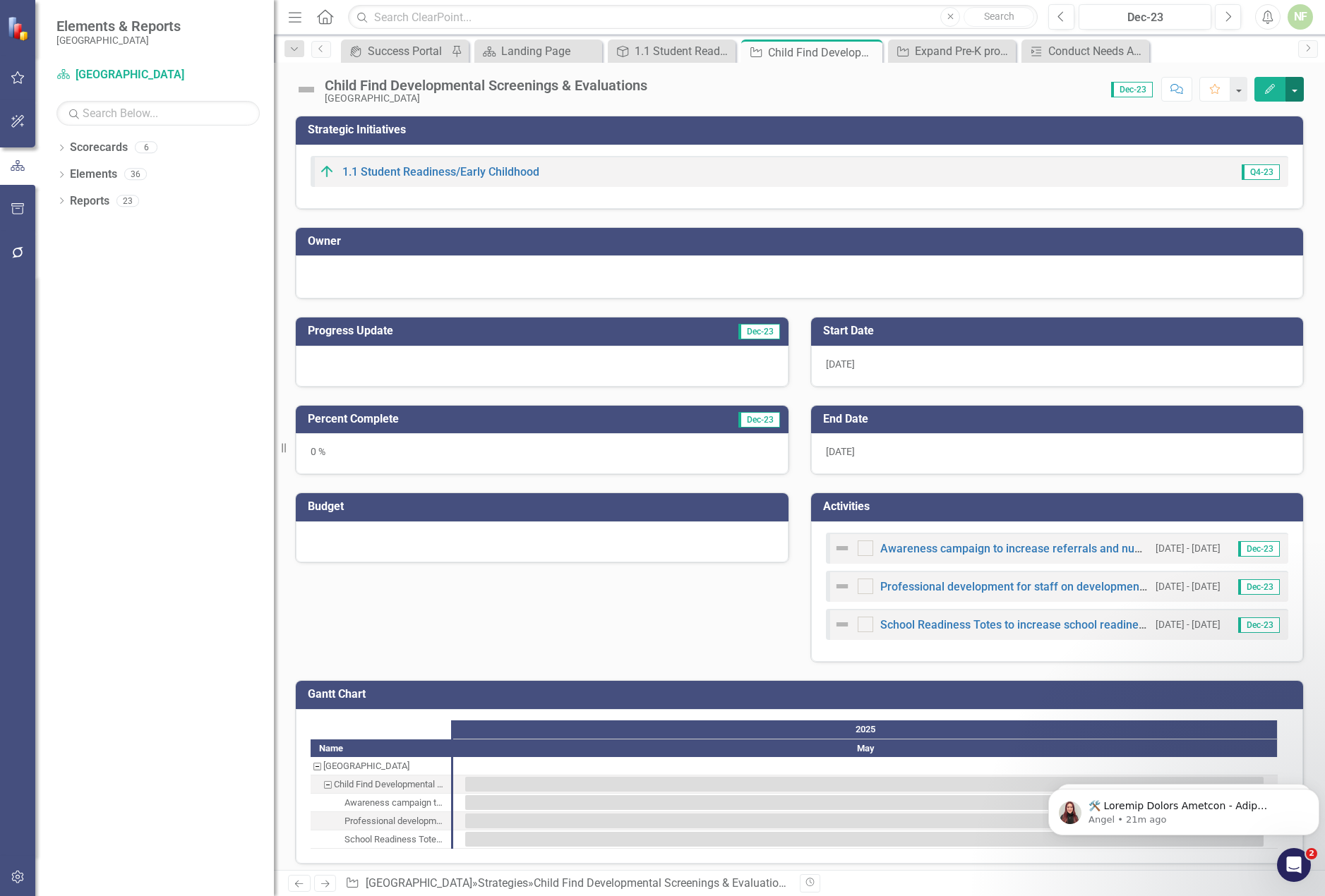
click at [1300, 89] on button "button" at bounding box center [1295, 90] width 18 height 24
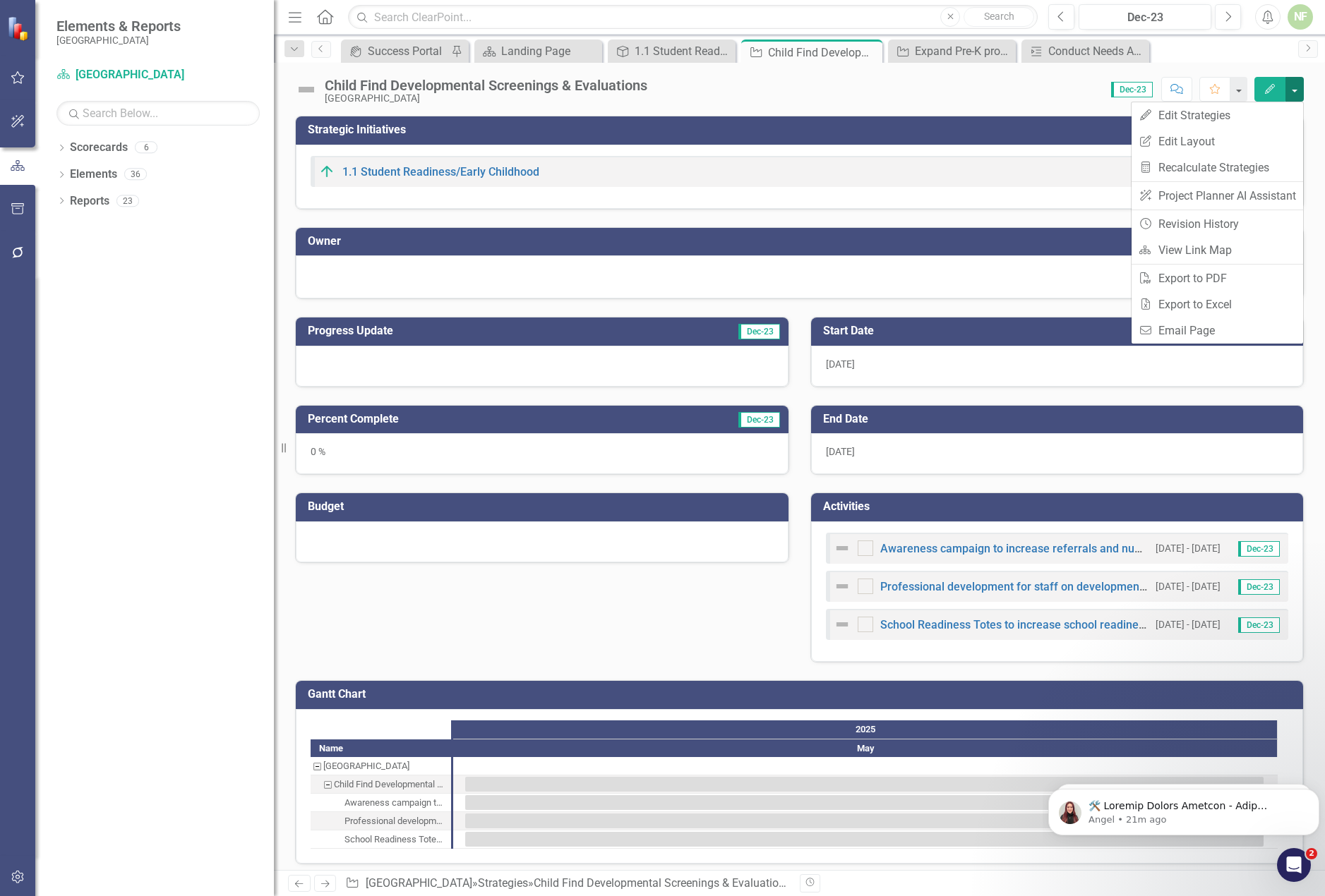
click at [1300, 89] on button "button" at bounding box center [1295, 90] width 18 height 24
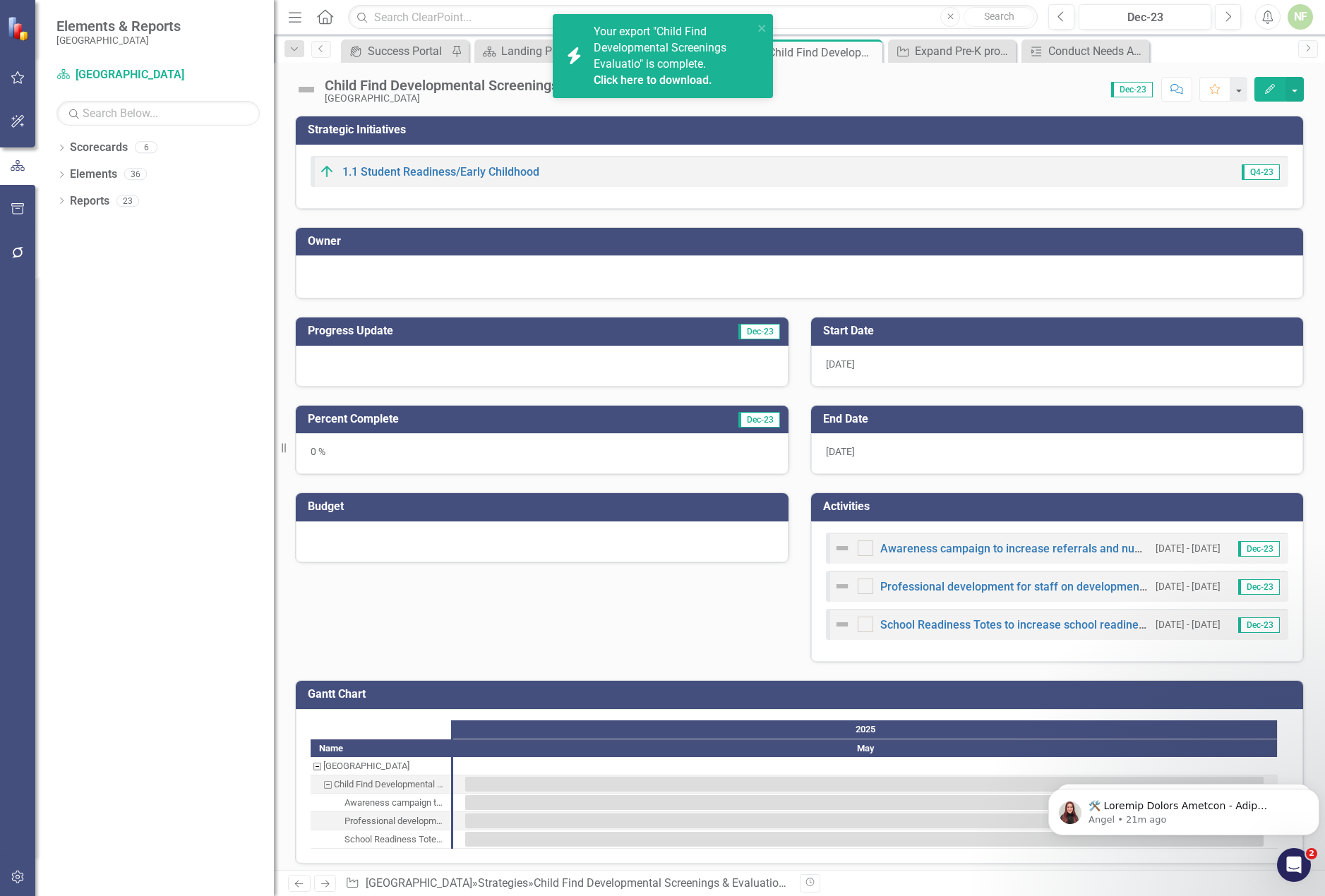
click at [683, 82] on link "Click here to download." at bounding box center [653, 79] width 118 height 13
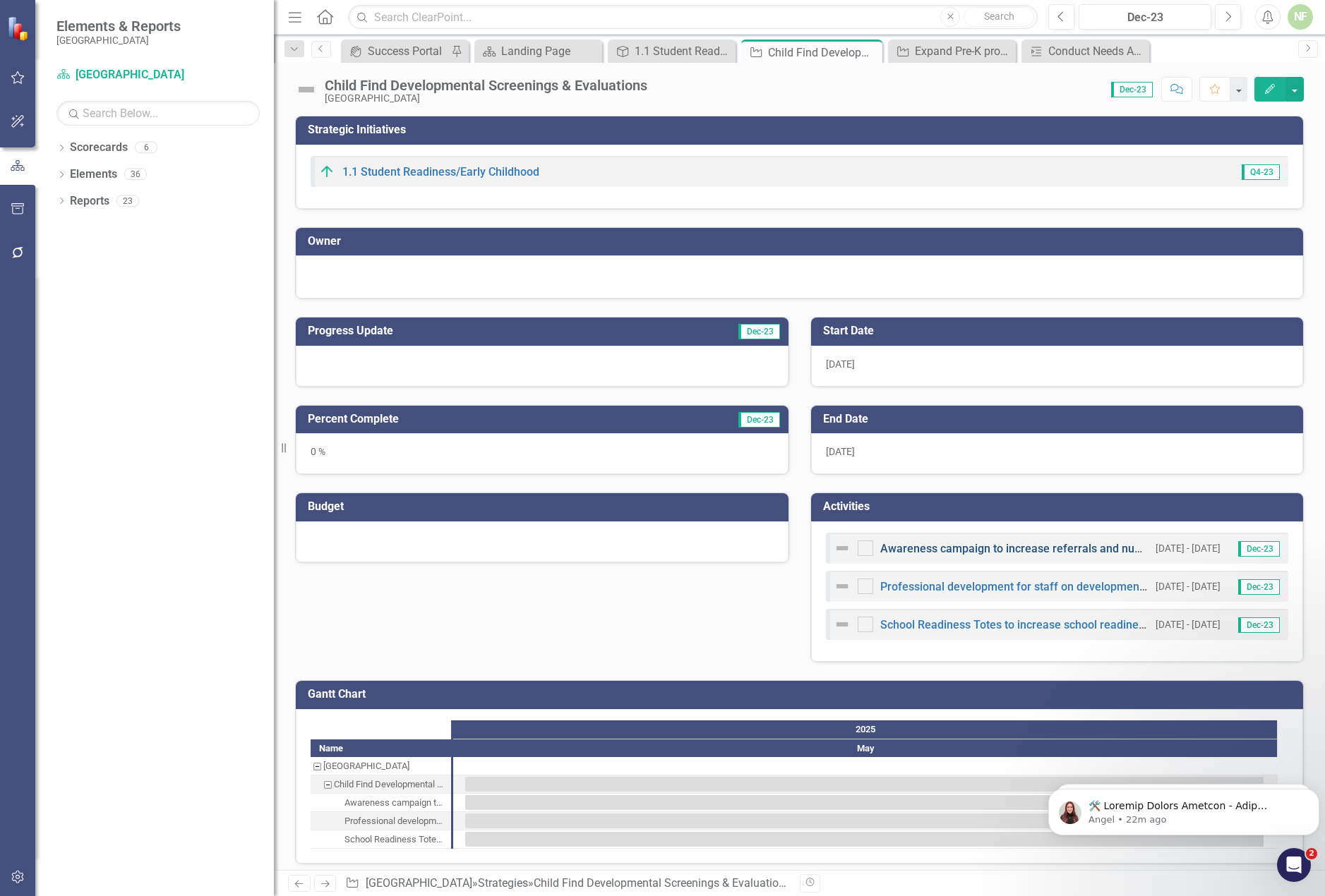
click at [960, 547] on link "Awareness campaign to increase referrals and number of children screened" at bounding box center [1075, 548] width 389 height 13
click at [967, 587] on link "Professional development for staff on developmental assessment(s), evaluations …" at bounding box center [1136, 586] width 512 height 13
click at [969, 632] on div "School Readiness Totes to increase school readiness skills and parent education" at bounding box center [991, 624] width 316 height 17
click at [967, 625] on link "School Readiness Totes to increase school readiness skills and parent education" at bounding box center [1085, 624] width 409 height 13
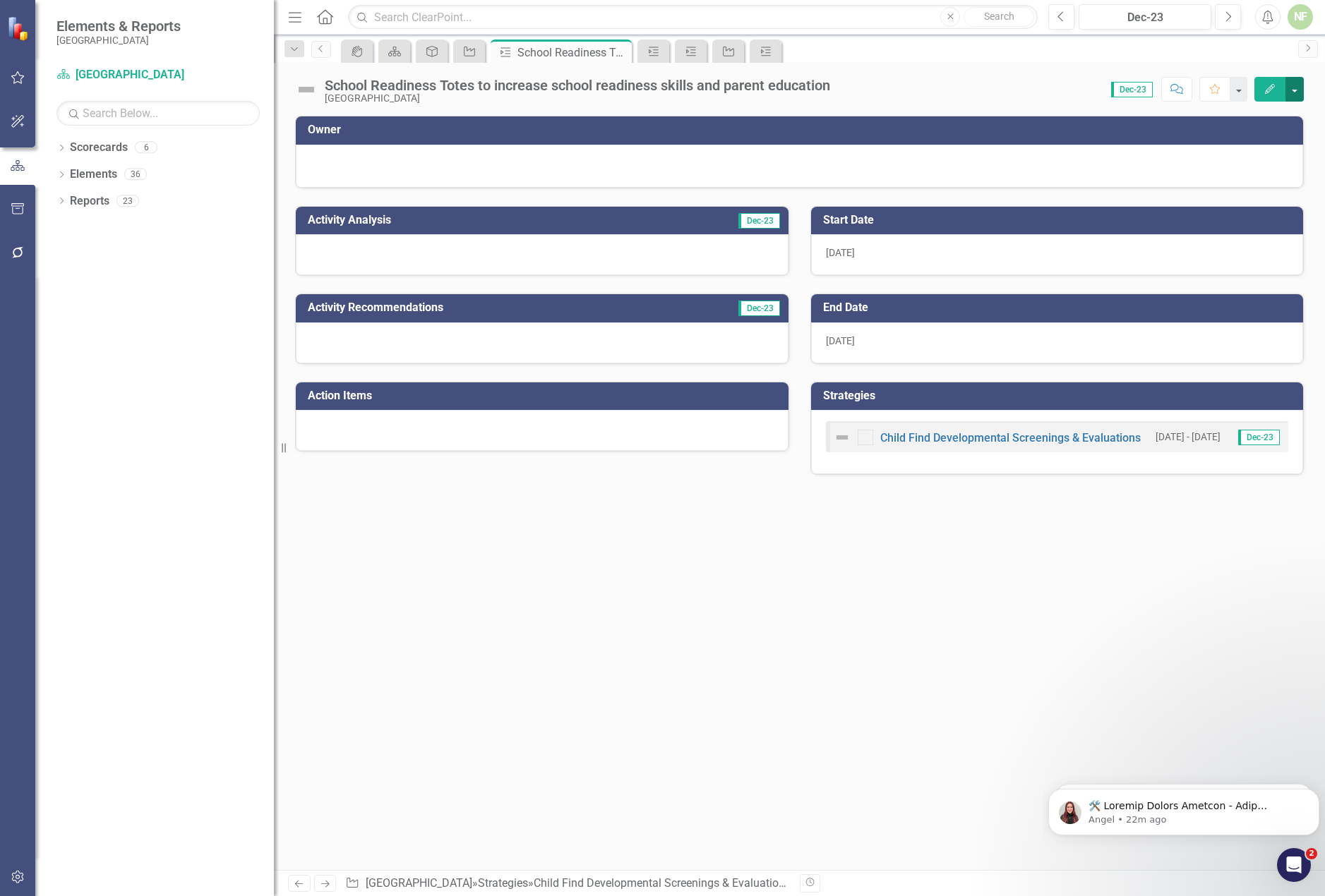
click at [1293, 92] on button "button" at bounding box center [1295, 90] width 18 height 24
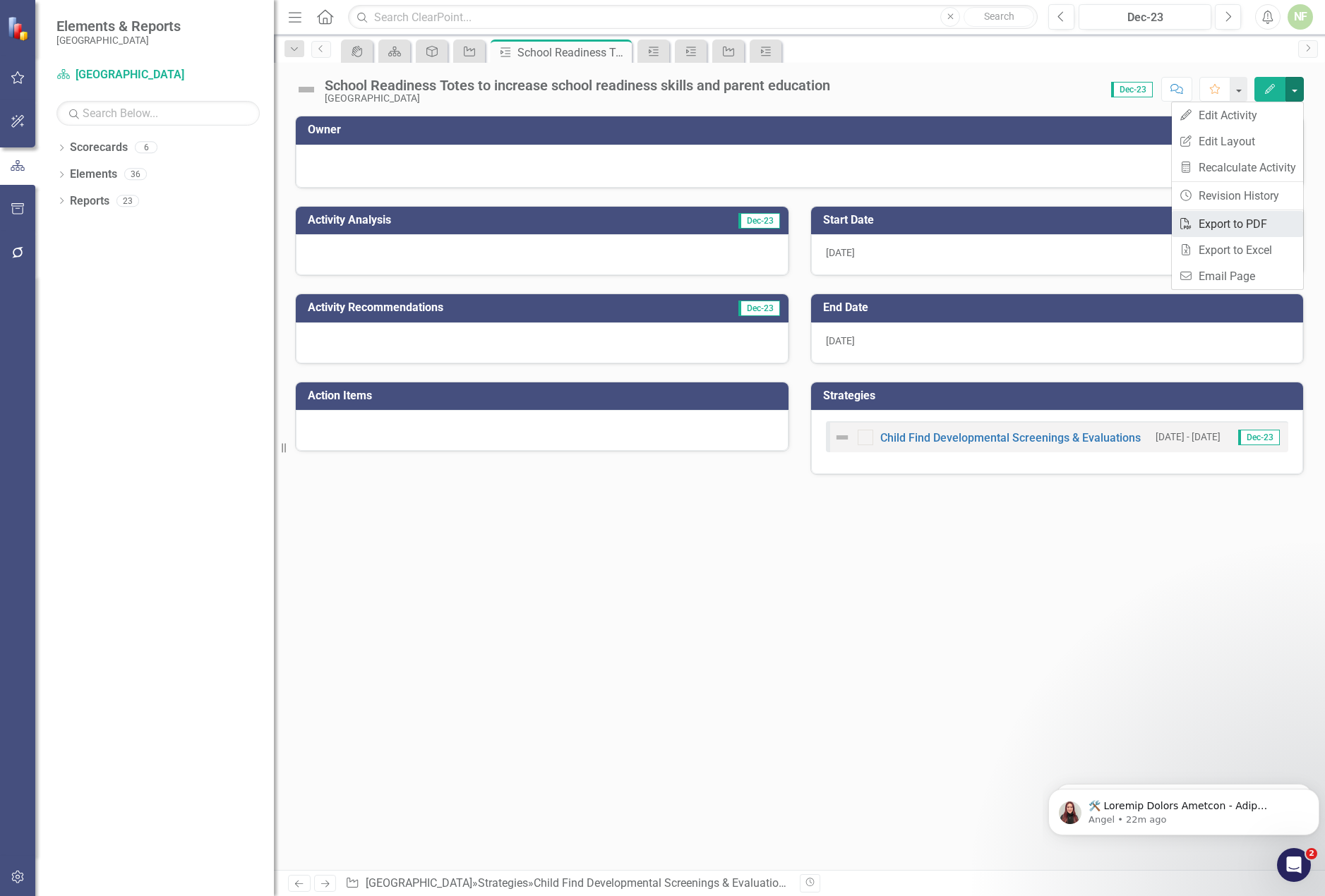
click at [1237, 222] on link "PDF Export to PDF" at bounding box center [1237, 224] width 131 height 26
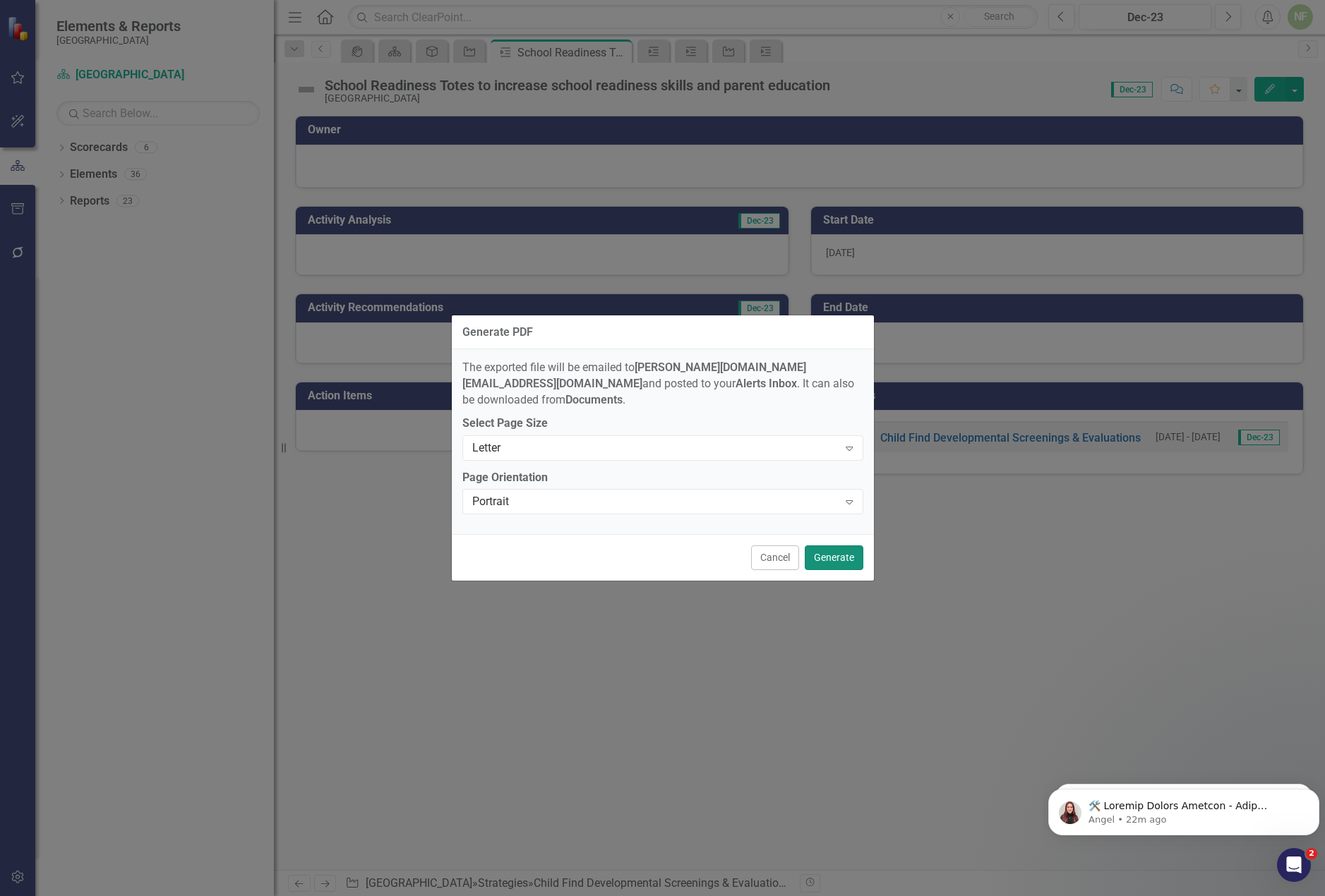
click at [849, 550] on button "Generate" at bounding box center [834, 558] width 58 height 24
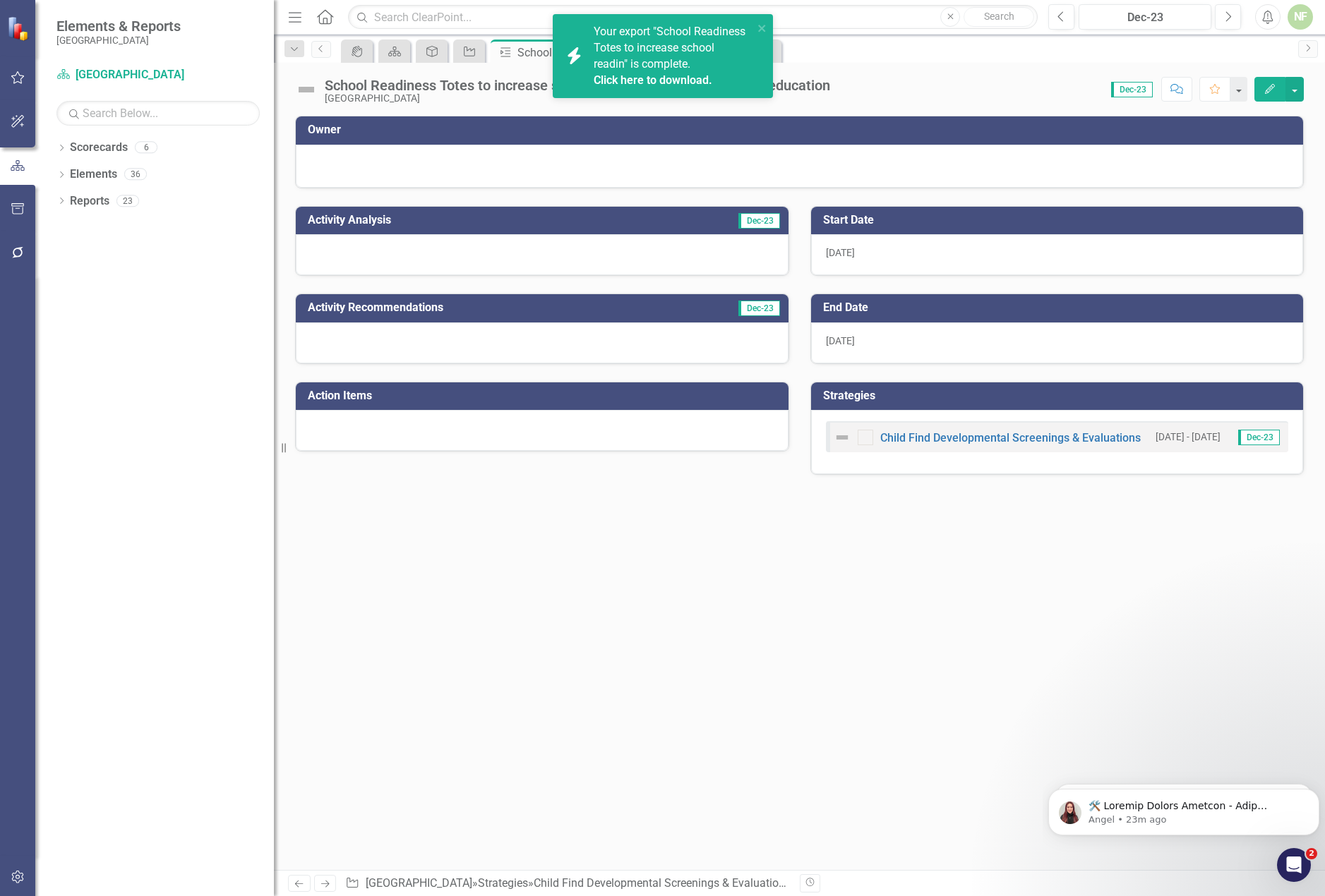
click at [670, 83] on link "Click here to download." at bounding box center [653, 79] width 118 height 13
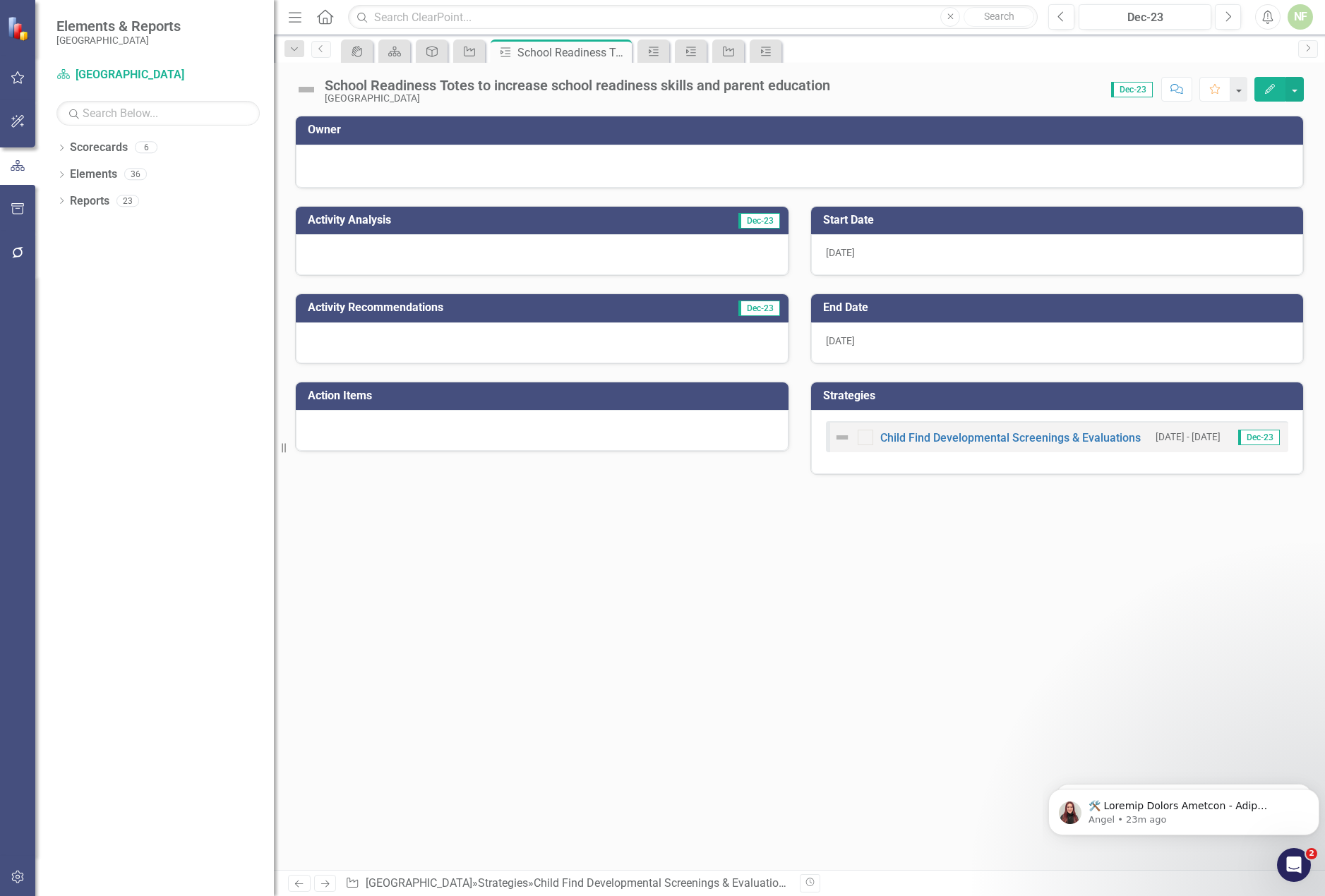
click at [648, 327] on div at bounding box center [542, 342] width 493 height 41
click at [606, 338] on div at bounding box center [542, 342] width 493 height 41
click at [665, 251] on div at bounding box center [542, 255] width 493 height 41
click at [731, 167] on div at bounding box center [799, 163] width 978 height 17
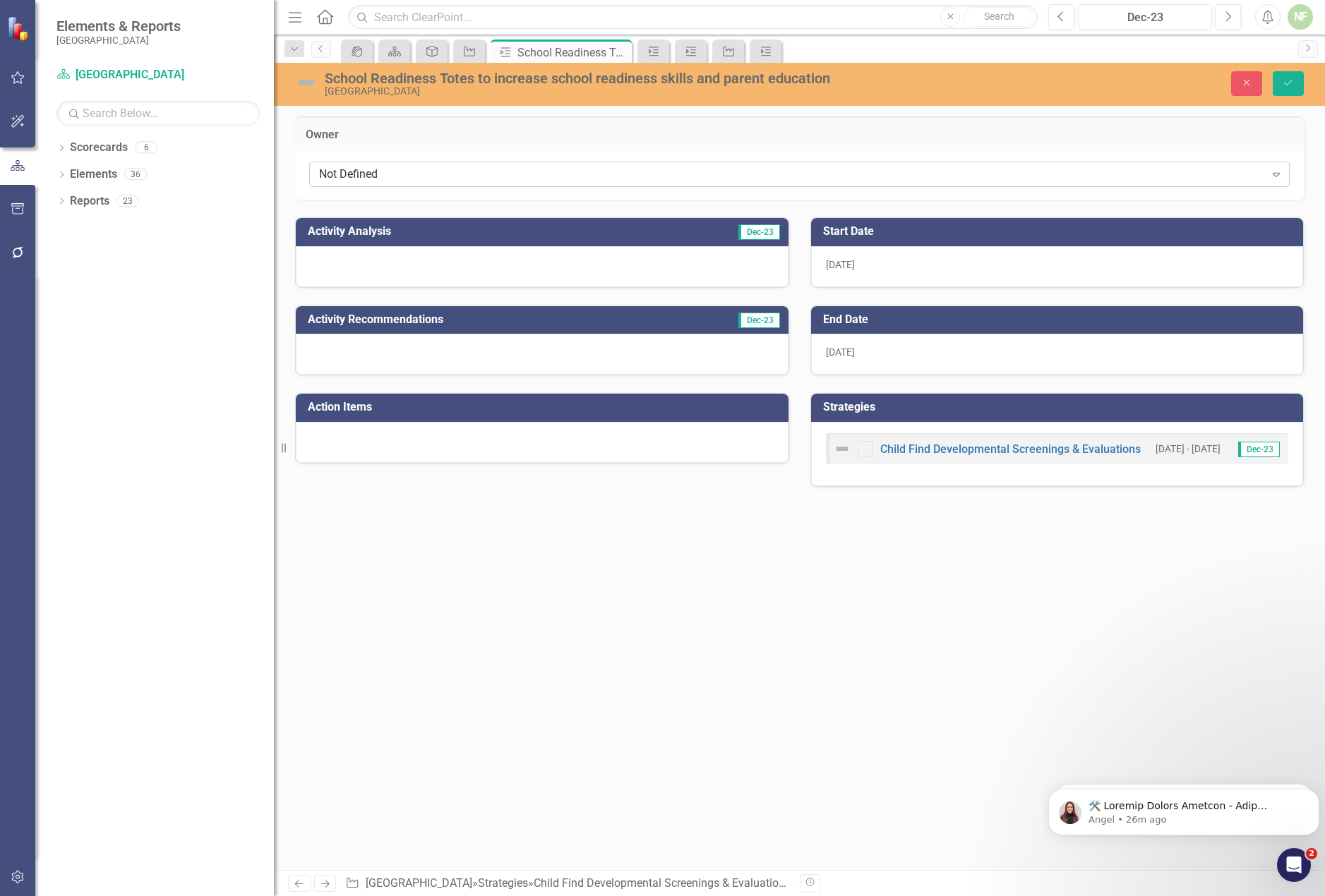
click at [733, 163] on div "Not Defined Expand" at bounding box center [800, 174] width 981 height 25
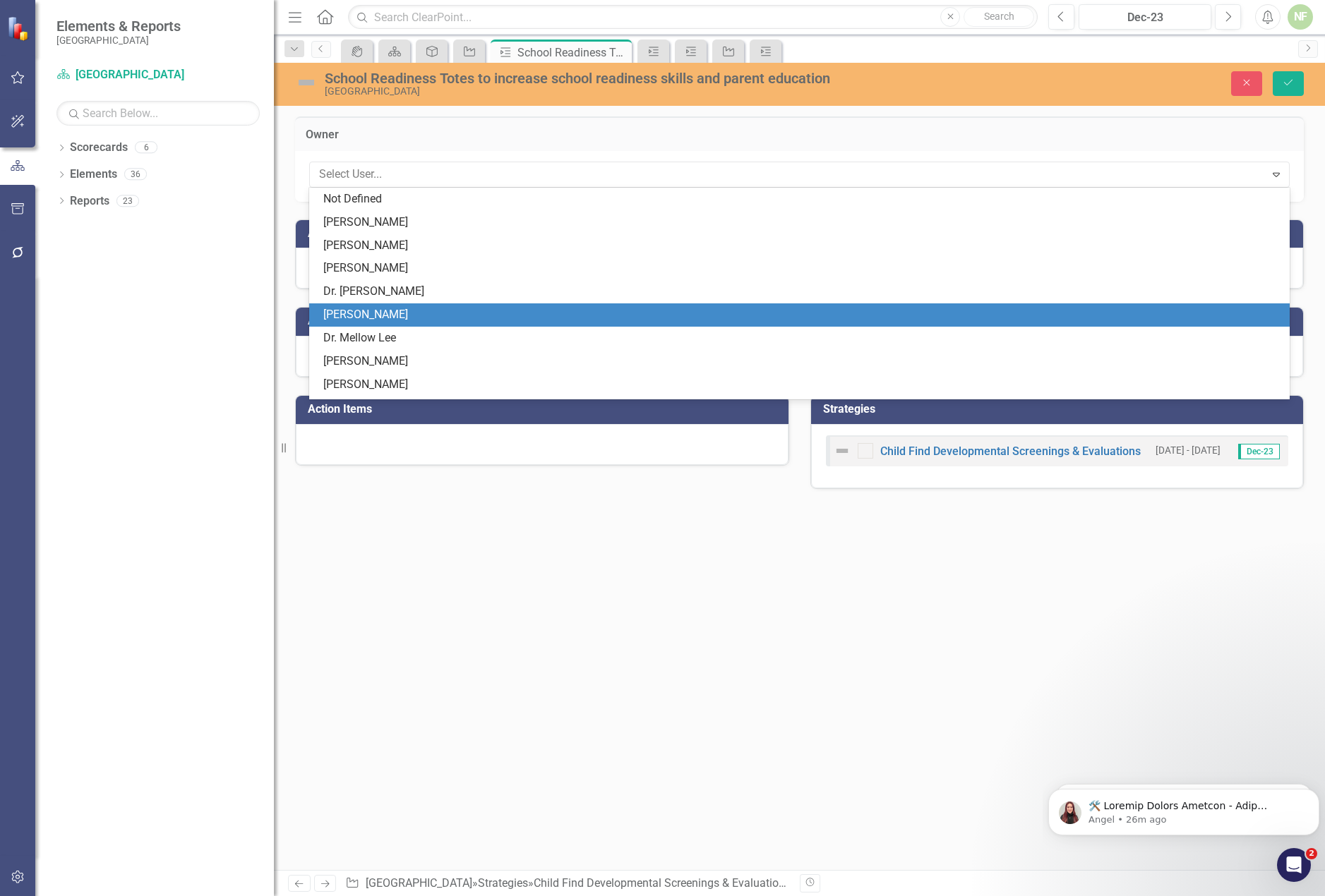
click at [676, 324] on div "[PERSON_NAME]" at bounding box center [800, 315] width 981 height 23
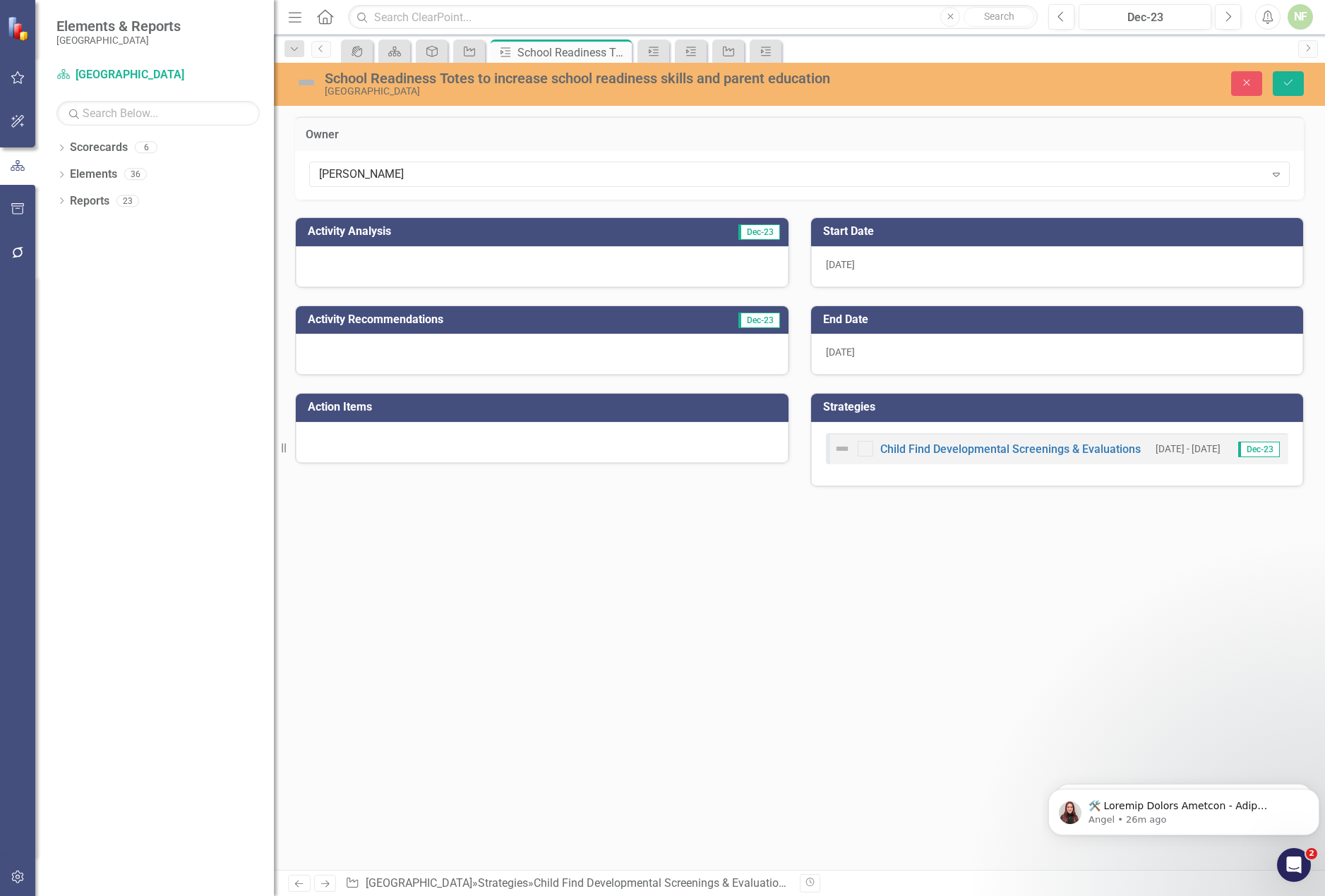
click at [519, 262] on div at bounding box center [542, 266] width 493 height 41
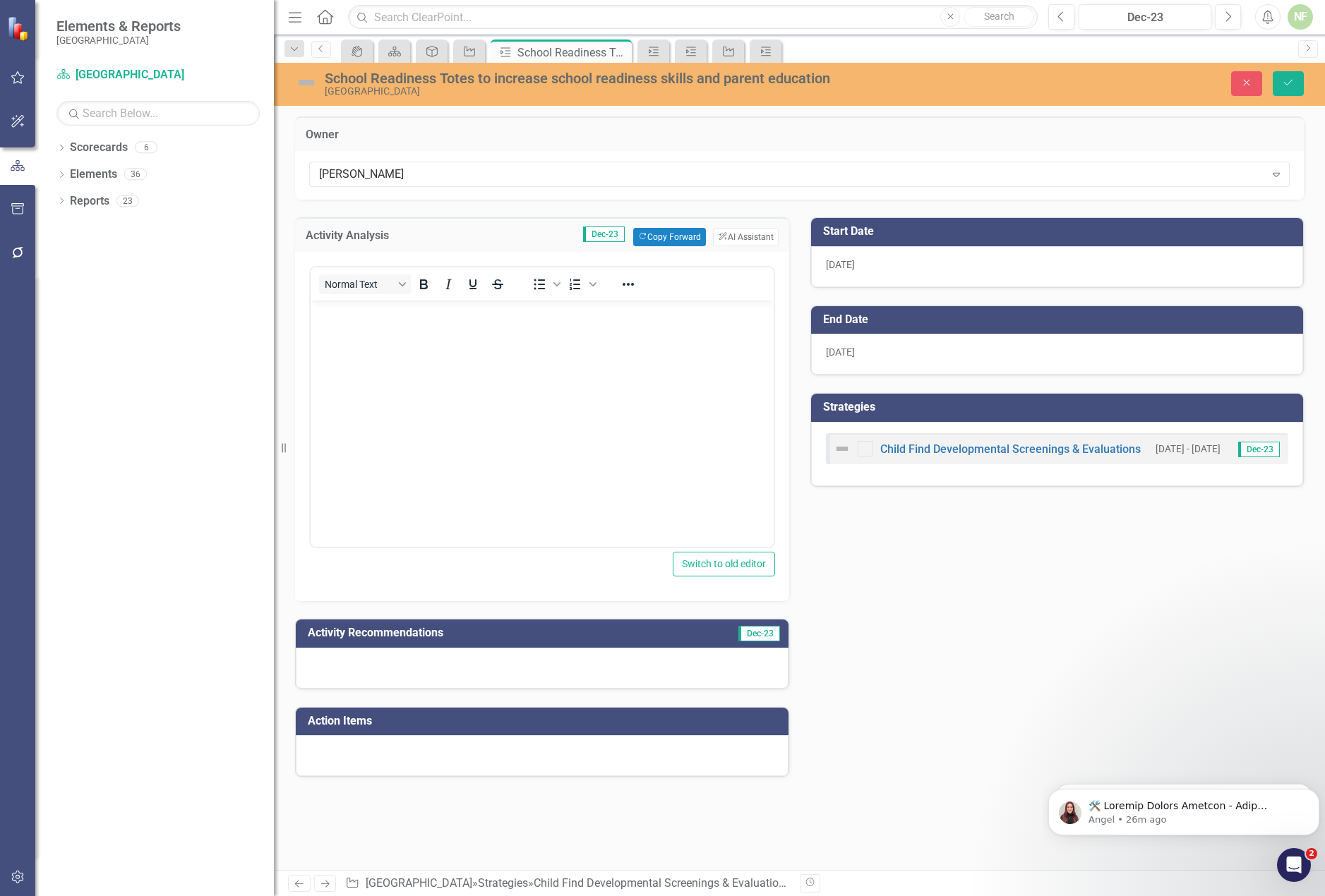
click at [790, 144] on td "Owner" at bounding box center [800, 136] width 988 height 18
click at [1302, 83] on button "Save" at bounding box center [1288, 83] width 31 height 24
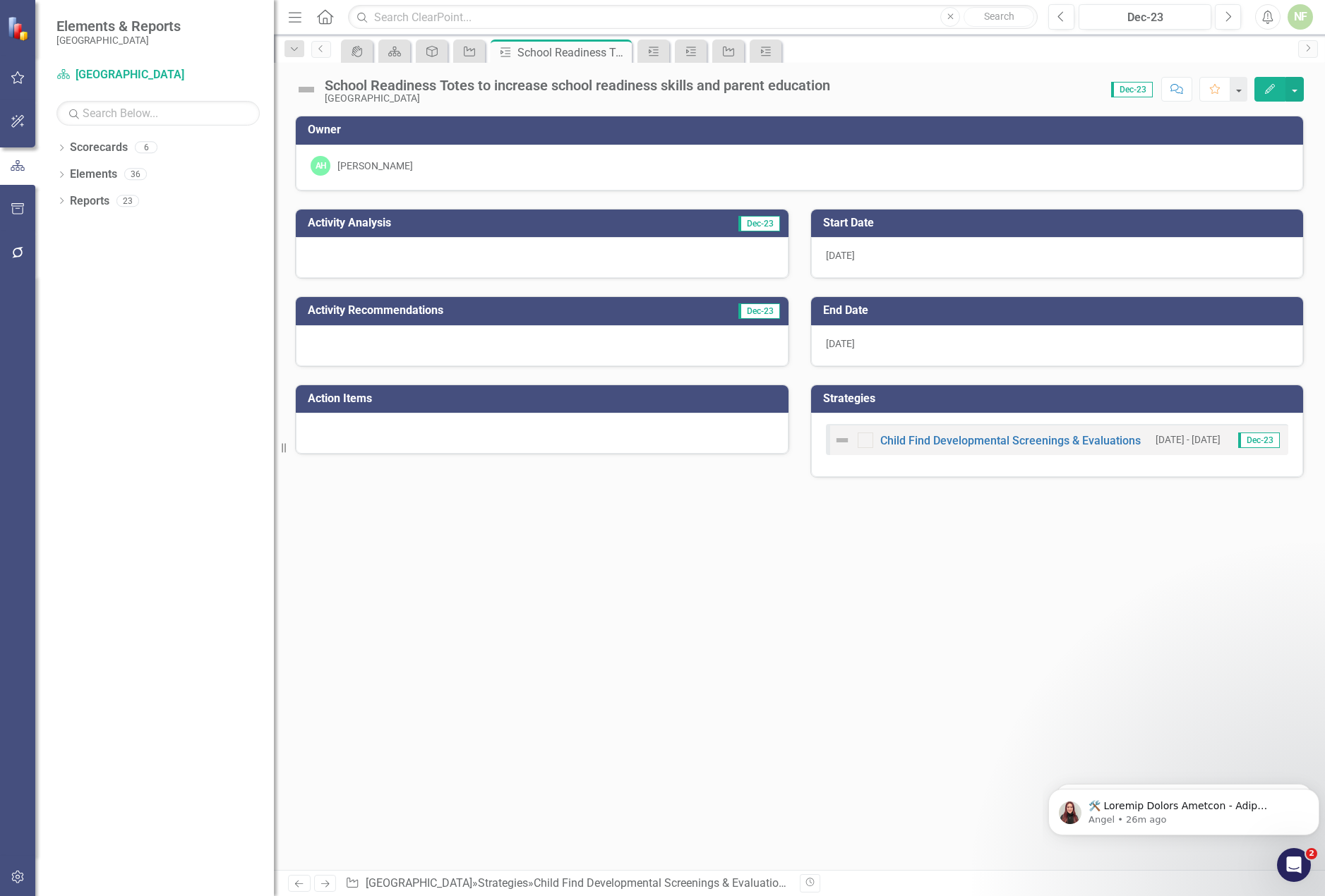
click at [1308, 88] on div "School Readiness Totes to increase school readiness skills and parent education…" at bounding box center [799, 83] width 1051 height 43
click at [1297, 88] on button "button" at bounding box center [1295, 90] width 18 height 24
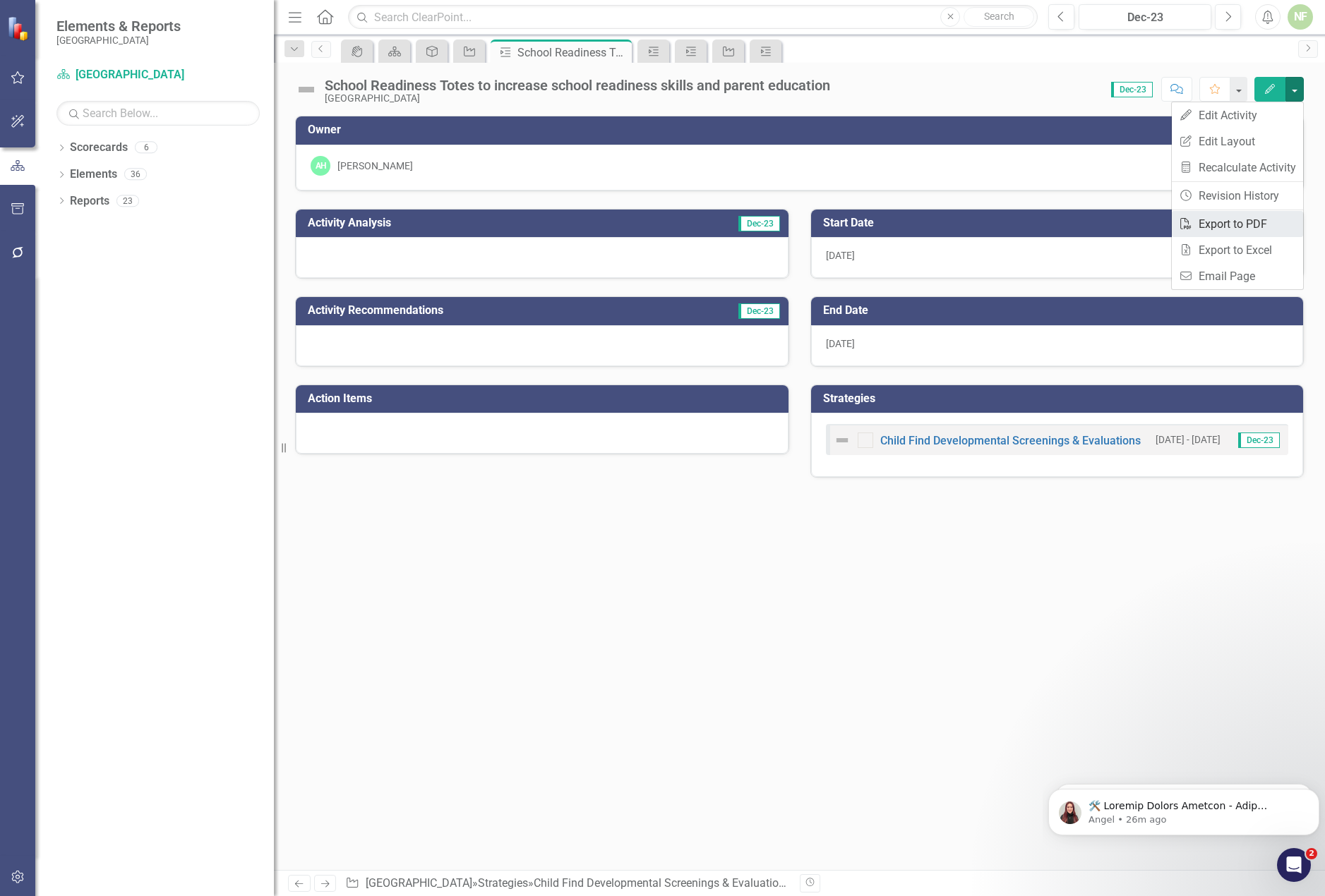
click at [1231, 229] on link "PDF Export to PDF" at bounding box center [1237, 224] width 131 height 26
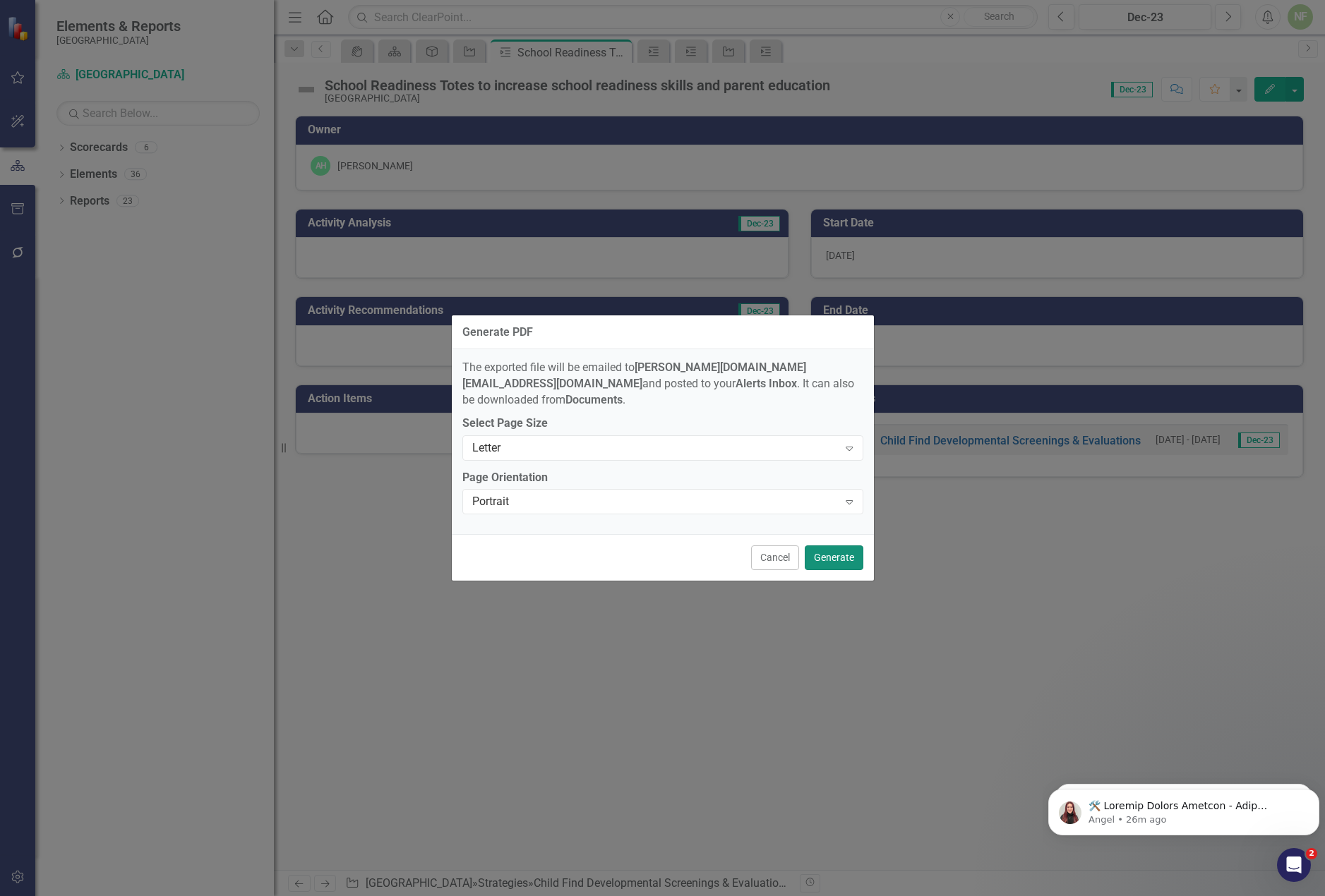
click at [843, 548] on button "Generate" at bounding box center [834, 558] width 58 height 24
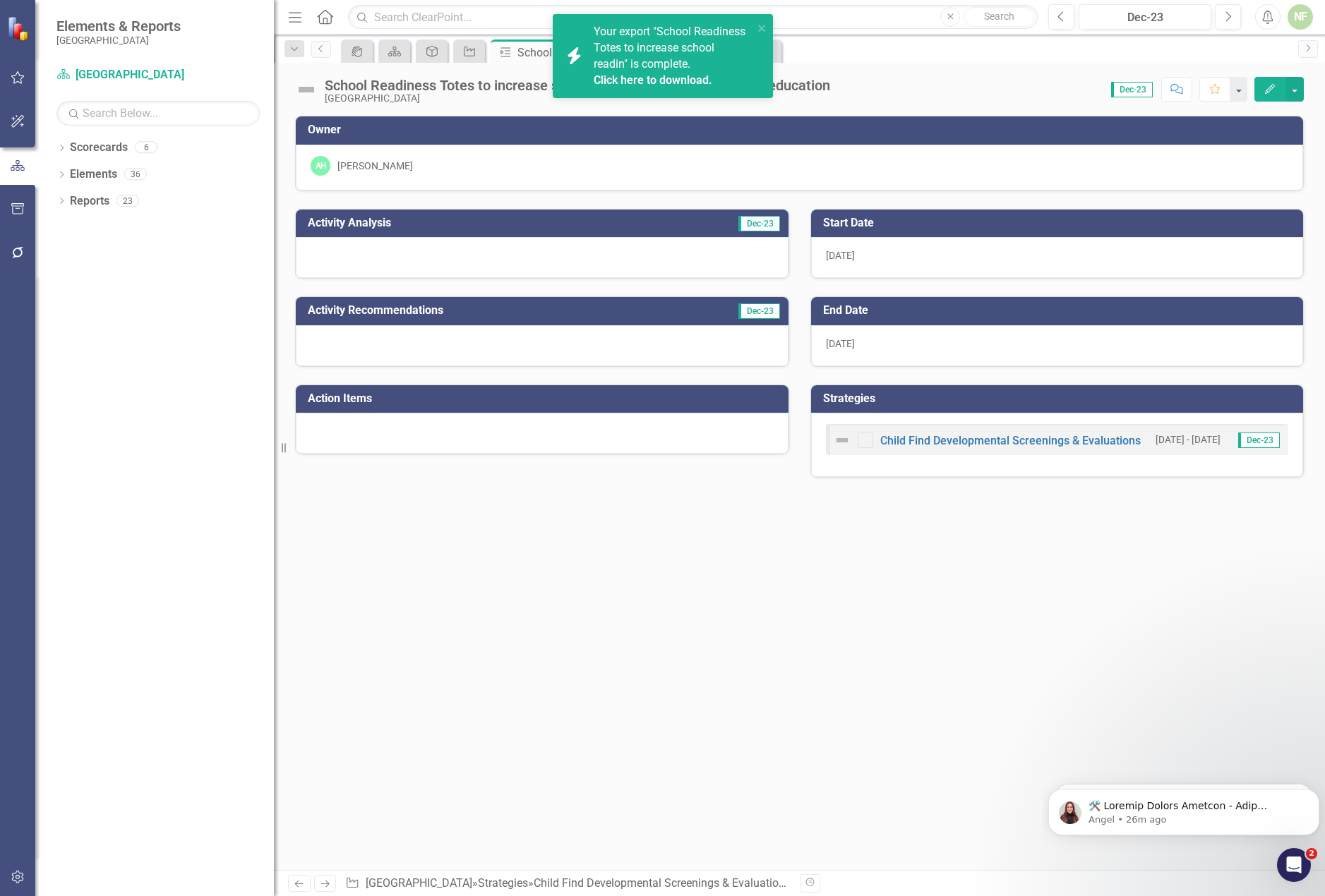
click at [668, 80] on link "Click here to download." at bounding box center [653, 79] width 118 height 13
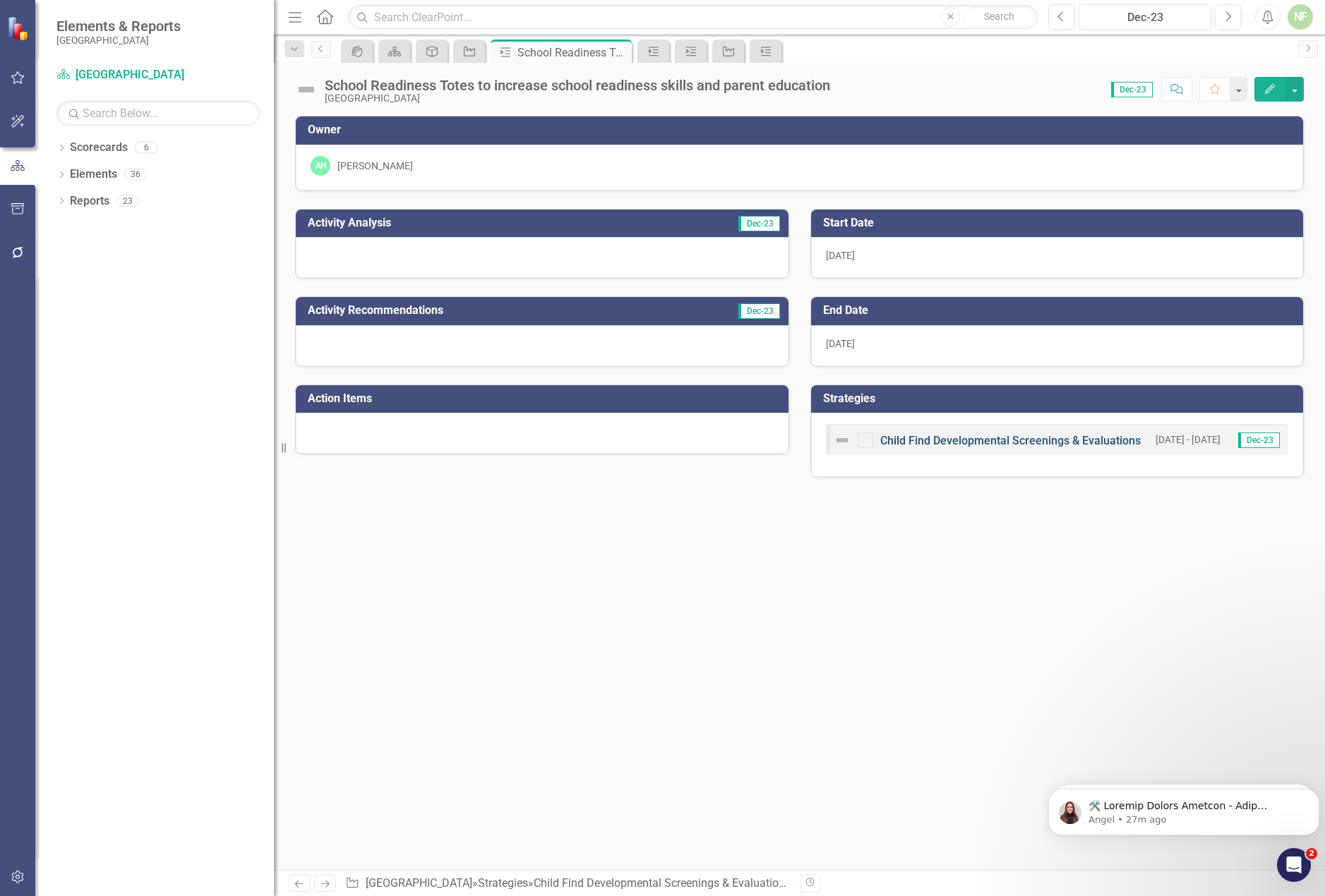
click at [1087, 440] on link "Child Find Developmental Screenings & Evaluations" at bounding box center [1011, 440] width 261 height 13
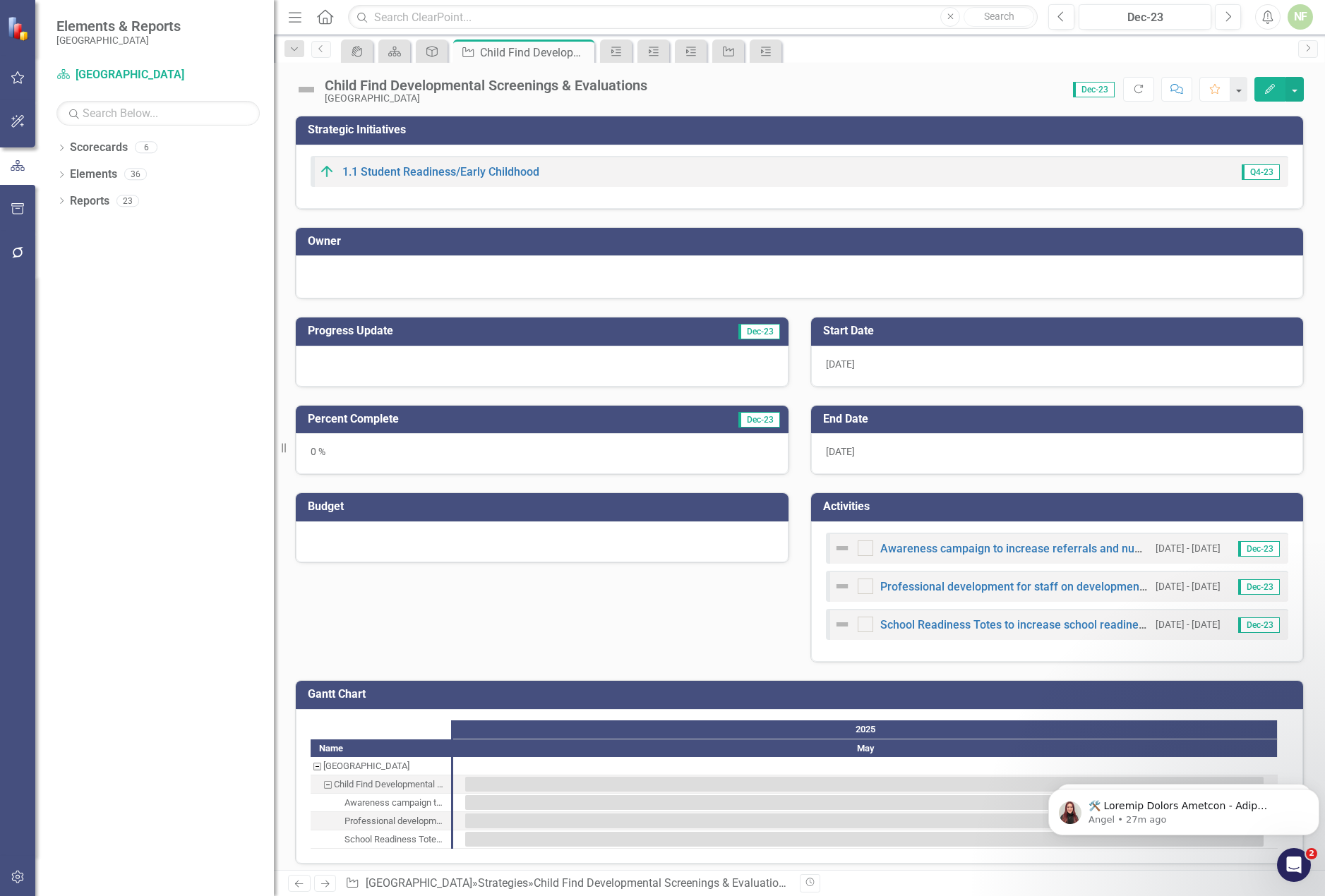
click at [377, 276] on div at bounding box center [799, 275] width 978 height 17
click at [501, 275] on div at bounding box center [799, 275] width 978 height 17
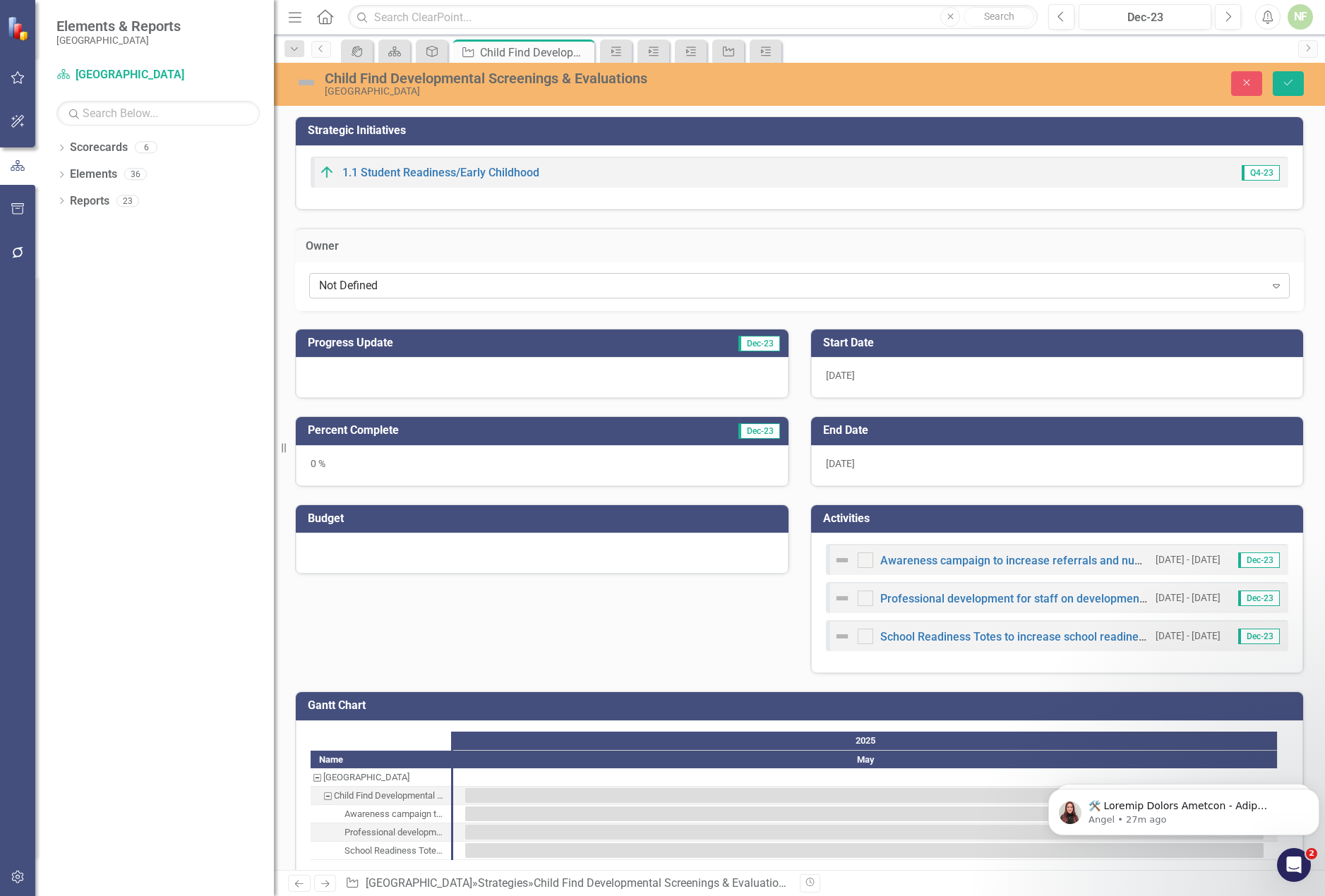
click at [460, 283] on div "Not Defined" at bounding box center [792, 285] width 946 height 17
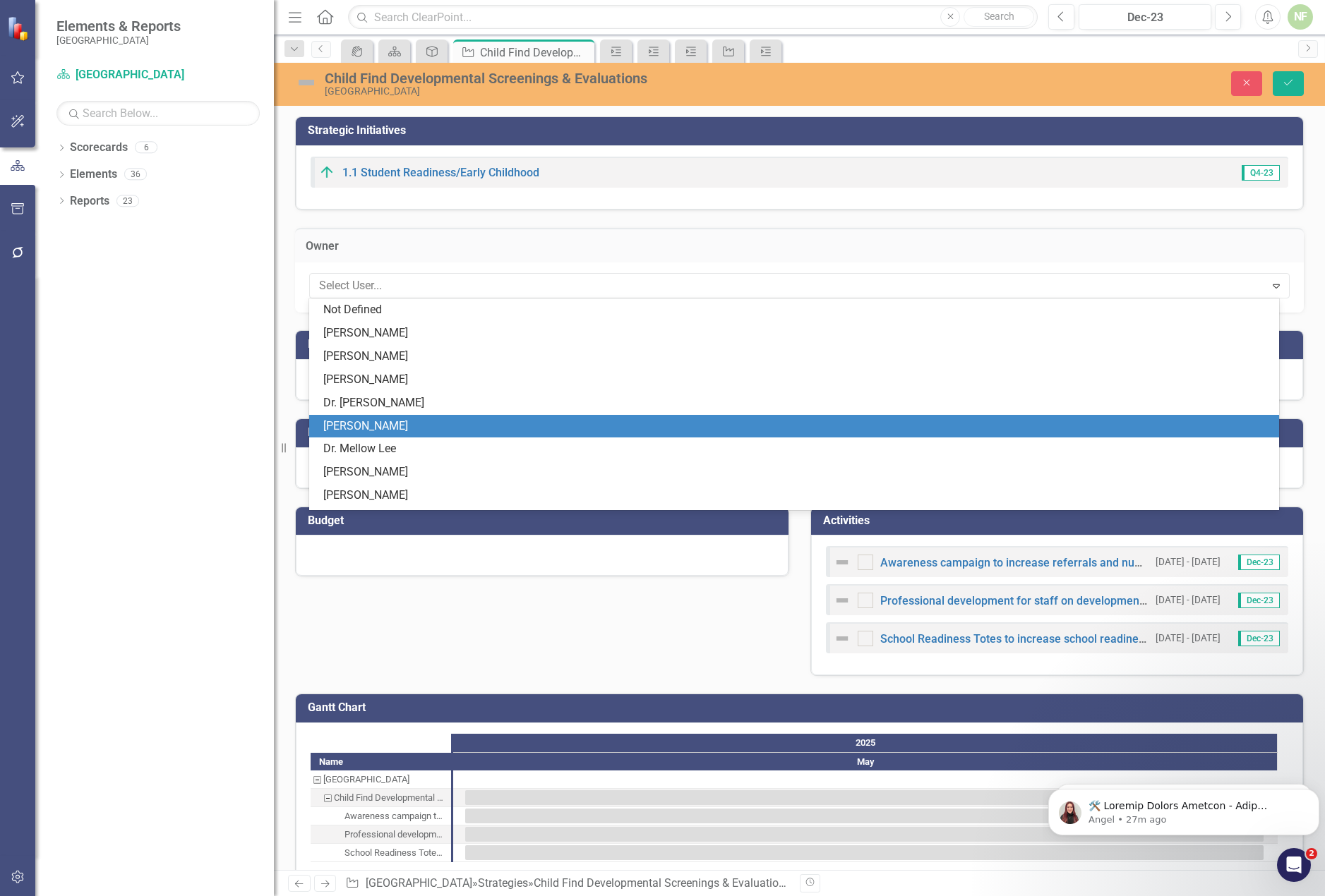
click at [442, 419] on div "[PERSON_NAME]" at bounding box center [797, 427] width 948 height 17
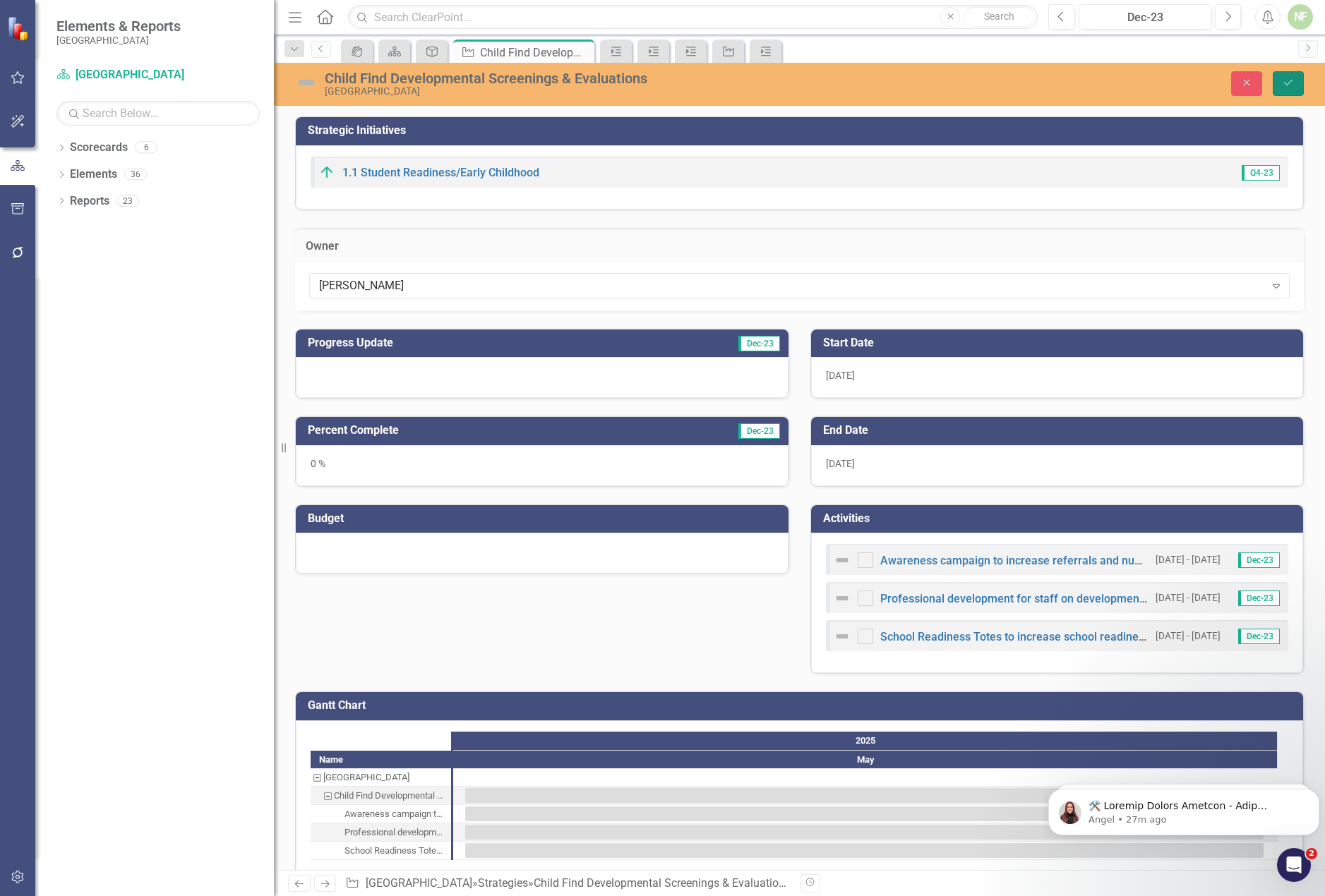
click at [1294, 89] on button "Save" at bounding box center [1288, 83] width 31 height 24
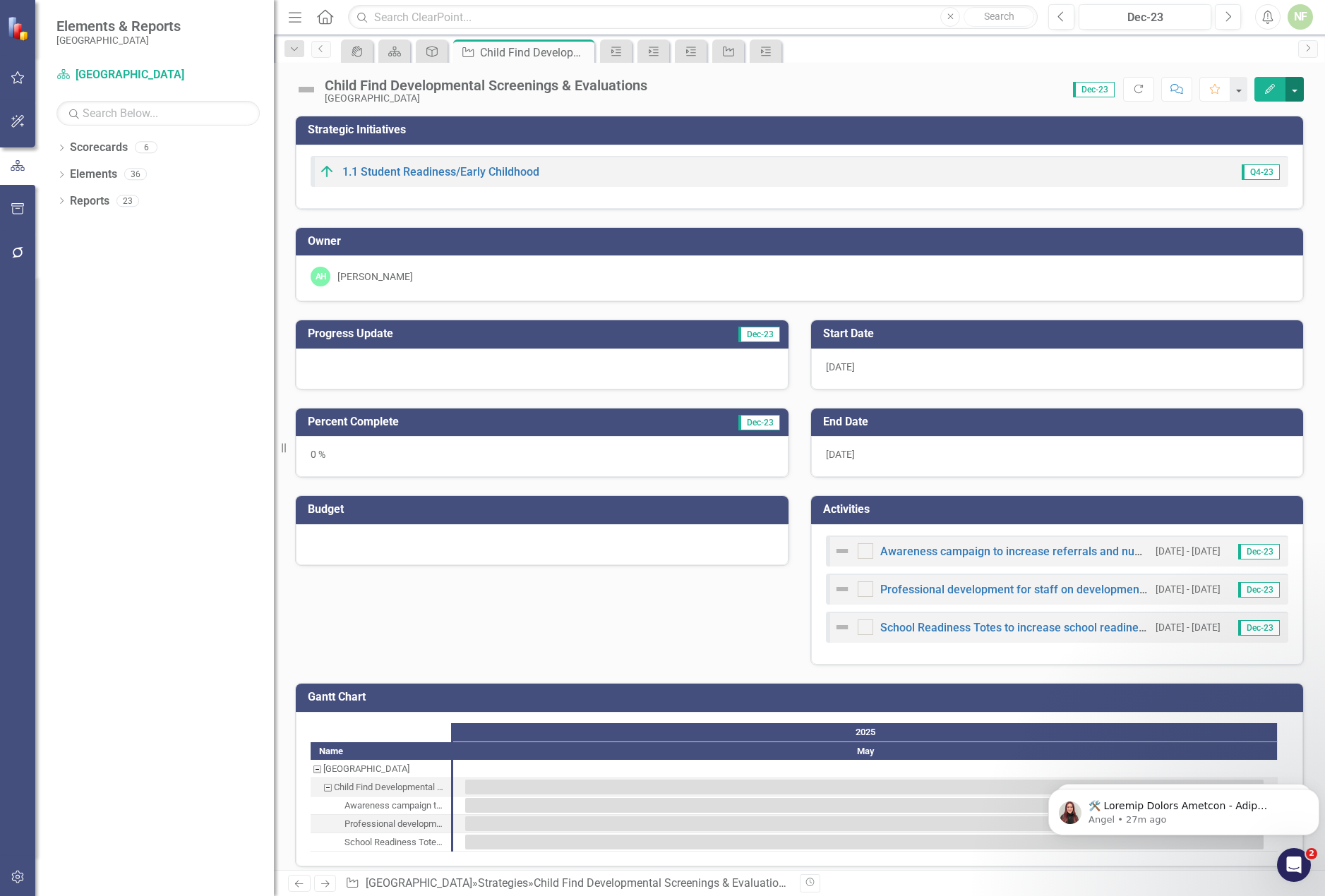
click at [1297, 84] on button "button" at bounding box center [1295, 90] width 18 height 24
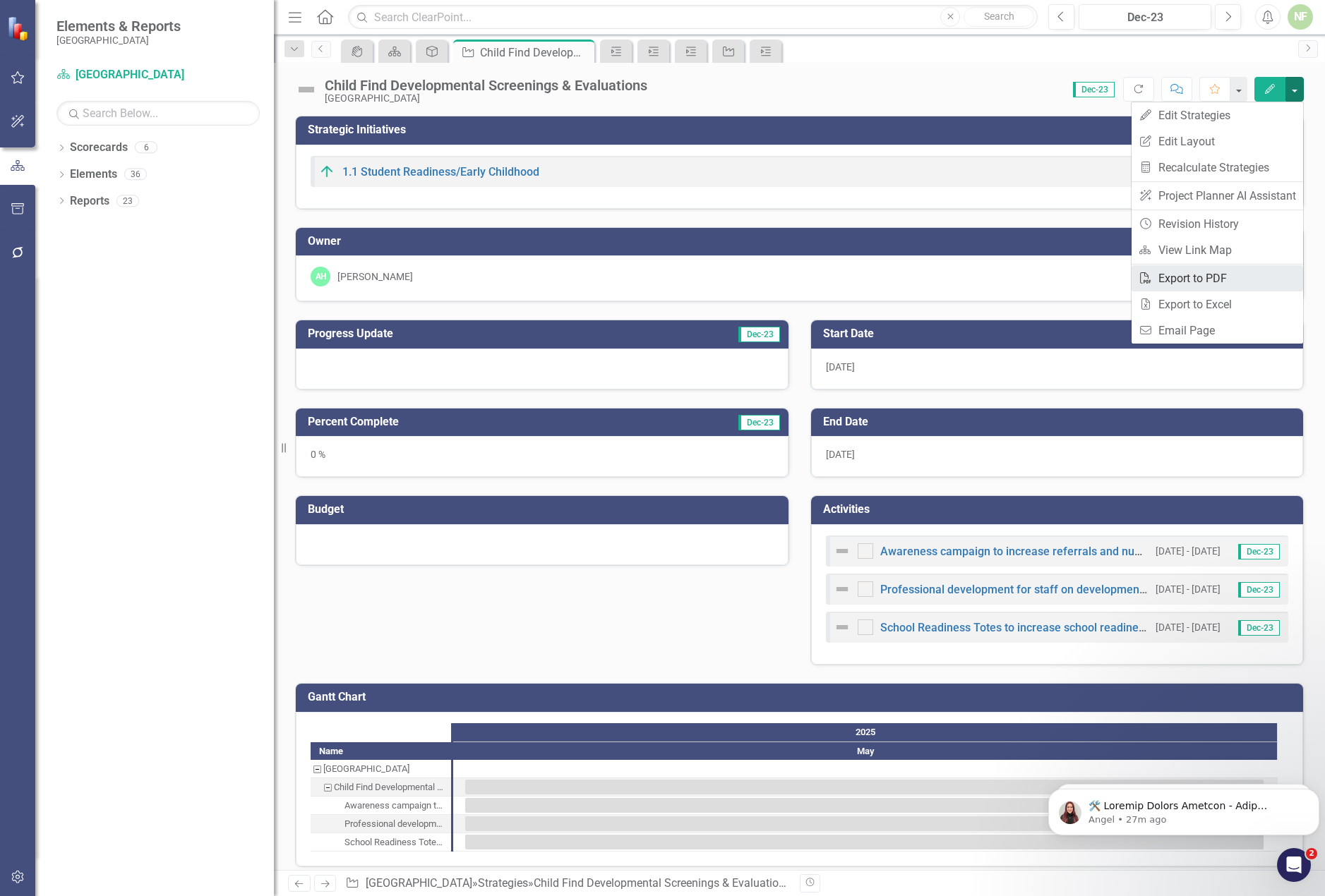
click at [1200, 279] on link "PDF Export to PDF" at bounding box center [1217, 278] width 171 height 26
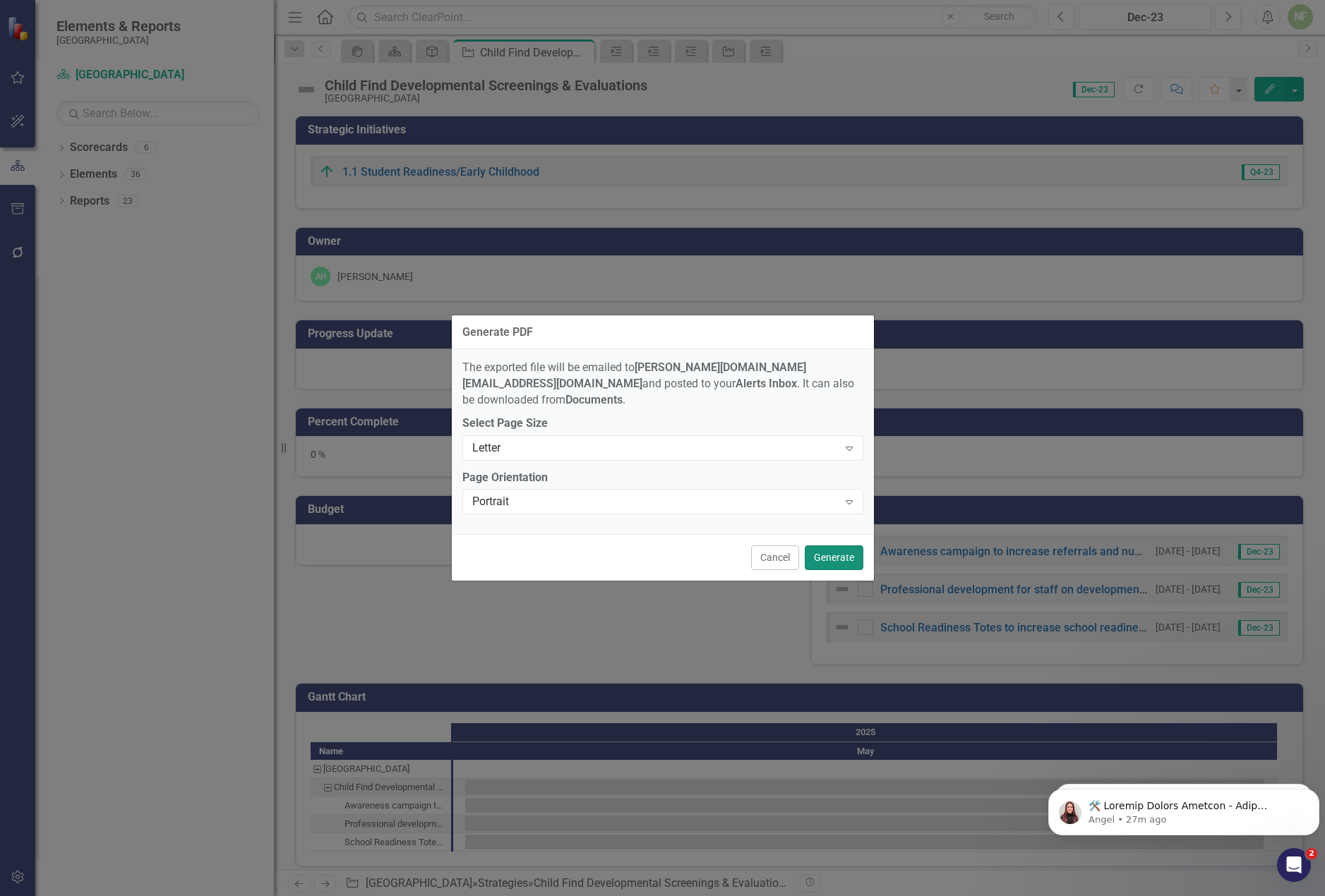
click at [836, 547] on button "Generate" at bounding box center [834, 558] width 58 height 24
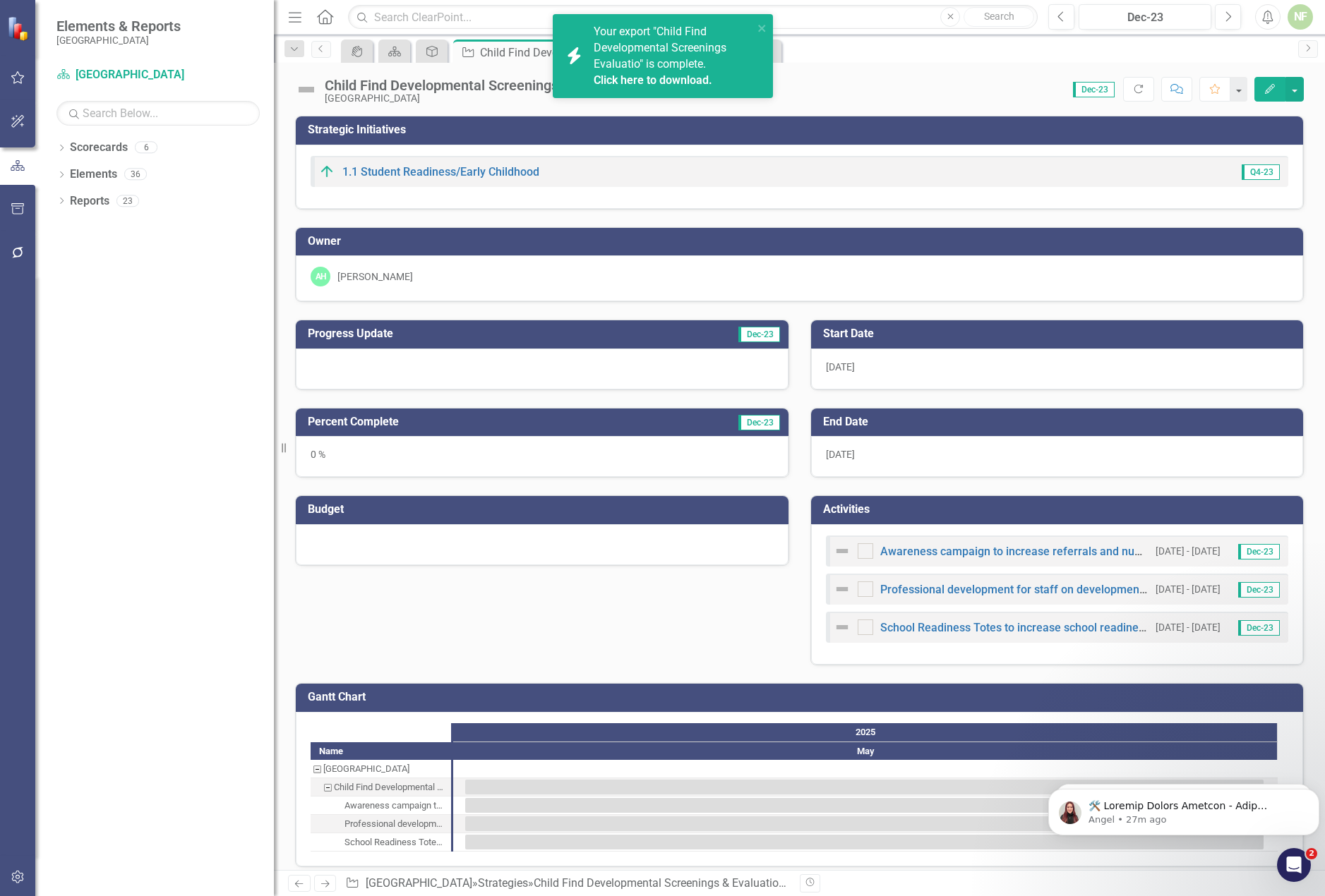
click at [668, 73] on link "Click here to download." at bounding box center [653, 79] width 118 height 13
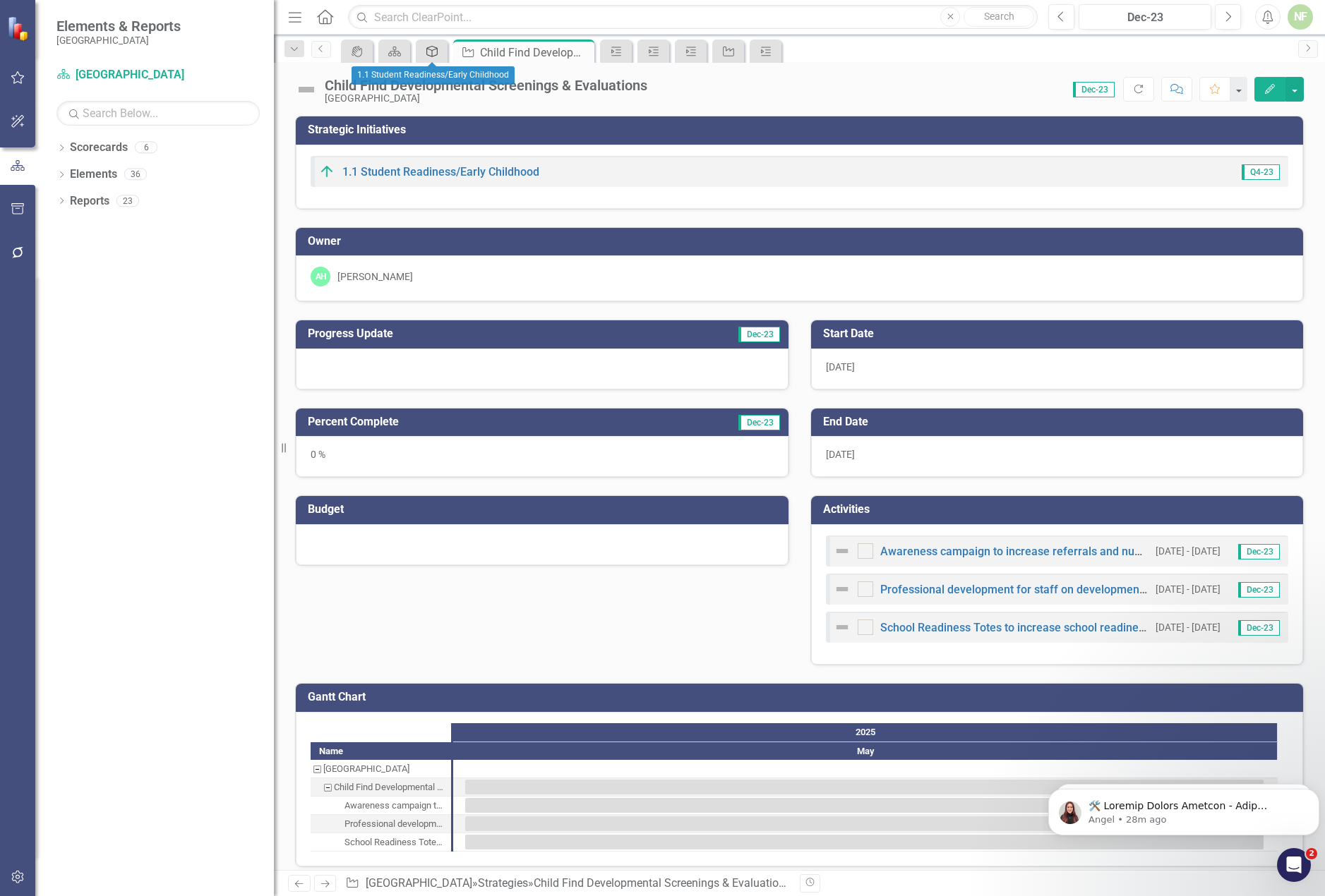
click at [434, 51] on icon "Strategic Initiatives" at bounding box center [432, 51] width 14 height 11
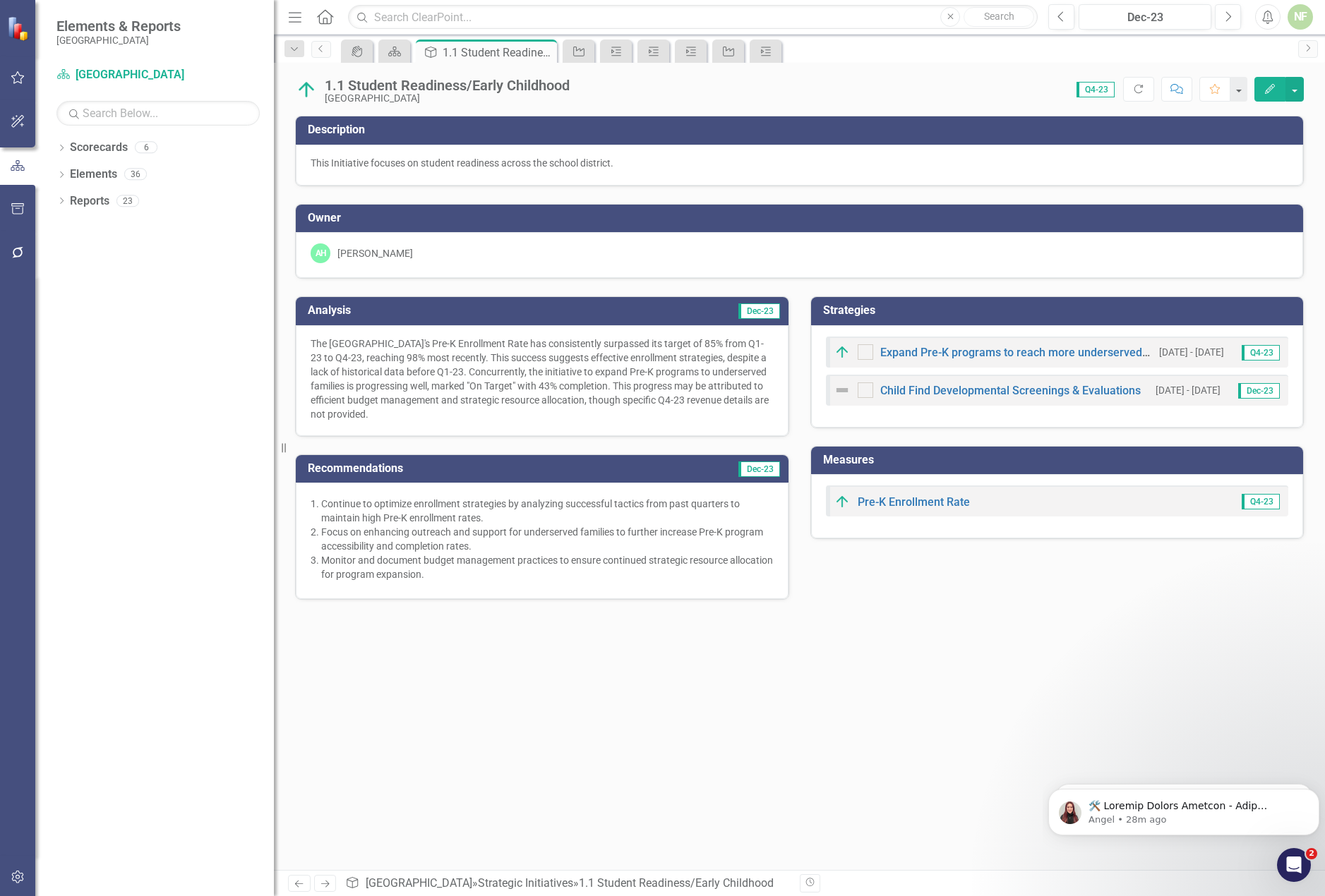
click at [882, 309] on h3 "Strategies" at bounding box center [1060, 310] width 474 height 13
click at [851, 311] on h3 "Strategies" at bounding box center [1060, 310] width 474 height 13
click at [860, 419] on div "Expand Pre-K programs to reach more underserved families [DATE] - [DATE] Q4-23 …" at bounding box center [1057, 376] width 493 height 103
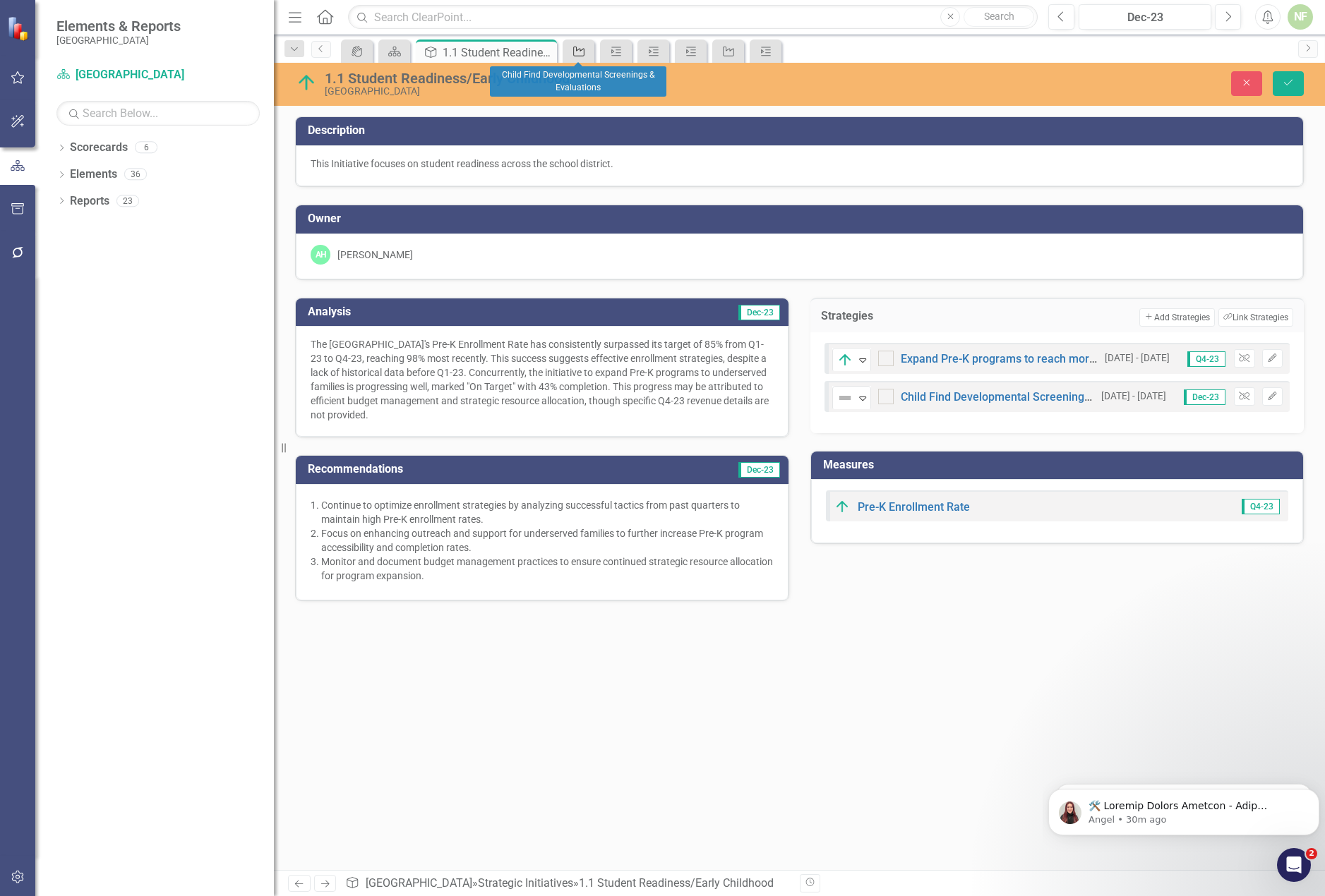
click at [578, 55] on icon "Strategies" at bounding box center [579, 51] width 14 height 11
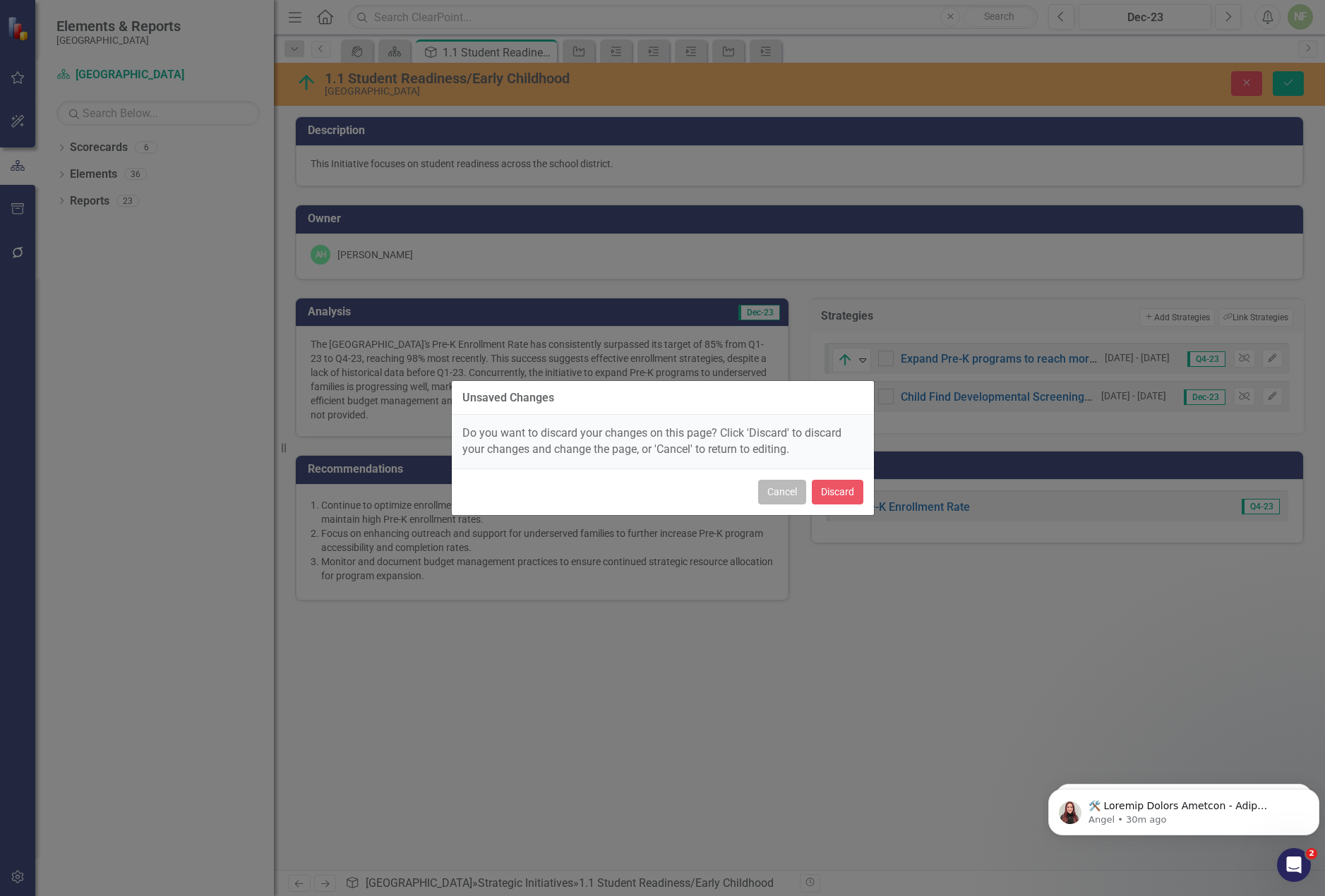
click at [787, 494] on button "Cancel" at bounding box center [782, 492] width 48 height 24
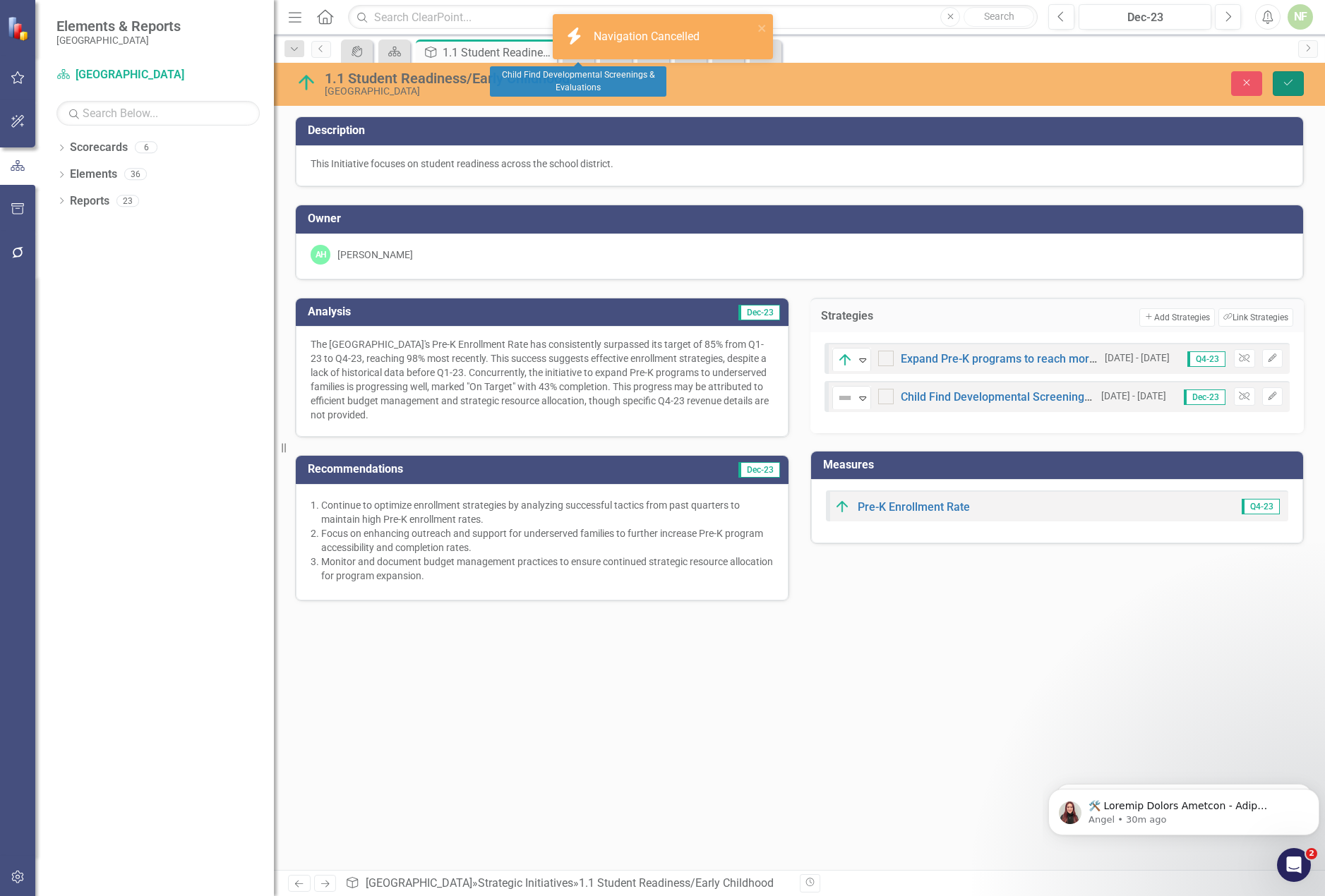
click at [1290, 78] on icon "Save" at bounding box center [1288, 82] width 13 height 10
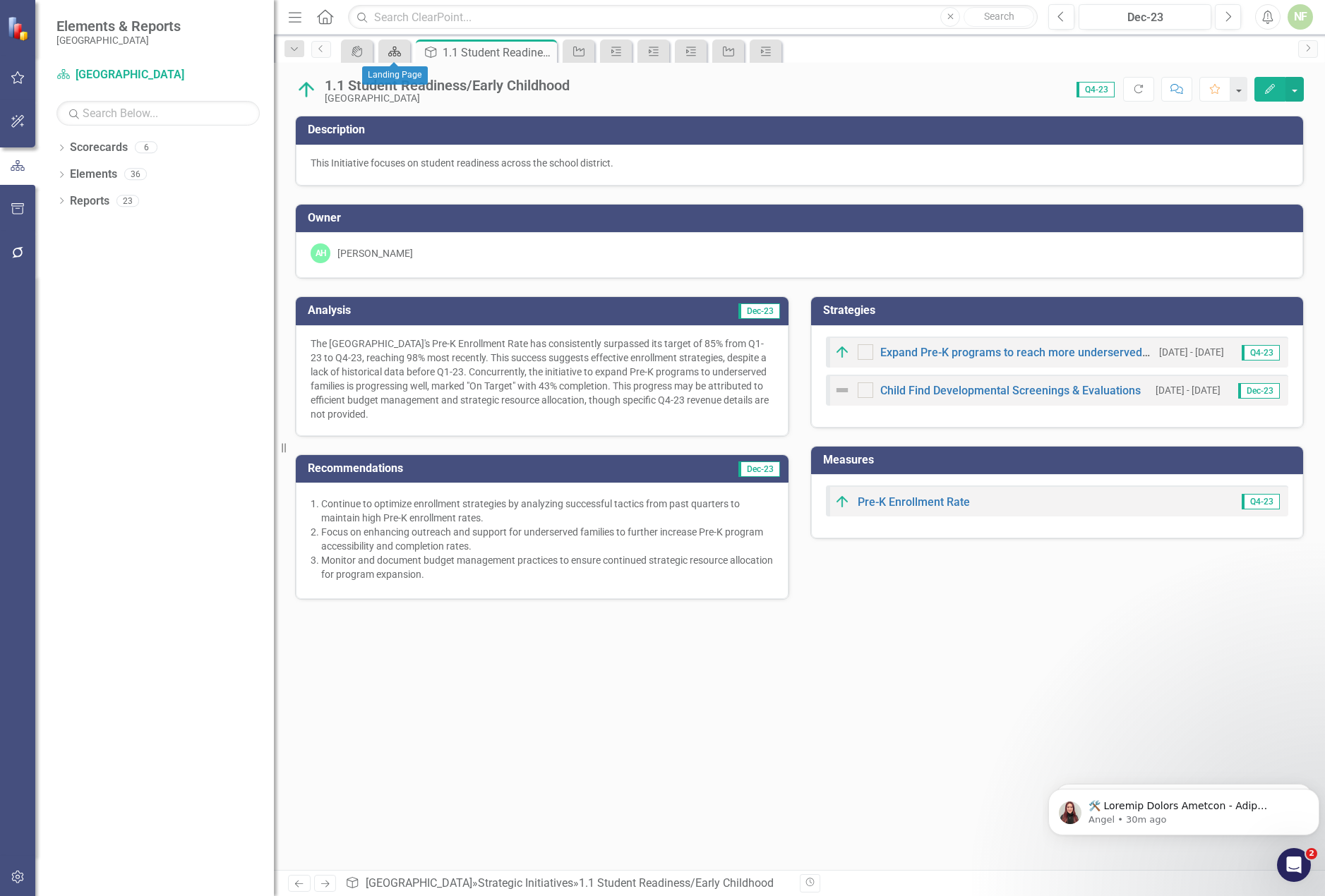
click at [389, 55] on icon "Scorecard" at bounding box center [395, 51] width 14 height 11
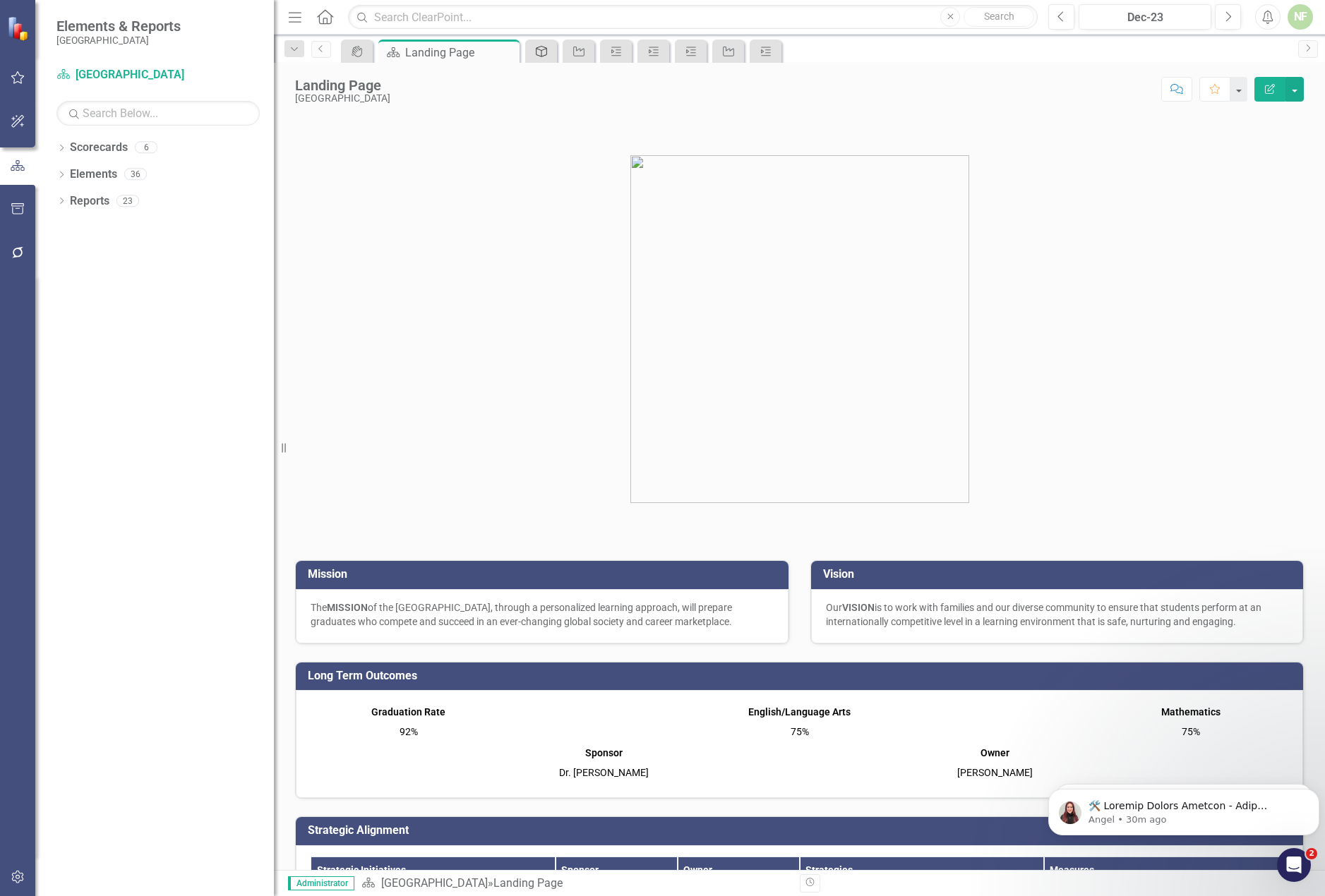
click at [536, 55] on icon "Strategic Initiatives" at bounding box center [542, 51] width 14 height 11
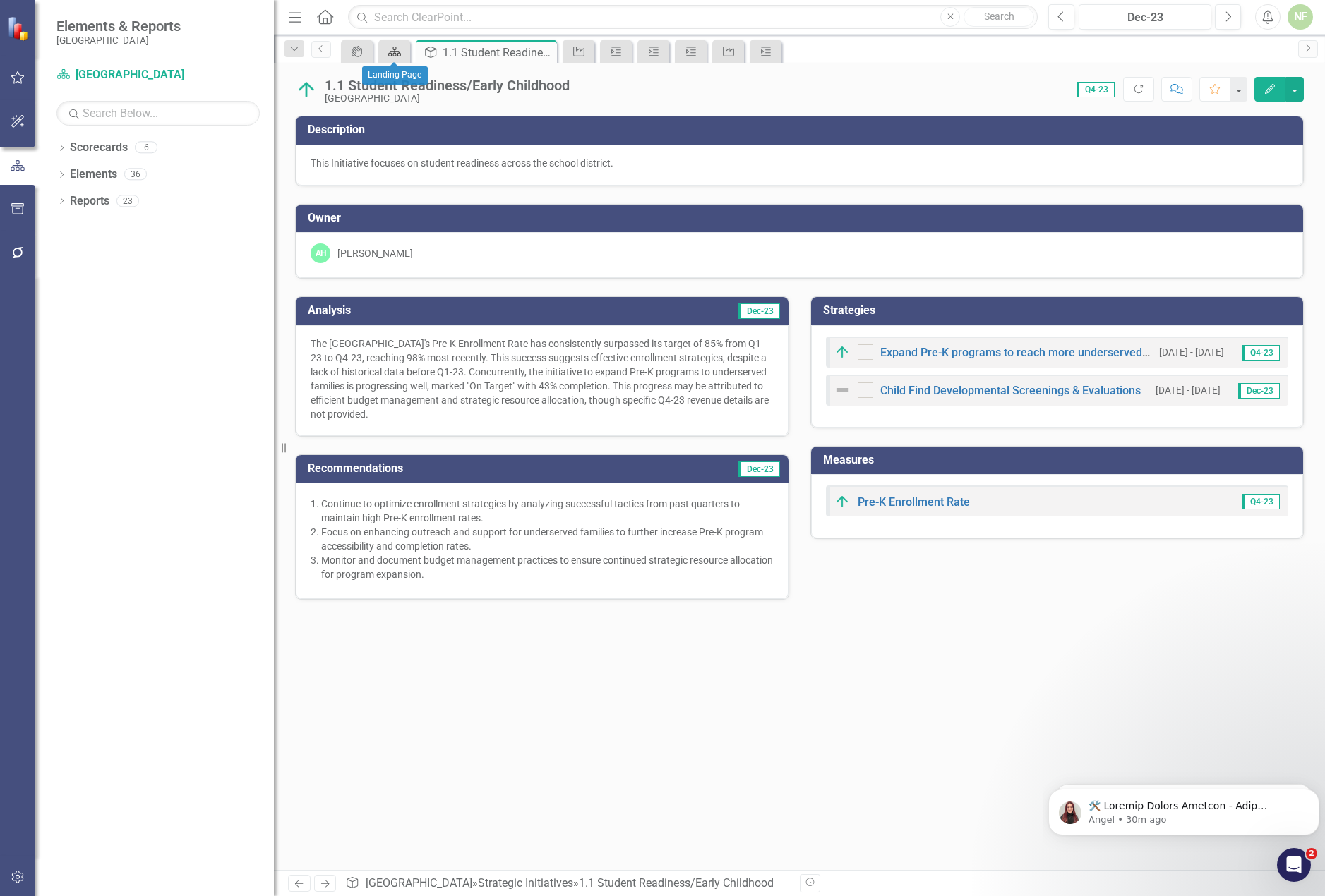
click at [395, 53] on icon at bounding box center [395, 51] width 13 height 10
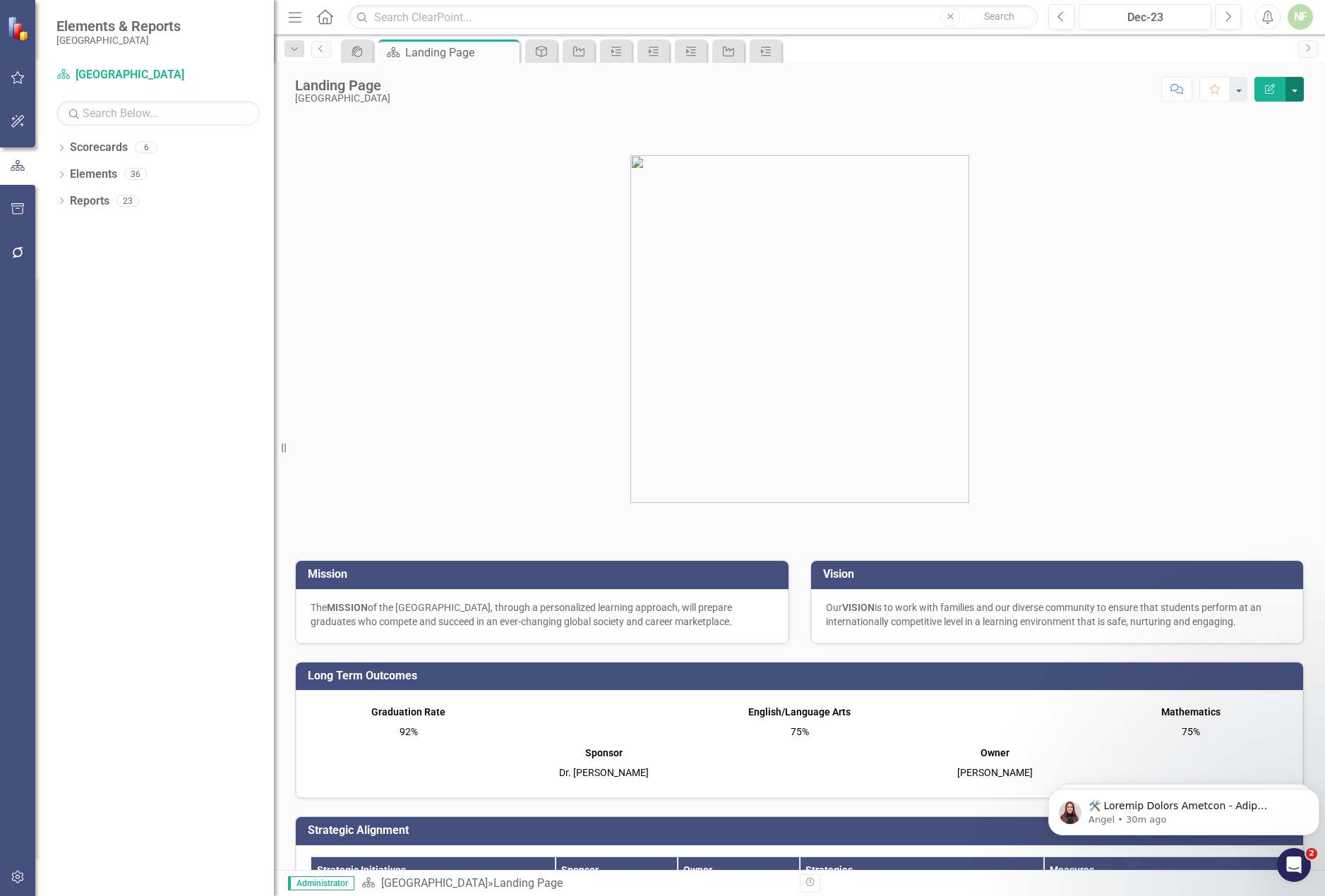
click at [1291, 87] on button "button" at bounding box center [1295, 90] width 18 height 24
click at [1237, 195] on link "PDF Export to PDF" at bounding box center [1246, 198] width 115 height 26
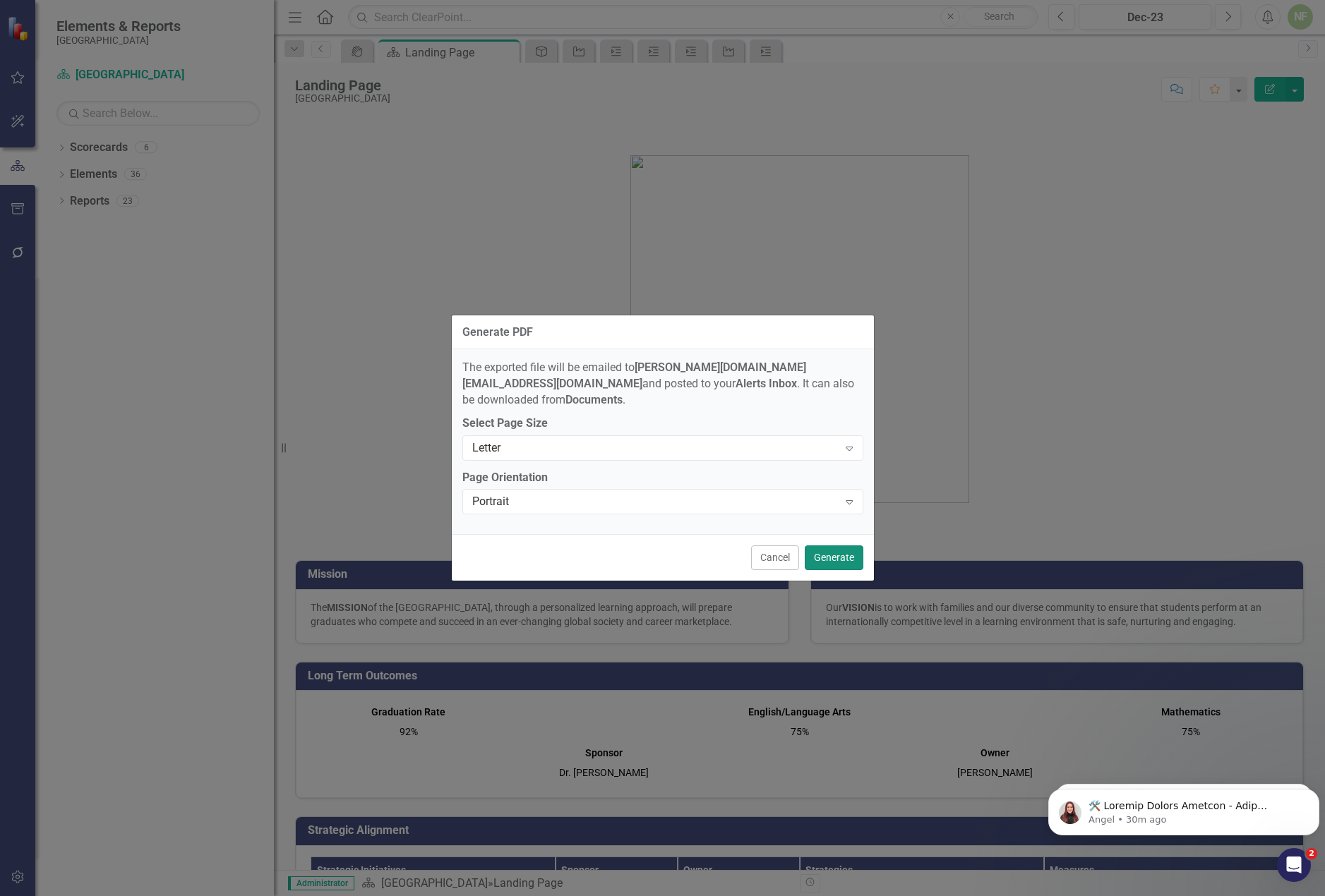
click at [832, 549] on button "Generate" at bounding box center [834, 558] width 58 height 24
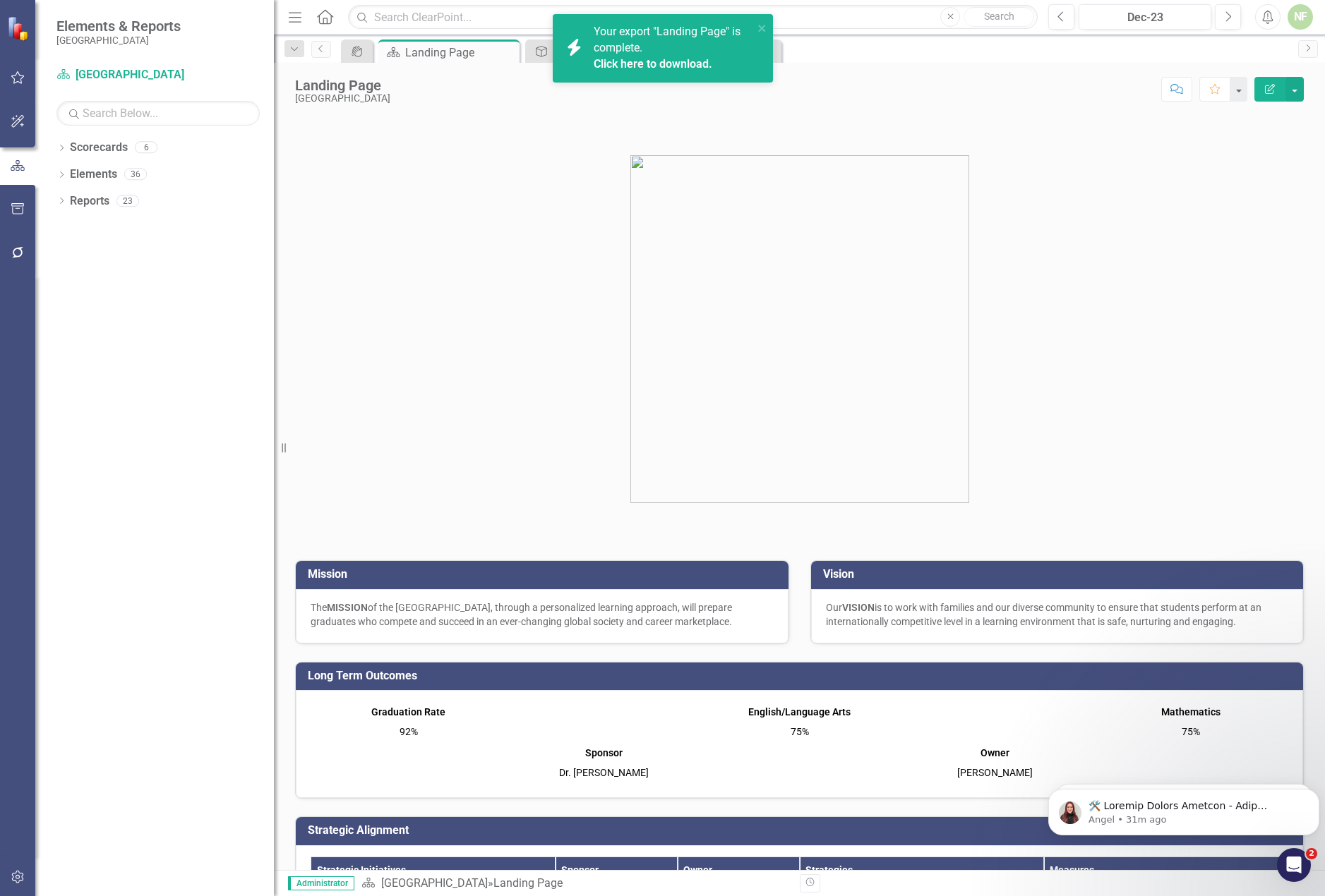
click at [665, 68] on link "Click here to download." at bounding box center [653, 63] width 118 height 13
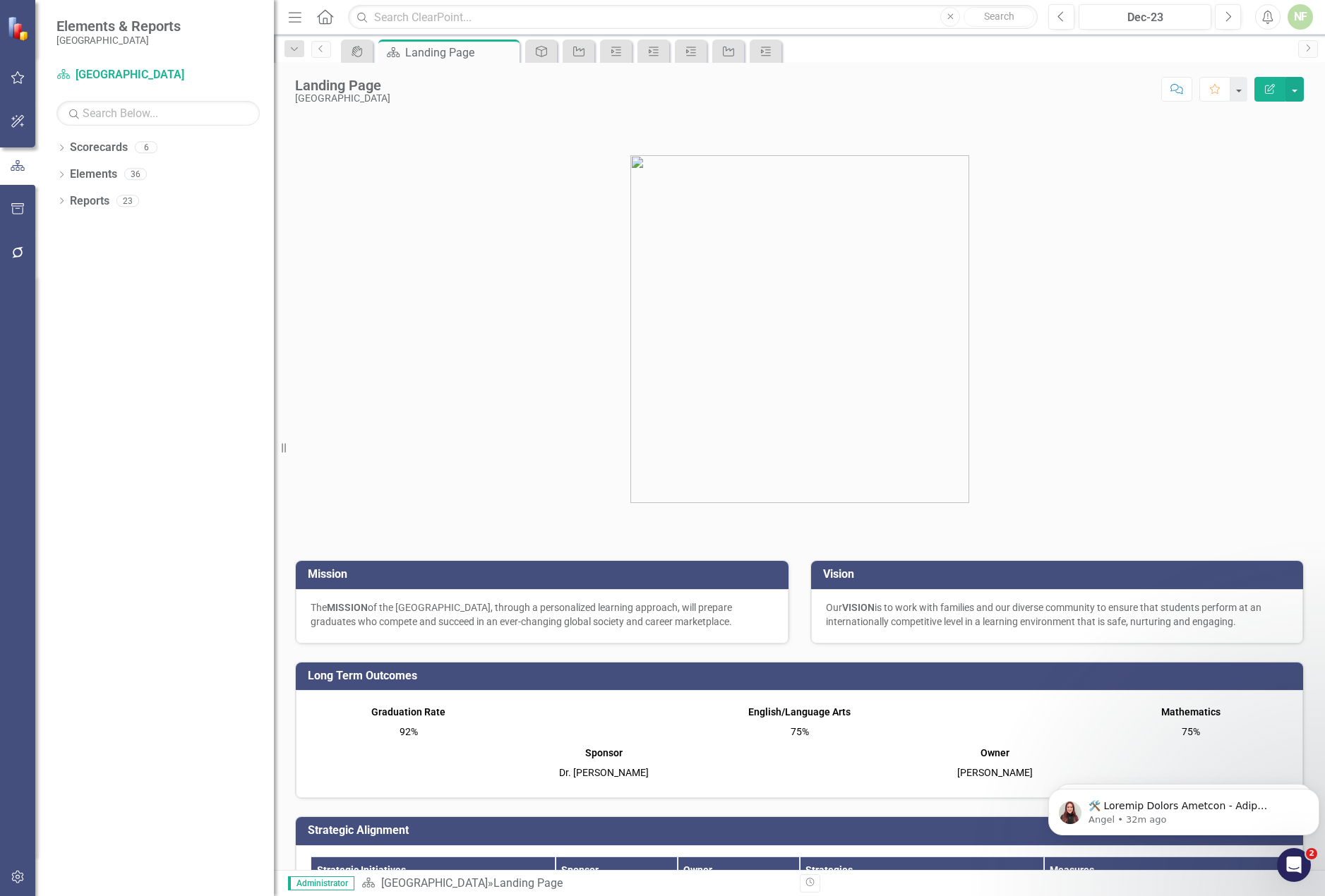
click at [1182, 454] on p at bounding box center [799, 329] width 1009 height 354
